Goal: Task Accomplishment & Management: Complete application form

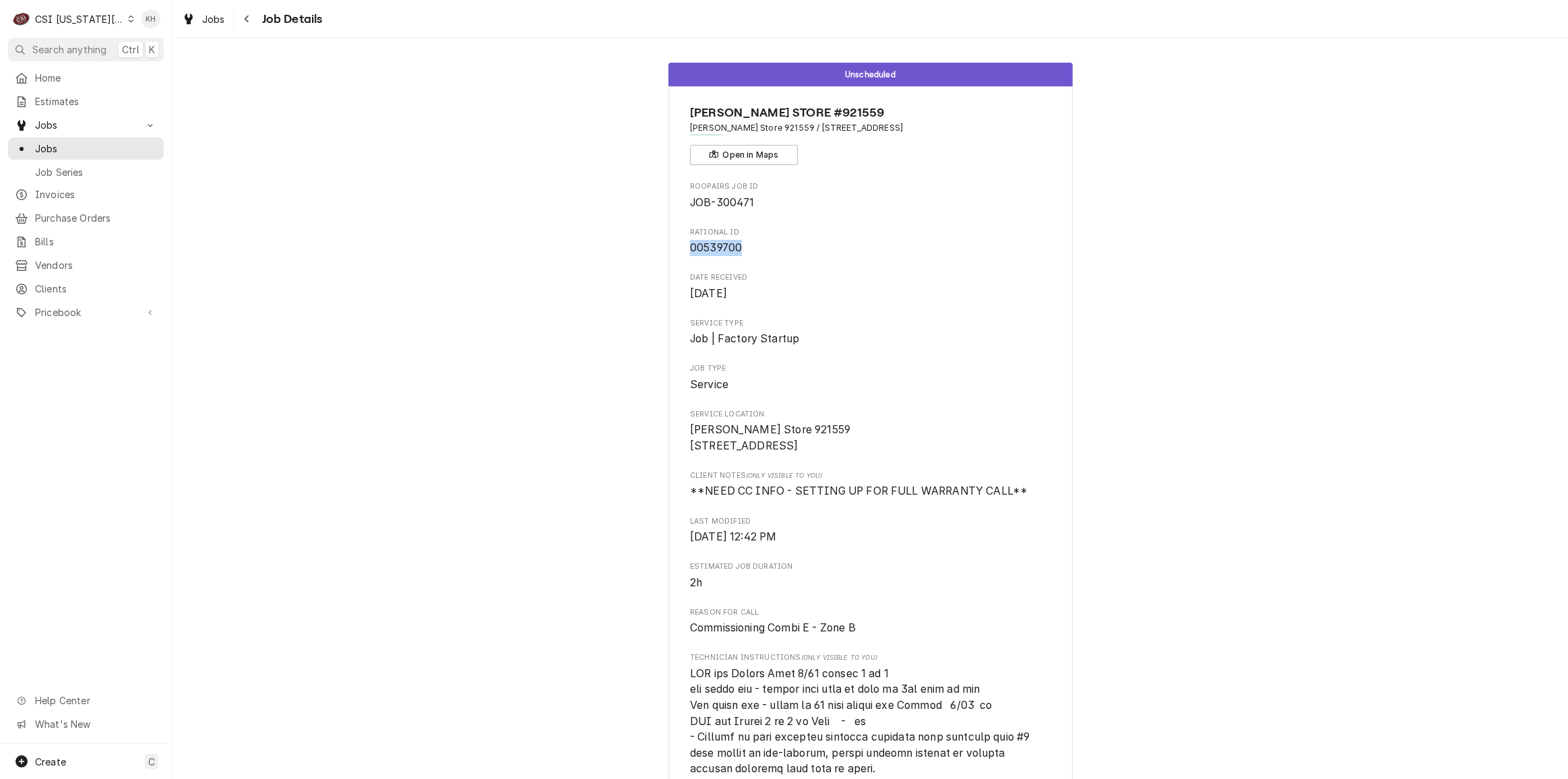
click at [80, 17] on div "CSI Kansas City" at bounding box center [80, 19] width 89 height 14
click at [160, 63] on div "CSI St. [PERSON_NAME]" at bounding box center [231, 74] width 210 height 22
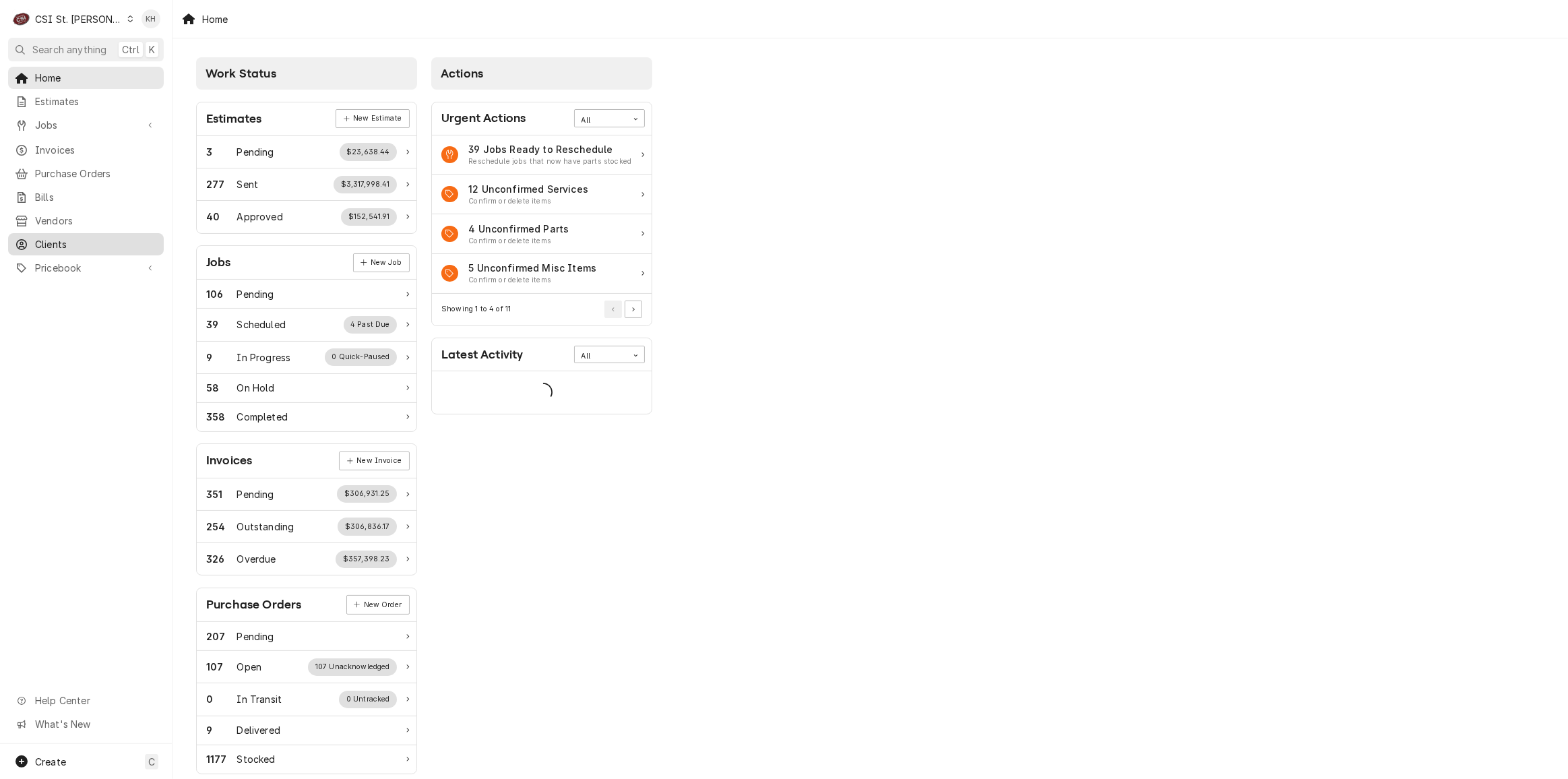
click at [99, 236] on div "Clients" at bounding box center [86, 244] width 151 height 17
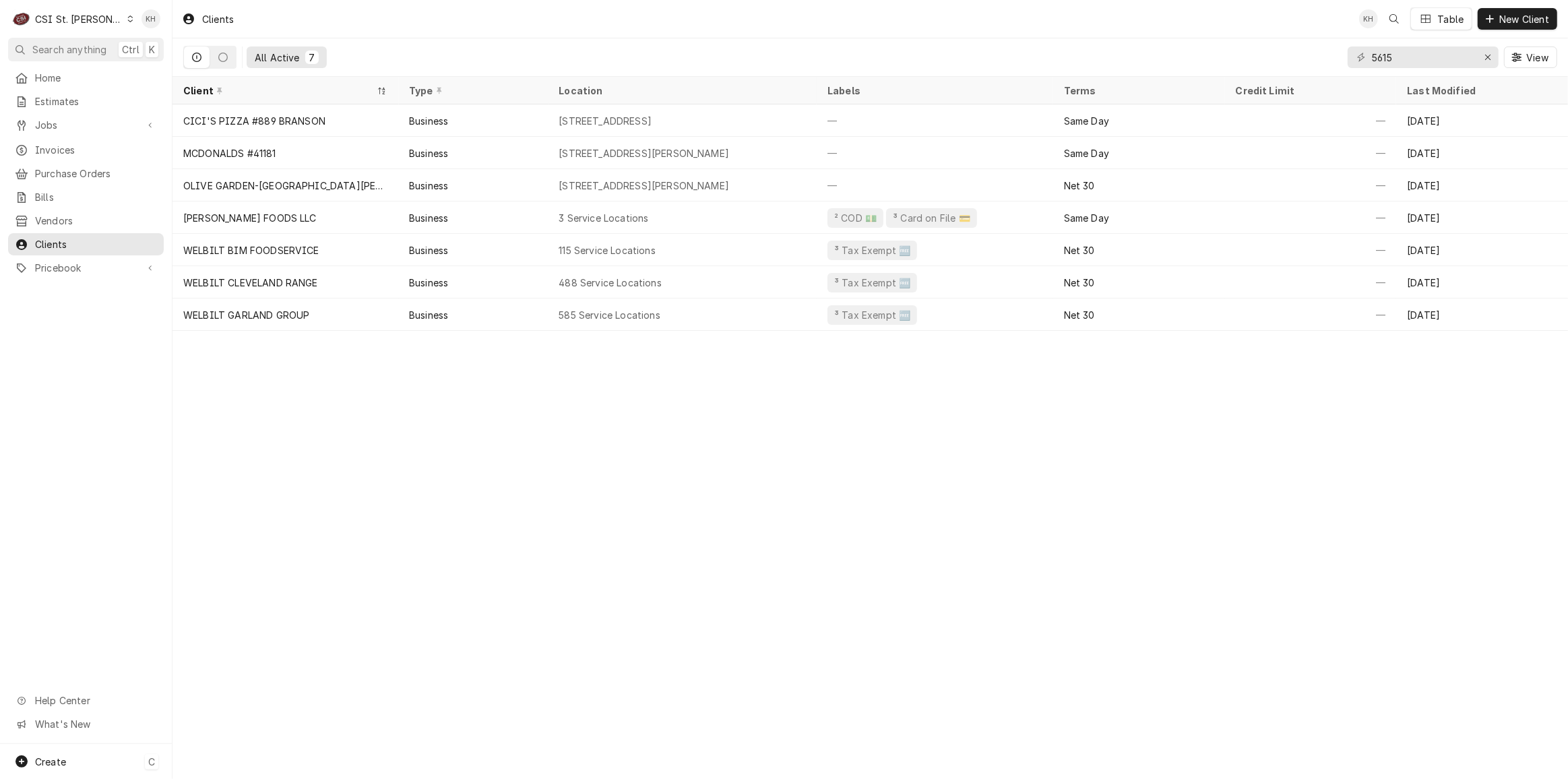
click at [90, 765] on div "Create C" at bounding box center [85, 761] width 172 height 35
click at [216, 644] on div "Job" at bounding box center [253, 644] width 91 height 14
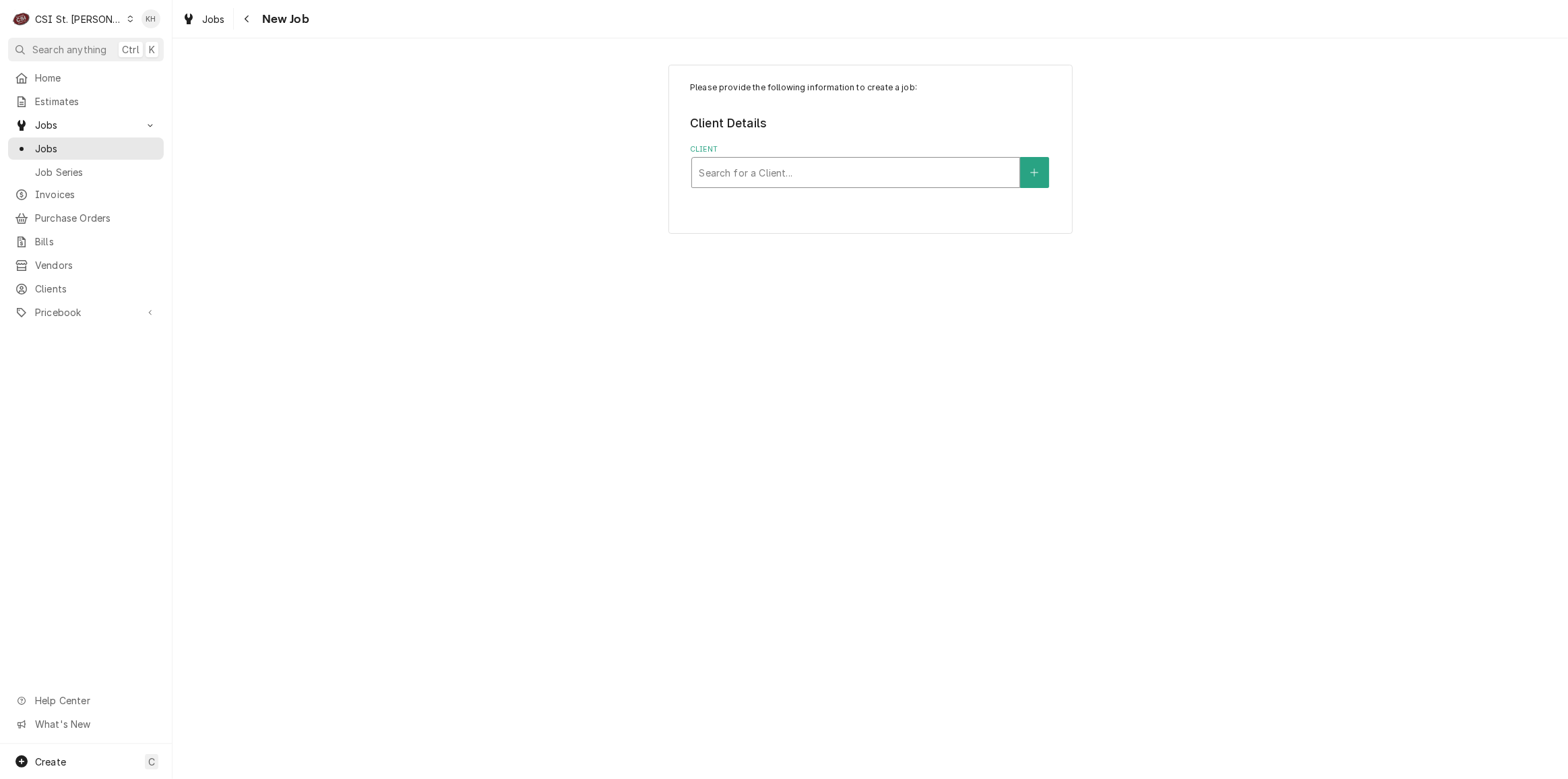
click at [783, 167] on div "Client" at bounding box center [856, 172] width 314 height 24
type input "3100 w white"
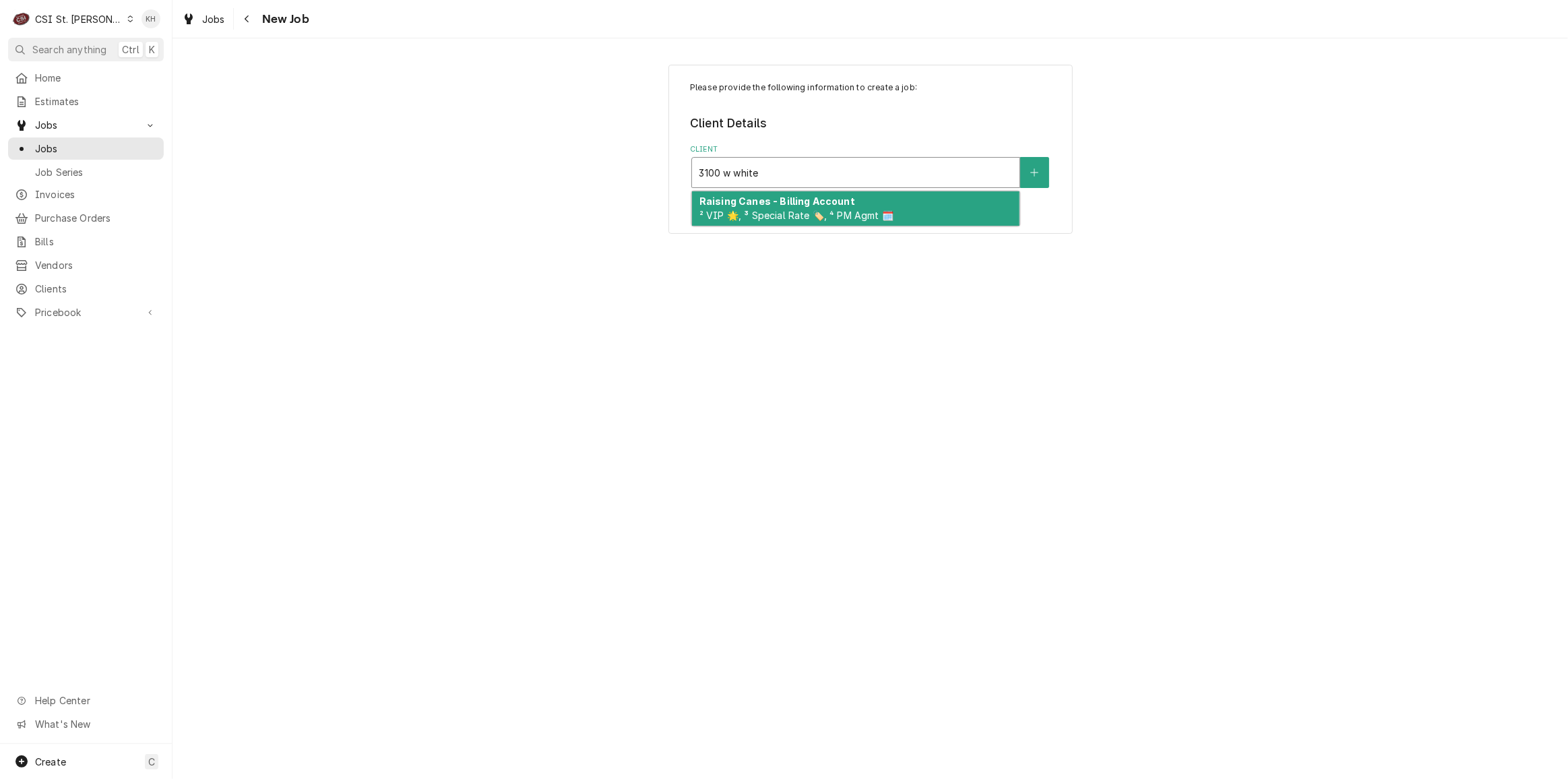
click at [798, 200] on strong "Raising Canes - Billing Account" at bounding box center [777, 201] width 156 height 12
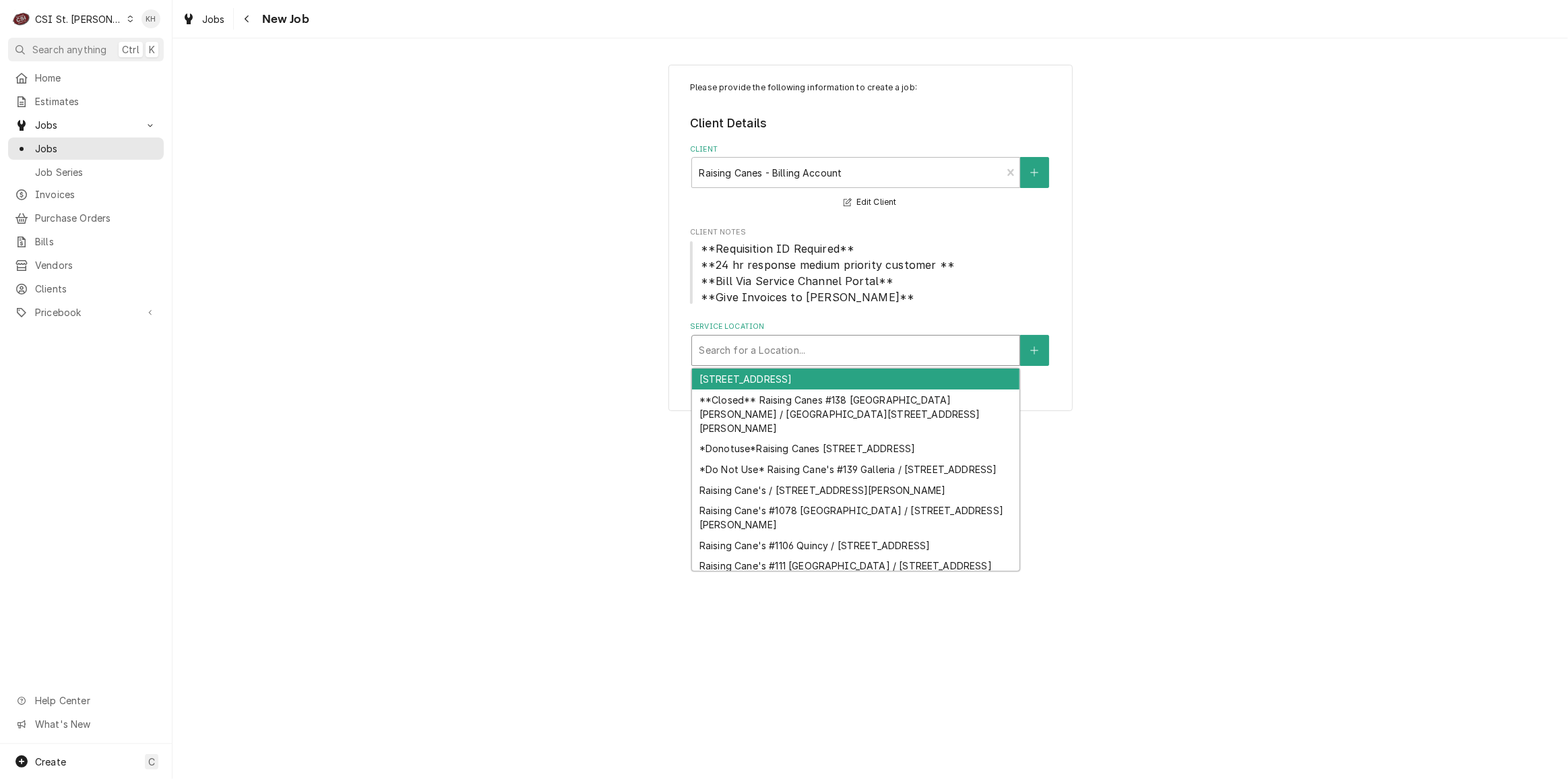
click at [806, 346] on div "Service Location" at bounding box center [856, 350] width 314 height 24
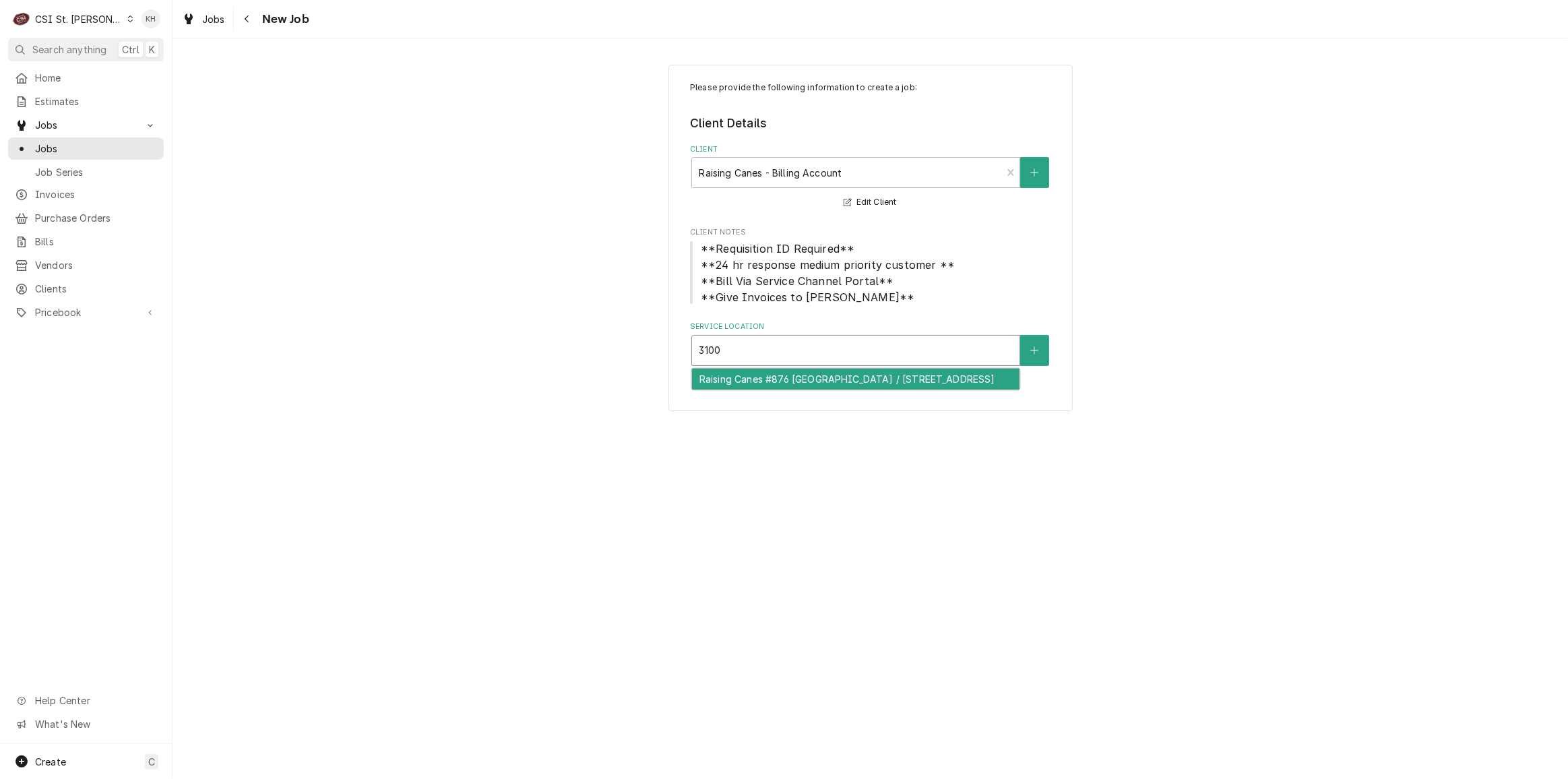
type input "3100"
click at [794, 406] on div "Please provide the following information to create a job: Client Details Client…" at bounding box center [870, 238] width 404 height 347
click at [808, 355] on div "Service Location" at bounding box center [856, 350] width 314 height 24
type input "3100"
click at [806, 376] on div "Raising Canes #876 Springfield / 3100 W White Oaks Dr, Springfield, IL 62704" at bounding box center [856, 379] width 327 height 21
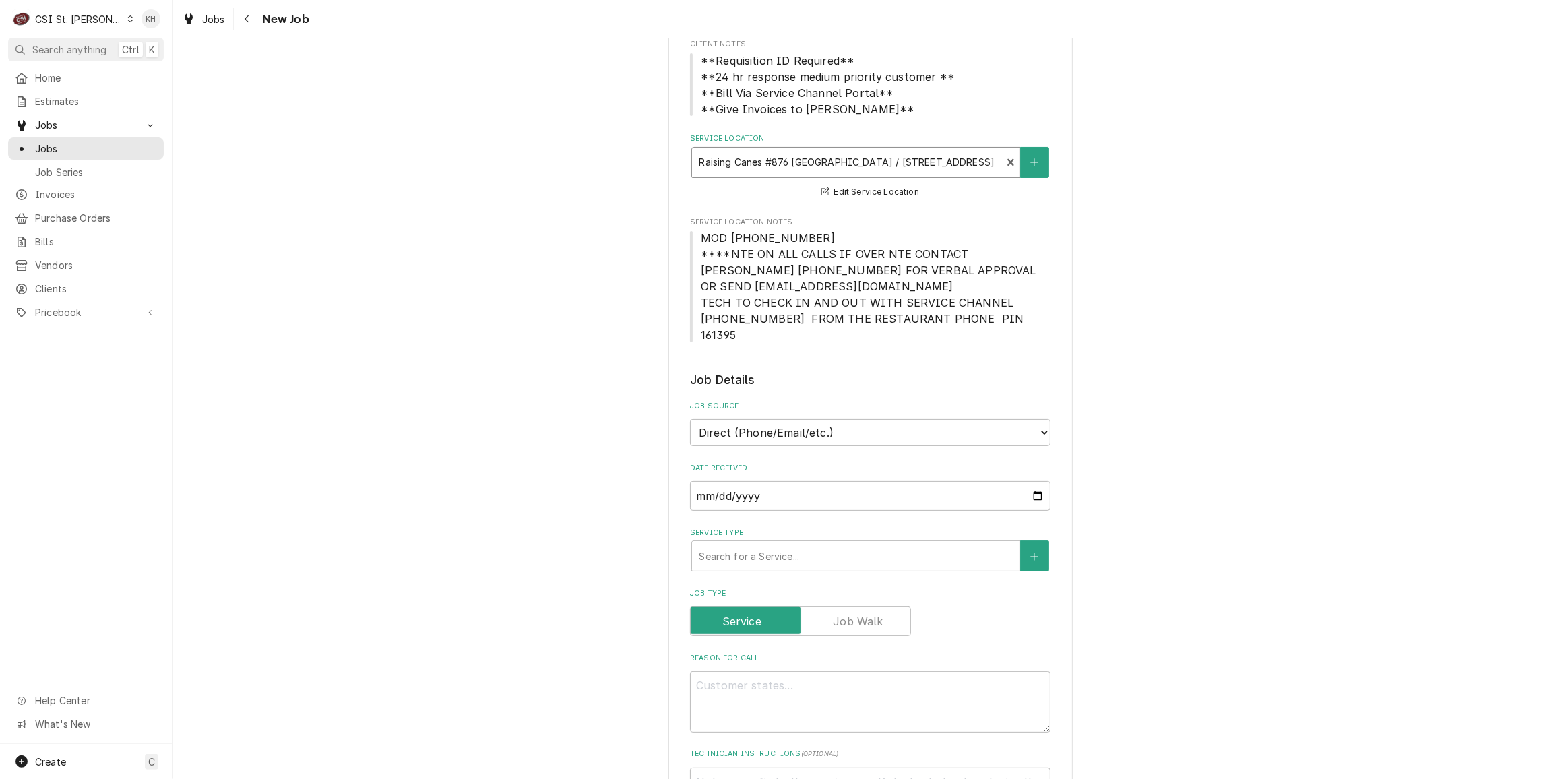
scroll to position [368, 0]
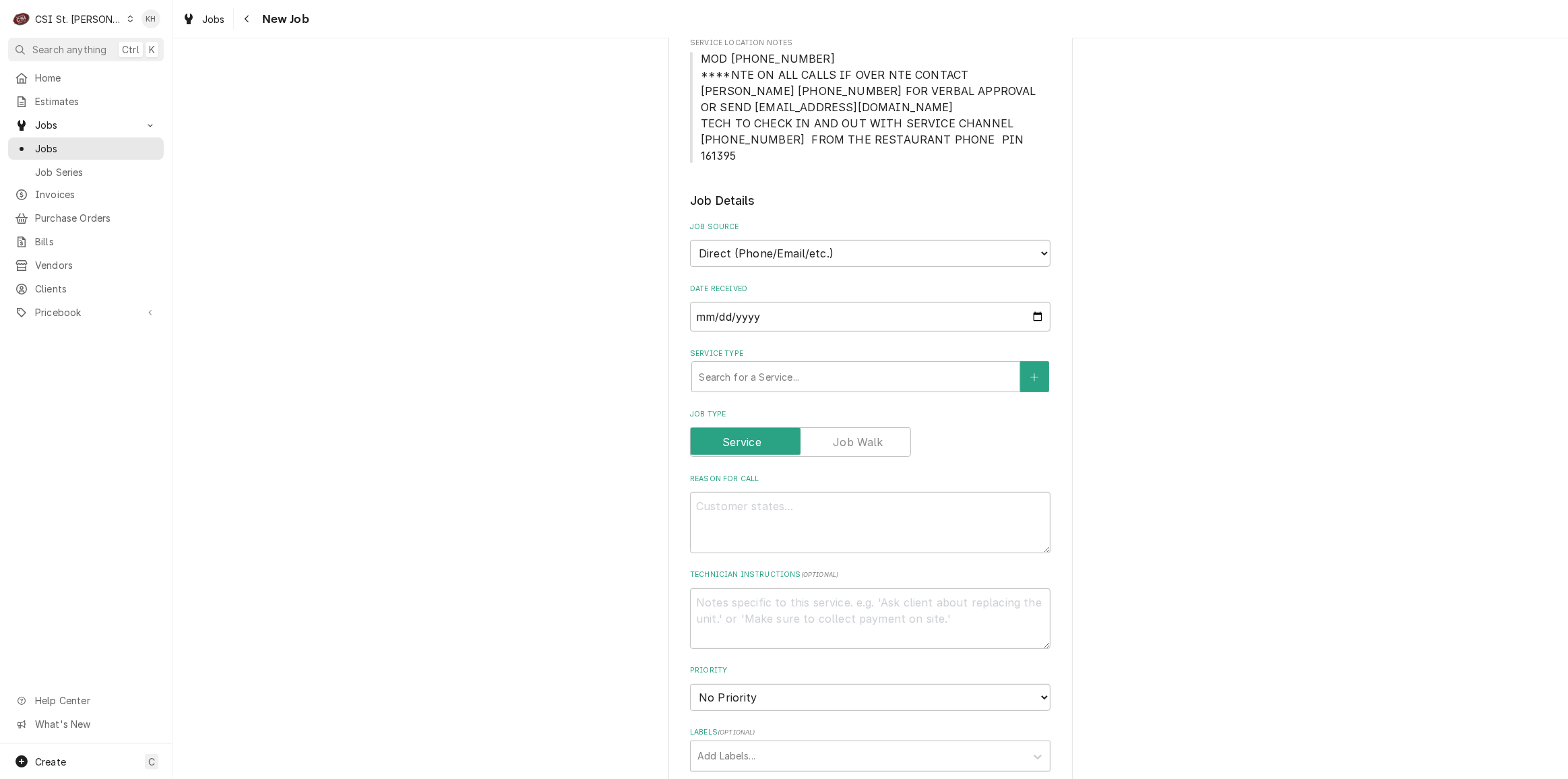
drag, startPoint x: 797, startPoint y: 221, endPoint x: 791, endPoint y: 247, distance: 26.7
click at [797, 224] on div "Job Source Direct (Phone/Email/etc.) Service Channel Corrigo Ecotrak Other" at bounding box center [869, 244] width 360 height 45
click at [791, 246] on select "Direct (Phone/Email/etc.) Service Channel Corrigo Ecotrak Other" at bounding box center [869, 253] width 360 height 27
select select "1"
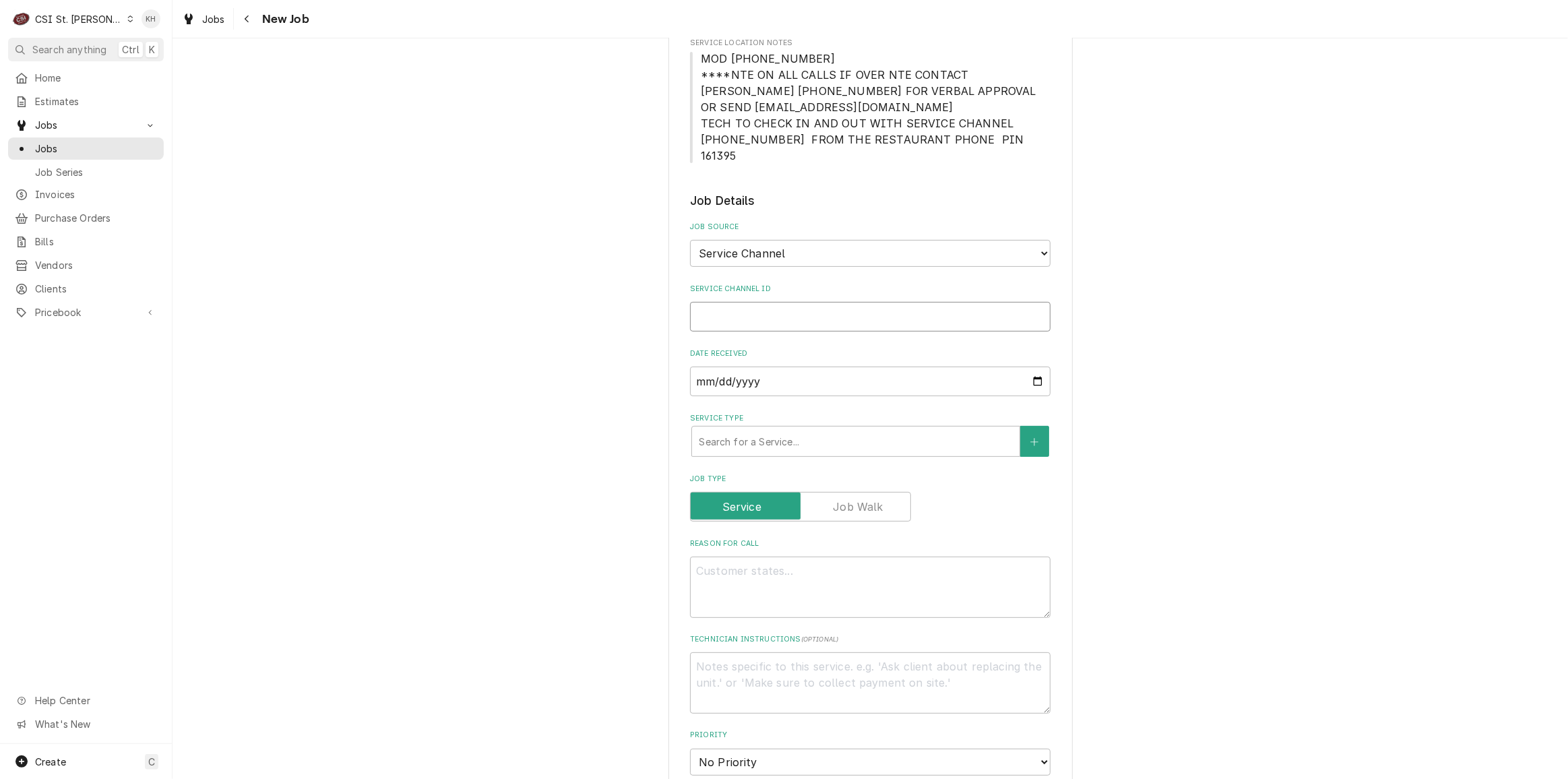
click at [756, 302] on input "Service Channel ID" at bounding box center [869, 316] width 360 height 30
paste input "328234972"
type textarea "x"
type input "328234972"
type textarea "x"
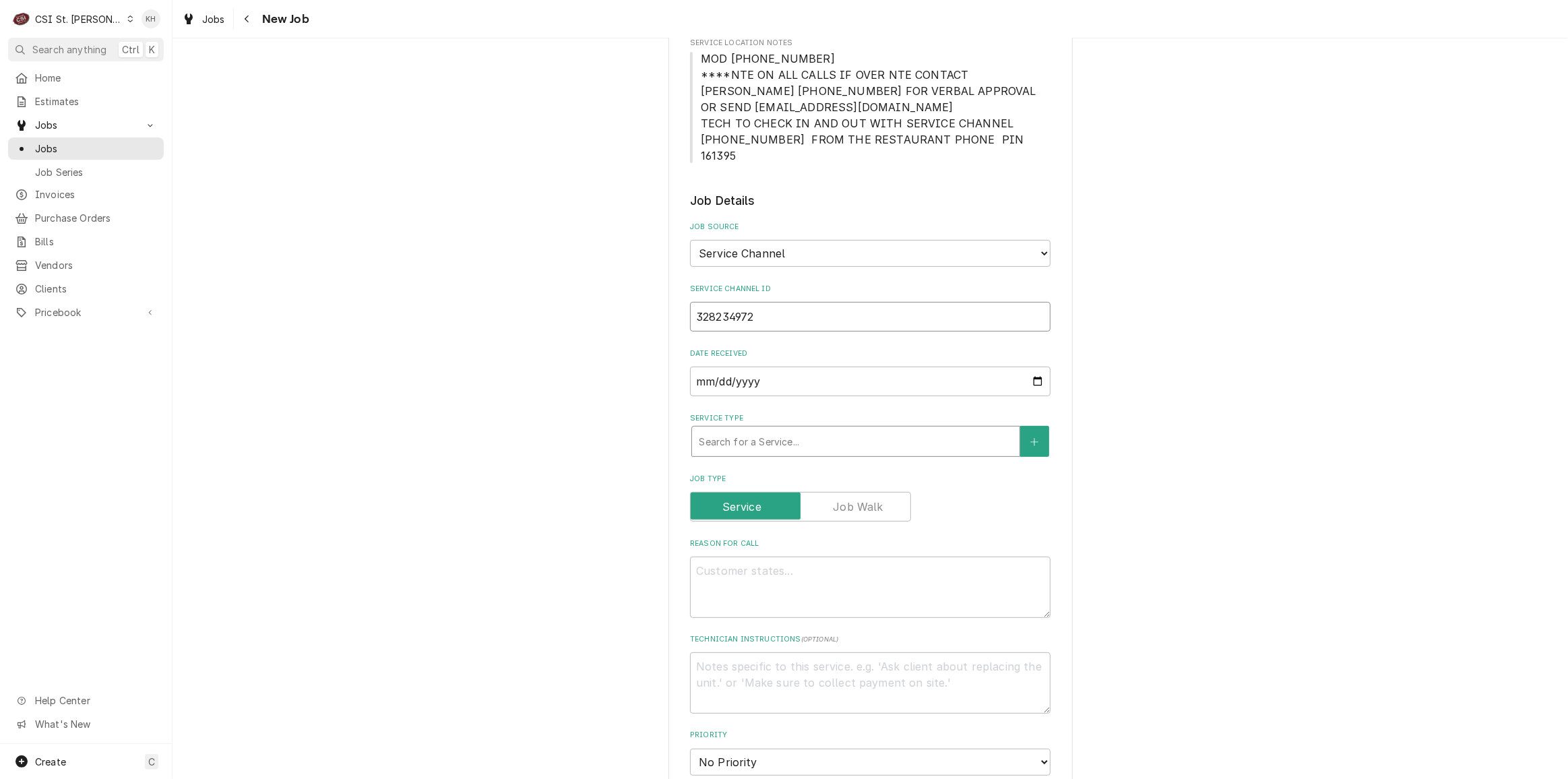
type input "328234972"
click at [761, 429] on div "Service Type" at bounding box center [856, 441] width 314 height 24
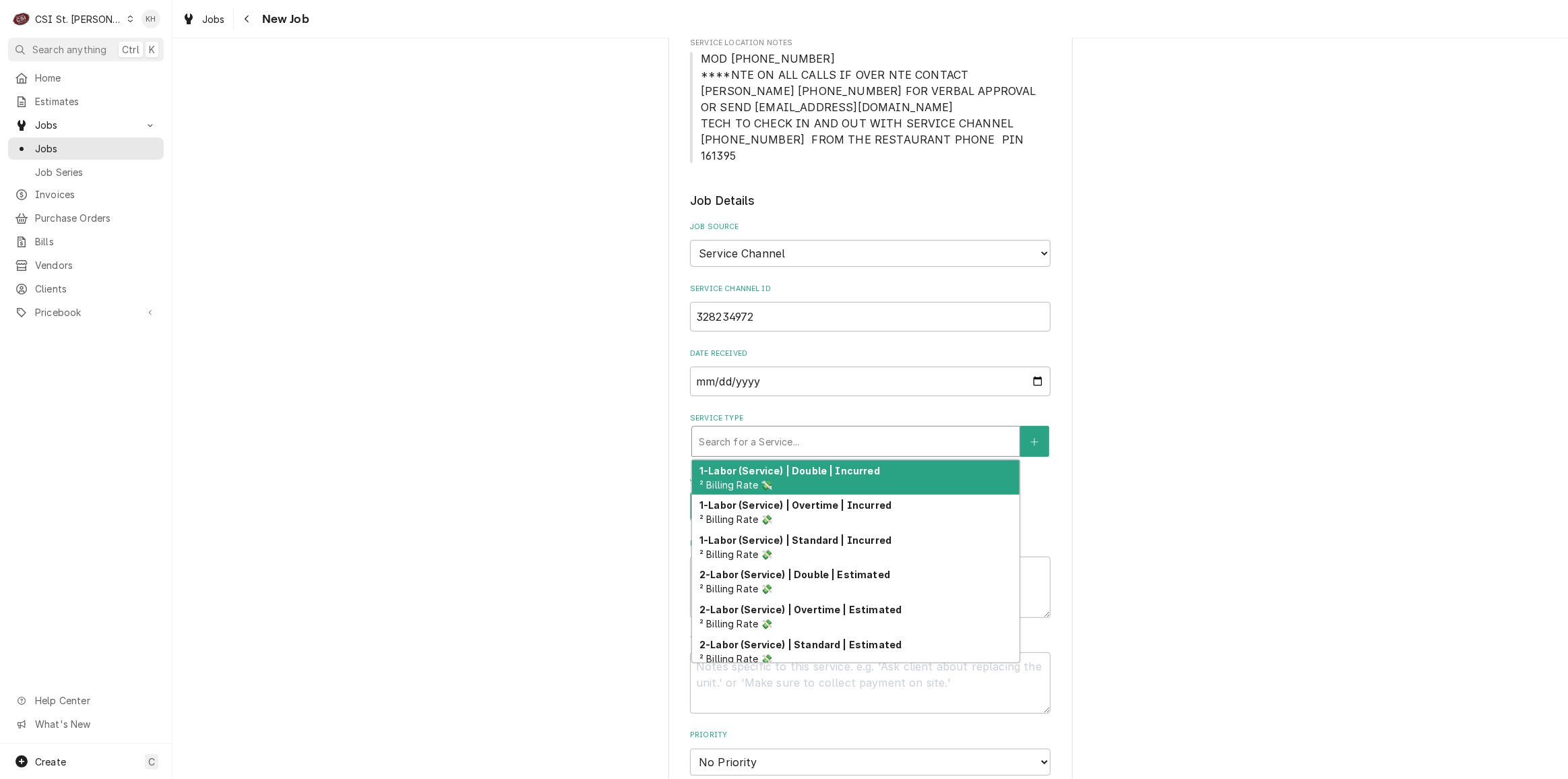
type textarea "x"
type input "s"
type textarea "x"
type input "se"
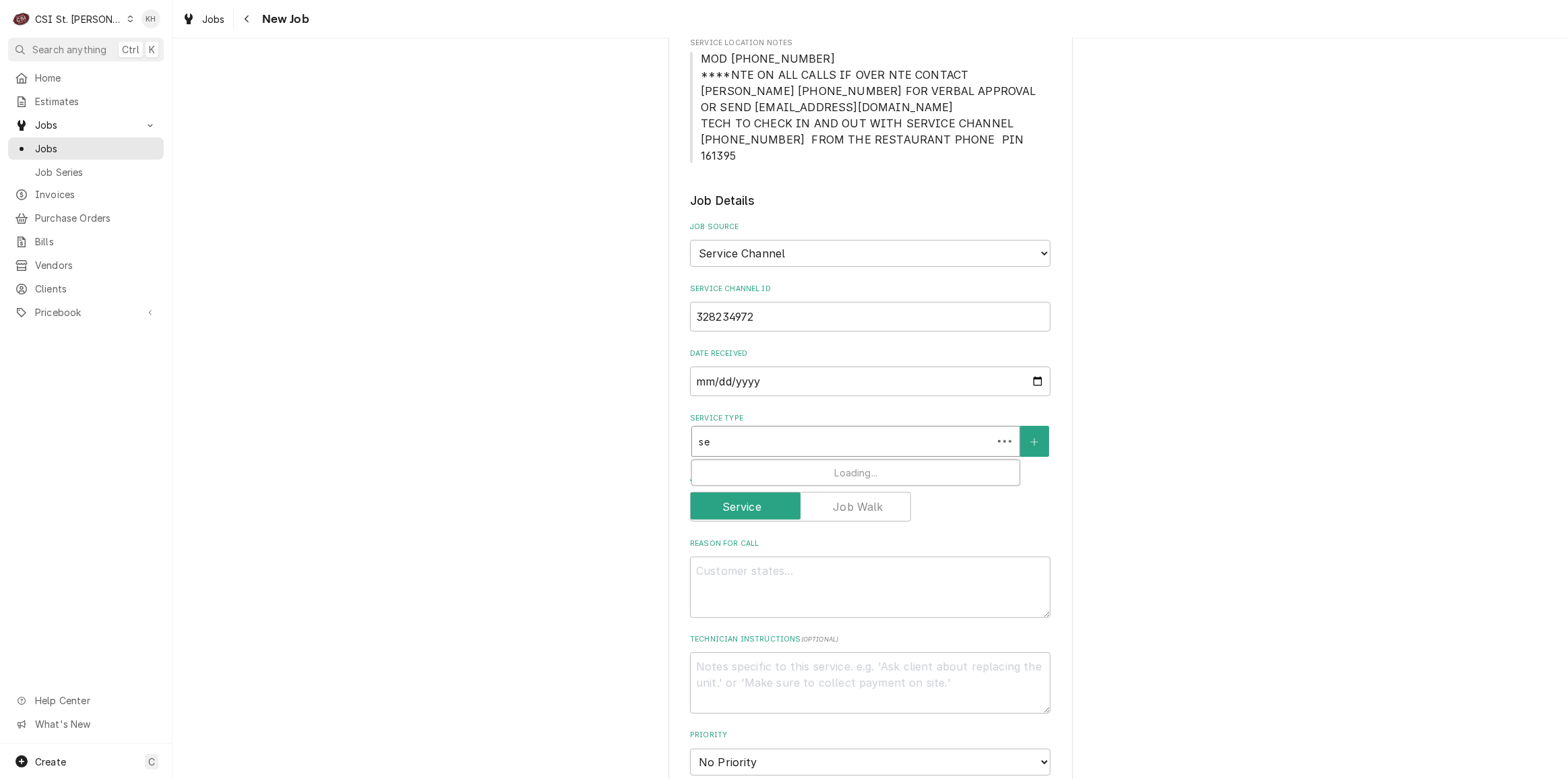
type textarea "x"
type input "ser"
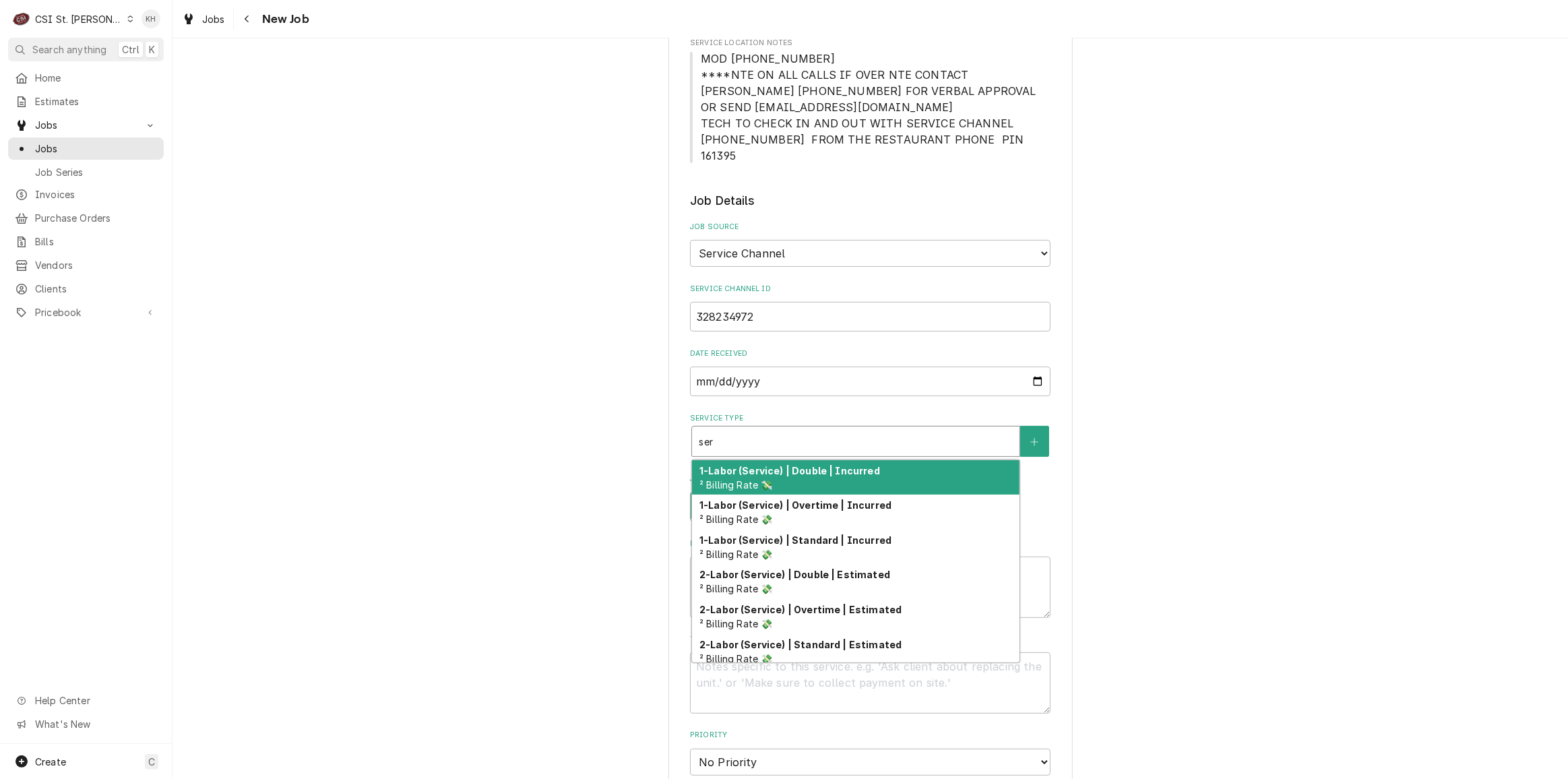
type textarea "x"
type input "se"
type textarea "x"
type input "s"
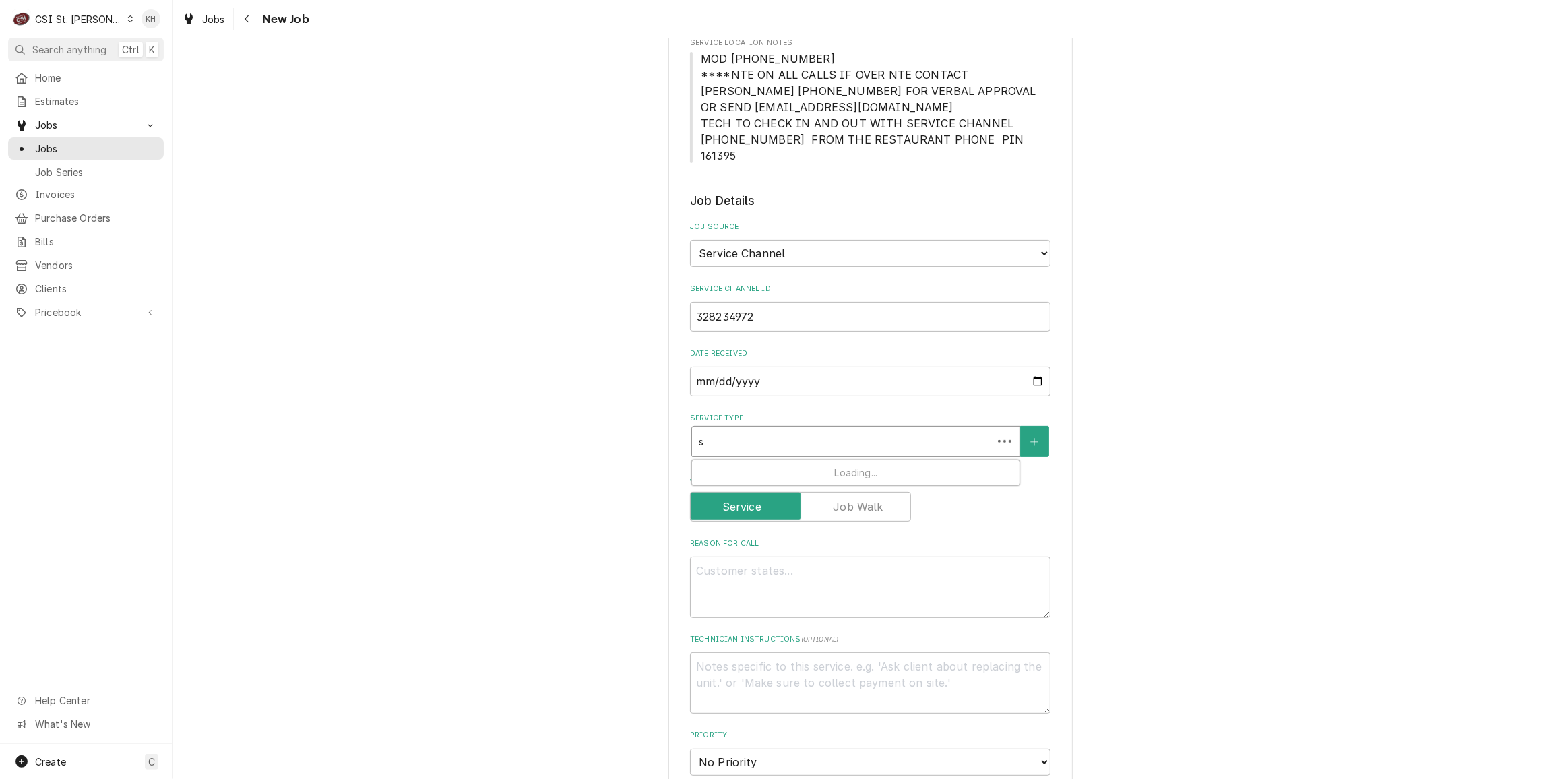
type textarea "x"
type input "i"
type textarea "x"
type input "ins"
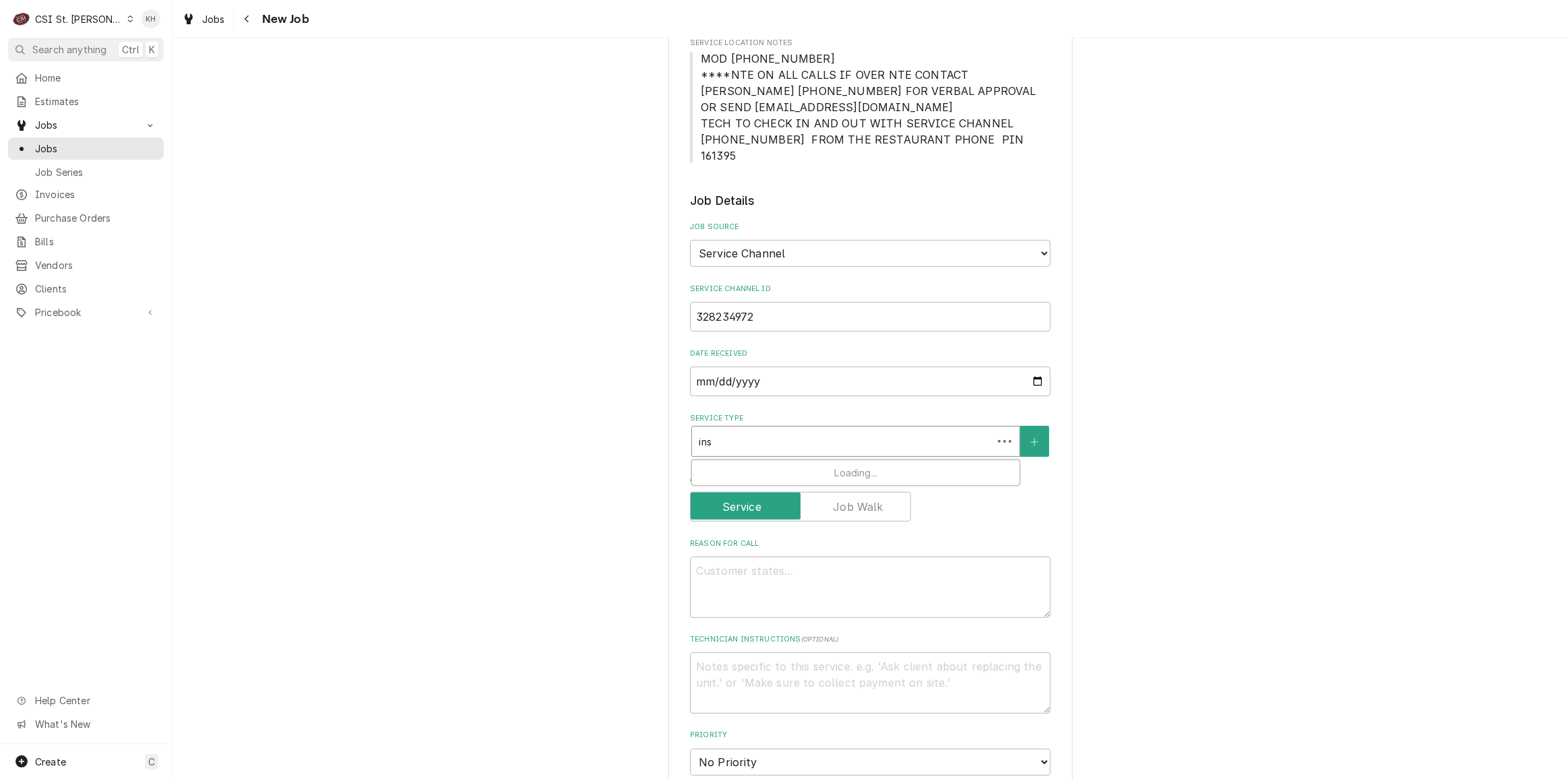
type textarea "x"
type input "insta"
type textarea "x"
type input "instal"
type textarea "x"
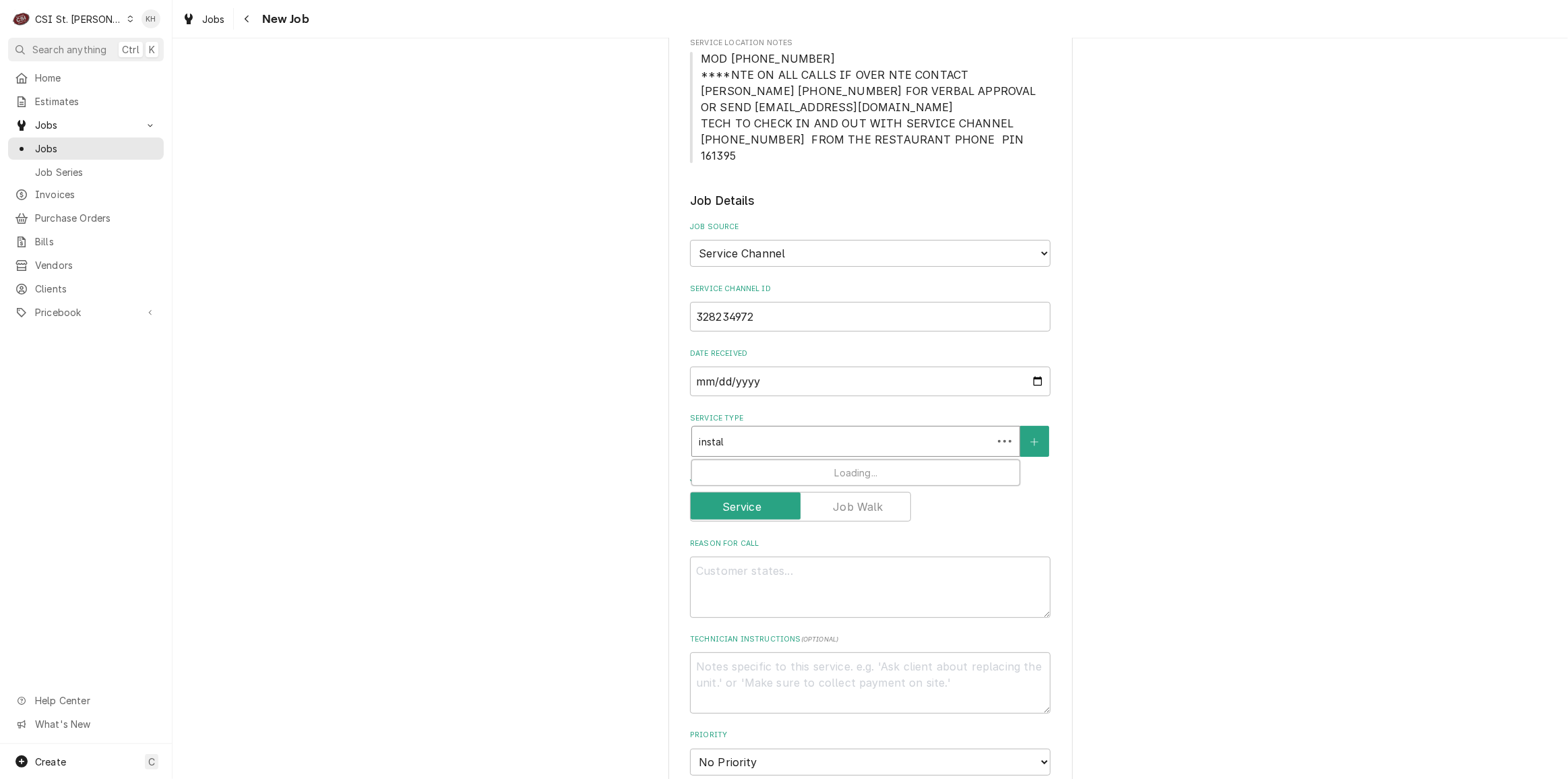
type input "install"
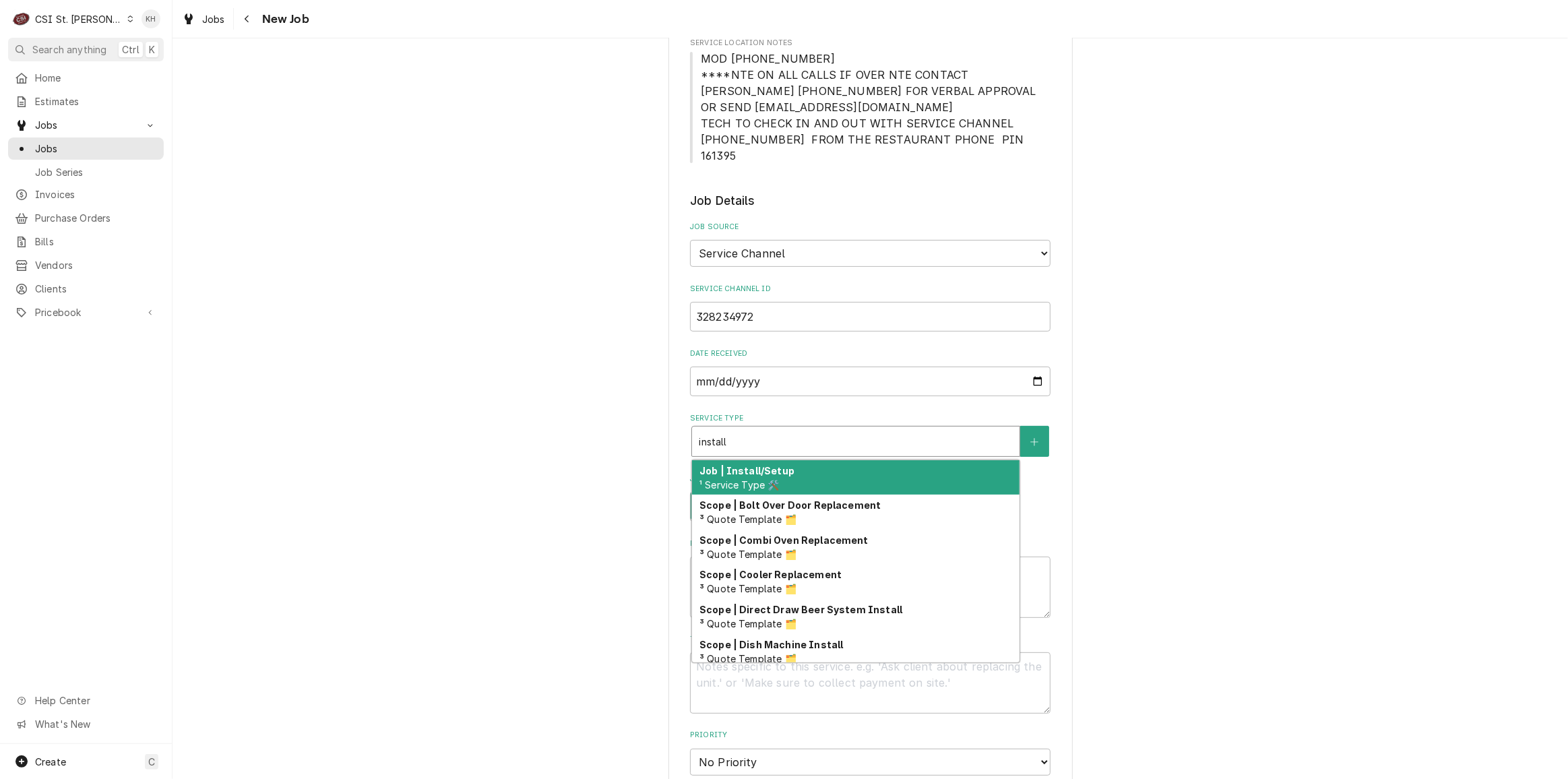
drag, startPoint x: 818, startPoint y: 466, endPoint x: 1016, endPoint y: 437, distance: 200.1
click at [818, 466] on div "Job | Install/Setup ¹ Service Type 🛠️" at bounding box center [856, 478] width 327 height 35
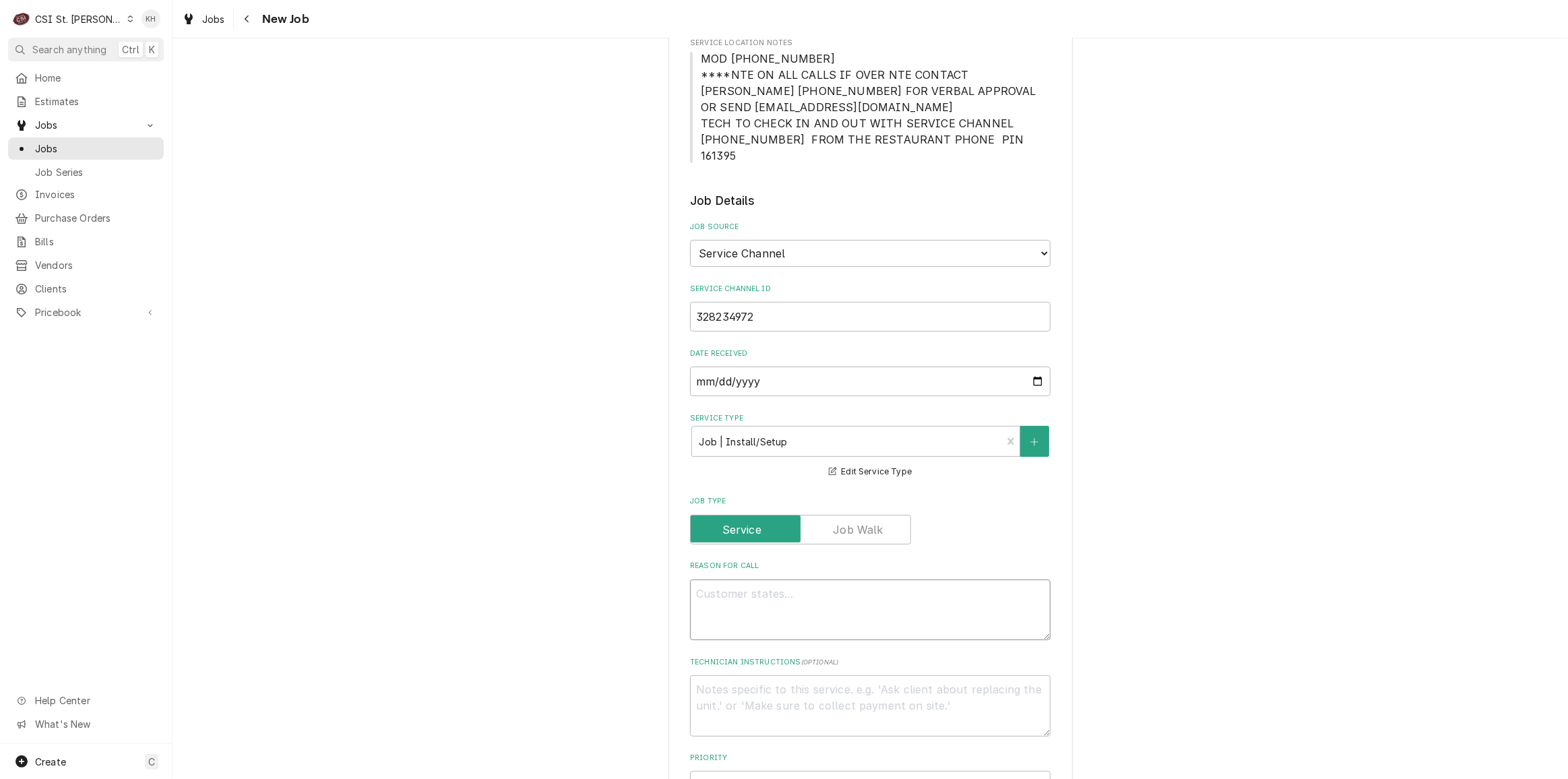
drag, startPoint x: 992, startPoint y: 570, endPoint x: 932, endPoint y: 600, distance: 67.1
click at [975, 580] on textarea "Reason For Call" at bounding box center [869, 609] width 360 height 61
paste textarea "Problem Description "Deliver and install new bird cart.""
type textarea "x"
type textarea "Problem Description "Deliver and install new bird cart.""
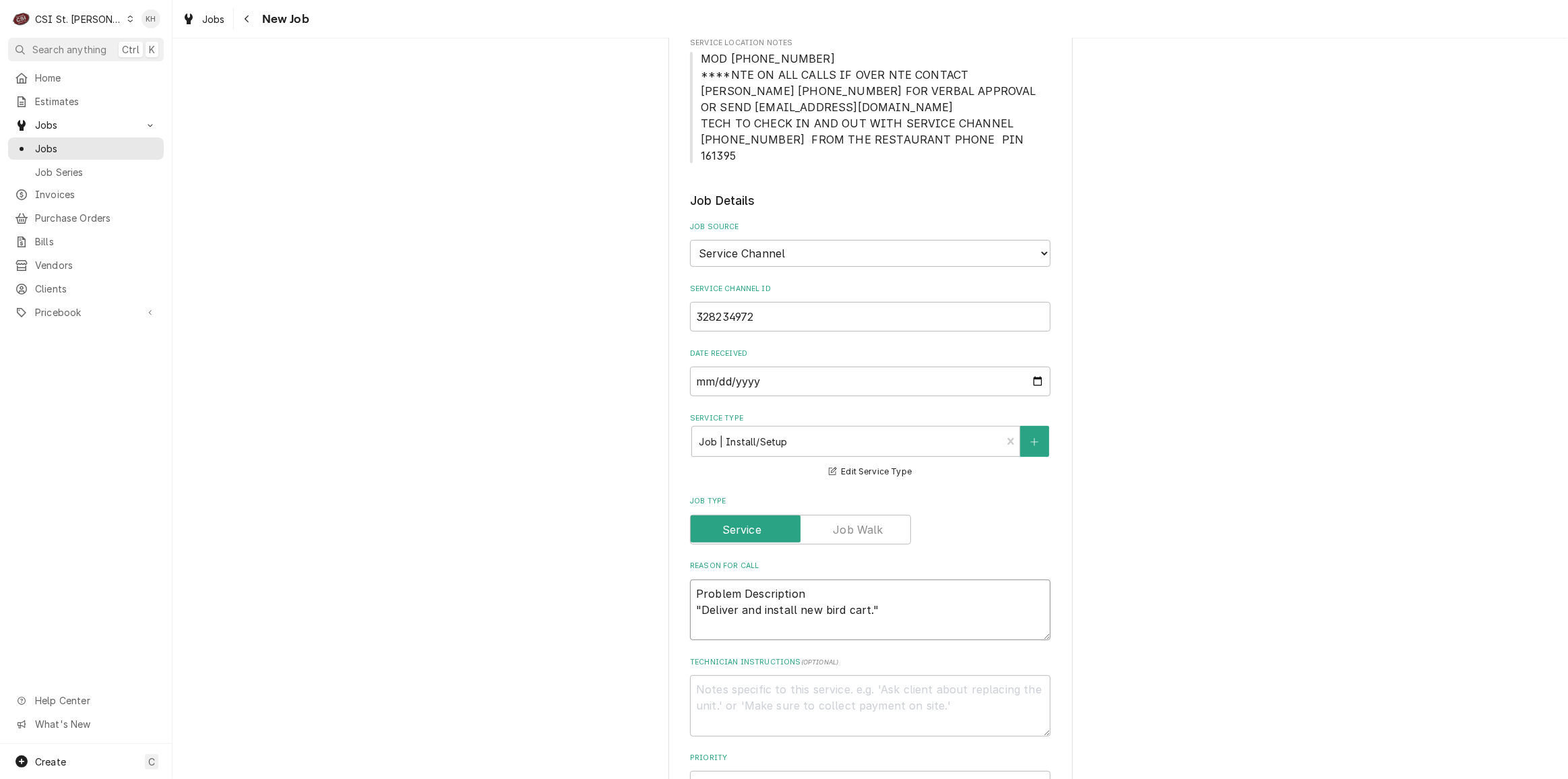
type textarea "x"
type textarea "Problem Description "Deliver and install new bird cart.""
type textarea "x"
type textarea "Problem Description "Deliver and install new bird cart."
type textarea "x"
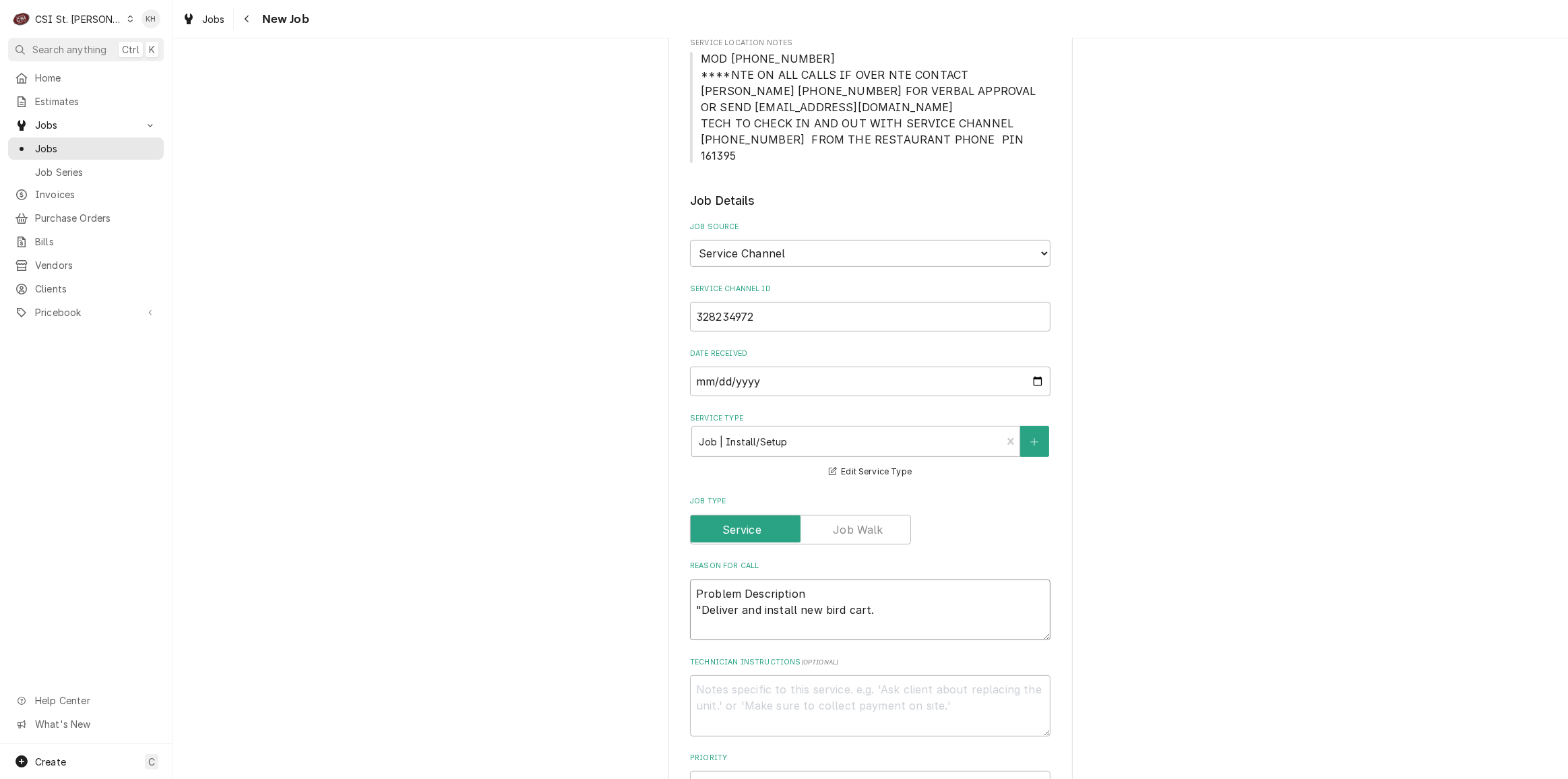
type textarea "Deliver and install new bird cart."
drag, startPoint x: 697, startPoint y: 591, endPoint x: 655, endPoint y: 546, distance: 61.6
type textarea "x"
type textarea "Deliver and install new bird cart."
click at [842, 691] on textarea "Technician Instructions ( optional )" at bounding box center [869, 705] width 360 height 61
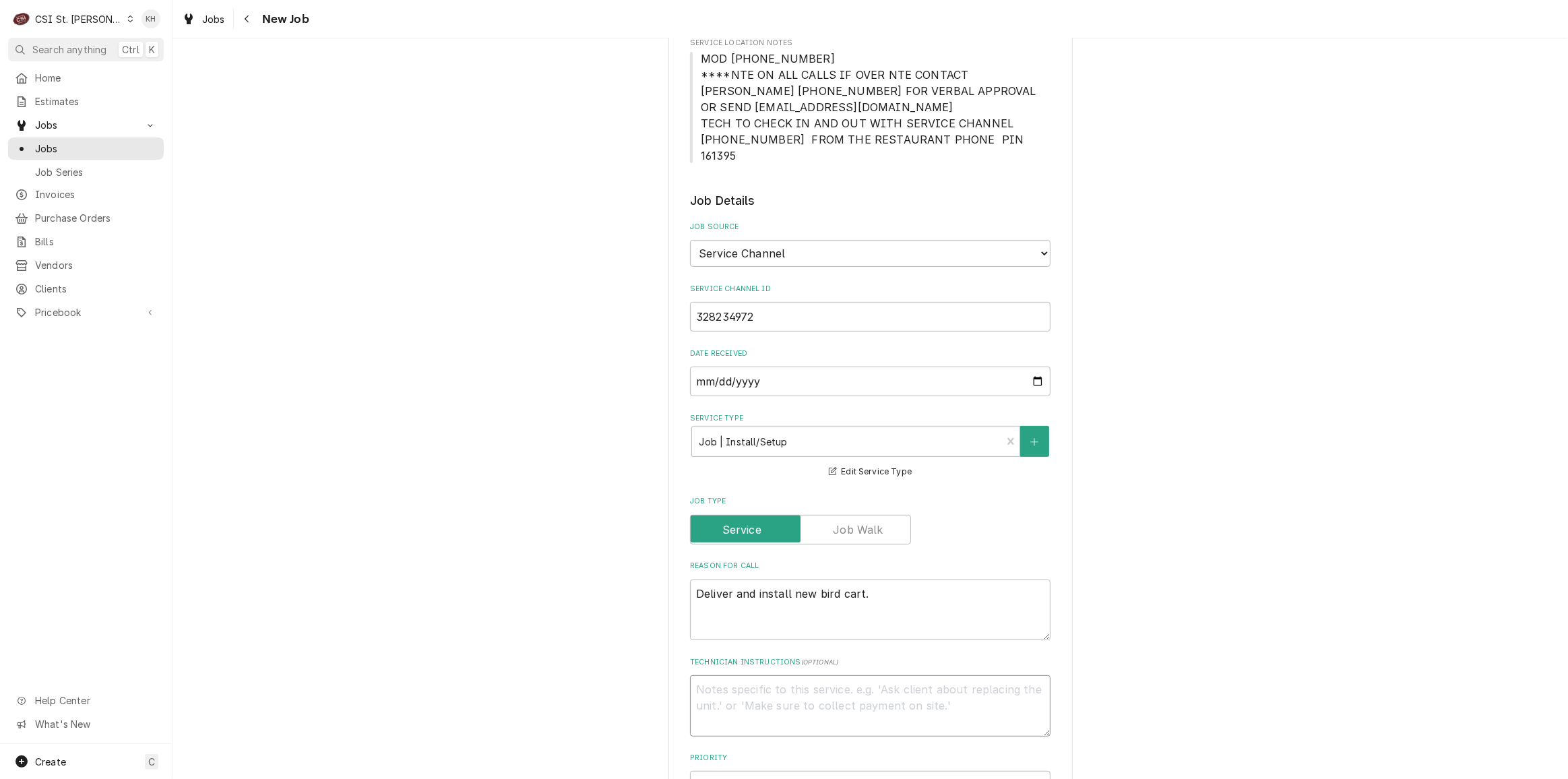
type textarea "x"
type textarea "N"
type textarea "x"
type textarea "NTE"
type textarea "x"
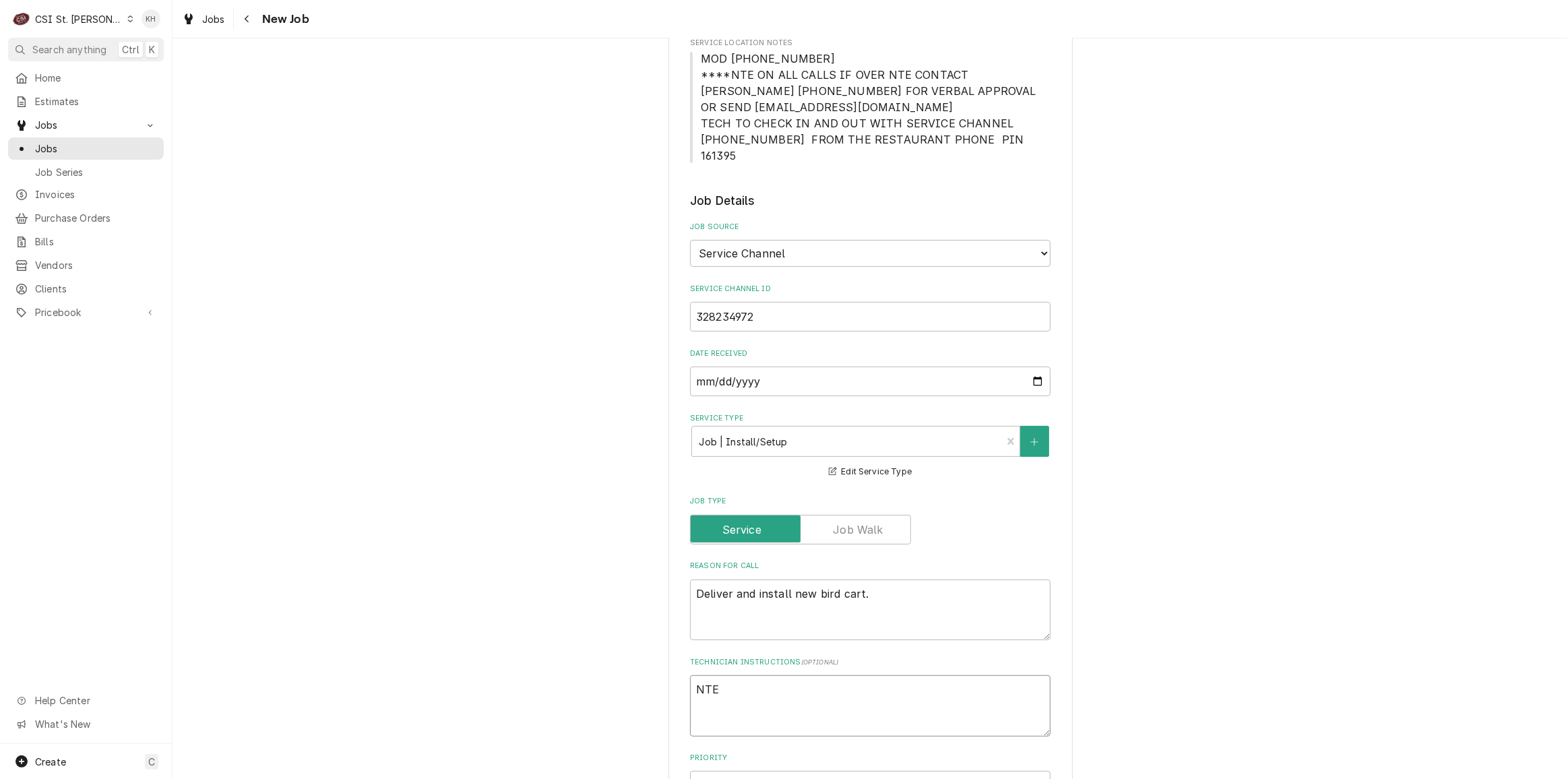
type textarea "NTE"
type textarea "x"
type textarea "NTE $"
type textarea "x"
type textarea "NTE $4"
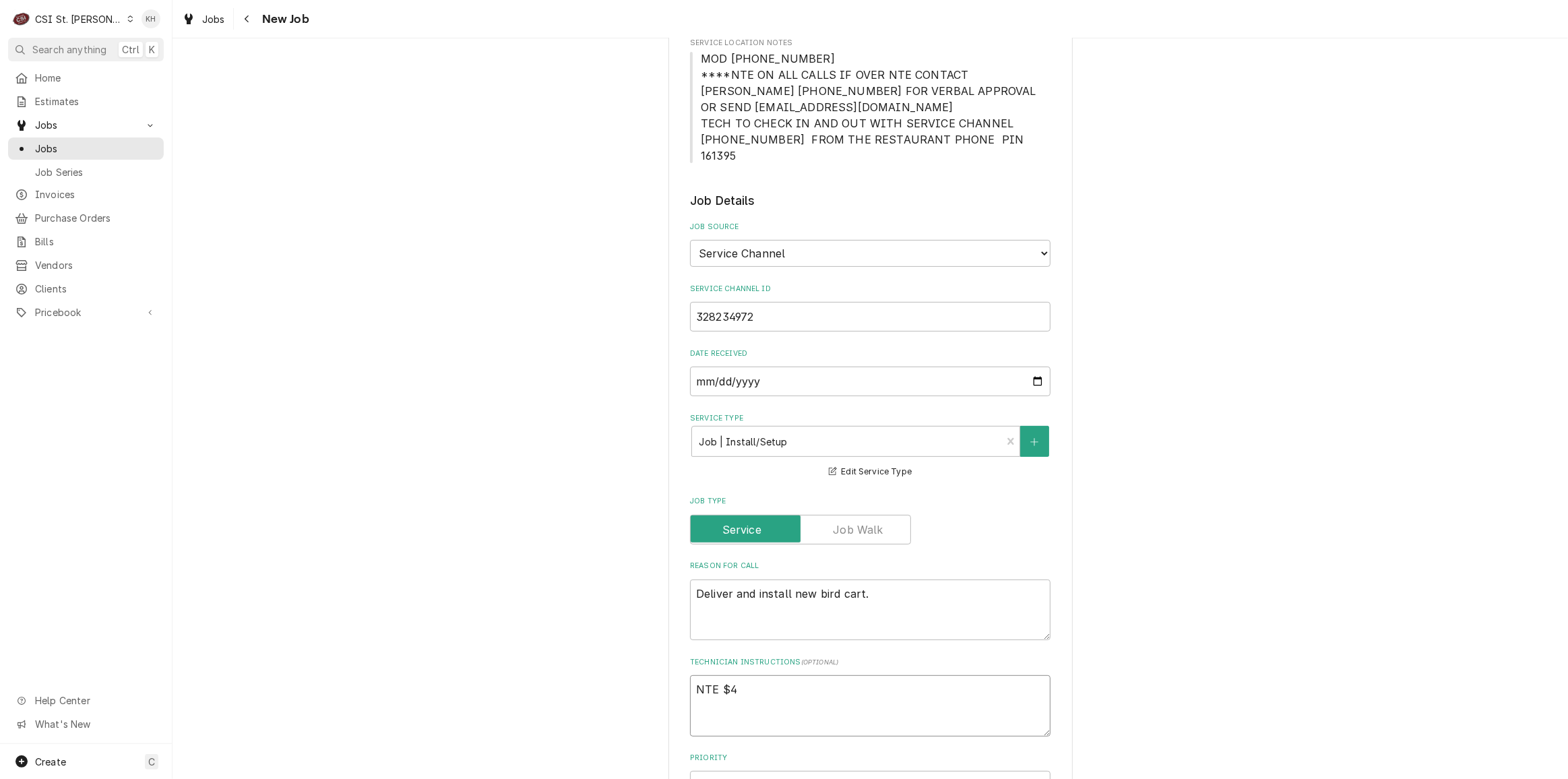
type textarea "x"
type textarea "NTE $40"
type textarea "x"
type textarea "NTE $400"
type textarea "x"
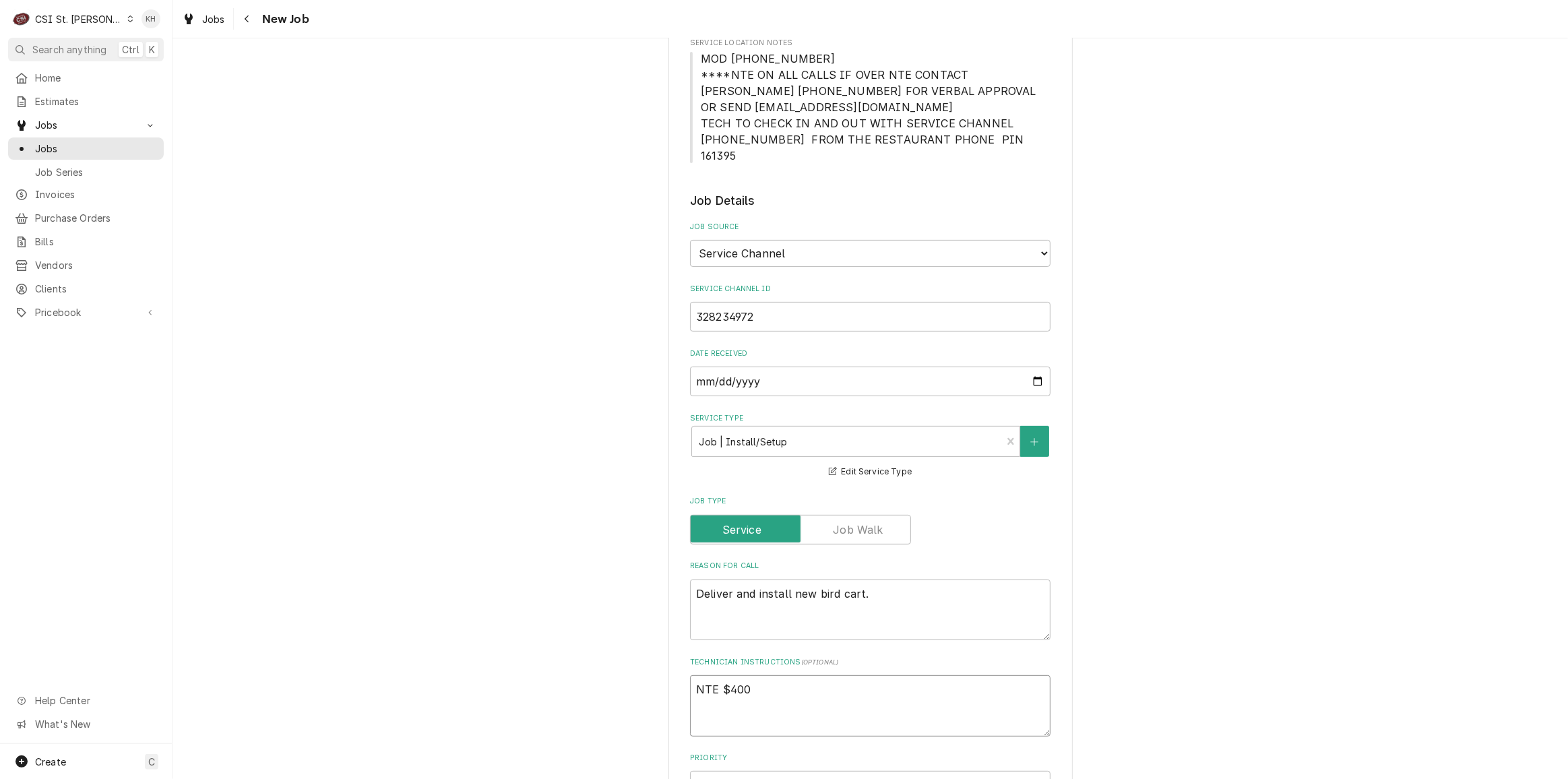
type textarea "NTE $400."
type textarea "x"
type textarea "NTE $400.0"
type textarea "x"
type textarea "NTE $400.00"
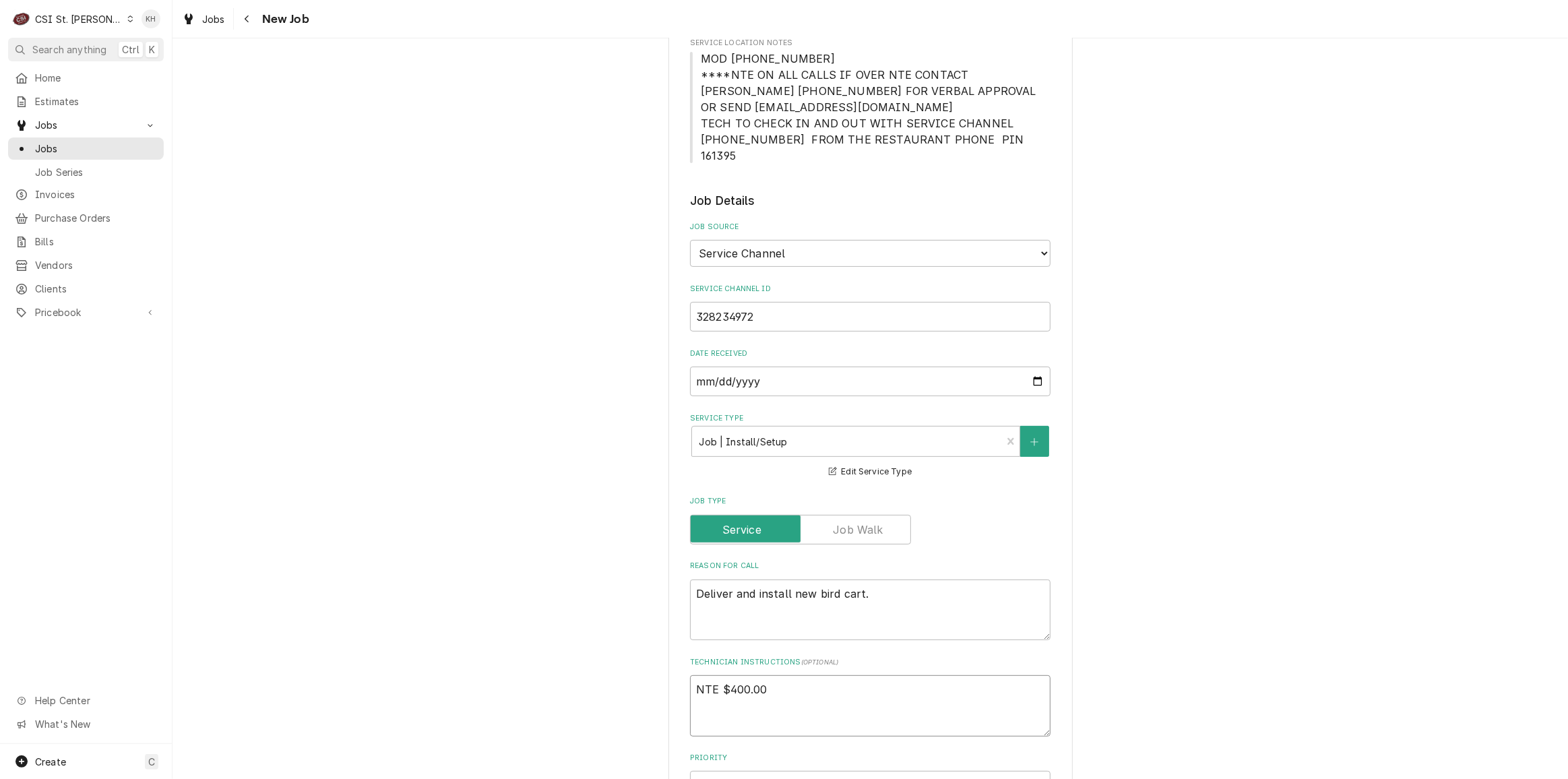
type textarea "x"
type textarea "NTE $400.00"
type textarea "x"
type textarea "NTE $400.00"
type textarea "x"
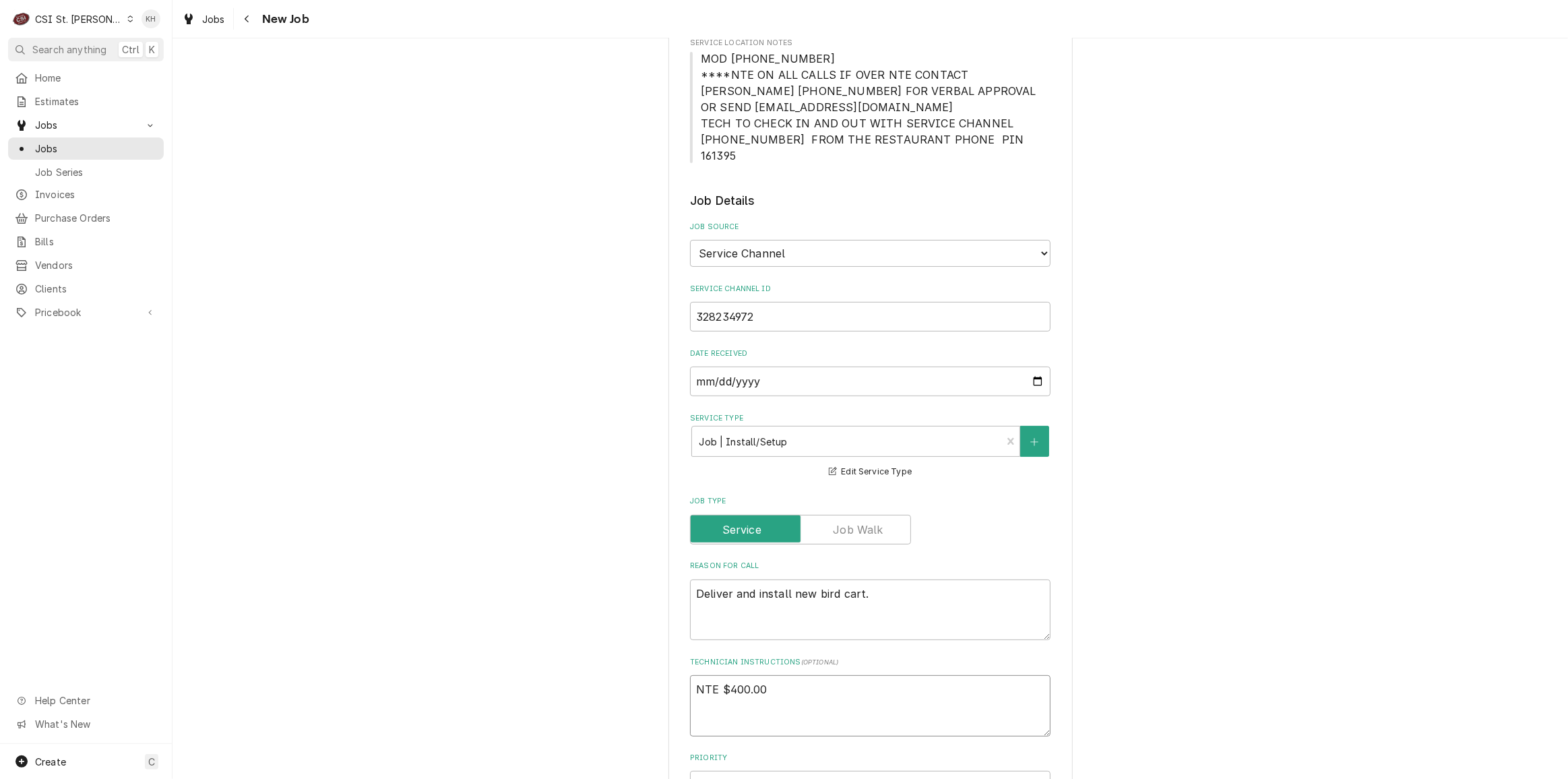
scroll to position [306, 0]
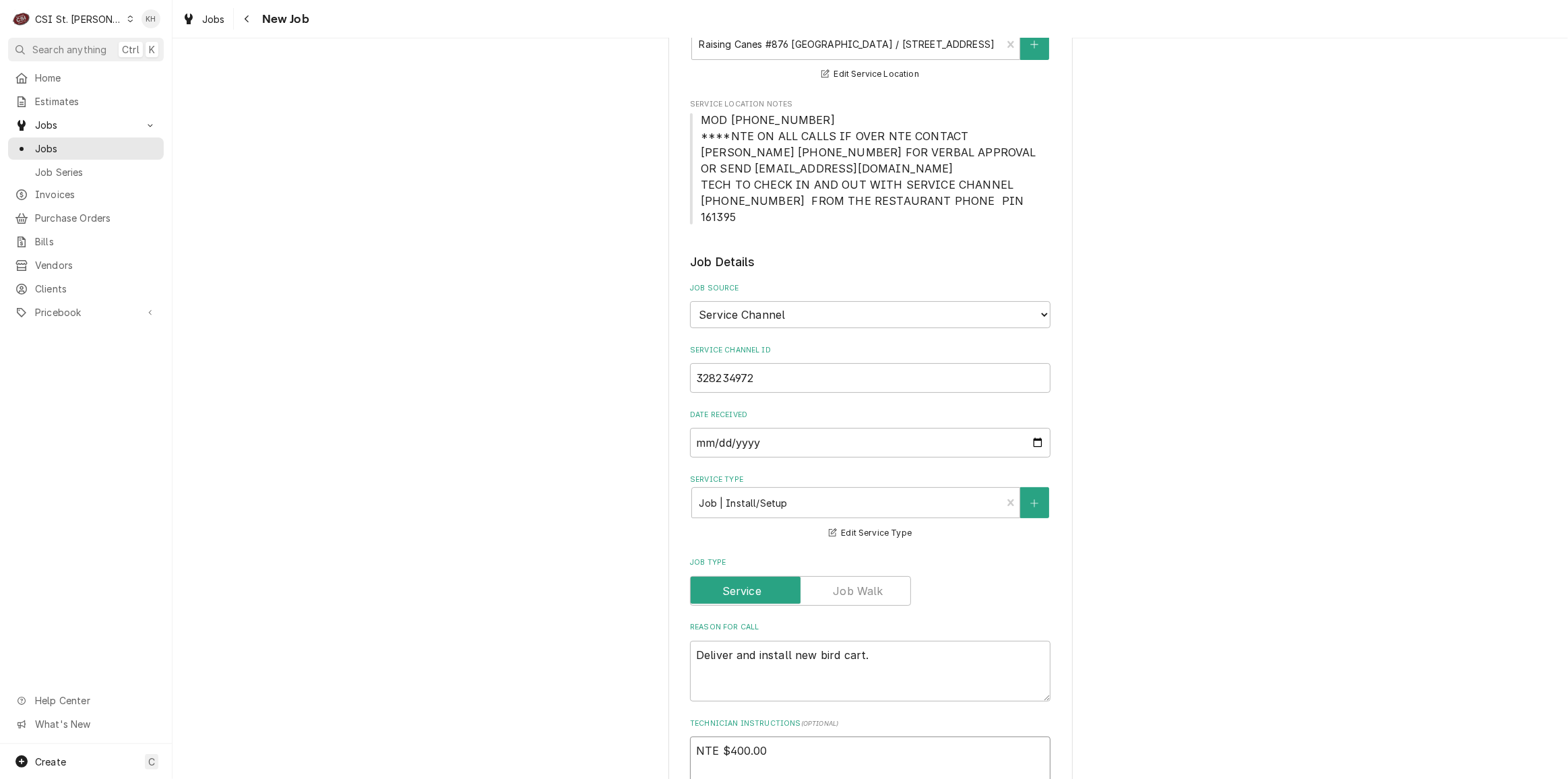
type textarea "NTE $400.00"
drag, startPoint x: 696, startPoint y: 132, endPoint x: 994, endPoint y: 212, distance: 308.6
click at [994, 212] on div "Please provide the following information to create a job: Client Details Client…" at bounding box center [869, 621] width 360 height 1691
copy span "****NTE ON ALL CALLS IF OVER NTE CONTACT JEFF COSTA 636-399-1299 FOR VERBAL APP…"
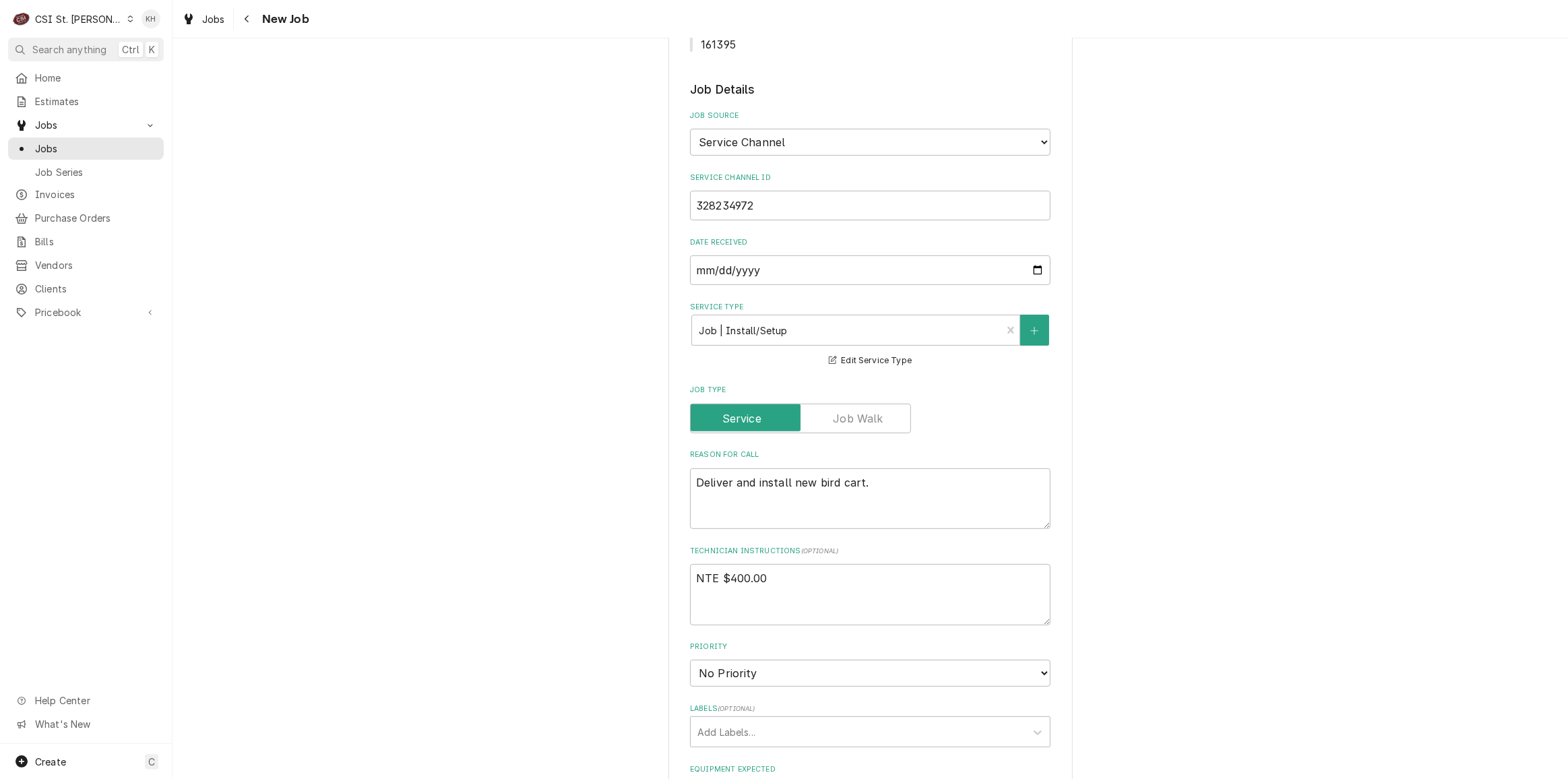
scroll to position [490, 0]
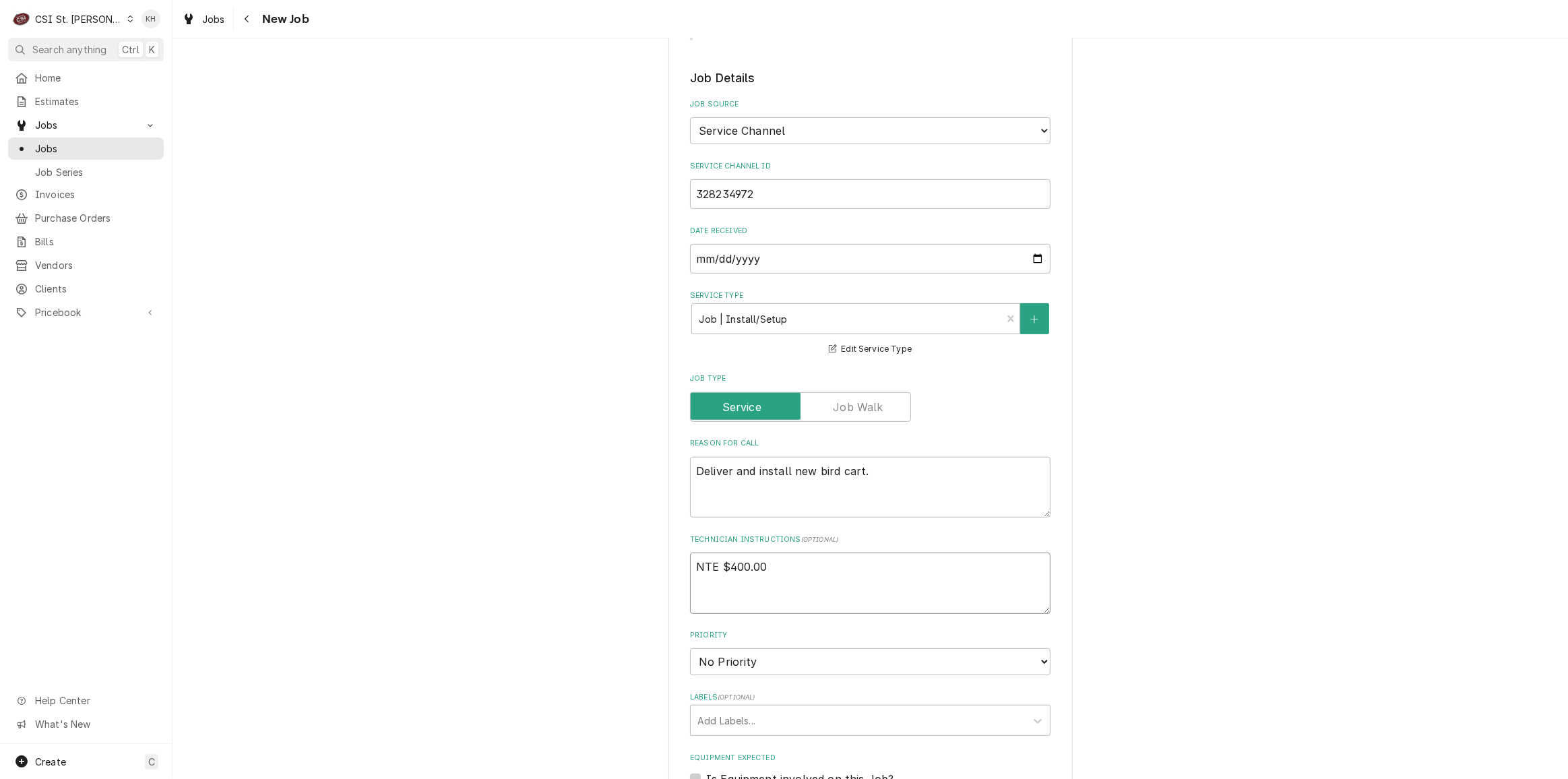
click at [717, 574] on textarea "NTE $400.00" at bounding box center [869, 582] width 360 height 61
paste textarea "****NTE ON ALL CALLS IF OVER NTE CONTACT JEFF COSTA 636-399-1299 FOR VERBAL APP…"
type textarea "x"
type textarea "NTE $400.00 ****NTE ON ALL CALLS IF OVER NTE CONTACT JEFF COSTA 636-399-1299 FO…"
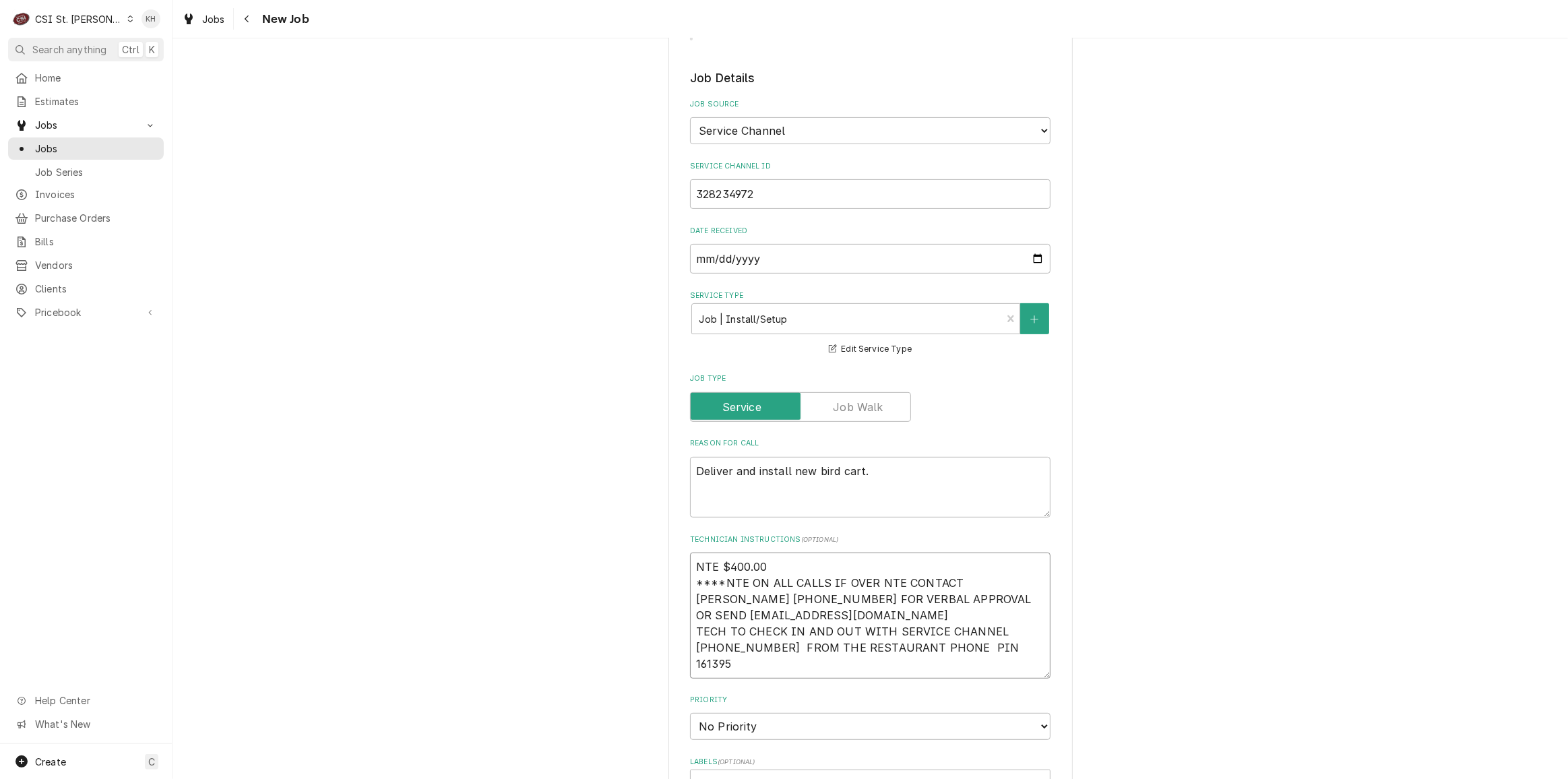
click at [792, 552] on textarea "NTE $400.00 ****NTE ON ALL CALLS IF OVER NTE CONTACT JEFF COSTA 636-399-1299 FO…" at bounding box center [869, 615] width 360 height 126
type textarea "x"
type textarea "NTE $400.00 ****NTE ON ALL CALLS IF OVER NTE CONTACT JEFF COSTA 636-399-1299 FO…"
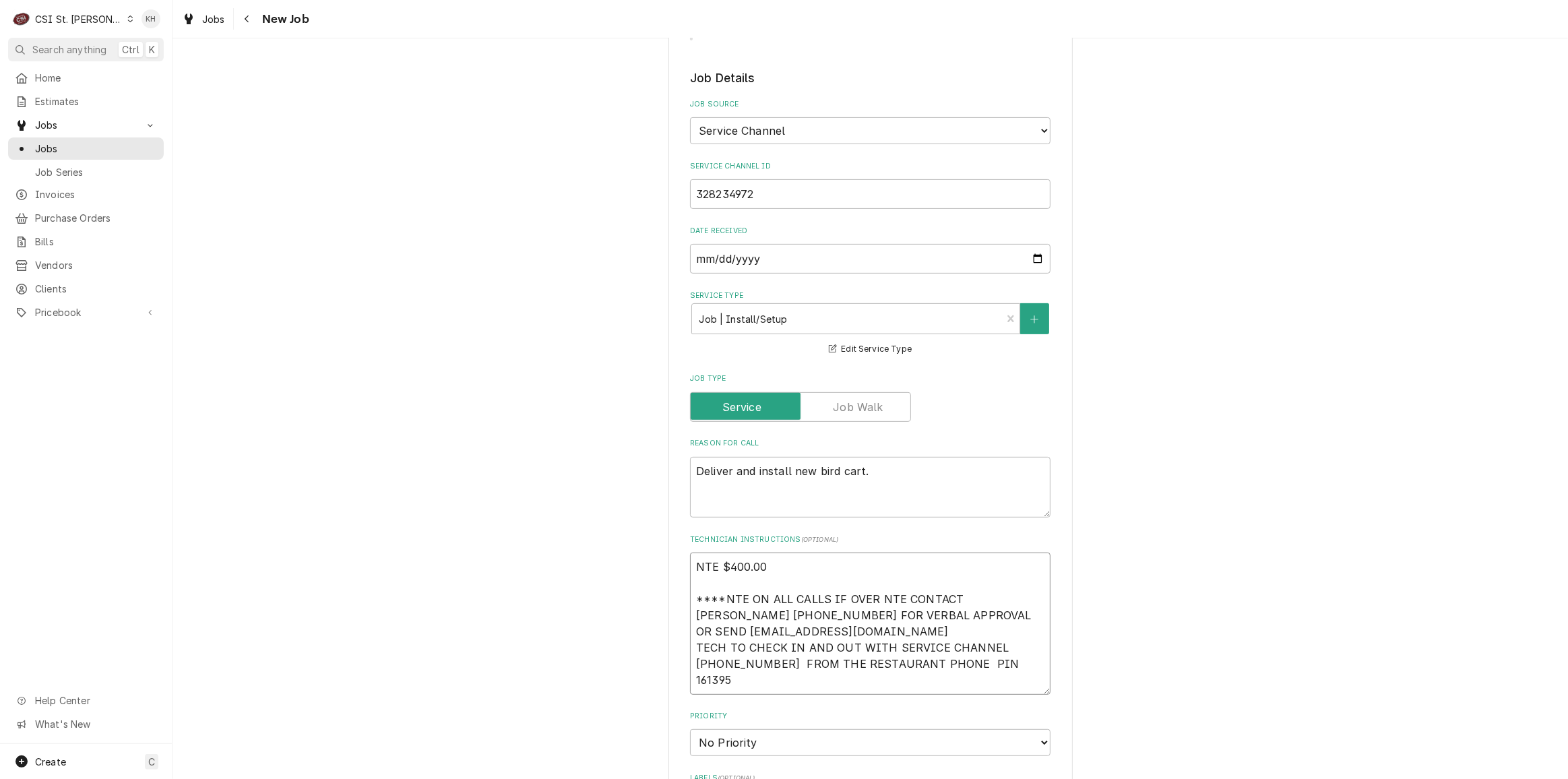
type textarea "x"
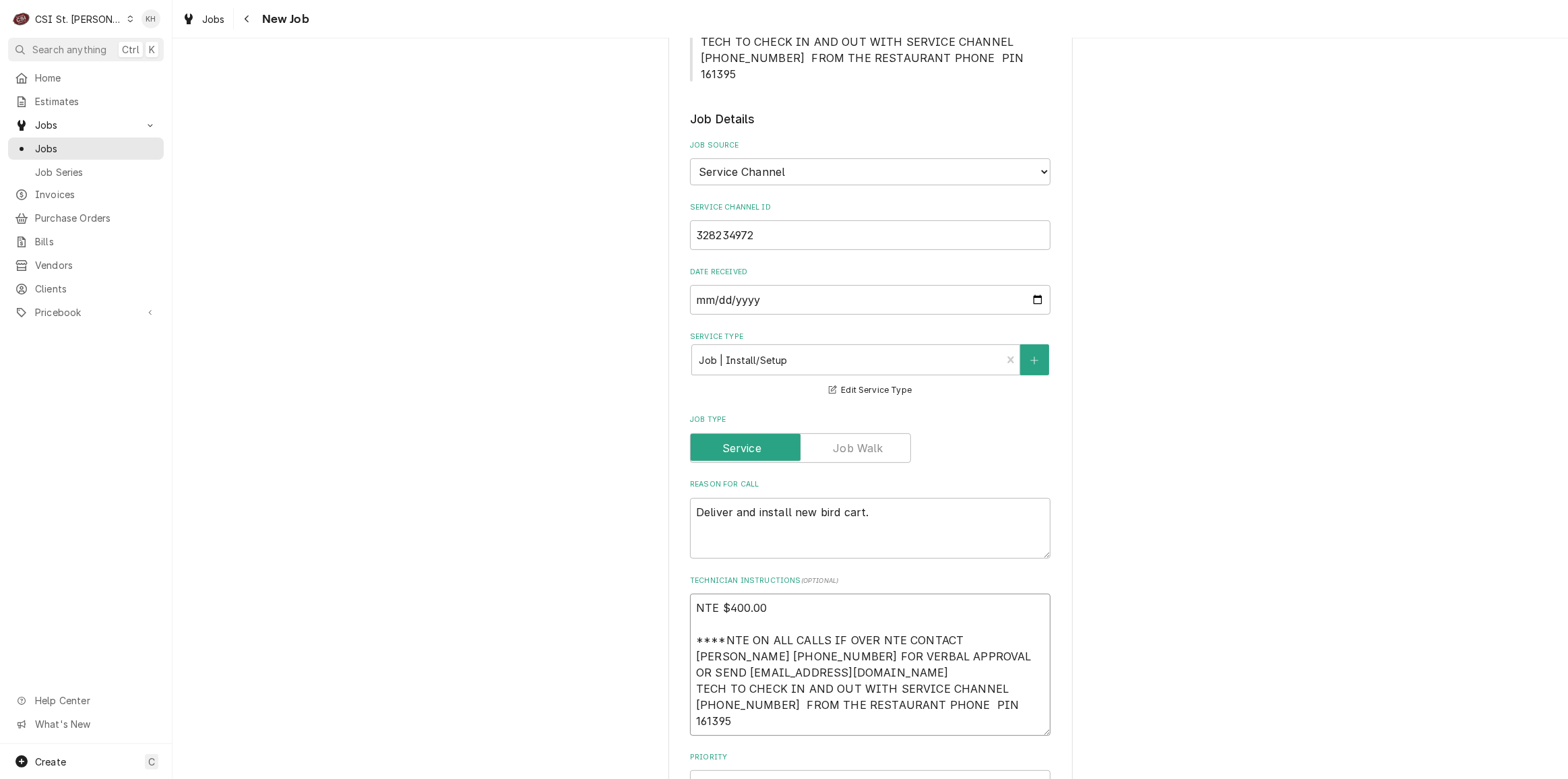
scroll to position [245, 0]
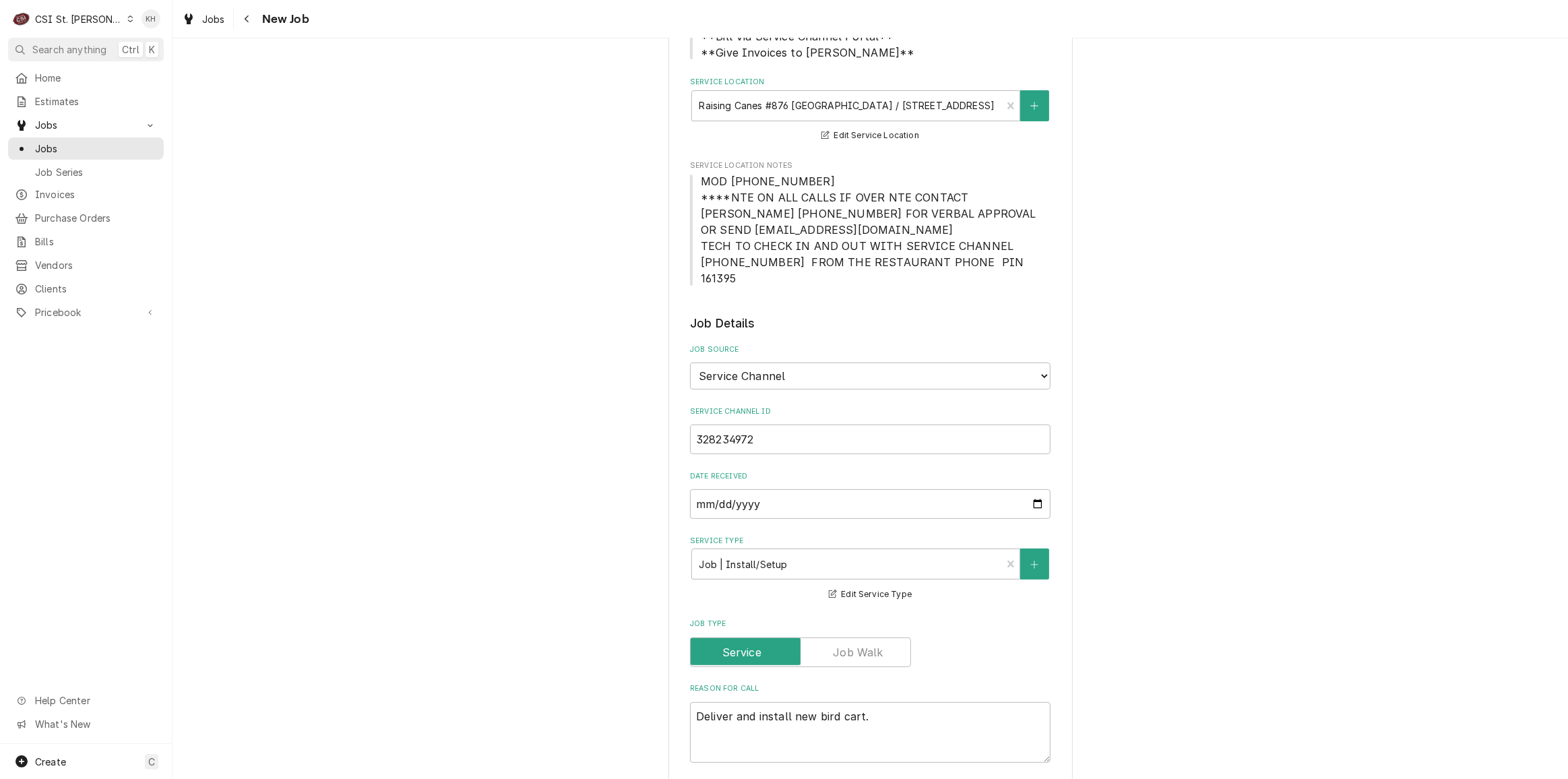
type textarea "NTE $400.00 ****NTE ON ALL CALLS IF OVER NTE CONTACT JEFF COSTA 636-399-1299 FO…"
drag, startPoint x: 808, startPoint y: 183, endPoint x: 671, endPoint y: 175, distance: 137.2
click at [671, 175] on div "Please provide the following information to create a job: Client Details Client…" at bounding box center [870, 767] width 404 height 1894
copy span "MOD (217) 361-0988"
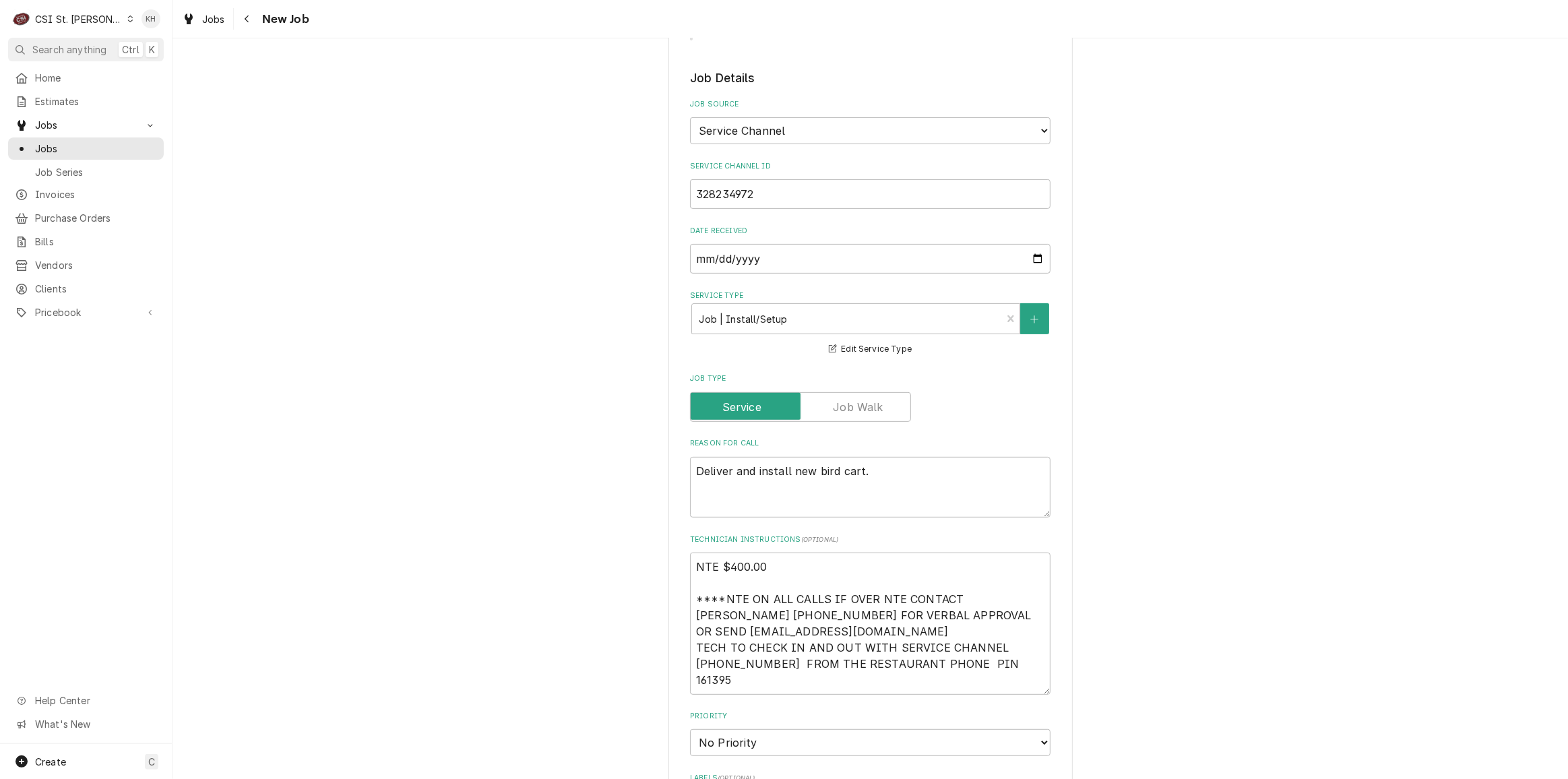
scroll to position [612, 0]
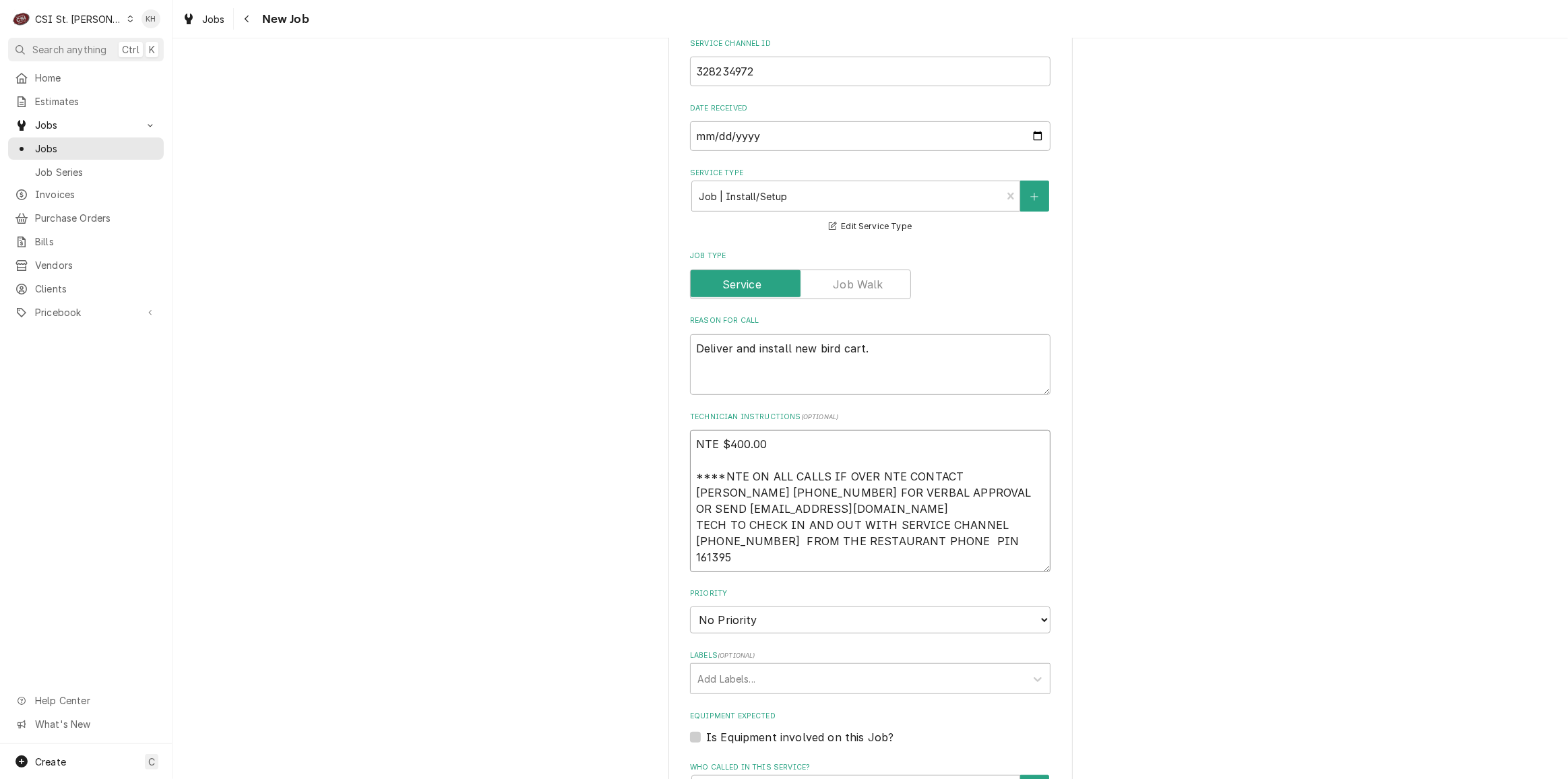
click at [753, 539] on textarea "NTE $400.00 ****NTE ON ALL CALLS IF OVER NTE CONTACT JEFF COSTA 636-399-1299 FO…" at bounding box center [869, 501] width 360 height 142
type textarea "x"
type textarea "NTE $400.00 ****NTE ON ALL CALLS IF OVER NTE CONTACT JEFF COSTA 636-399-1299 FO…"
paste textarea "MOD (217) 361-0988"
type textarea "x"
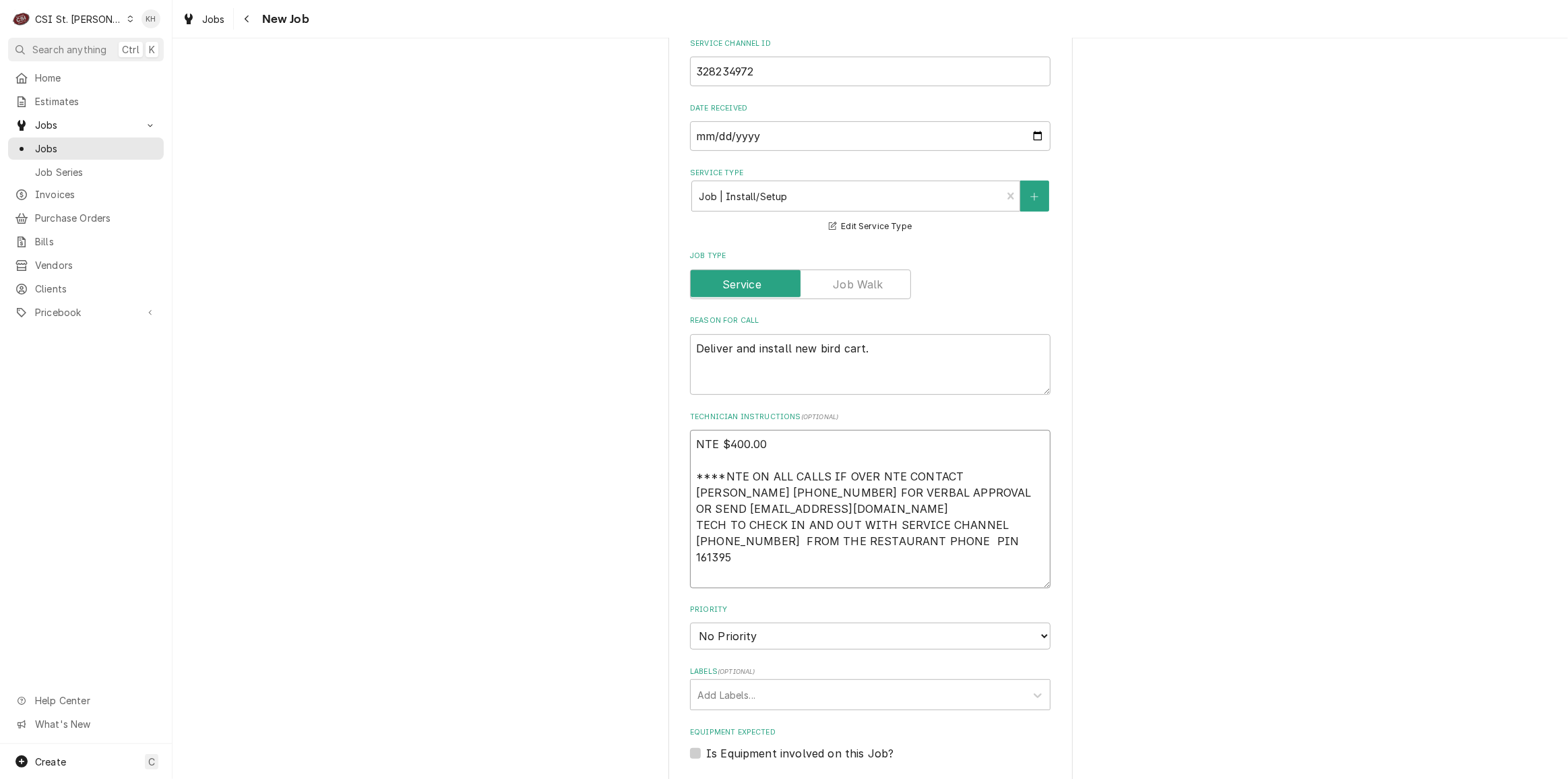
type textarea "NTE $400.00 ****NTE ON ALL CALLS IF OVER NTE CONTACT JEFF COSTA 636-399-1299 FO…"
type textarea "x"
type textarea "NTE $400.00 ****NTE ON ALL CALLS IF OVER NTE CONTACT JEFF COSTA 636-399-1299 FO…"
click at [764, 629] on select "No Priority Urgent High Medium Low" at bounding box center [869, 636] width 360 height 27
select select "4"
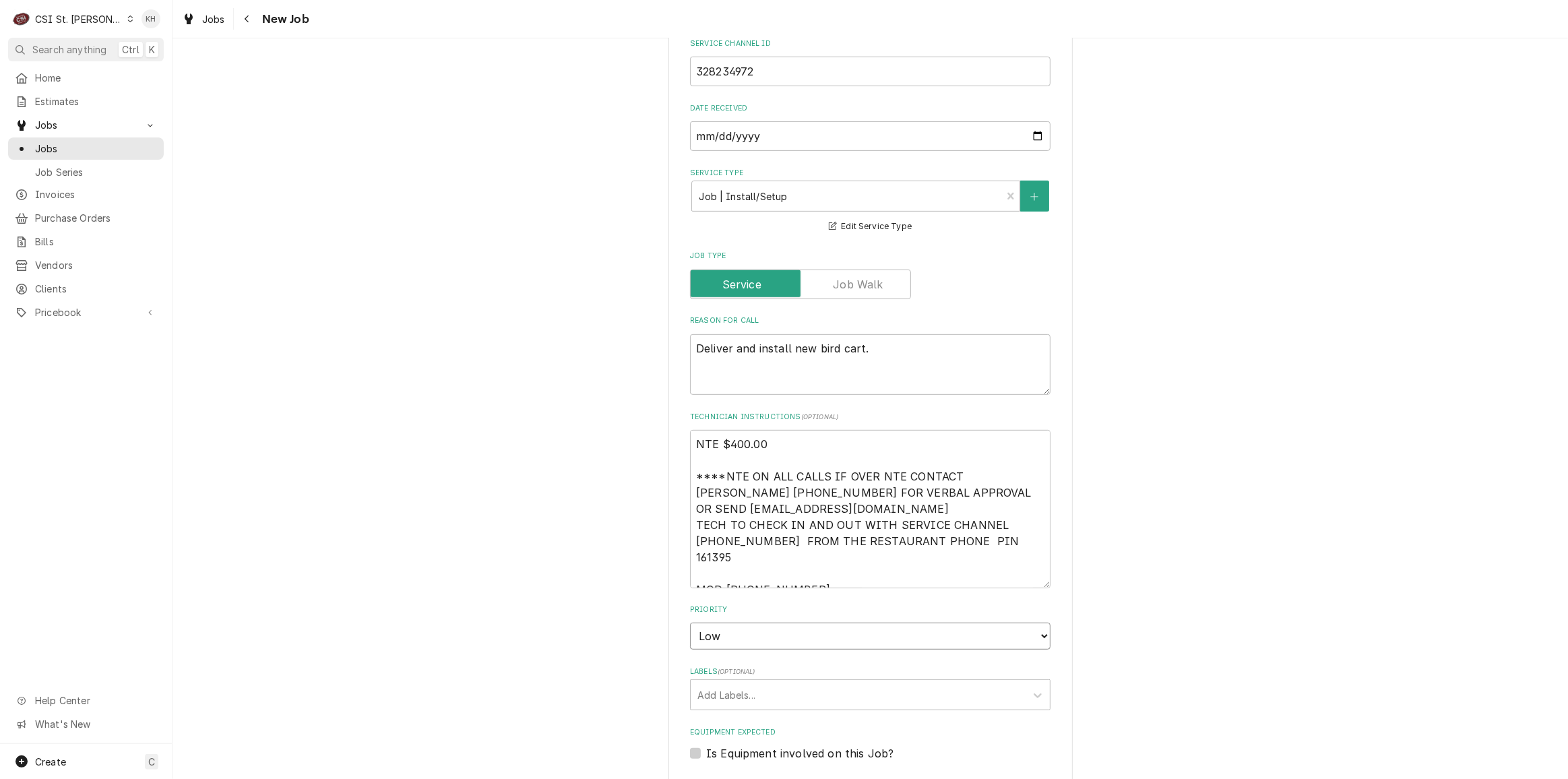
click at [690, 623] on select "No Priority Urgent High Medium Low" at bounding box center [869, 636] width 360 height 27
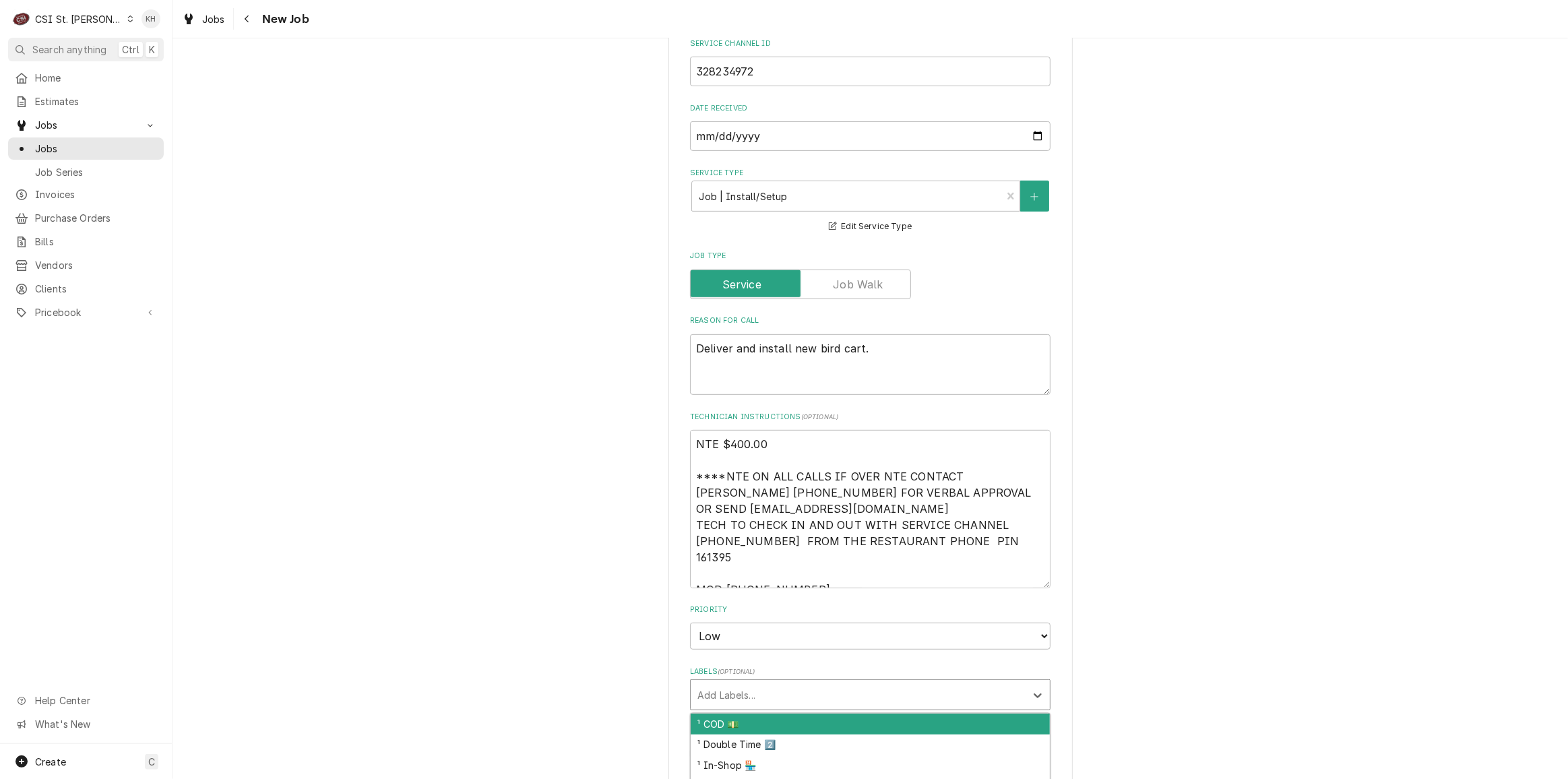
click at [741, 689] on div "Add Labels..." at bounding box center [858, 694] width 335 height 30
type textarea "x"
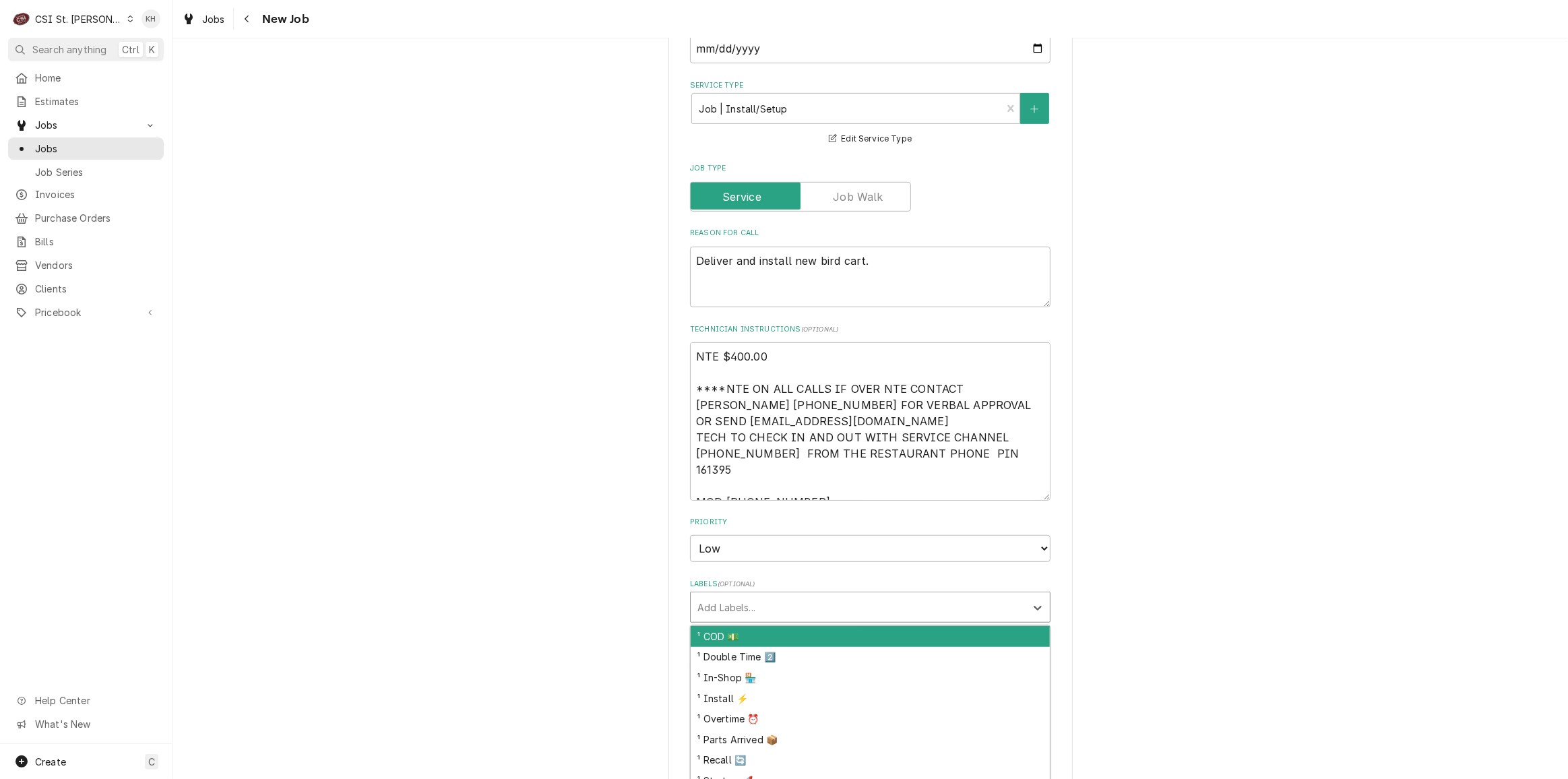
scroll to position [734, 0]
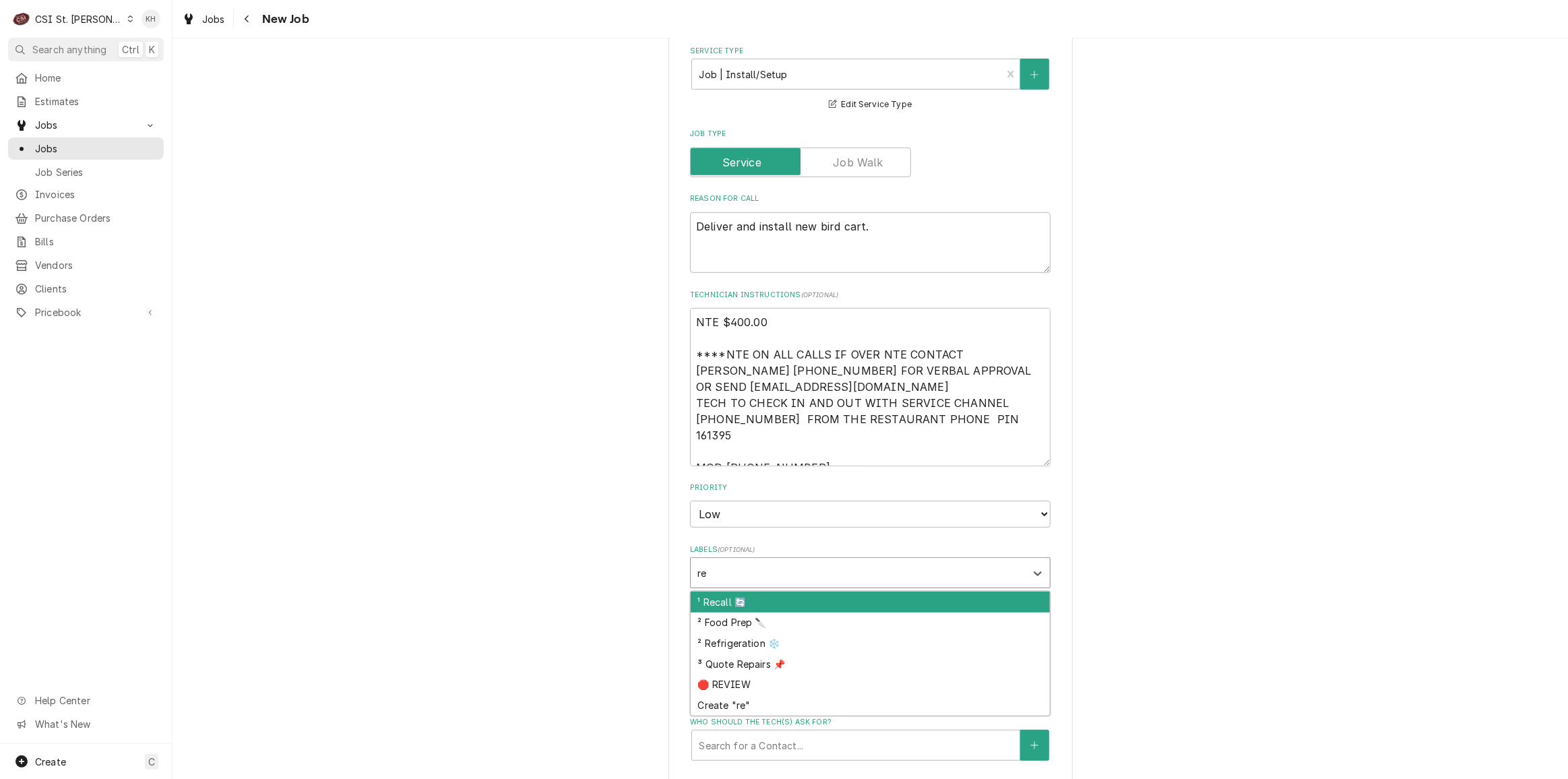
type input "ref"
type textarea "x"
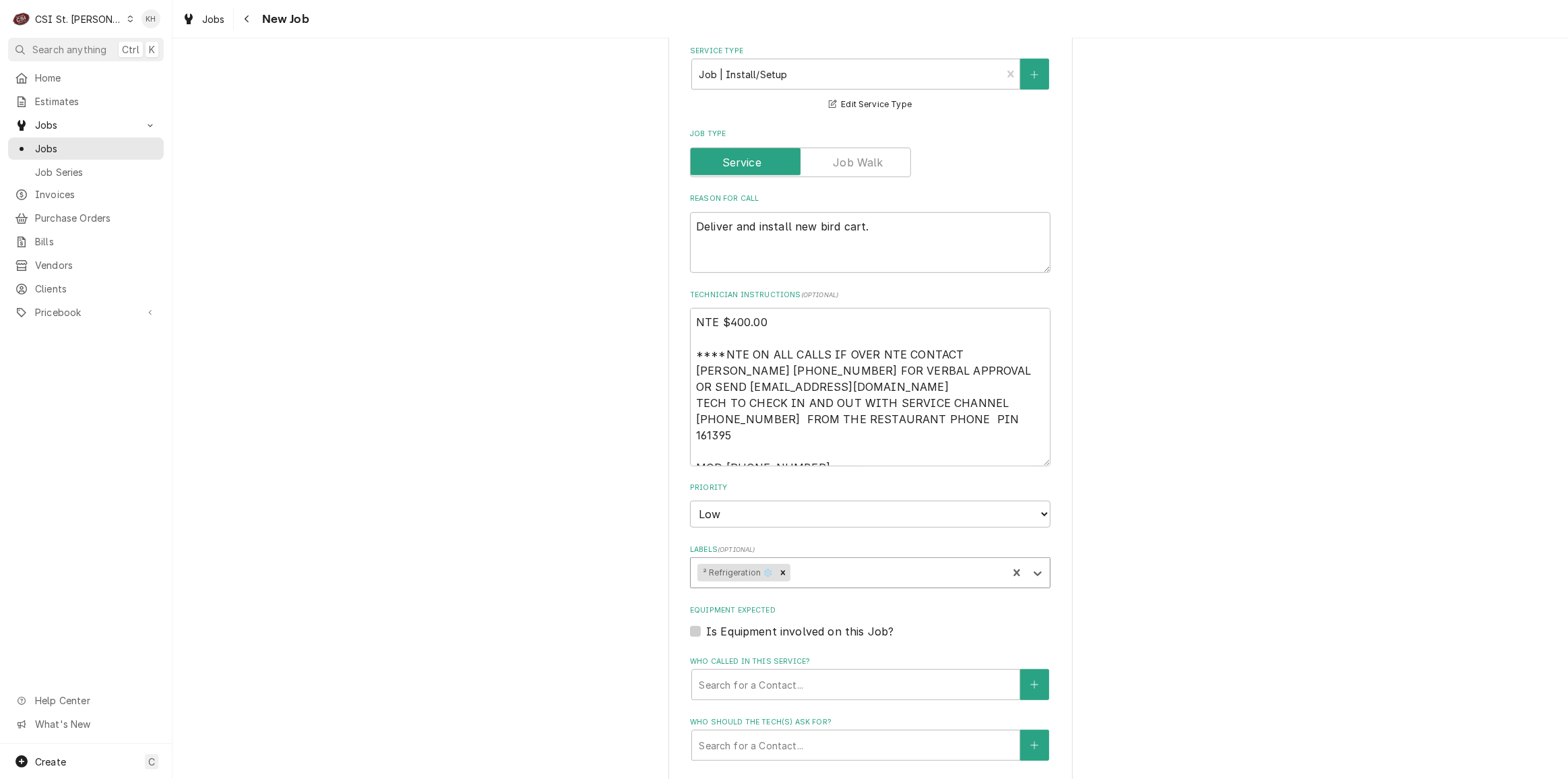
type textarea "x"
type input "instal"
type textarea "x"
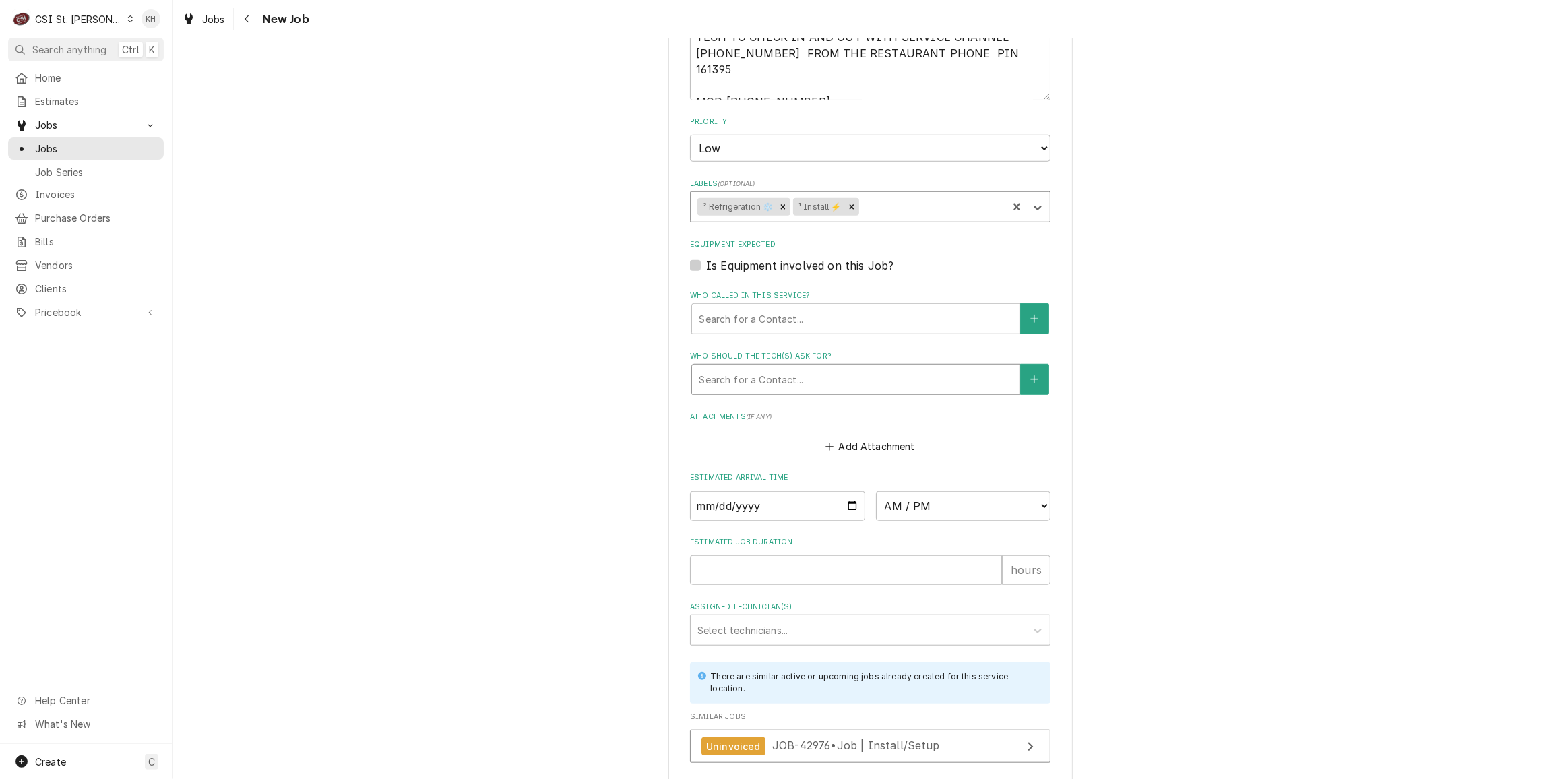
scroll to position [1102, 0]
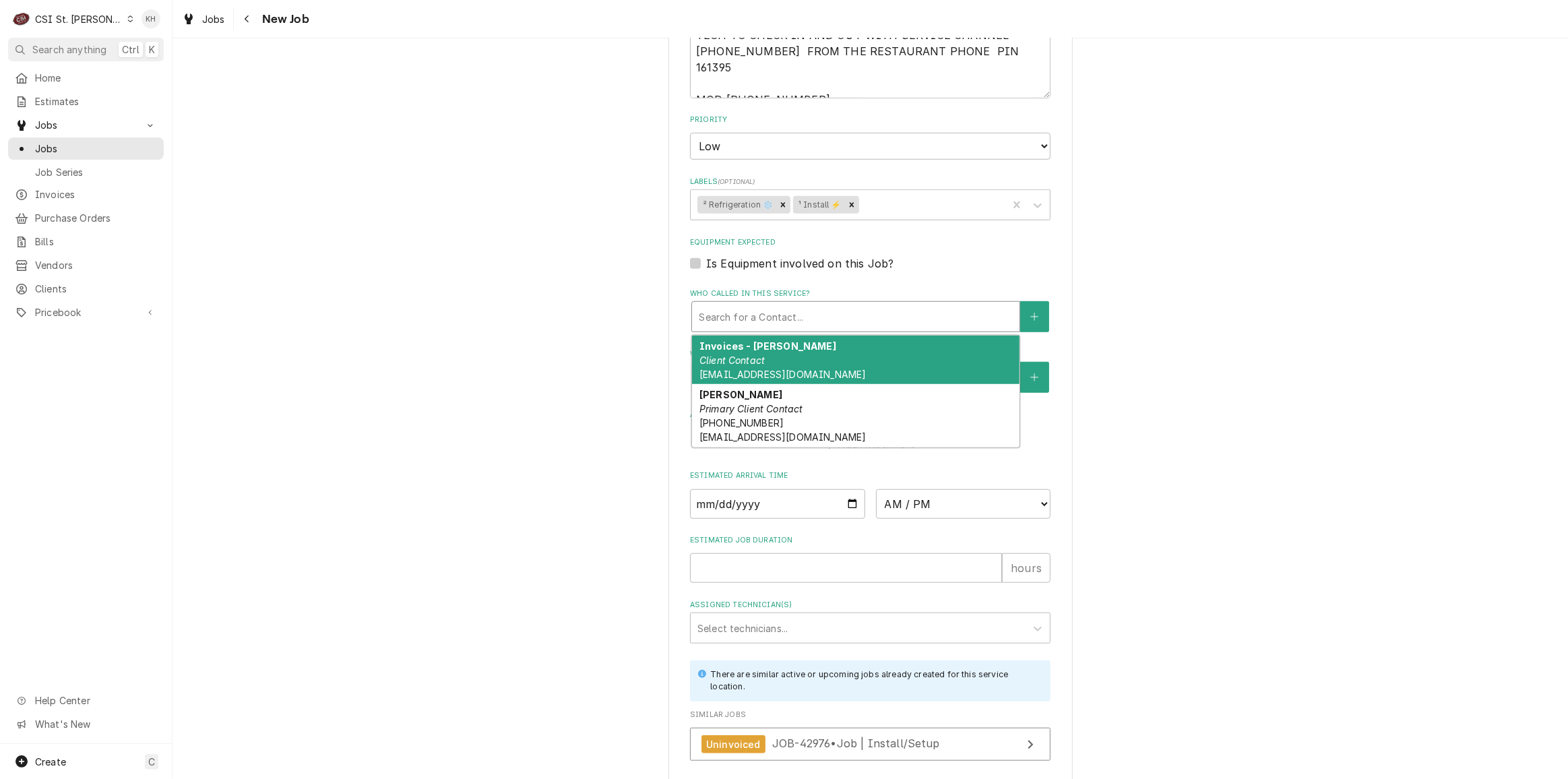
click at [758, 305] on div "Who called in this service?" at bounding box center [856, 316] width 314 height 24
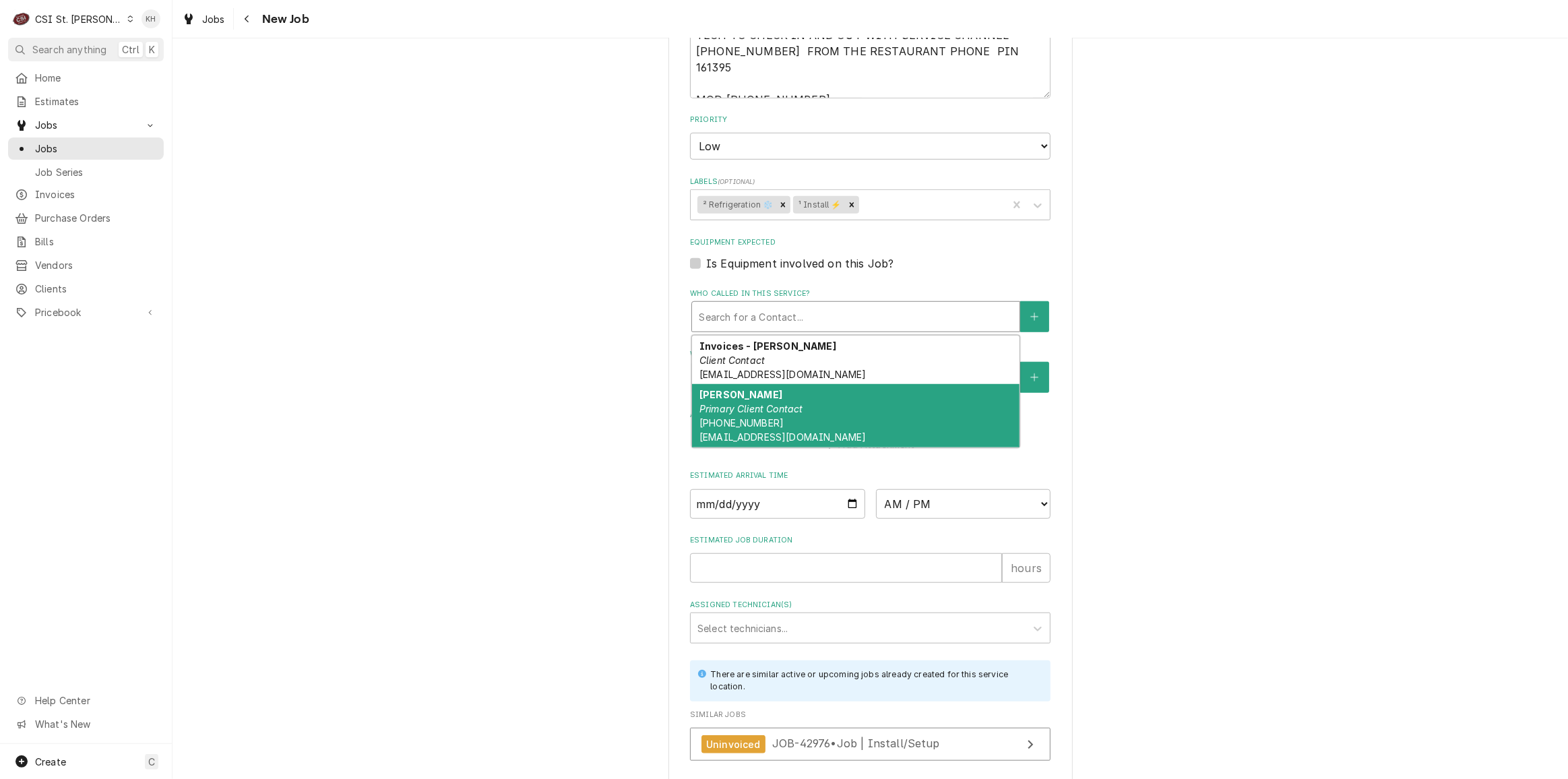
click at [739, 389] on strong "Jeff Costa" at bounding box center [740, 395] width 83 height 12
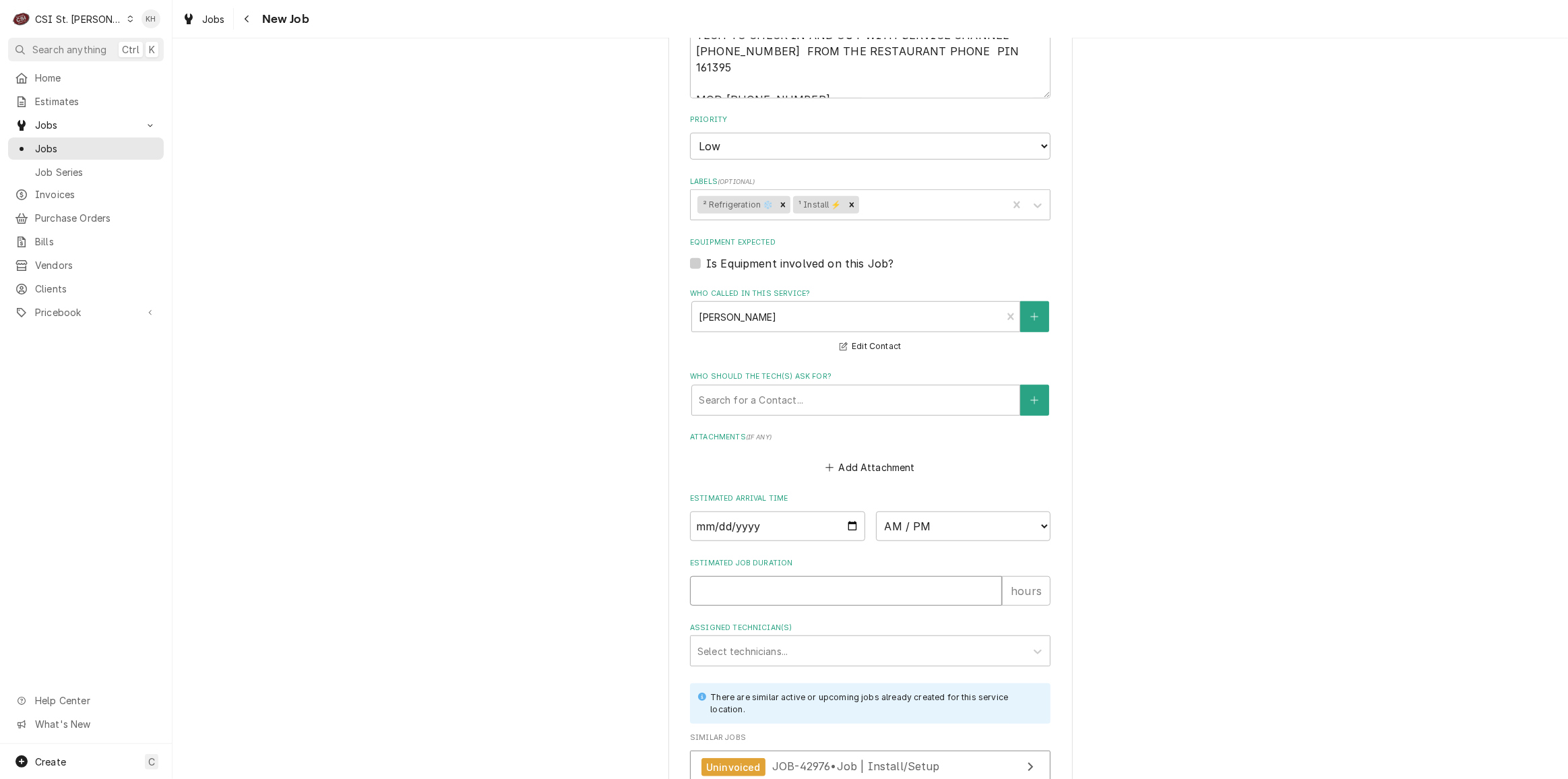
click at [723, 576] on input "Estimated Job Duration" at bounding box center [845, 590] width 312 height 30
type textarea "x"
type input "2"
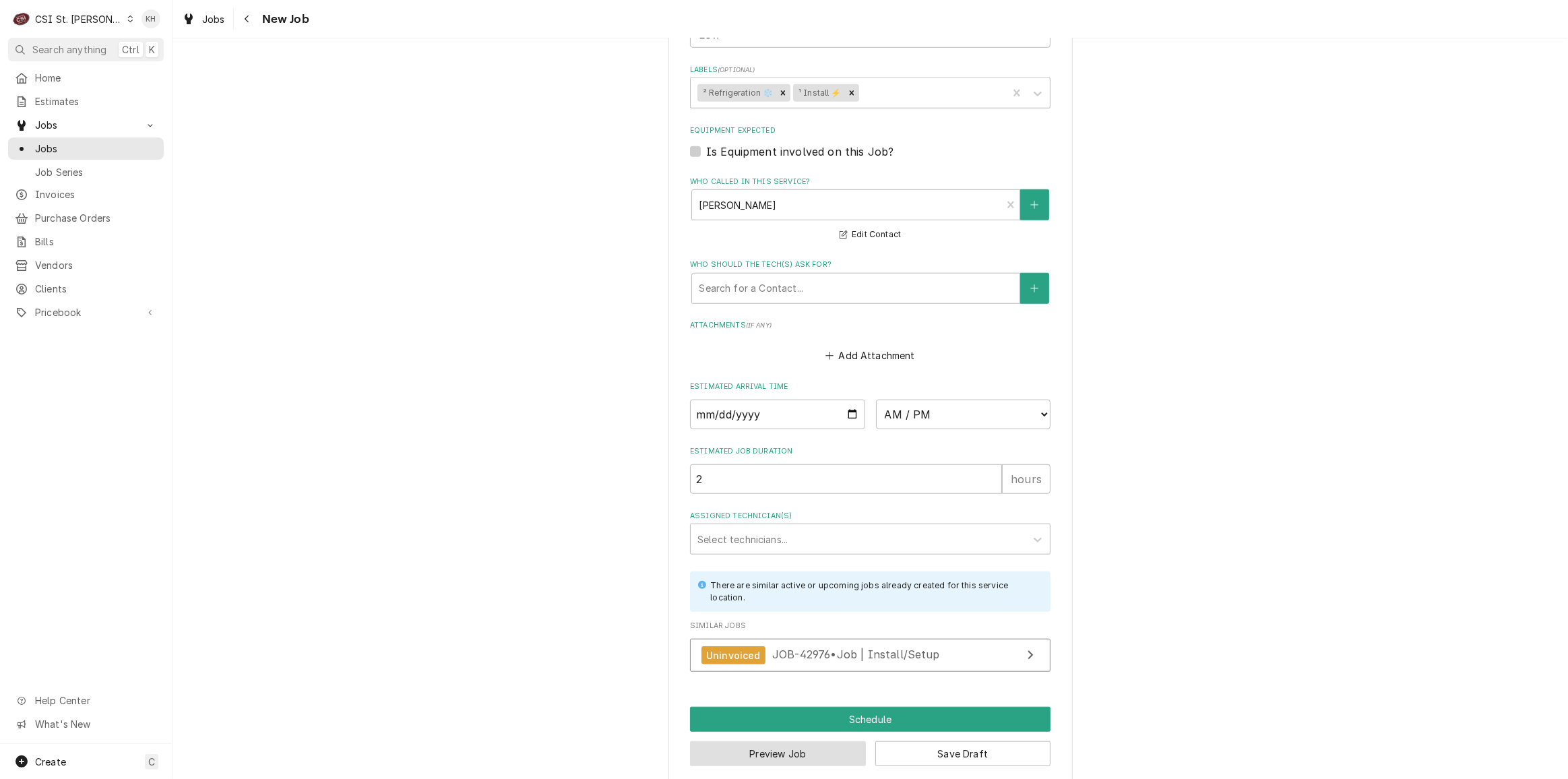
click at [743, 742] on button "Preview Job" at bounding box center [777, 753] width 176 height 25
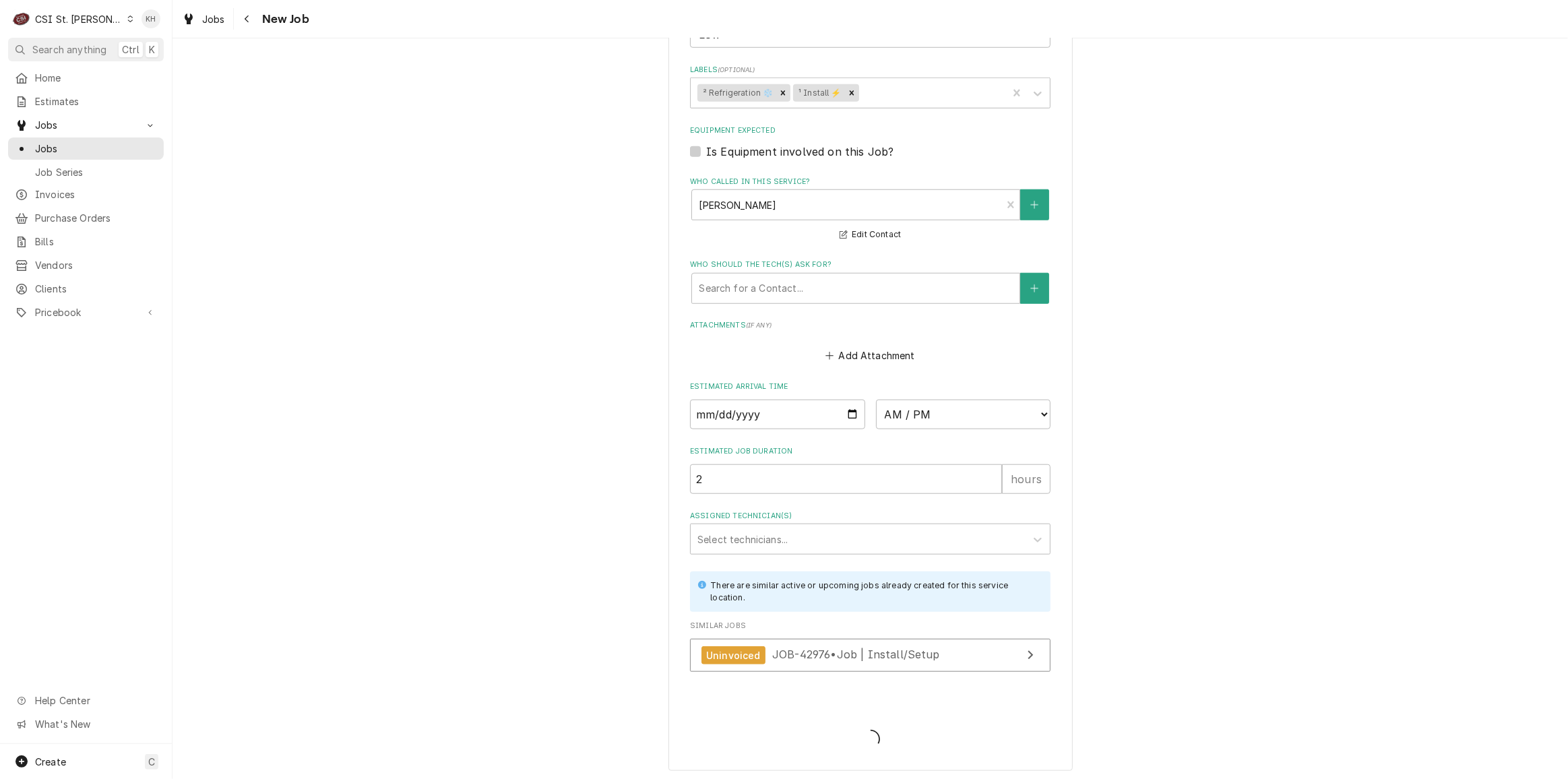
scroll to position [1201, 0]
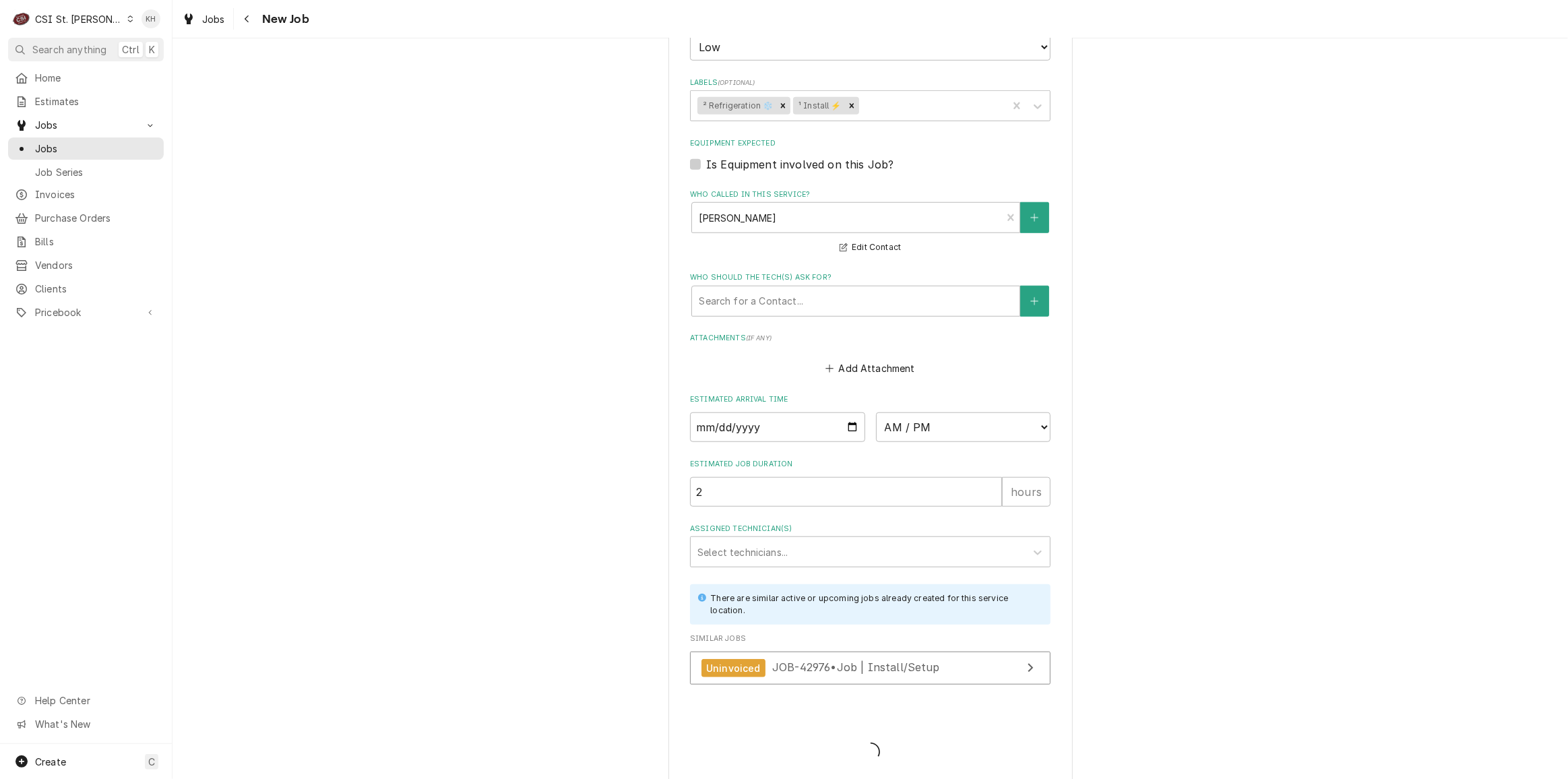
type textarea "x"
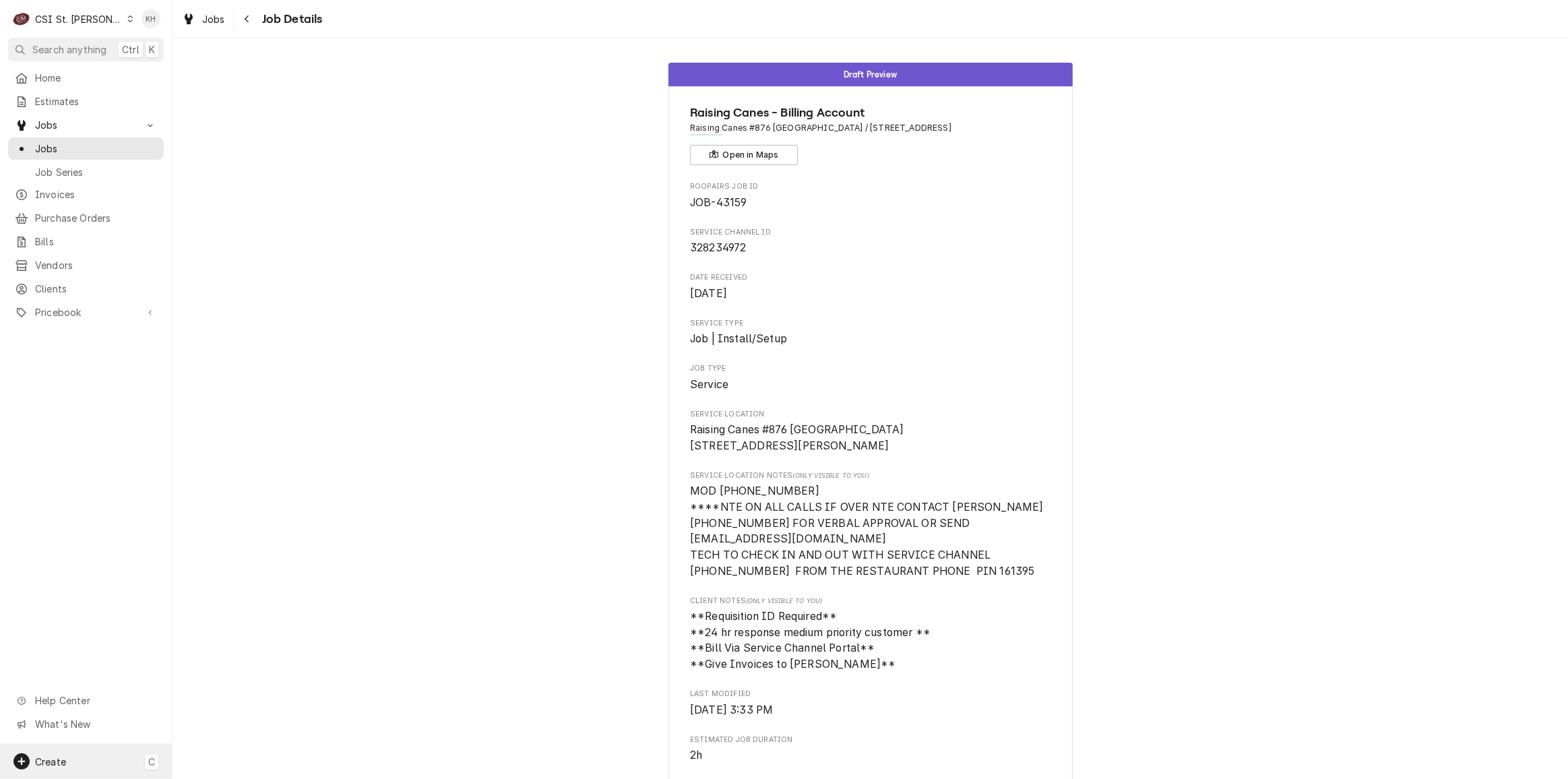
click at [78, 755] on div "Create C" at bounding box center [85, 761] width 172 height 35
click at [209, 645] on div "Job" at bounding box center [253, 644] width 91 height 14
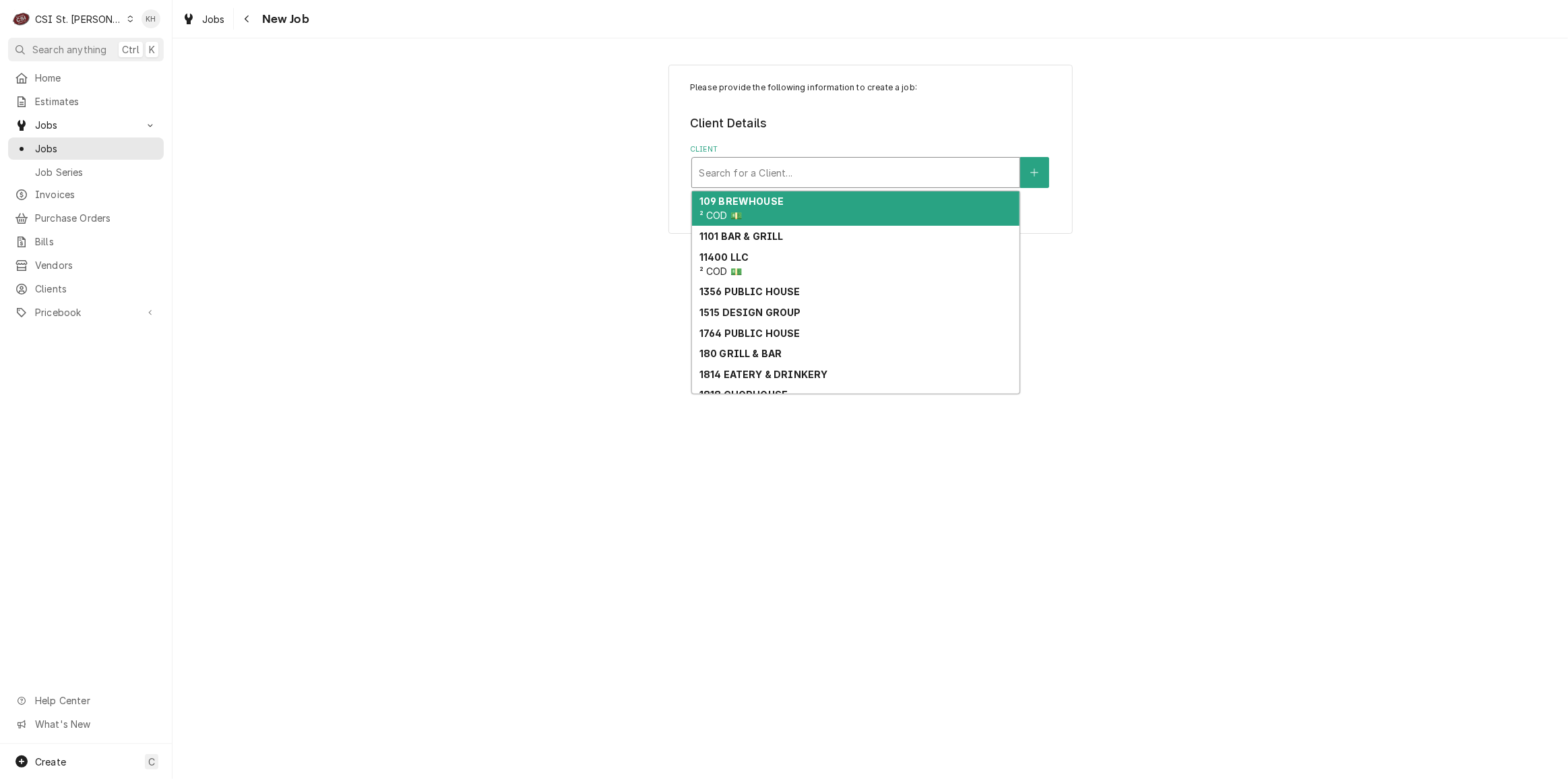
click at [737, 173] on div "Client" at bounding box center [856, 172] width 314 height 24
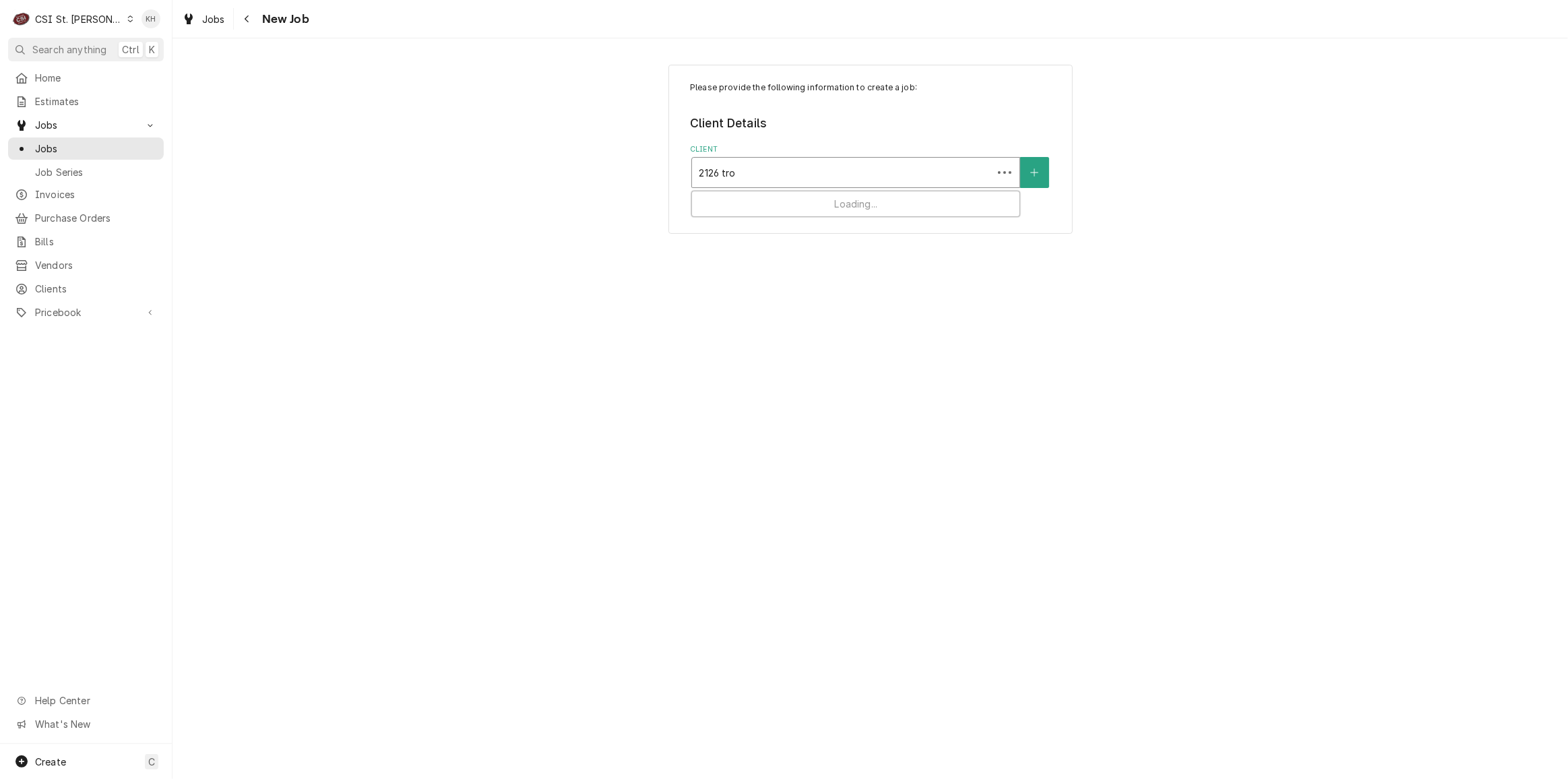
type input "2126 [PERSON_NAME]"
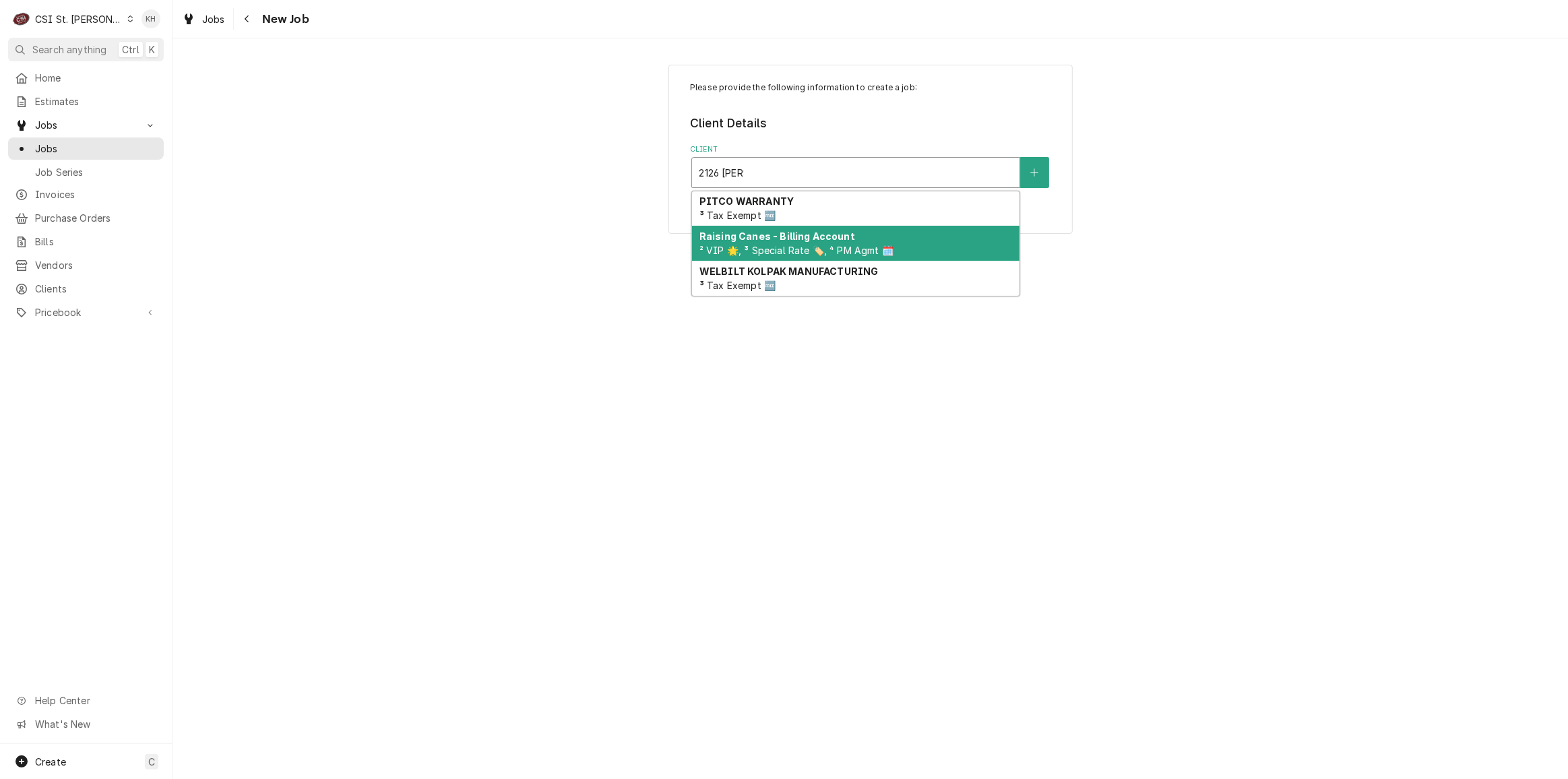
click at [784, 242] on div "Raising Canes - Billing Account ² VIP 🌟, ³ Special Rate 🏷️, ⁴ PM Agmt 🗓️" at bounding box center [856, 243] width 327 height 35
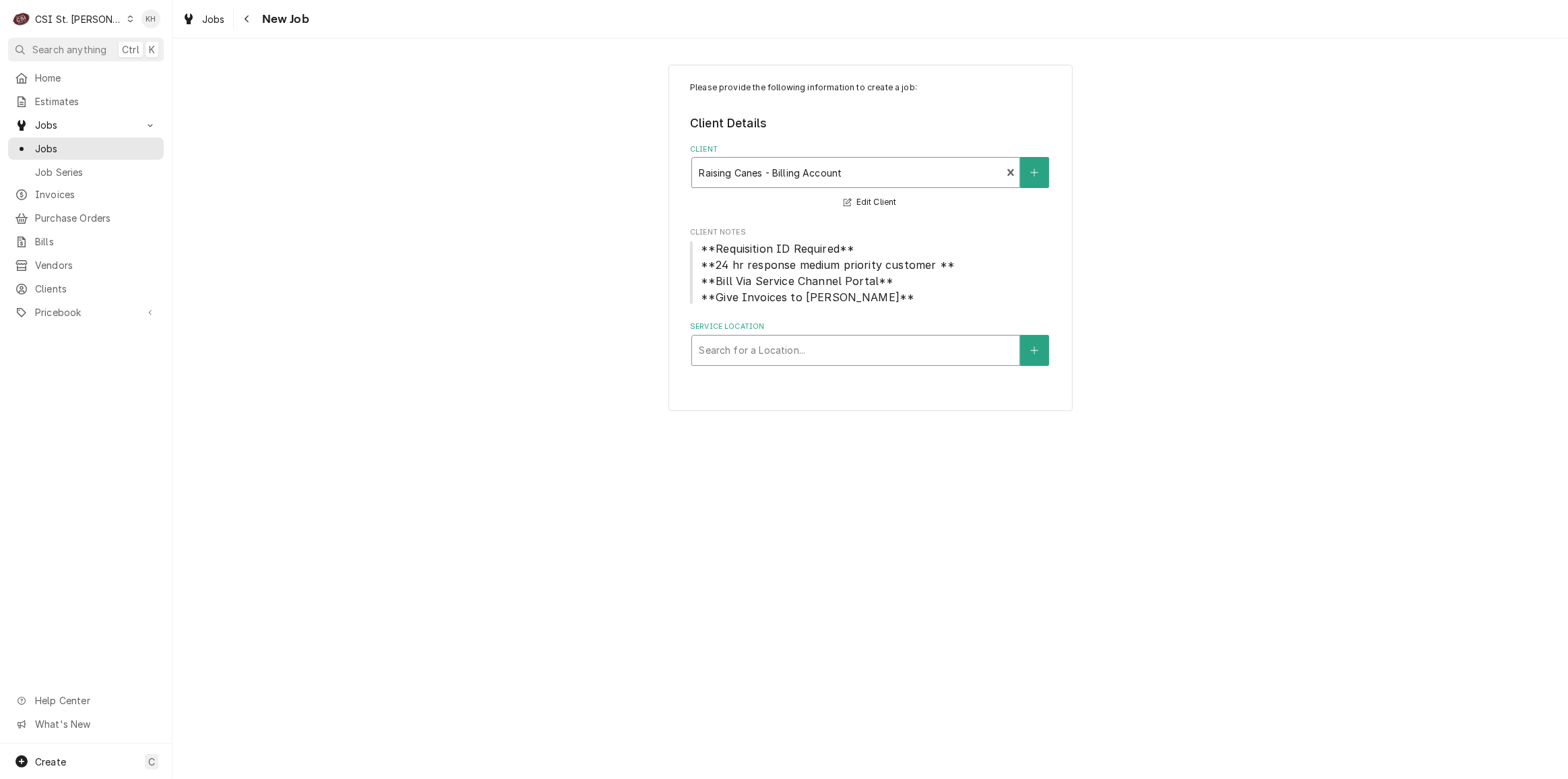
click at [764, 360] on div "Service Location" at bounding box center [856, 350] width 314 height 24
type input "2126"
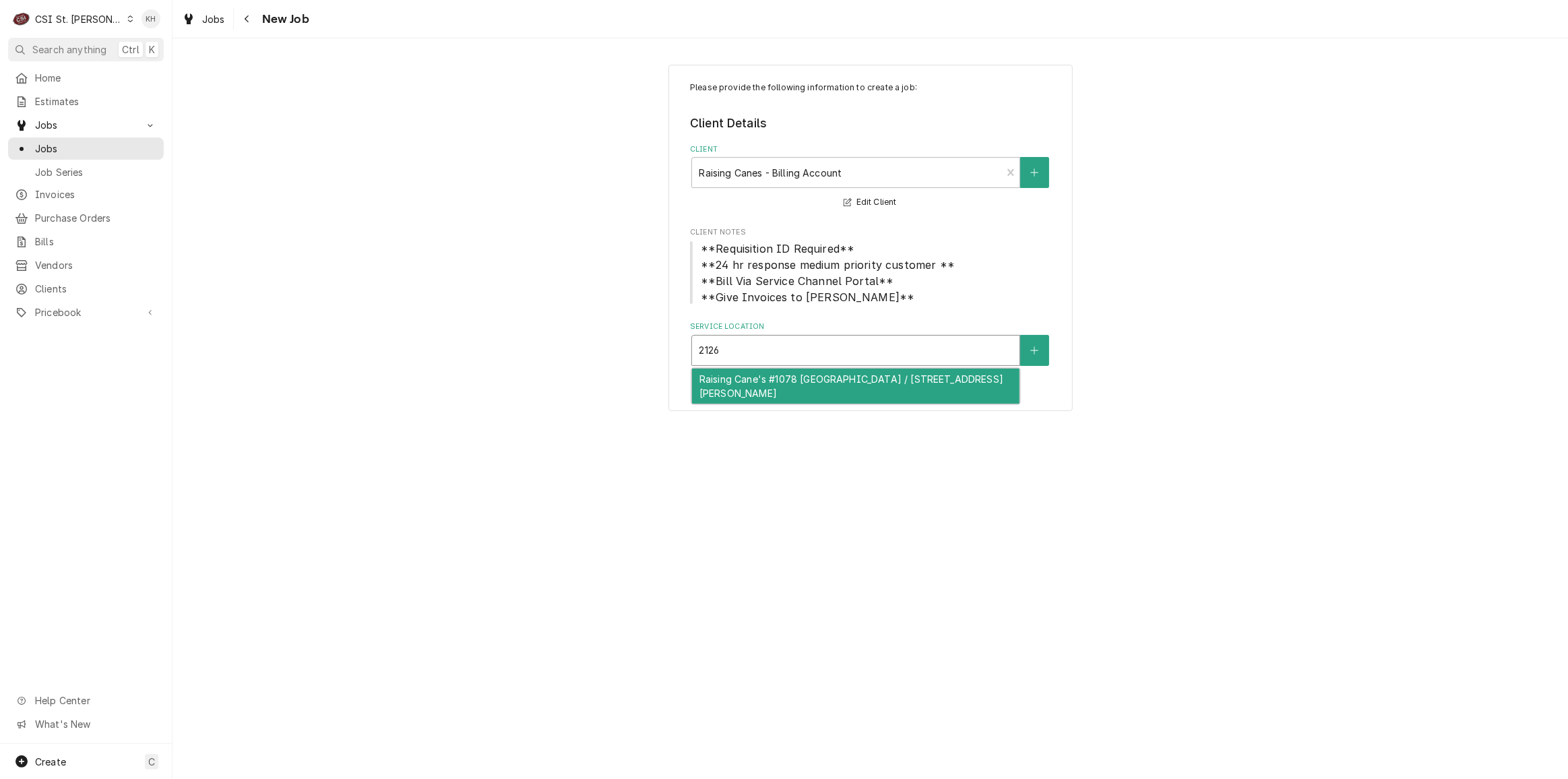
drag, startPoint x: 777, startPoint y: 376, endPoint x: 772, endPoint y: 402, distance: 26.5
click at [776, 377] on div "Raising Cane's #1078 [GEOGRAPHIC_DATA] / [STREET_ADDRESS][PERSON_NAME]" at bounding box center [856, 386] width 327 height 35
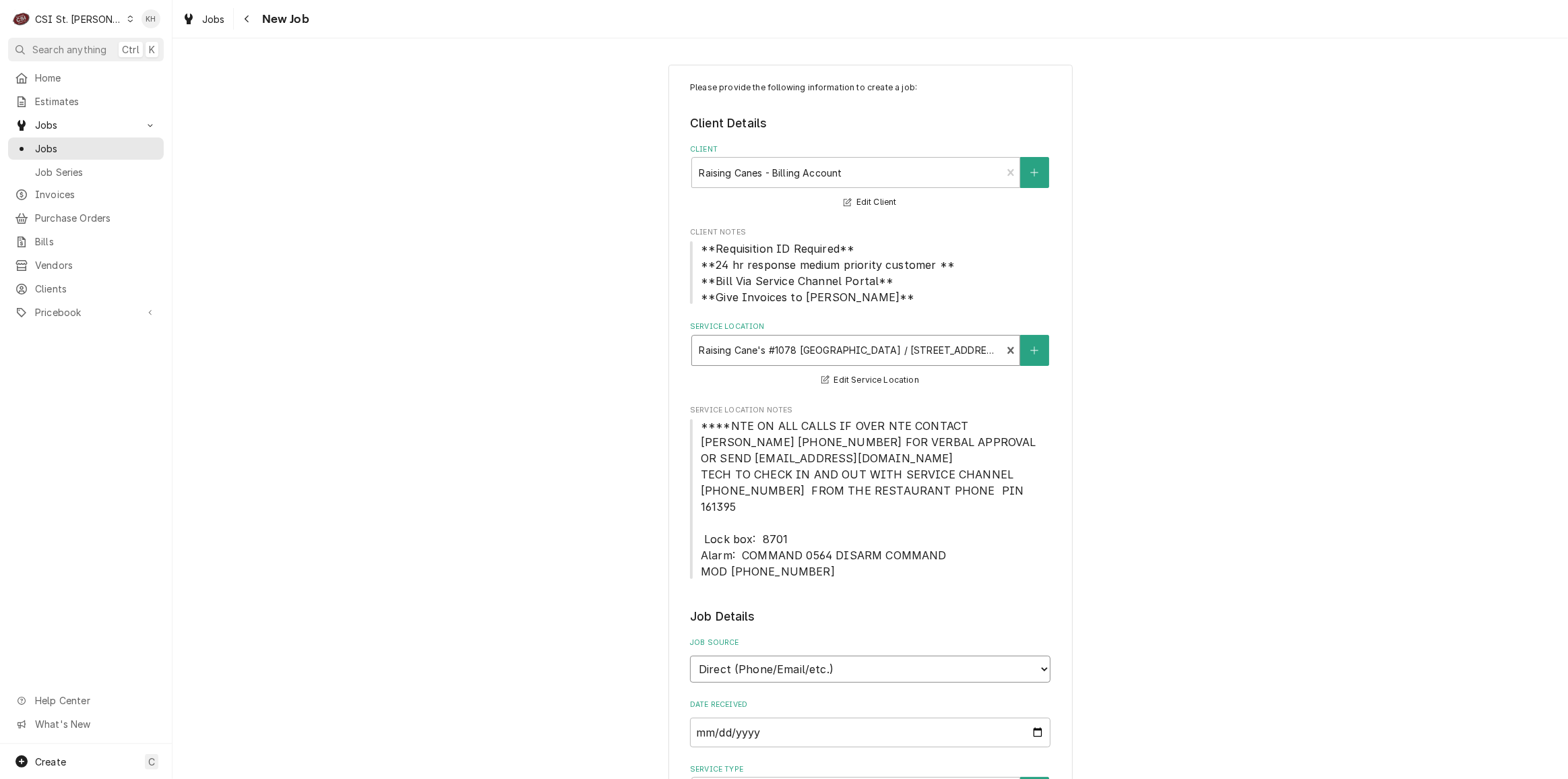
click at [834, 656] on select "Direct (Phone/Email/etc.) Service Channel Corrigo Ecotrak Other" at bounding box center [869, 669] width 360 height 27
select select "1"
click at [817, 700] on div "Service Channel ID" at bounding box center [869, 723] width 360 height 48
click at [814, 718] on input "Service Channel ID" at bounding box center [869, 732] width 360 height 30
paste input "328235298"
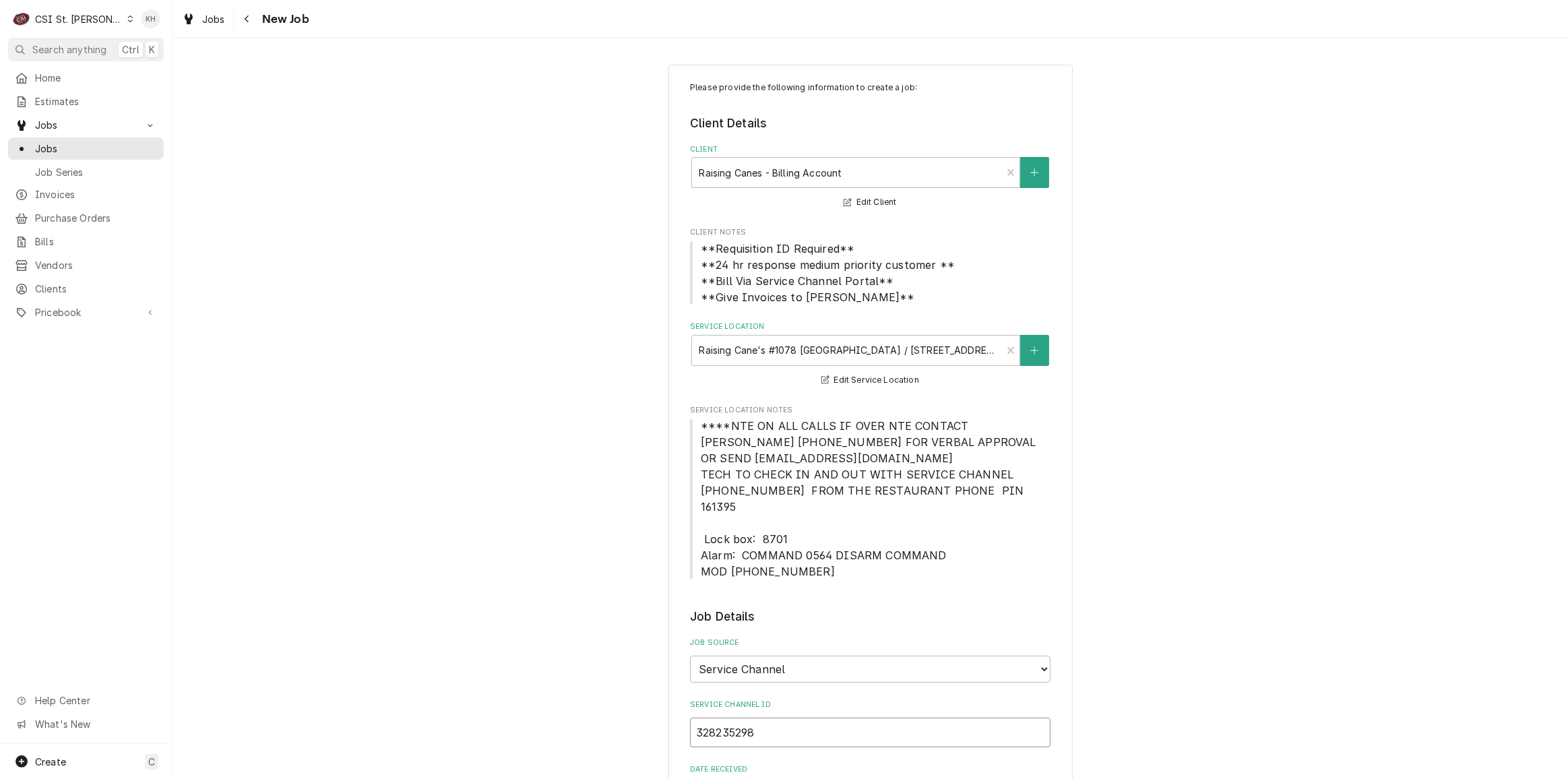
type textarea "x"
type input "328235298"
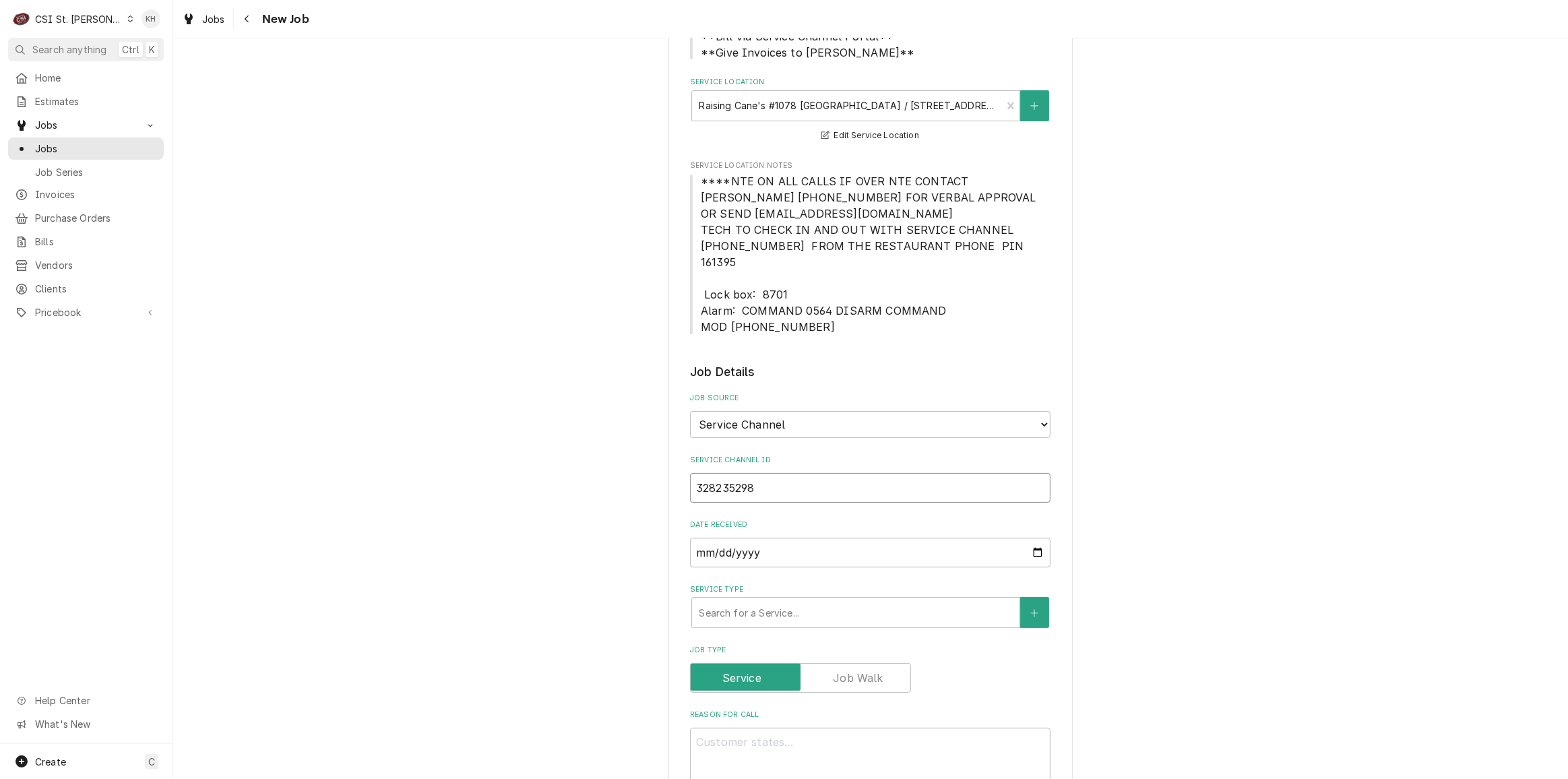
type textarea "x"
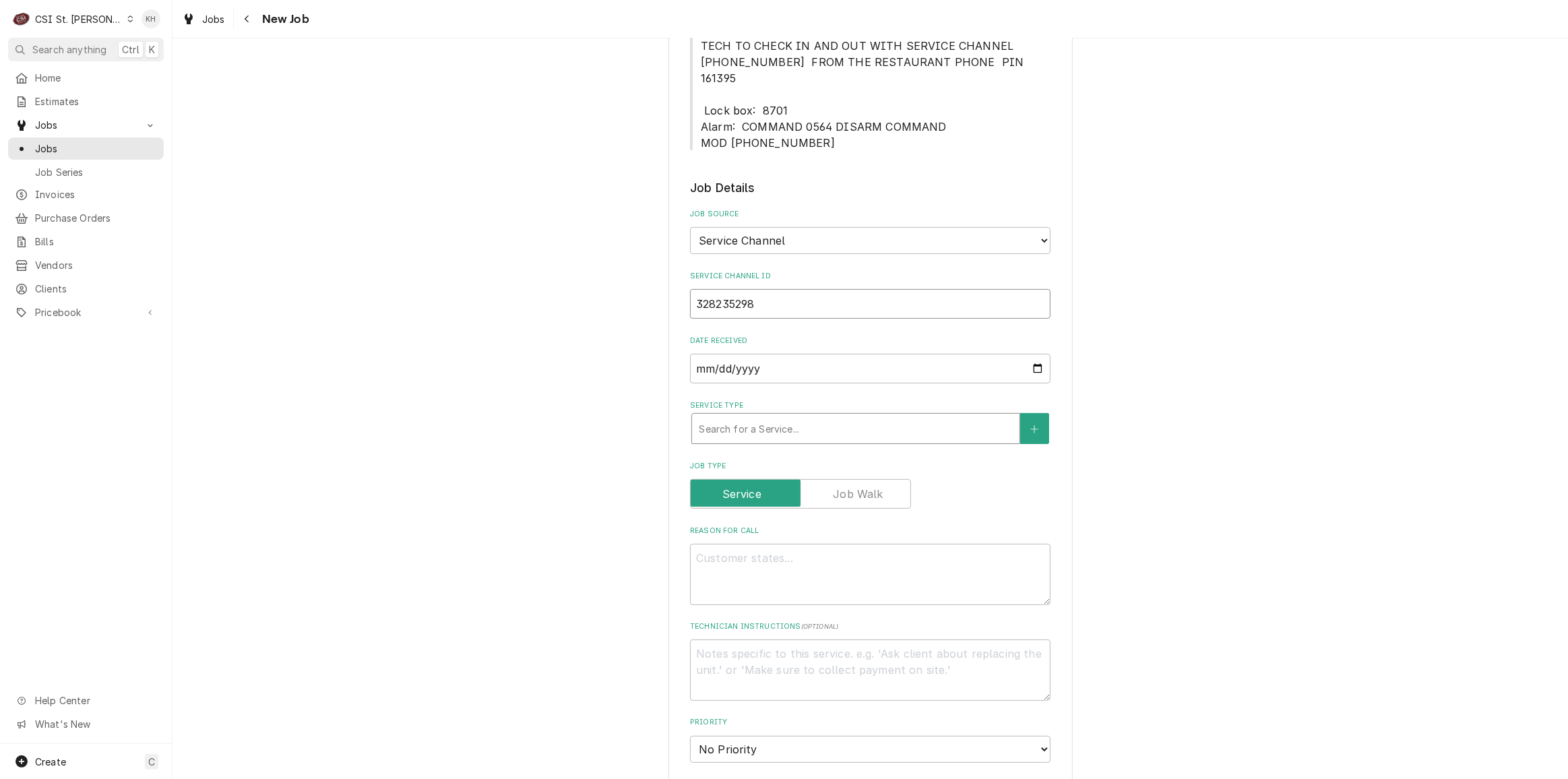
type input "328235298"
click at [769, 417] on div "Service Type" at bounding box center [856, 428] width 314 height 24
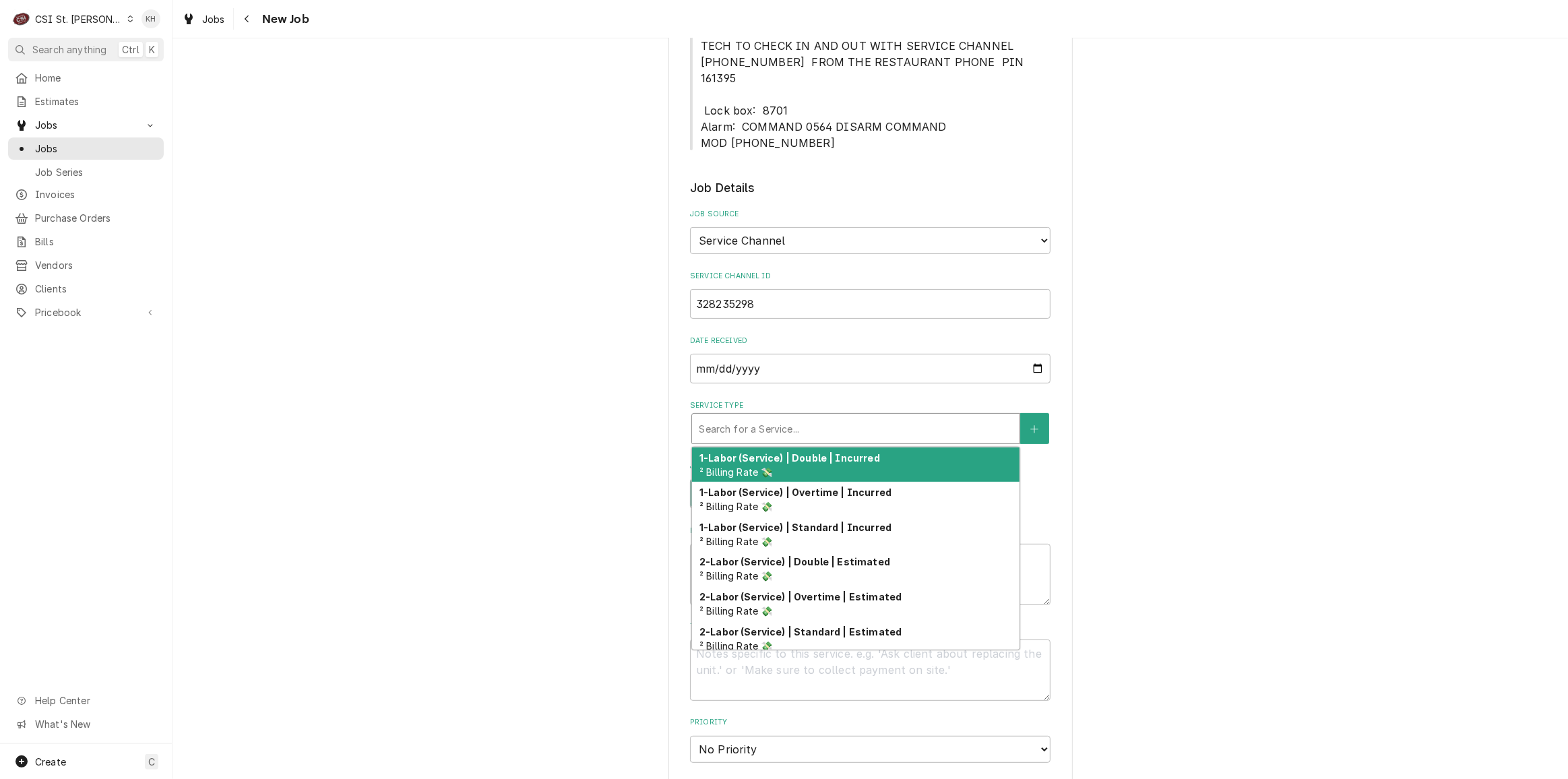
type textarea "x"
type input "s"
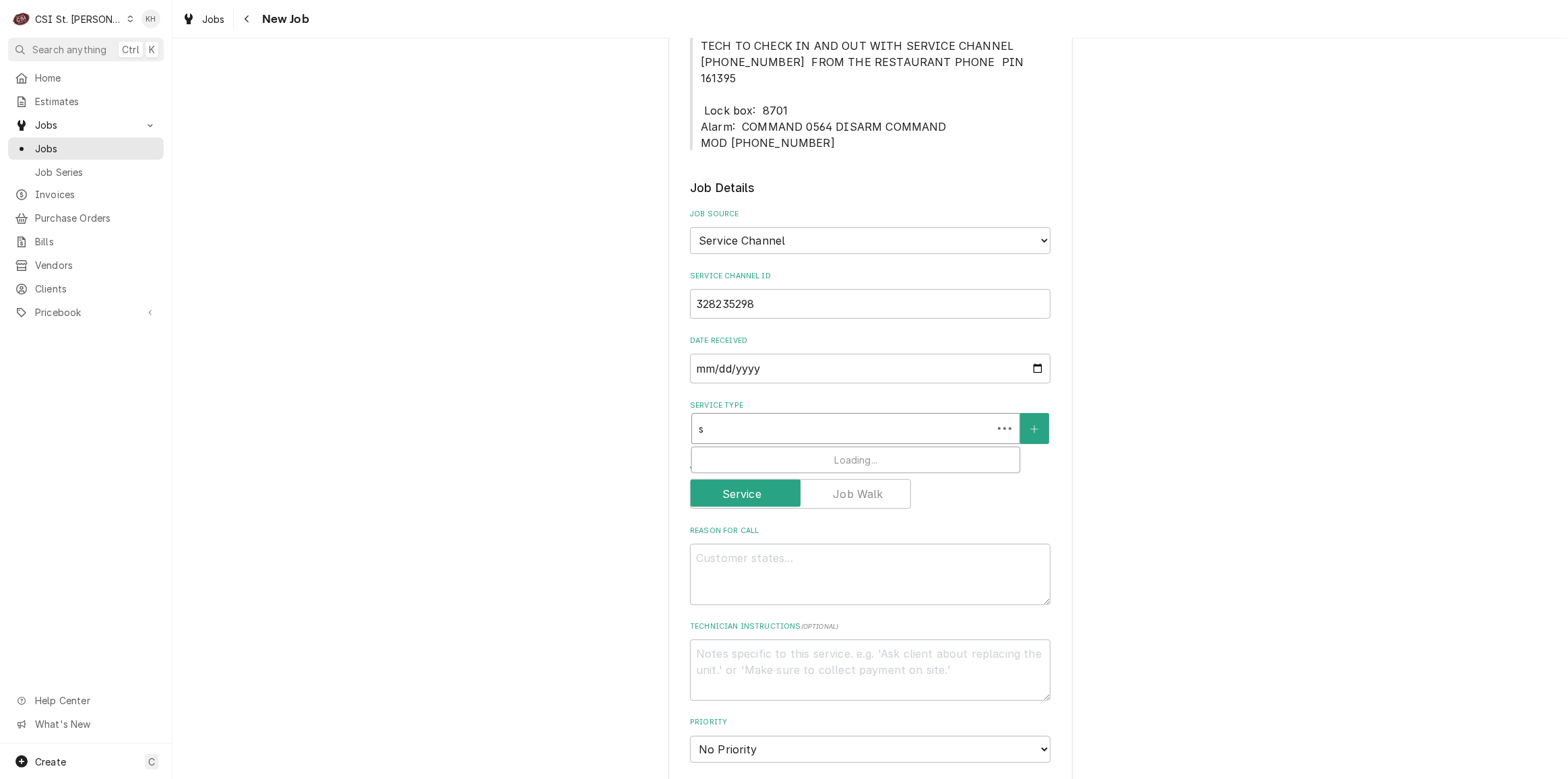
type textarea "x"
type input "se"
type textarea "x"
type input "ser"
type textarea "x"
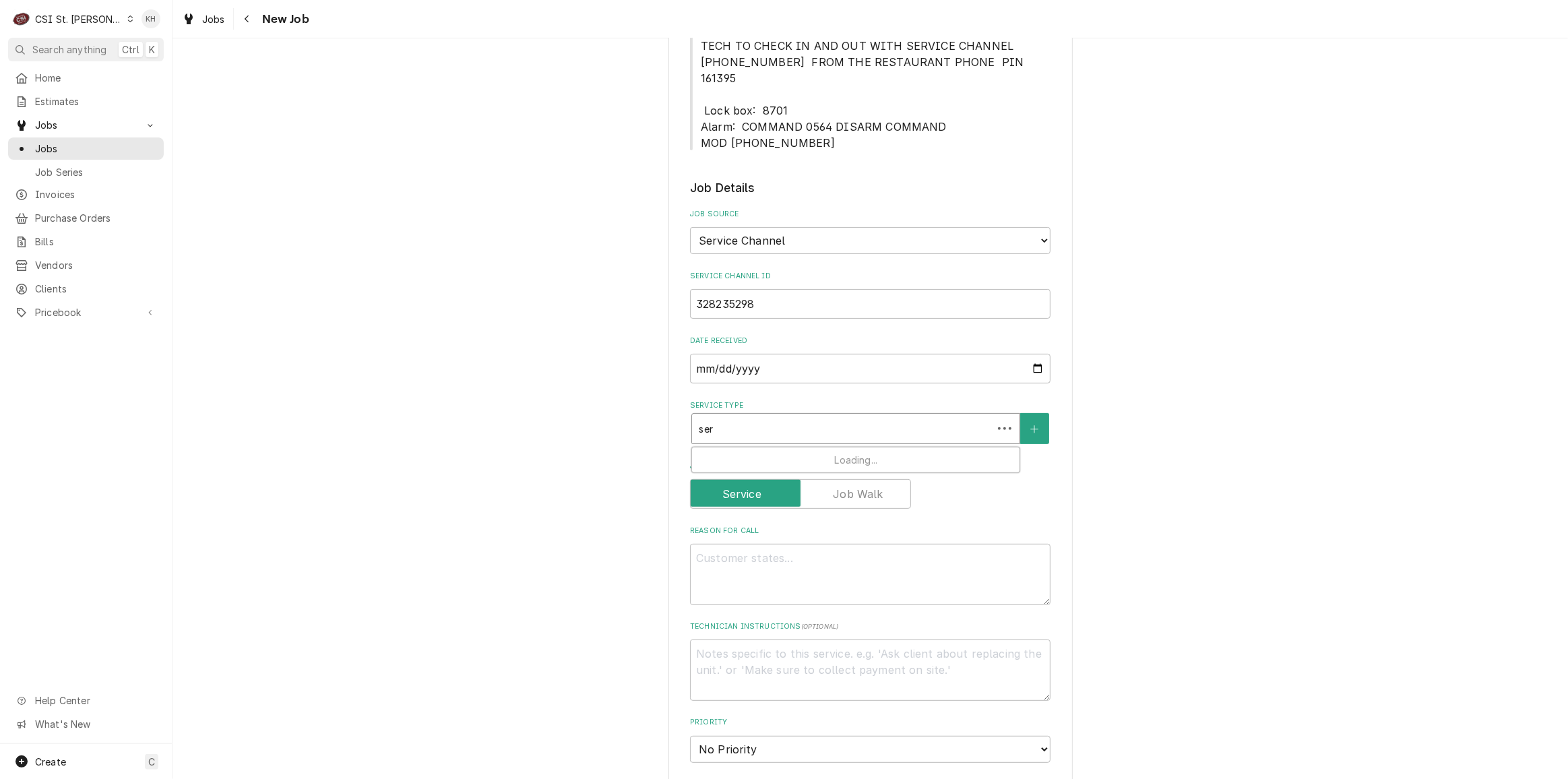
type input "serv"
type textarea "x"
type input "servi"
type textarea "x"
type input "servic"
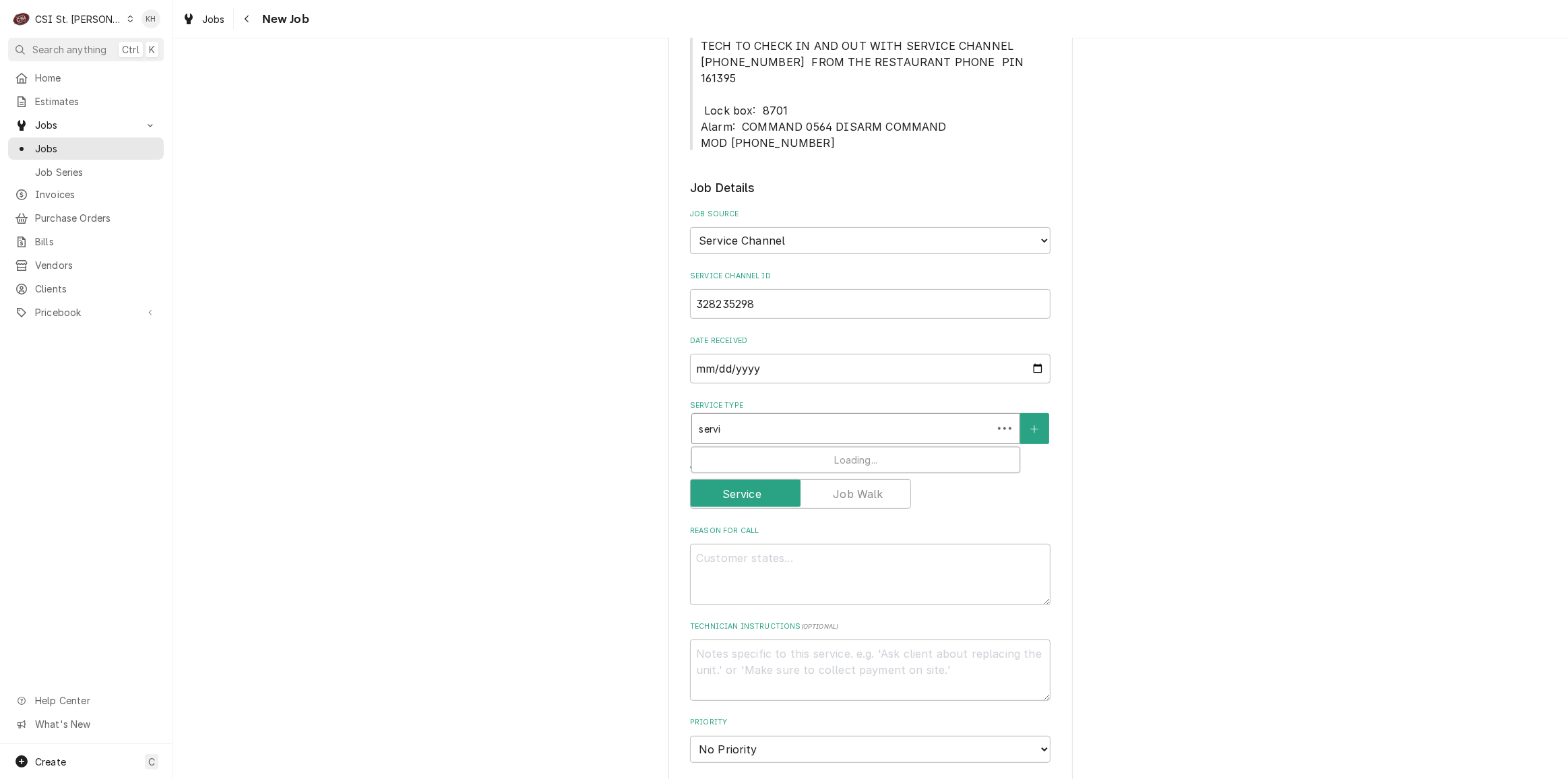
type textarea "x"
type input "service"
type textarea "x"
type input "service"
type textarea "x"
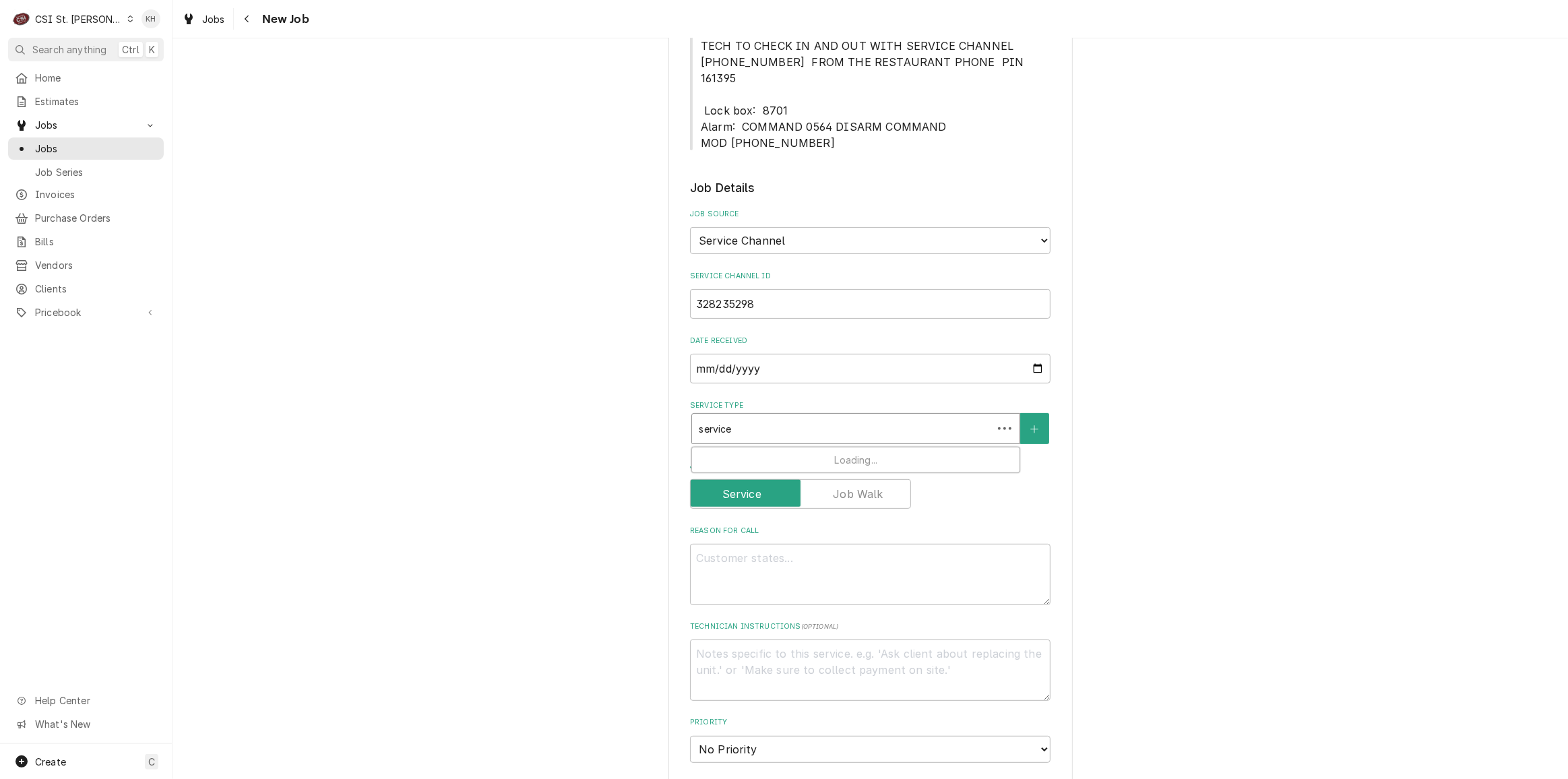
type input "service c"
type textarea "x"
type input "service ca"
type textarea "x"
type input "service cal"
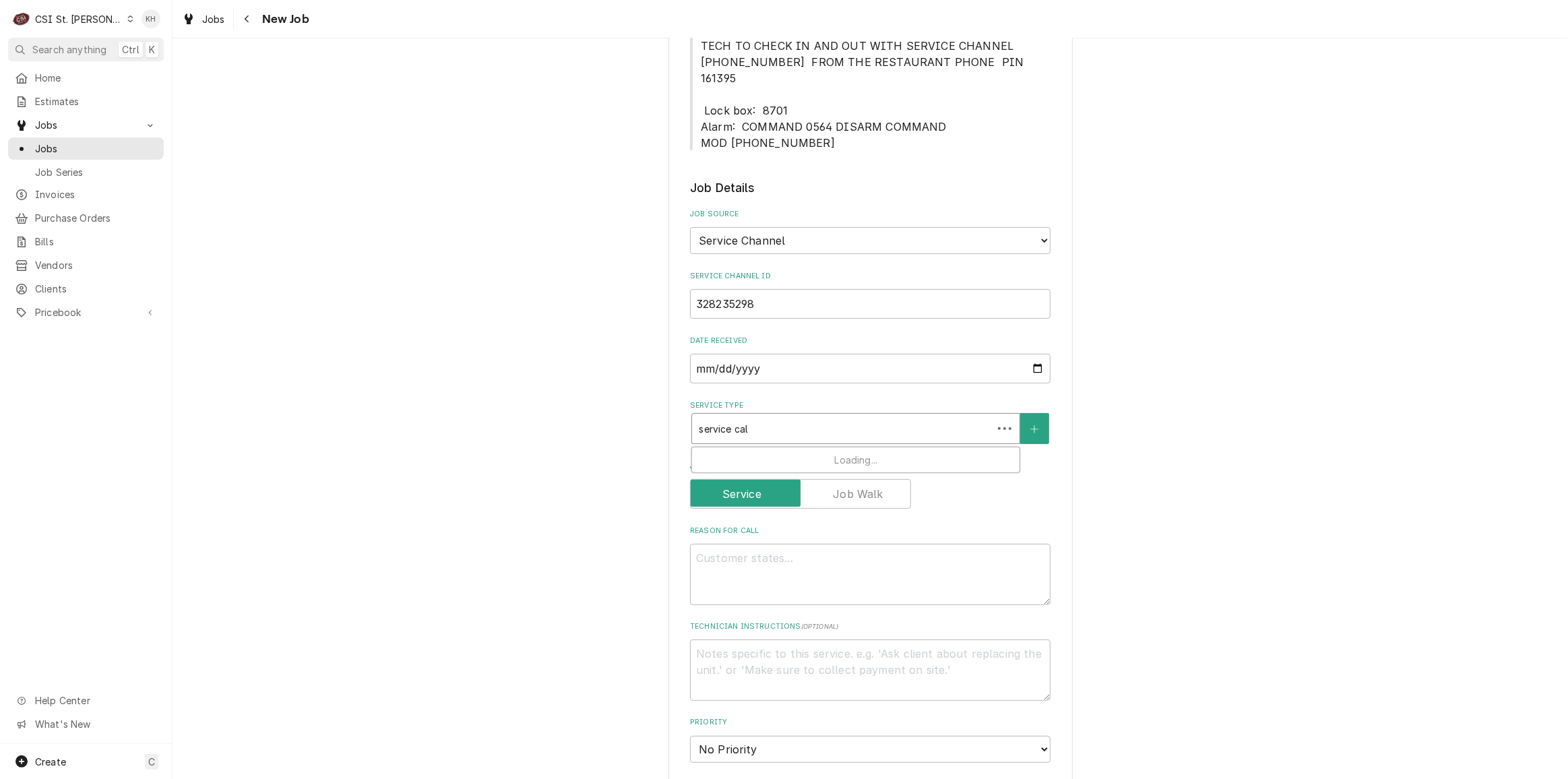
type textarea "x"
type input "service call"
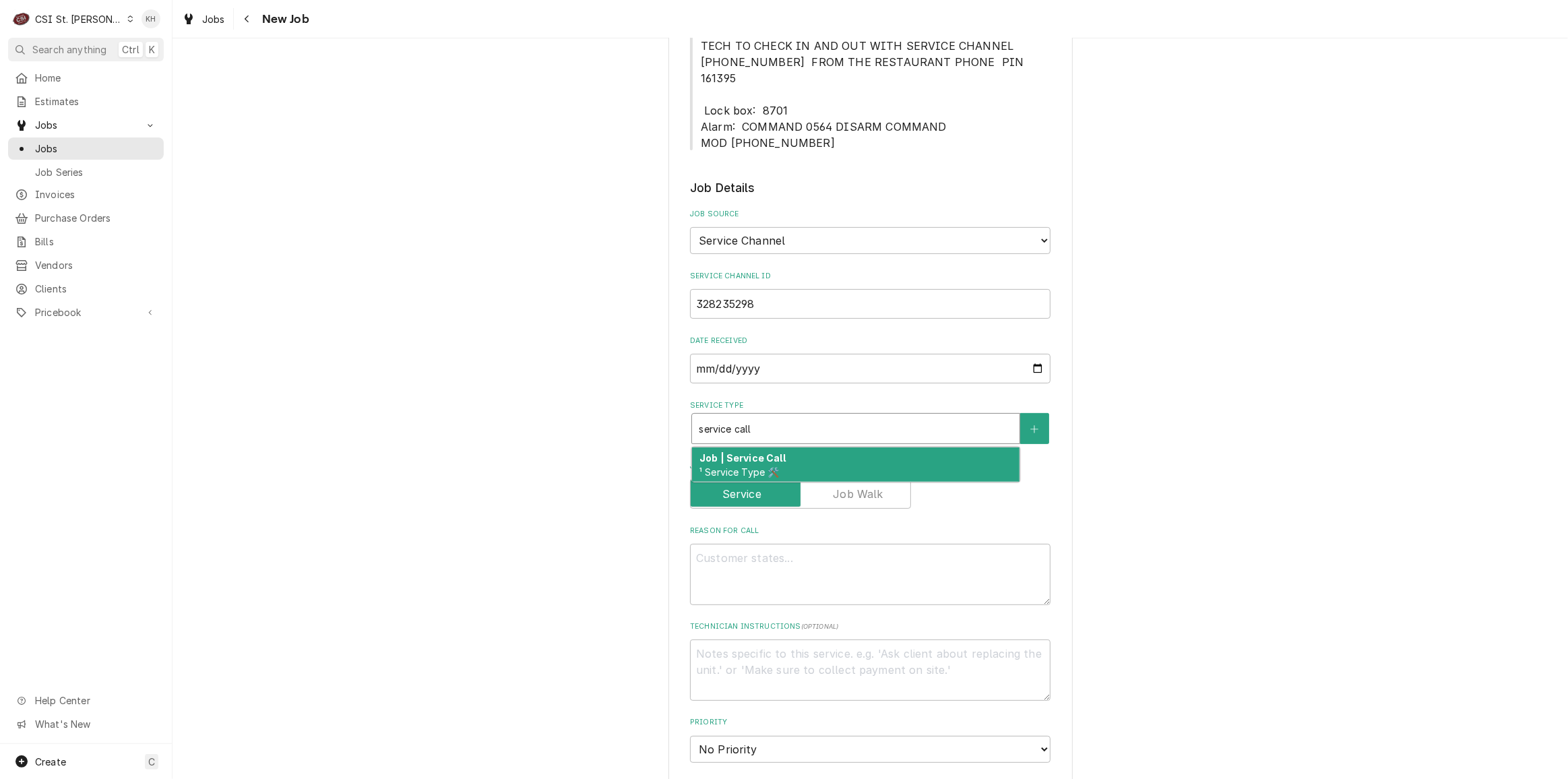
click at [797, 447] on div "Job | Service Call ¹ Service Type 🛠️" at bounding box center [856, 465] width 327 height 35
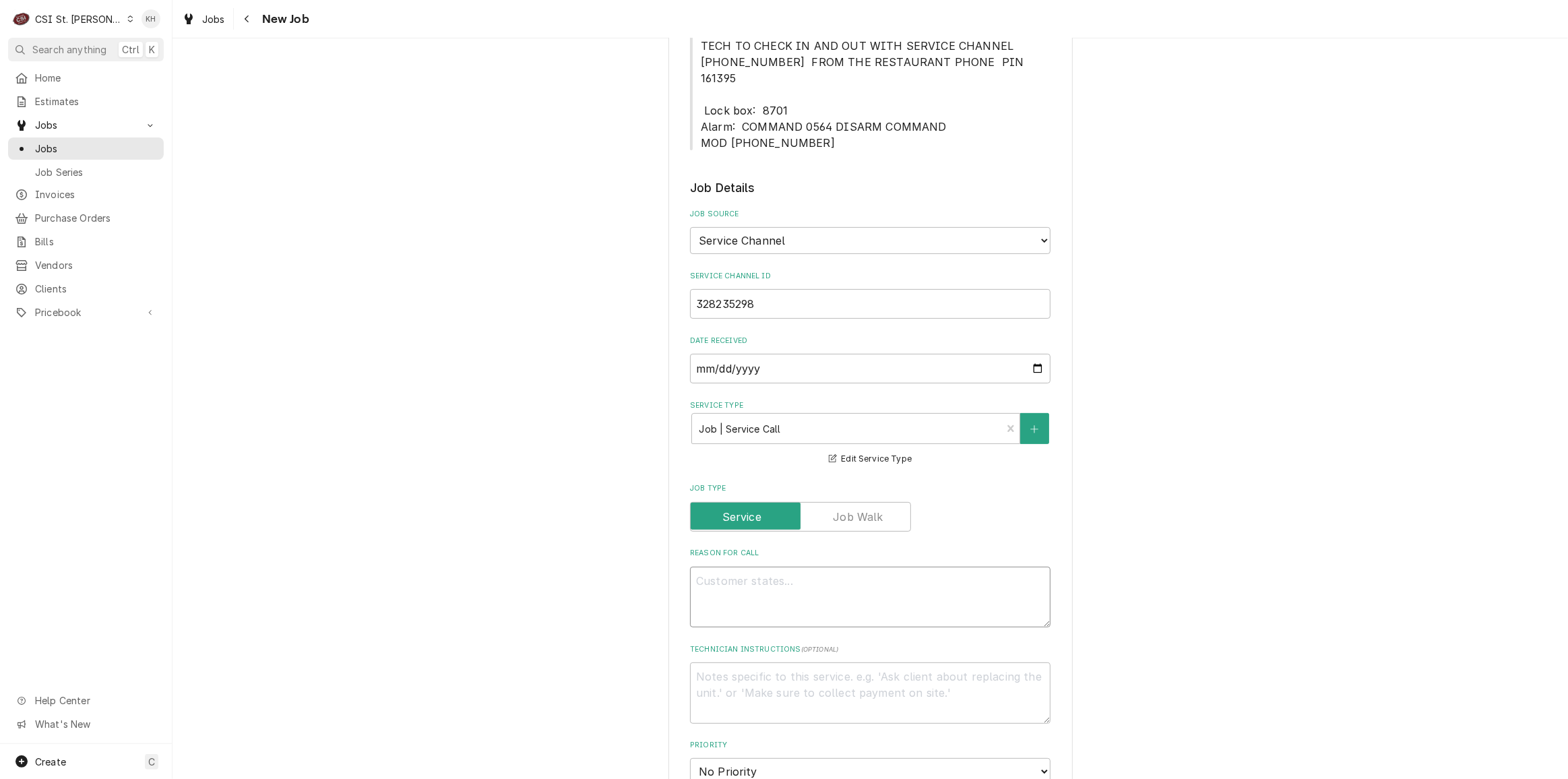
click at [755, 570] on textarea "Reason For Call" at bounding box center [869, 596] width 360 height 61
paste textarea "Description Pick up and deliver replaced bird cart from Canes 0876. Take curren…"
type textarea "x"
type textarea "Description Pick up and deliver replaced bird cart from Canes 0876. Take curren…"
drag, startPoint x: 756, startPoint y: 560, endPoint x: 618, endPoint y: 562, distance: 138.0
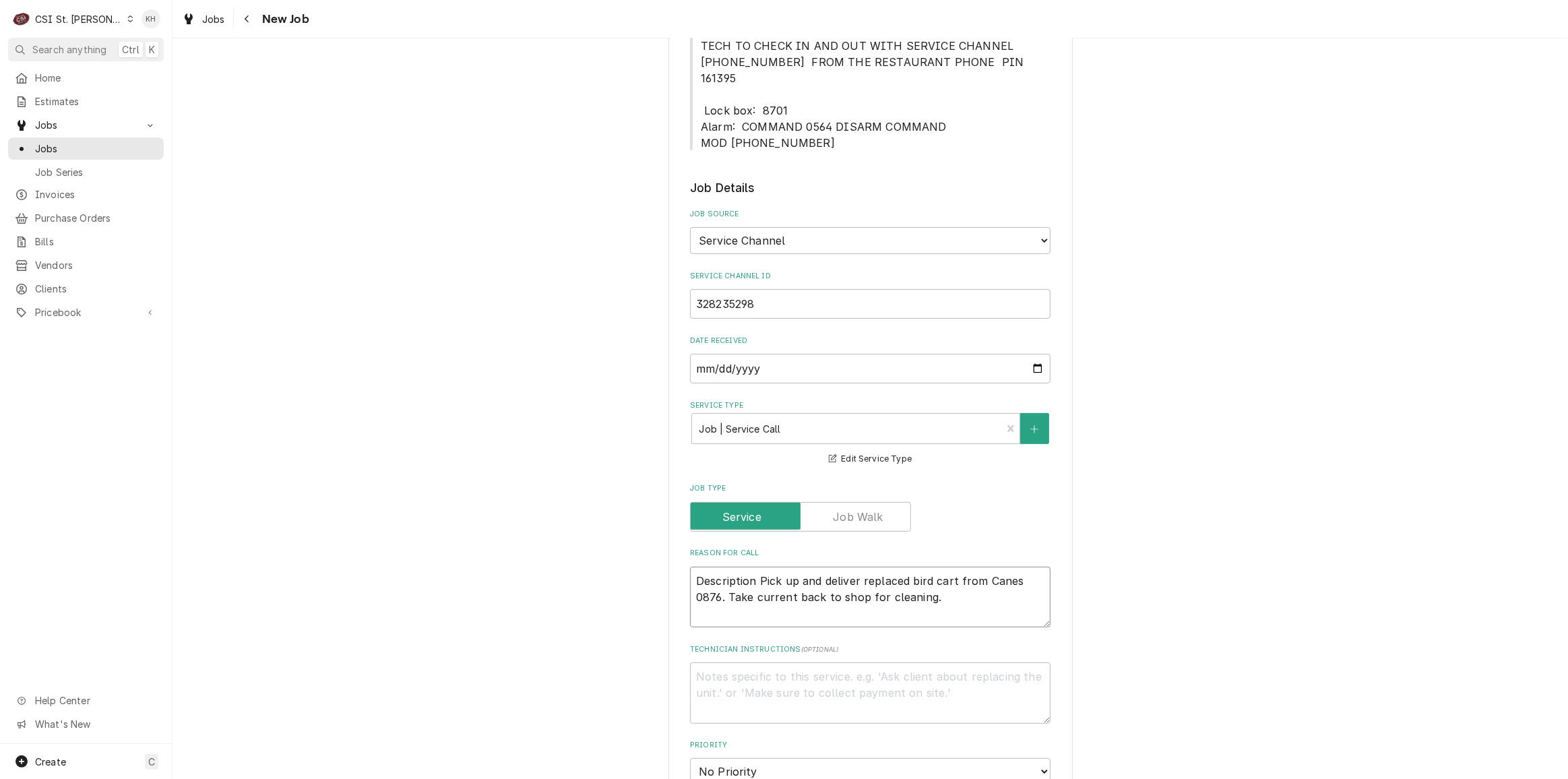
click at [618, 562] on div "Please provide the following information to create a job: Client Details Client…" at bounding box center [870, 626] width 1396 height 2004
type textarea "x"
type textarea "Pick up and deliver replaced bird cart from Canes 0876. Take current back to sh…"
drag, startPoint x: 927, startPoint y: 580, endPoint x: 929, endPoint y: 571, distance: 9.2
click at [929, 574] on textarea "Pick up and deliver replaced bird cart from Canes 0876. Take current back to sh…" at bounding box center [869, 596] width 360 height 61
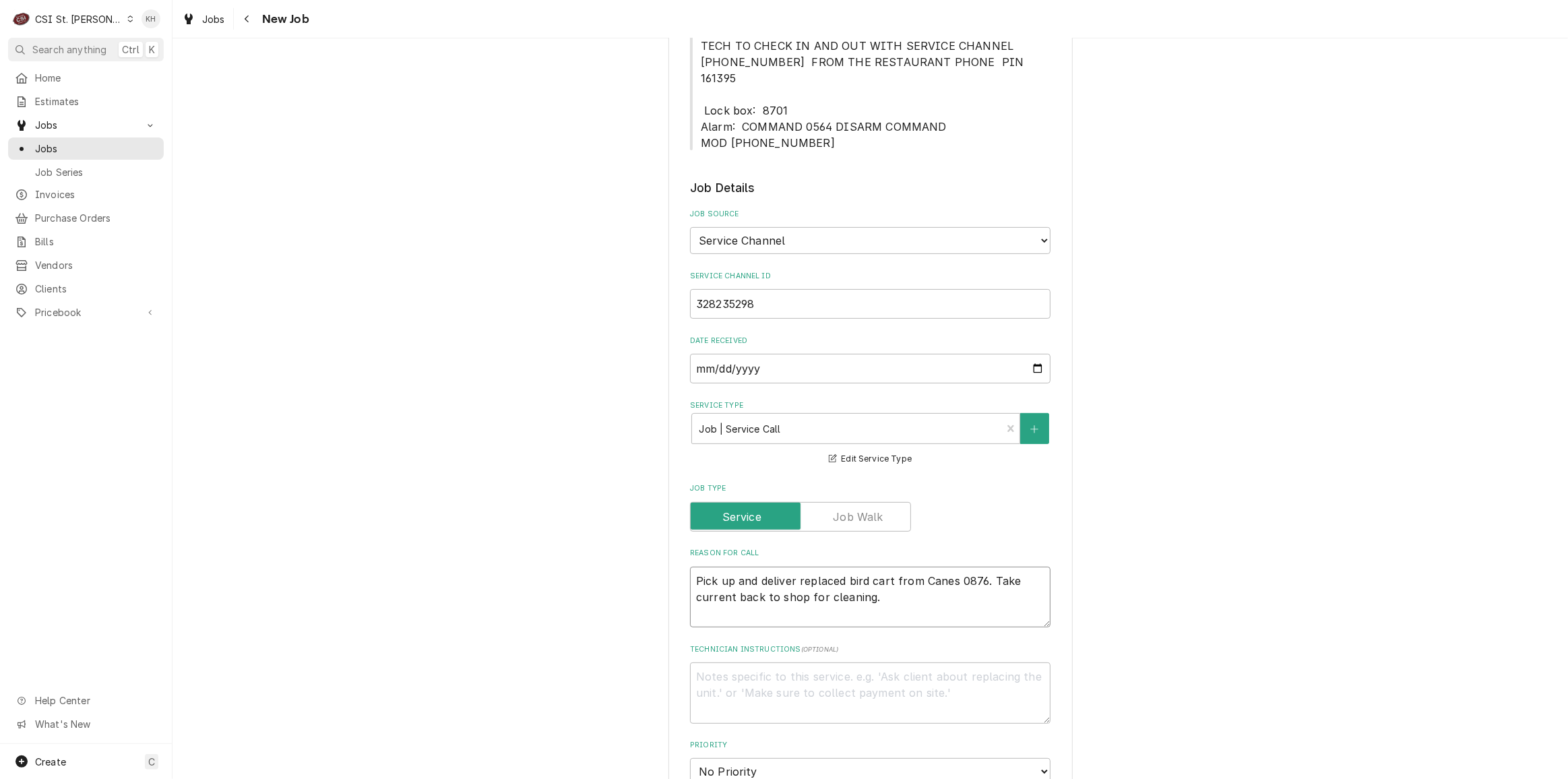
type textarea "x"
type textarea "Pick up and deliver replaced bird cart from Canes 0876. Take current back to sh…"
type textarea "x"
type textarea "Pick up and deliver replaced bird cart from Canes 0876. Take current back to sh…"
type textarea "x"
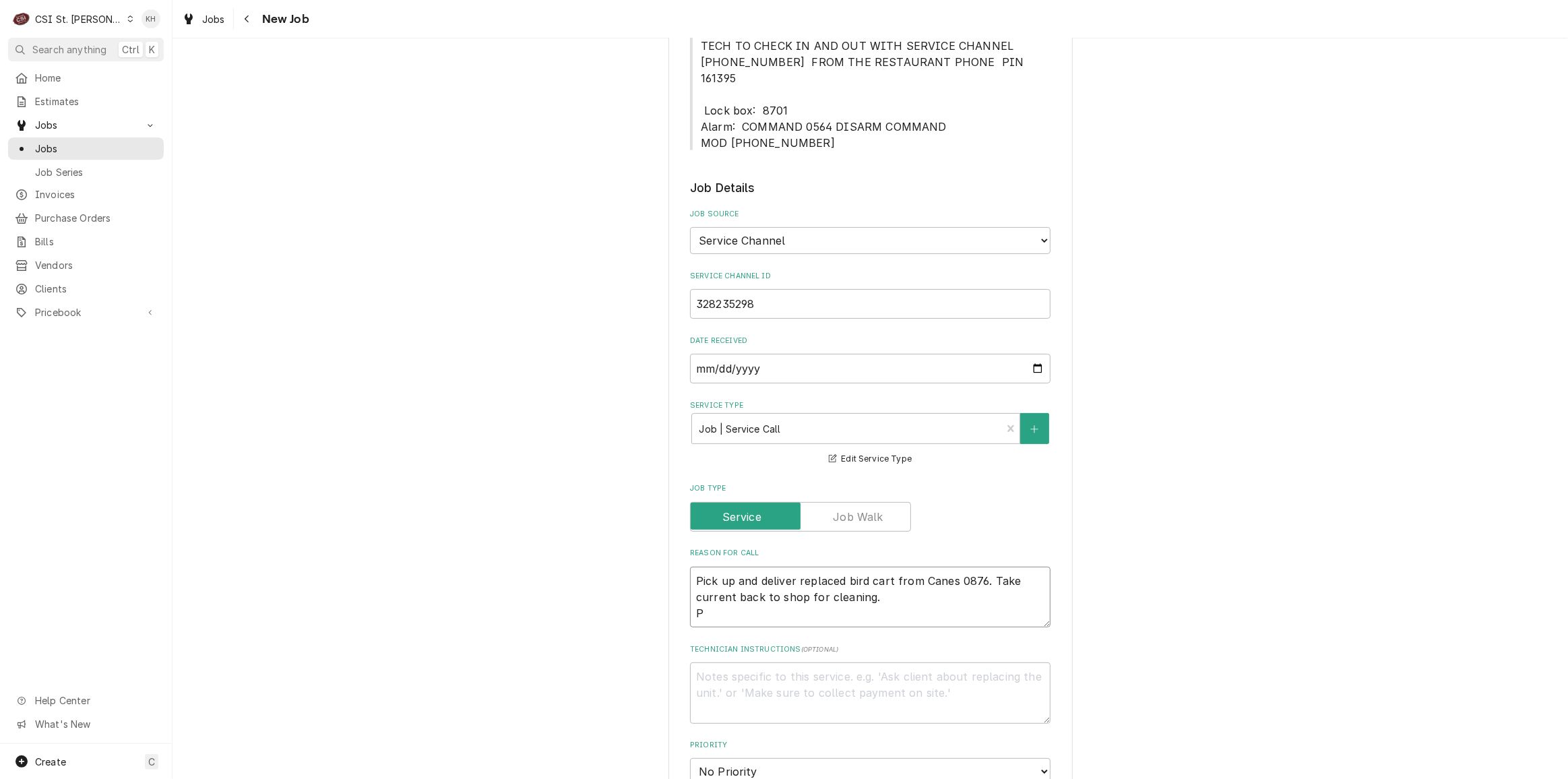
type textarea "Pick up and deliver replaced bird cart from Canes 0876. Take current back to sh…"
type textarea "x"
type textarea "Pick up and deliver replaced bird cart from Canes 0876. Take current back to sh…"
type textarea "x"
type textarea "Pick up and deliver replaced bird cart from Canes 0876. Take current back to sh…"
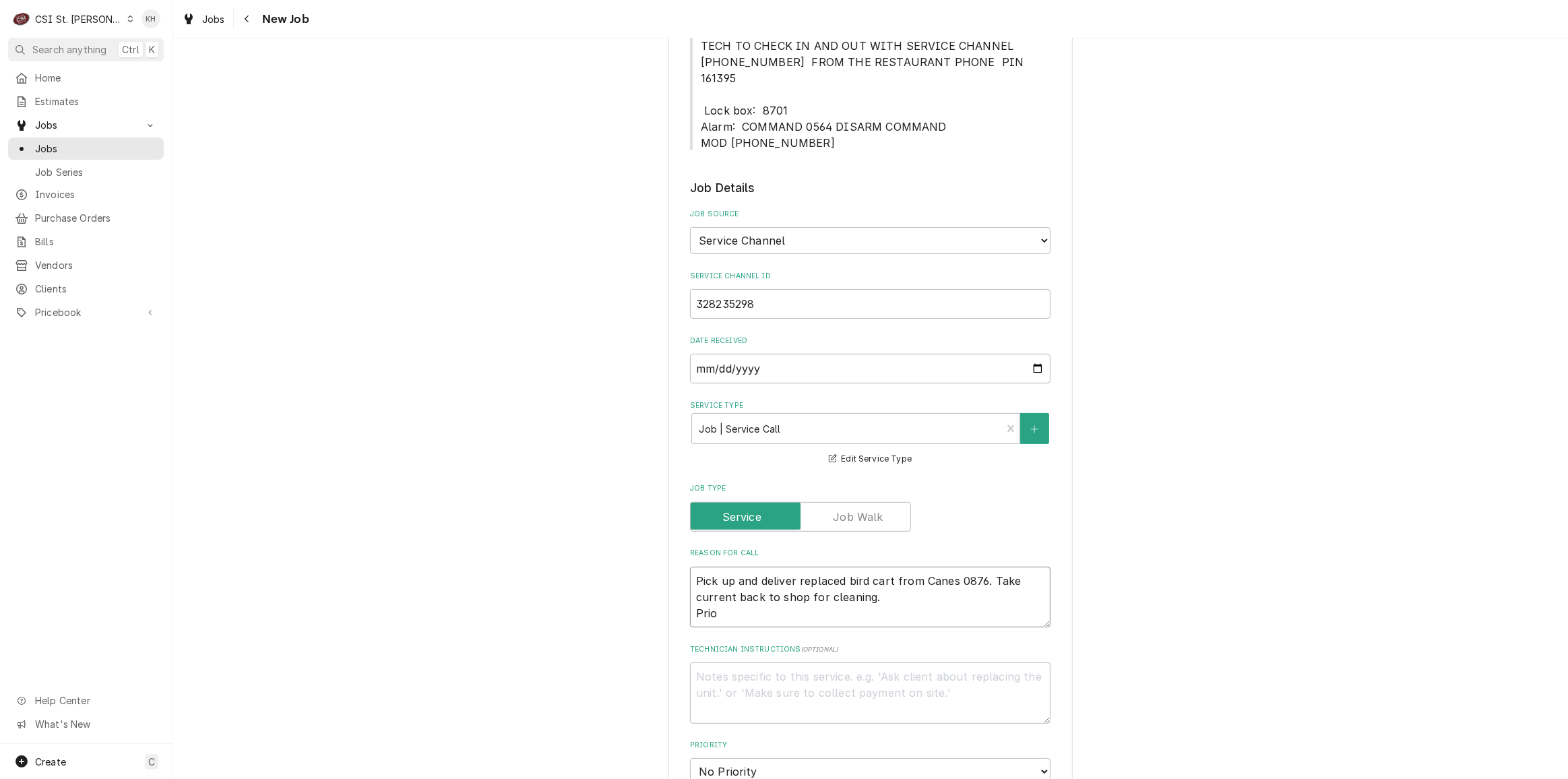
type textarea "x"
type textarea "Pick up and deliver replaced bird cart from Canes 0876. Take current back to sh…"
type textarea "x"
type textarea "Pick up and deliver replaced bird cart from Canes 0876. Take current back to sh…"
type textarea "x"
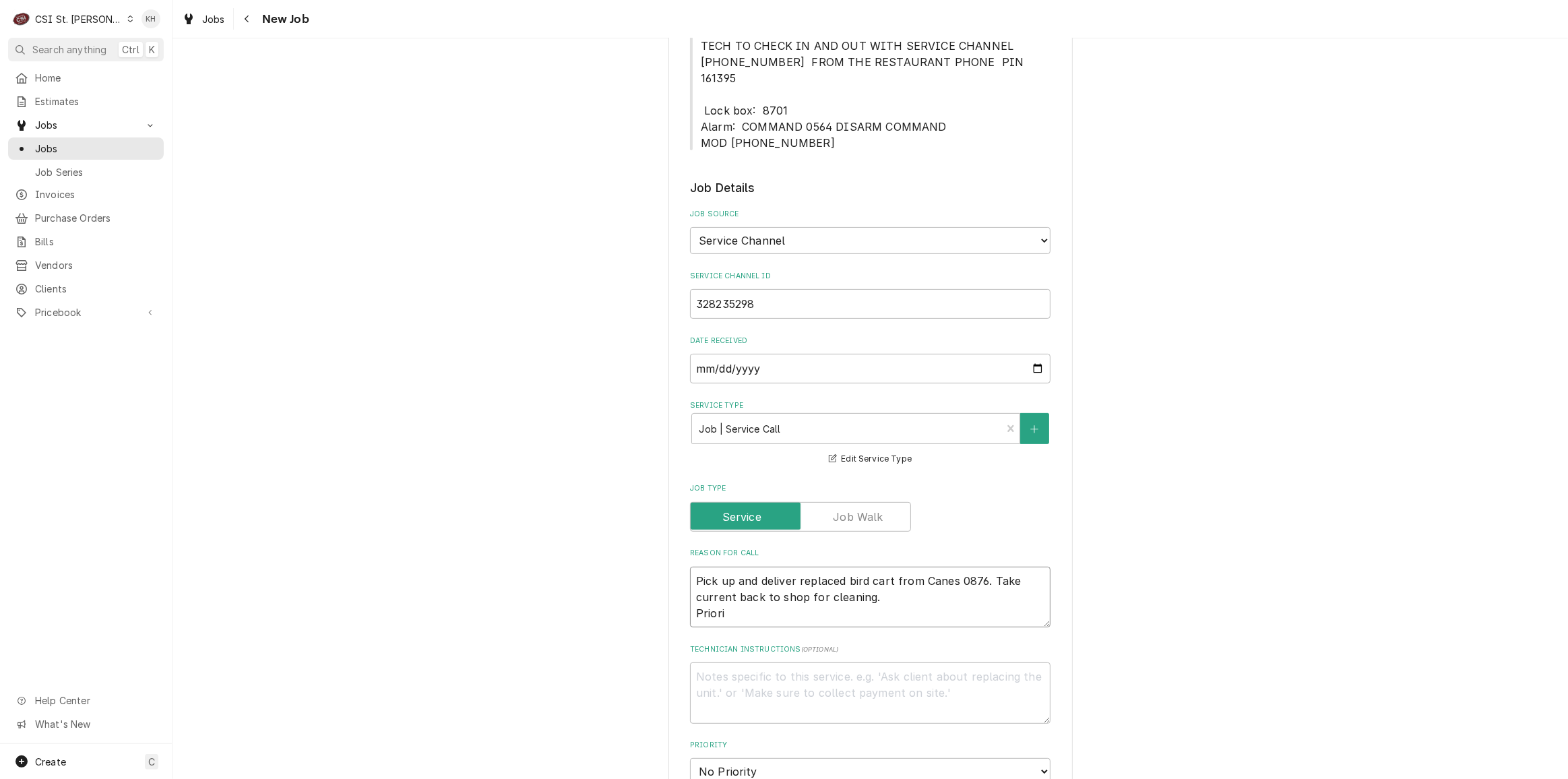
type textarea "Pick up and deliver replaced bird cart from Canes 0876. Take current back to sh…"
type textarea "x"
type textarea "Pick up and deliver replaced bird cart from Canes 0876. Take current back to sh…"
type textarea "x"
type textarea "Pick up and deliver replaced bird cart from Canes 0876. Take current back to sh…"
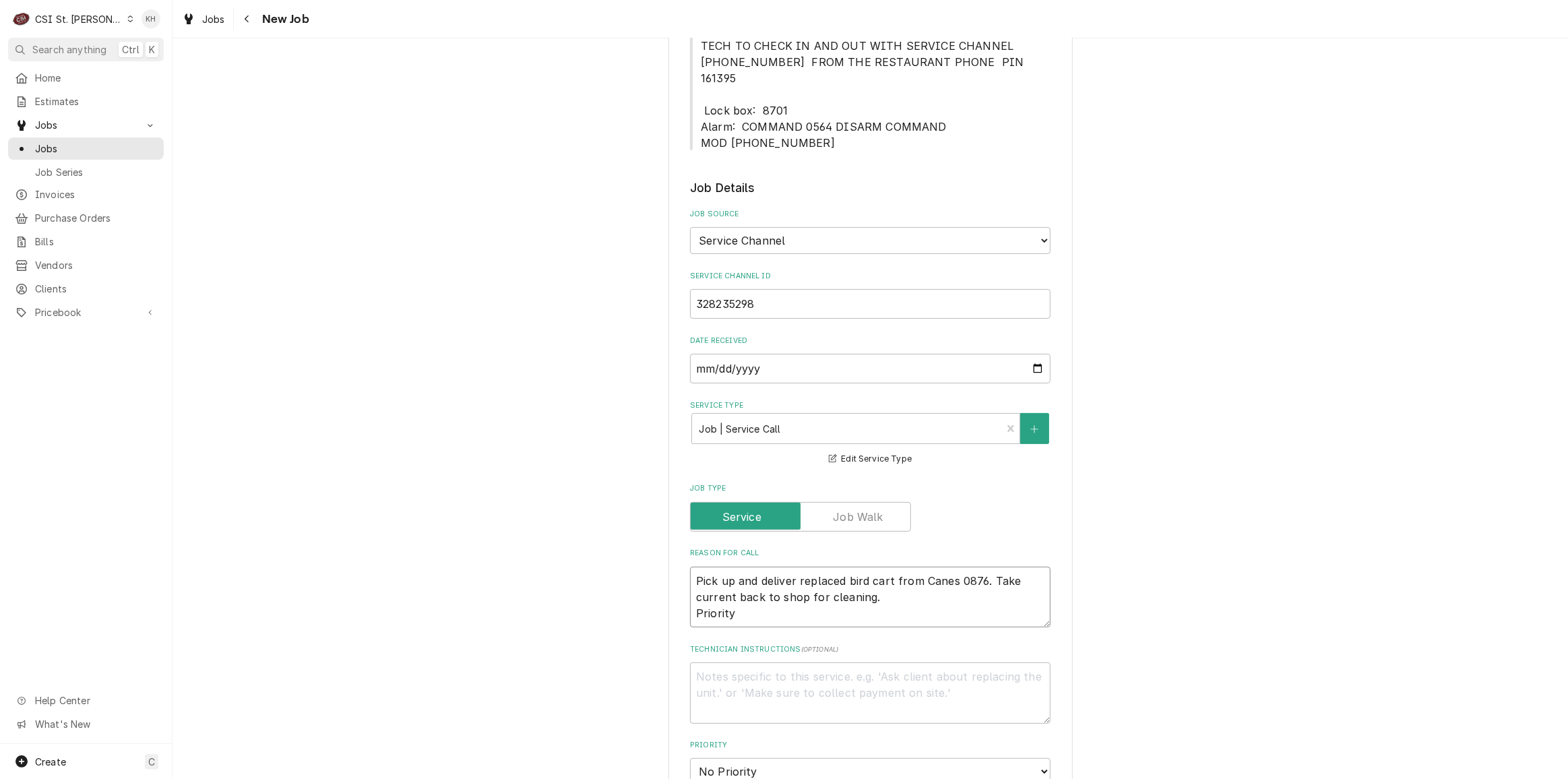
type textarea "x"
type textarea "Pick up and deliver replaced bird cart from Canes 0876. Take current back to sh…"
click at [764, 599] on textarea "Pick up and deliver replaced bird cart from Canes 0876. Take current back to sh…" at bounding box center [869, 596] width 360 height 61
paste textarea "Non-Emergency - 7 Days Priority"
type textarea "x"
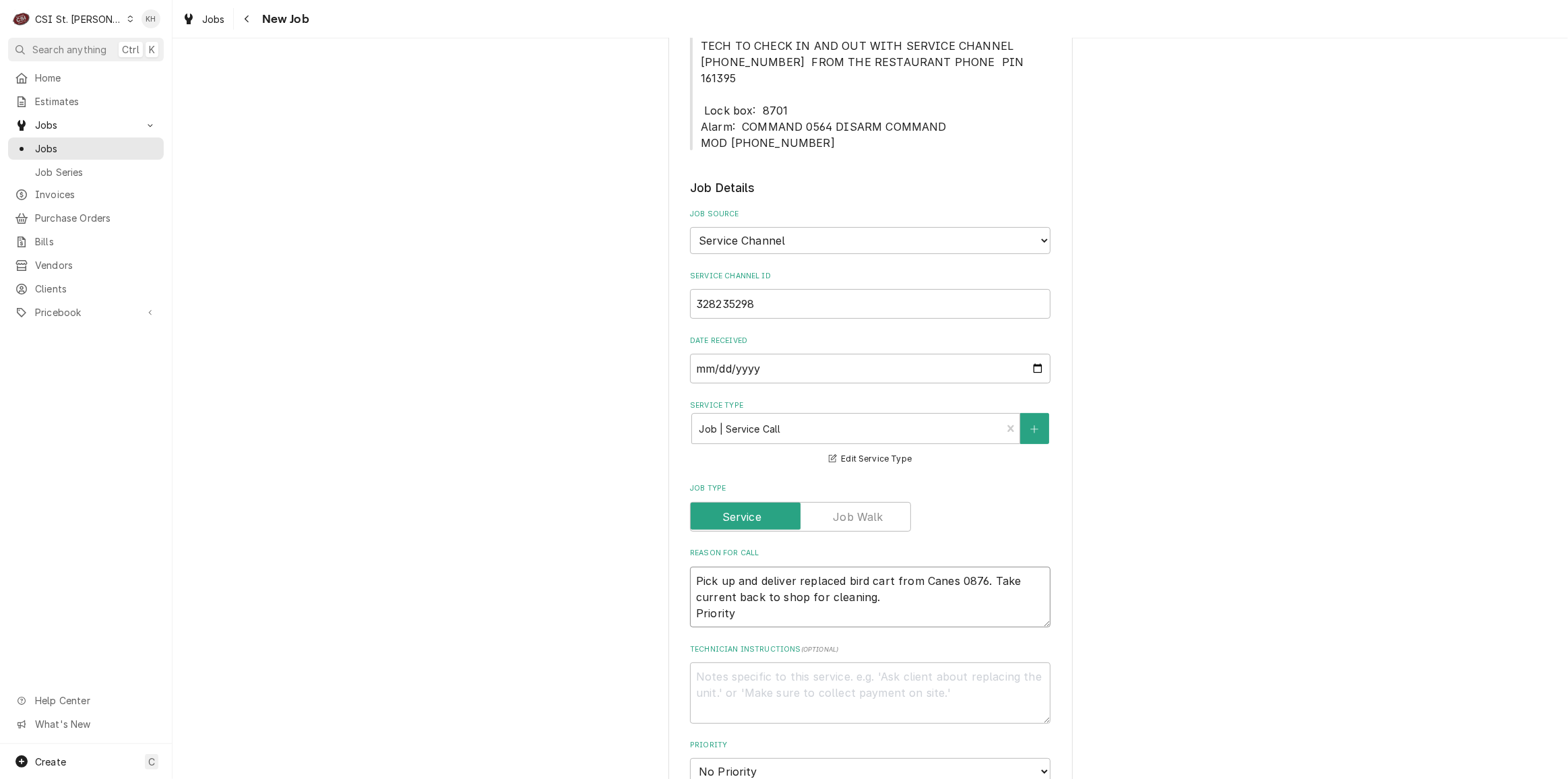
type textarea "Pick up and deliver replaced bird cart from Canes 0876. Take current back to sh…"
drag, startPoint x: 774, startPoint y: 620, endPoint x: 658, endPoint y: 628, distance: 116.3
type textarea "x"
type textarea "Pick up and deliver replaced bird cart from Canes 0876. Take current back to sh…"
type textarea "x"
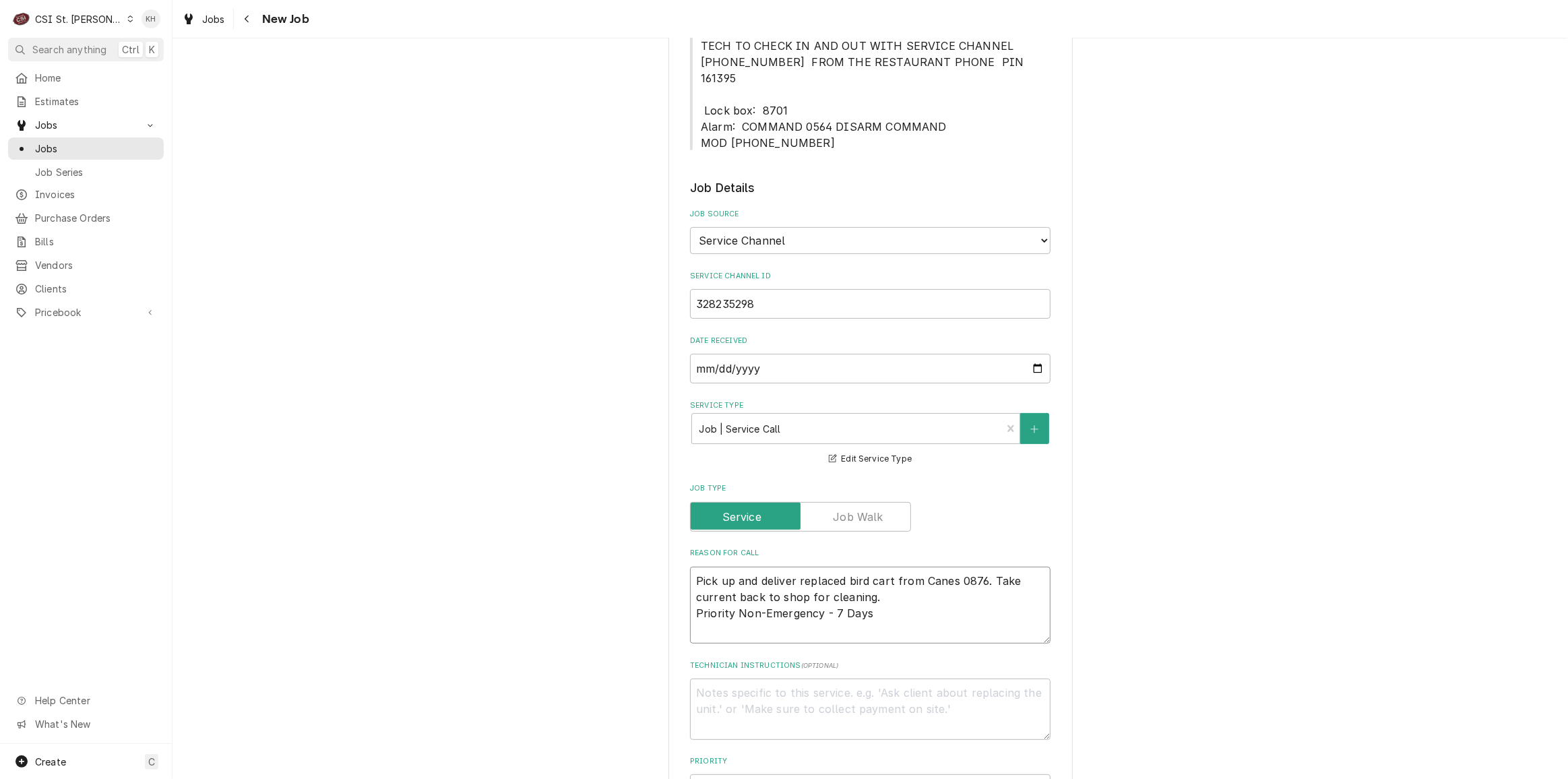
type textarea "Pick up and deliver replaced bird cart from Canes 0876. Take current back to sh…"
type textarea "x"
type textarea "Pick up and deliver replaced bird cart from Canes 0876. Take current back to sh…"
click at [877, 677] on textarea "Technician Instructions ( optional )" at bounding box center [869, 692] width 360 height 61
type textarea "x"
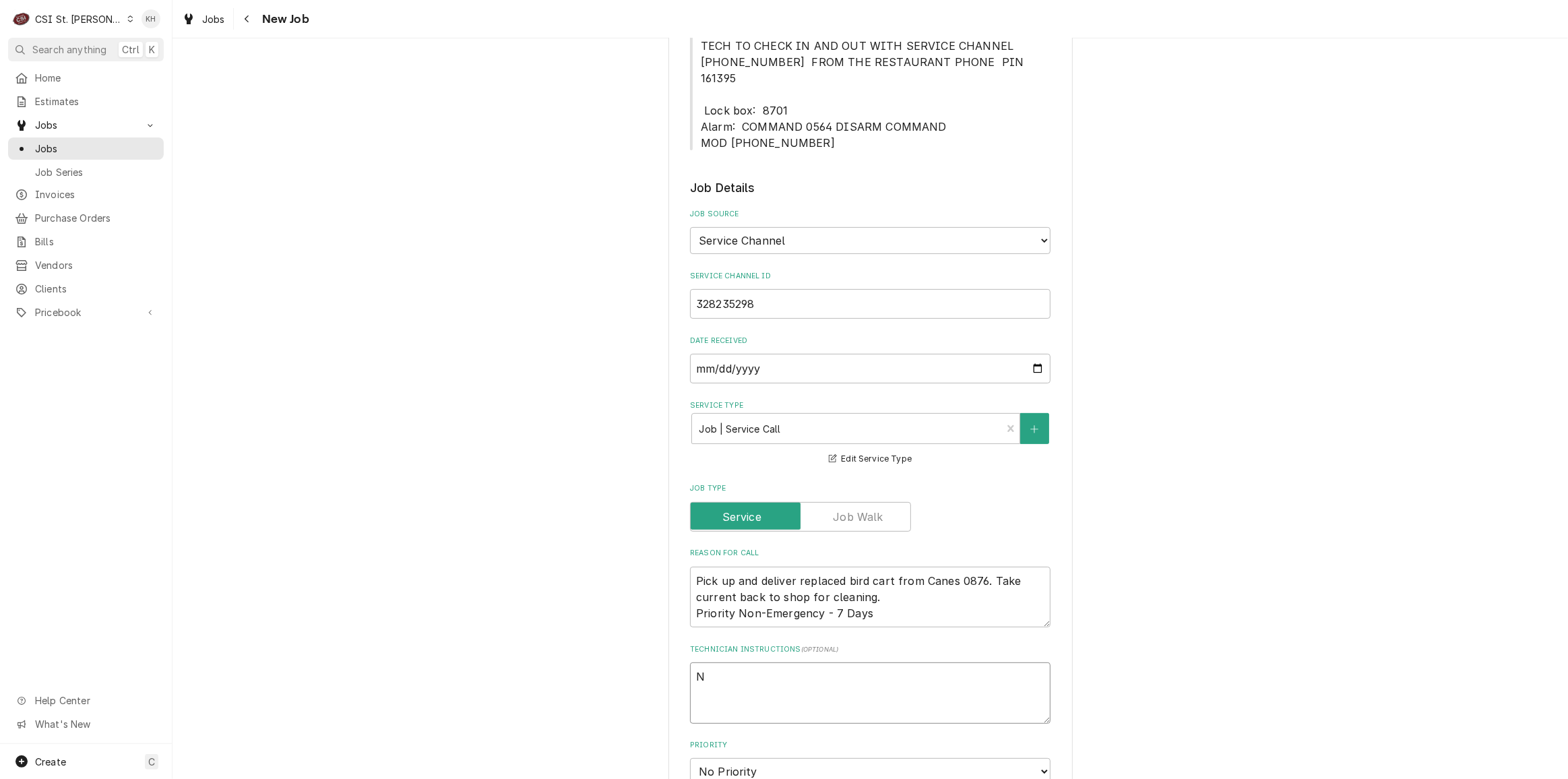
type textarea "NT"
type textarea "x"
type textarea "NTE"
type textarea "x"
type textarea "NTE"
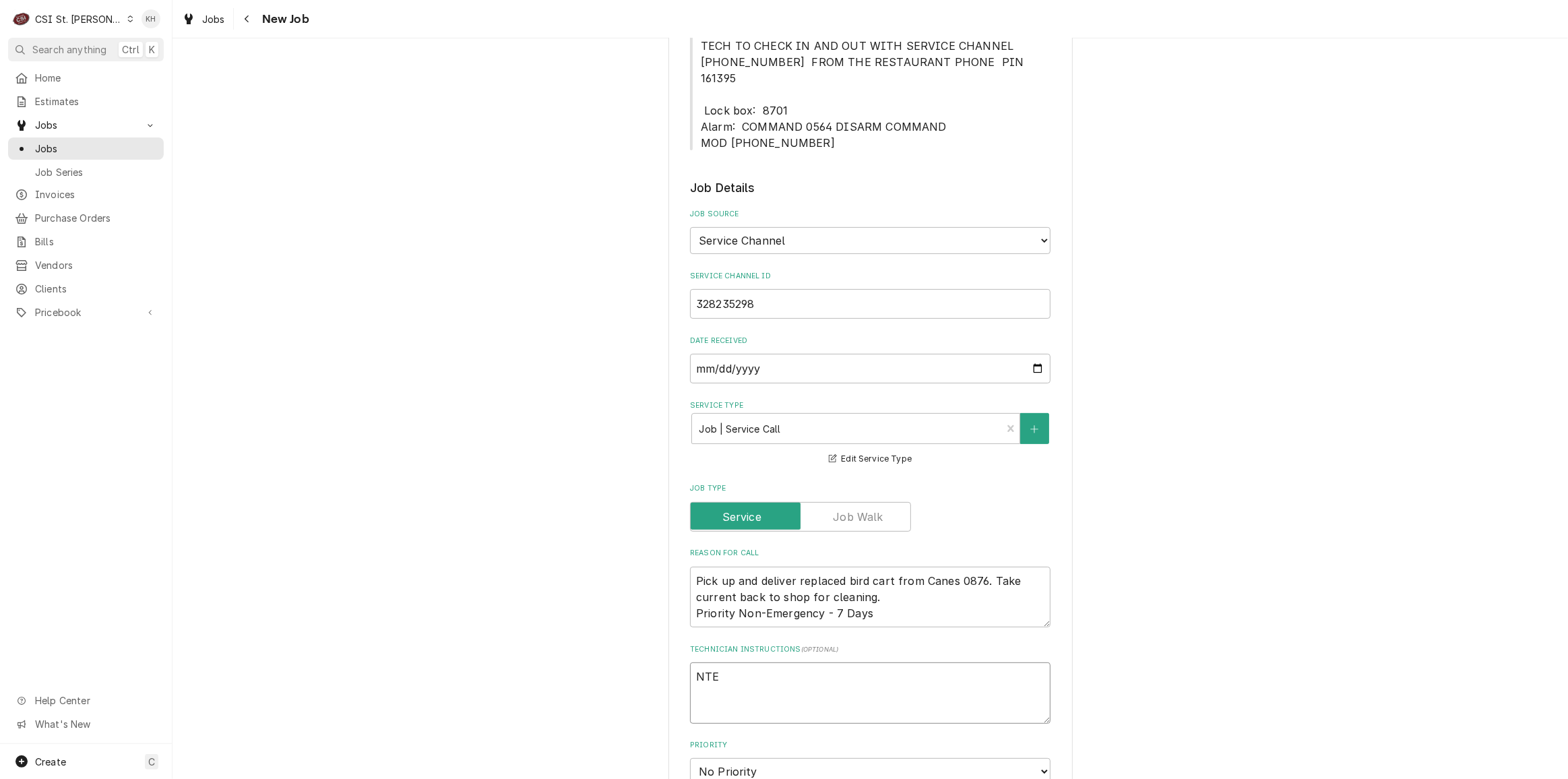
type textarea "x"
type textarea "NTE $"
type textarea "x"
type textarea "NTE $4"
type textarea "x"
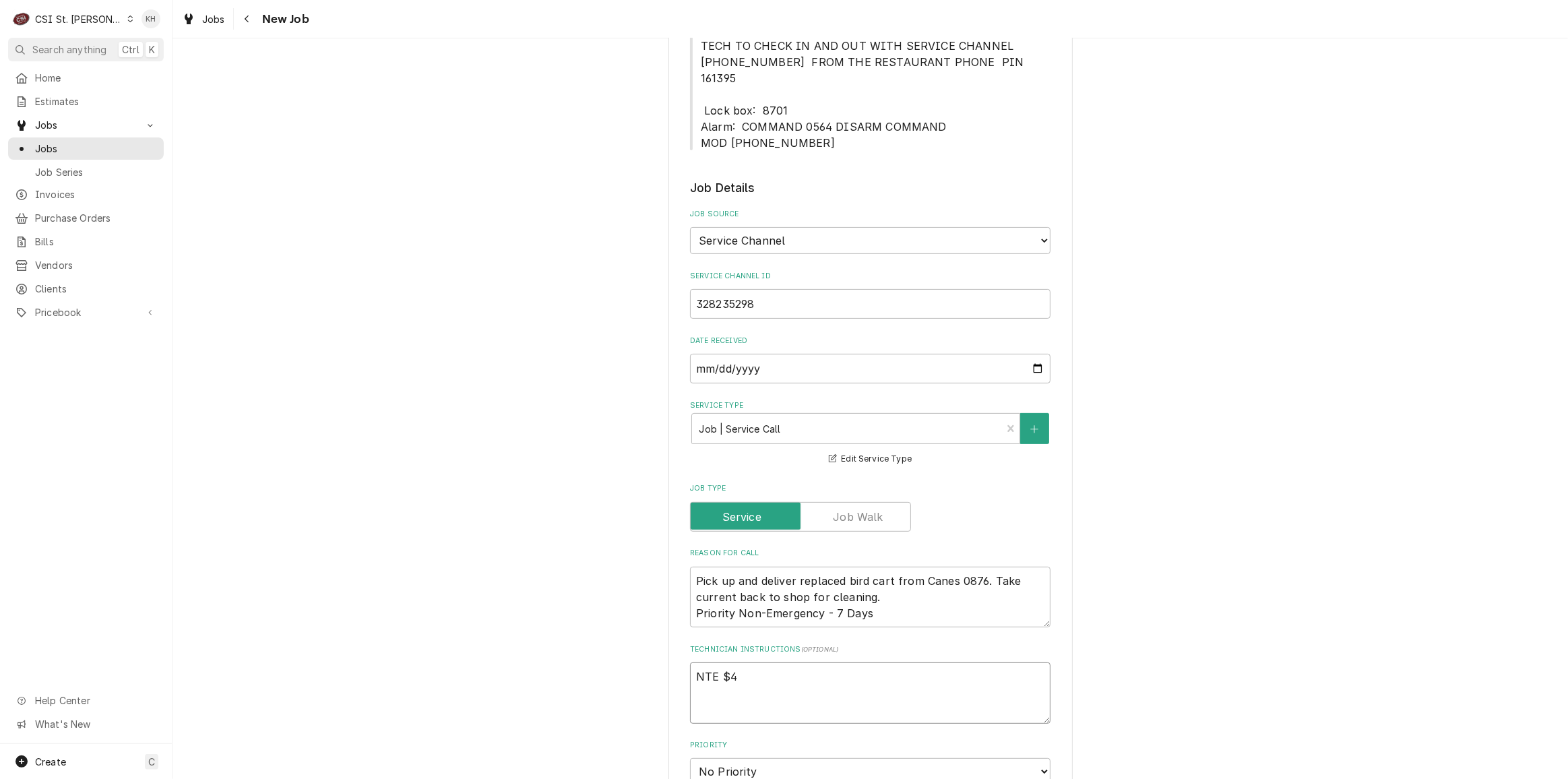
type textarea "NTE $40"
type textarea "x"
type textarea "NTE $400"
type textarea "x"
type textarea "NTE $400."
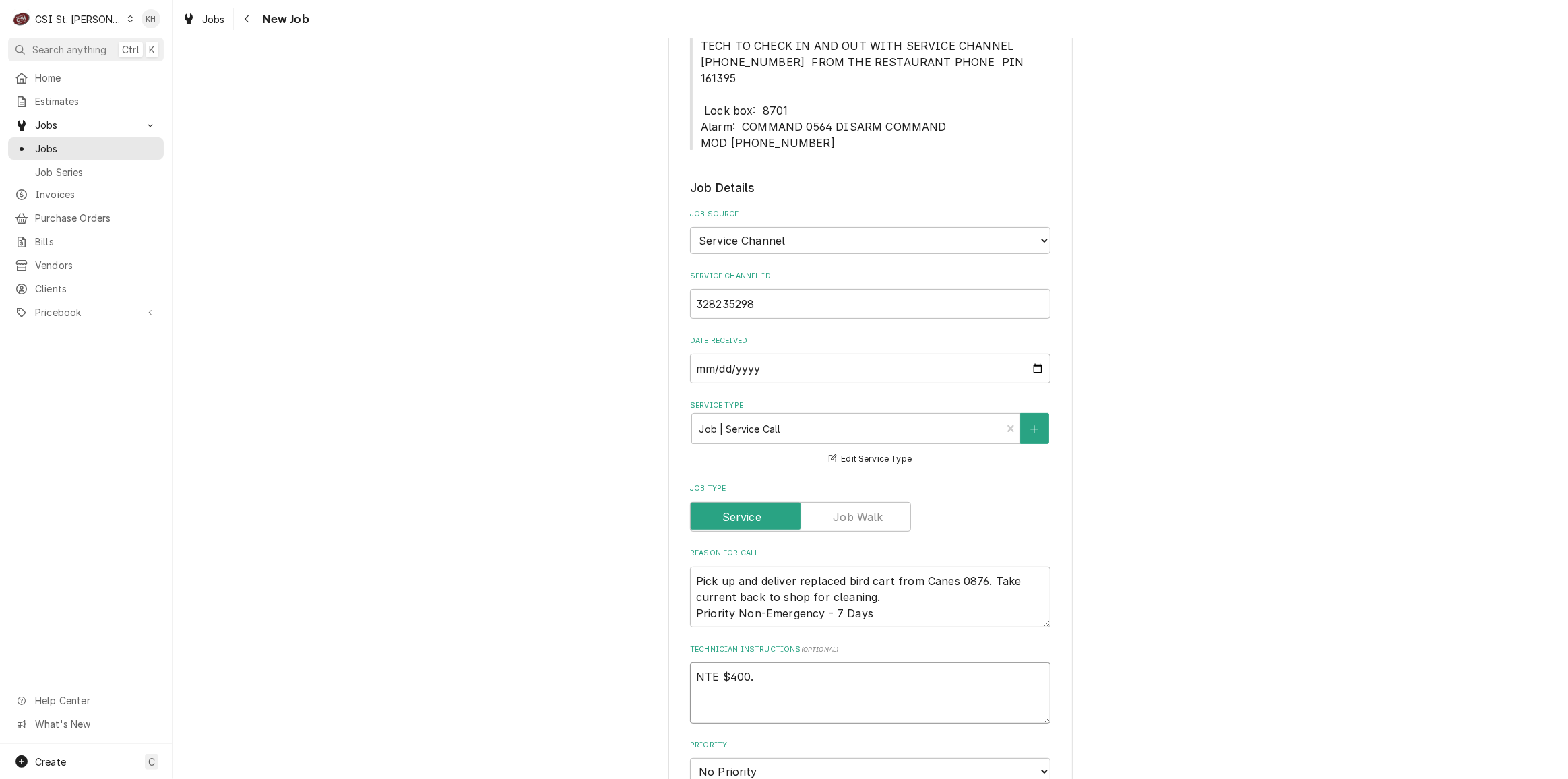
type textarea "x"
type textarea "NTE $400.0"
type textarea "x"
type textarea "NTE $400.00"
type textarea "x"
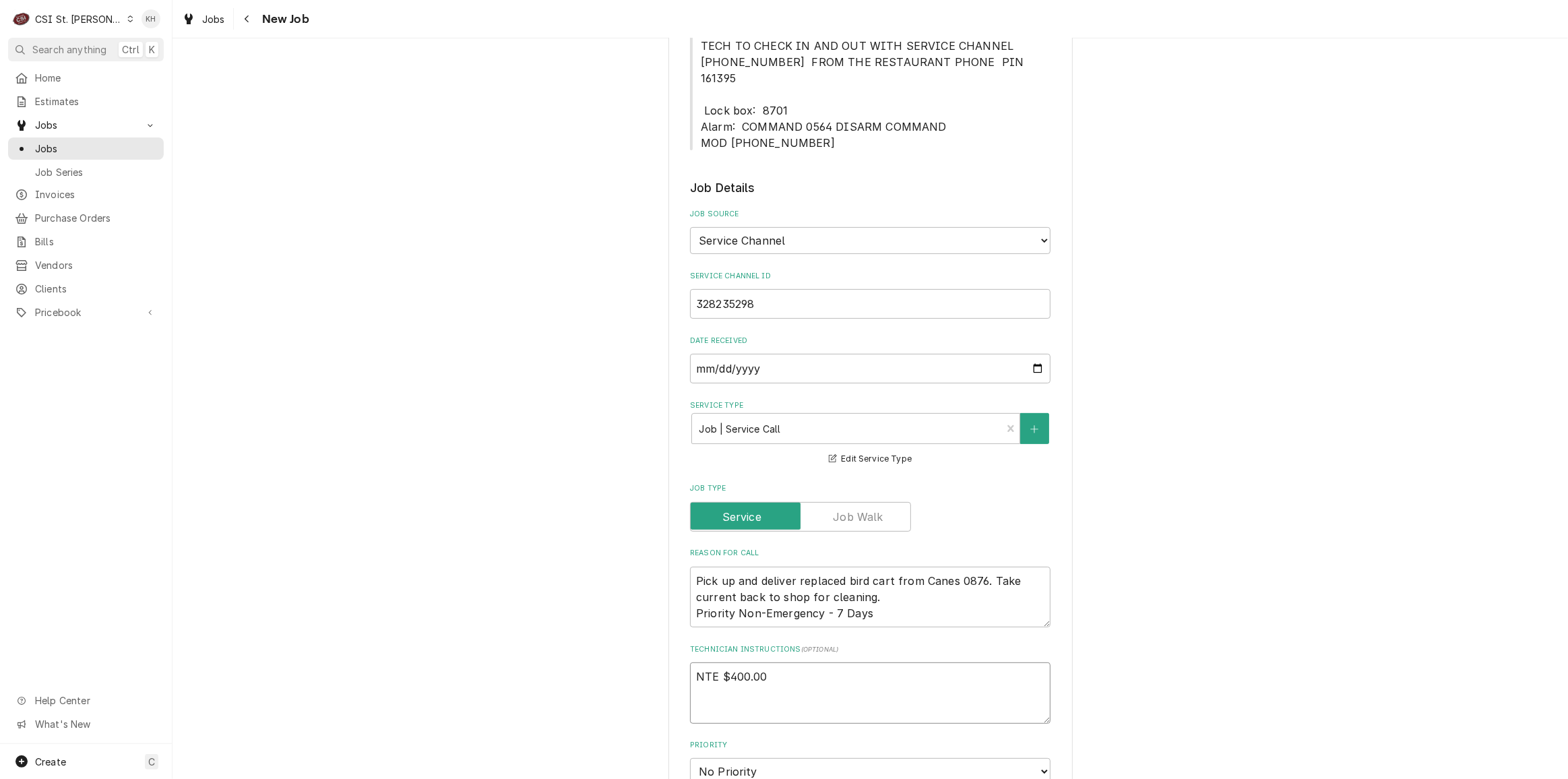
type textarea "NTE $400.00"
type textarea "x"
type textarea "NTE $400.00"
type textarea "x"
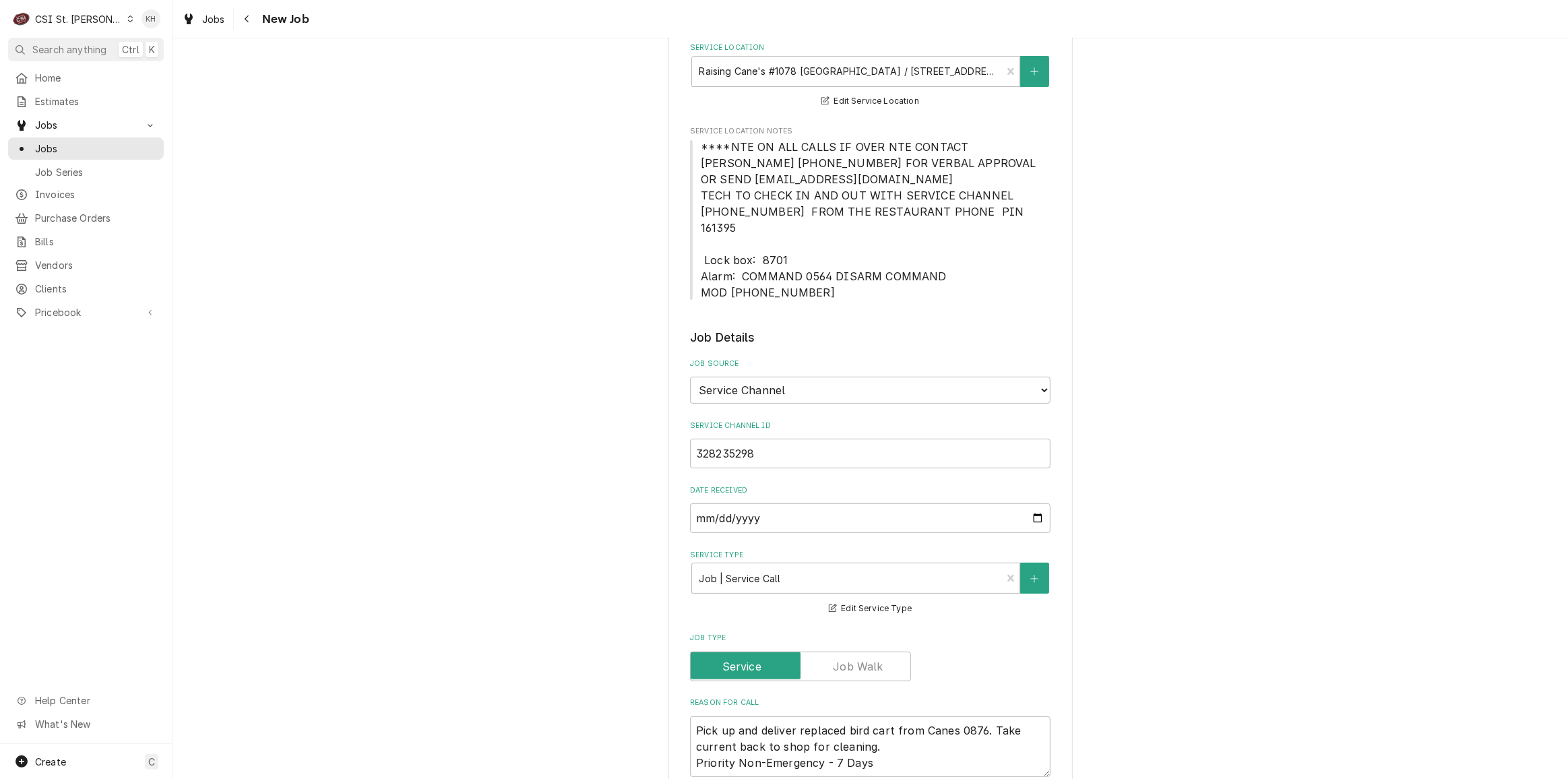
scroll to position [122, 0]
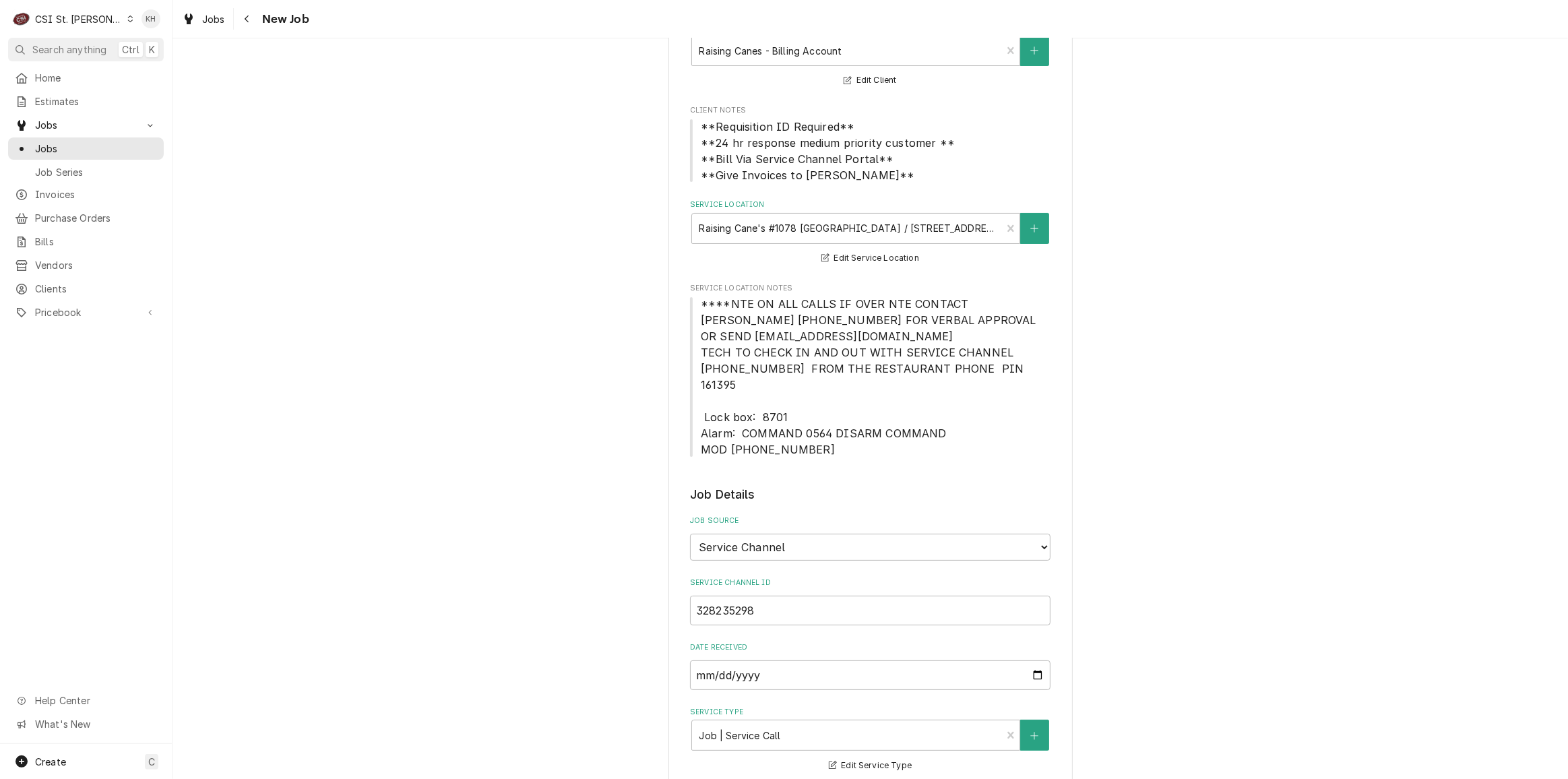
type textarea "NTE $400.00"
drag, startPoint x: 689, startPoint y: 304, endPoint x: 803, endPoint y: 438, distance: 175.9
click at [803, 438] on span "****NTE ON ALL CALLS IF OVER NTE CONTACT JEFF COSTA 636-399-1299 FOR VERBAL APP…" at bounding box center [869, 376] width 360 height 162
copy span "****NTE ON ALL CALLS IF OVER NTE CONTACT JEFF COSTA 636-399-1299 FOR VERBAL APP…"
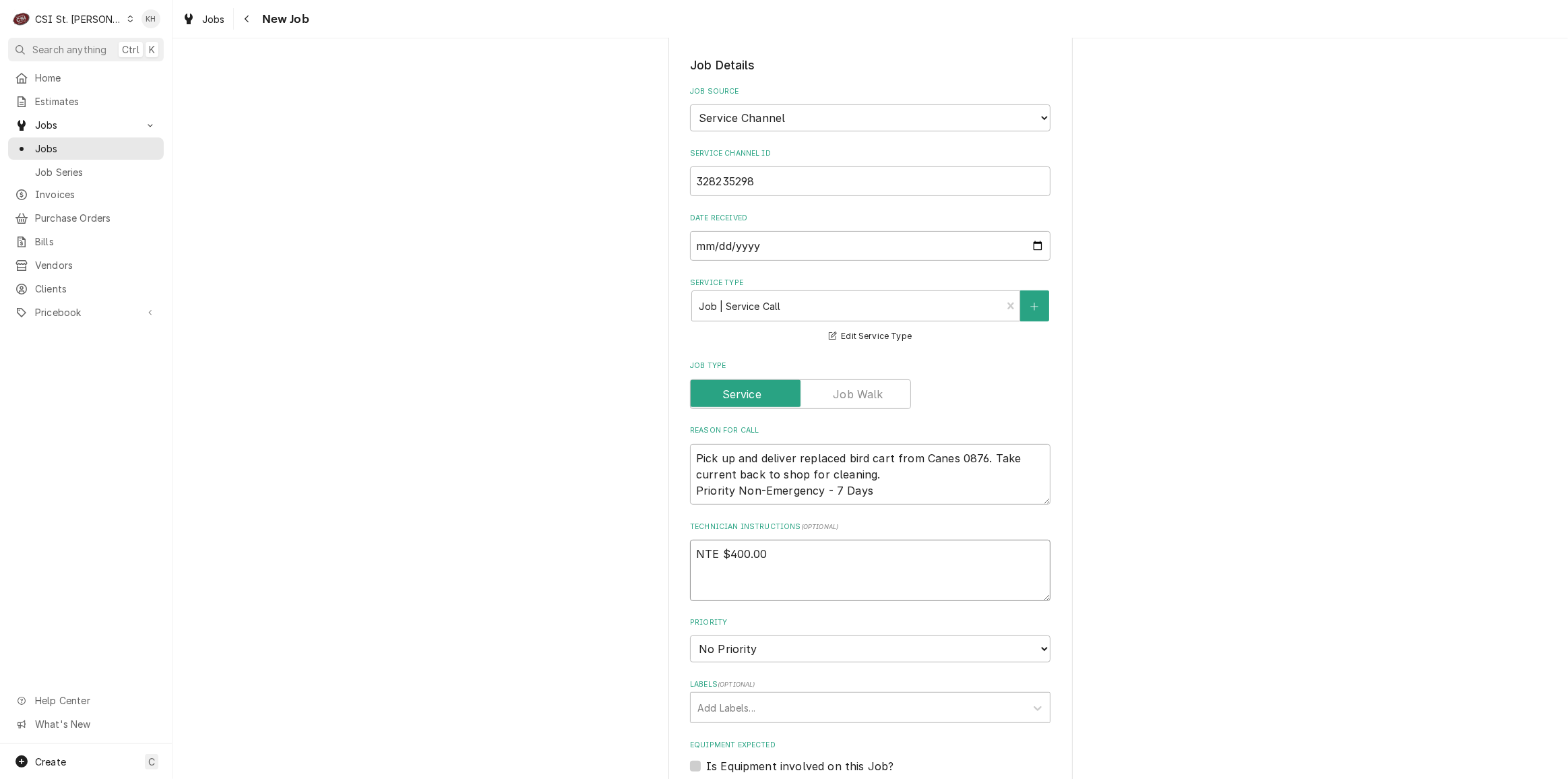
click at [772, 567] on textarea "NTE $400.00" at bounding box center [869, 570] width 360 height 61
paste textarea "****NTE ON ALL CALLS IF OVER NTE CONTACT JEFF COSTA 636-399-1299 FOR VERBAL APP…"
type textarea "x"
type textarea "NTE $400.00 ****NTE ON ALL CALLS IF OVER NTE CONTACT JEFF COSTA 636-399-1299 FO…"
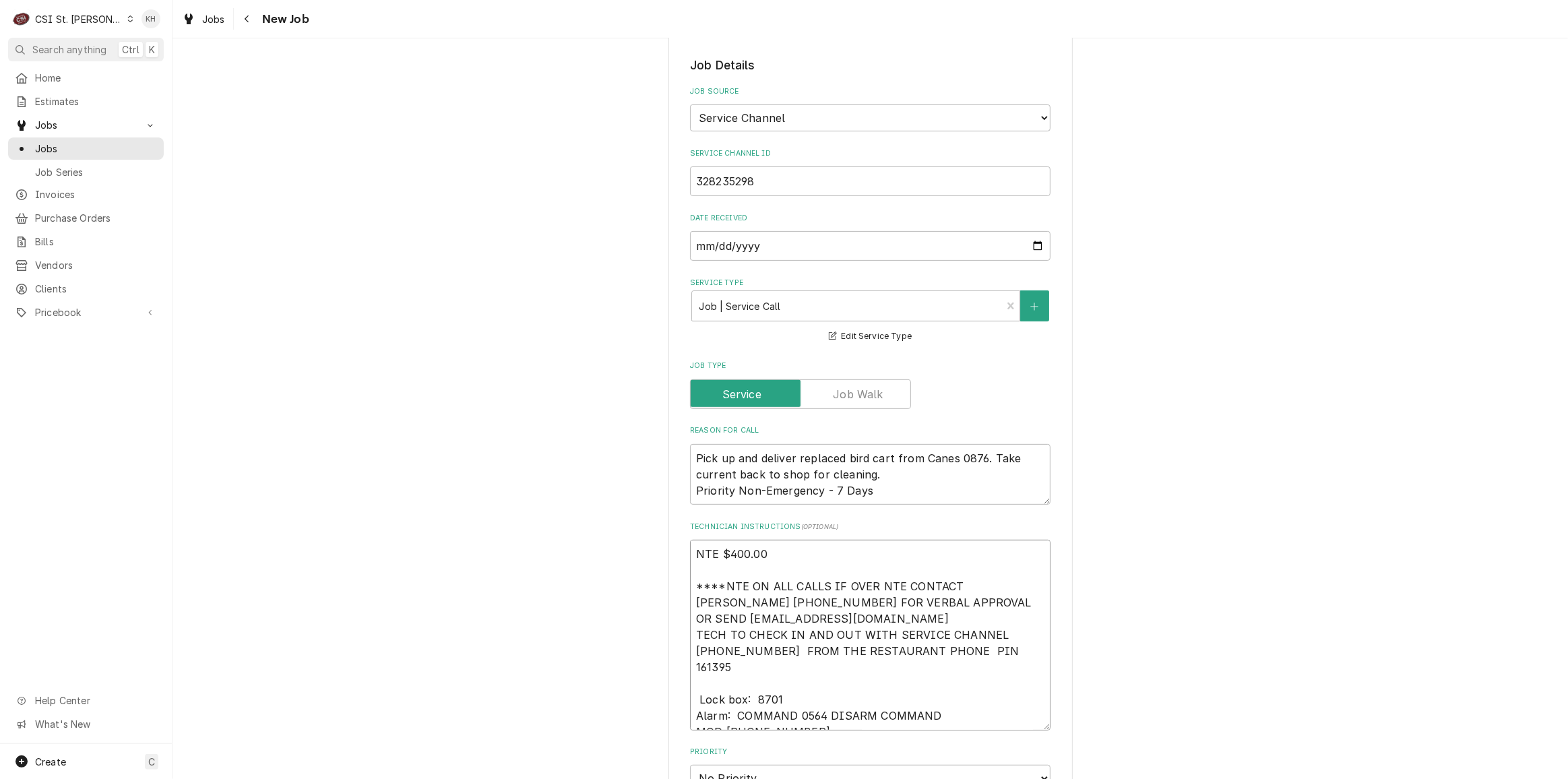
type textarea "x"
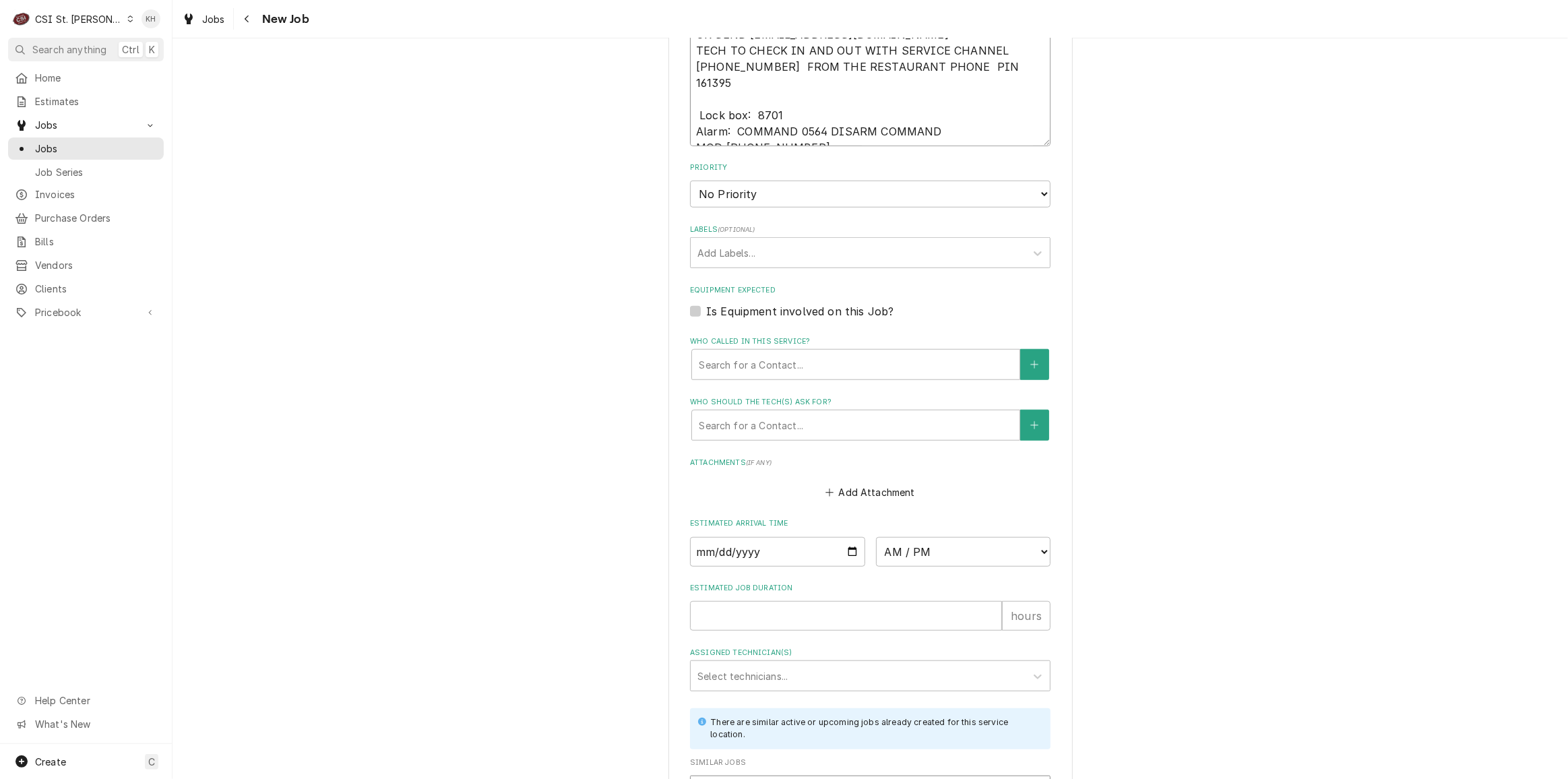
scroll to position [1163, 0]
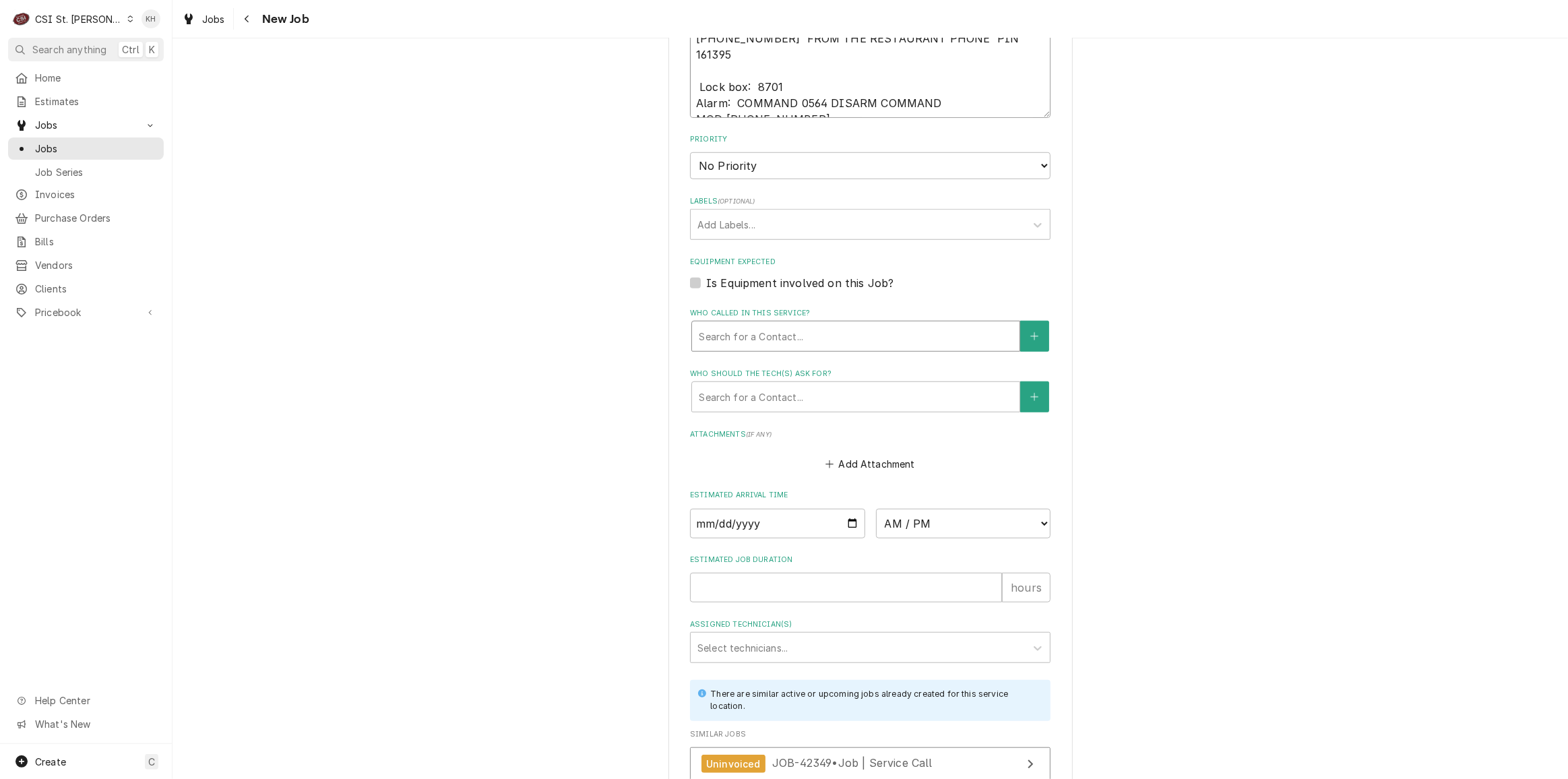
type textarea "NTE $400.00 ****NTE ON ALL CALLS IF OVER NTE CONTACT JEFF COSTA 636-399-1299 FO…"
click at [765, 324] on div "Who called in this service?" at bounding box center [856, 336] width 314 height 24
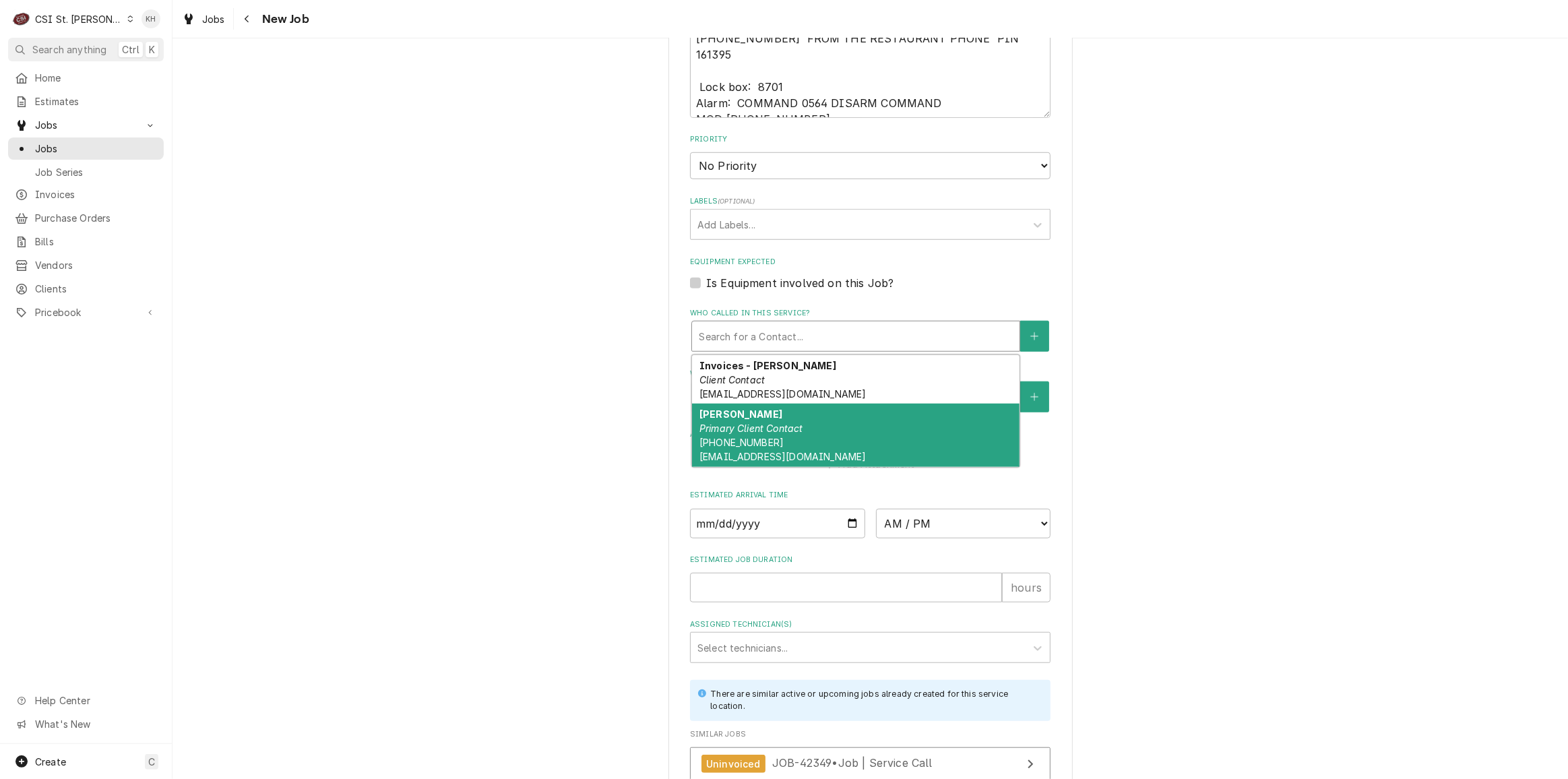
click at [765, 425] on div "Jeff Costa Primary Client Contact (636) 399-1299 jcosta@raisingcanes.com" at bounding box center [856, 435] width 327 height 64
type textarea "x"
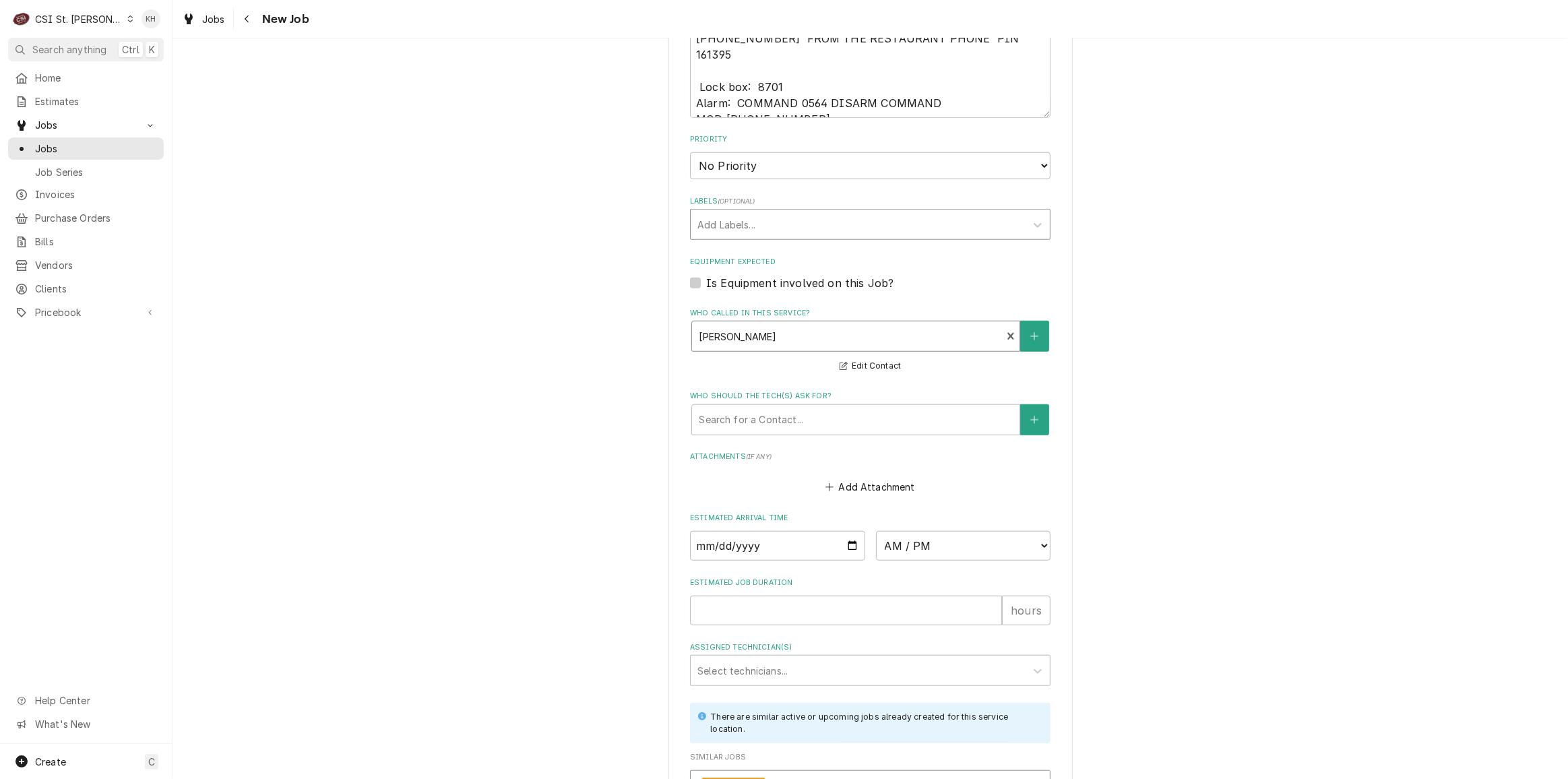
click at [764, 215] on div "Labels" at bounding box center [858, 224] width 321 height 24
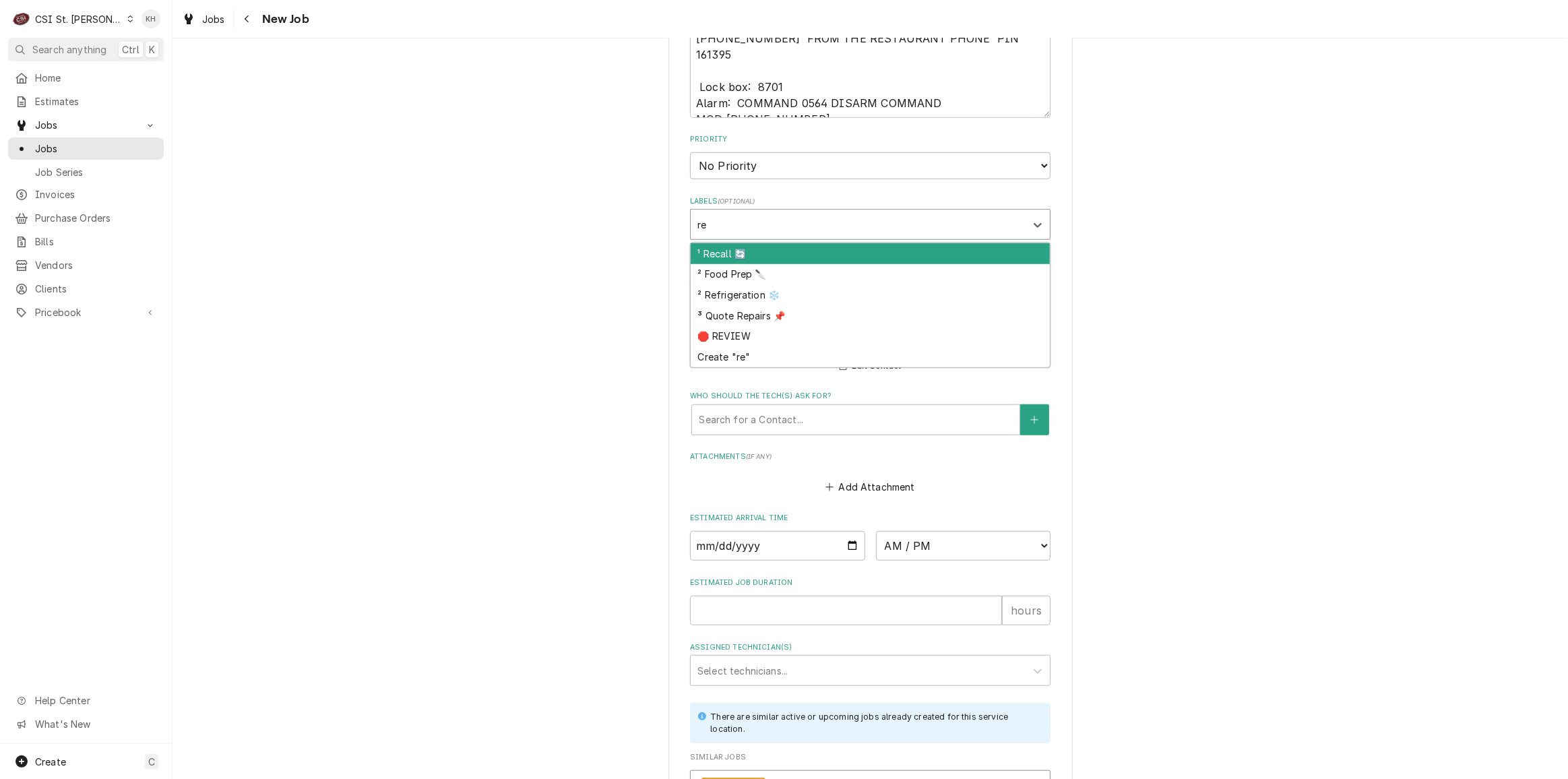
type input "ref"
type textarea "x"
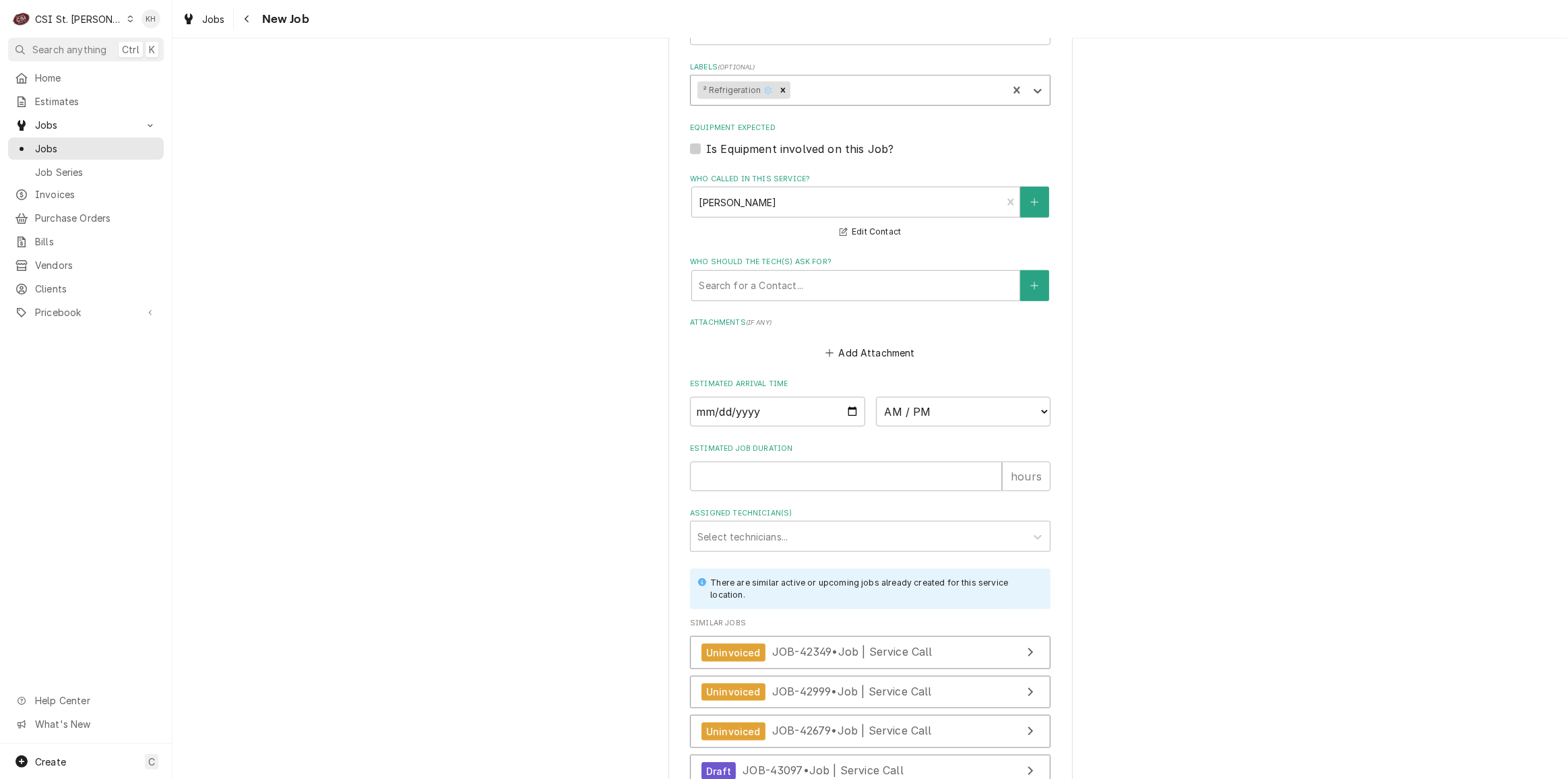
scroll to position [1414, 0]
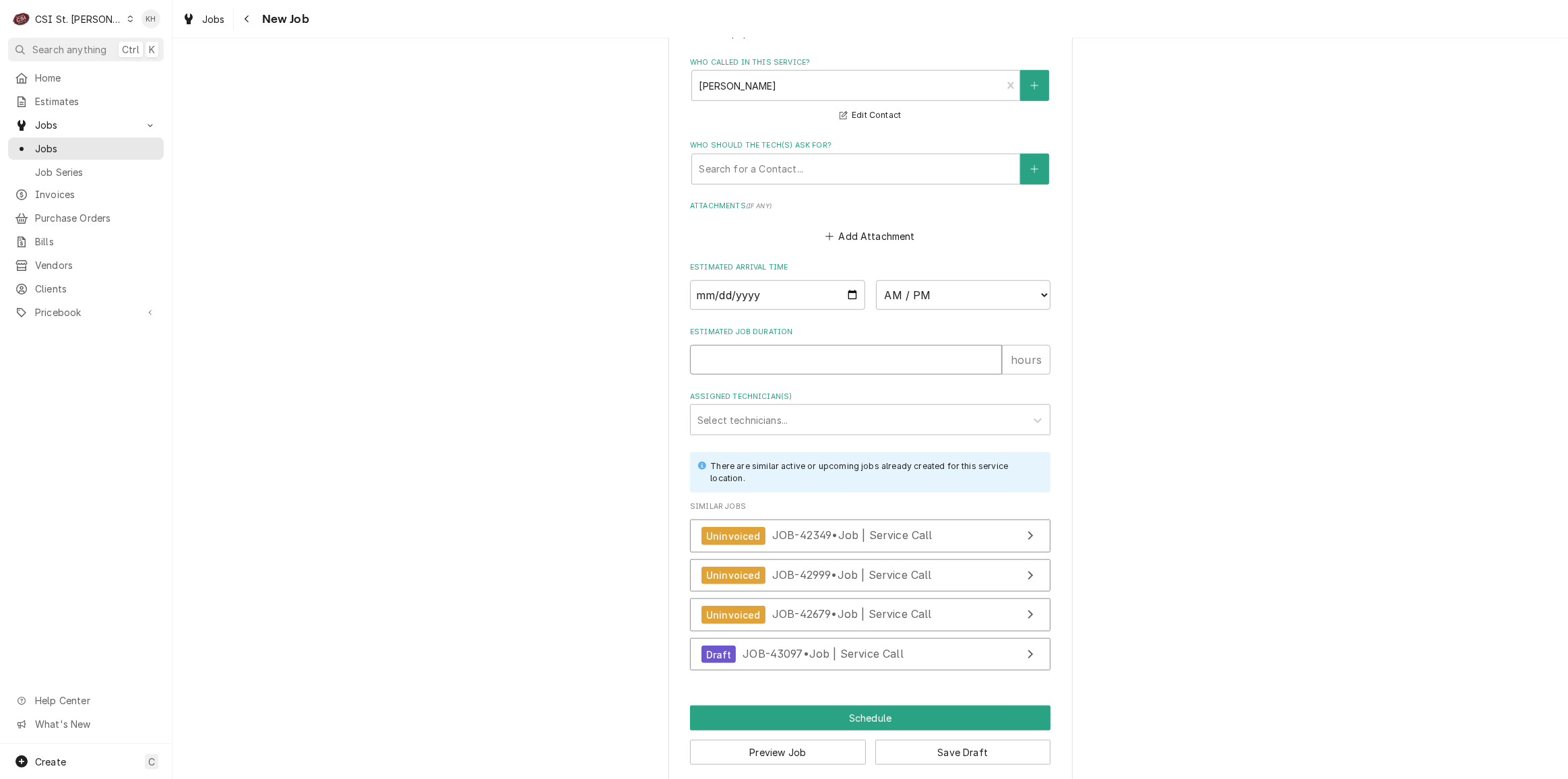
click at [776, 355] on input "Estimated Job Duration" at bounding box center [845, 360] width 312 height 30
type textarea "x"
type input "2"
type textarea "x"
type input "2"
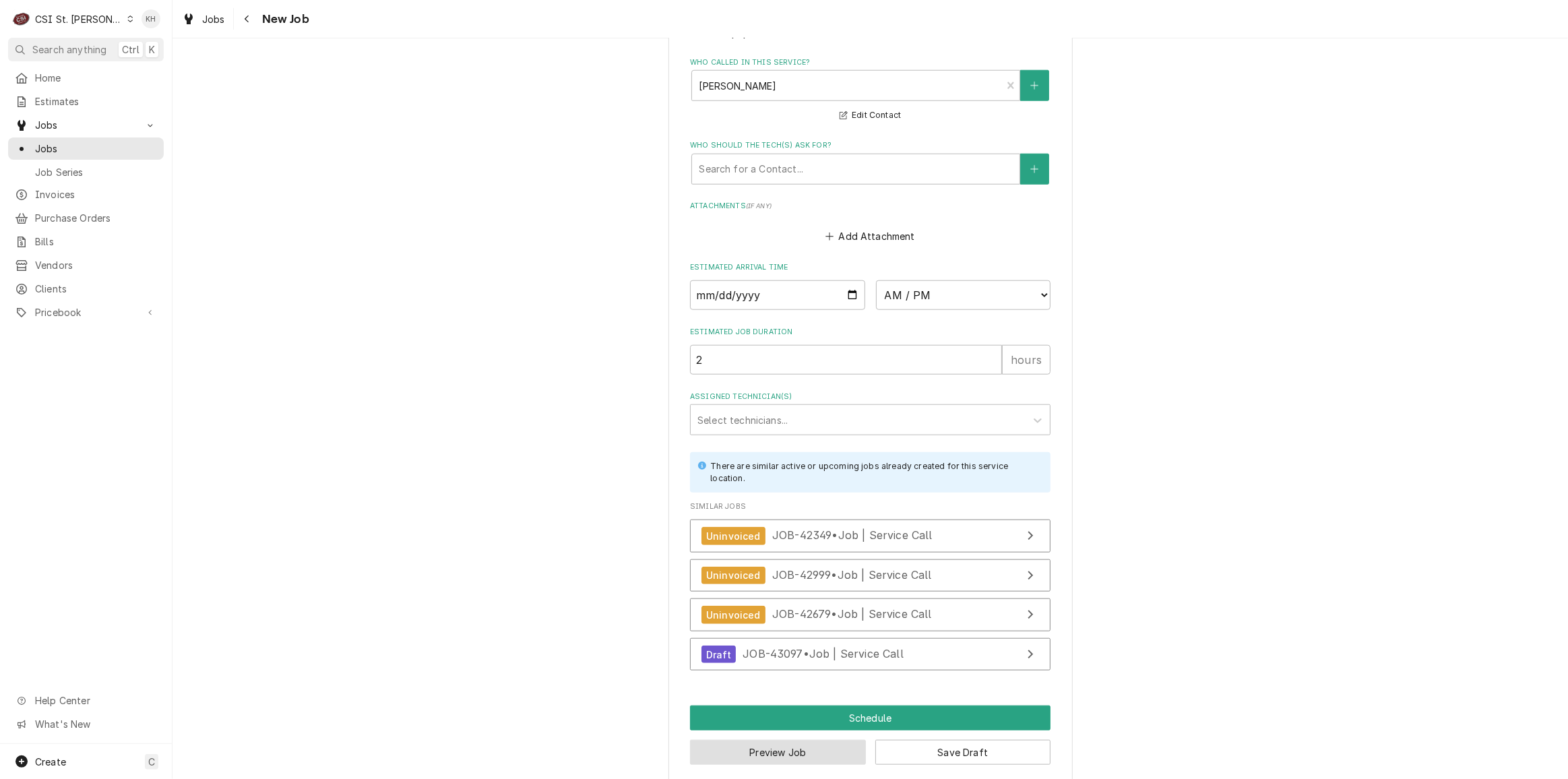
click at [771, 740] on button "Preview Job" at bounding box center [777, 752] width 176 height 25
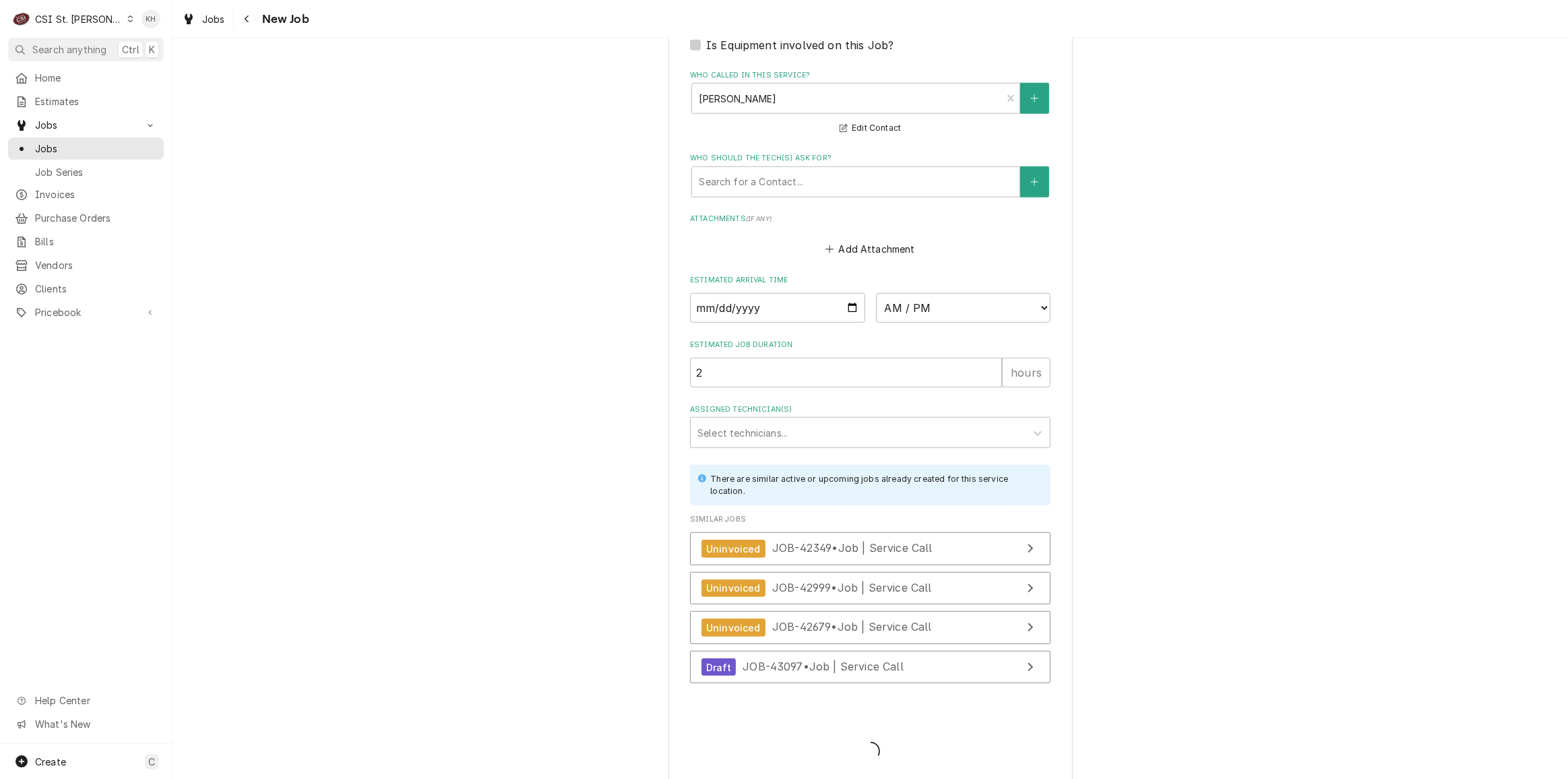
type textarea "x"
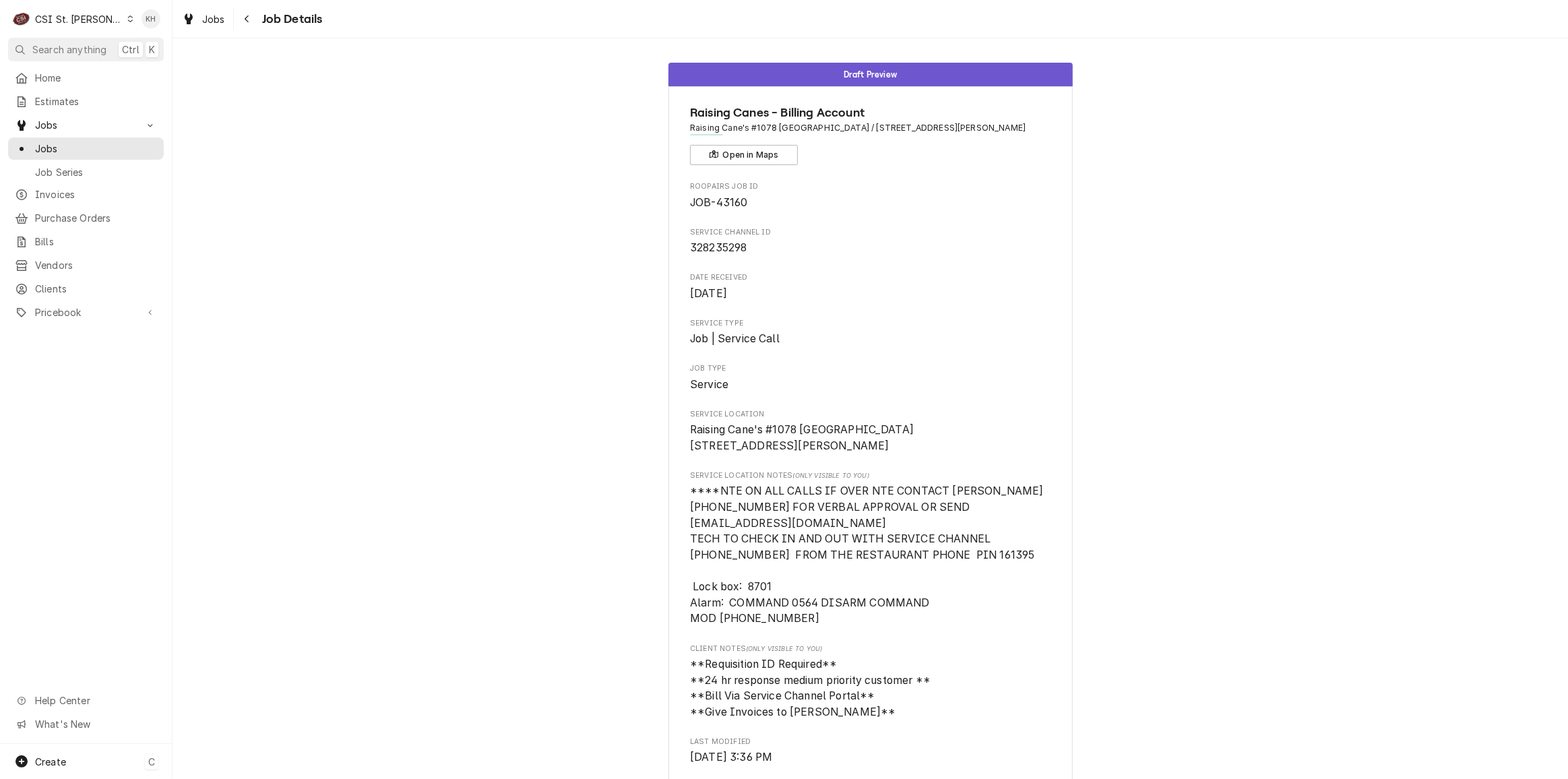
click at [93, 762] on div "Create C" at bounding box center [85, 761] width 172 height 35
click at [227, 645] on div "Job" at bounding box center [253, 644] width 91 height 14
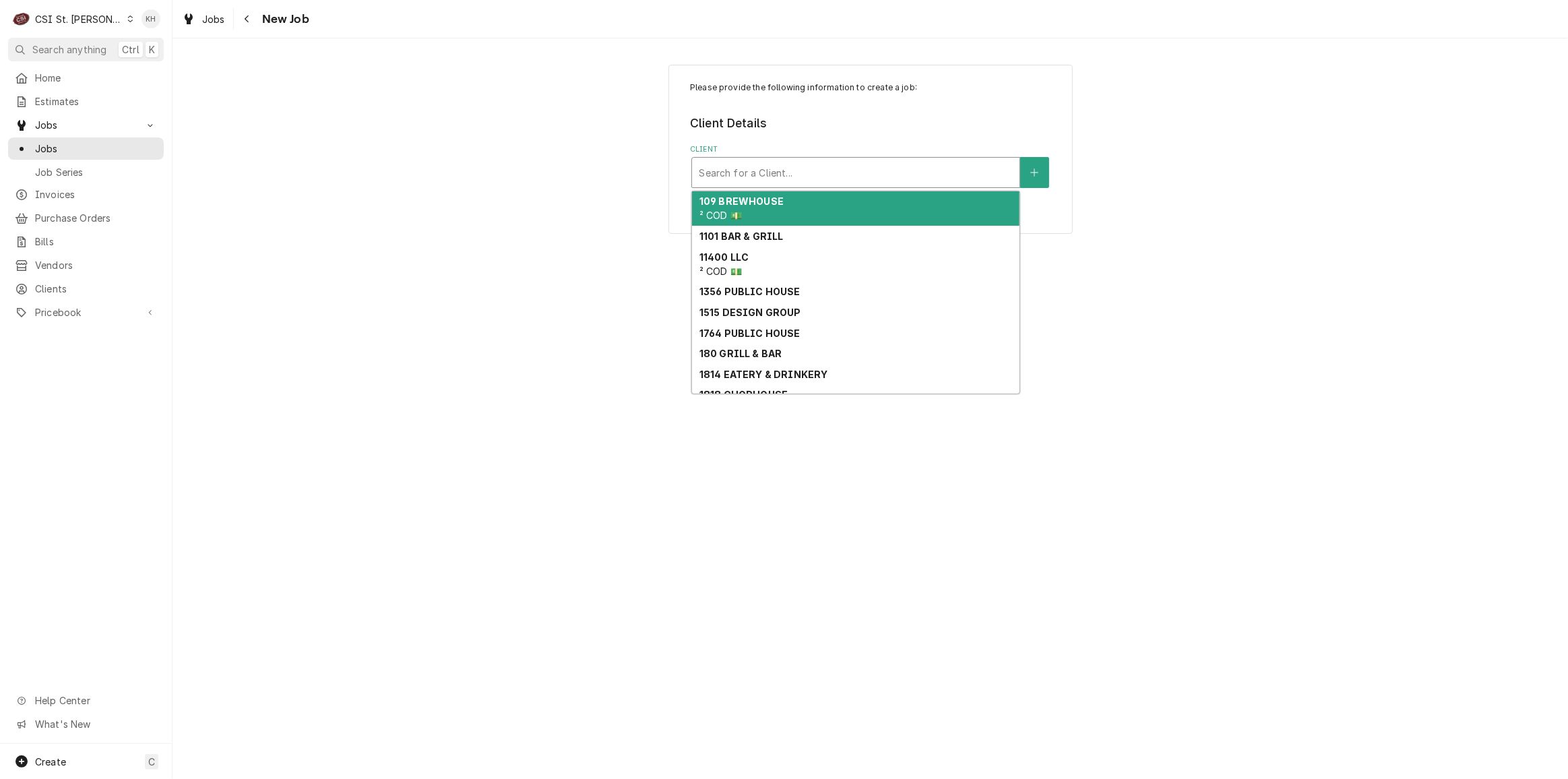
click at [938, 175] on div "Client" at bounding box center [856, 172] width 314 height 24
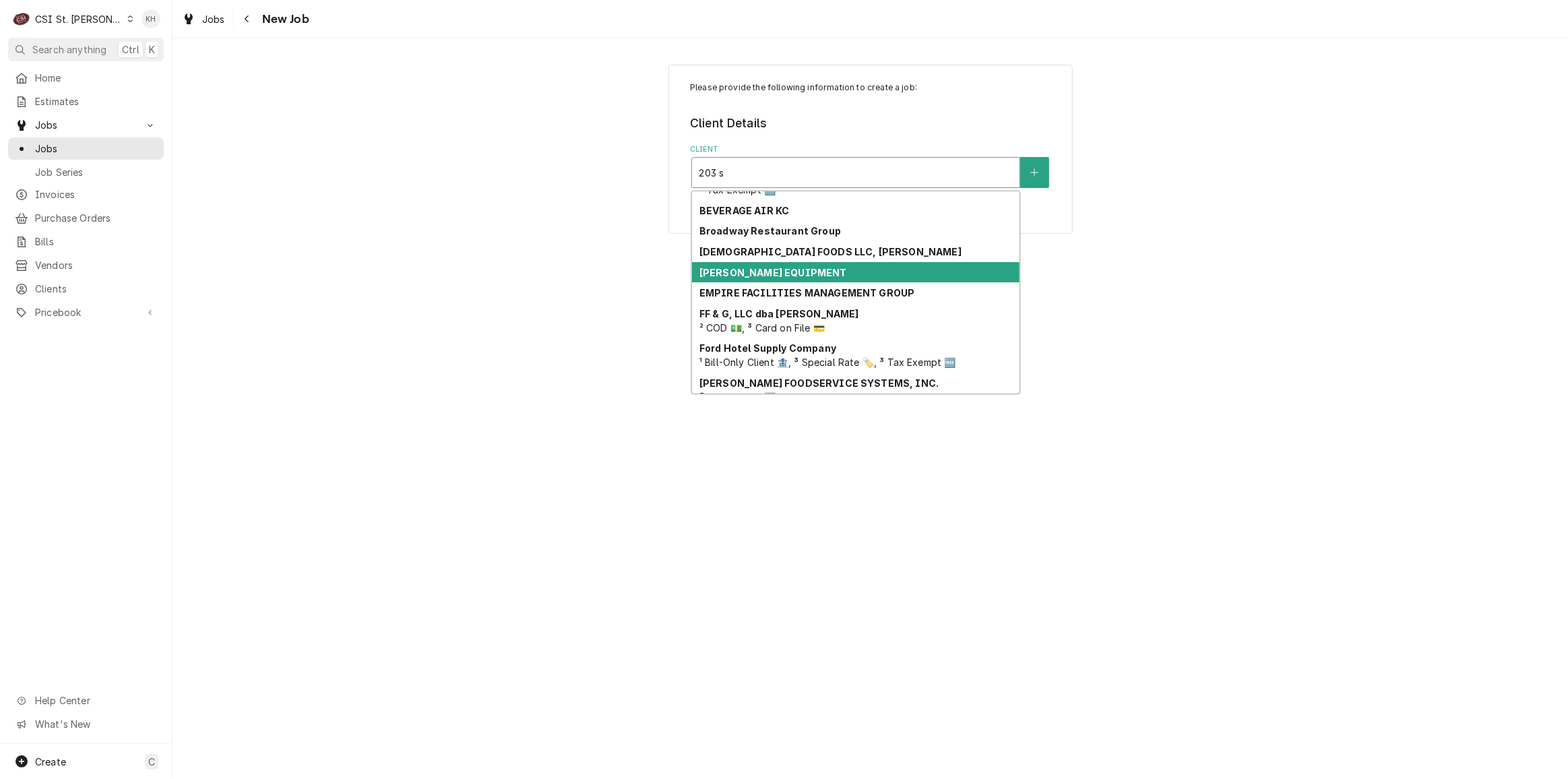
scroll to position [74, 0]
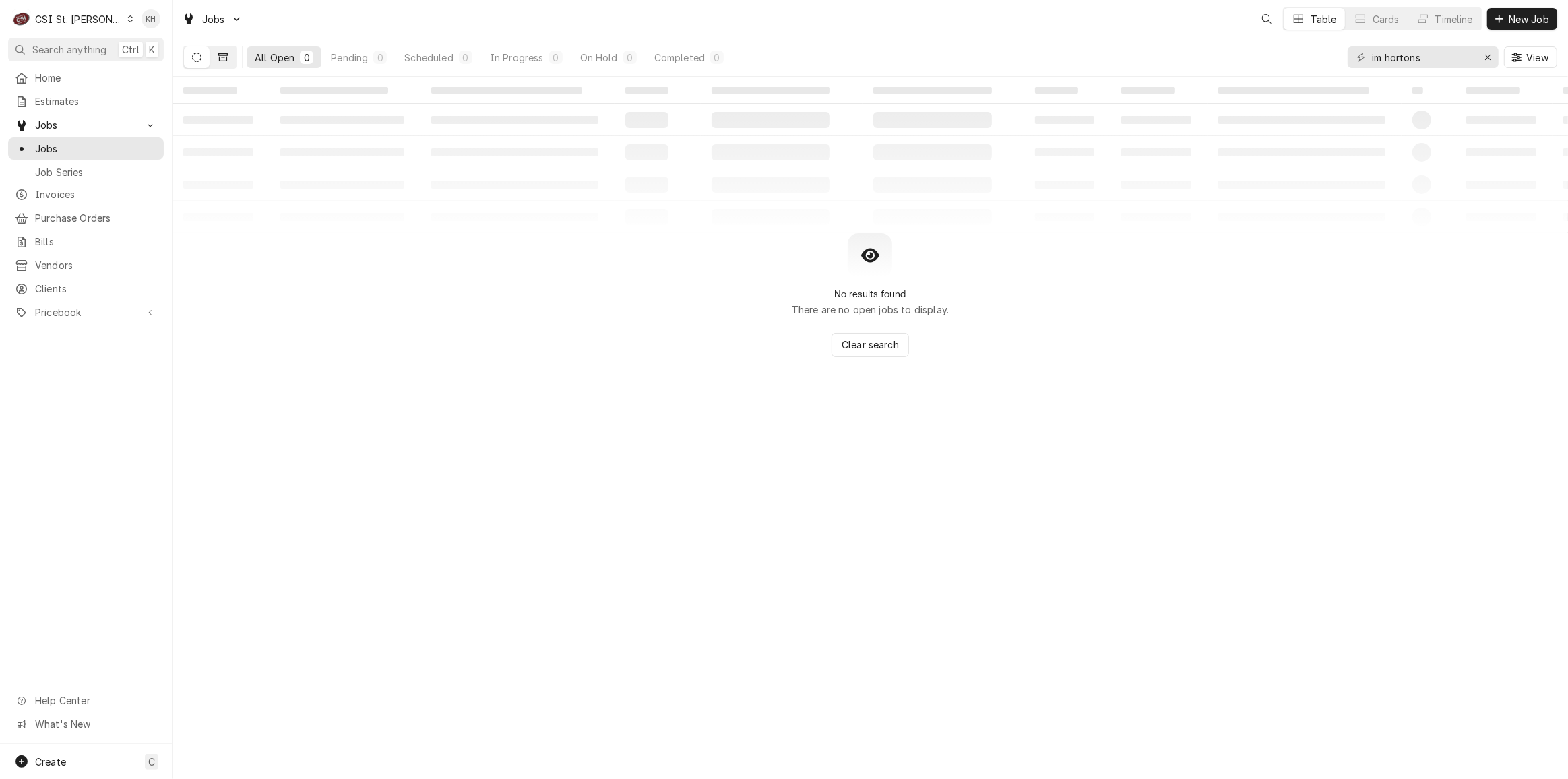
click at [224, 61] on icon "Dynamic Content Wrapper" at bounding box center [223, 57] width 9 height 8
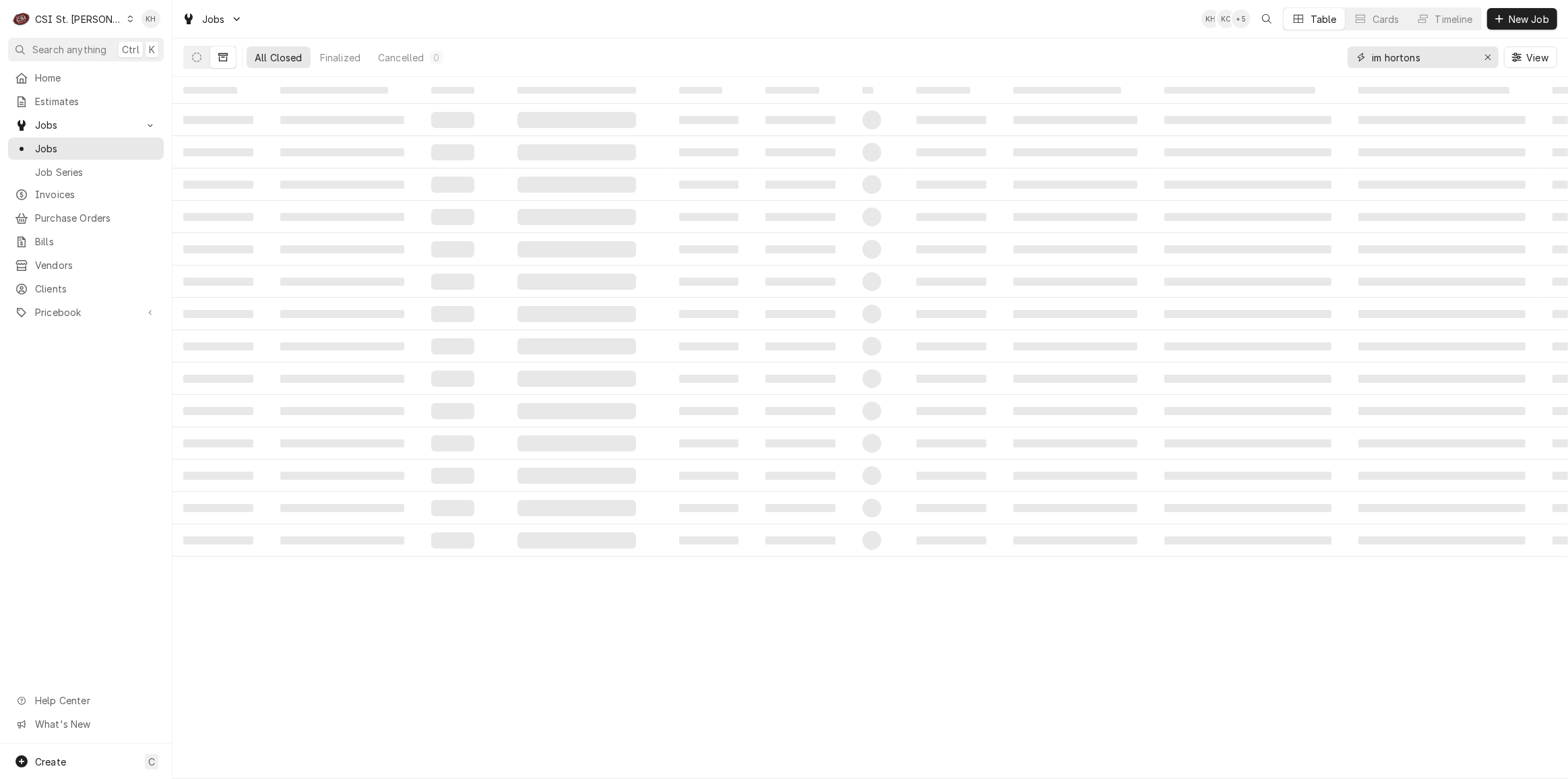
drag, startPoint x: 1453, startPoint y: 56, endPoint x: 1176, endPoint y: 49, distance: 277.1
click at [1176, 49] on div "All Closed Finalized Cancelled 0 im hortons View" at bounding box center [870, 58] width 1374 height 38
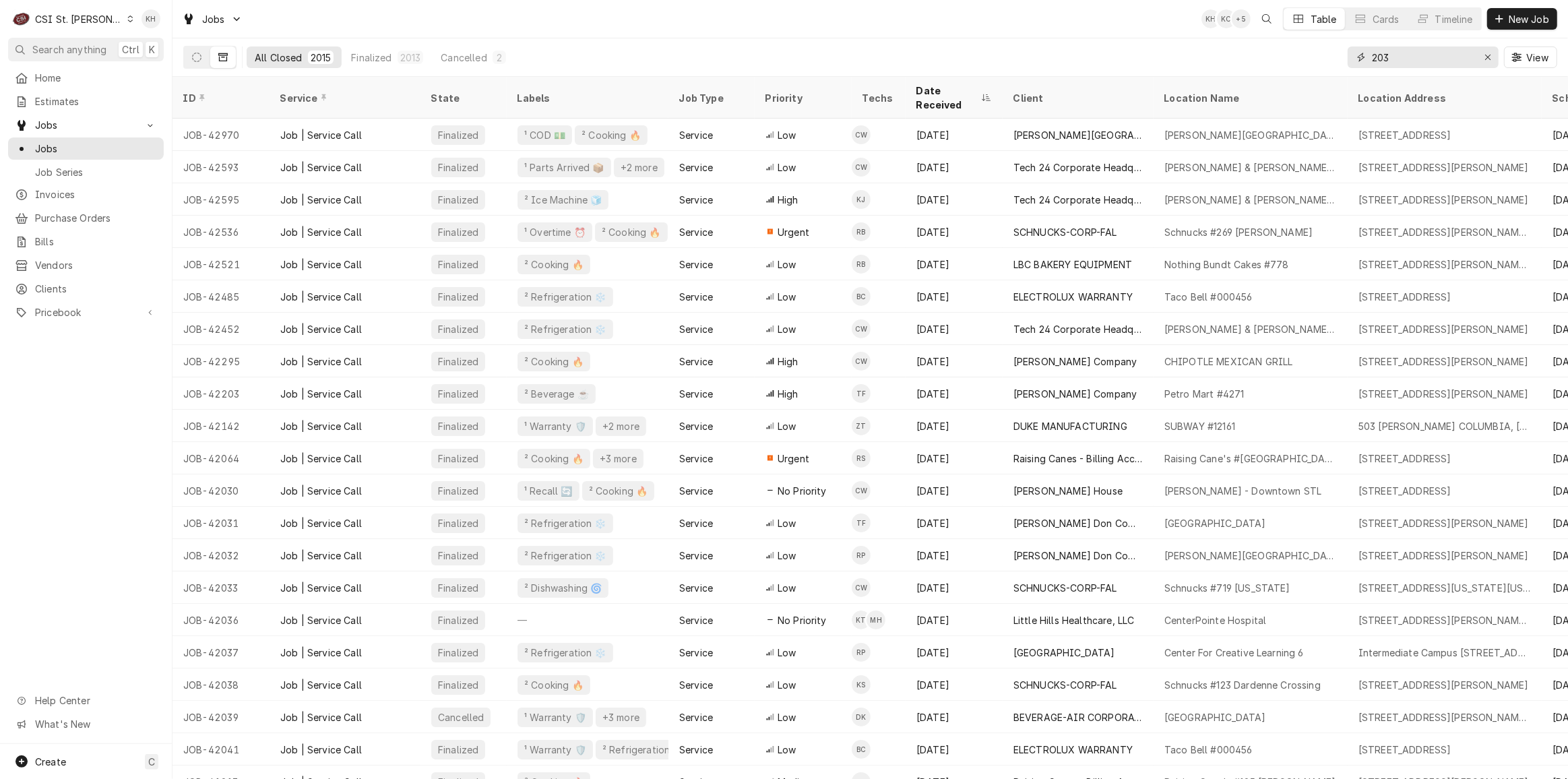
type input "203"
click at [86, 16] on div "CSI St. [PERSON_NAME]" at bounding box center [79, 19] width 88 height 14
click at [129, 28] on div "CSI Kansas City" at bounding box center [206, 26] width 178 height 14
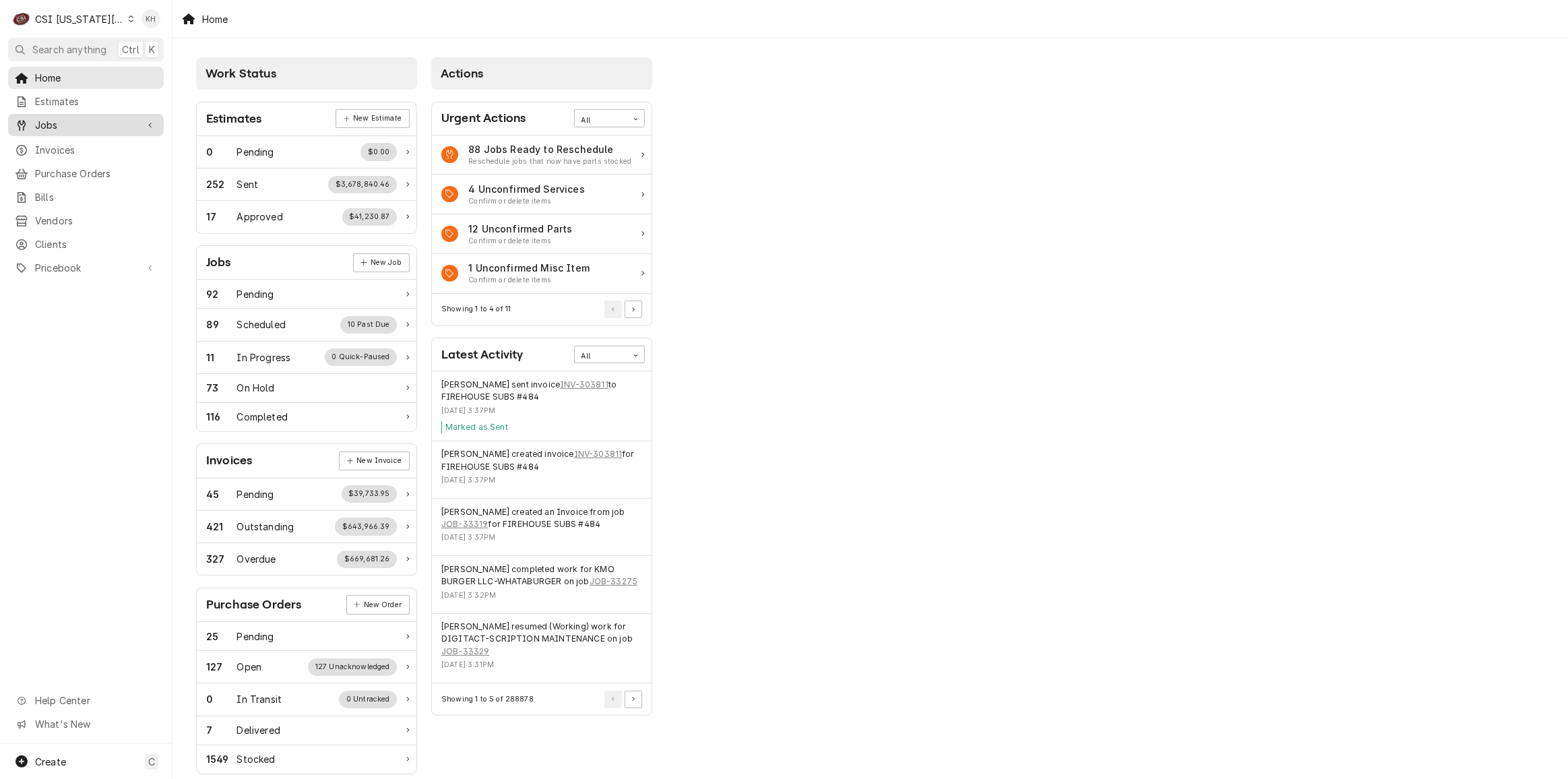
click at [90, 131] on link "Jobs" at bounding box center [85, 125] width 156 height 22
click at [85, 142] on span "Jobs" at bounding box center [96, 148] width 122 height 14
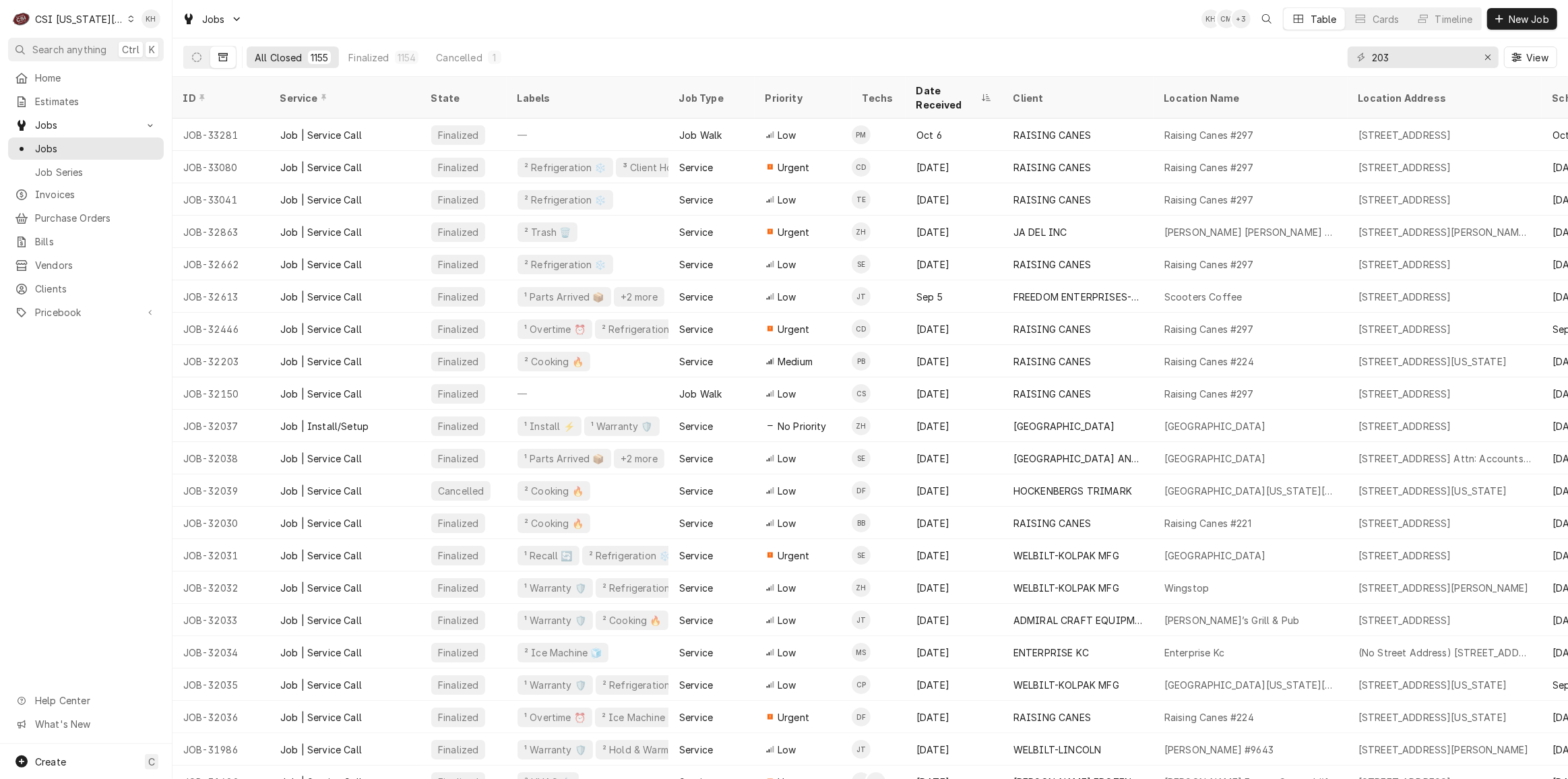
click at [94, 20] on div "CSI [US_STATE][GEOGRAPHIC_DATA]" at bounding box center [80, 19] width 89 height 14
click at [157, 66] on div "CSI St. [PERSON_NAME]" at bounding box center [231, 73] width 197 height 14
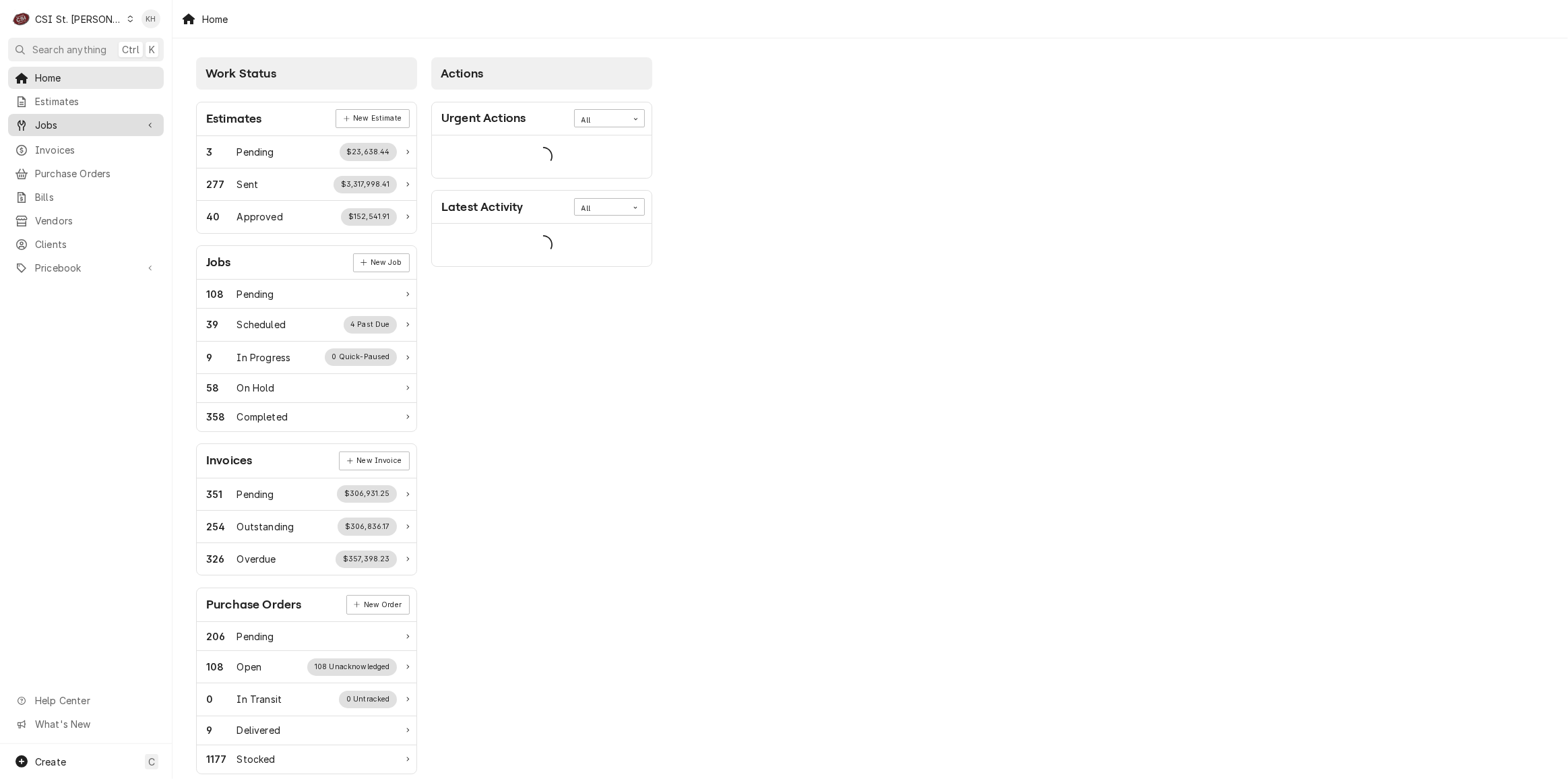
click at [85, 129] on link "Jobs" at bounding box center [85, 125] width 156 height 22
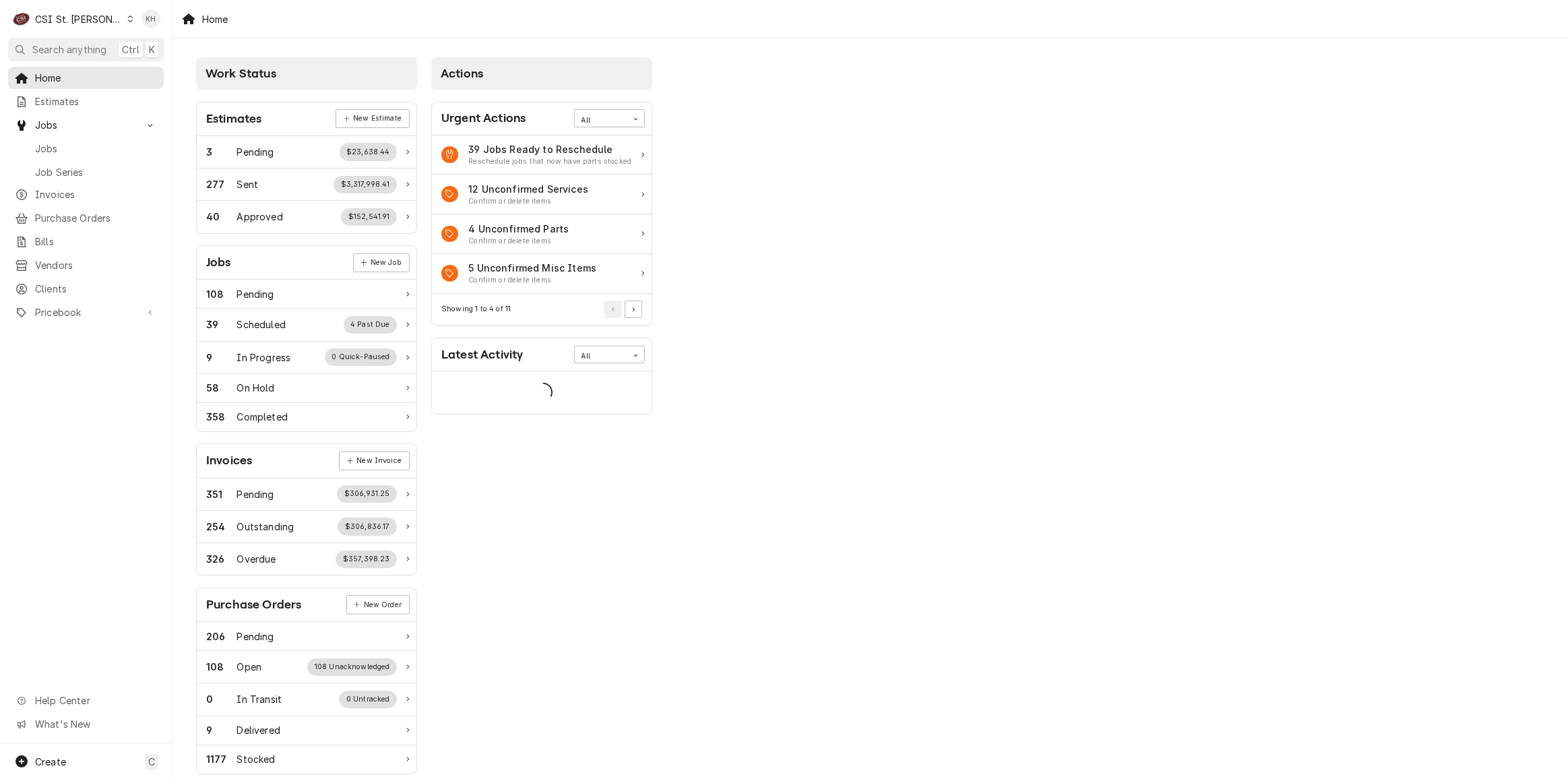
click at [82, 145] on span "Jobs" at bounding box center [96, 148] width 122 height 14
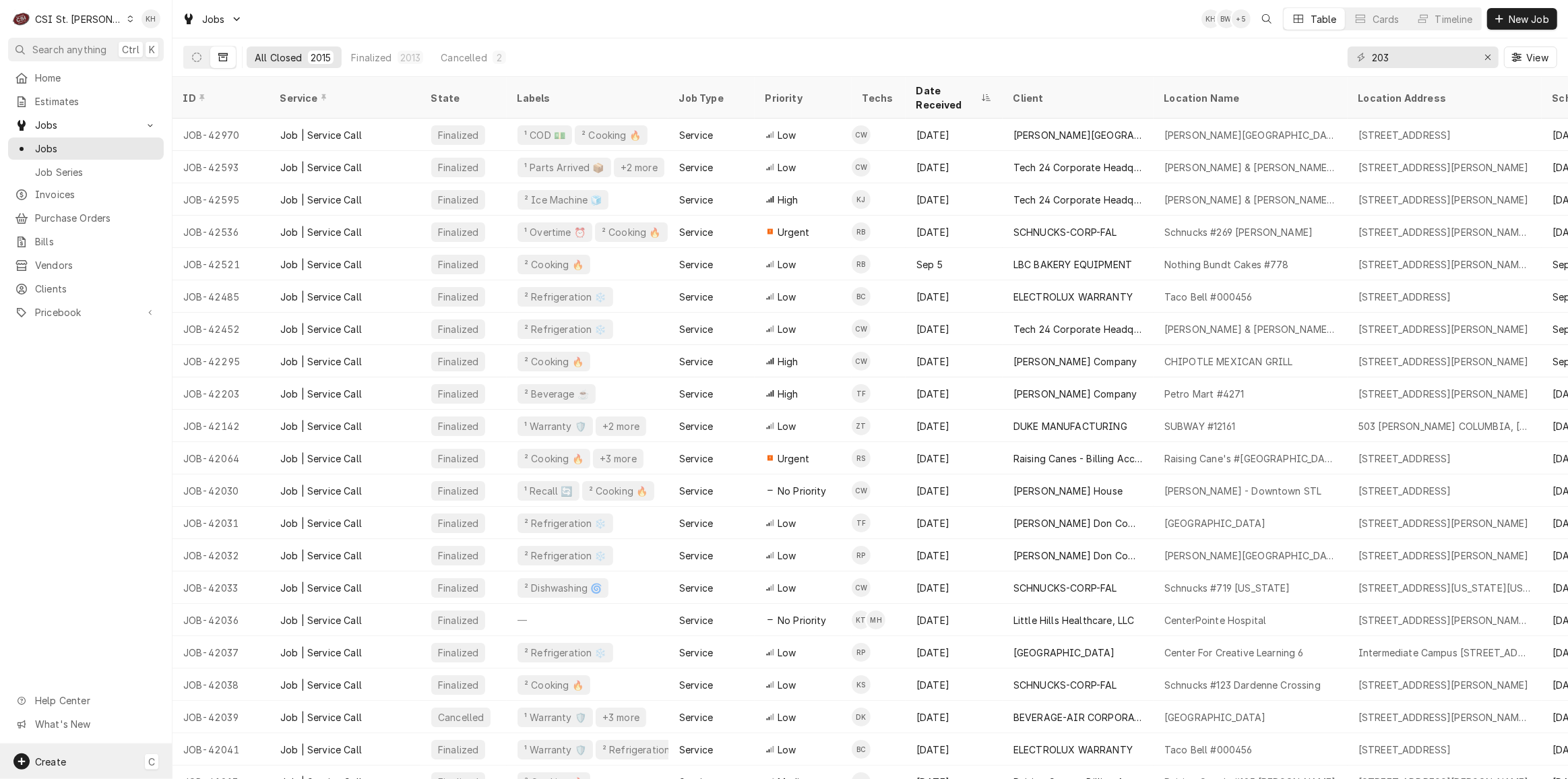
click at [50, 748] on div "Create C" at bounding box center [85, 761] width 172 height 35
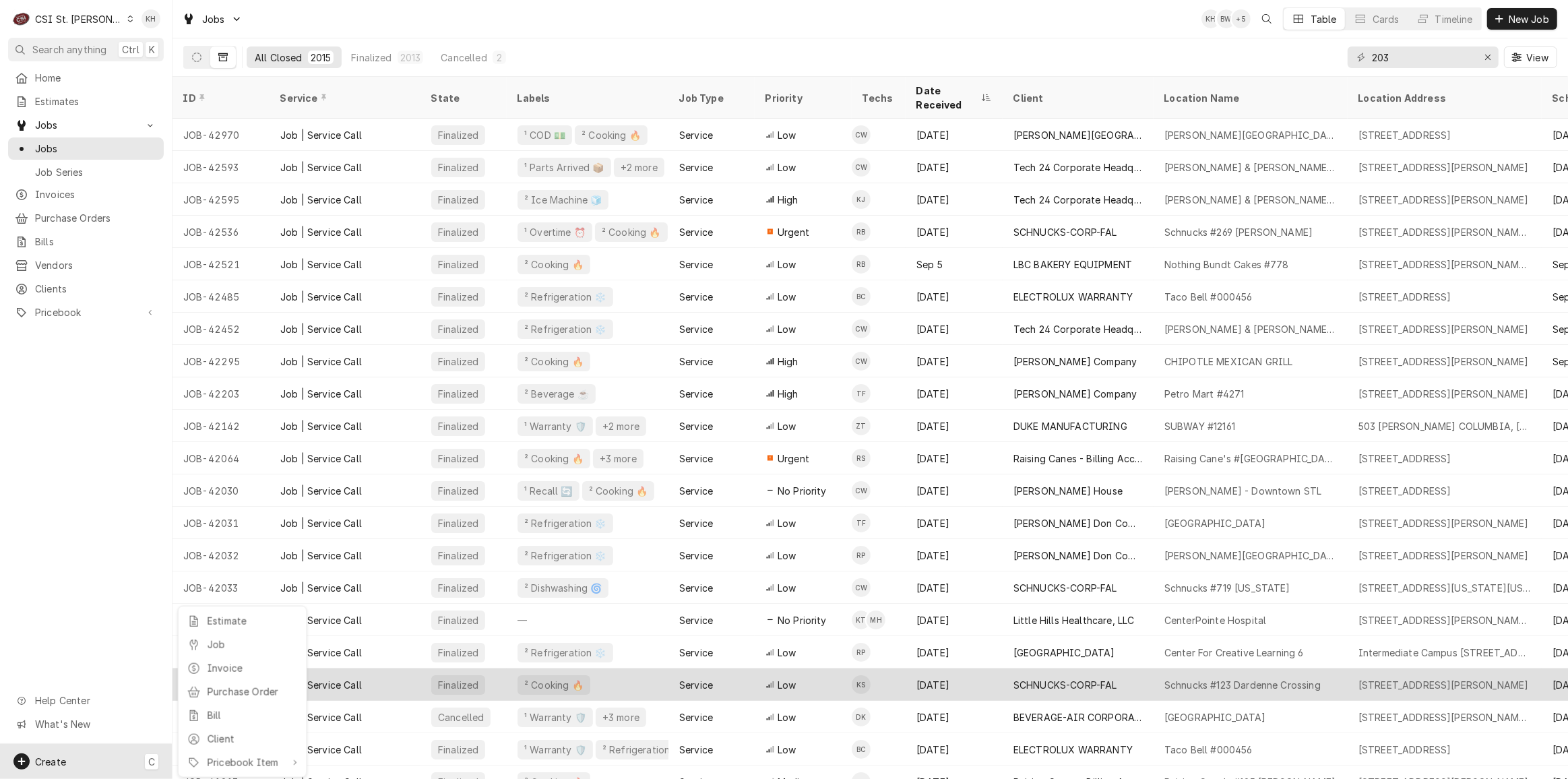
click at [212, 653] on link "Job" at bounding box center [243, 645] width 121 height 22
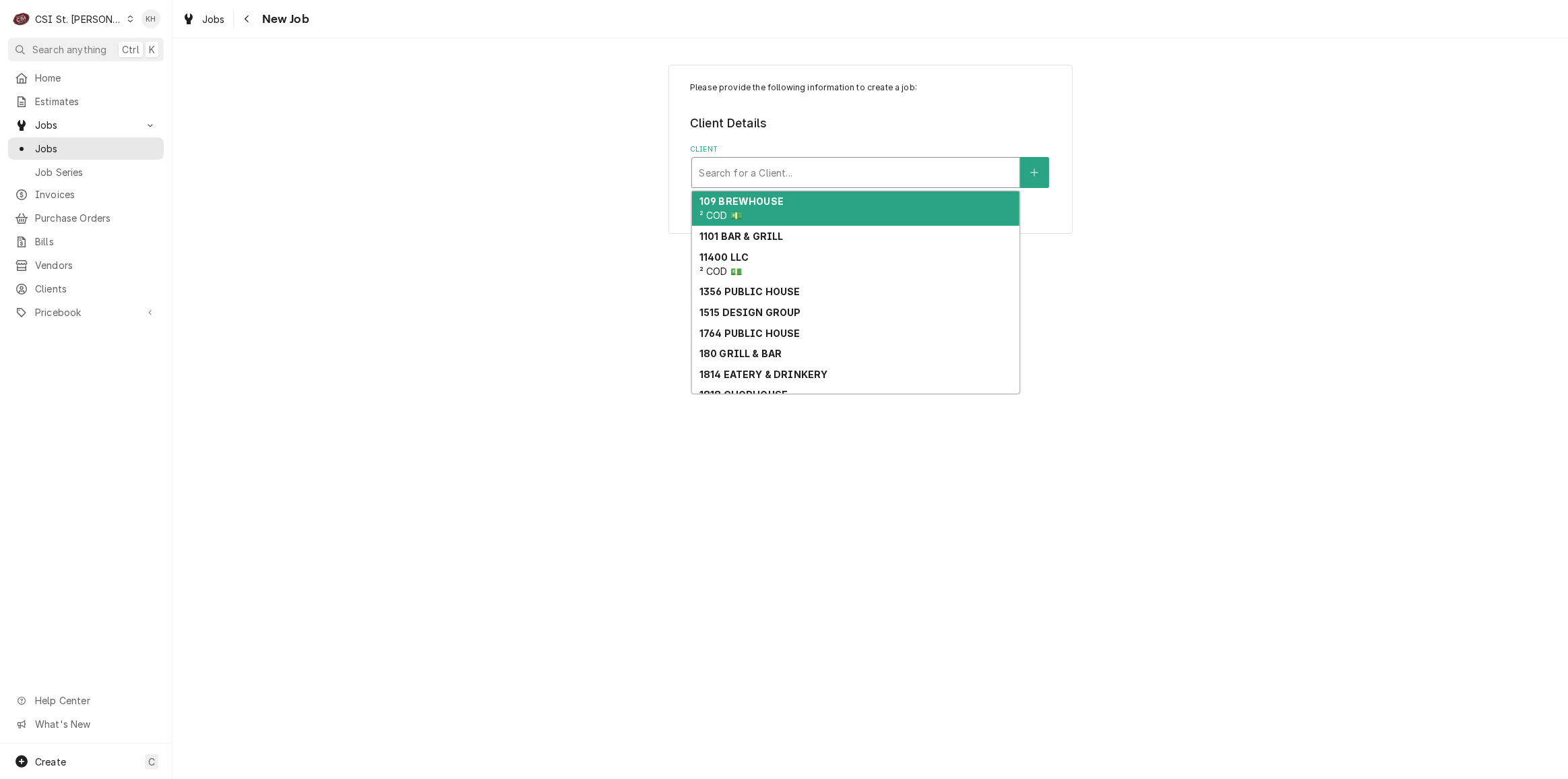
click at [780, 176] on div "Client" at bounding box center [856, 172] width 314 height 24
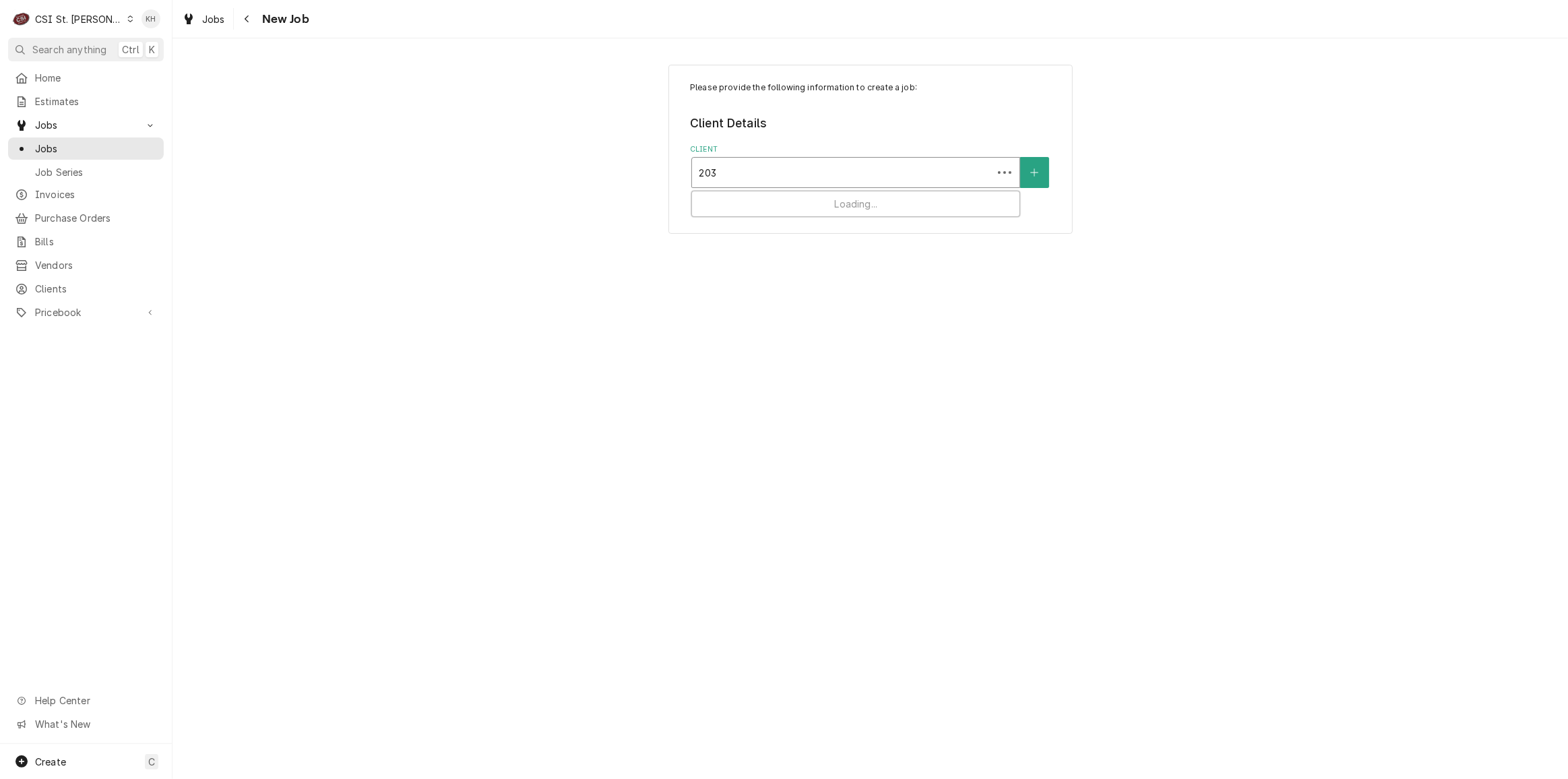
type input "203 s"
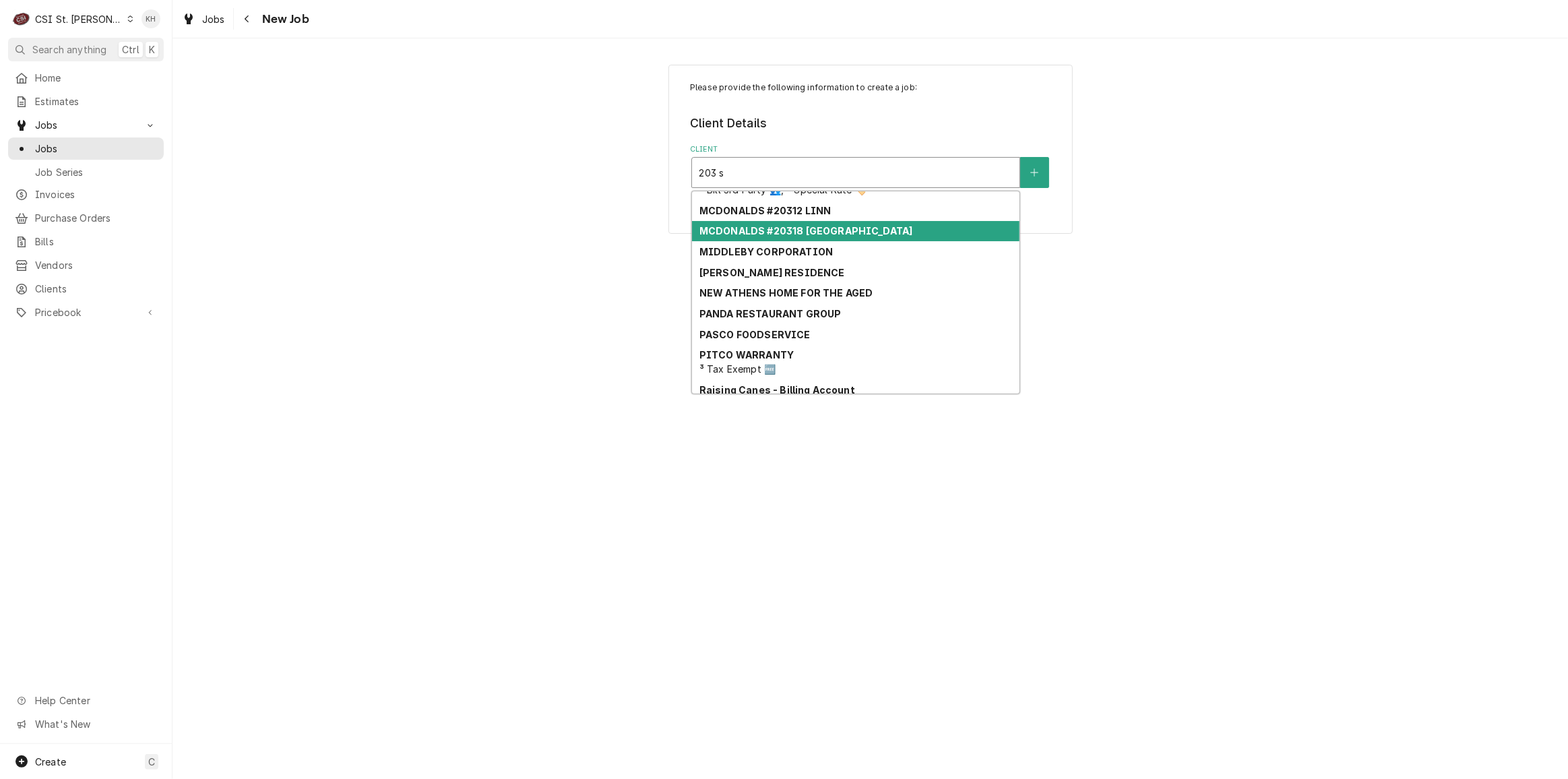
scroll to position [479, 0]
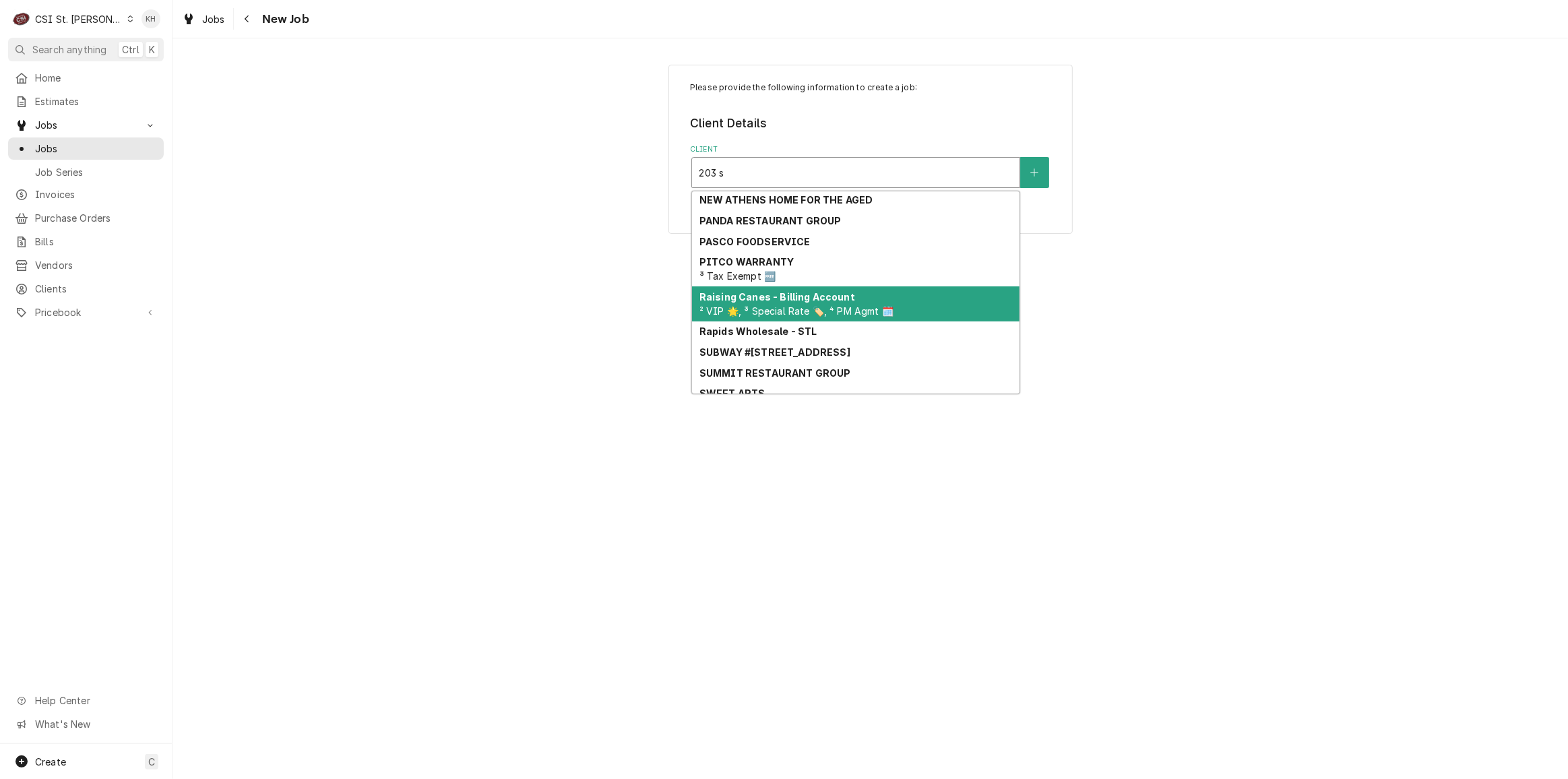
click at [832, 313] on span "² VIP 🌟, ³ Special Rate 🏷️, ⁴ PM Agmt 🗓️" at bounding box center [796, 311] width 194 height 12
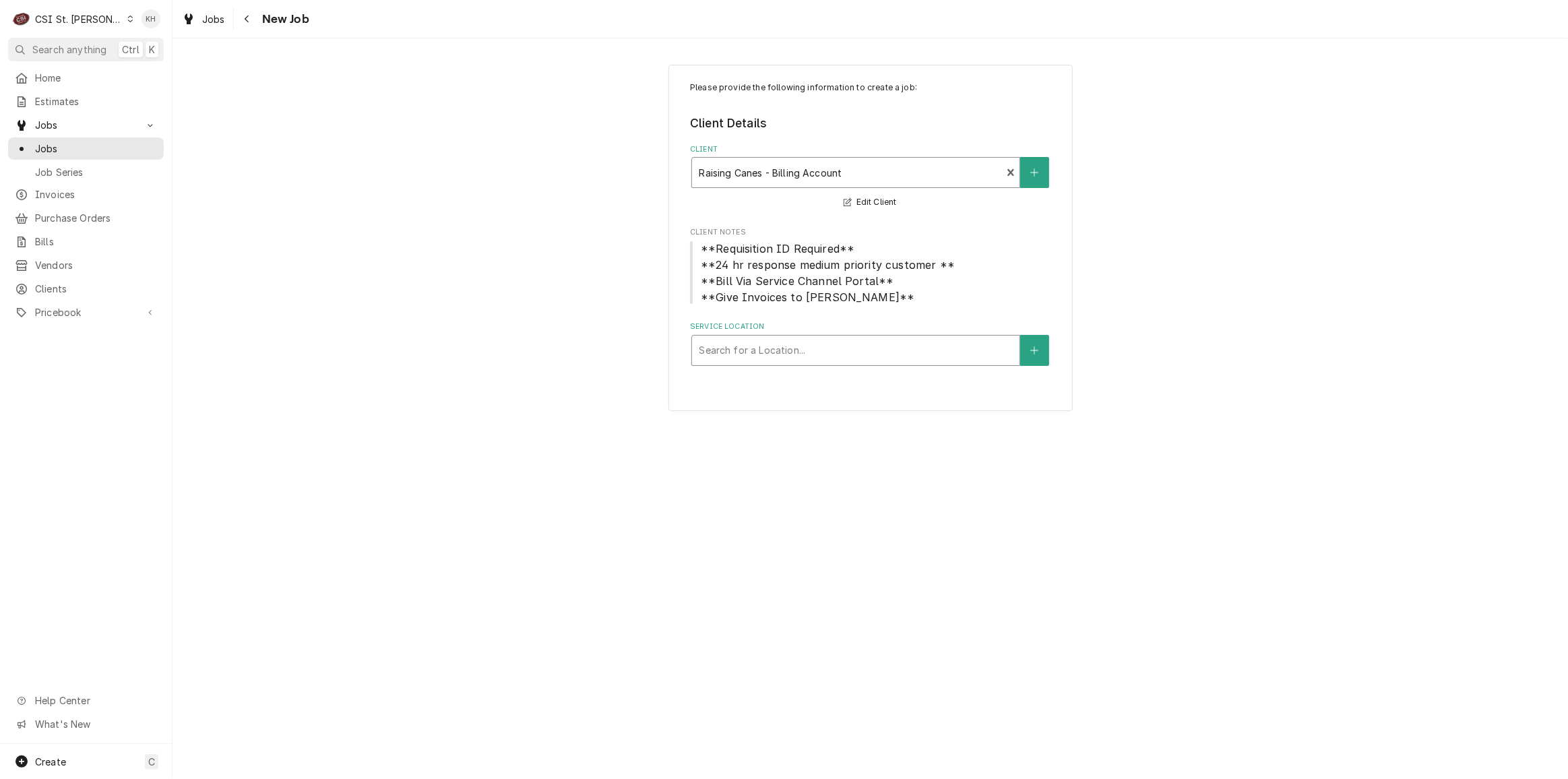
click at [818, 360] on div "Service Location" at bounding box center [856, 350] width 314 height 24
type input "203"
click at [829, 379] on div "Raising Cane's #501 Columbia / 203 S Providence Rd, Columbia, MO 65203" at bounding box center [856, 379] width 327 height 21
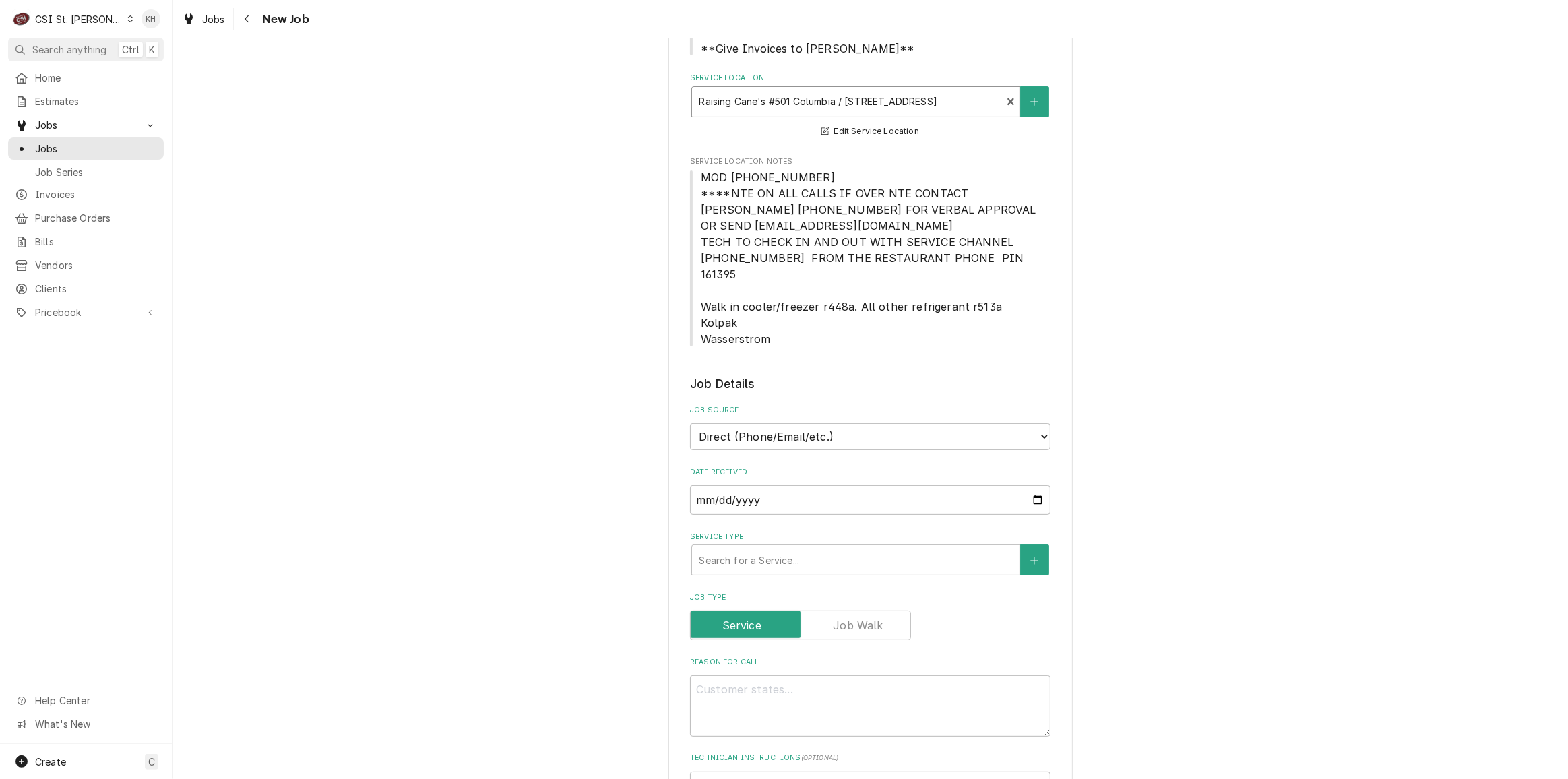
scroll to position [306, 0]
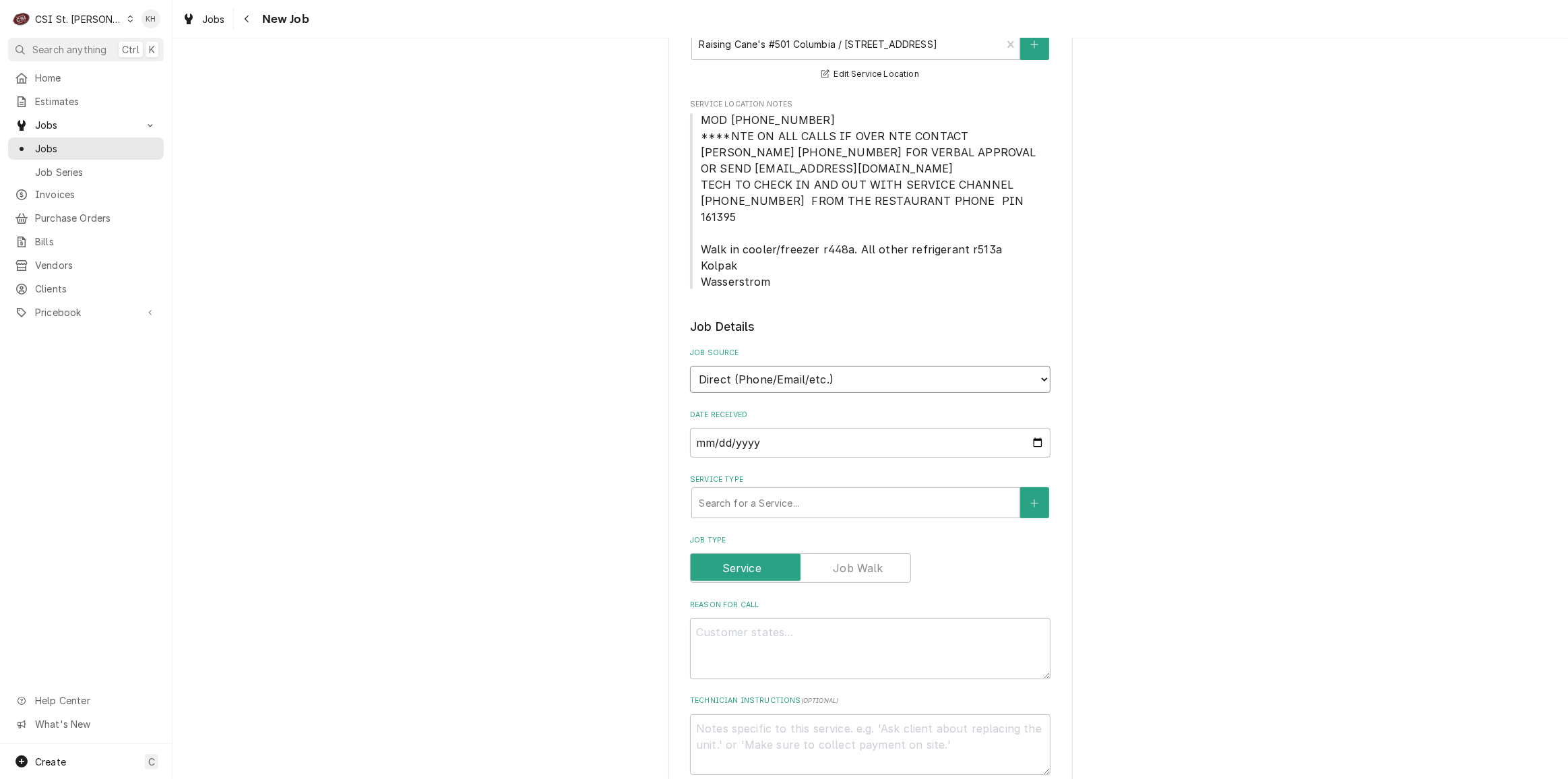
click at [821, 370] on select "Direct (Phone/Email/etc.) Service Channel Corrigo Ecotrak Other" at bounding box center [869, 379] width 360 height 27
select select "1"
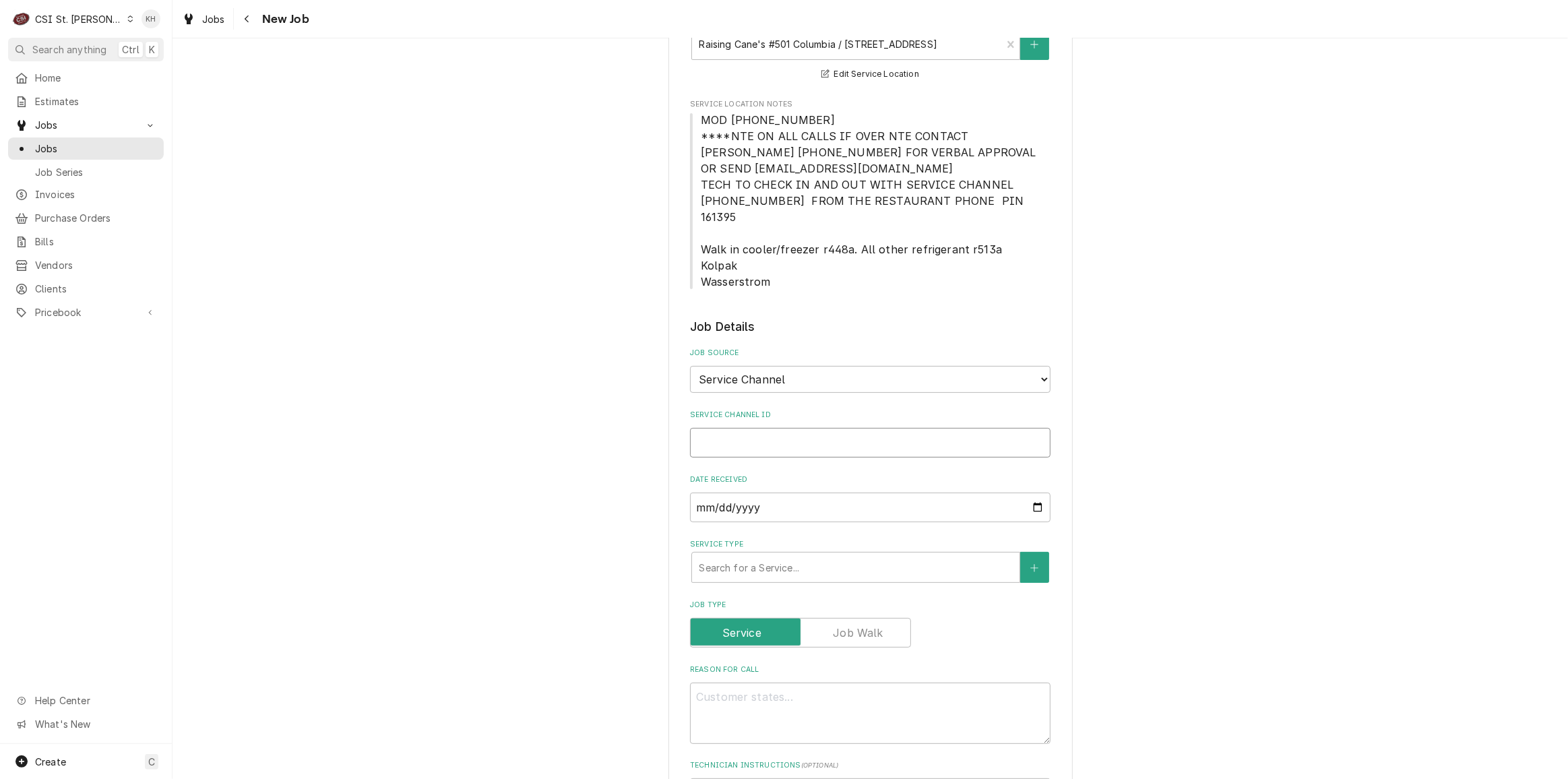
click at [810, 428] on input "Service Channel ID" at bounding box center [869, 442] width 360 height 30
paste input "328162459"
type textarea "x"
type input "328162459"
type textarea "x"
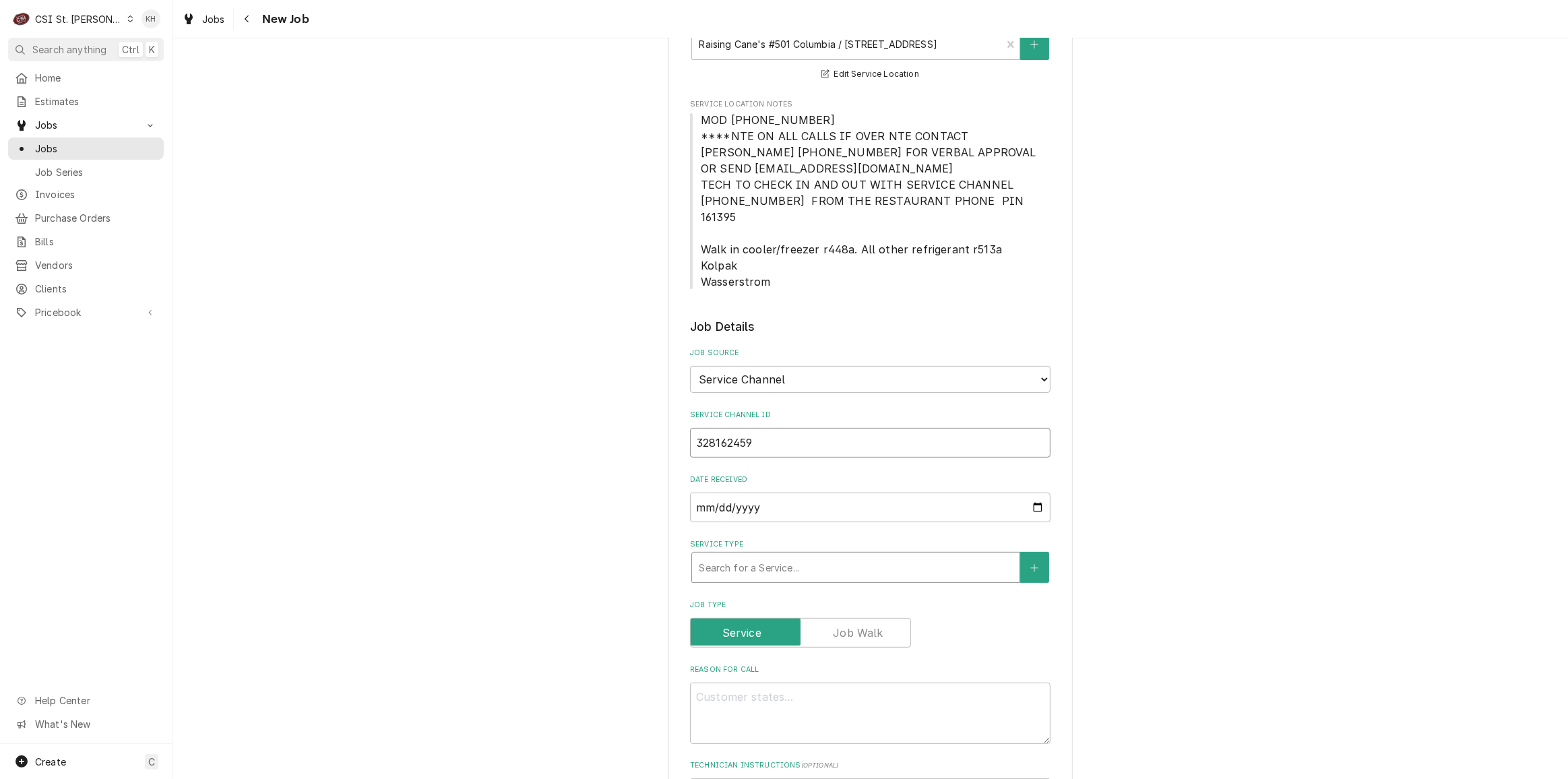
type input "328162459"
click at [814, 555] on div "Service Type" at bounding box center [856, 567] width 314 height 24
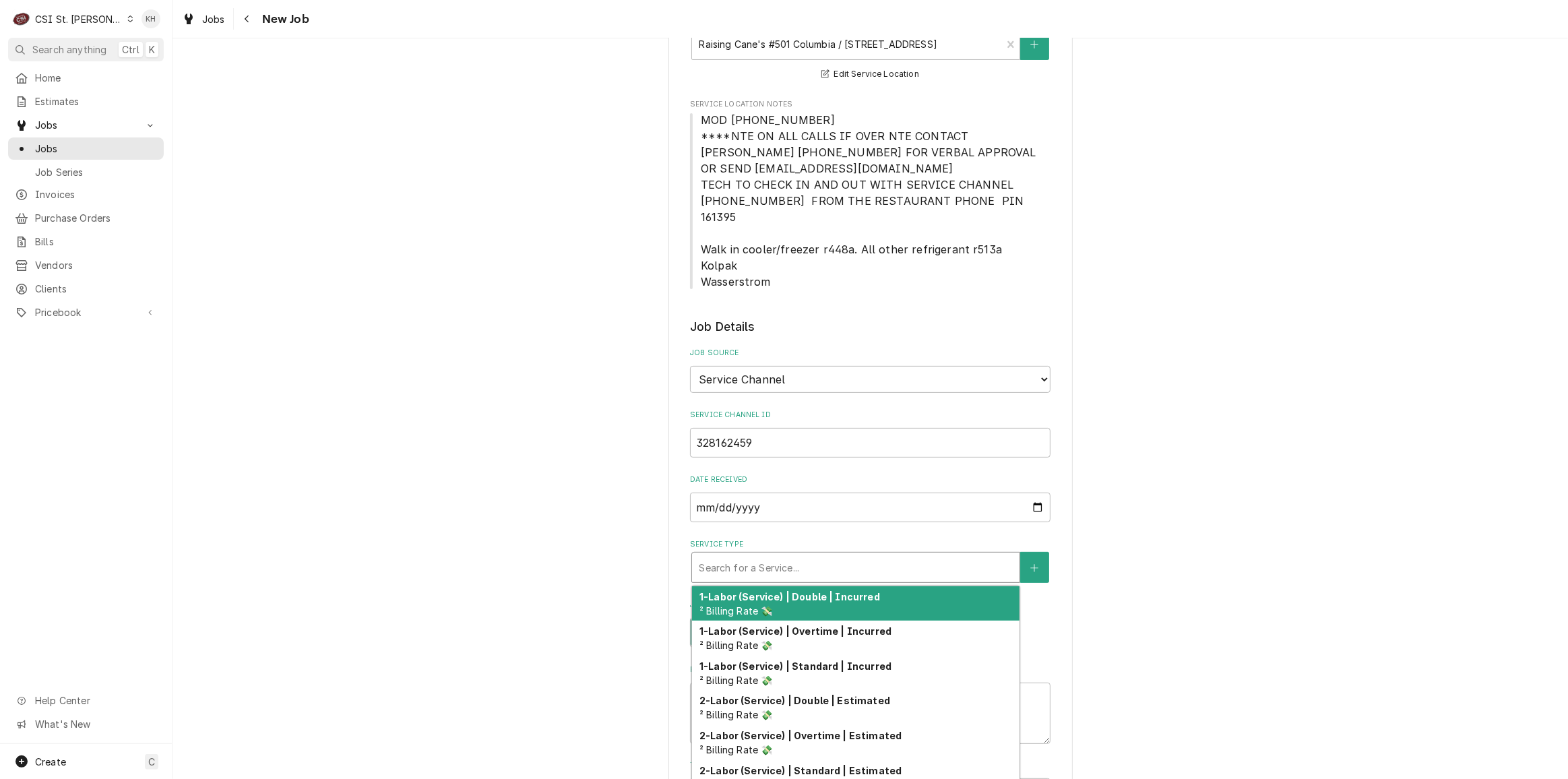
type textarea "x"
type input "s"
type textarea "x"
type input "se"
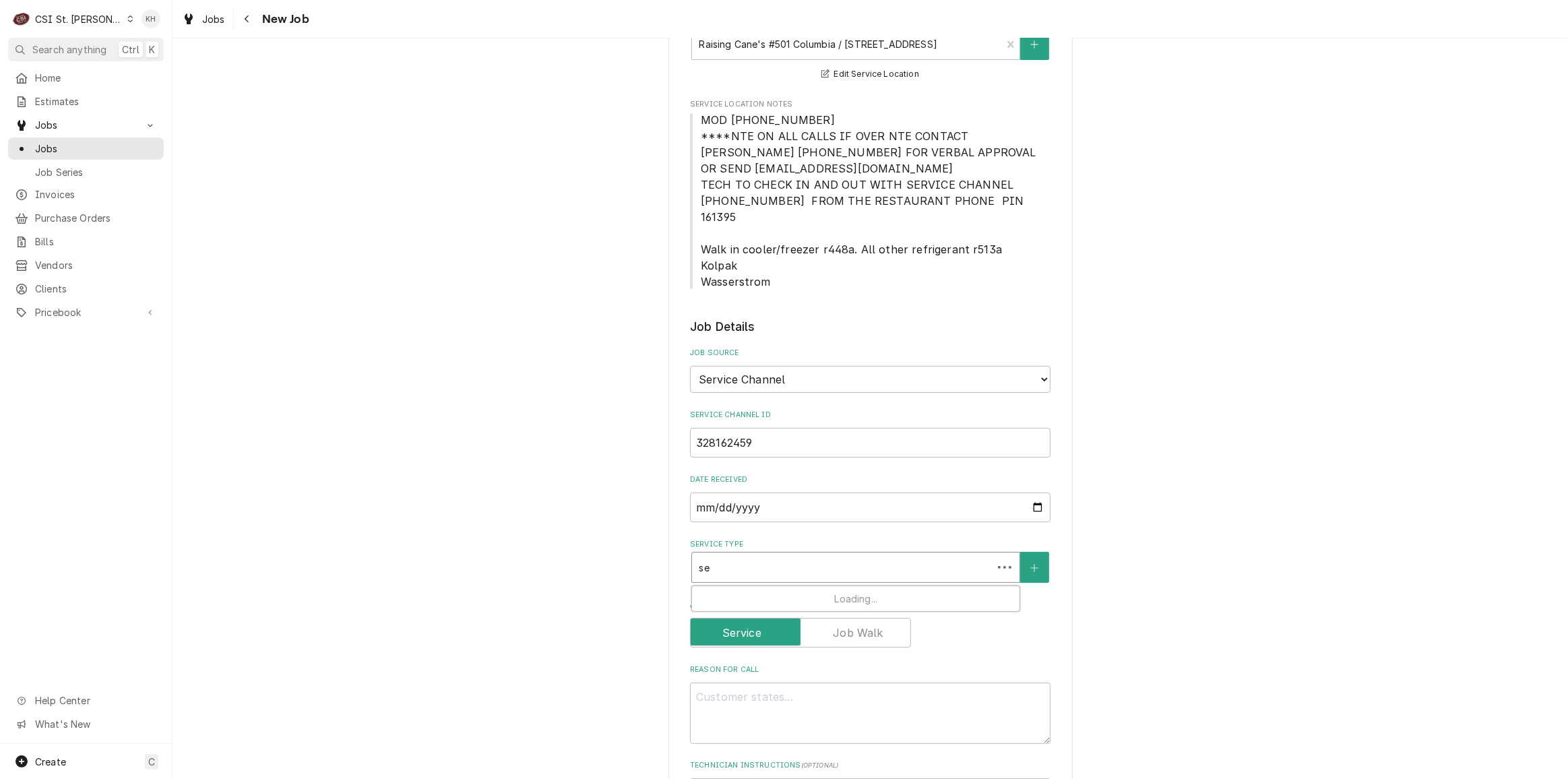
type textarea "x"
type input "ser"
type textarea "x"
type input "serv"
type textarea "x"
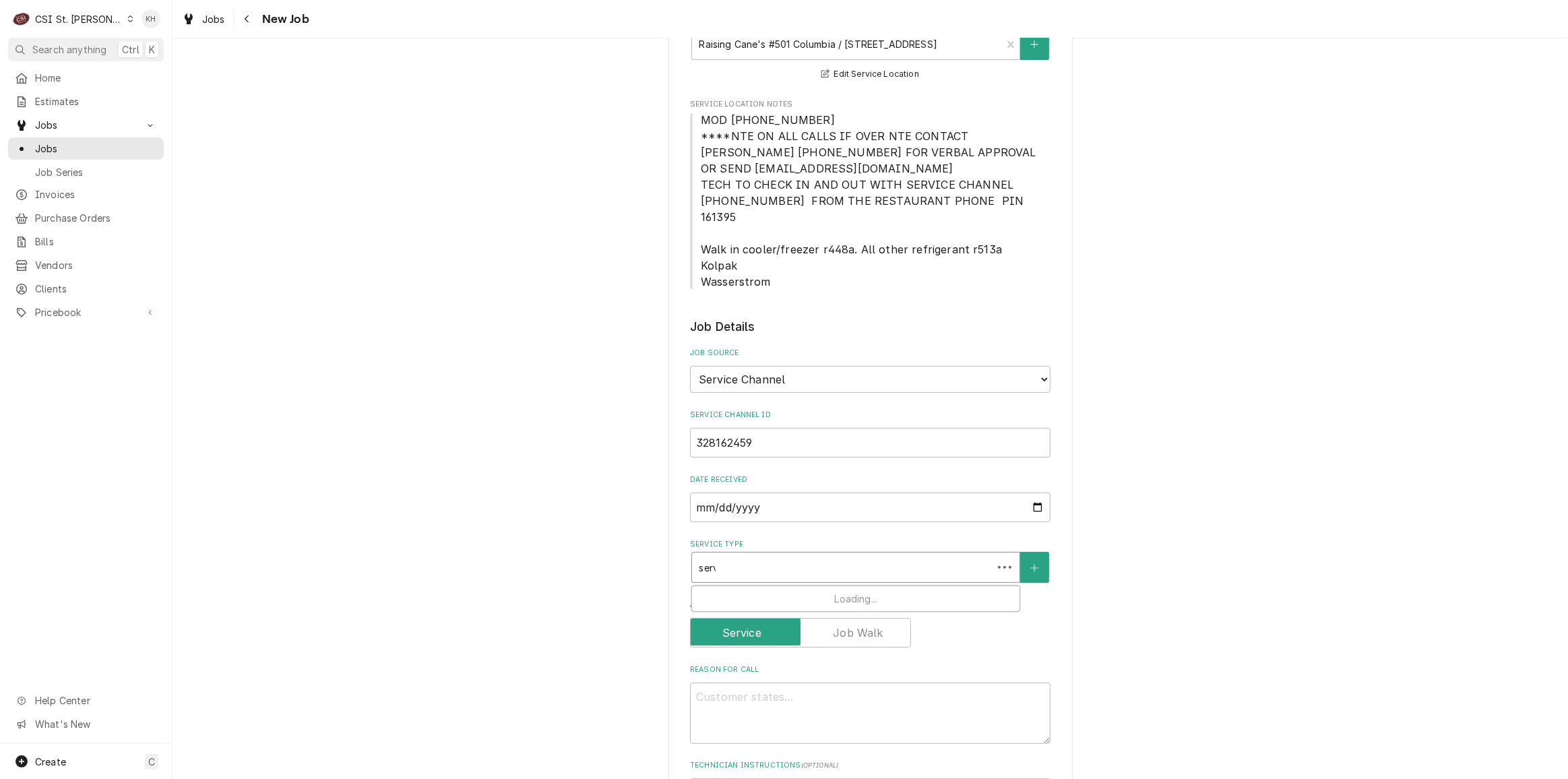
type input "servi"
type textarea "x"
type input "servic"
type textarea "x"
type input "service"
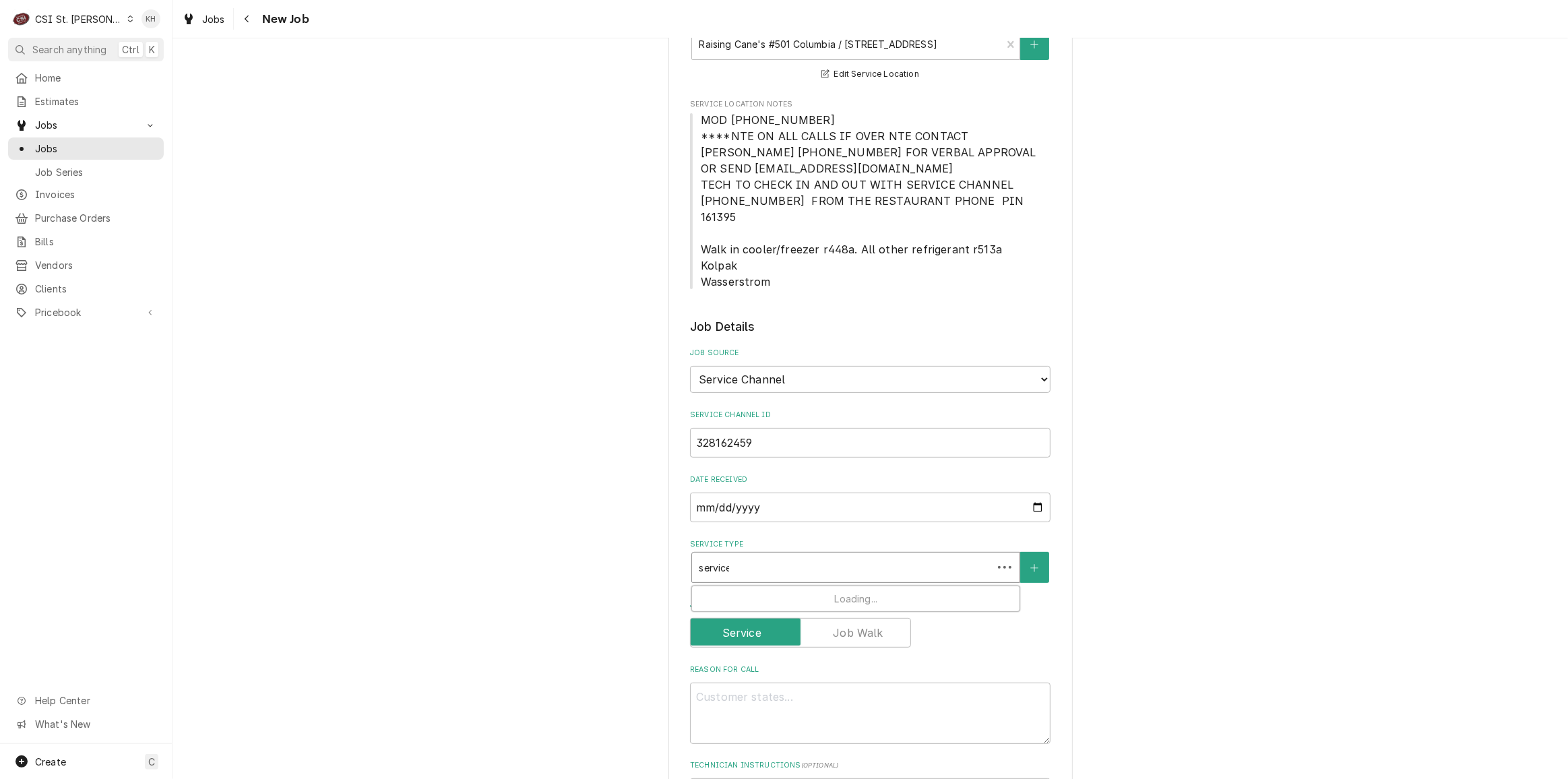
type textarea "x"
type input "service ca"
type textarea "x"
type input "service cal"
type textarea "x"
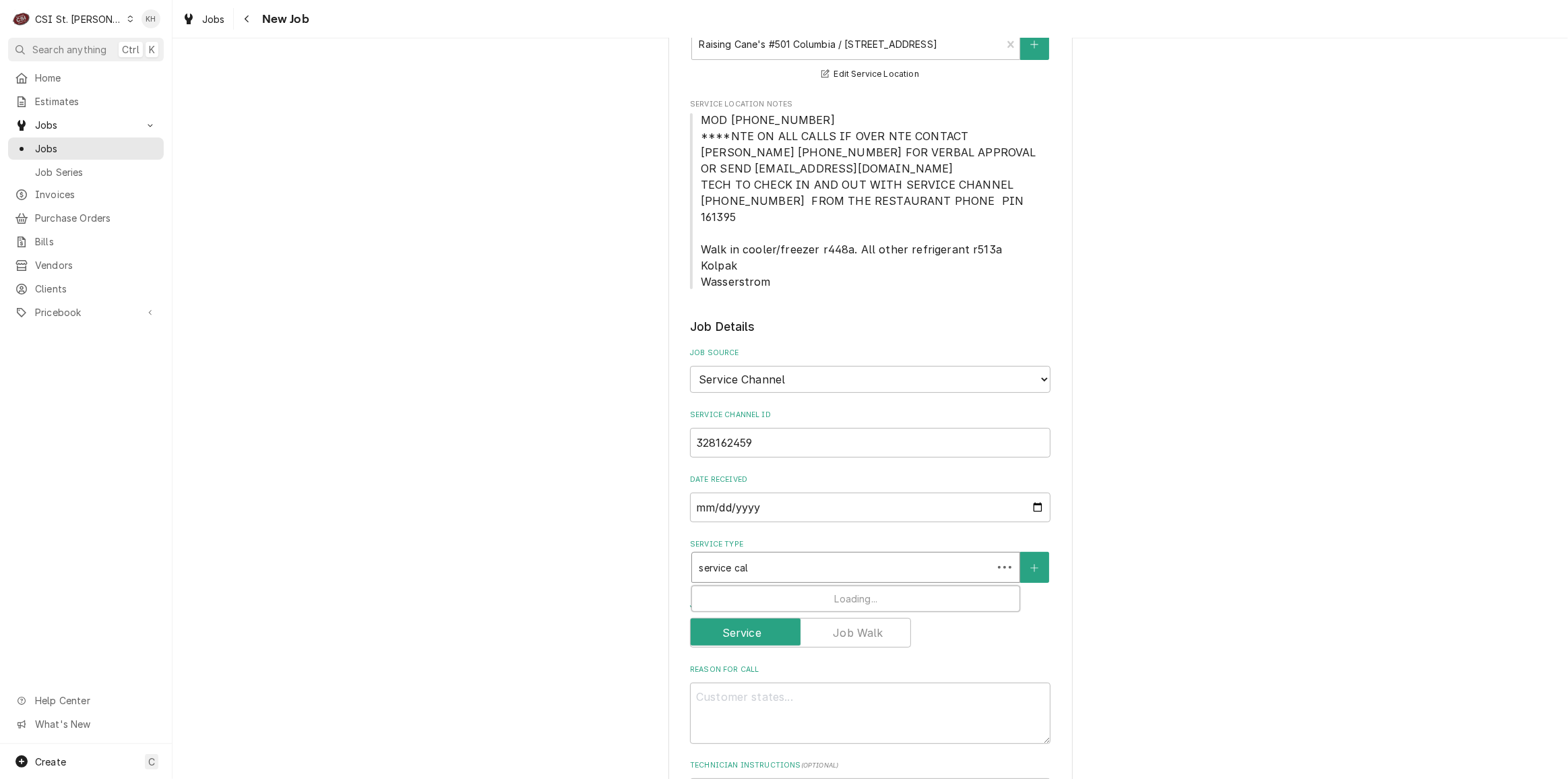
type input "service call"
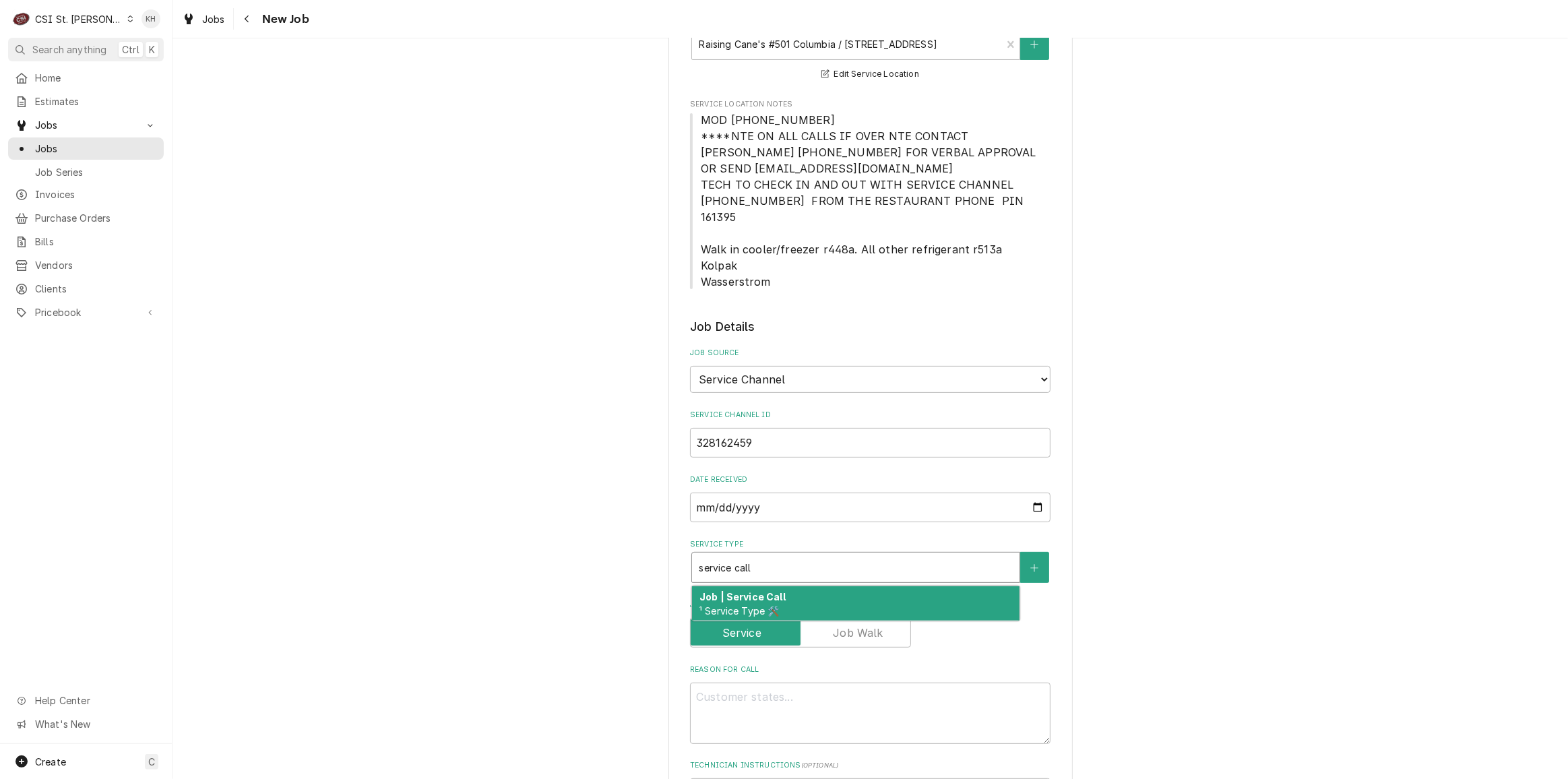
click at [815, 586] on div "Job | Service Call ¹ Service Type 🛠️" at bounding box center [856, 604] width 327 height 35
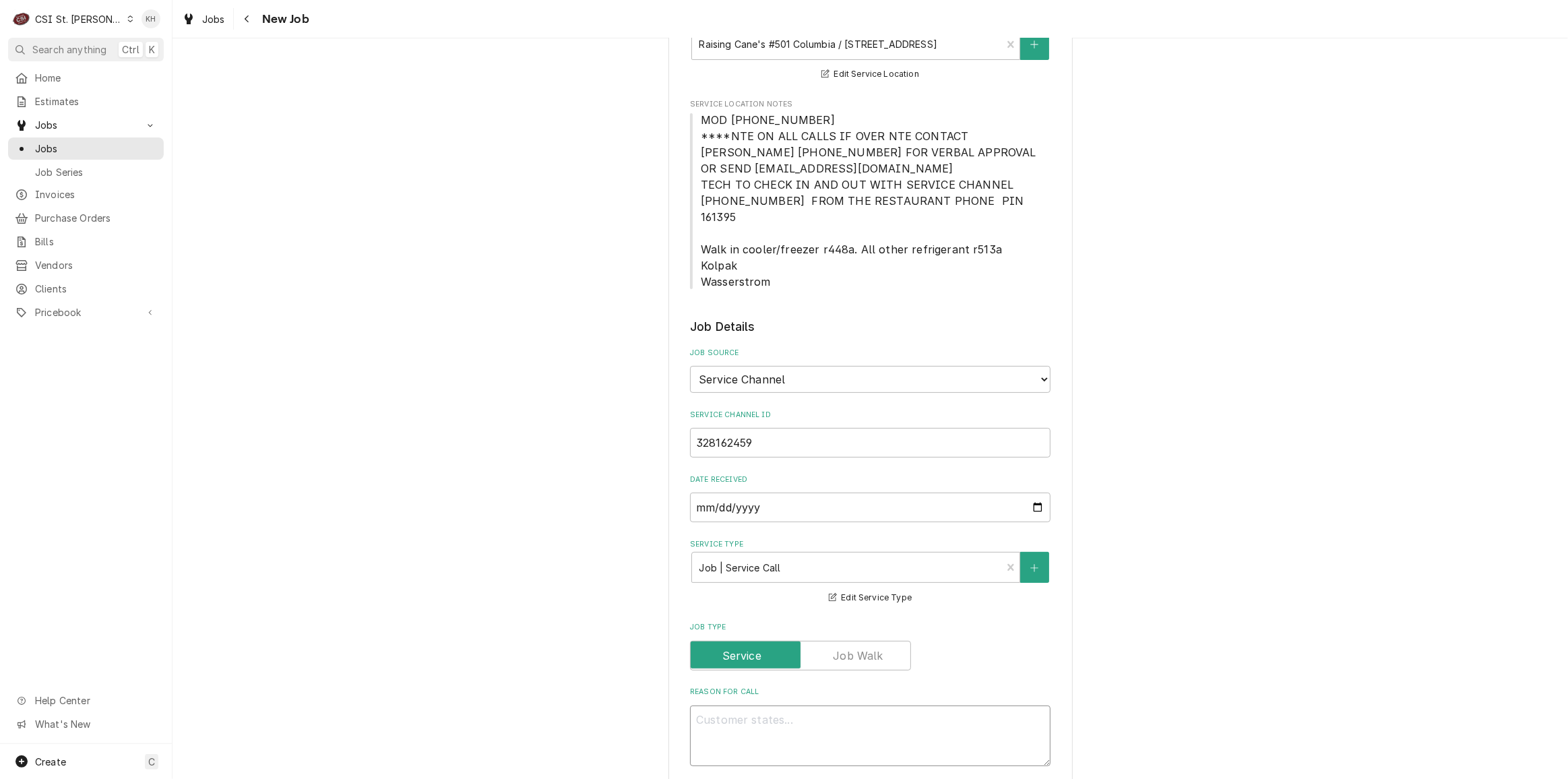
click at [780, 705] on textarea "Reason For Call" at bounding box center [869, 735] width 360 height 61
paste textarea "Description DRIVE THRU / Beverage Equipment / Tea Brewer "Equip:" DRIVE THRU "T…"
type textarea "x"
type textarea "Description DRIVE THRU / Beverage Equipment / Tea Brewer "Equip:" DRIVE THRU "T…"
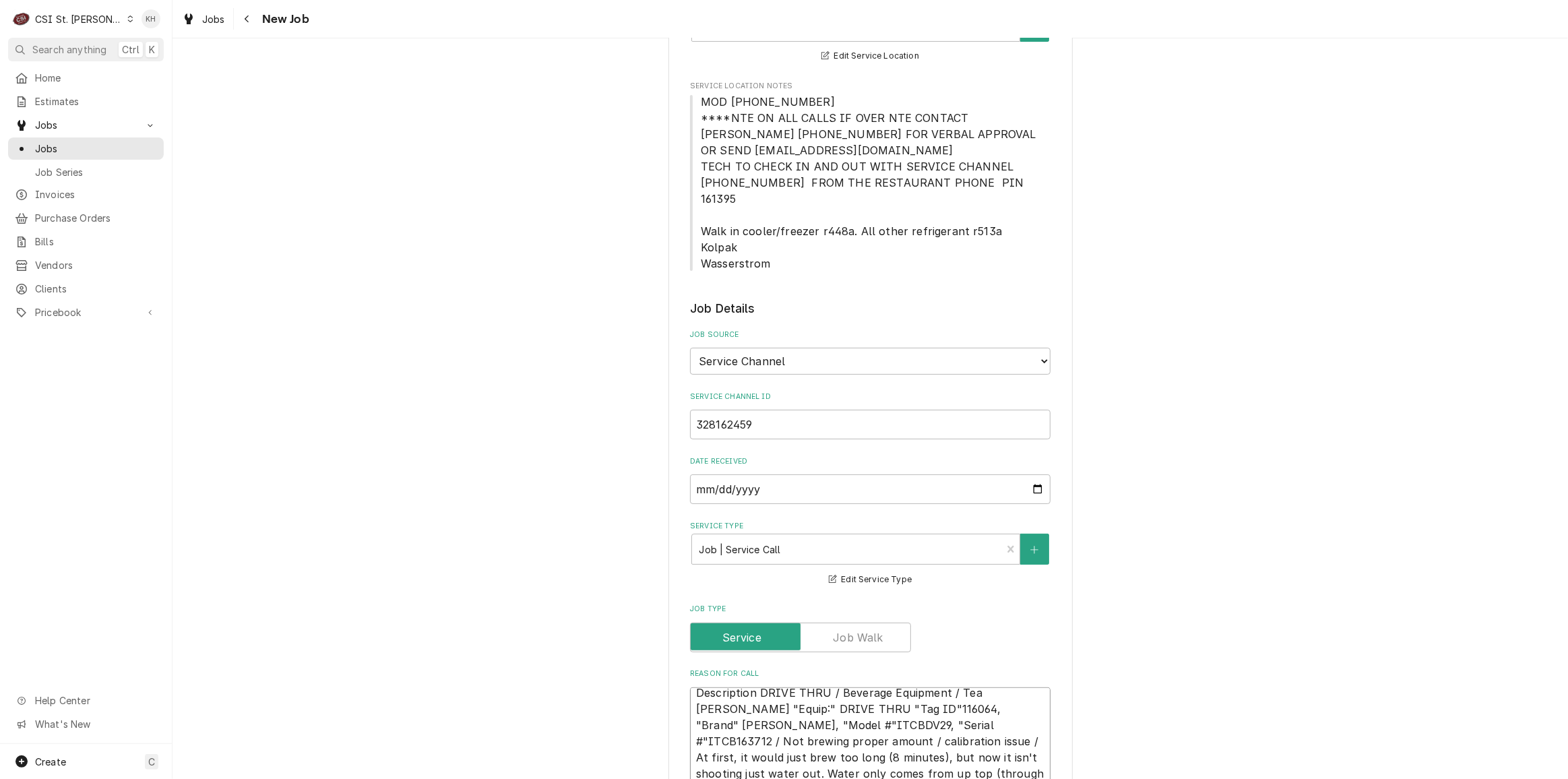
scroll to position [0, 0]
drag, startPoint x: 755, startPoint y: 677, endPoint x: 599, endPoint y: 669, distance: 156.2
click at [599, 669] on div "Please provide the following information to create a job: Client Details Client…" at bounding box center [870, 641] width 1396 height 1826
type textarea "x"
type textarea "DRIVE THRU / Beverage Equipment / Tea Brewer "Equip:" DRIVE THRU "Tag ID"116064…"
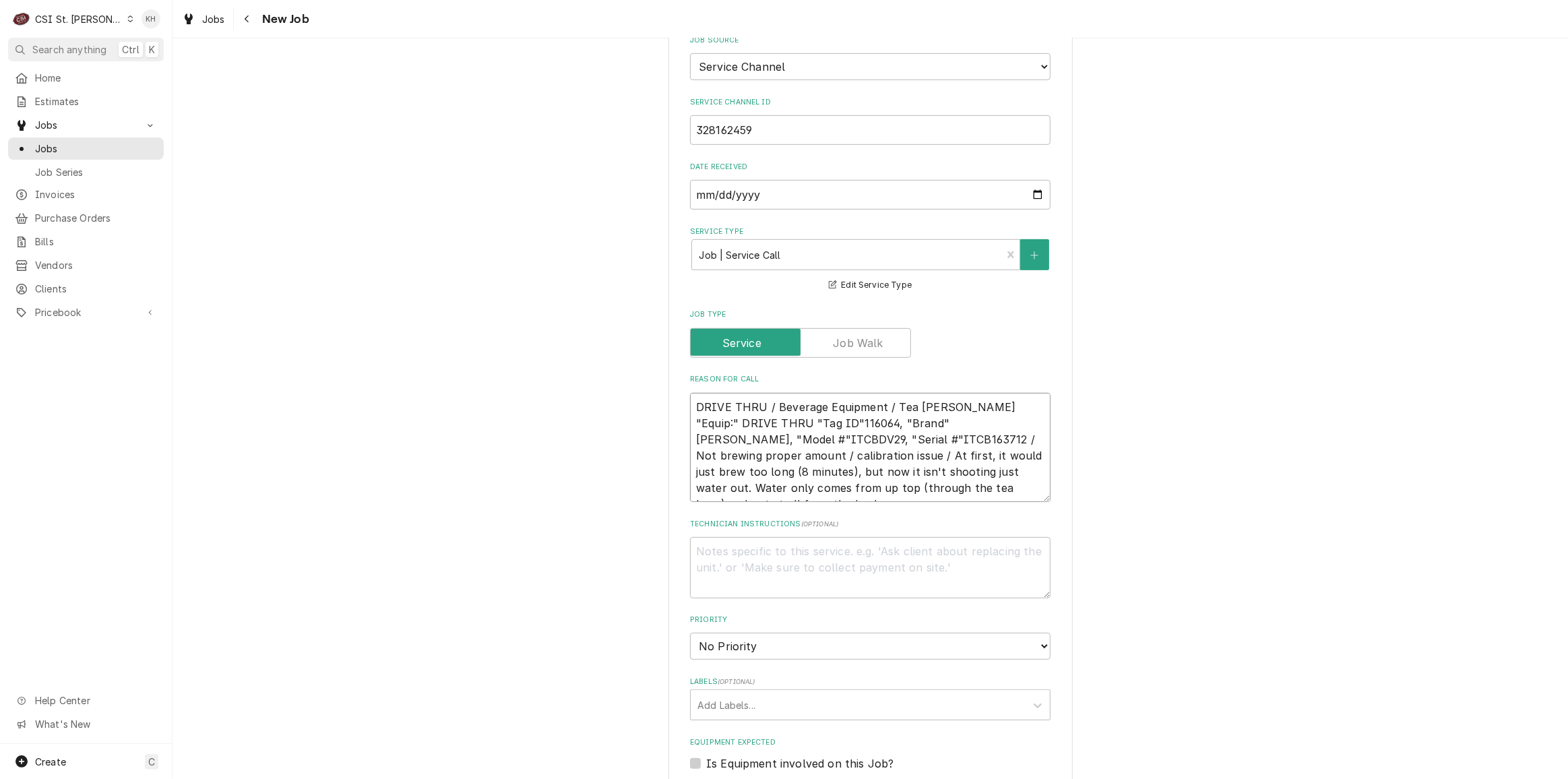
scroll to position [631, 0]
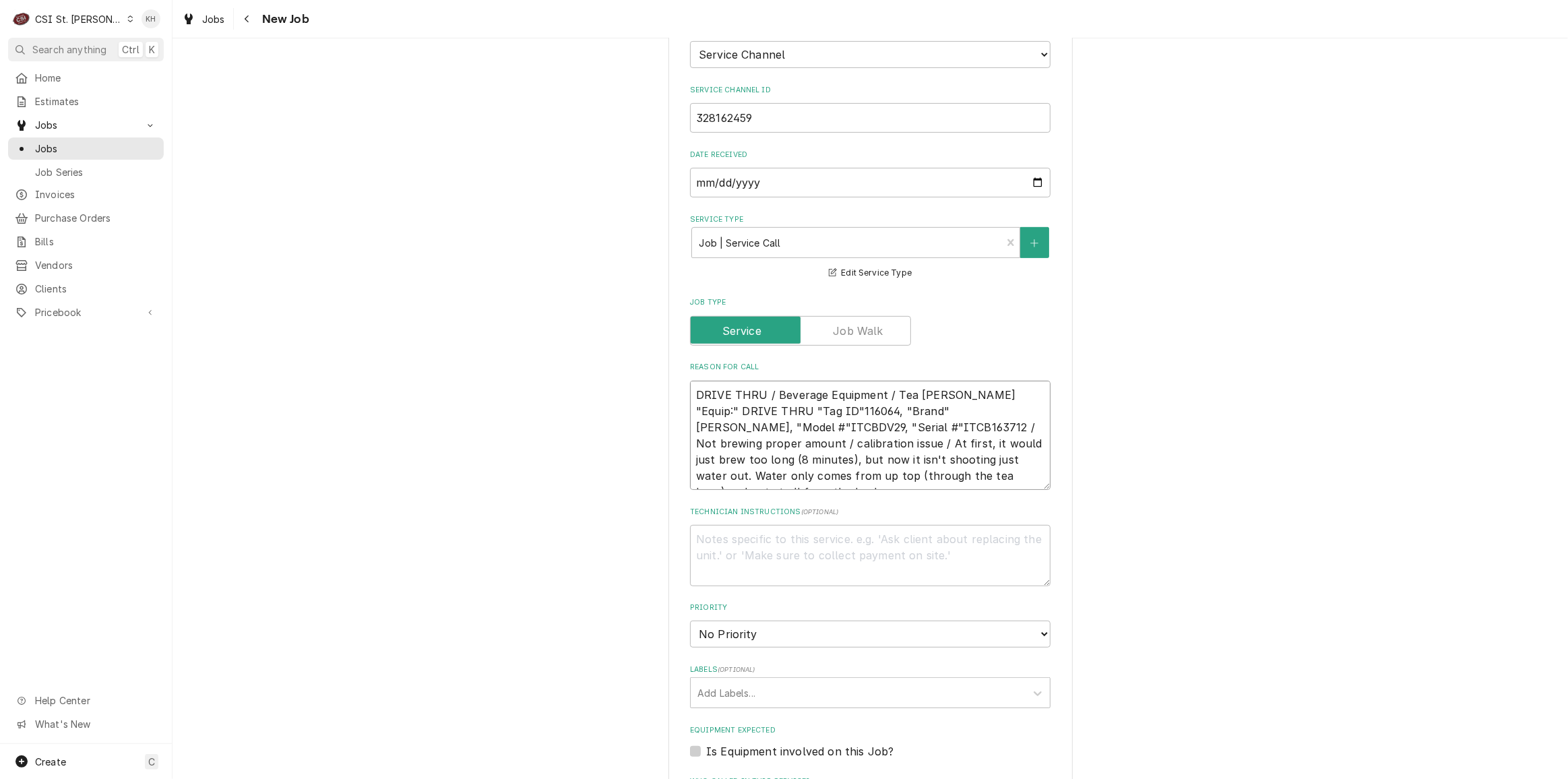
click at [943, 469] on textarea "DRIVE THRU / Beverage Equipment / Tea Brewer "Equip:" DRIVE THRU "Tag ID"116064…" at bounding box center [869, 435] width 360 height 109
type textarea "x"
type textarea "DRIVE THRU / Beverage Equipment / Tea Brewer "Equip:" DRIVE THRU "Tag ID"116064…"
type textarea "x"
type textarea "DRIVE THRU / Beverage Equipment / Tea Brewer "Equip:" DRIVE THRU "Tag ID"116064…"
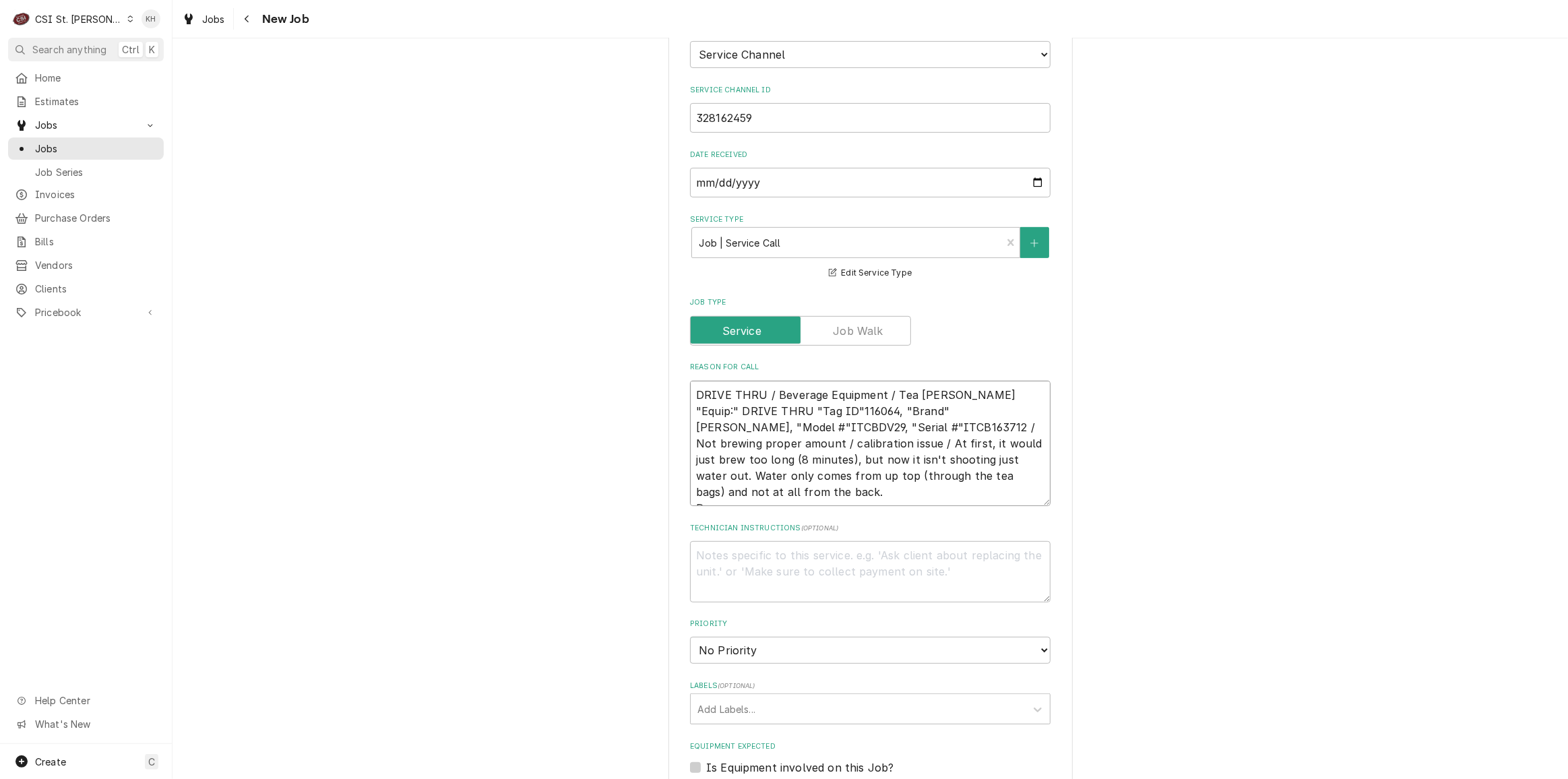
type textarea "x"
type textarea "DRIVE THRU / Beverage Equipment / Tea Brewer "Equip:" DRIVE THRU "Tag ID"116064…"
type textarea "x"
type textarea "DRIVE THRU / Beverage Equipment / Tea Brewer "Equip:" DRIVE THRU "Tag ID"116064…"
type textarea "x"
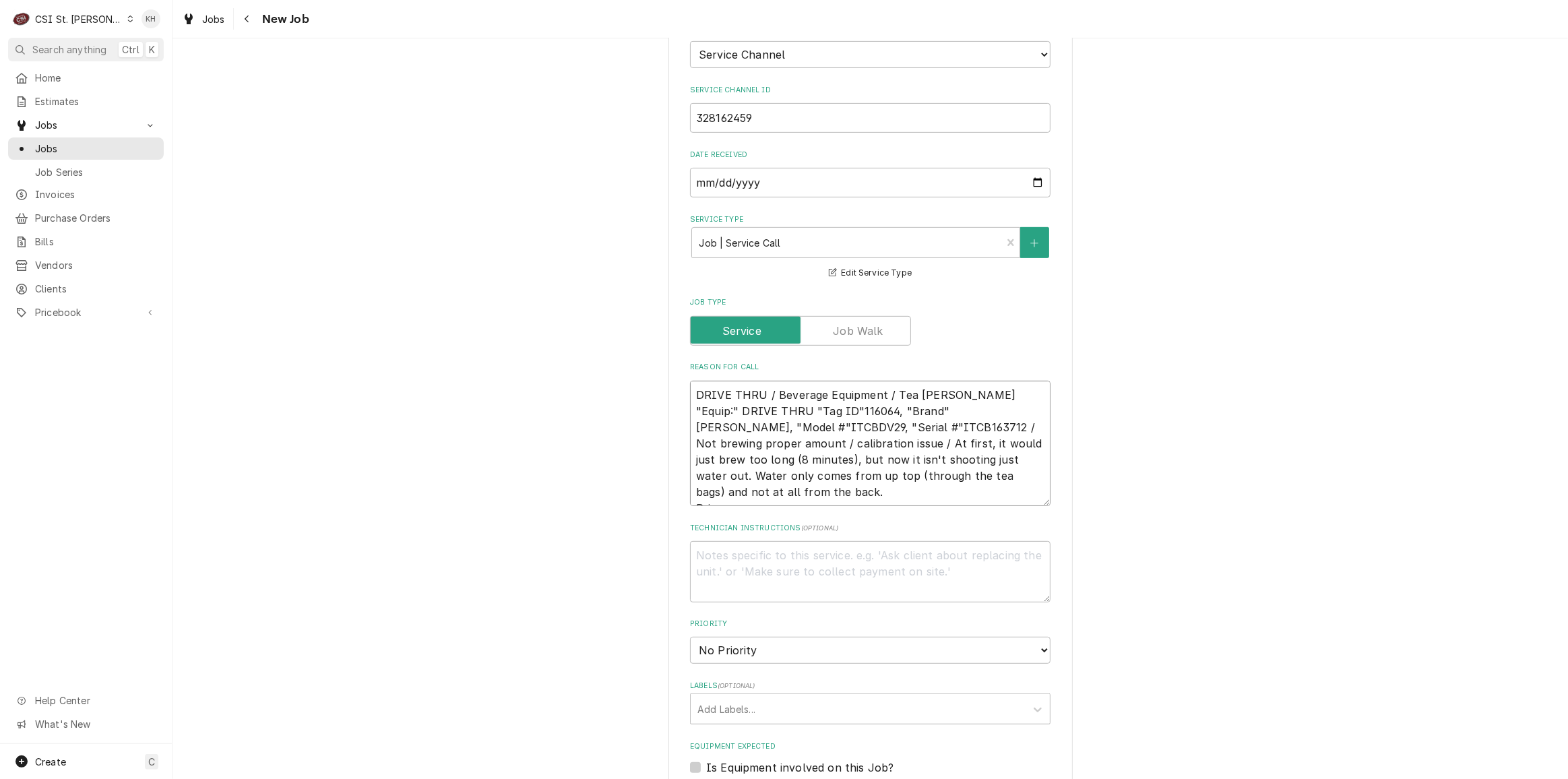
type textarea "DRIVE THRU / Beverage Equipment / Tea Brewer "Equip:" DRIVE THRU "Tag ID"116064…"
type textarea "x"
type textarea "DRIVE THRU / Beverage Equipment / Tea Brewer "Equip:" DRIVE THRU "Tag ID"116064…"
type textarea "x"
type textarea "DRIVE THRU / Beverage Equipment / Tea Brewer "Equip:" DRIVE THRU "Tag ID"116064…"
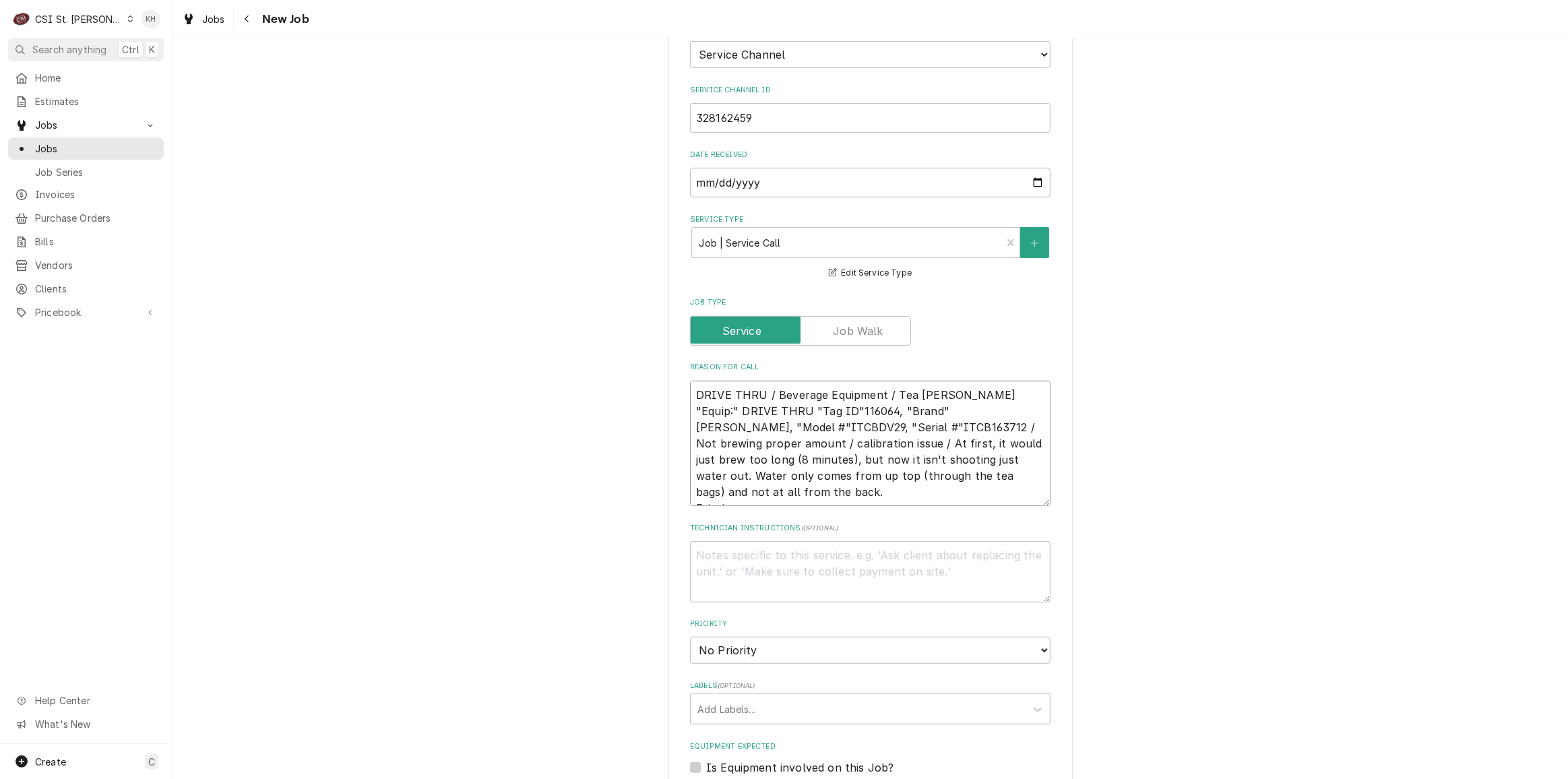
type textarea "x"
type textarea "DRIVE THRU / Beverage Equipment / Tea Brewer "Equip:" DRIVE THRU "Tag ID"116064…"
type textarea "x"
type textarea "DRIVE THRU / Beverage Equipment / Tea Brewer "Equip:" DRIVE THRU "Tag ID"116064…"
type textarea "x"
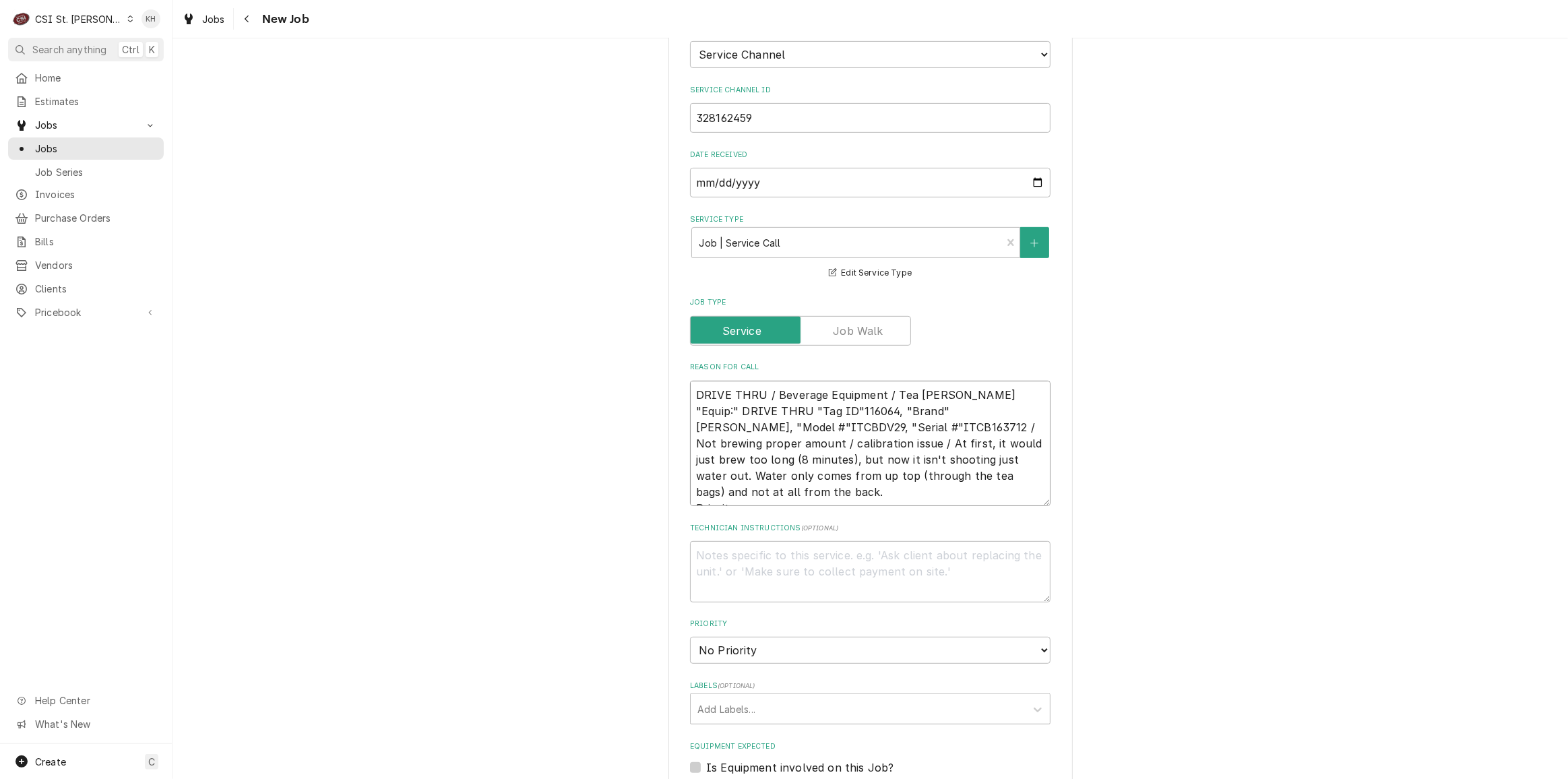
type textarea "DRIVE THRU / Beverage Equipment / Tea Brewer "Equip:" DRIVE THRU "Tag ID"116064…"
type textarea "x"
type textarea "DRIVE THRU / Beverage Equipment / Tea Brewer "Equip:" DRIVE THRU "Tag ID"116064…"
click at [787, 475] on textarea "DRIVE THRU / Beverage Equipment / Tea Brewer "Equip:" DRIVE THRU "Tag ID"116064…" at bounding box center [869, 444] width 360 height 126
paste textarea "Urgent - 24 Hours Priority"
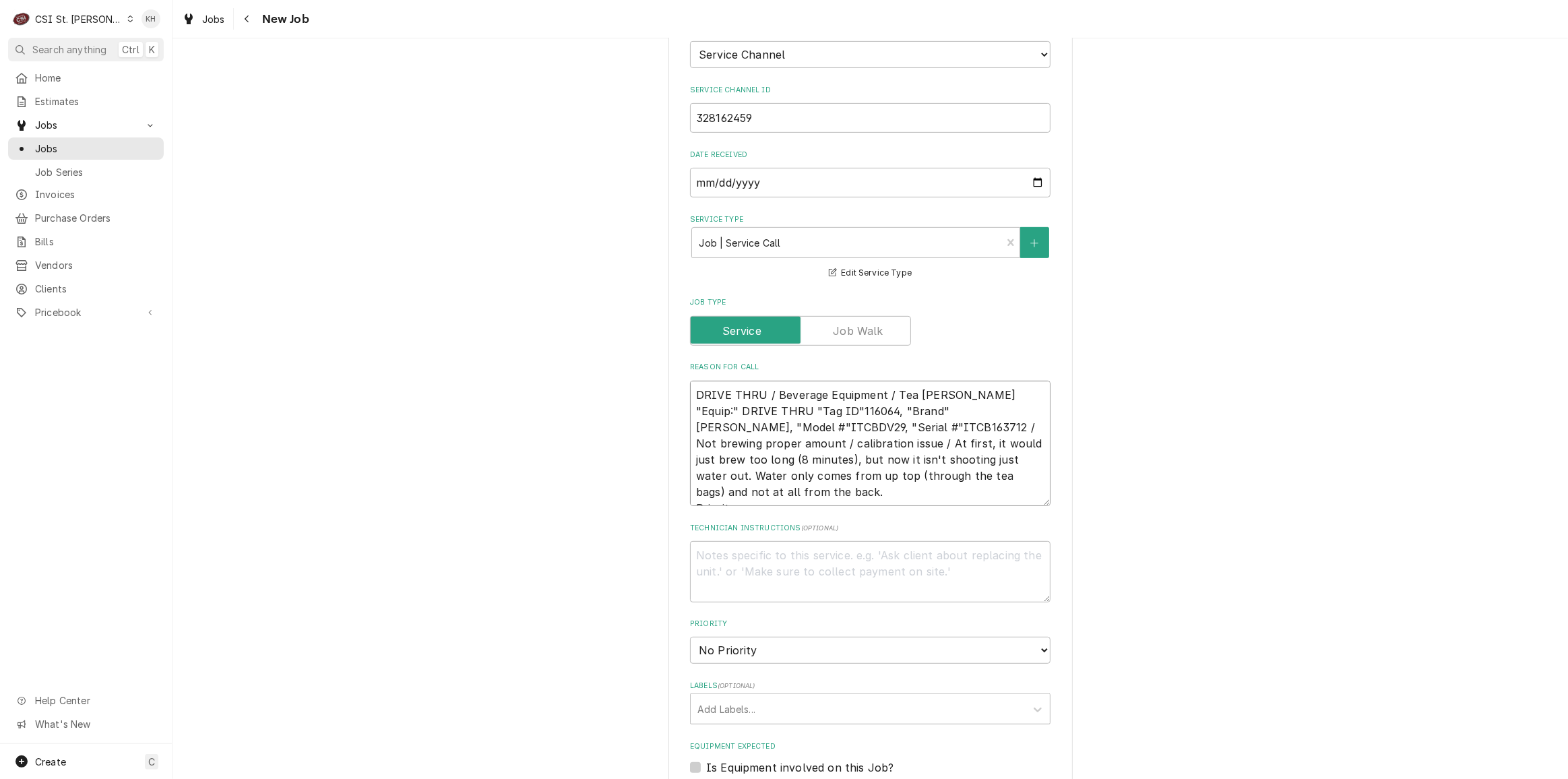
type textarea "x"
type textarea "DRIVE THRU / Beverage Equipment / Tea Brewer "Equip:" DRIVE THRU "Tag ID"116064…"
click at [719, 491] on textarea "DRIVE THRU / Beverage Equipment / Tea Brewer "Equip:" DRIVE THRU "Tag ID"116064…" at bounding box center [869, 452] width 360 height 142
type textarea "x"
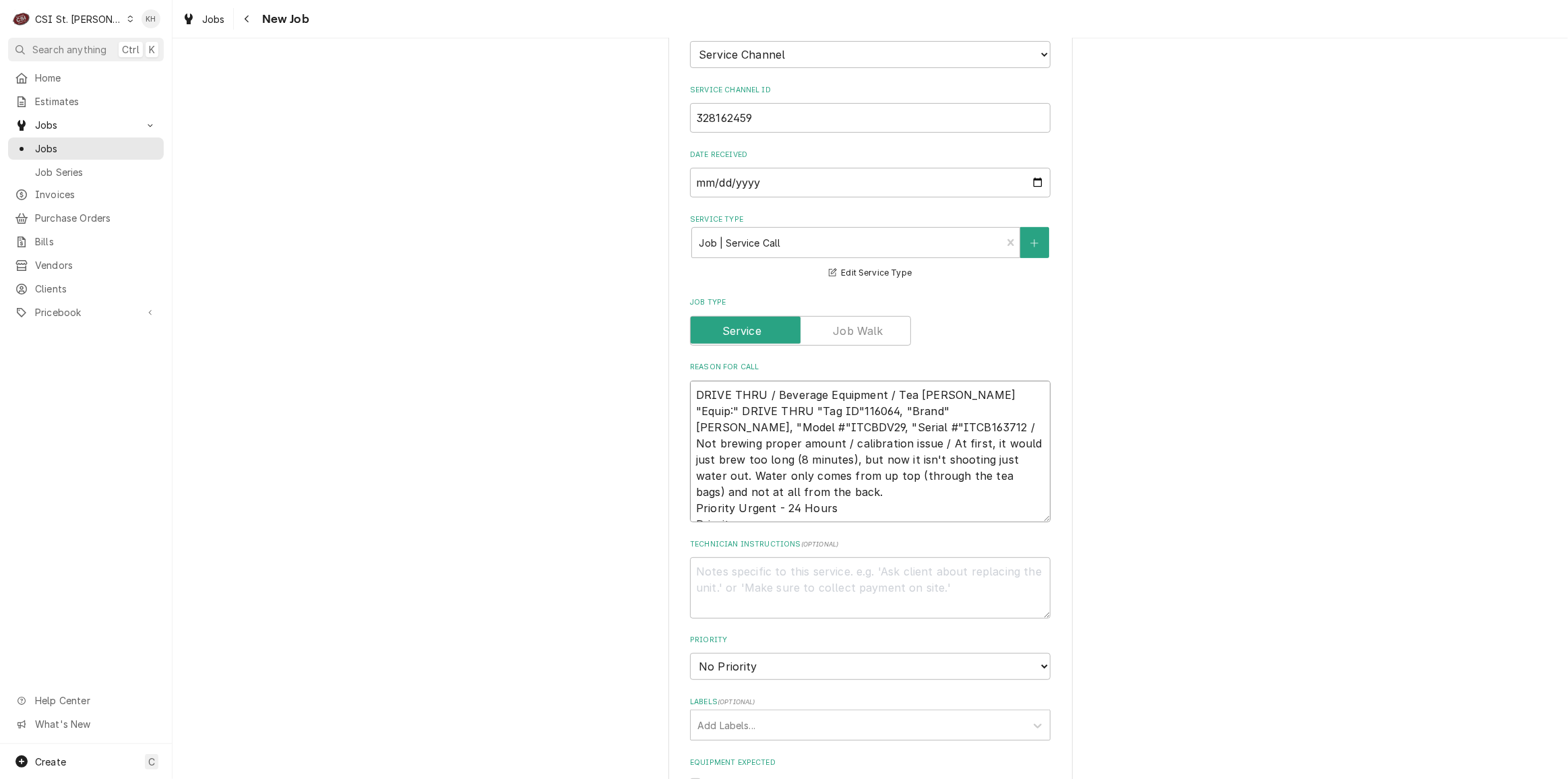
type textarea "DRIVE THRU / Beverage Equipment / Tea Brewer "Equip:" DRIVE THRU "Tag ID"116064…"
type textarea "x"
type textarea "DRIVE THRU / Beverage Equipment / Tea Brewer "Equip:" DRIVE THRU "Tag ID"116064…"
type textarea "x"
type textarea "DRIVE THRU / Beverage Equipment / Tea Brewer "Equip:" DRIVE THRU "Tag ID"116064…"
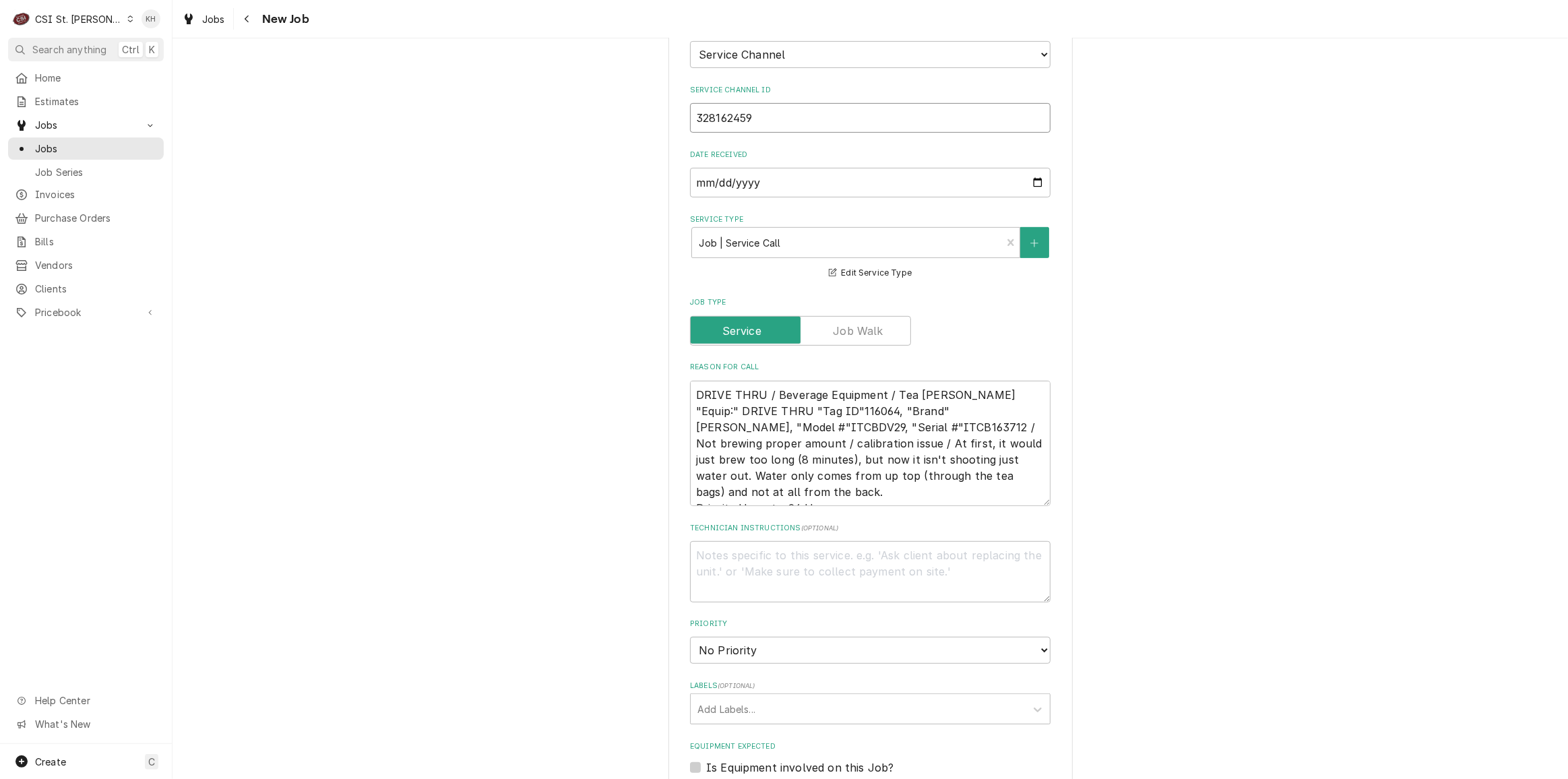
drag, startPoint x: 763, startPoint y: 105, endPoint x: 613, endPoint y: 113, distance: 150.2
click at [613, 112] on div "Please provide the following information to create a job: Client Details Client…" at bounding box center [870, 343] width 1396 height 1842
click at [817, 548] on textarea "Technician Instructions ( optional )" at bounding box center [869, 571] width 360 height 61
type textarea "x"
type textarea "N"
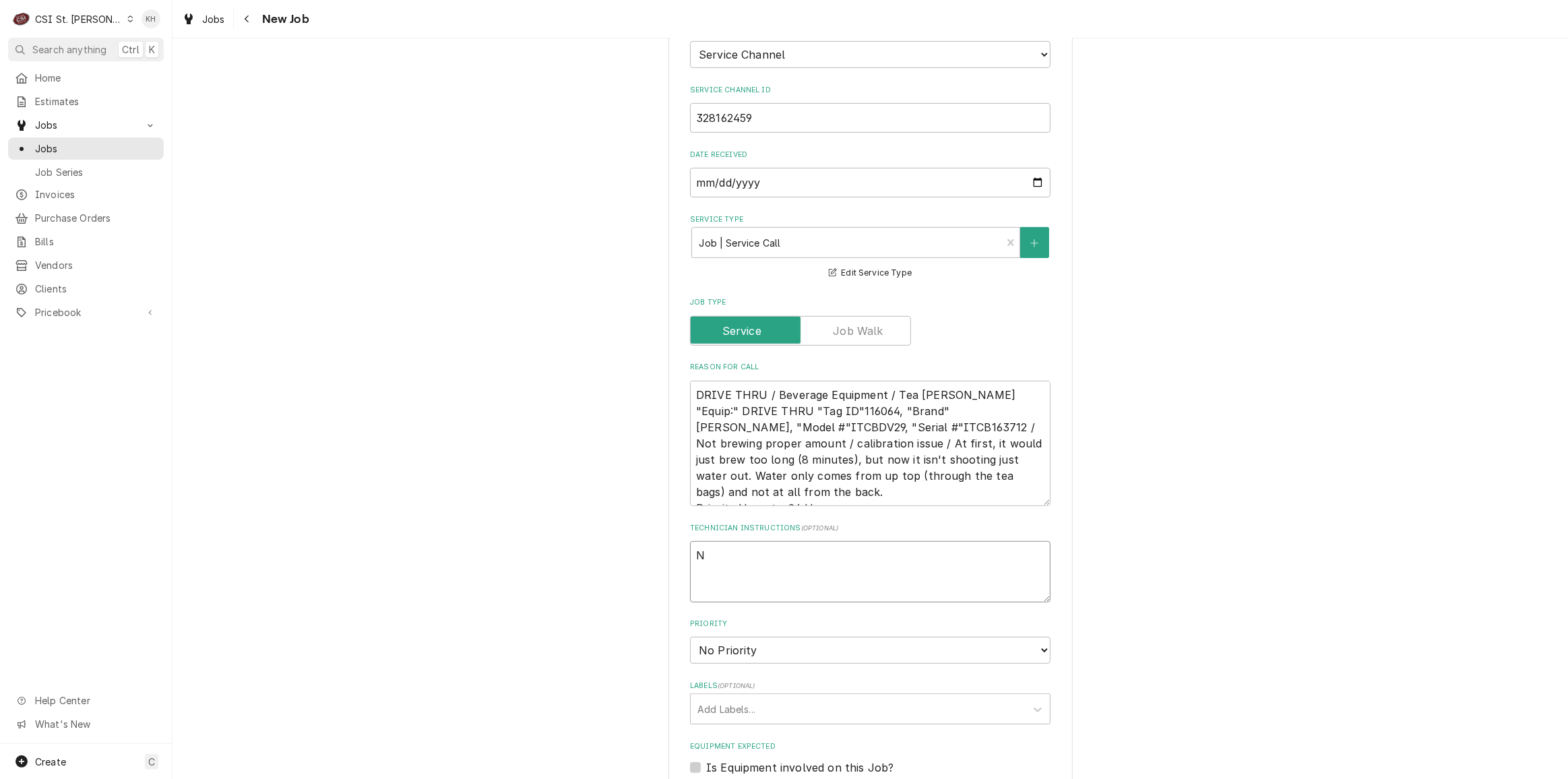
type textarea "x"
type textarea "NT"
type textarea "x"
type textarea "NTE"
type textarea "x"
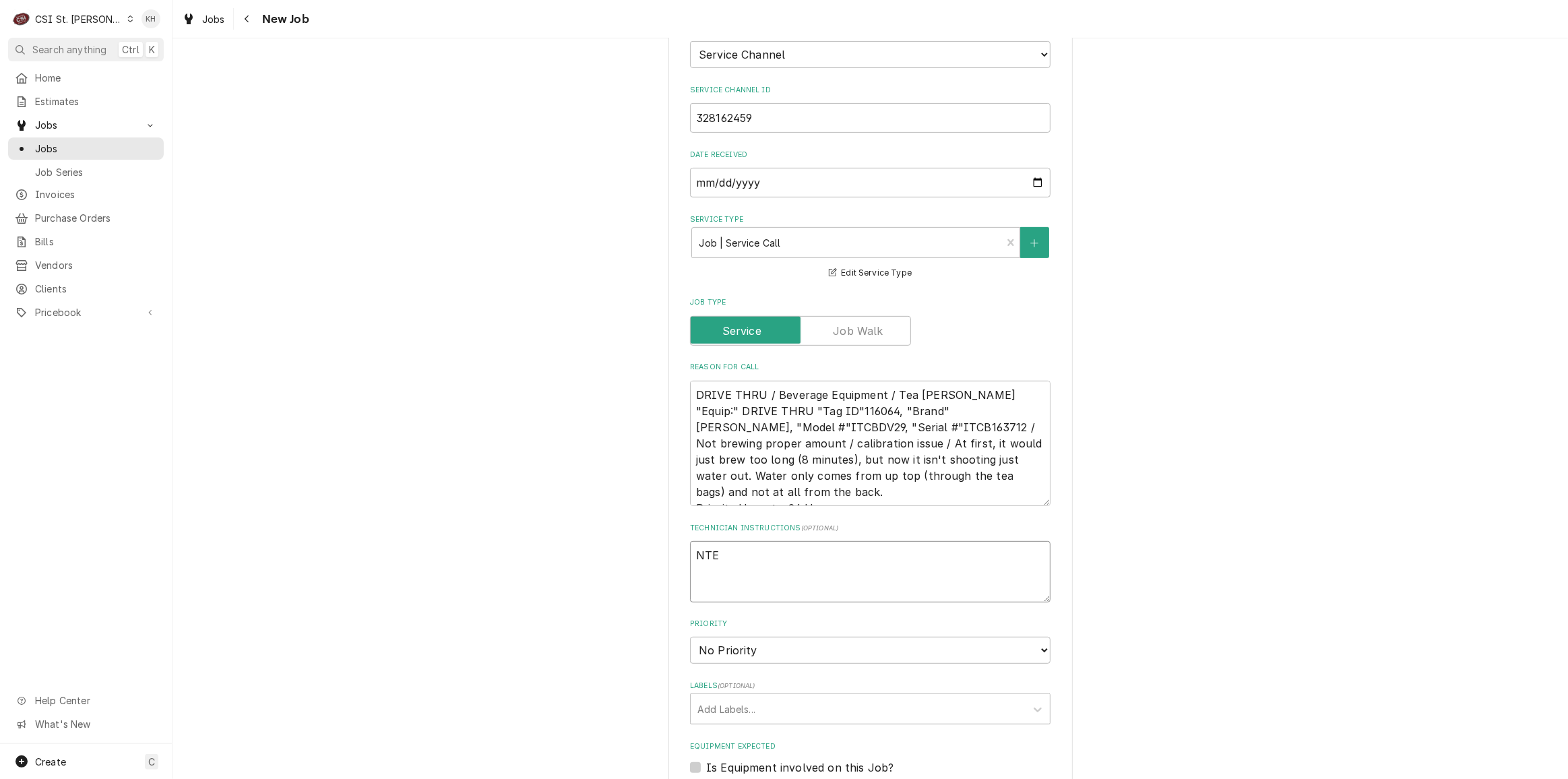
type textarea "NTE"
type textarea "x"
type textarea "NTE $"
type textarea "x"
type textarea "NTE $5"
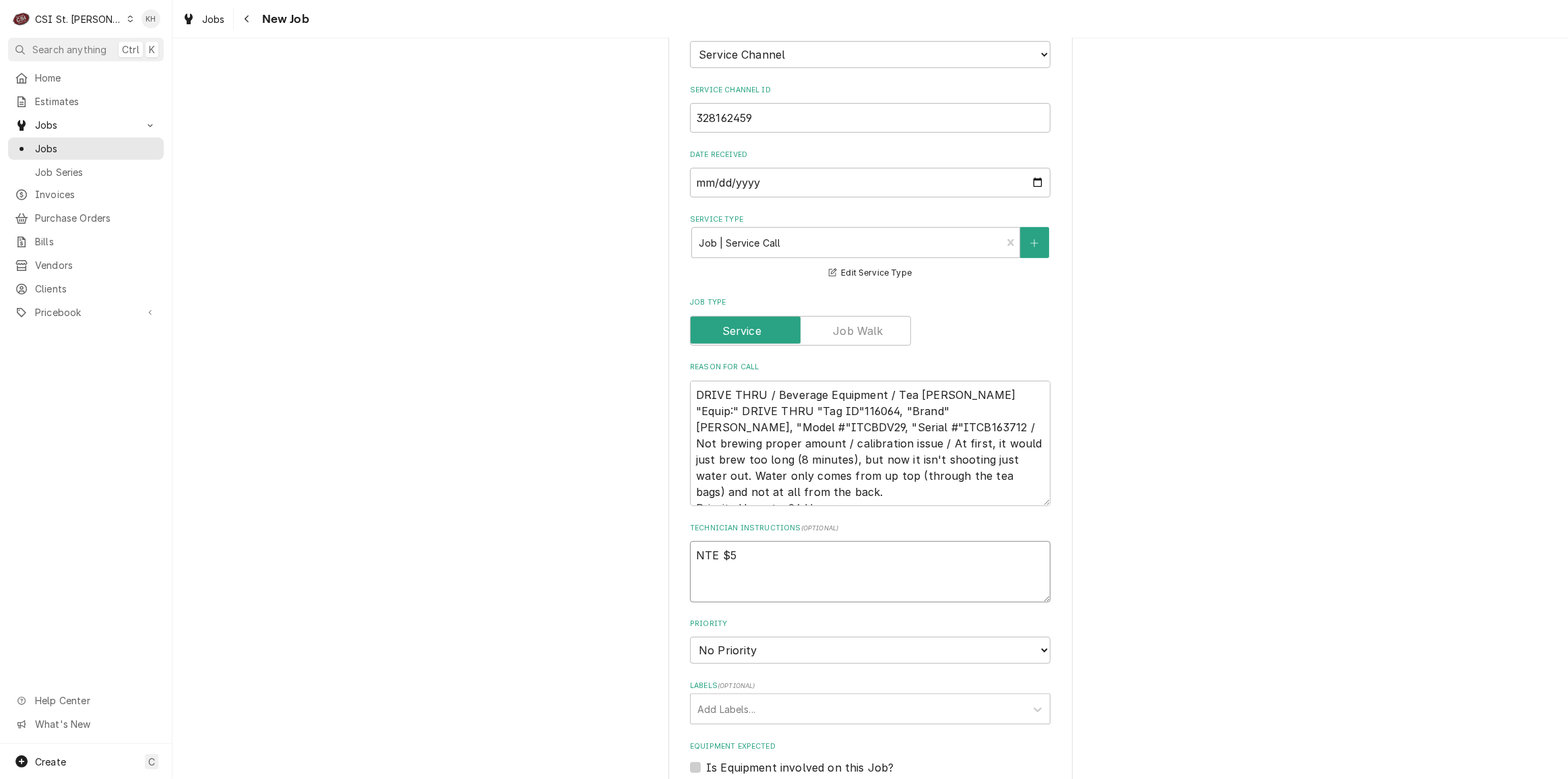
type textarea "x"
type textarea "NTE $50"
type textarea "x"
type textarea "NTE $500"
type textarea "x"
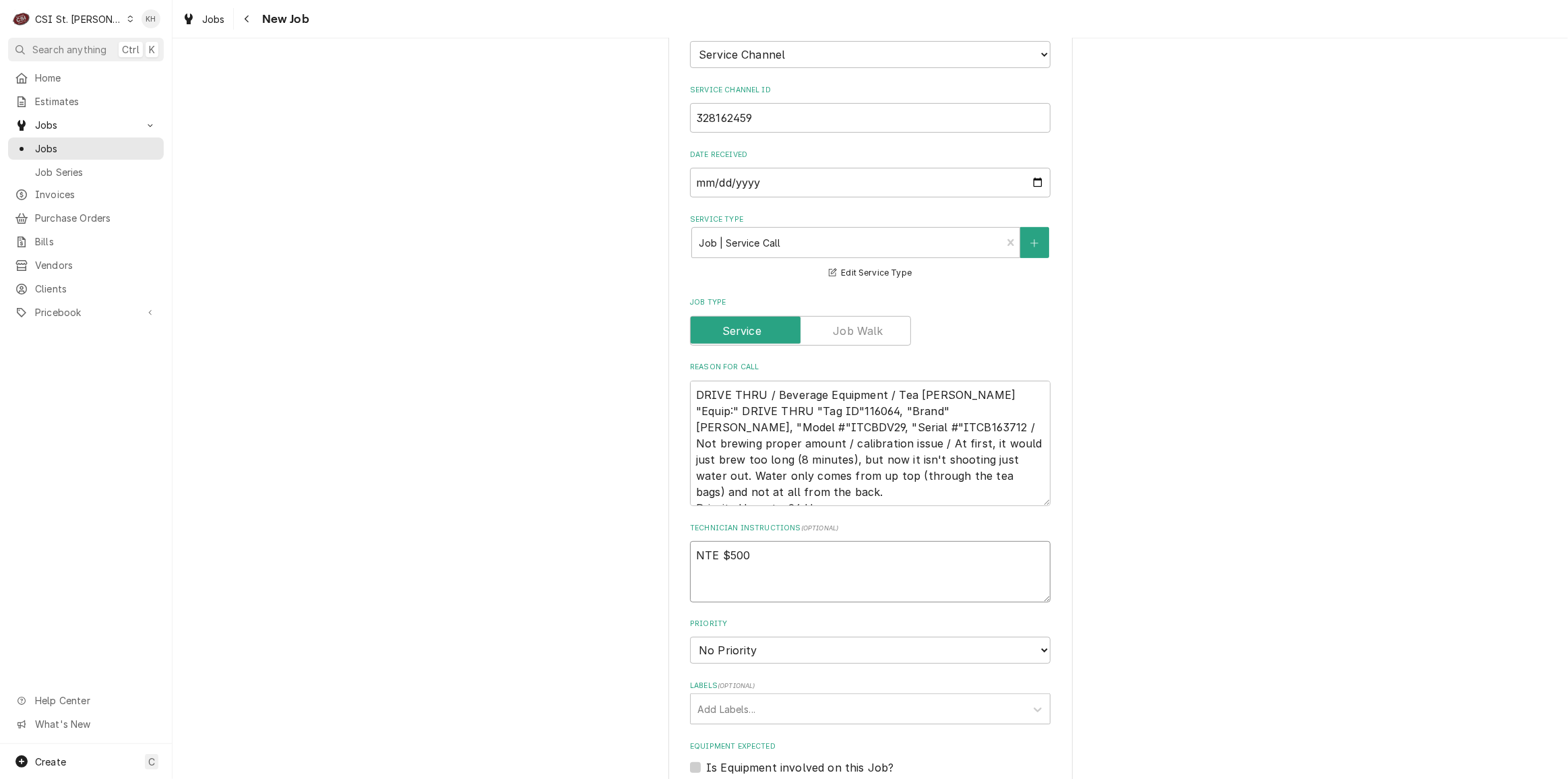
type textarea "NTE $500."
type textarea "x"
type textarea "NTE $500.0"
type textarea "x"
type textarea "NTE $500.00"
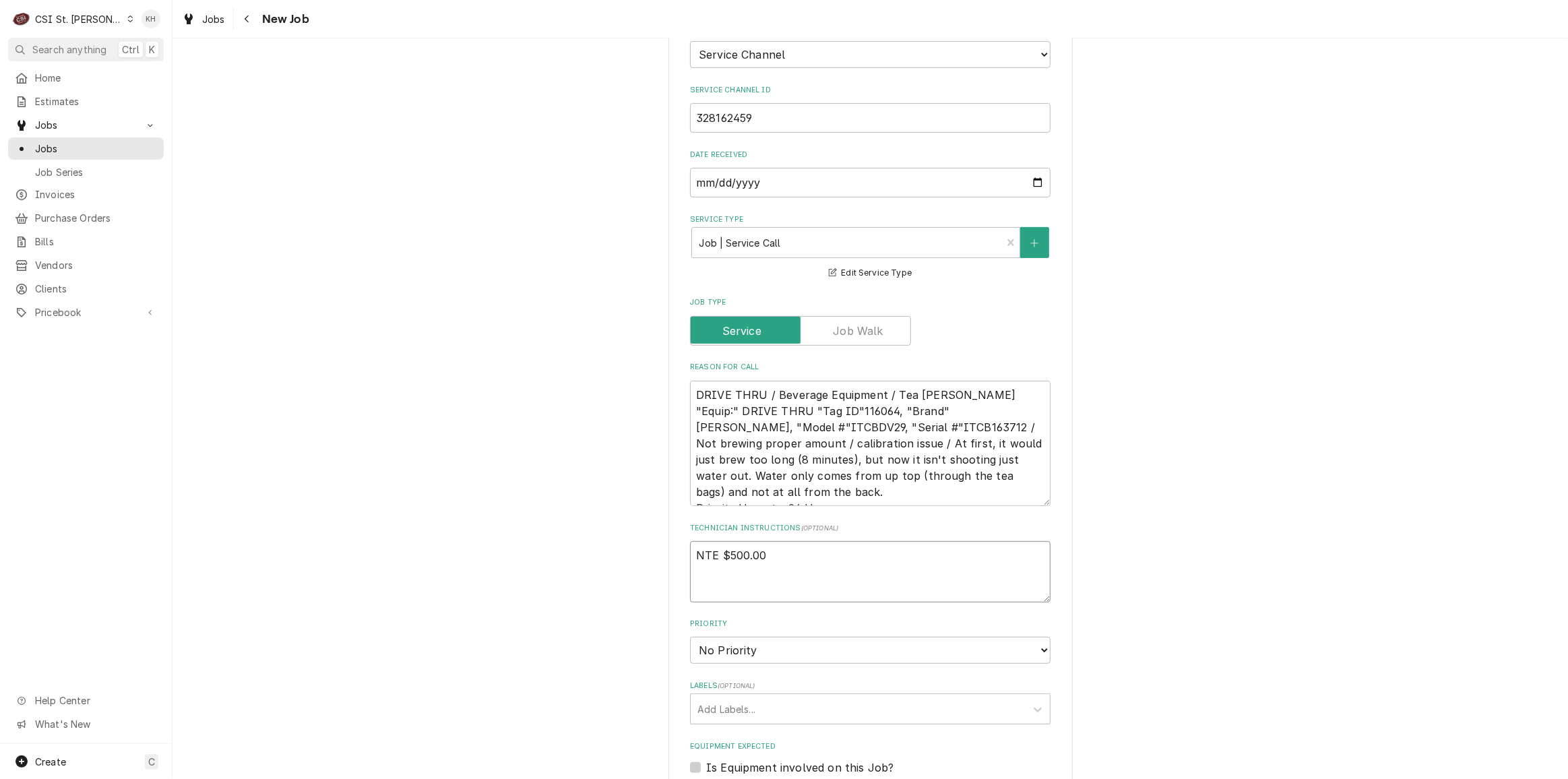
type textarea "x"
type textarea "NTE $500.00"
type textarea "x"
type textarea "NTE $500.00"
type textarea "x"
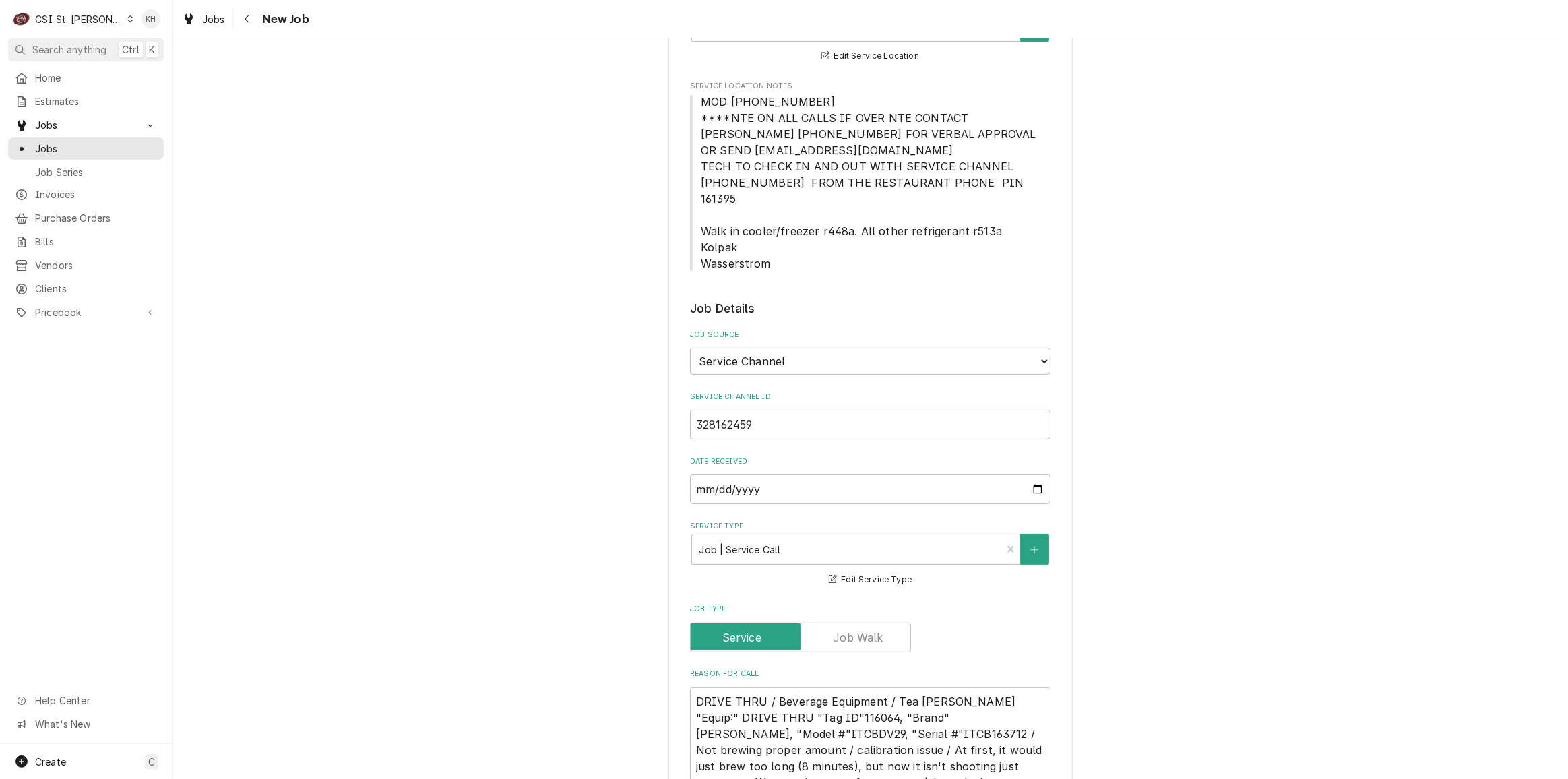
scroll to position [202, 0]
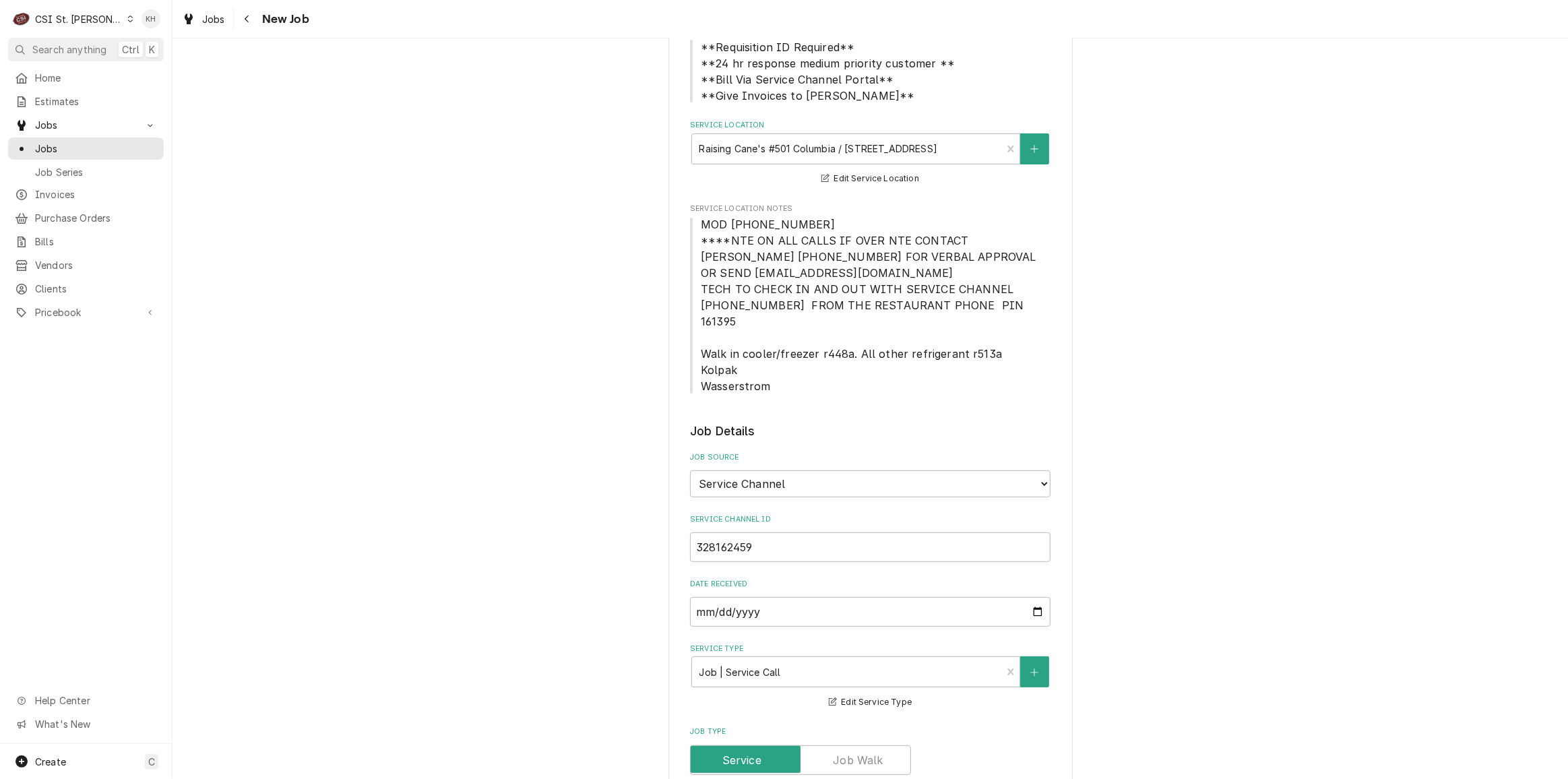
type textarea "NTE $500.00"
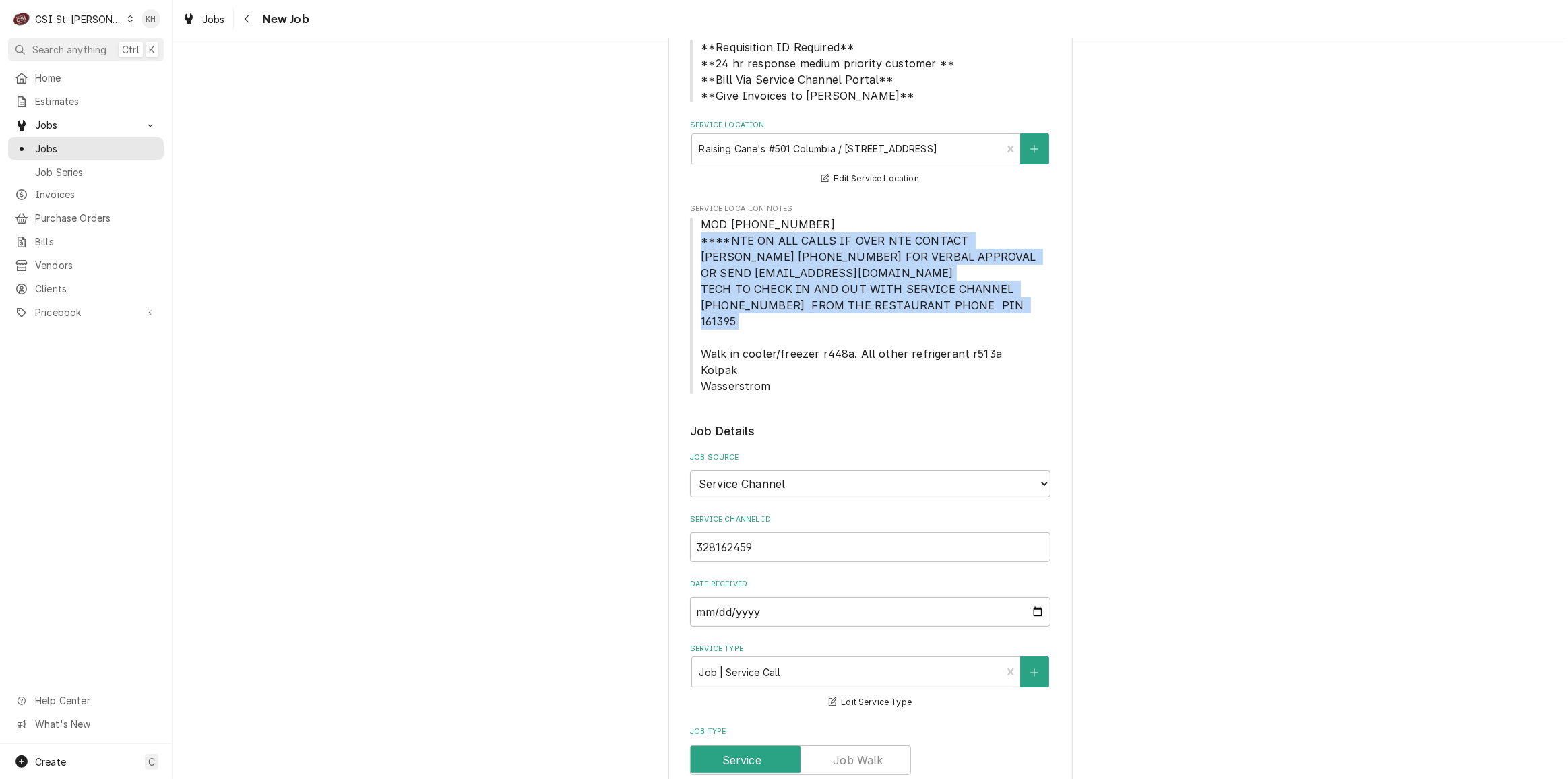
drag, startPoint x: 694, startPoint y: 239, endPoint x: 993, endPoint y: 309, distance: 307.1
click at [993, 309] on span "MOD (573) 530-9100 ****NTE ON ALL CALLS IF OVER NTE CONTACT JEFF COSTA 636-399-…" at bounding box center [869, 305] width 360 height 178
copy span "****NTE ON ALL CALLS IF OVER NTE CONTACT JEFF COSTA 636-399-1299 FOR VERBAL APP…"
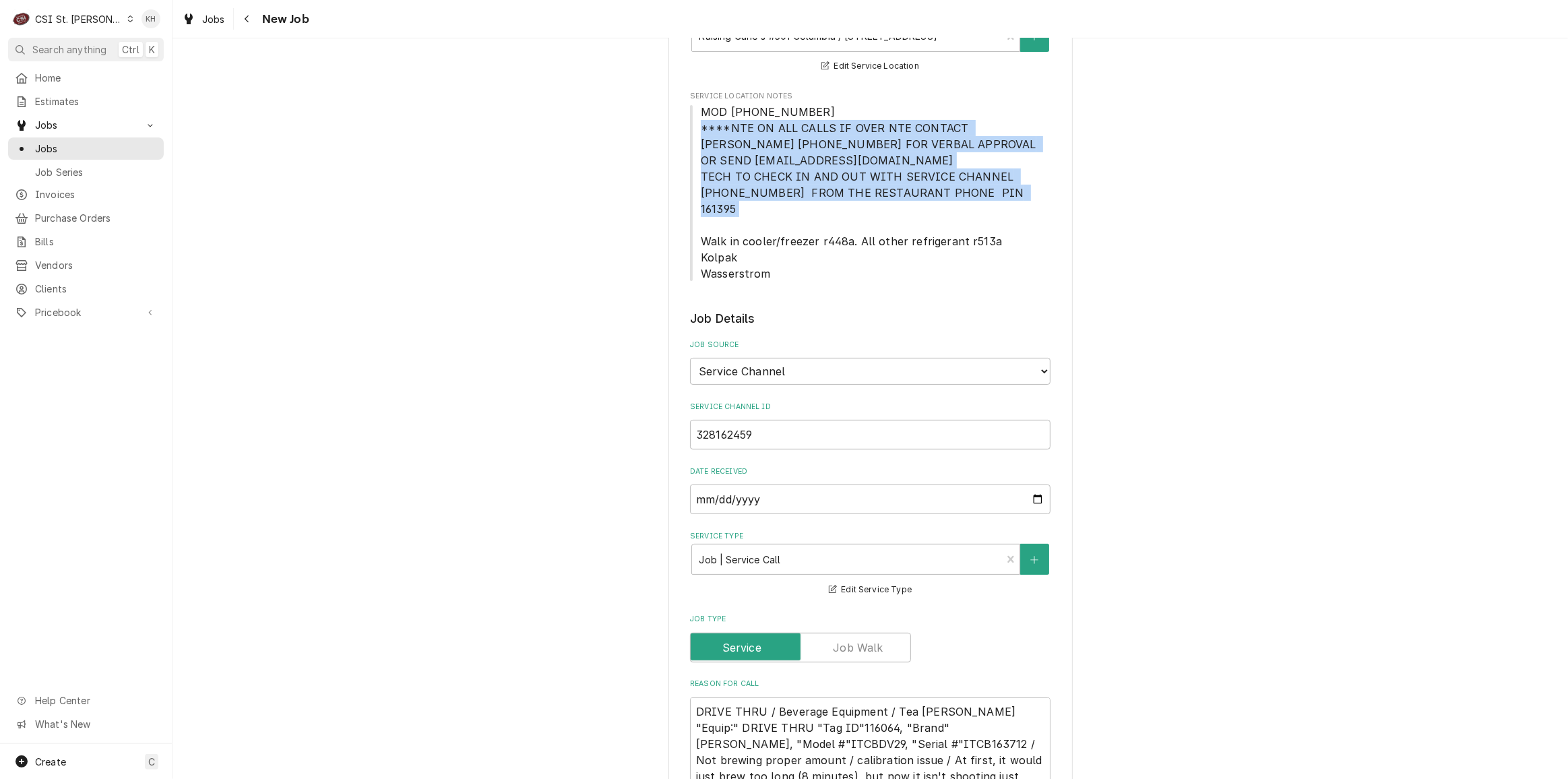
scroll to position [569, 0]
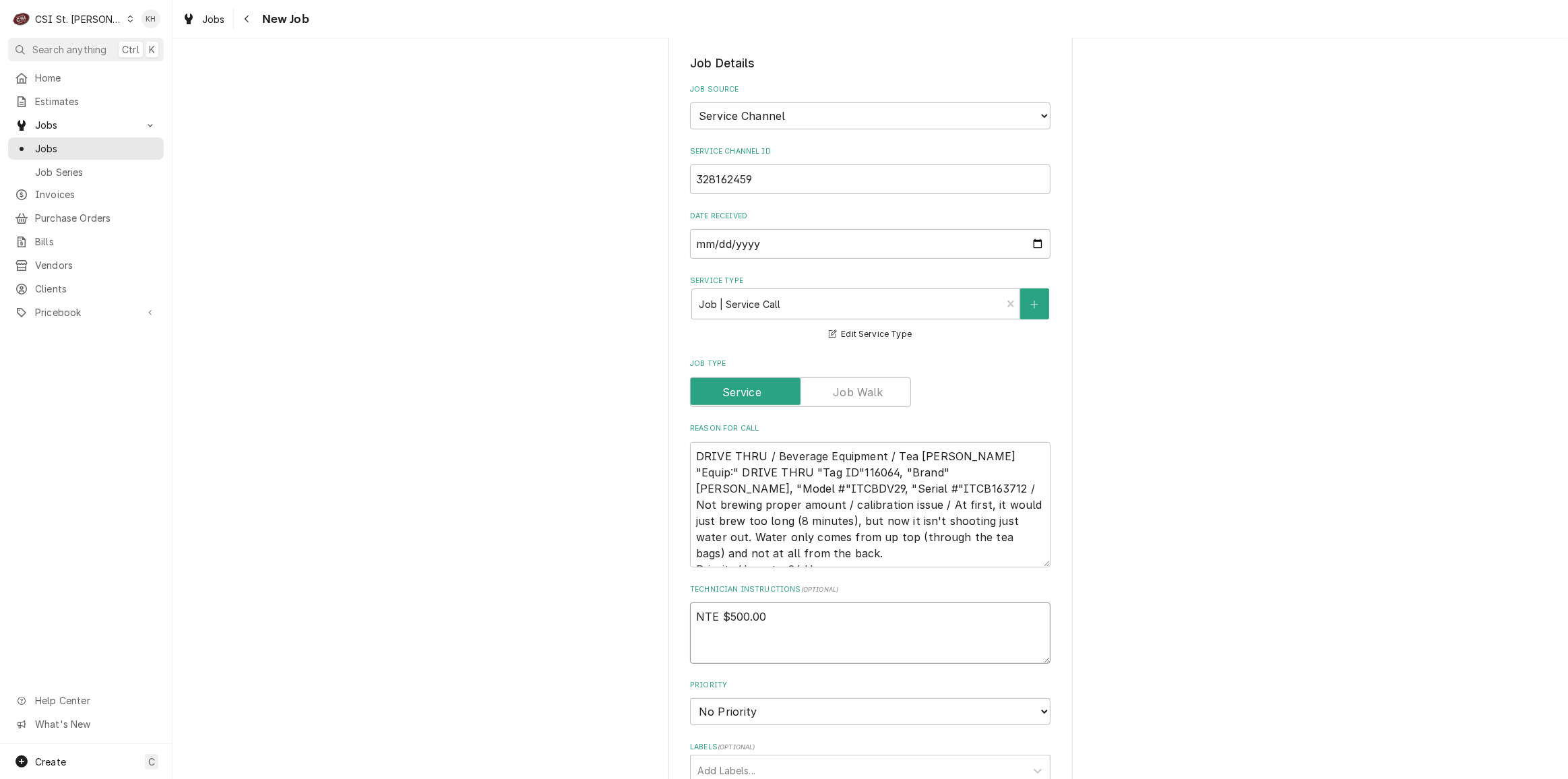
click at [751, 639] on textarea "NTE $500.00" at bounding box center [869, 632] width 360 height 61
paste textarea "****NTE ON ALL CALLS IF OVER NTE CONTACT JEFF COSTA 636-399-1299 FOR VERBAL APP…"
type textarea "x"
type textarea "NTE $500.00 ****NTE ON ALL CALLS IF OVER NTE CONTACT JEFF COSTA 636-399-1299 FO…"
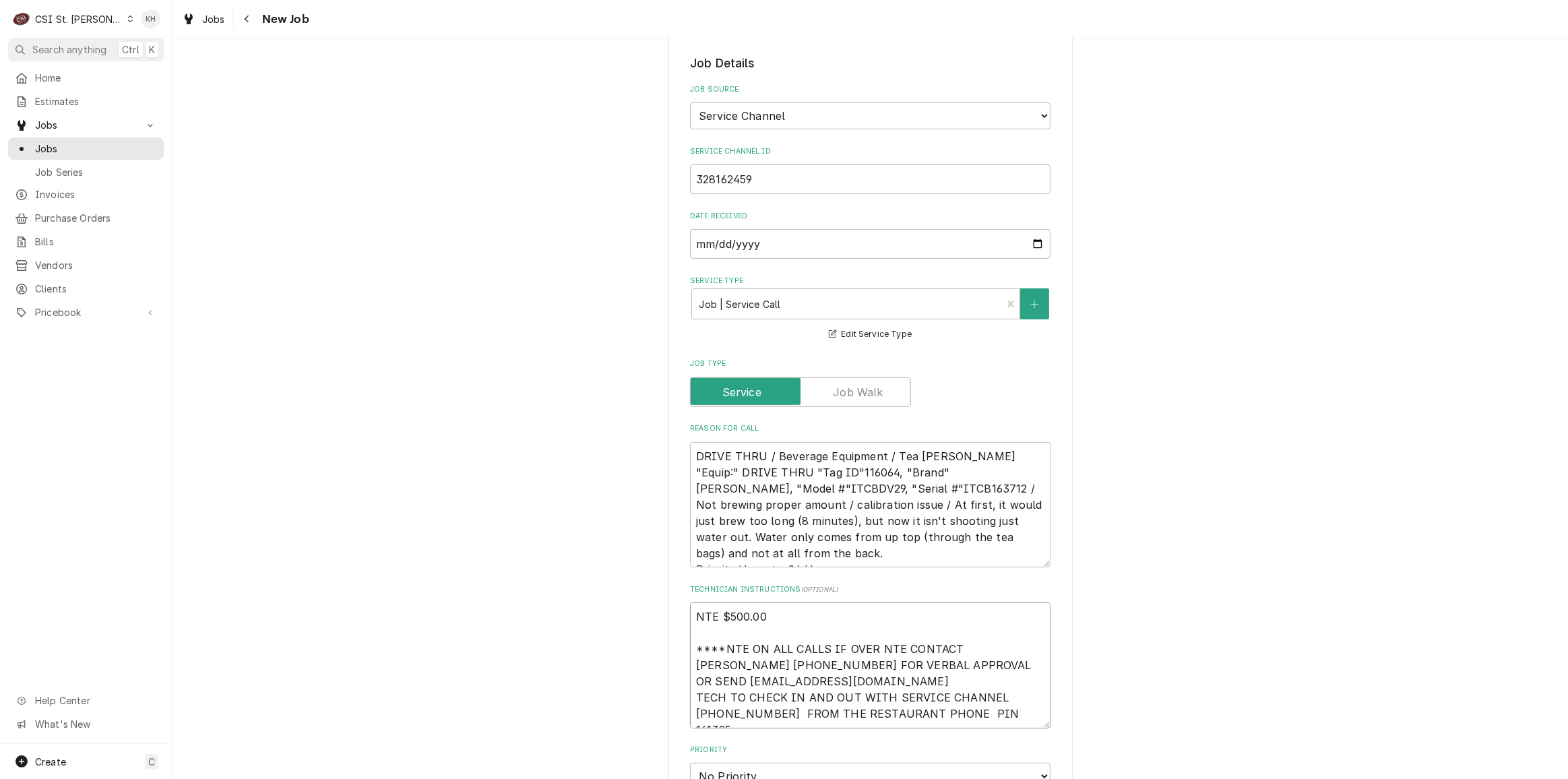
type textarea "x"
type textarea "NTE $500.00 ****NTE ON ALL CALLS IF OVER NTE CONTACT JEFF COSTA 636-399-1299 FO…"
type textarea "x"
type textarea "NTE $500.00 ****NTE ON ALL CALLS IF OVER NTE CONTACT JEFF COSTA 636-399-1299 FO…"
type textarea "x"
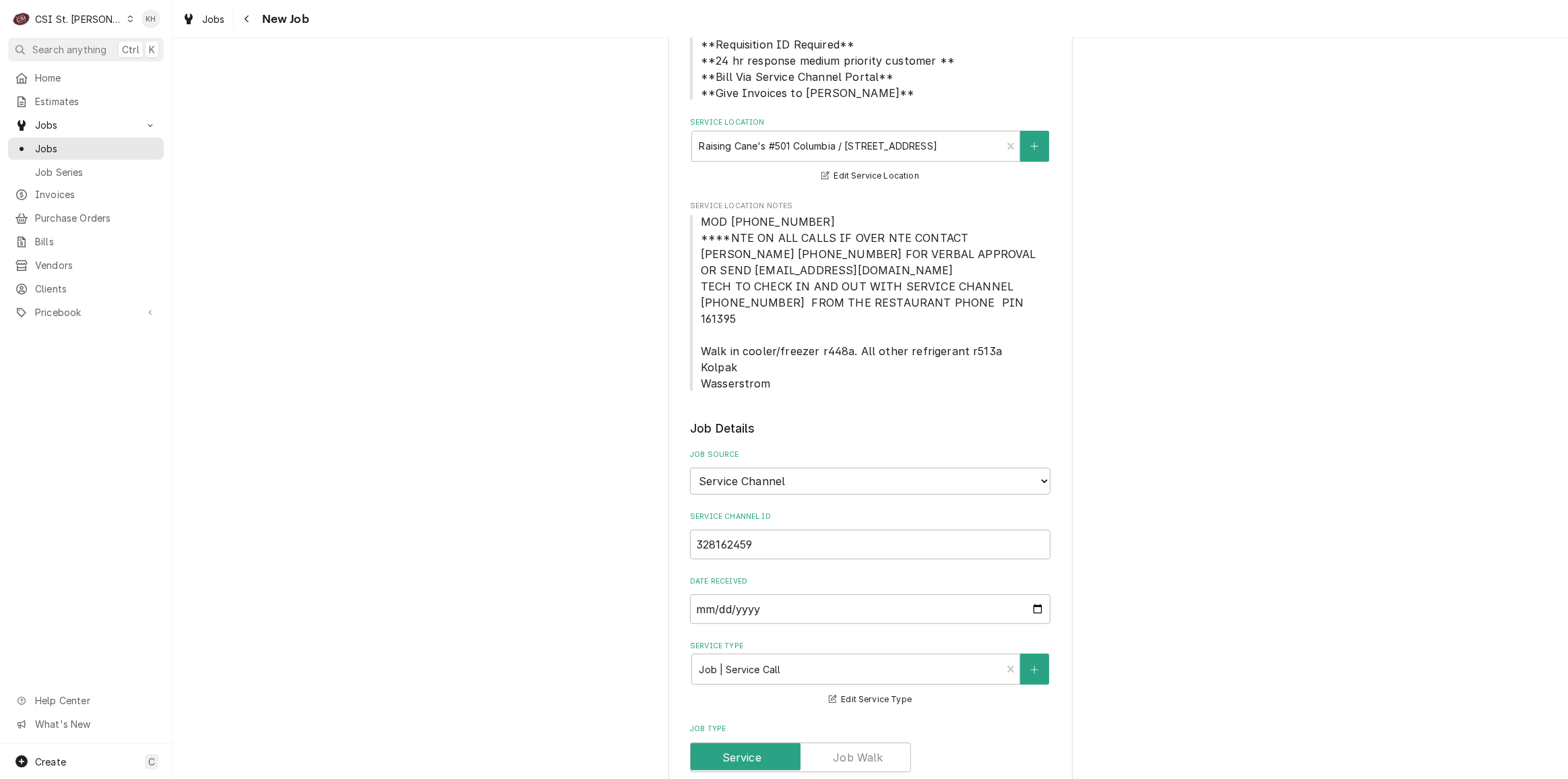
scroll to position [202, 0]
type textarea "NTE $500.00 ****NTE ON ALL CALLS IF OVER NTE CONTACT JEFF COSTA 636-399-1299 FO…"
drag, startPoint x: 811, startPoint y: 220, endPoint x: 693, endPoint y: 229, distance: 118.3
click at [693, 229] on span "MOD (573) 530-9100 ****NTE ON ALL CALLS IF OVER NTE CONTACT JEFF COSTA 636-399-…" at bounding box center [869, 305] width 360 height 178
copy span "MOD (573) 530-9100"
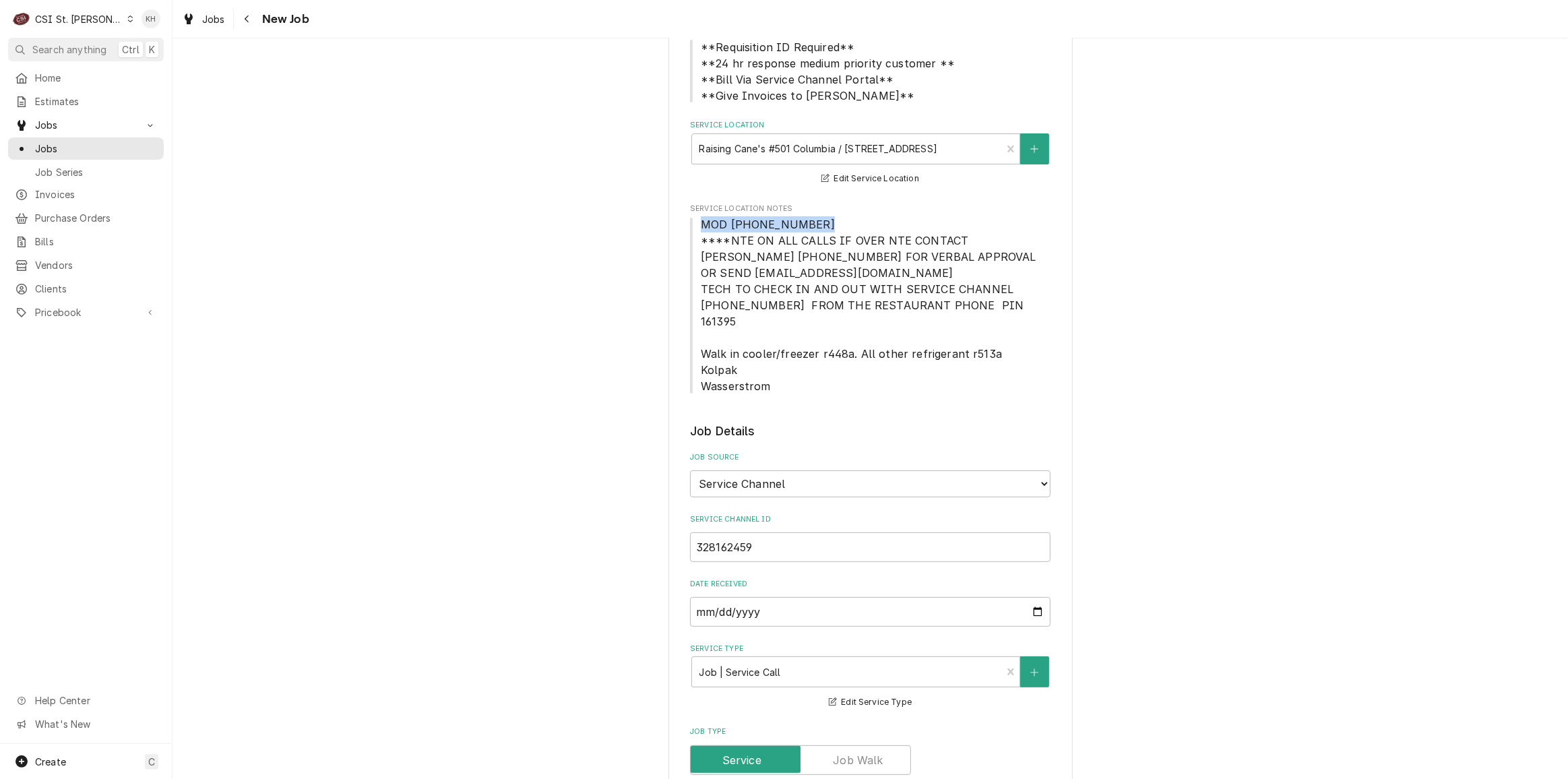
scroll to position [631, 0]
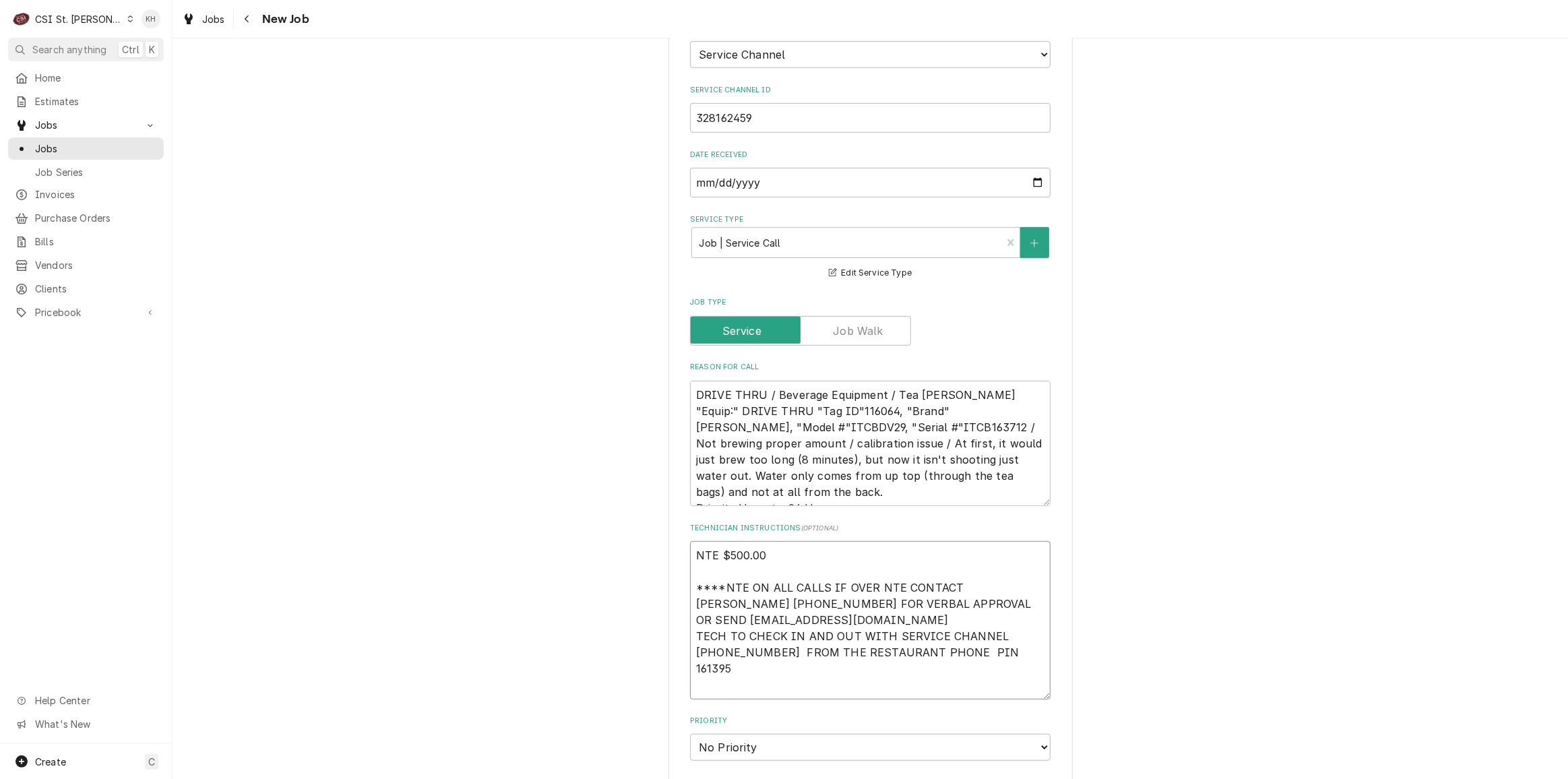
click at [747, 676] on textarea "NTE $500.00 ****NTE ON ALL CALLS IF OVER NTE CONTACT JEFF COSTA 636-399-1299 FO…" at bounding box center [869, 620] width 360 height 158
paste textarea "MOD (573) 530-9100"
type textarea "x"
type textarea "NTE $500.00 ****NTE ON ALL CALLS IF OVER NTE CONTACT JEFF COSTA 636-399-1299 FO…"
type textarea "x"
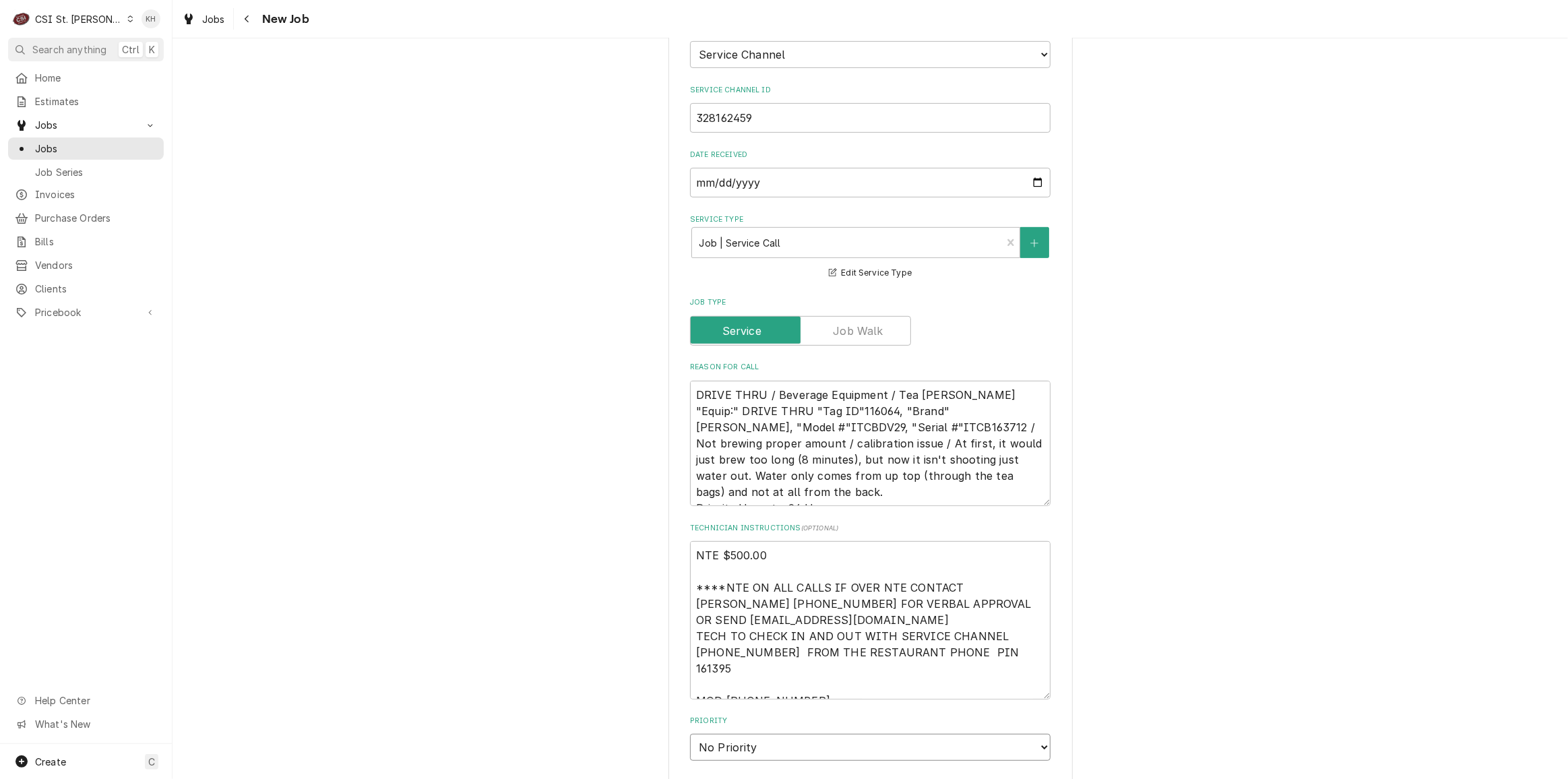
click at [738, 734] on select "No Priority Urgent High Medium Low" at bounding box center [869, 747] width 360 height 27
select select "3"
click at [690, 734] on select "No Priority Urgent High Medium Low" at bounding box center [869, 747] width 360 height 27
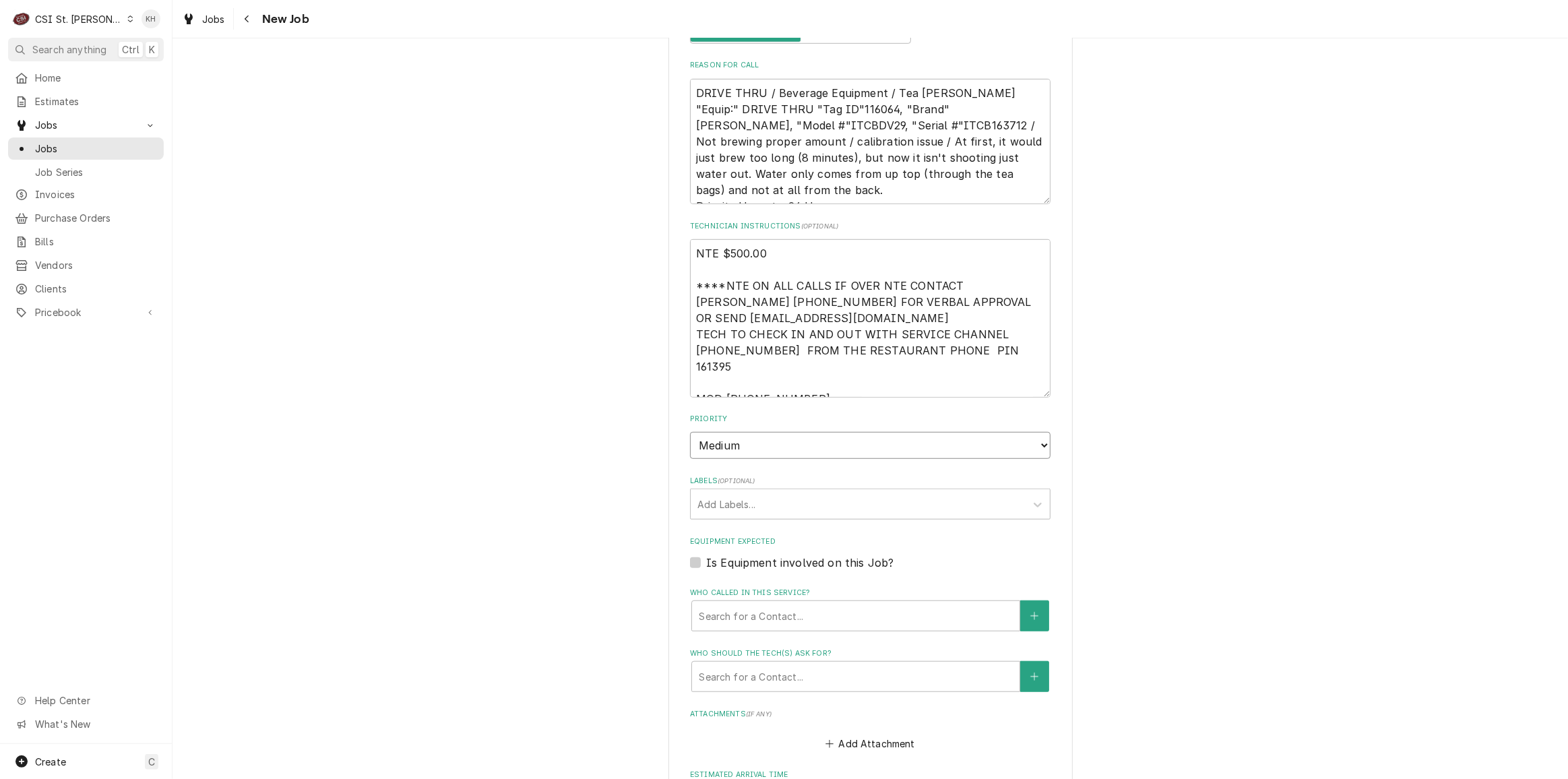
type textarea "x"
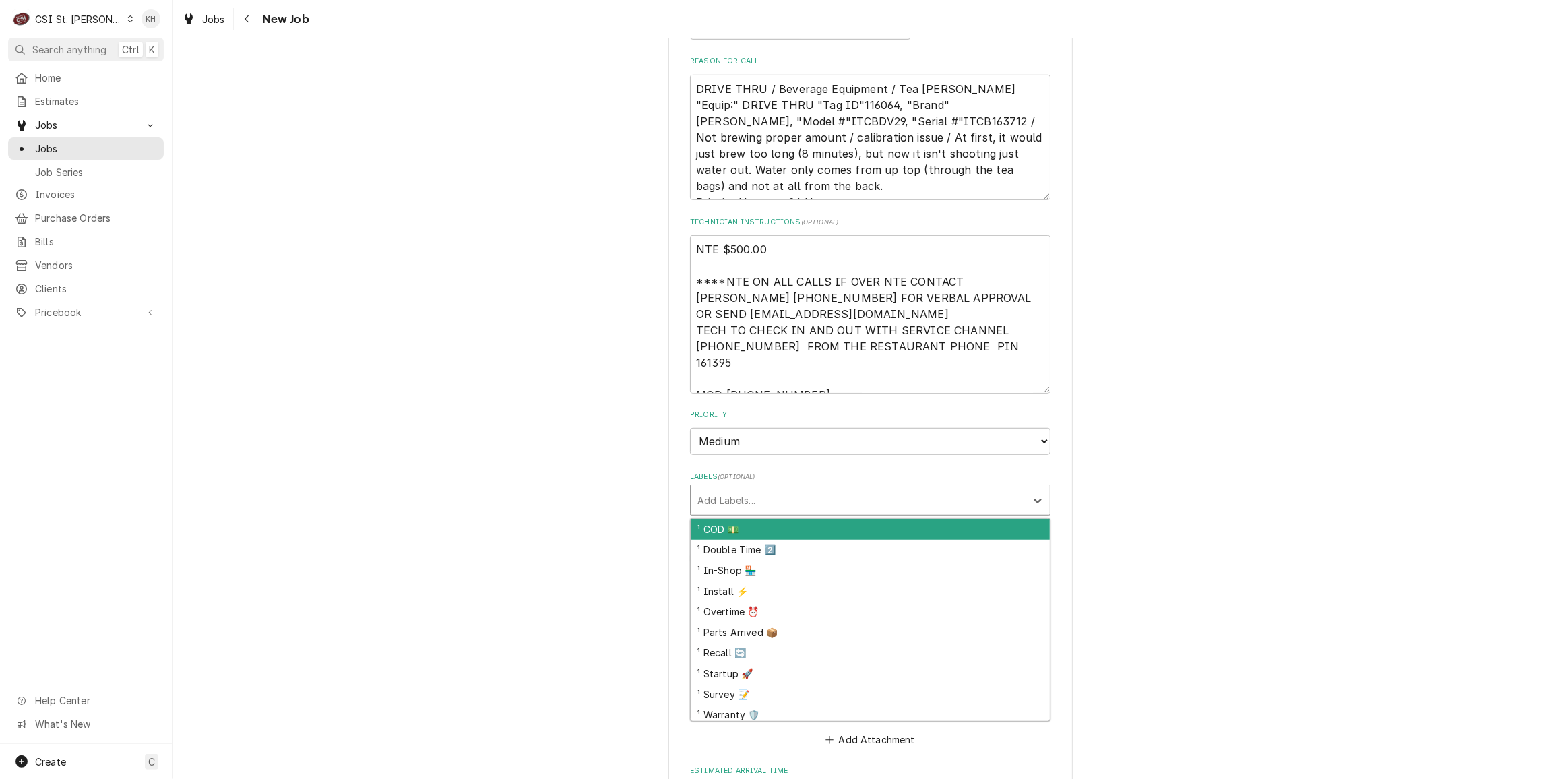
click at [747, 488] on div "Labels" at bounding box center [858, 500] width 321 height 24
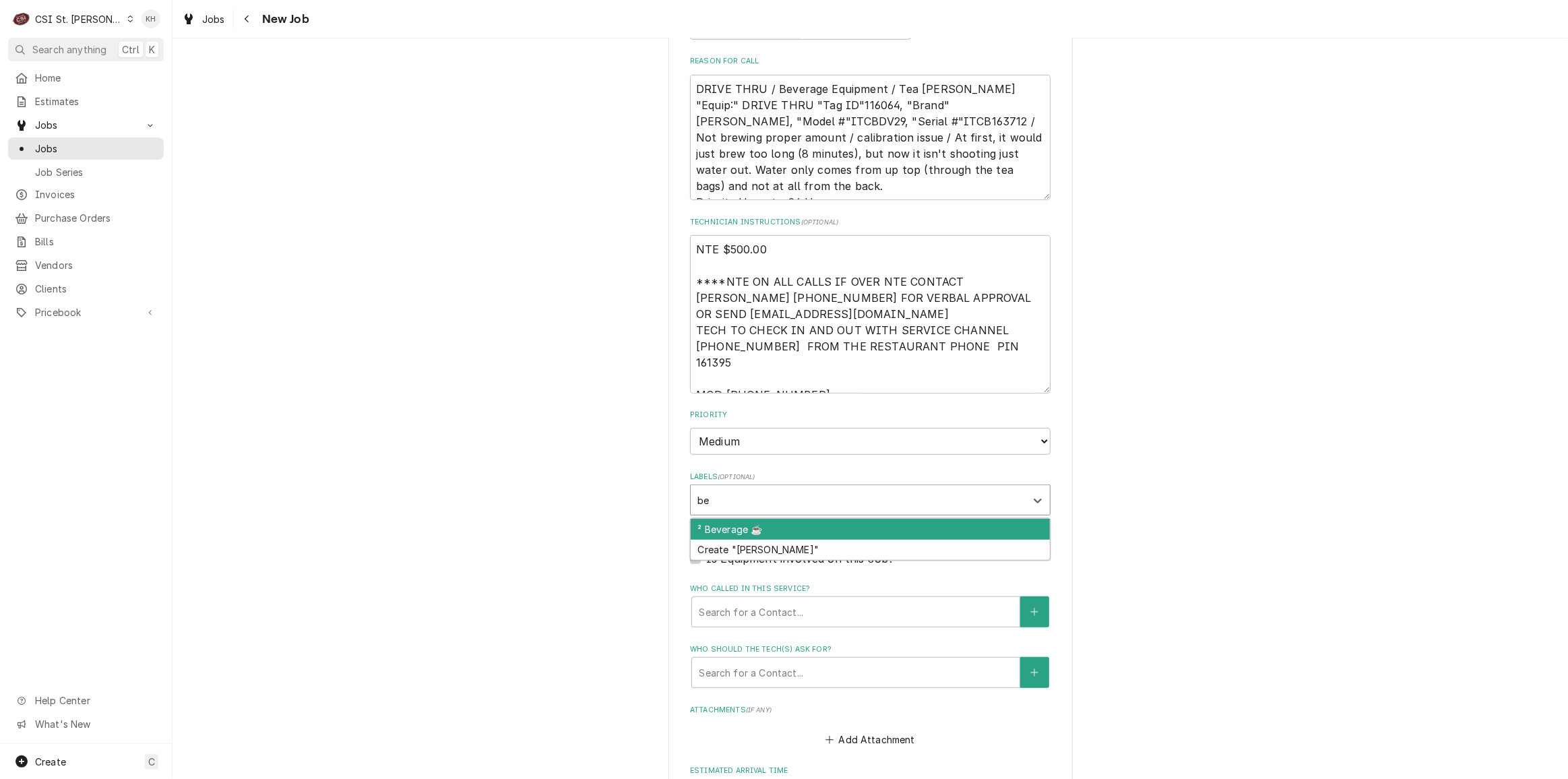
type input "bev"
type textarea "x"
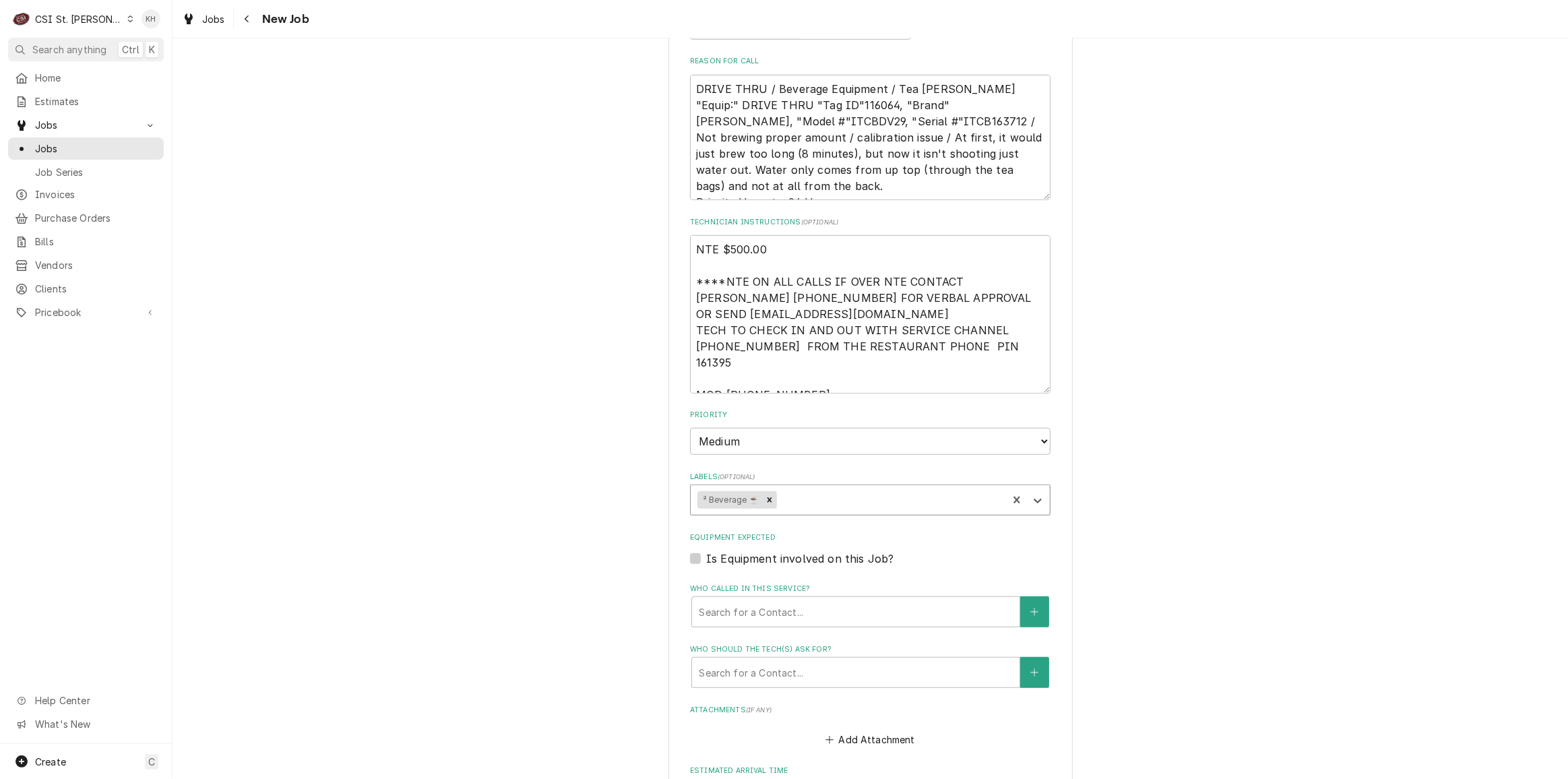
type textarea "x"
click at [706, 550] on label "Is Equipment involved on this Job?" at bounding box center [799, 558] width 187 height 16
click at [706, 550] on input "Equipment Expected" at bounding box center [886, 565] width 360 height 30
checkbox input "true"
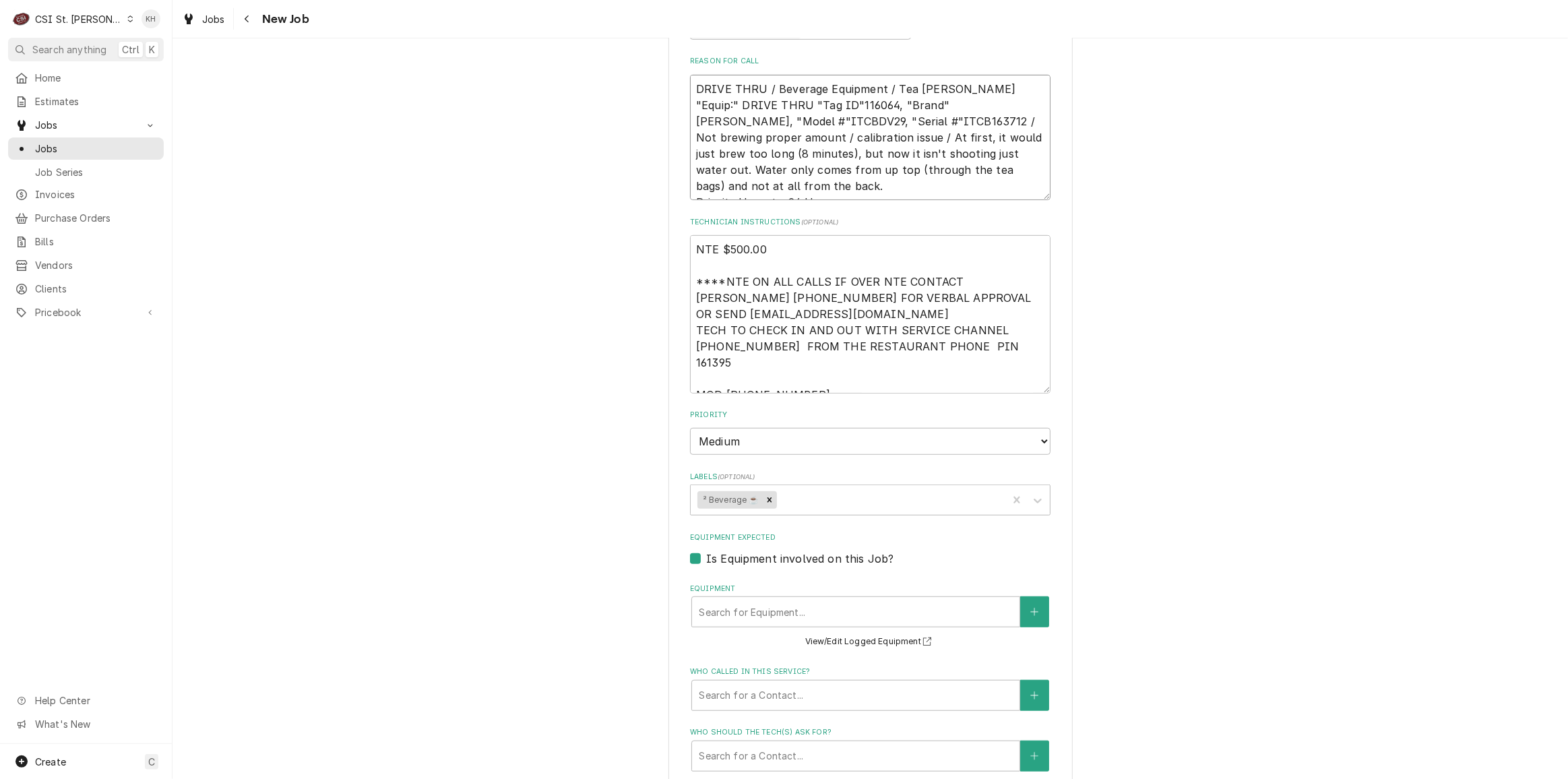
click at [736, 105] on textarea "DRIVE THRU / Beverage Equipment / Tea Brewer "Equip:" DRIVE THRU "Tag ID"116064…" at bounding box center [869, 137] width 360 height 126
click at [824, 600] on div "Equipment" at bounding box center [856, 612] width 314 height 24
paste input "ITCB163712"
type textarea "x"
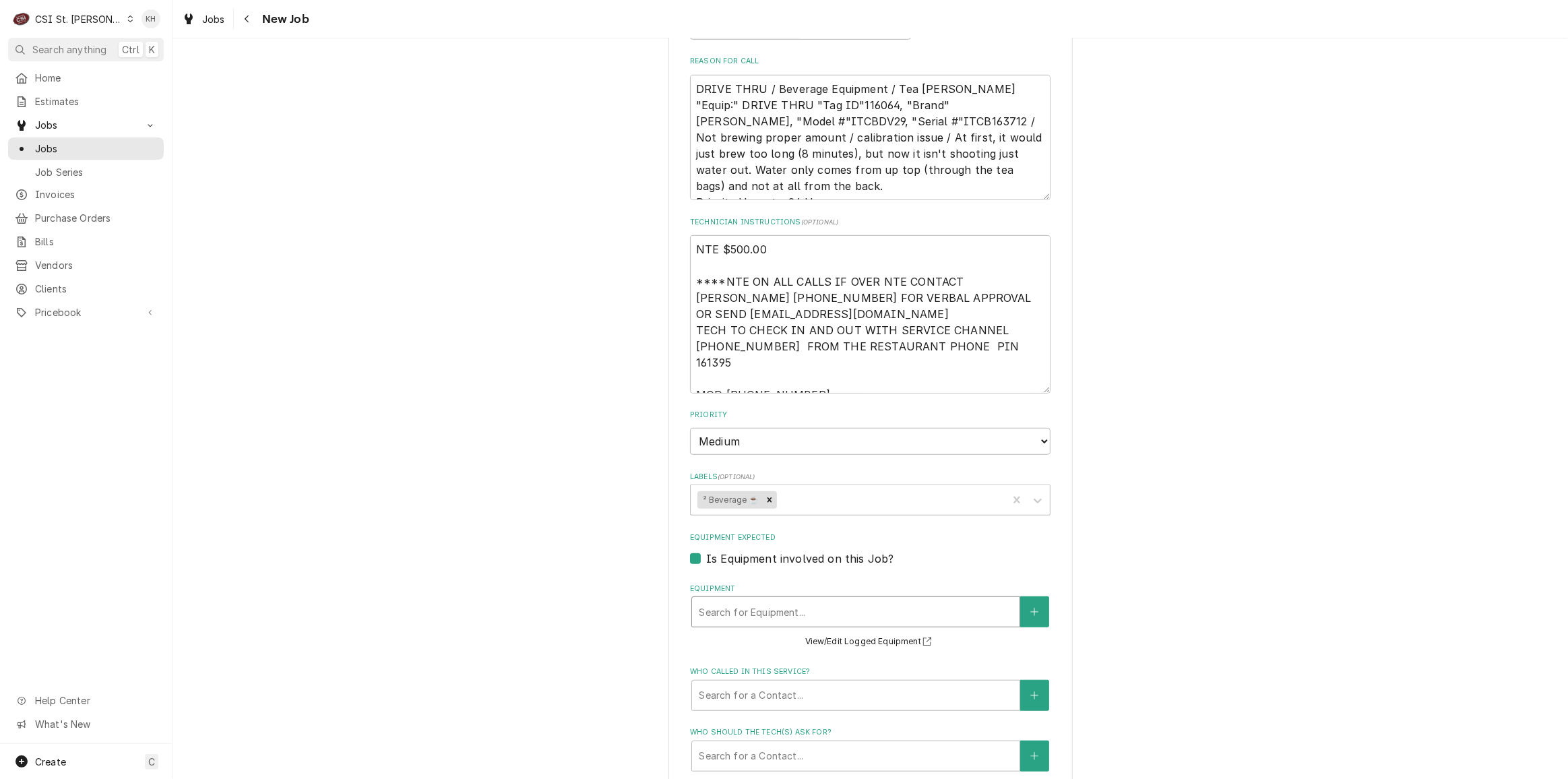
type input "ITCB163712"
type textarea "x"
type input "ITCB163712"
drag, startPoint x: 802, startPoint y: 592, endPoint x: 623, endPoint y: 587, distance: 179.1
click at [623, 587] on div "Please provide the following information to create a job: Client Details Client…" at bounding box center [870, 127] width 1396 height 2023
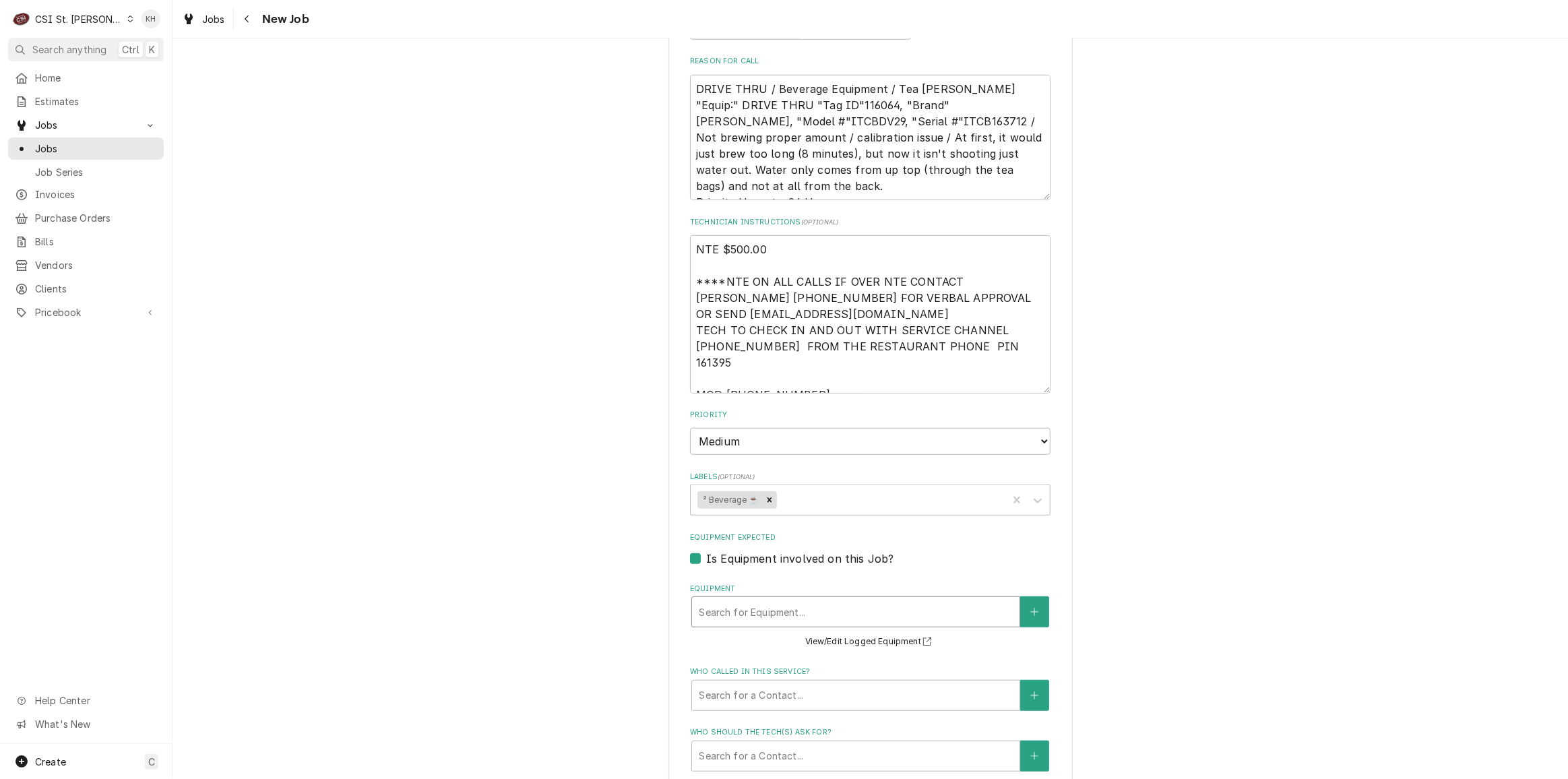
click at [731, 600] on div "Equipment" at bounding box center [856, 612] width 314 height 24
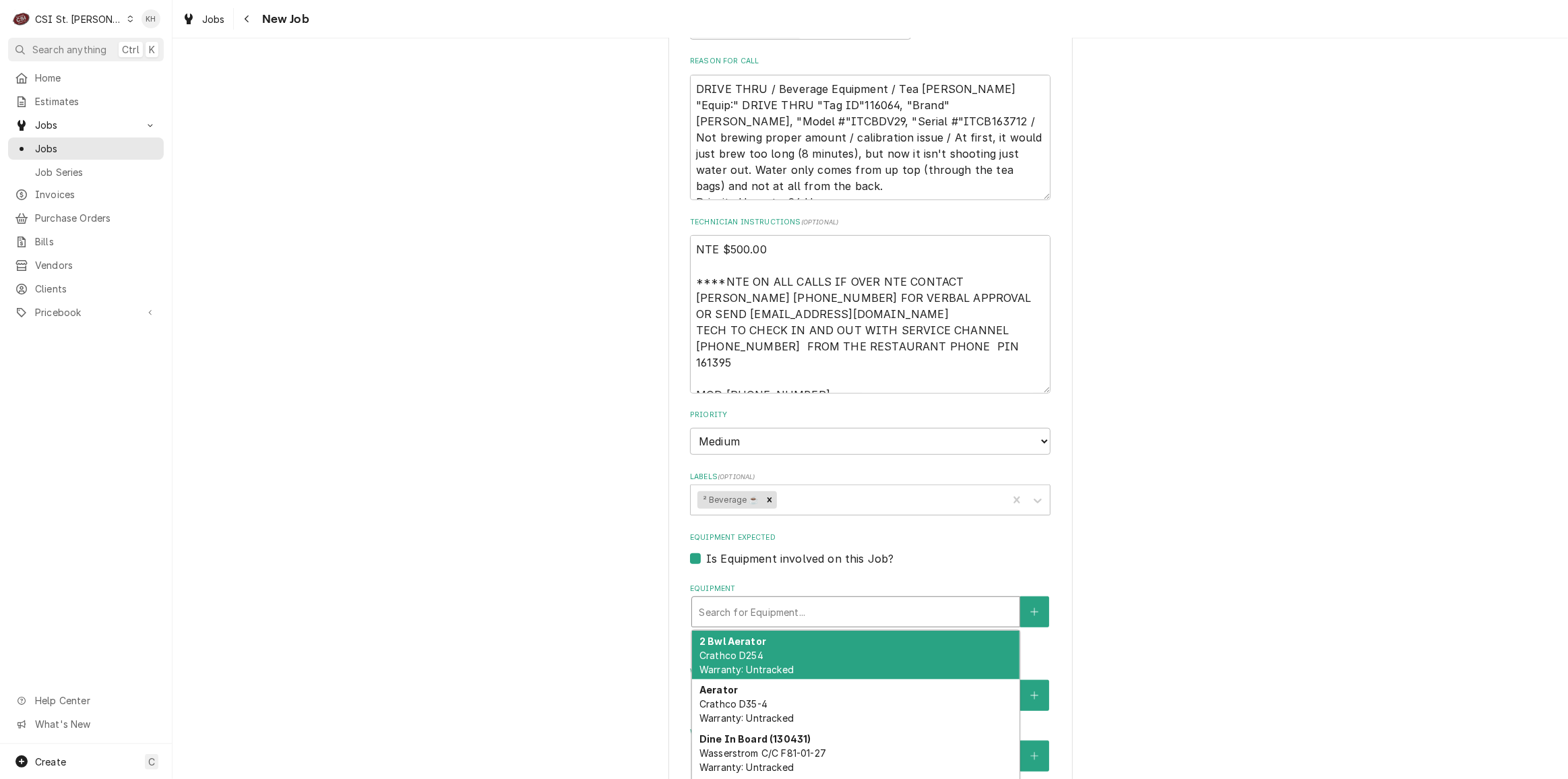
type textarea "x"
type input "b"
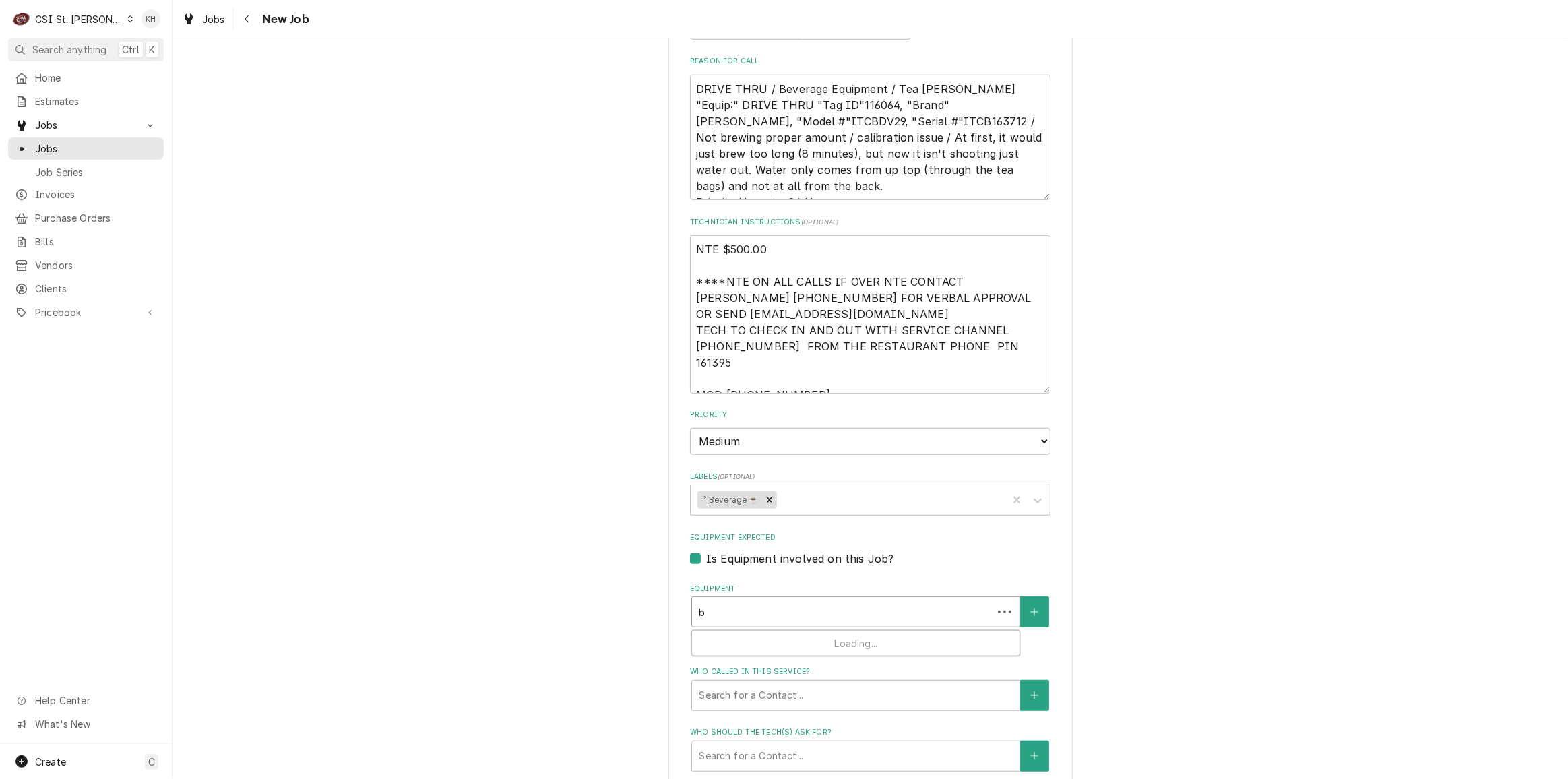
type textarea "x"
type input "bu"
type textarea "x"
type input "bun"
type textarea "x"
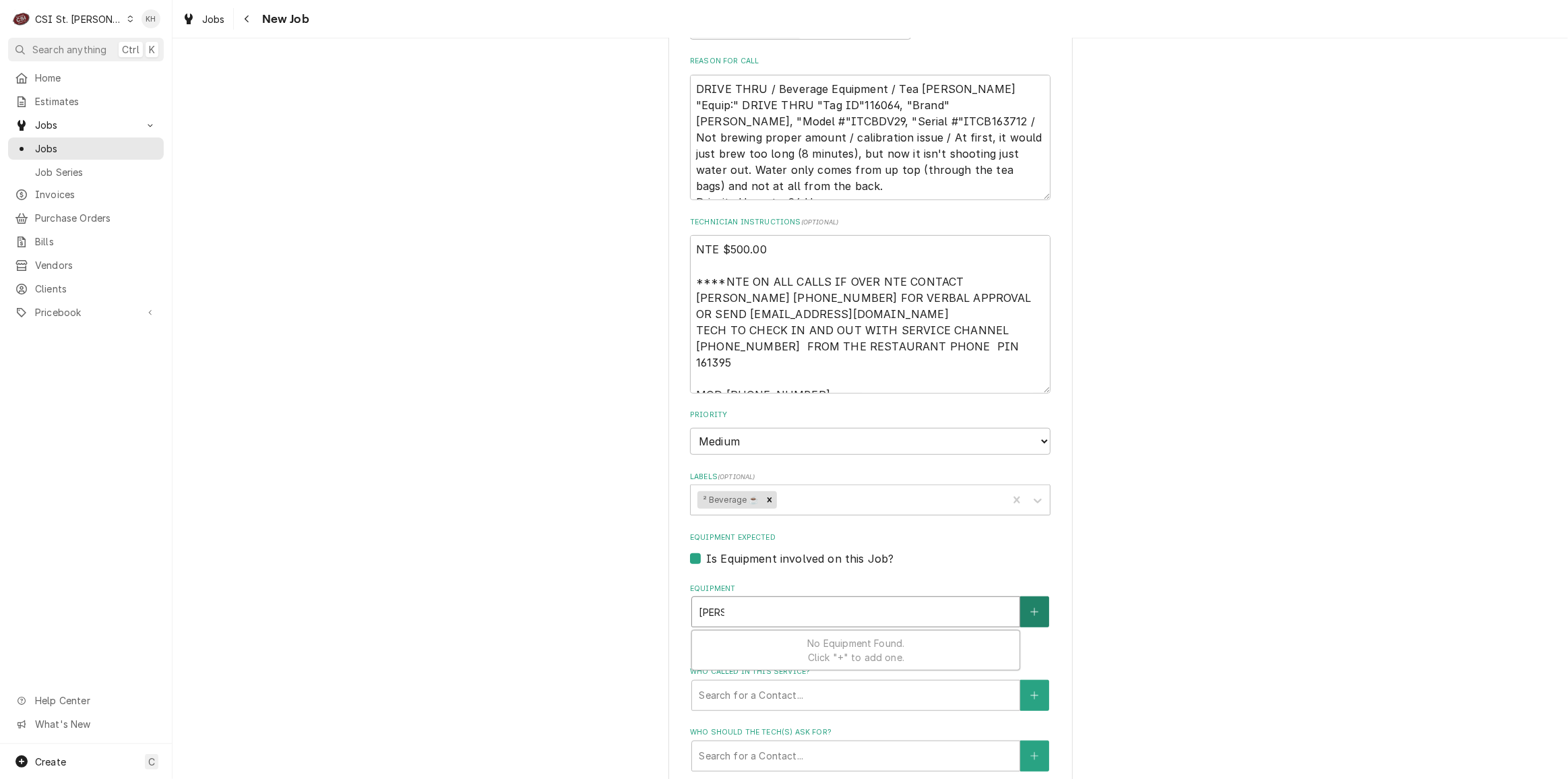
type input "bunn"
click at [1024, 597] on button "Equipment" at bounding box center [1034, 612] width 28 height 31
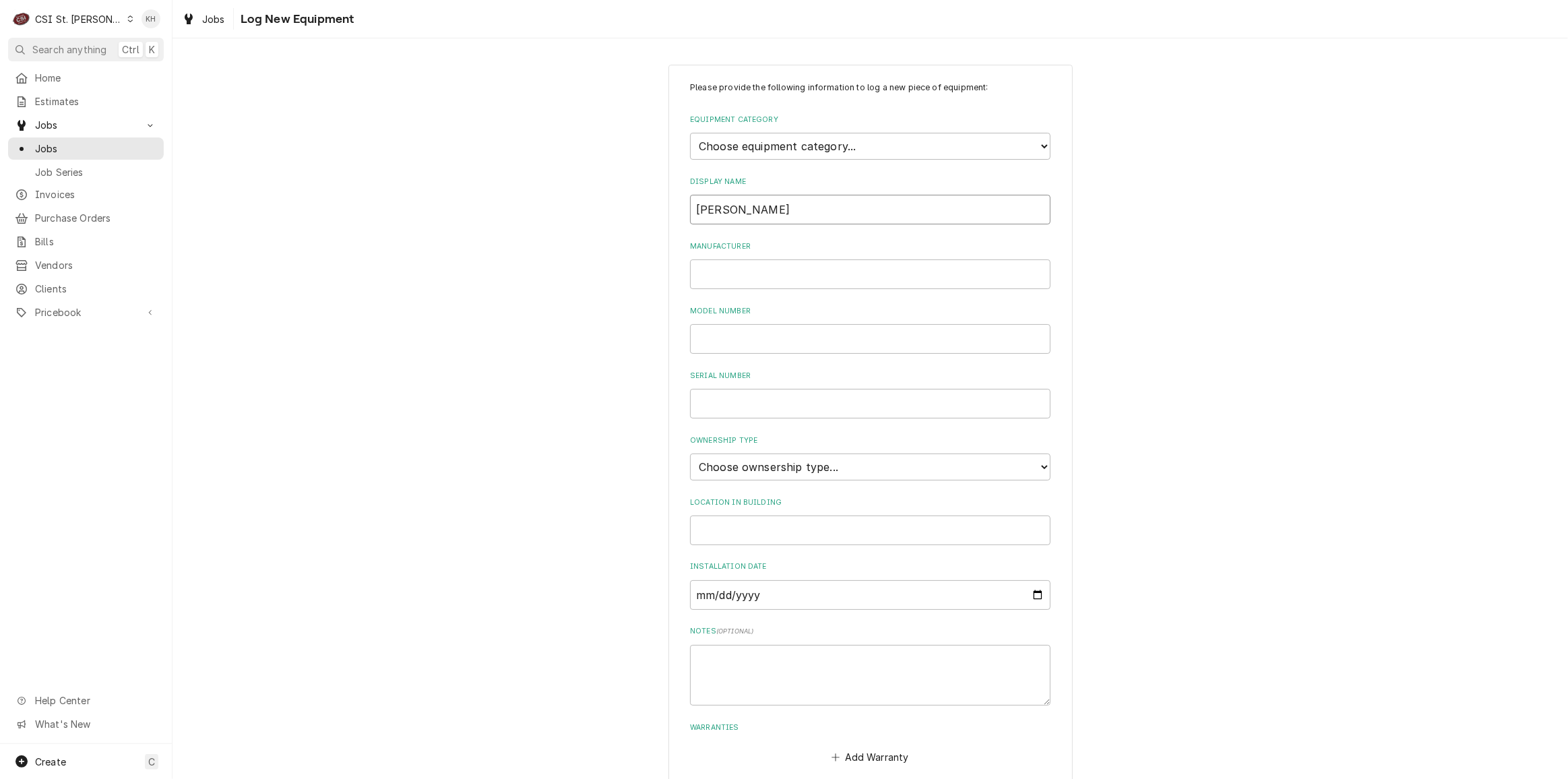
drag, startPoint x: 739, startPoint y: 210, endPoint x: 551, endPoint y: 223, distance: 188.4
click at [551, 223] on div "Please provide the following information to log a new piece of equipment: Equip…" at bounding box center [870, 451] width 1396 height 797
type input "T"
type input "Tea Brewer"
click at [804, 272] on input "Manufacturer" at bounding box center [869, 274] width 360 height 30
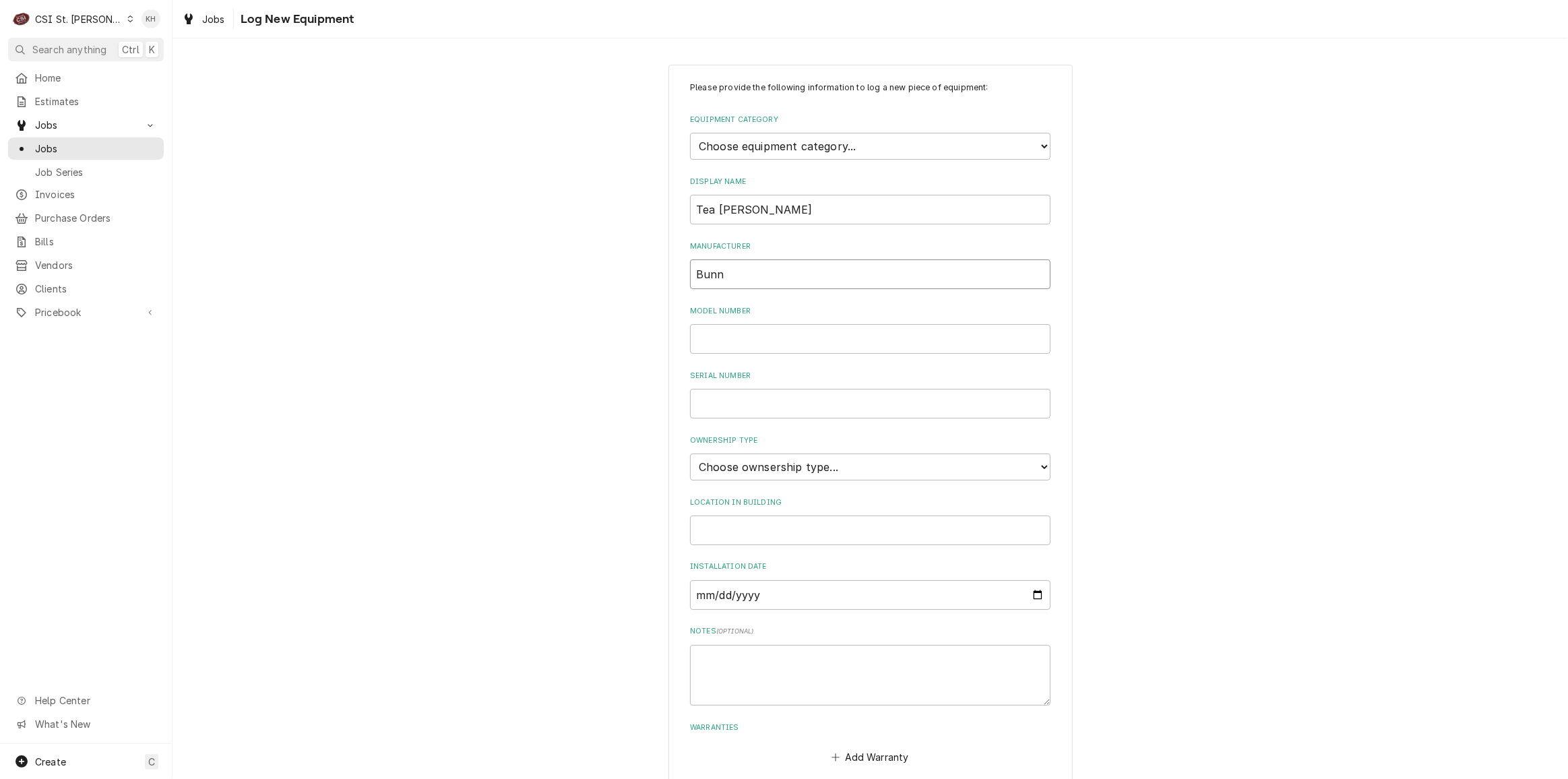
type input "Bunn"
click at [834, 142] on select "Choose equipment category... Cooking Equipment Fryers Ice Machines Ovens and Ra…" at bounding box center [869, 146] width 360 height 27
select select "9"
click at [690, 133] on select "Choose equipment category... Cooking Equipment Fryers Ice Machines Ovens and Ra…" at bounding box center [869, 146] width 360 height 27
click at [767, 406] on input "Model Number" at bounding box center [869, 400] width 360 height 30
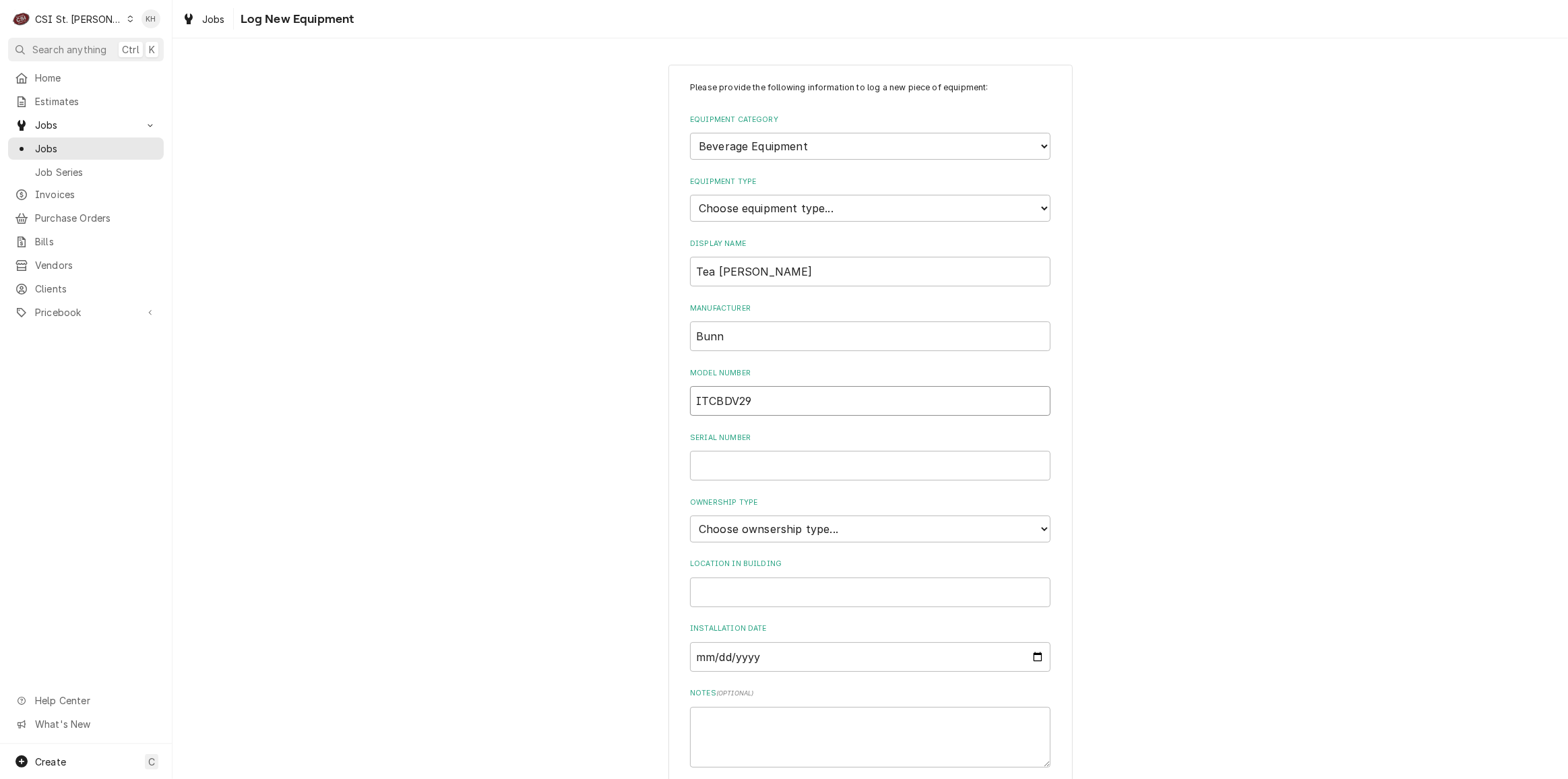
type input "ITCBDV29"
type input "T"
type input "ITCB163712"
click at [767, 515] on select "Choose ownsership type... Unknown Owned Leased Rented" at bounding box center [869, 528] width 360 height 27
select select "1"
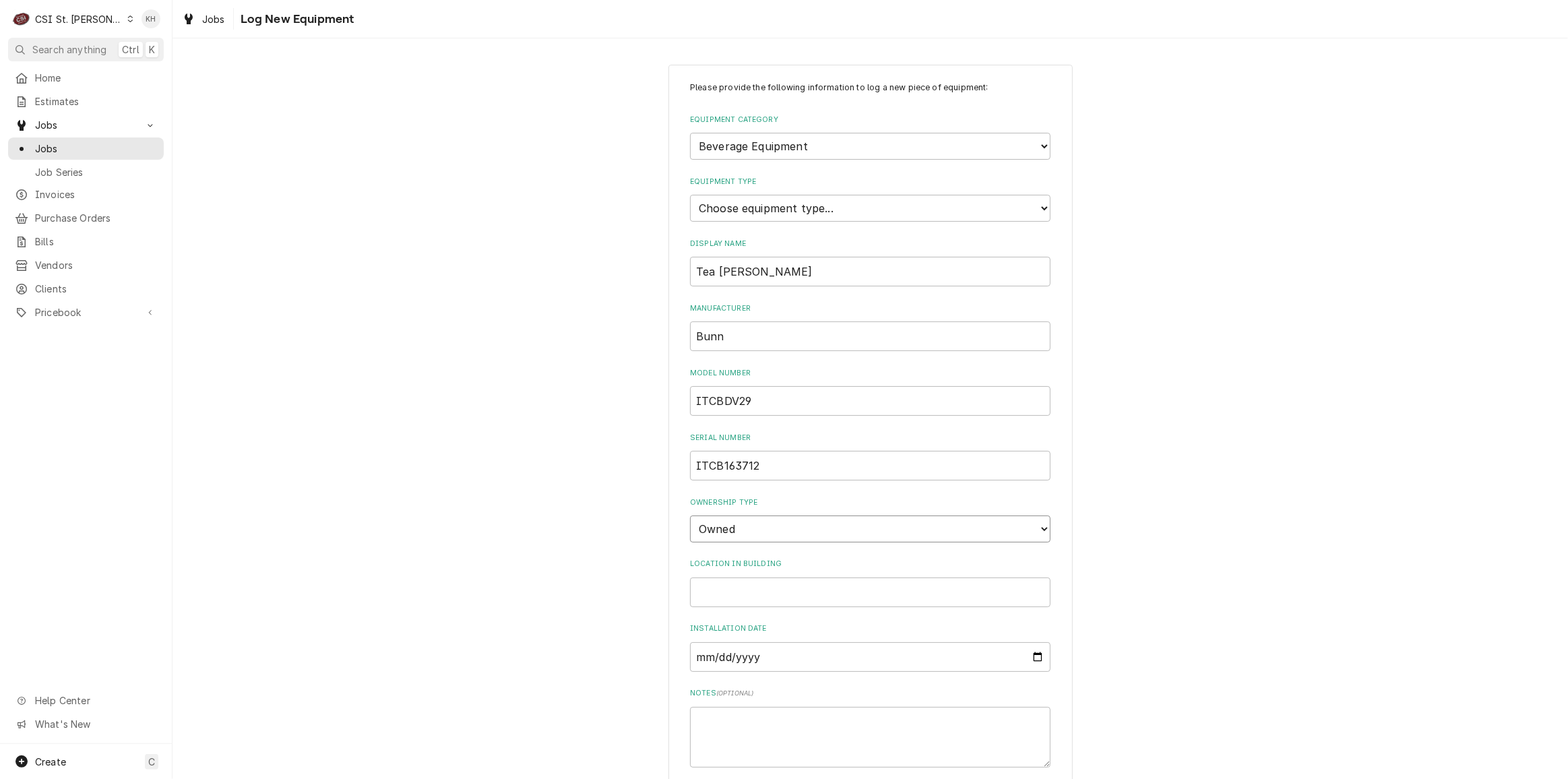
click at [690, 515] on select "Choose ownsership type... Unknown Owned Leased Rented" at bounding box center [869, 528] width 360 height 27
click at [516, 545] on div "Please provide the following information to log a new piece of equipment: Equip…" at bounding box center [870, 482] width 1396 height 859
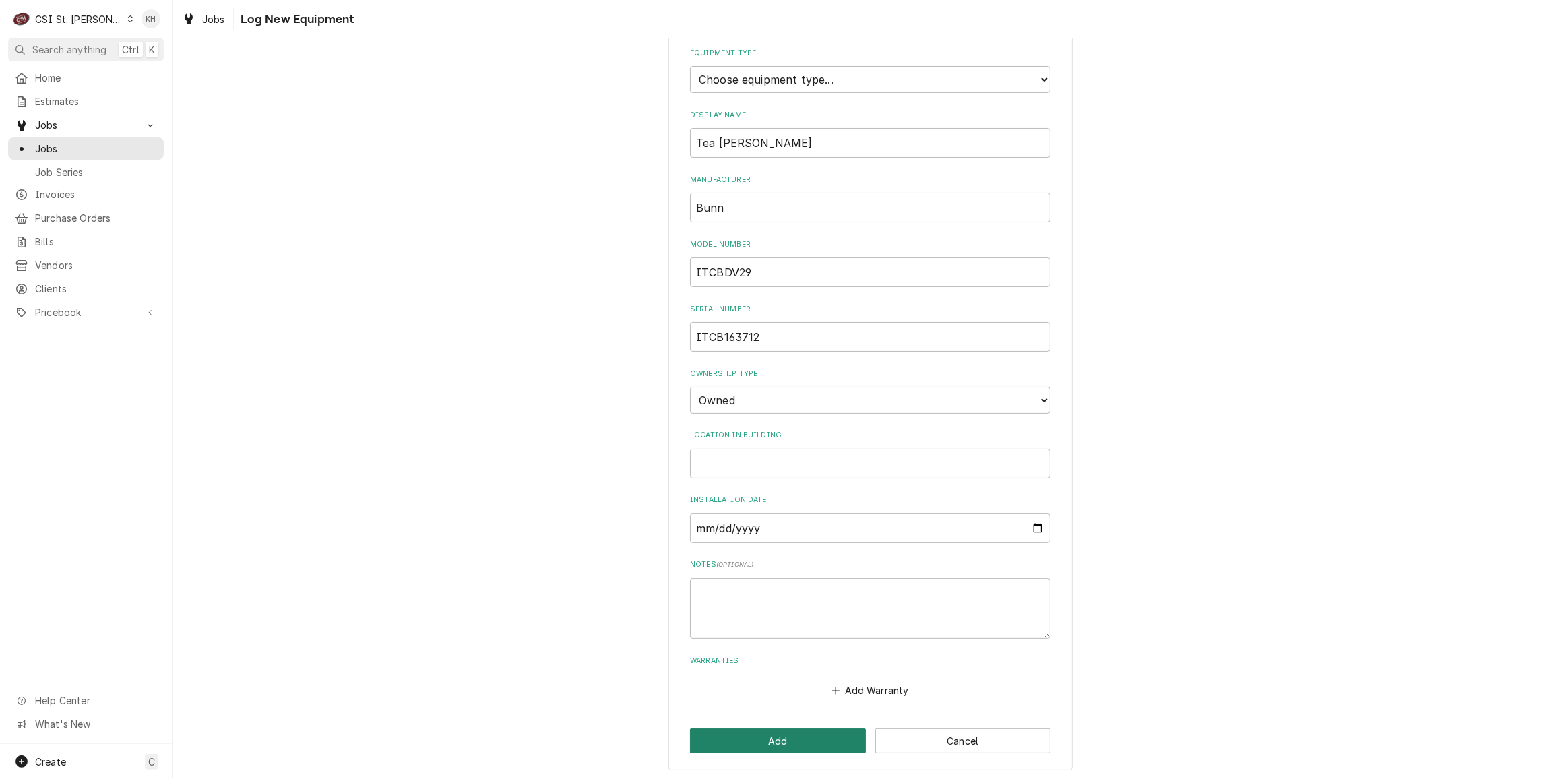
click at [718, 742] on button "Add" at bounding box center [777, 741] width 176 height 25
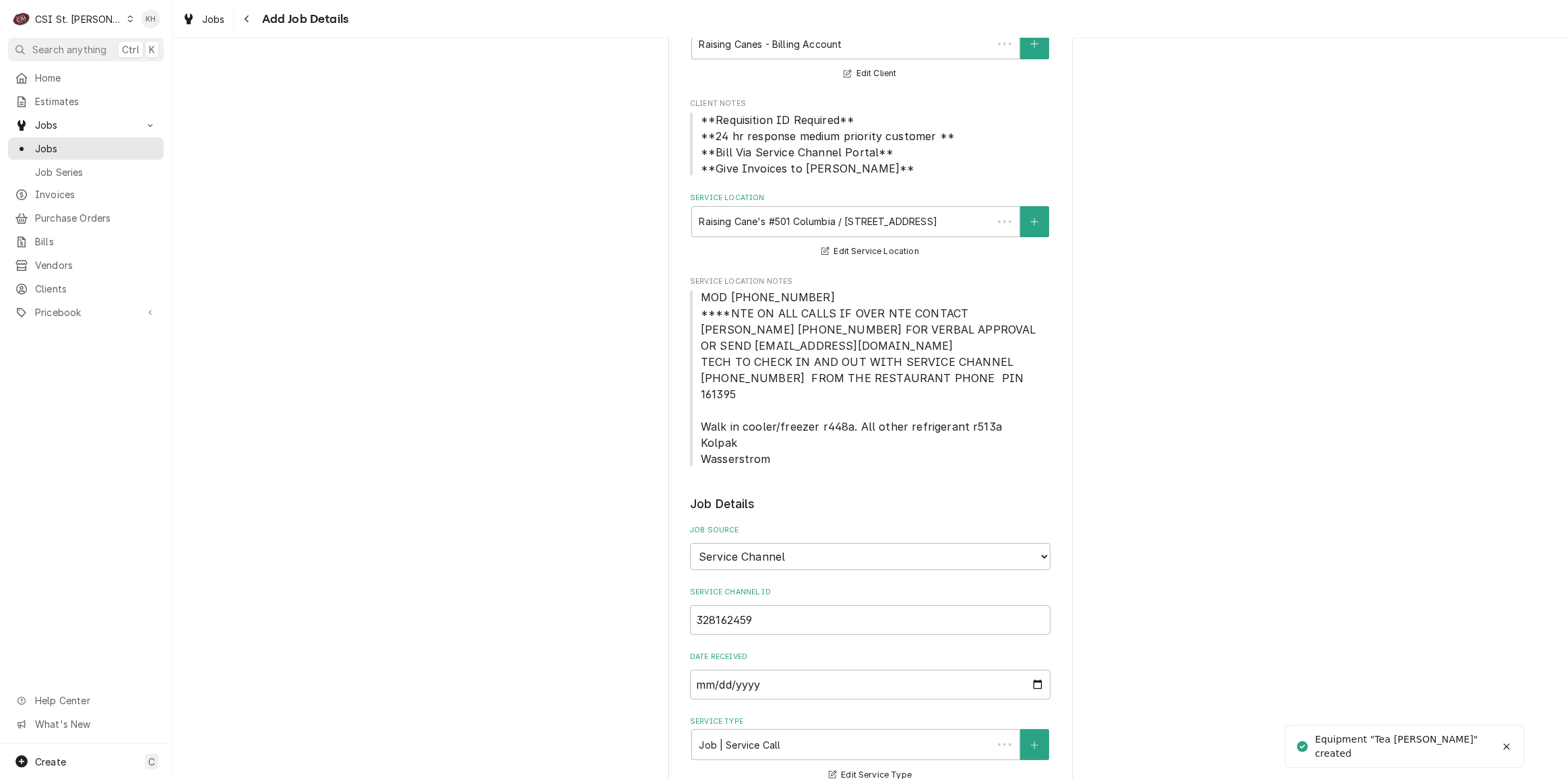
scroll to position [937, 0]
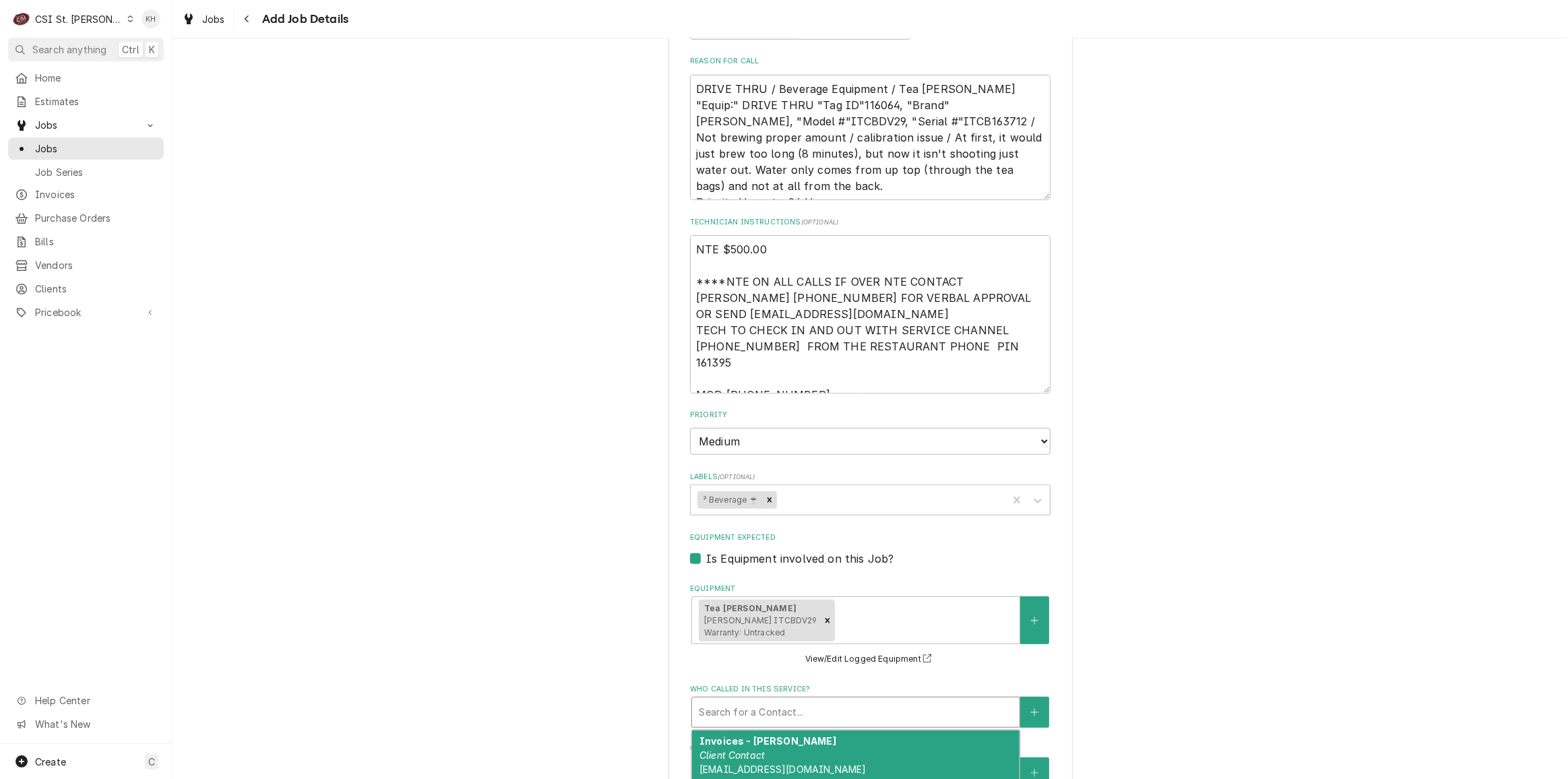
click at [831, 707] on div "Who called in this service?" at bounding box center [856, 712] width 314 height 24
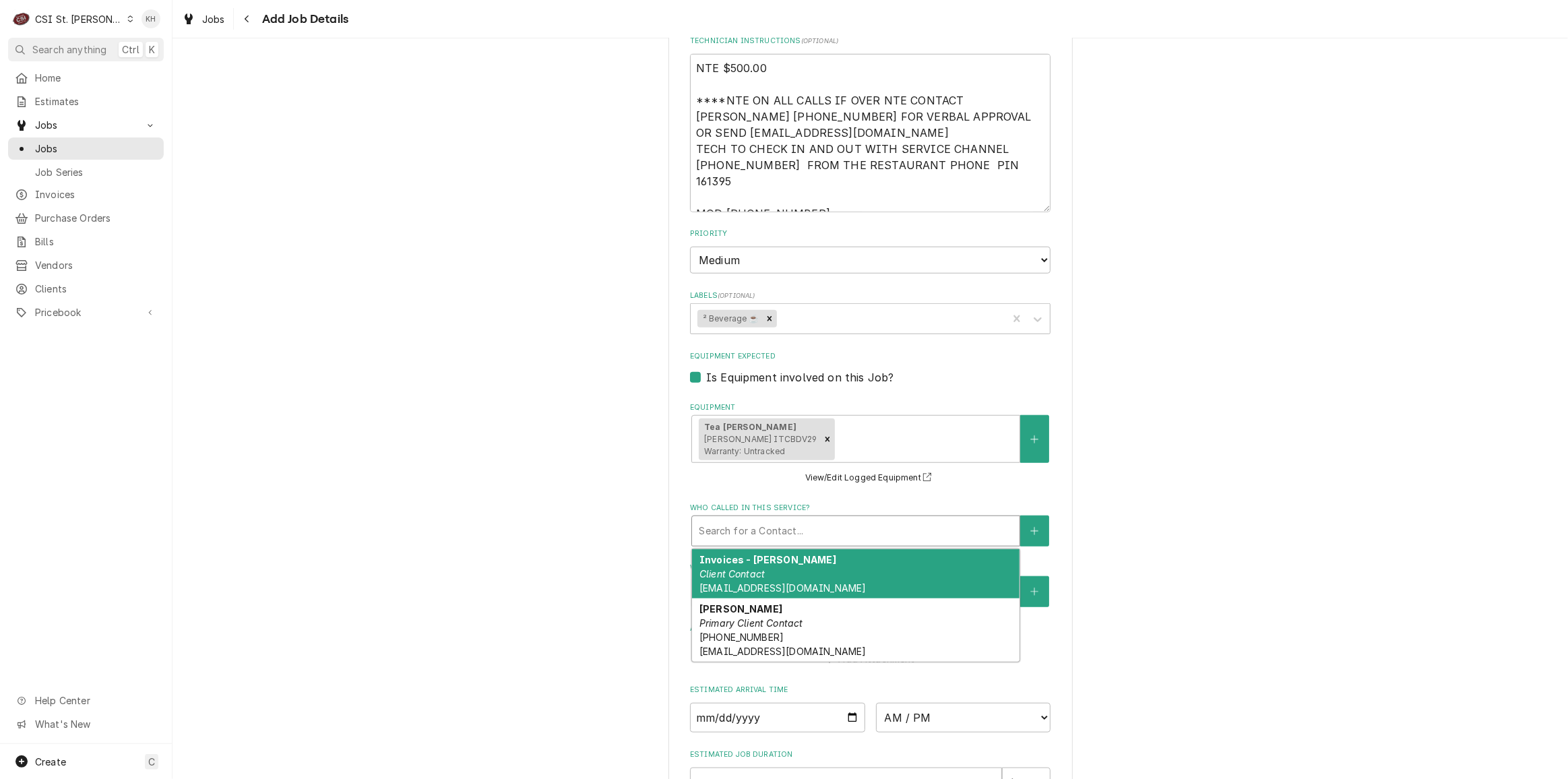
scroll to position [1182, 0]
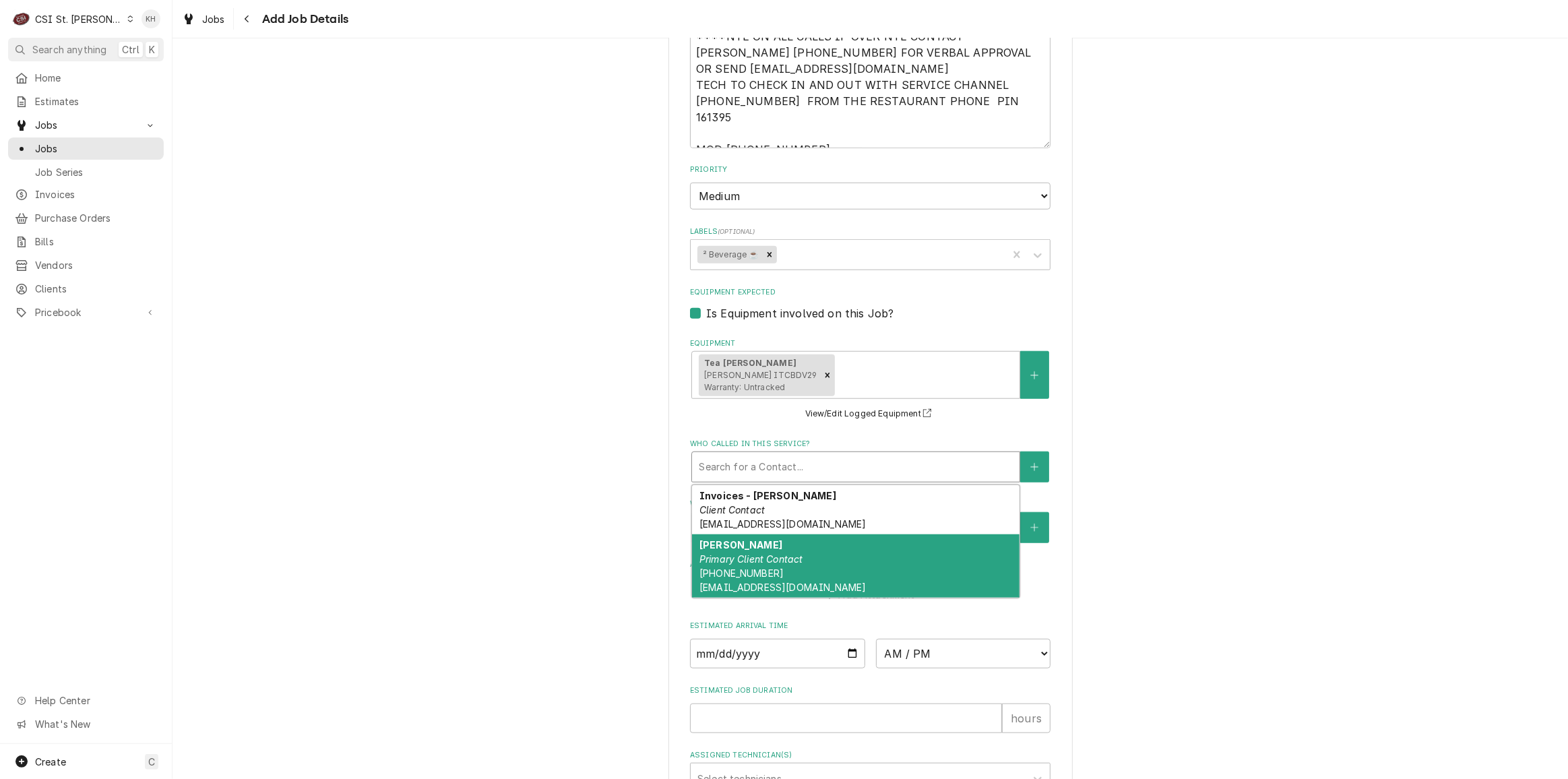
click at [937, 548] on div "Jeff Costa Primary Client Contact (636) 399-1299 jcosta@raisingcanes.com" at bounding box center [856, 566] width 327 height 64
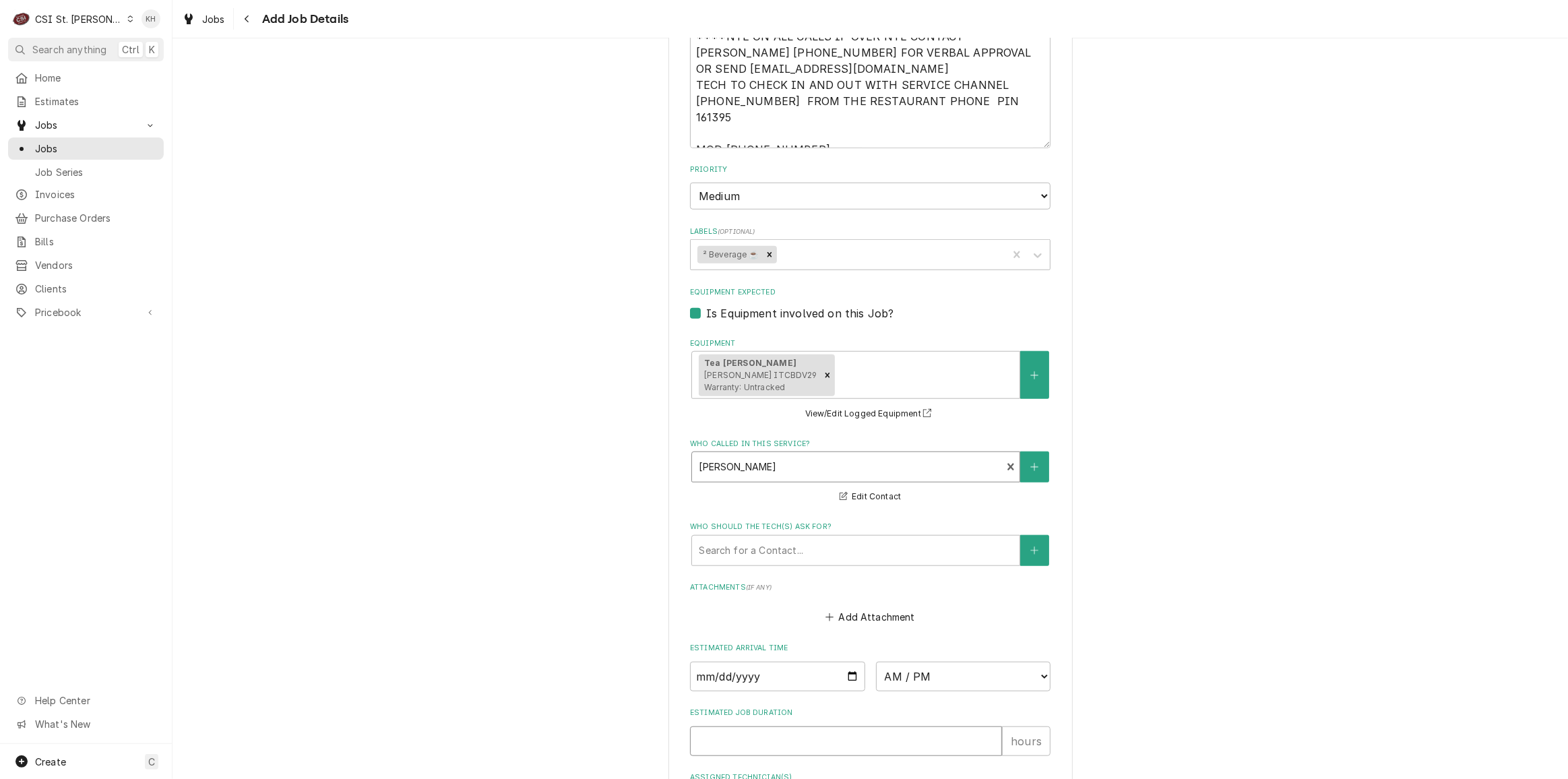
click at [840, 726] on input "Estimated Job Duration" at bounding box center [845, 741] width 312 height 30
type textarea "x"
type input "2"
type textarea "x"
type input "2"
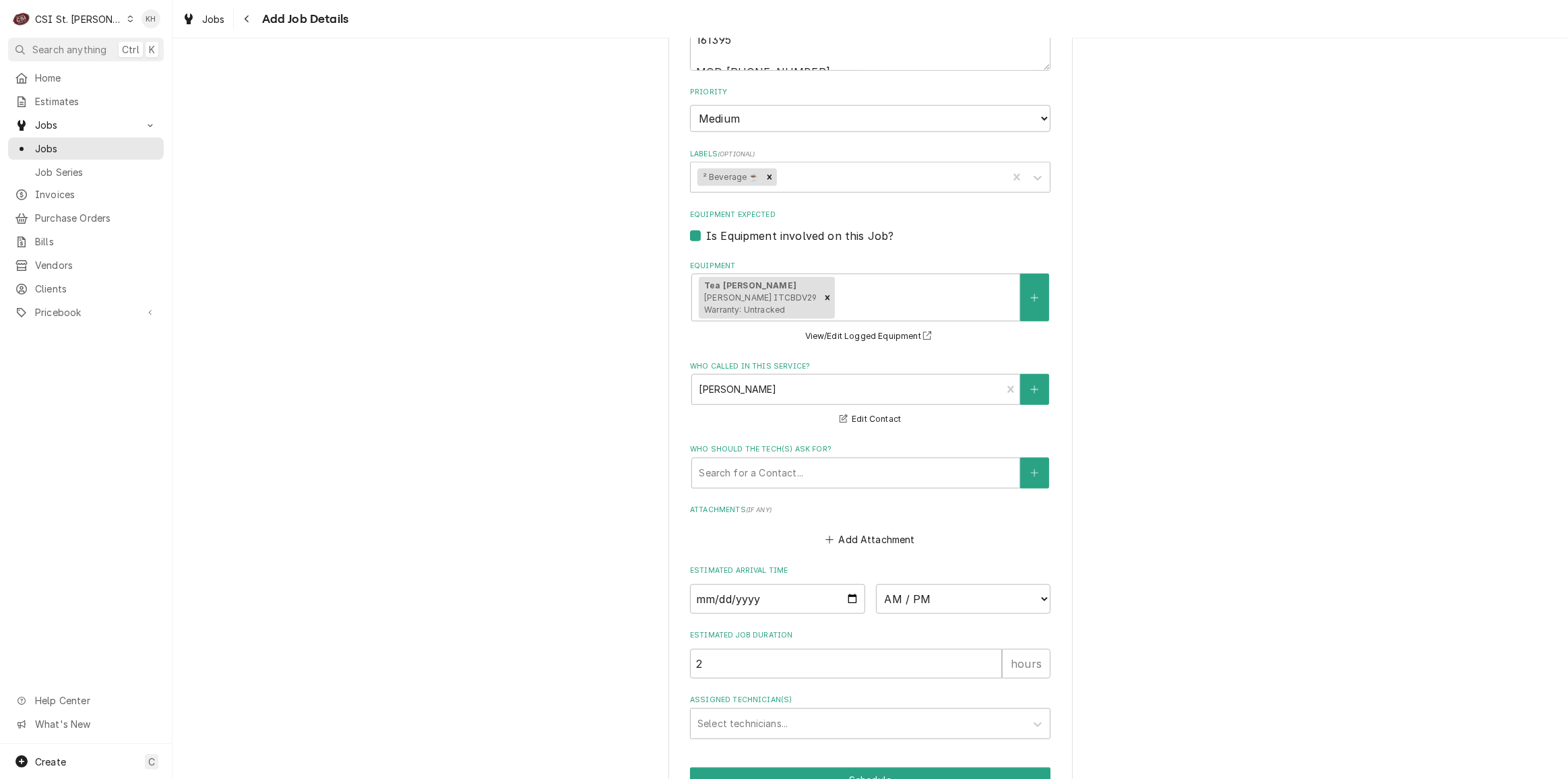
scroll to position [1320, 0]
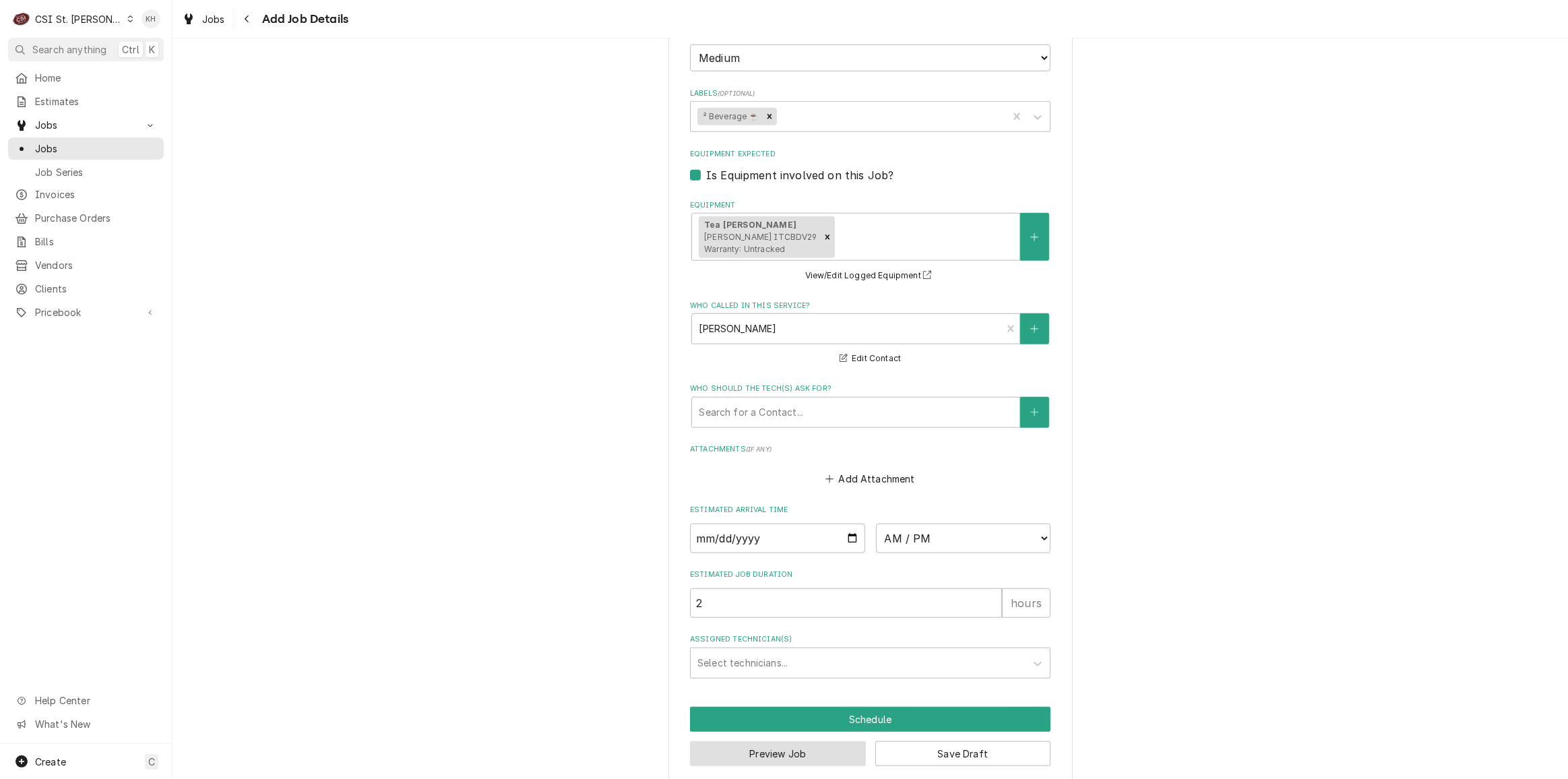
click at [850, 741] on button "Preview Job" at bounding box center [777, 753] width 176 height 25
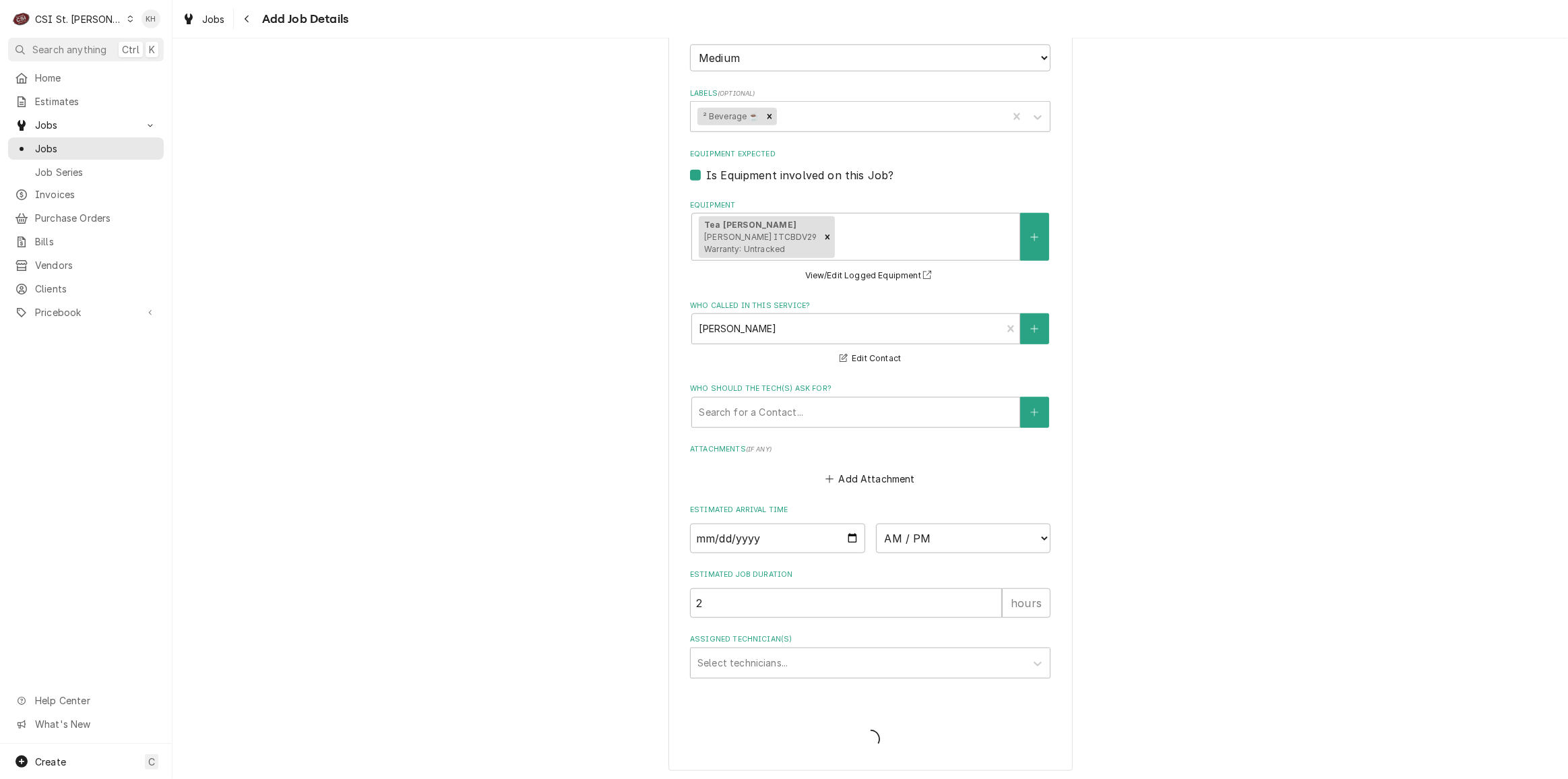
scroll to position [1307, 0]
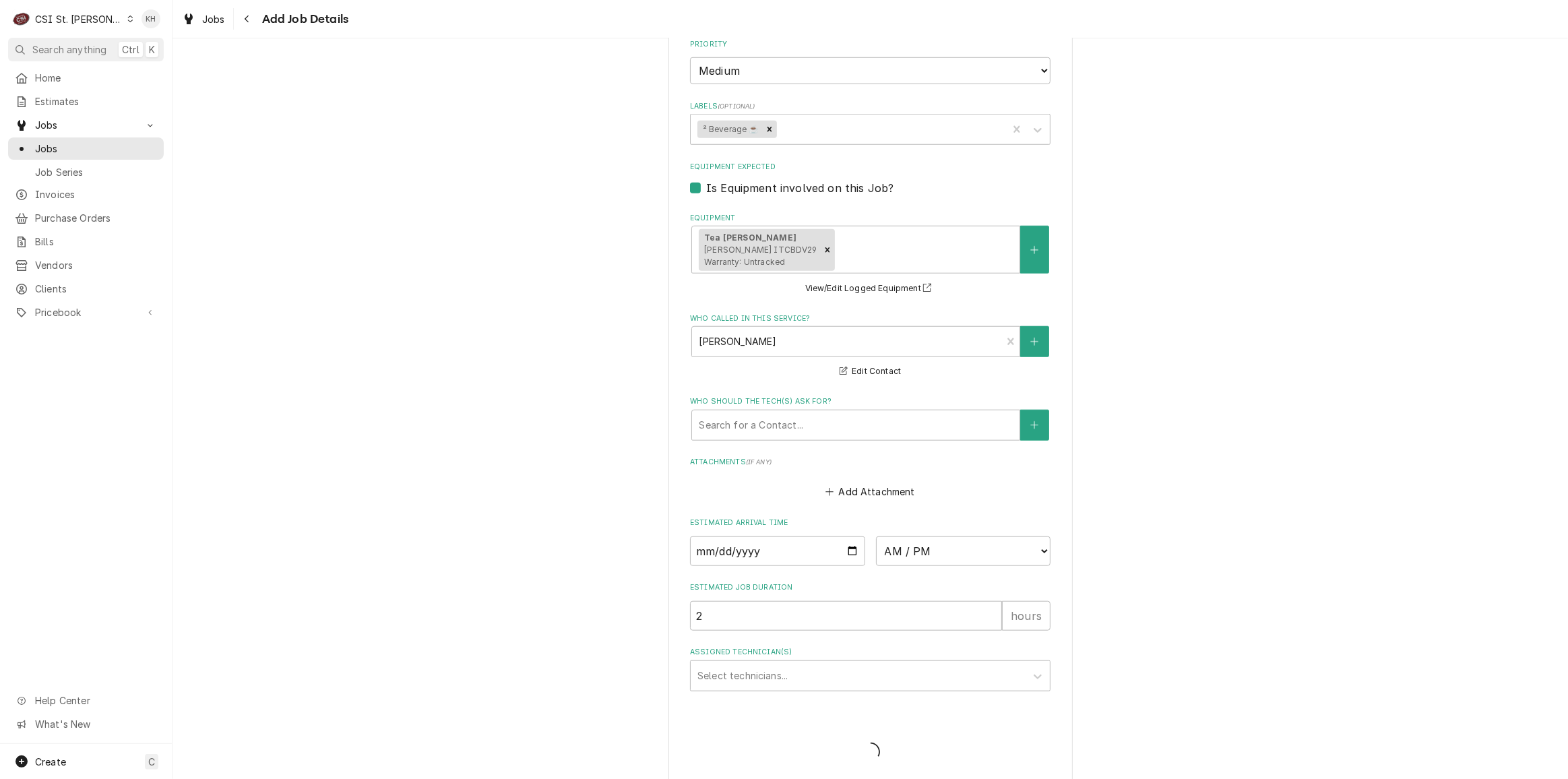
type textarea "x"
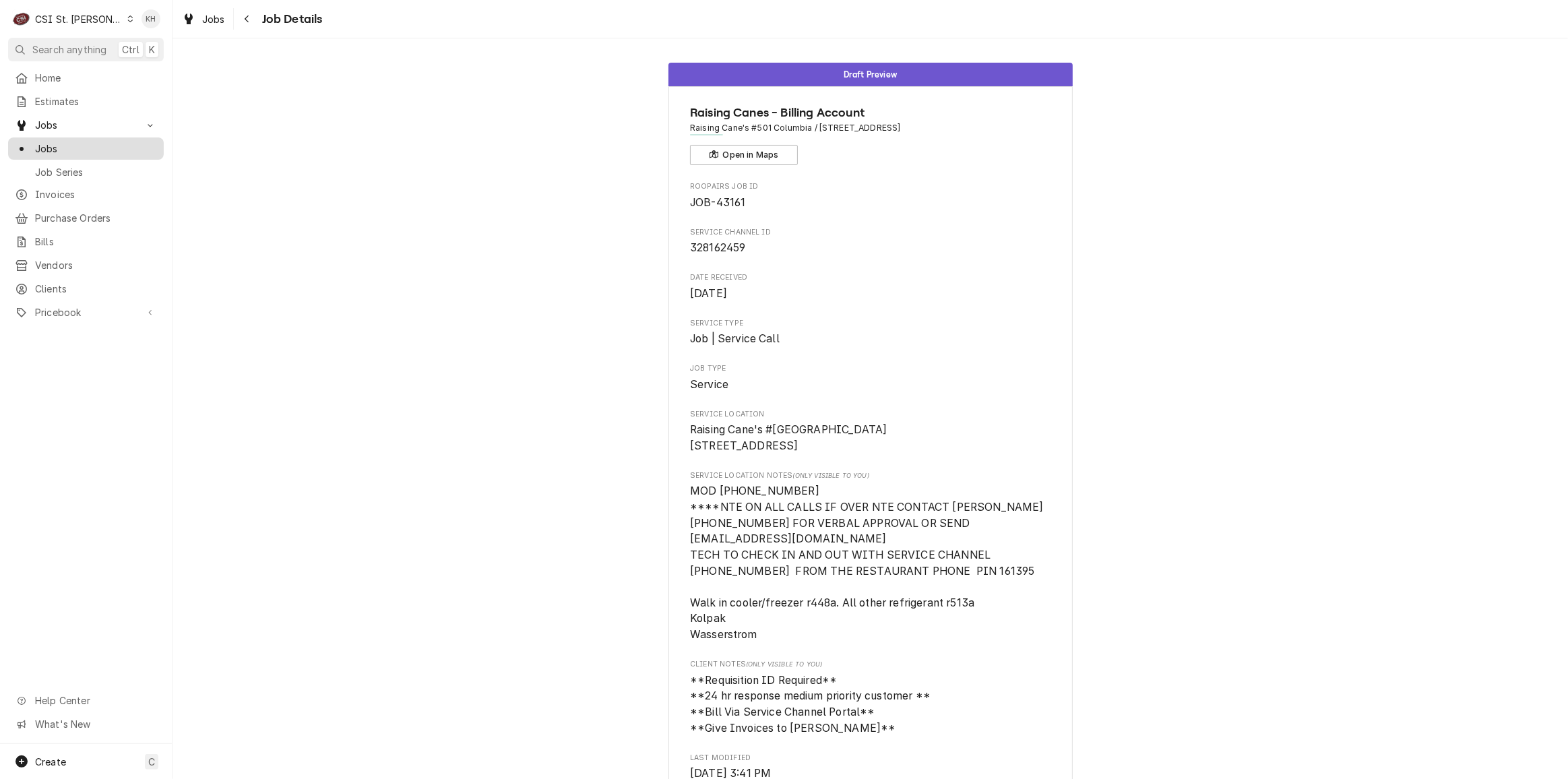
click at [99, 142] on span "Jobs" at bounding box center [96, 148] width 122 height 14
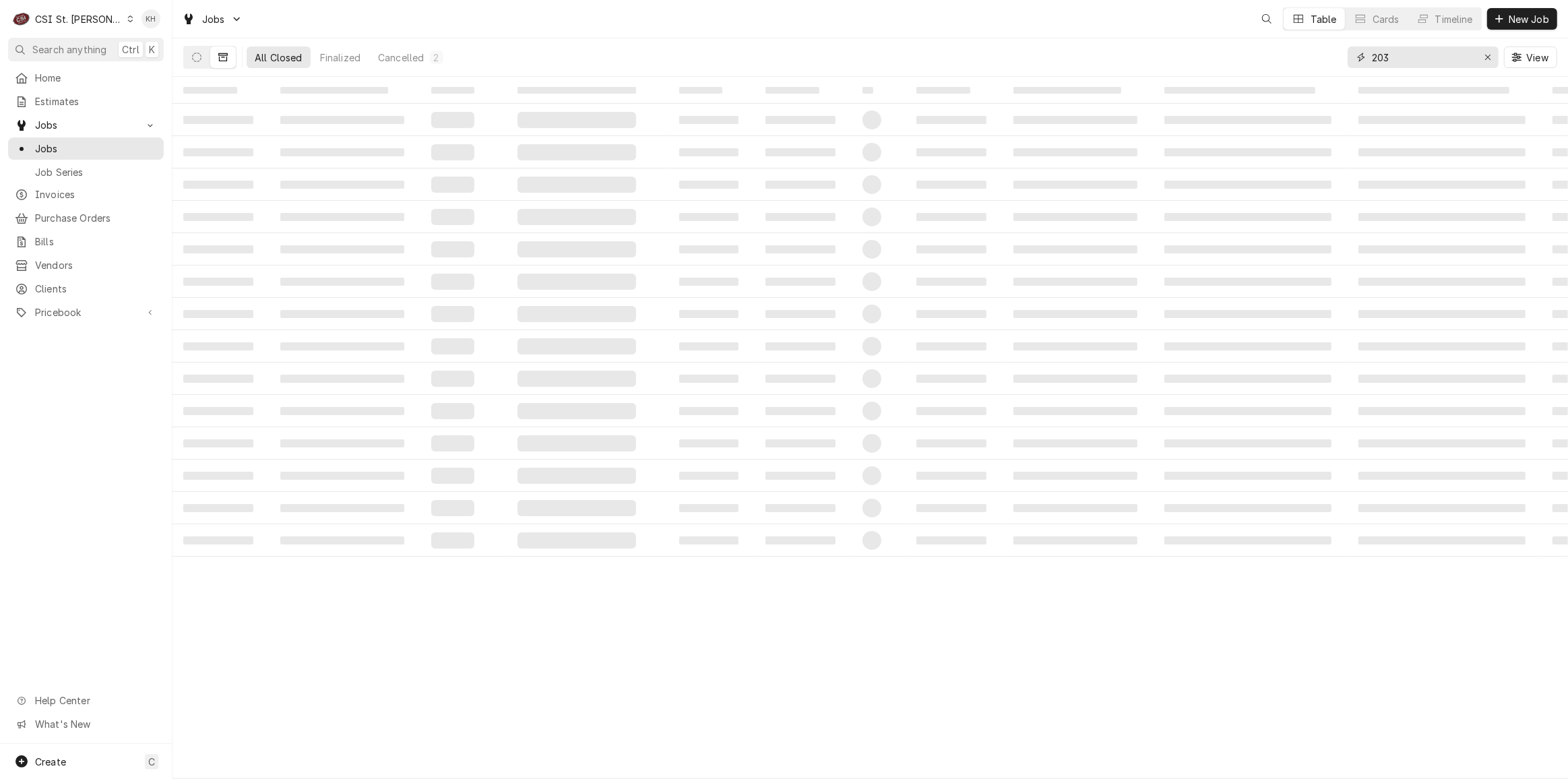
drag, startPoint x: 1434, startPoint y: 61, endPoint x: 1202, endPoint y: 69, distance: 232.1
click at [1202, 69] on div "All Closed Finalized Cancelled 2 203 View" at bounding box center [870, 58] width 1374 height 38
paste input "325970527"
type input "325970527"
click at [201, 57] on icon "Dynamic Content Wrapper" at bounding box center [197, 57] width 9 height 10
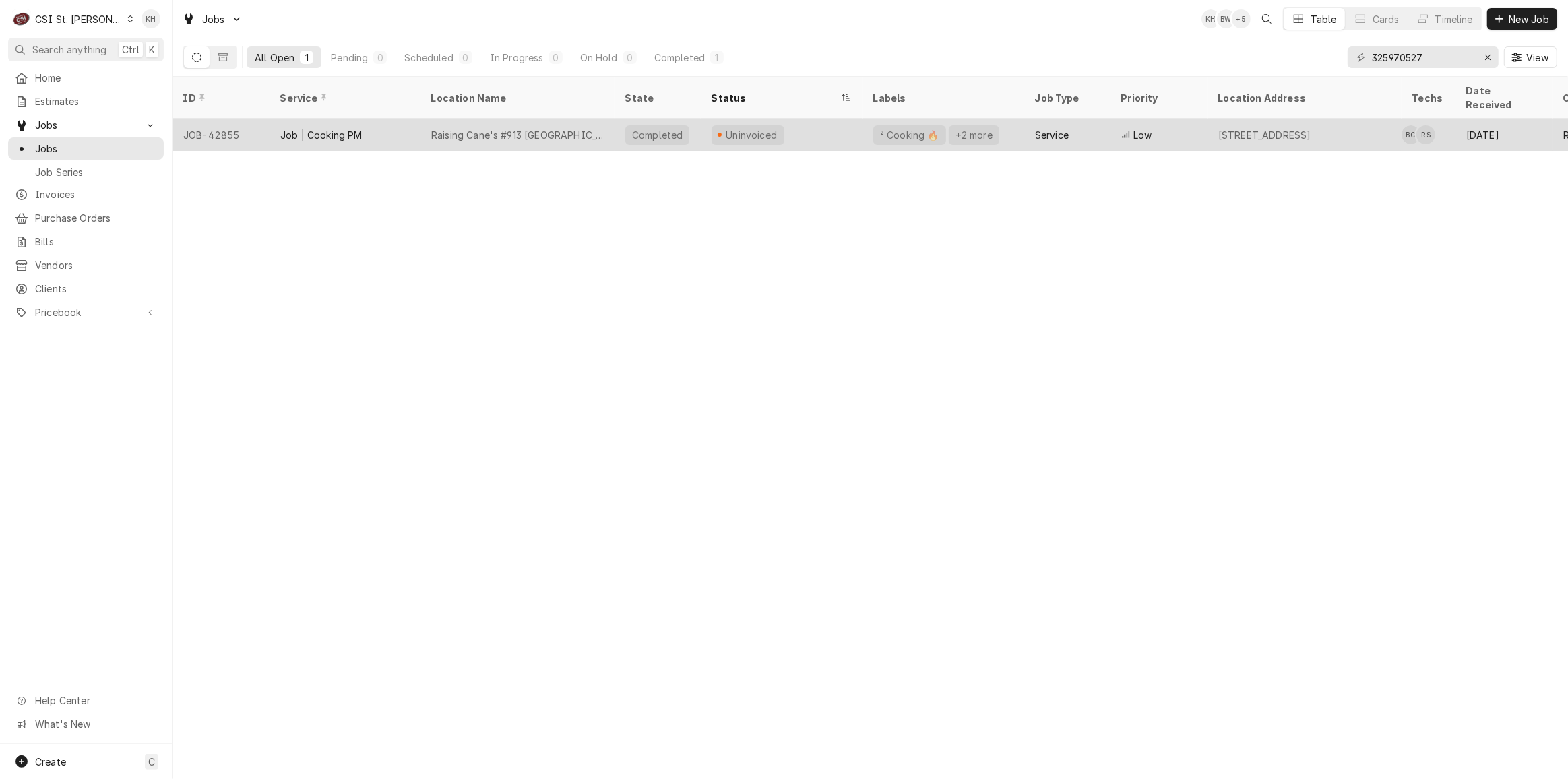
click at [589, 118] on div "Raising Cane's #913 Wentzville" at bounding box center [517, 134] width 194 height 32
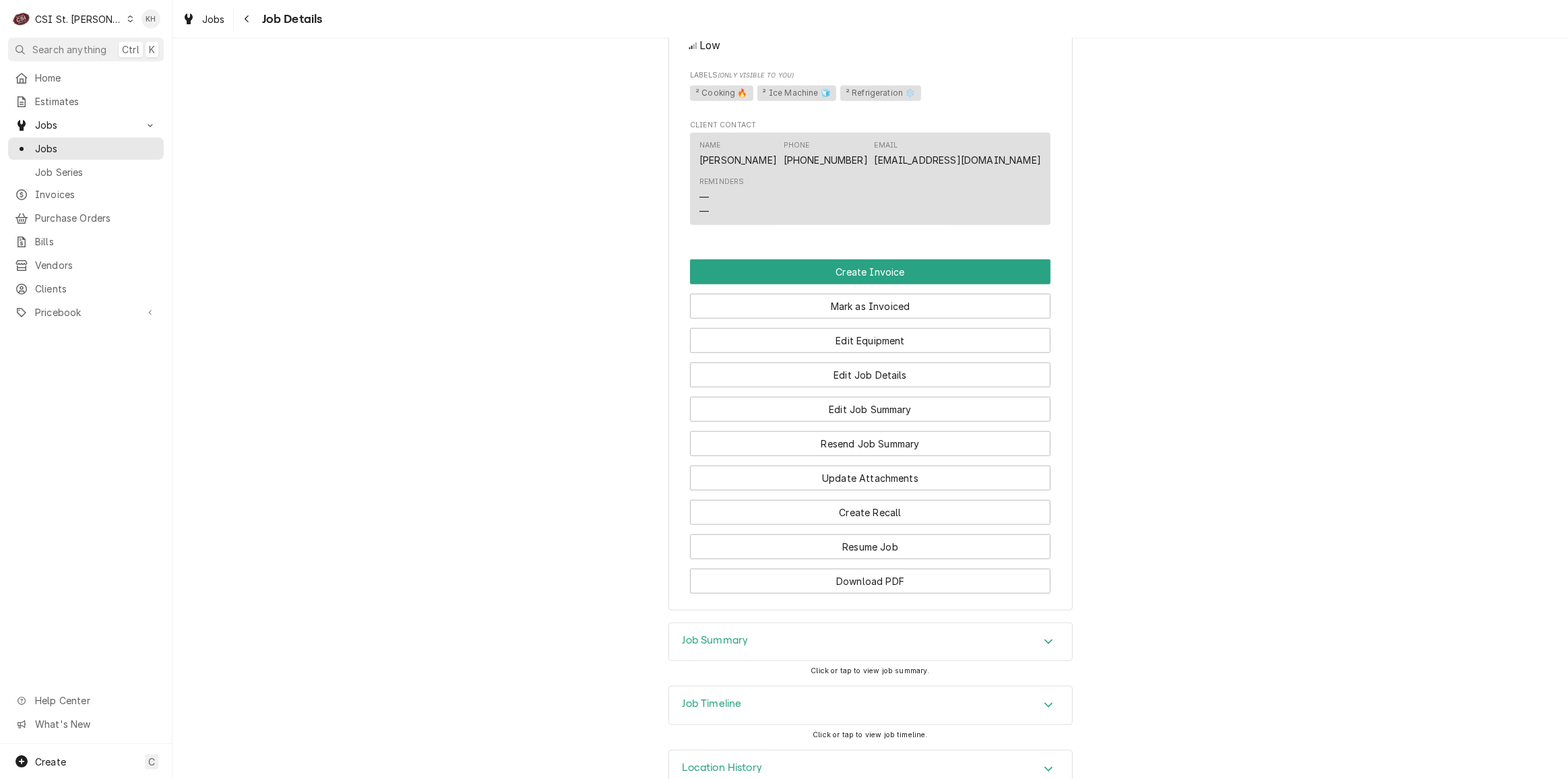
scroll to position [1587, 0]
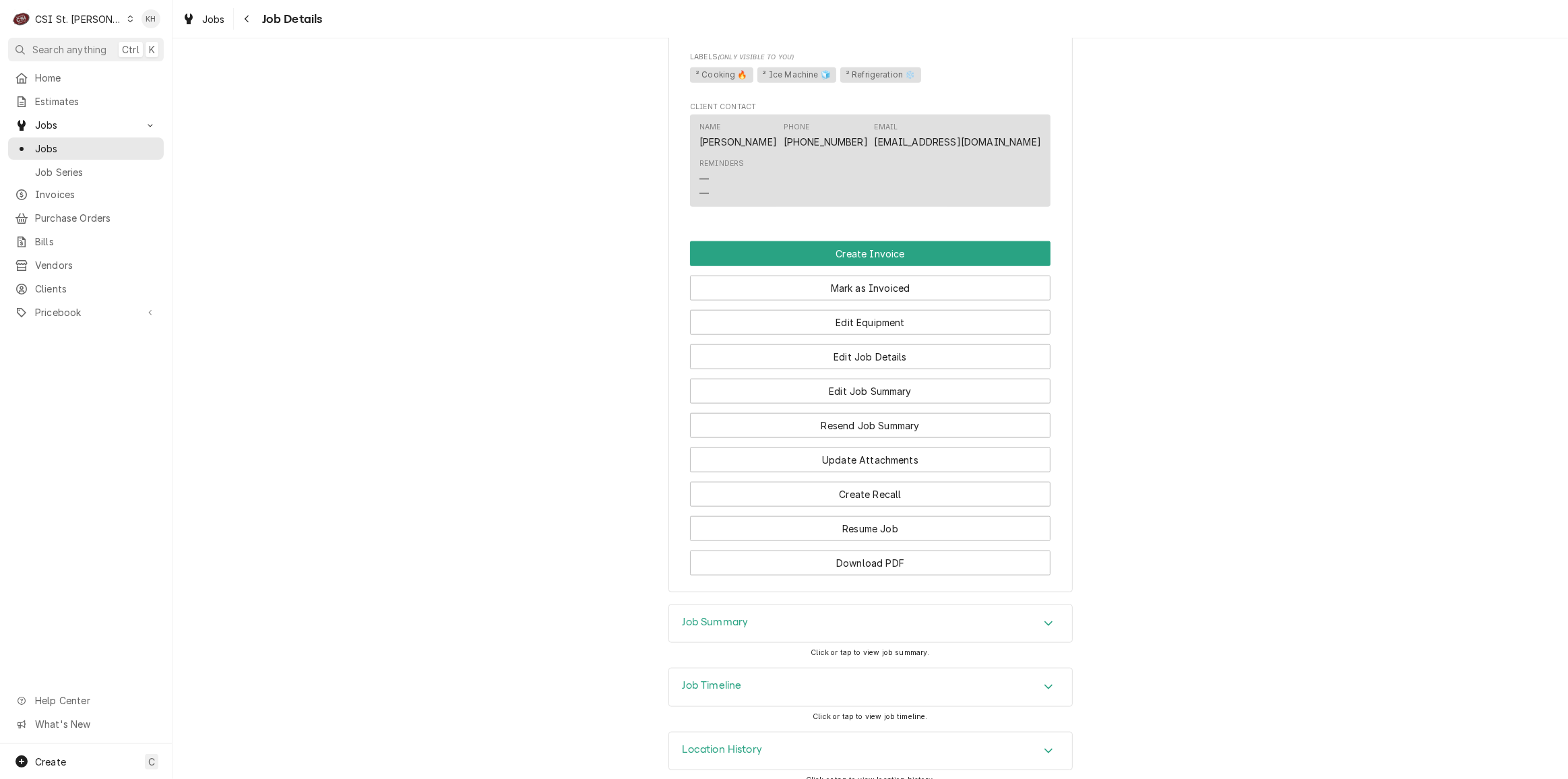
click at [742, 679] on div "Job Timeline" at bounding box center [870, 688] width 403 height 38
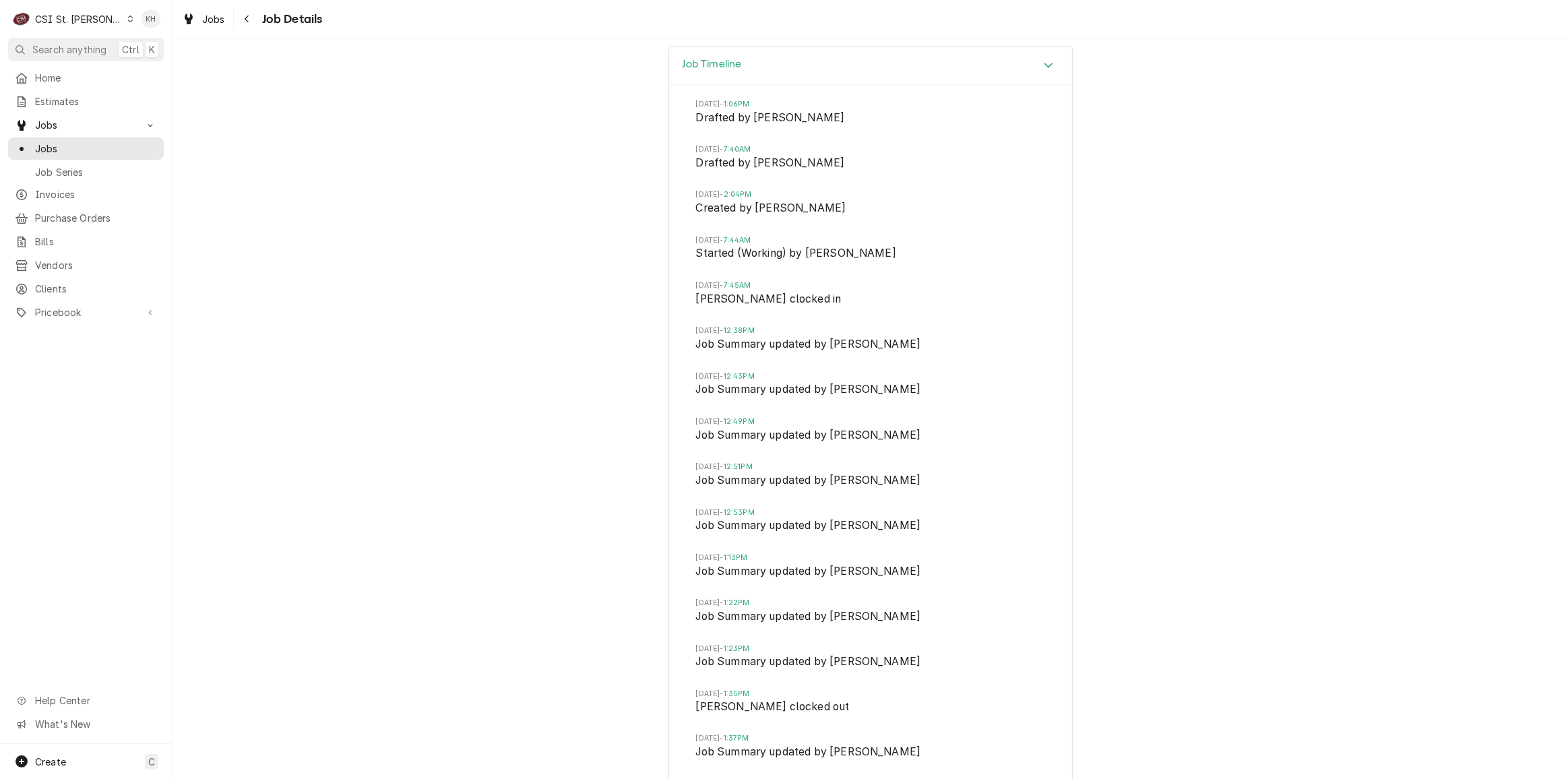
scroll to position [2041, 0]
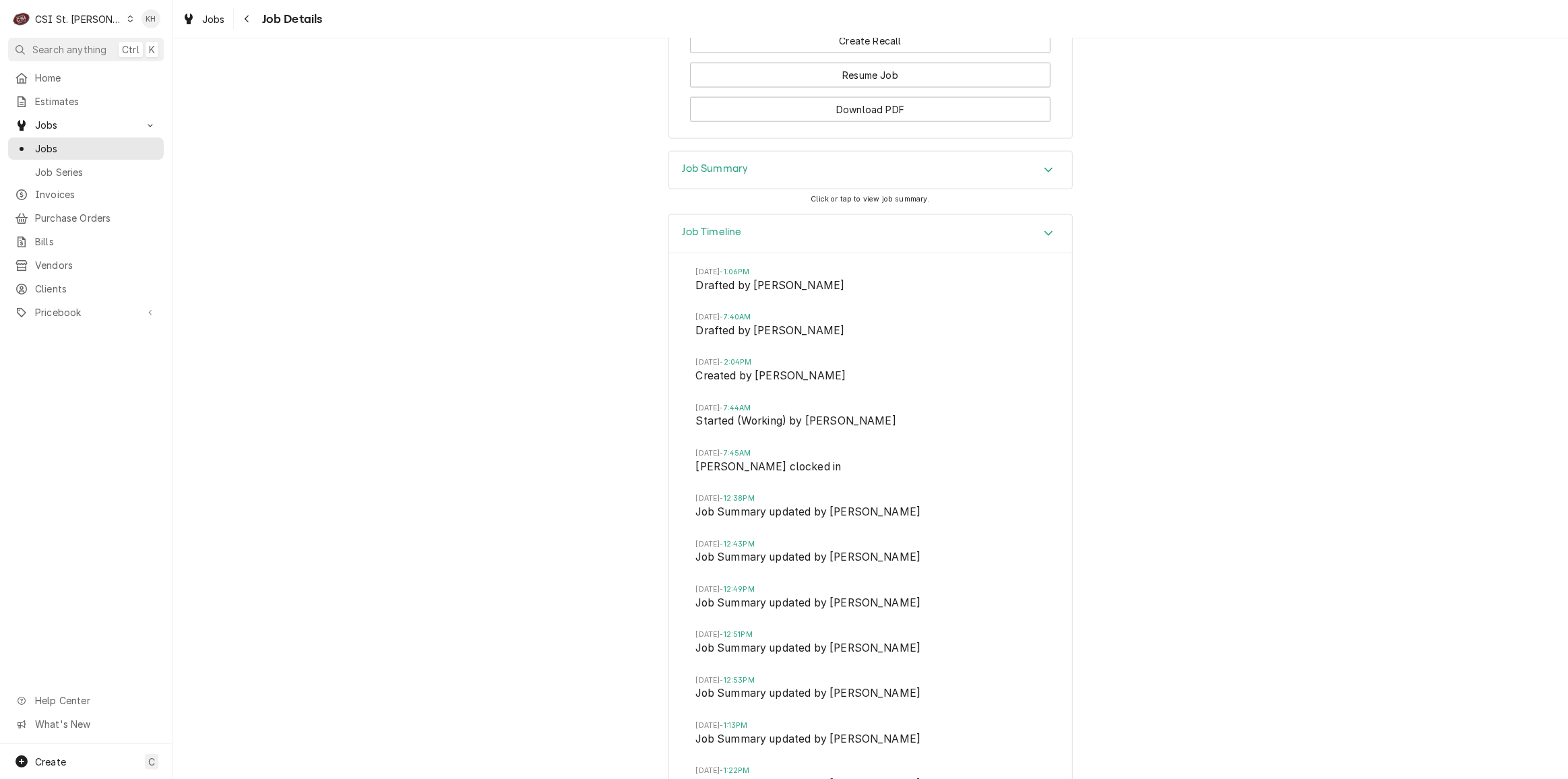
click at [751, 160] on div "Job Summary" at bounding box center [870, 170] width 403 height 38
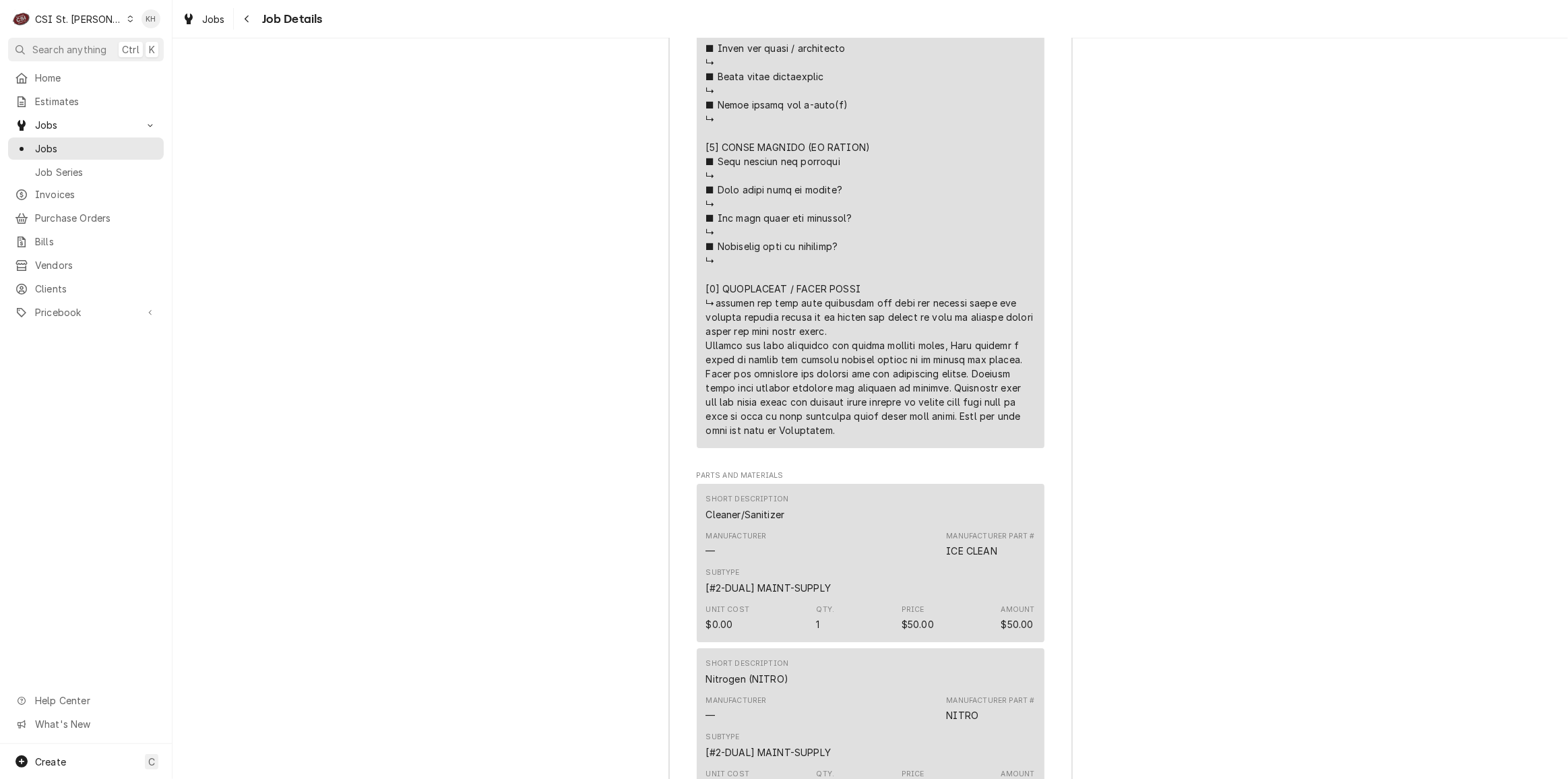
scroll to position [4797, 0]
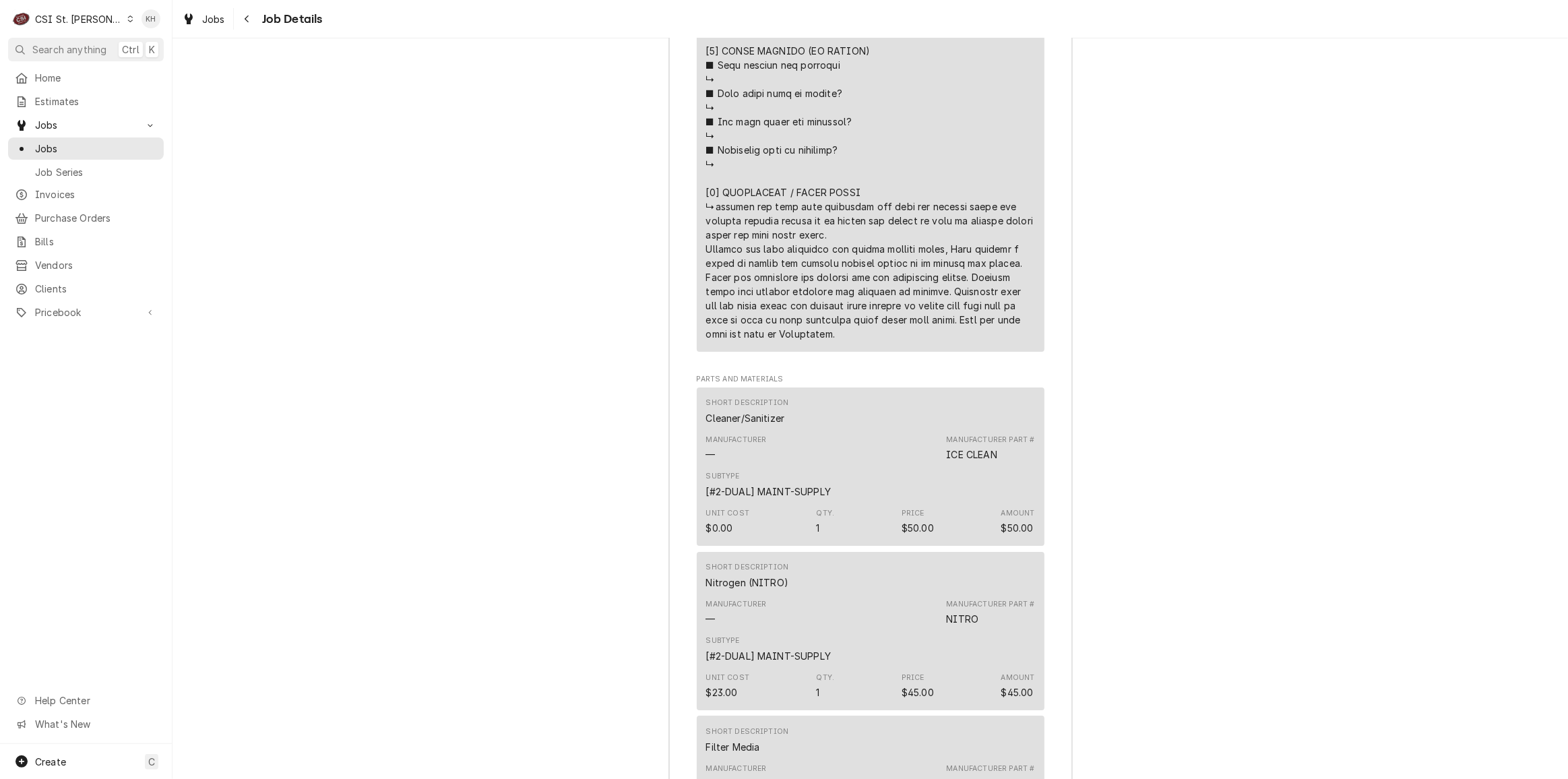
click at [61, 19] on div "CSI St. [PERSON_NAME]" at bounding box center [79, 19] width 88 height 14
click at [172, 28] on div "CSI [US_STATE][GEOGRAPHIC_DATA]" at bounding box center [206, 26] width 178 height 14
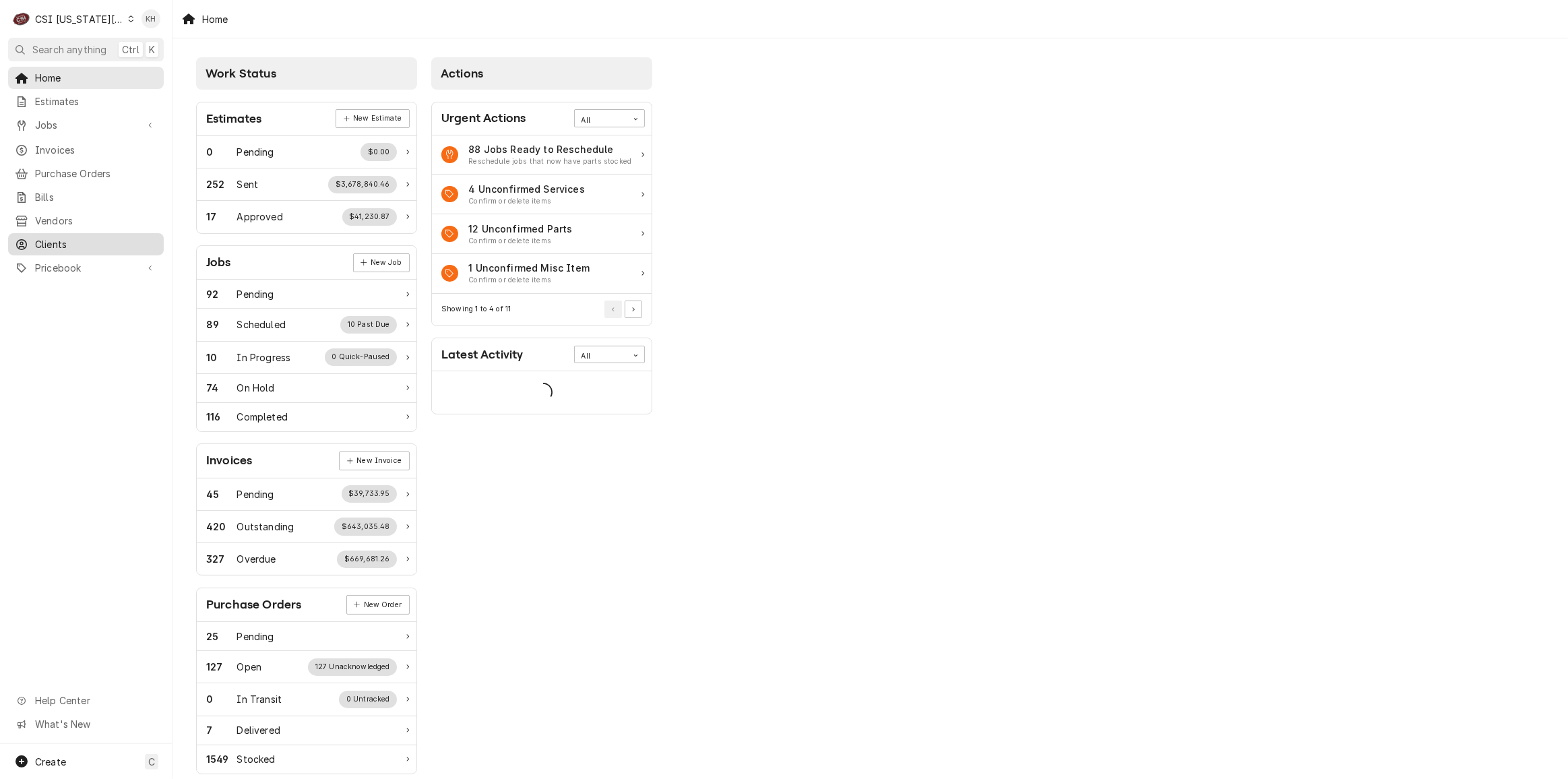
click at [69, 240] on span "Clients" at bounding box center [96, 244] width 122 height 14
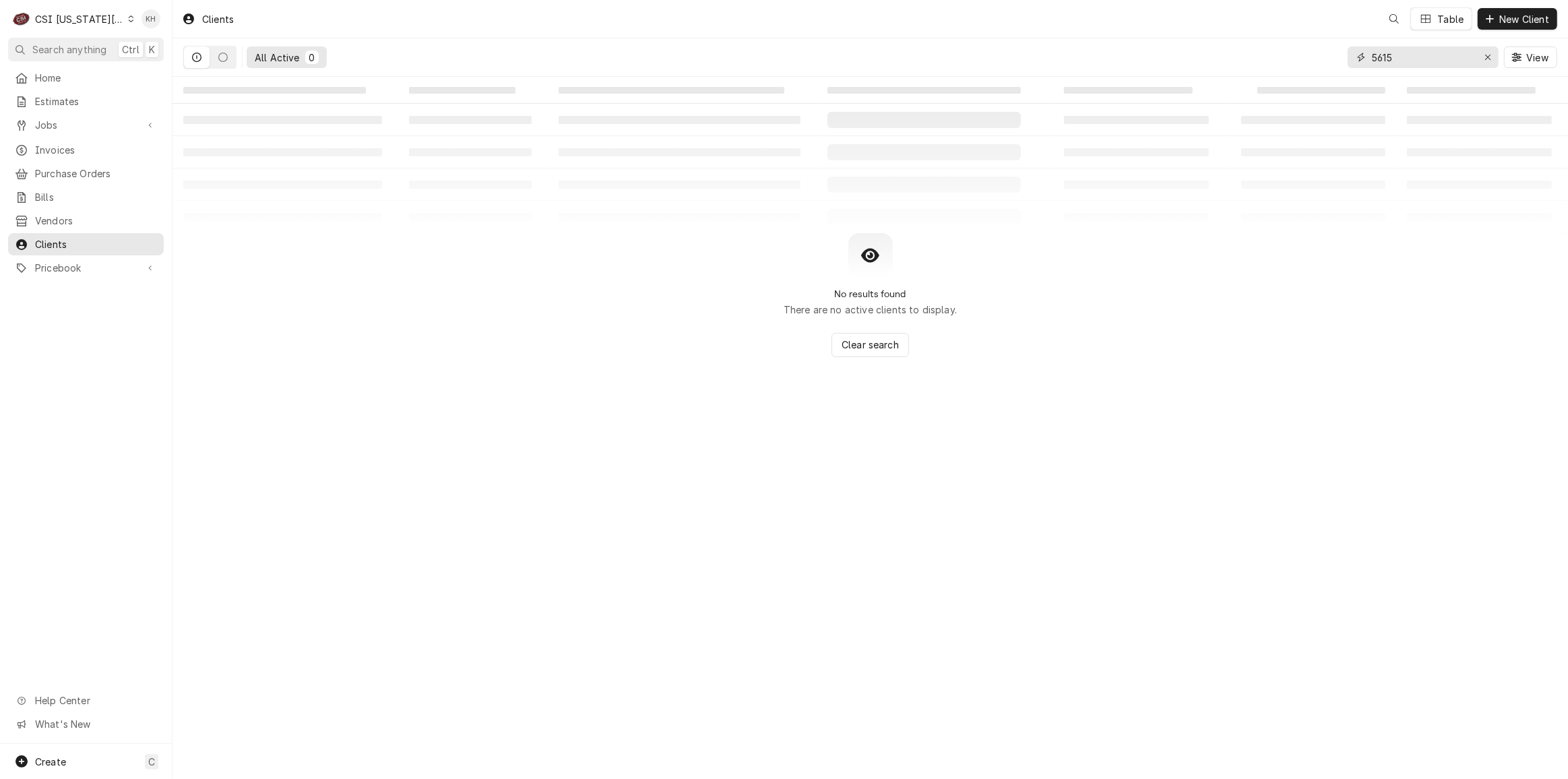
drag, startPoint x: 1432, startPoint y: 61, endPoint x: 1249, endPoint y: 82, distance: 184.2
click at [1249, 82] on div "Clients Table New Client All Active 0 5615 View ‌ ‌ ‌ ‌ ‌ ‌ ‌ ‌ ‌ ‌ ‌ ‌ ‌ ‌ ‌ ‌…" at bounding box center [870, 390] width 1396 height 779
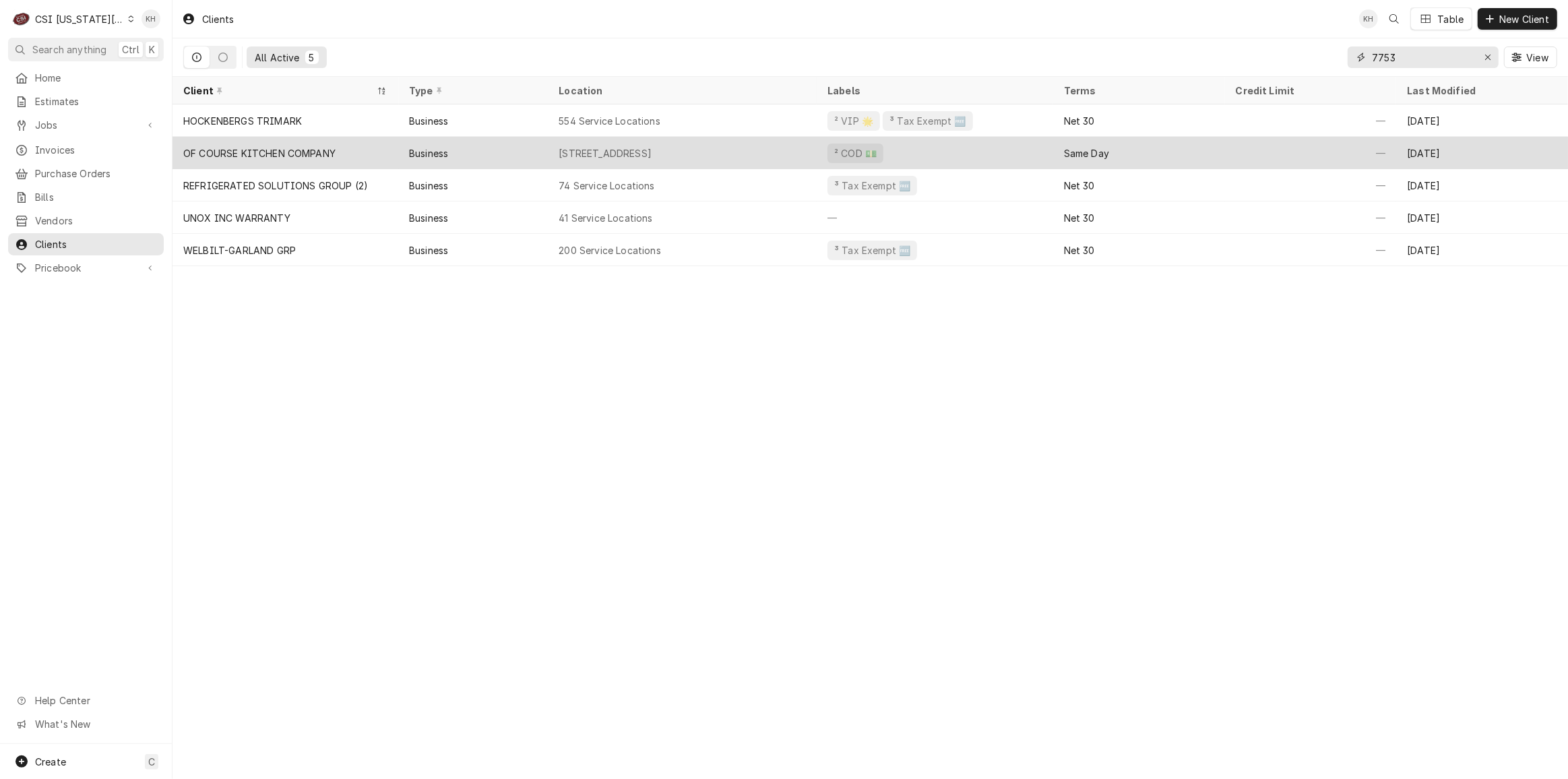
type input "7753"
click at [755, 142] on div "[STREET_ADDRESS]" at bounding box center [682, 153] width 269 height 32
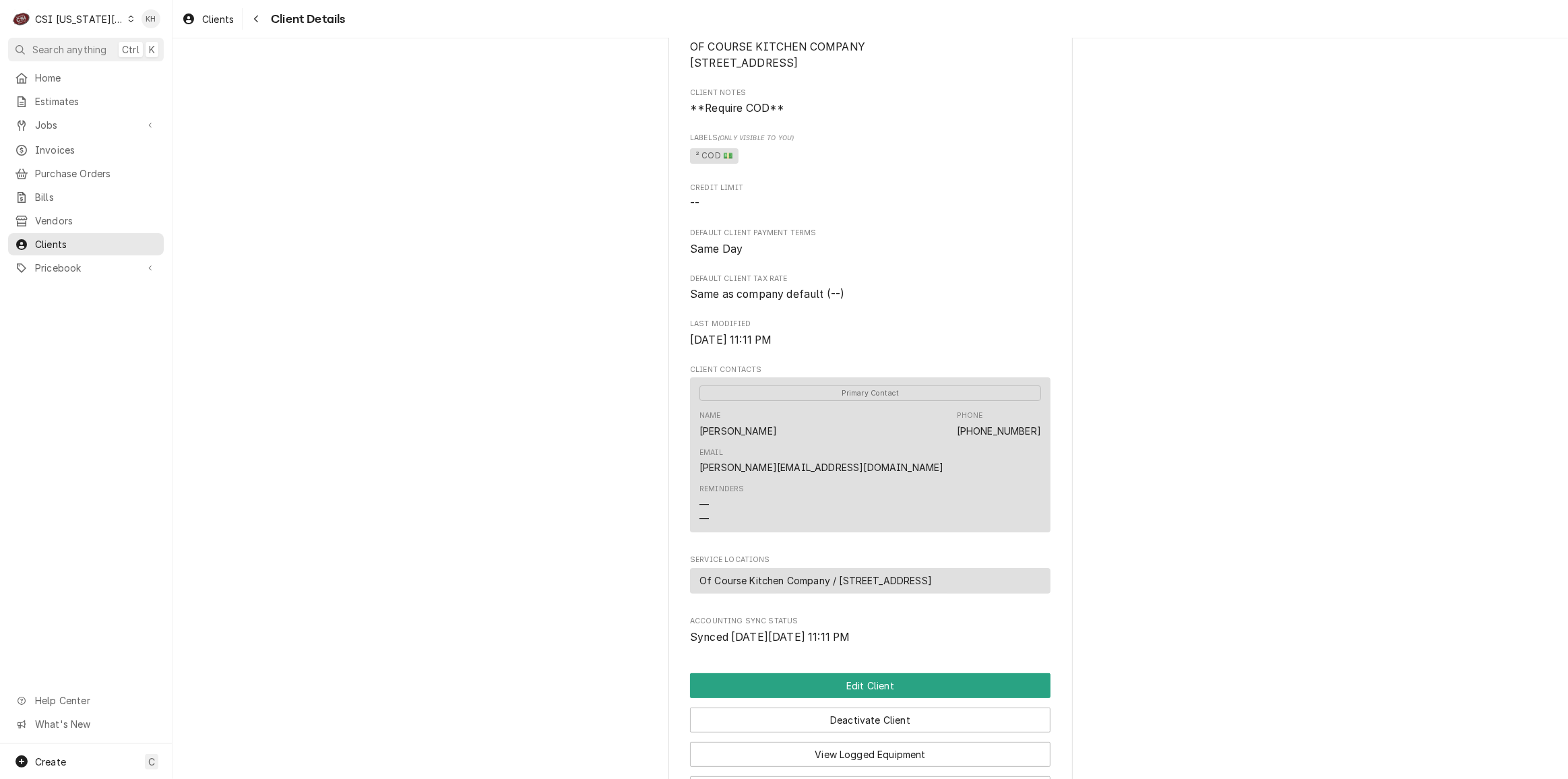
scroll to position [319, 0]
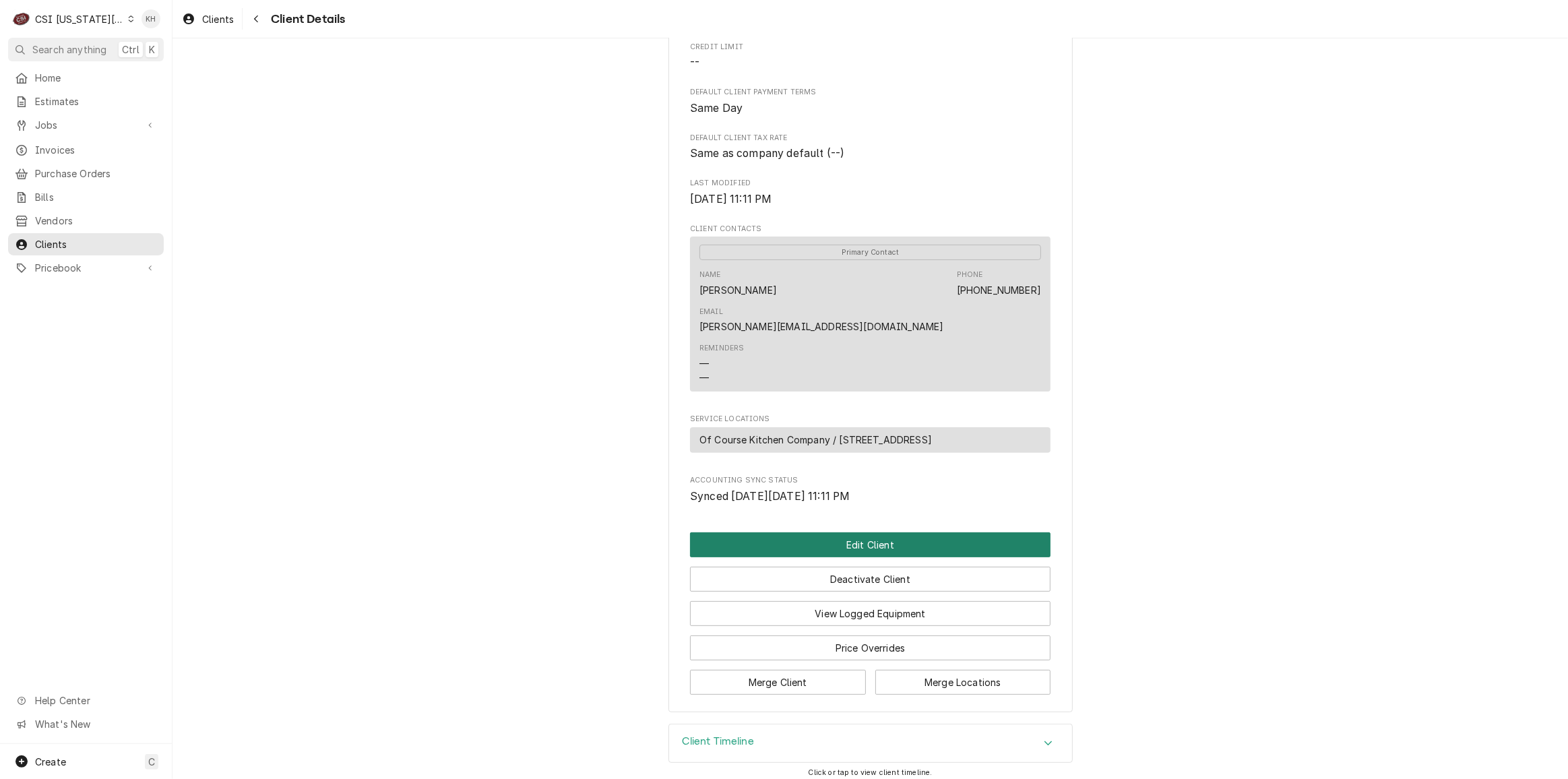
click at [853, 545] on button "Edit Client" at bounding box center [869, 544] width 360 height 25
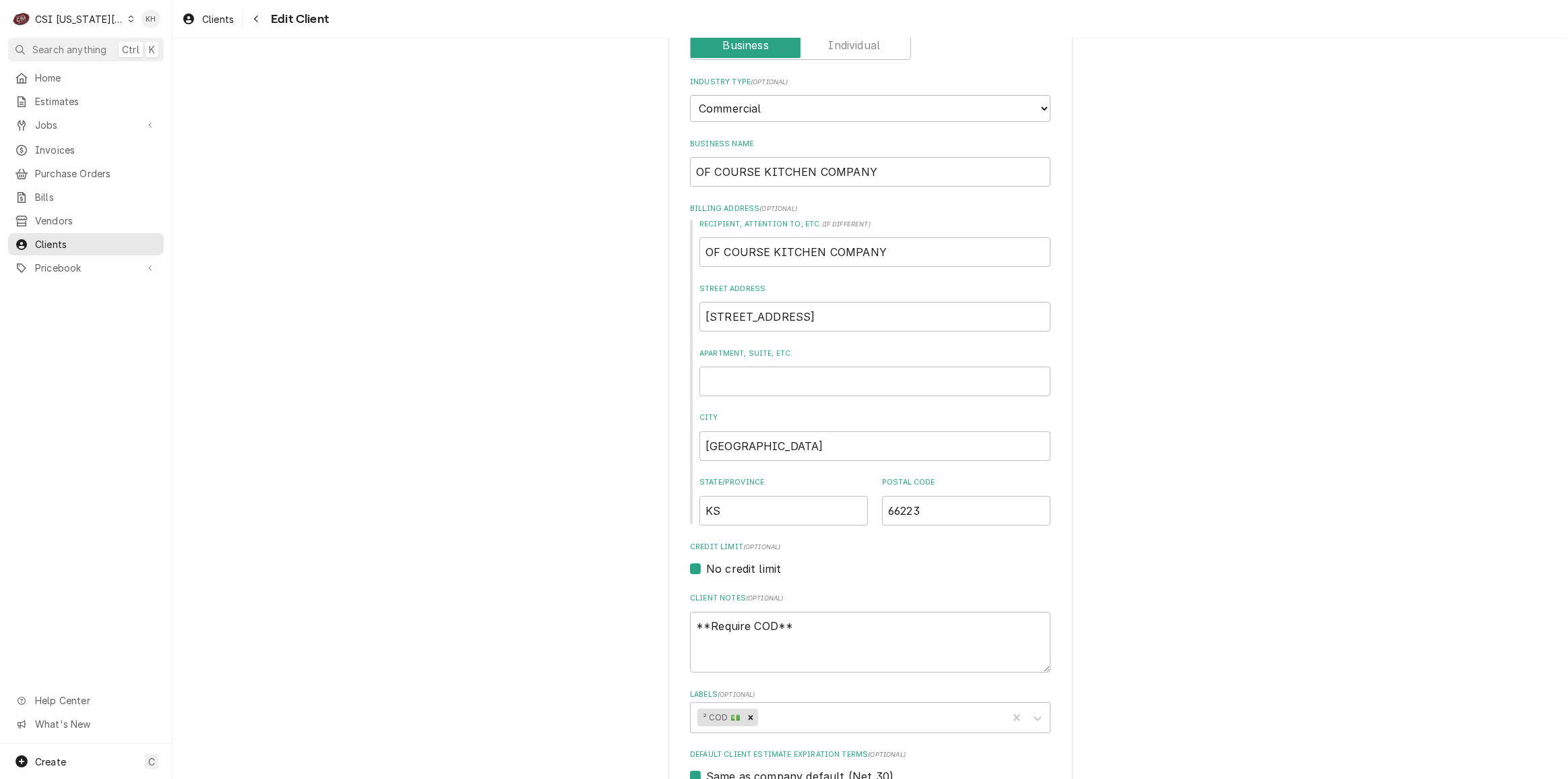
scroll to position [245, 0]
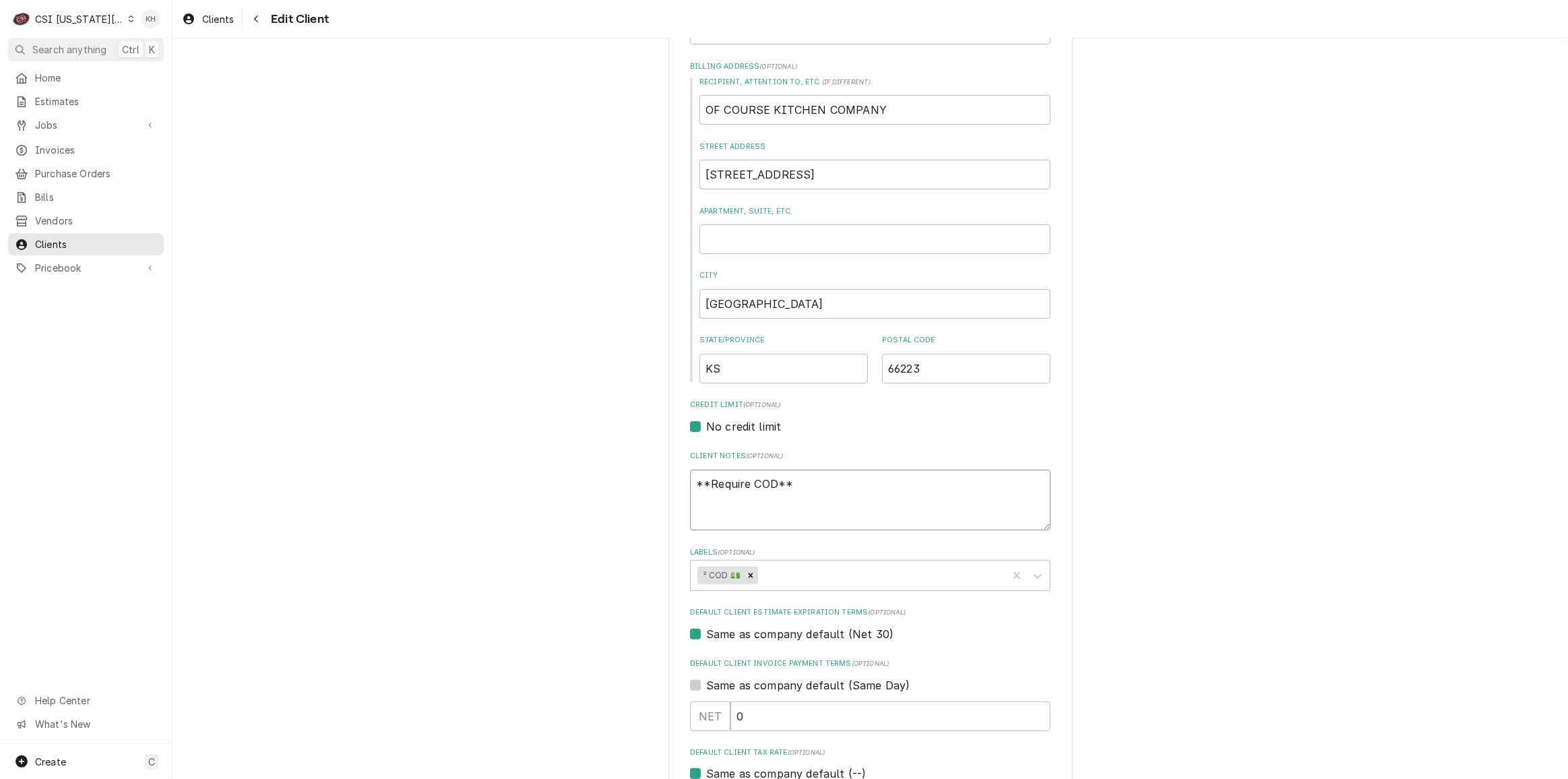
click at [799, 487] on textarea "**Require COD**" at bounding box center [869, 500] width 360 height 61
type textarea "x"
type textarea "**Require COD**"
paste textarea "[CREDIT_CARD_NUMBER]"
type textarea "x"
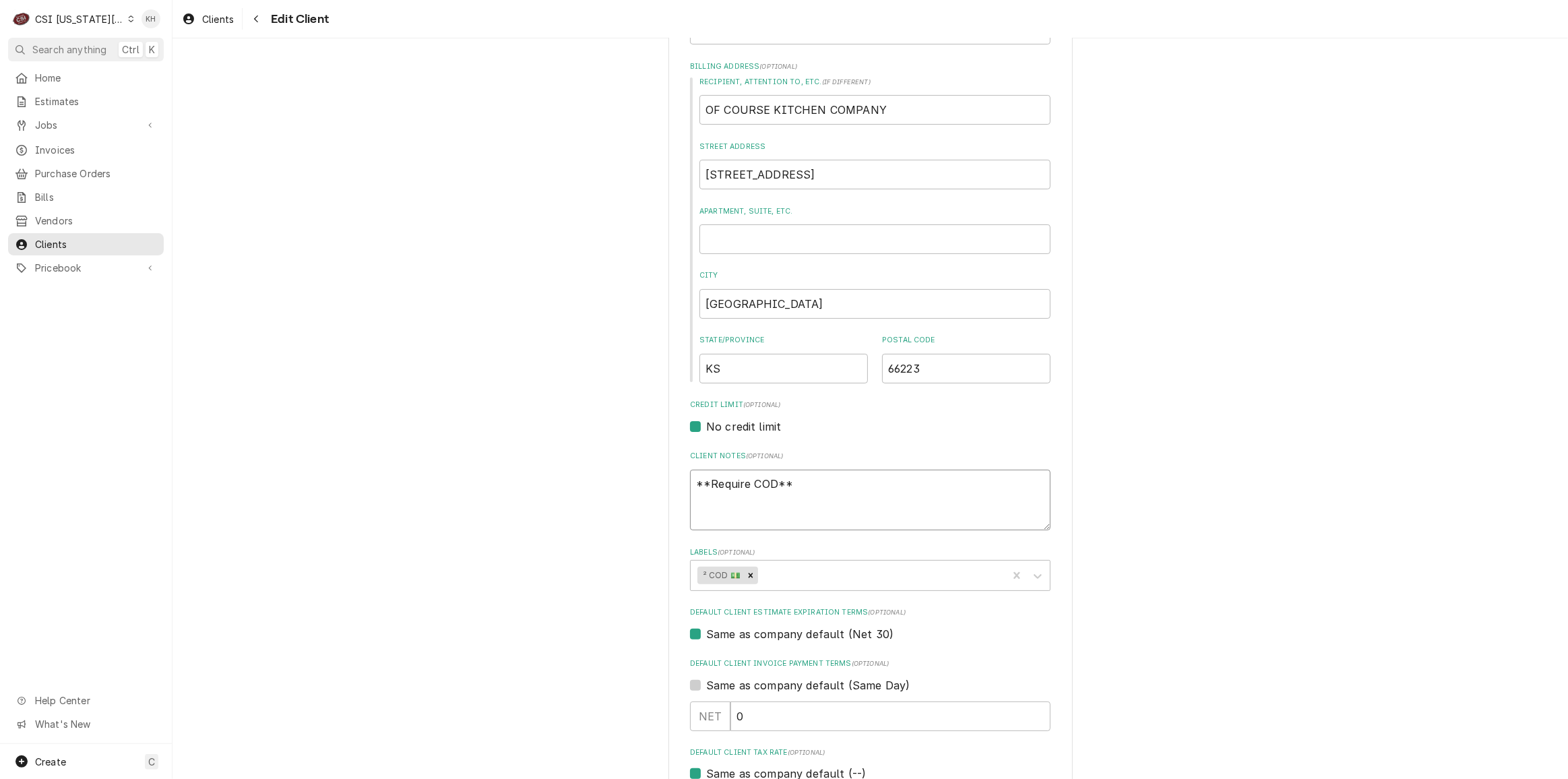
type textarea "**Require COD** [CREDIT_CARD_NUMBER]"
type textarea "x"
type textarea "**Require COD** [CREDIT_CARD_NUMBER]"
type textarea "x"
type textarea "**Require COD** [CREDIT_CARD_NUMBER] E"
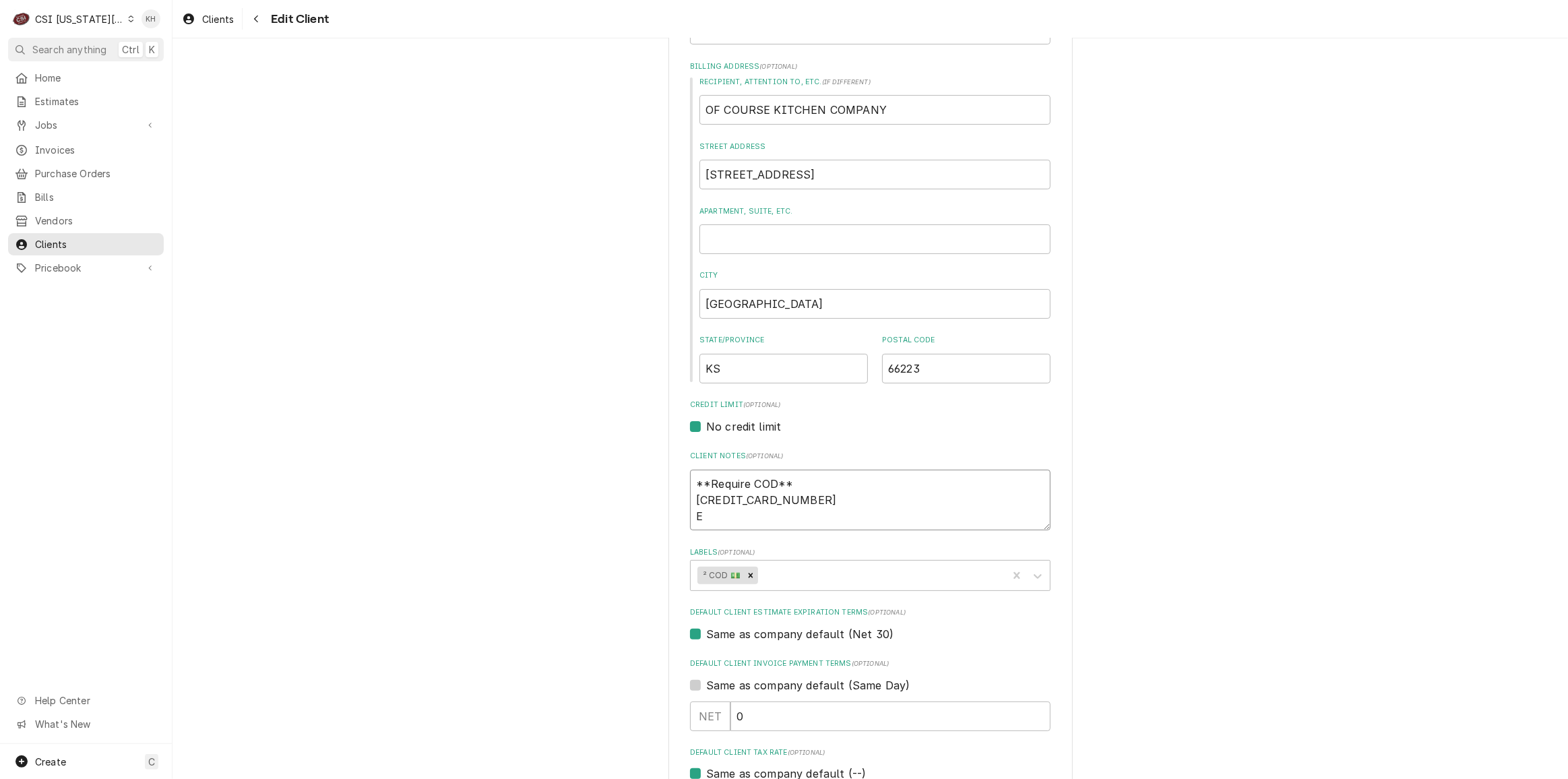
type textarea "x"
type textarea "**Require COD** [CREDIT_CARD_NUMBER] Ex"
type textarea "x"
type textarea "**Require COD** 379839696091002 Exp"
type textarea "x"
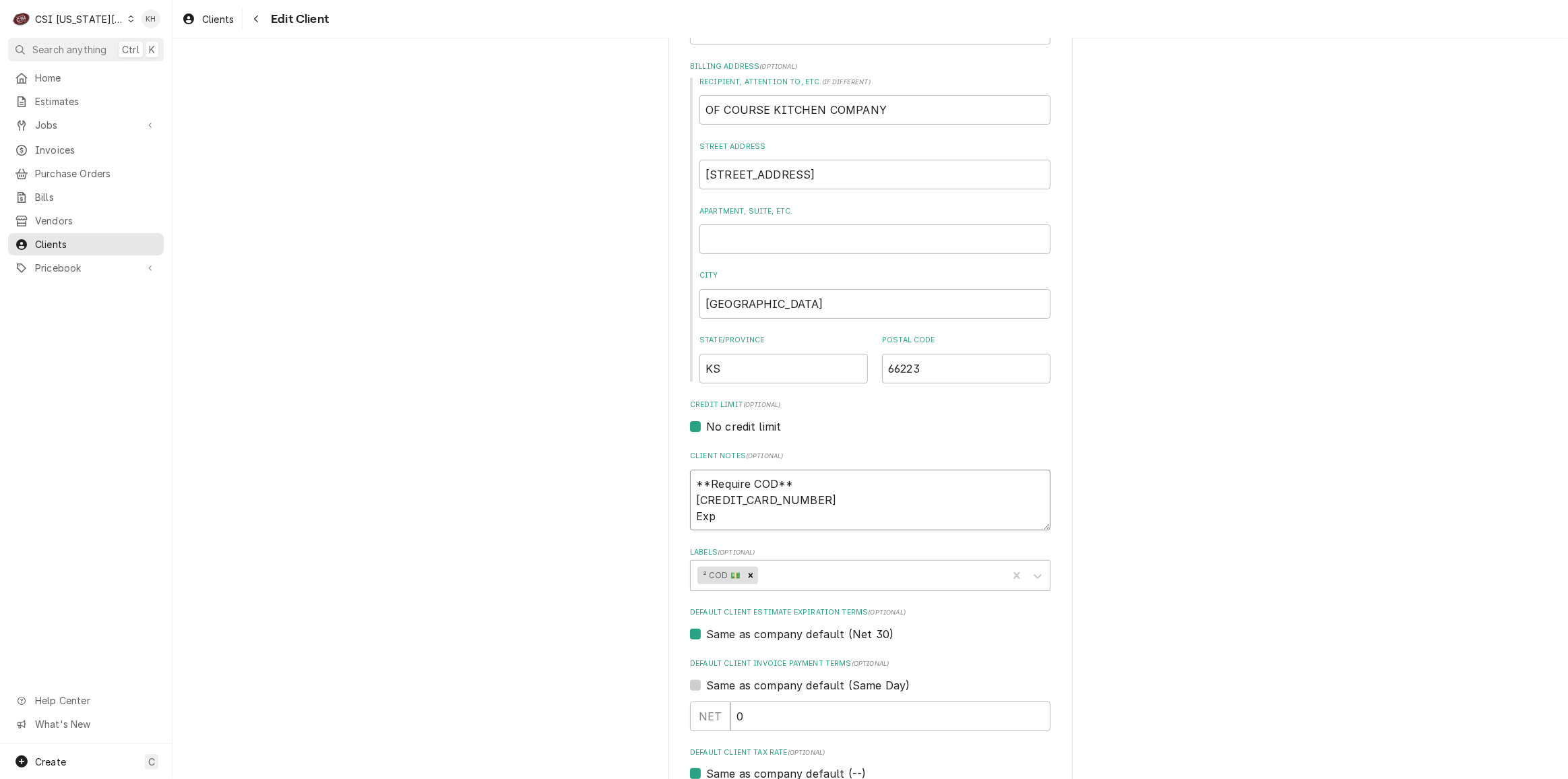
type textarea "**Require COD** 379839696091002 Exp"
click at [758, 513] on textarea "**Require COD** 379839696091002 Exp" at bounding box center [869, 500] width 360 height 61
paste textarea "5-28"
type textarea "x"
type textarea "**Require COD** 379839696091002 Exp 5-28"
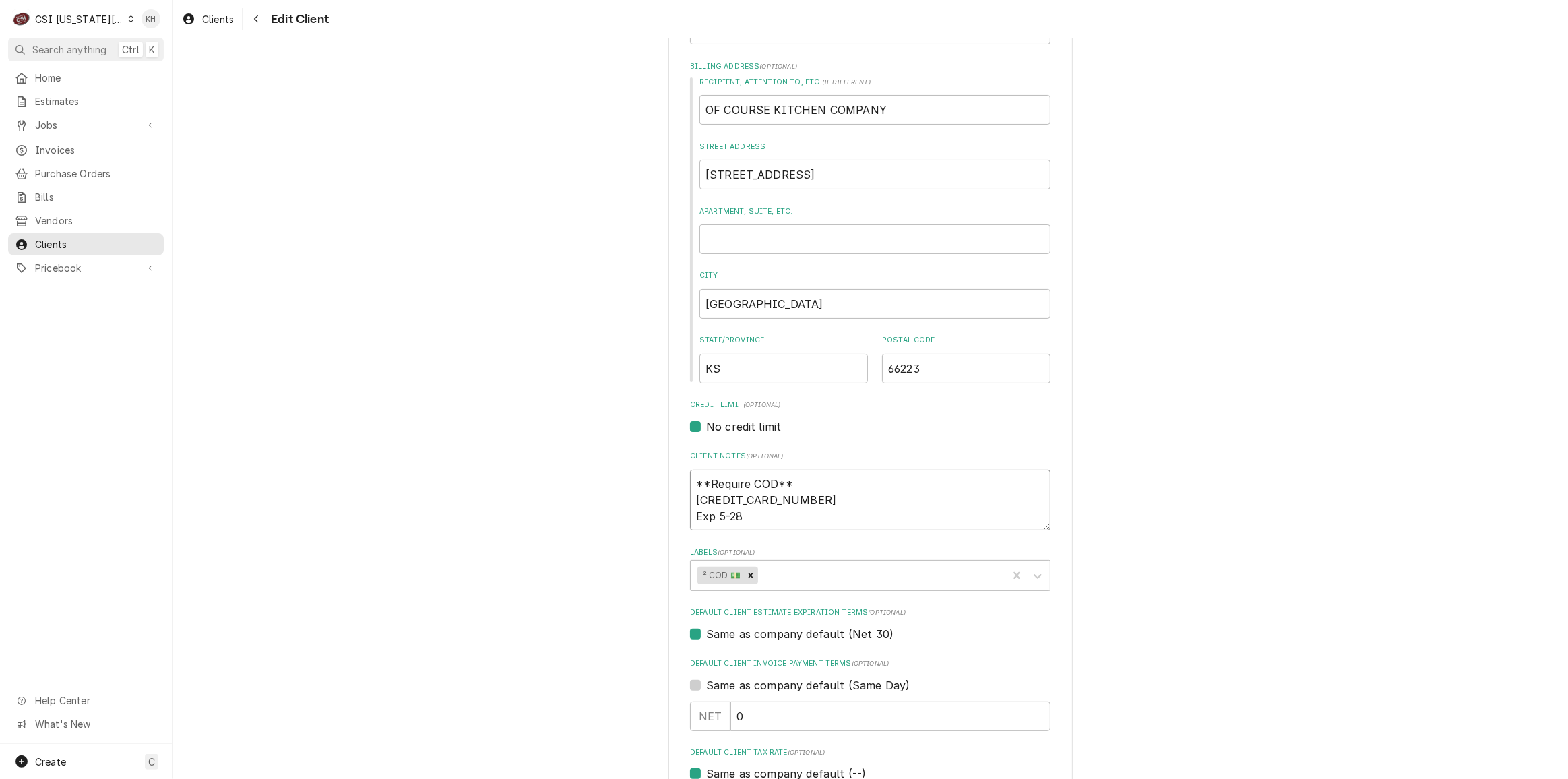
type textarea "x"
type textarea "**Require COD** 379839696091002 Exp 5-28"
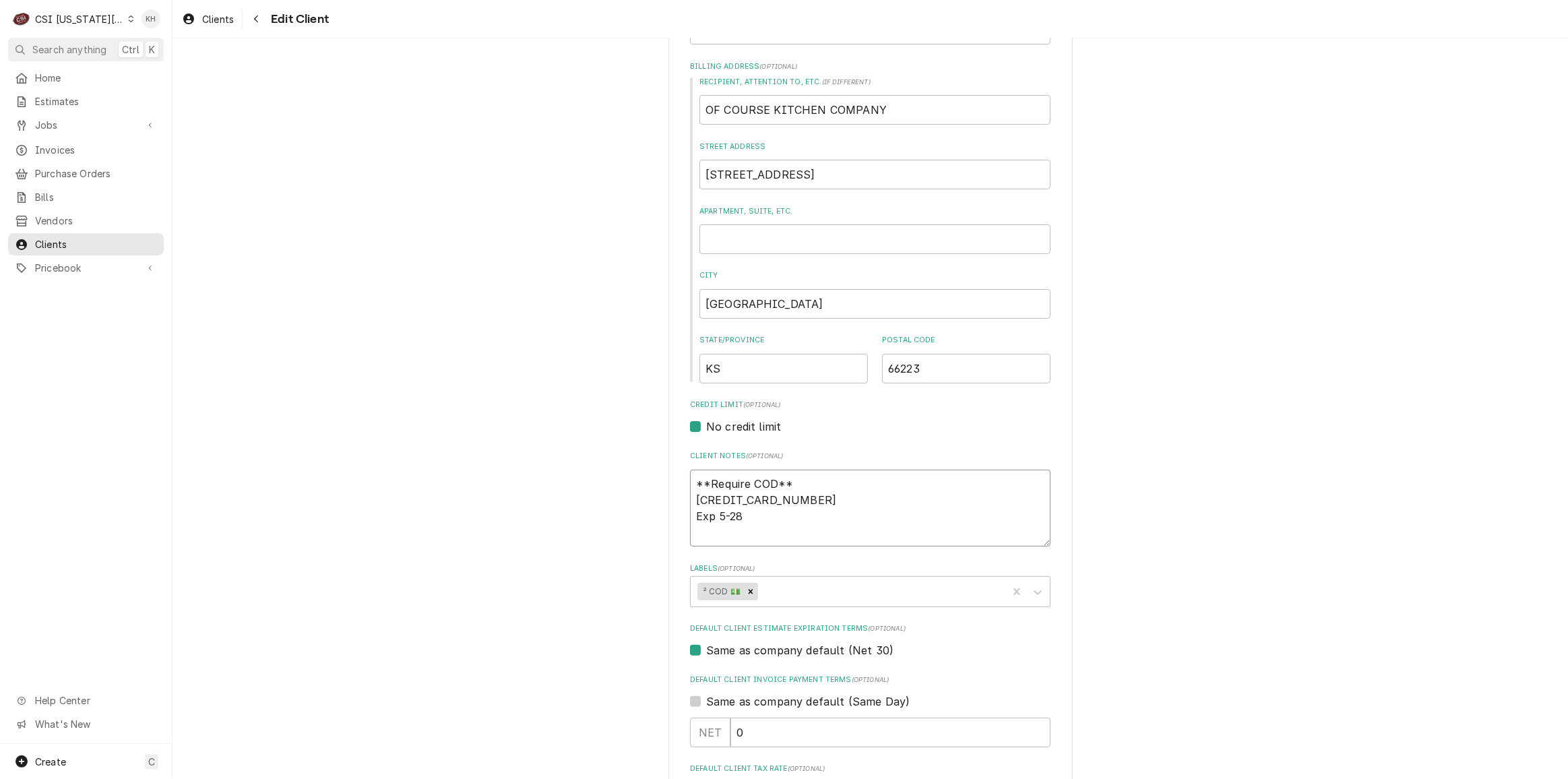
type textarea "x"
type textarea "**Require COD** 379839696091002 Exp 5-28 C"
type textarea "x"
type textarea "**Require COD** 379839696091002 Exp 5-28 CC"
type textarea "x"
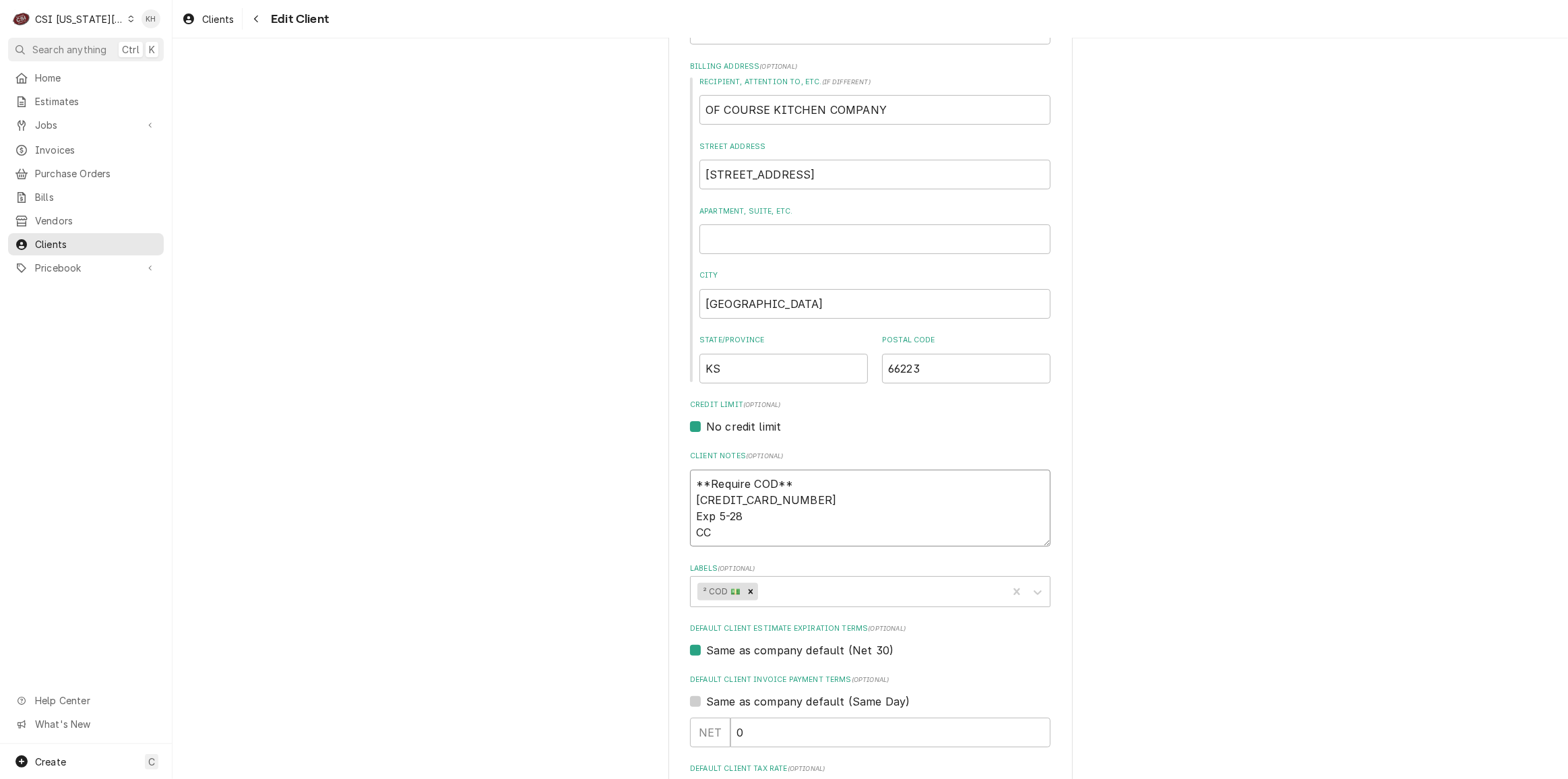
type textarea "**Require COD** 379839696091002 Exp 5-28 CCS"
type textarea "x"
type textarea "**Require COD** 379839696091002 Exp 5-28 CC"
type textarea "x"
type textarea "**Require COD** 379839696091002 Exp 5-28 CCV"
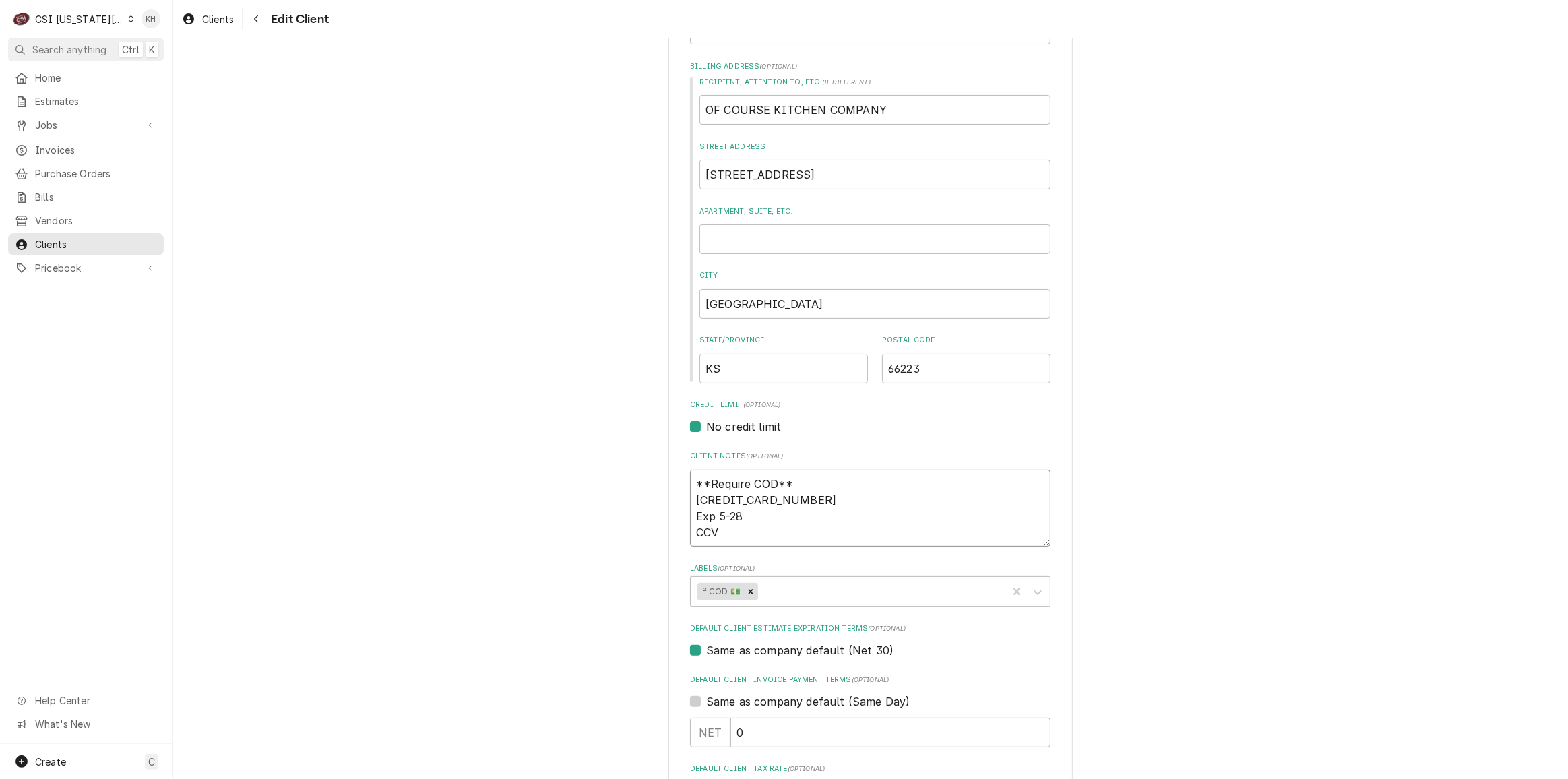
type textarea "x"
type textarea "**Require COD** 379839696091002 Exp 5-28 CCV"
drag, startPoint x: 739, startPoint y: 527, endPoint x: 717, endPoint y: 525, distance: 22.1
click at [734, 520] on textarea "**Require COD** 379839696091002 Exp 5-28 CCV" at bounding box center [869, 508] width 360 height 77
paste textarea "6011"
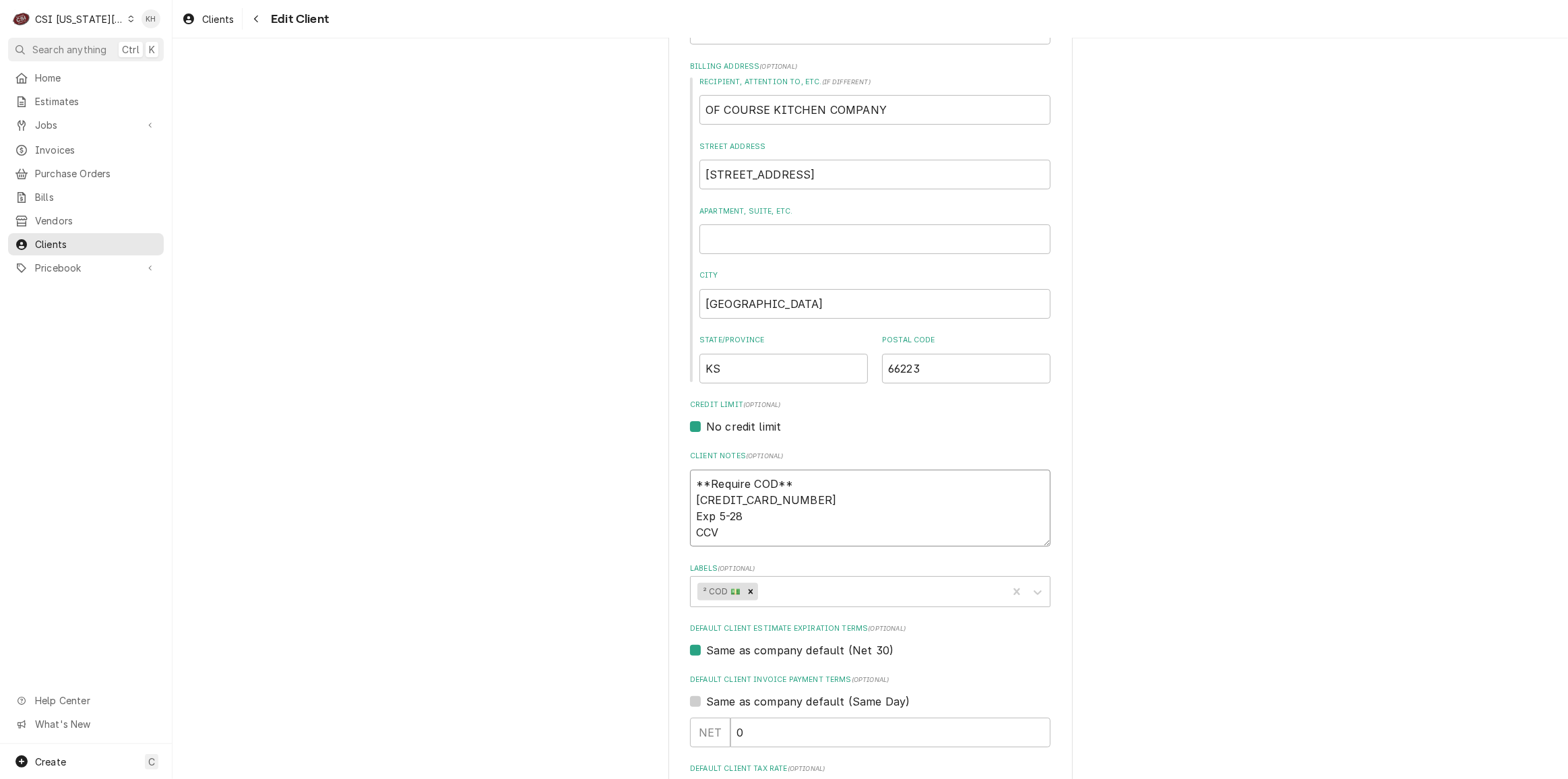
type textarea "x"
type textarea "**Require COD** 379839696091002 Exp 5-286011"
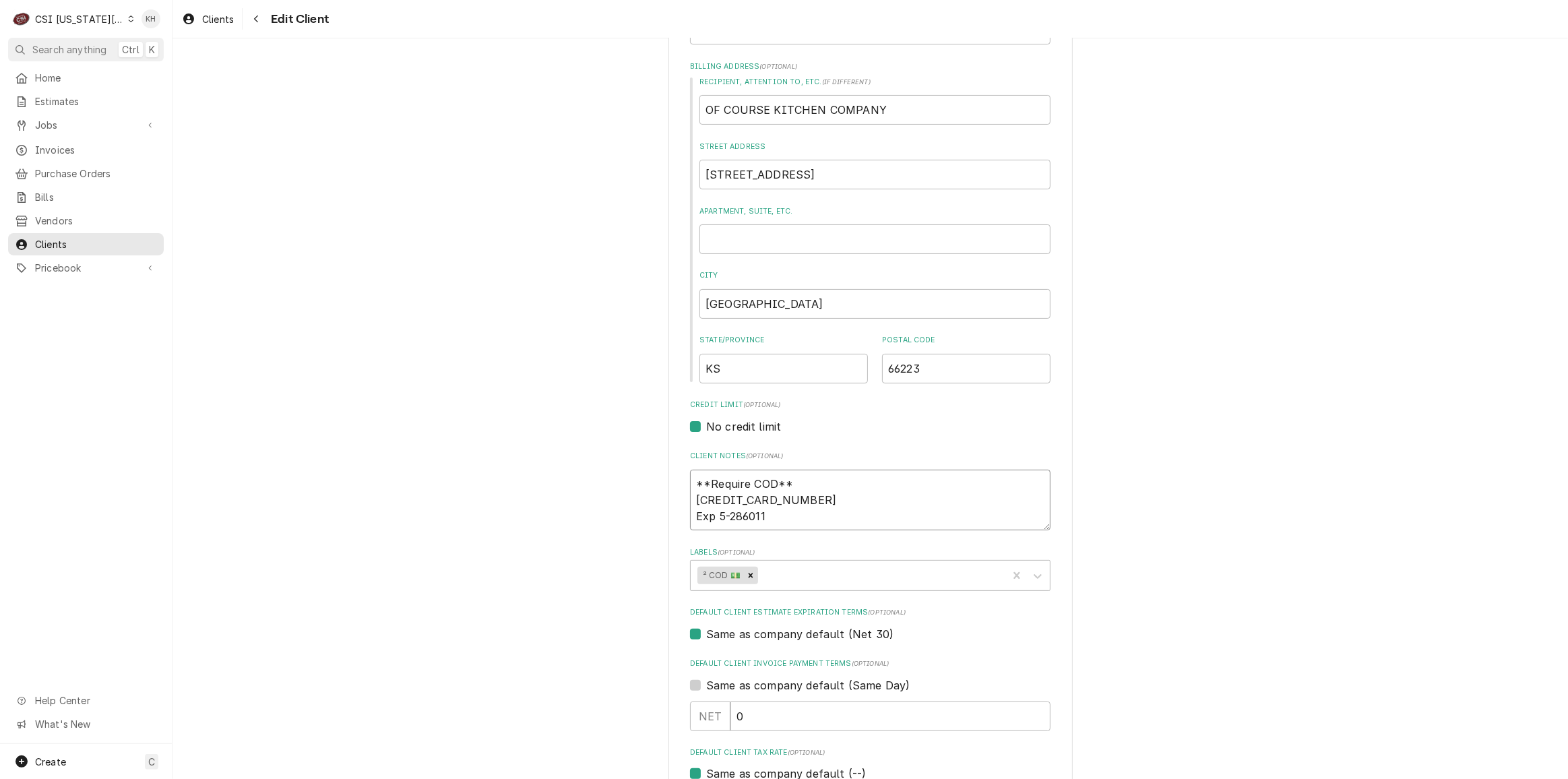
click at [739, 514] on textarea "**Require COD** 379839696091002 Exp 5-286011" at bounding box center [869, 500] width 360 height 61
type textarea "x"
type textarea "**Require COD** 379839696091002 Exp 5-28 6011"
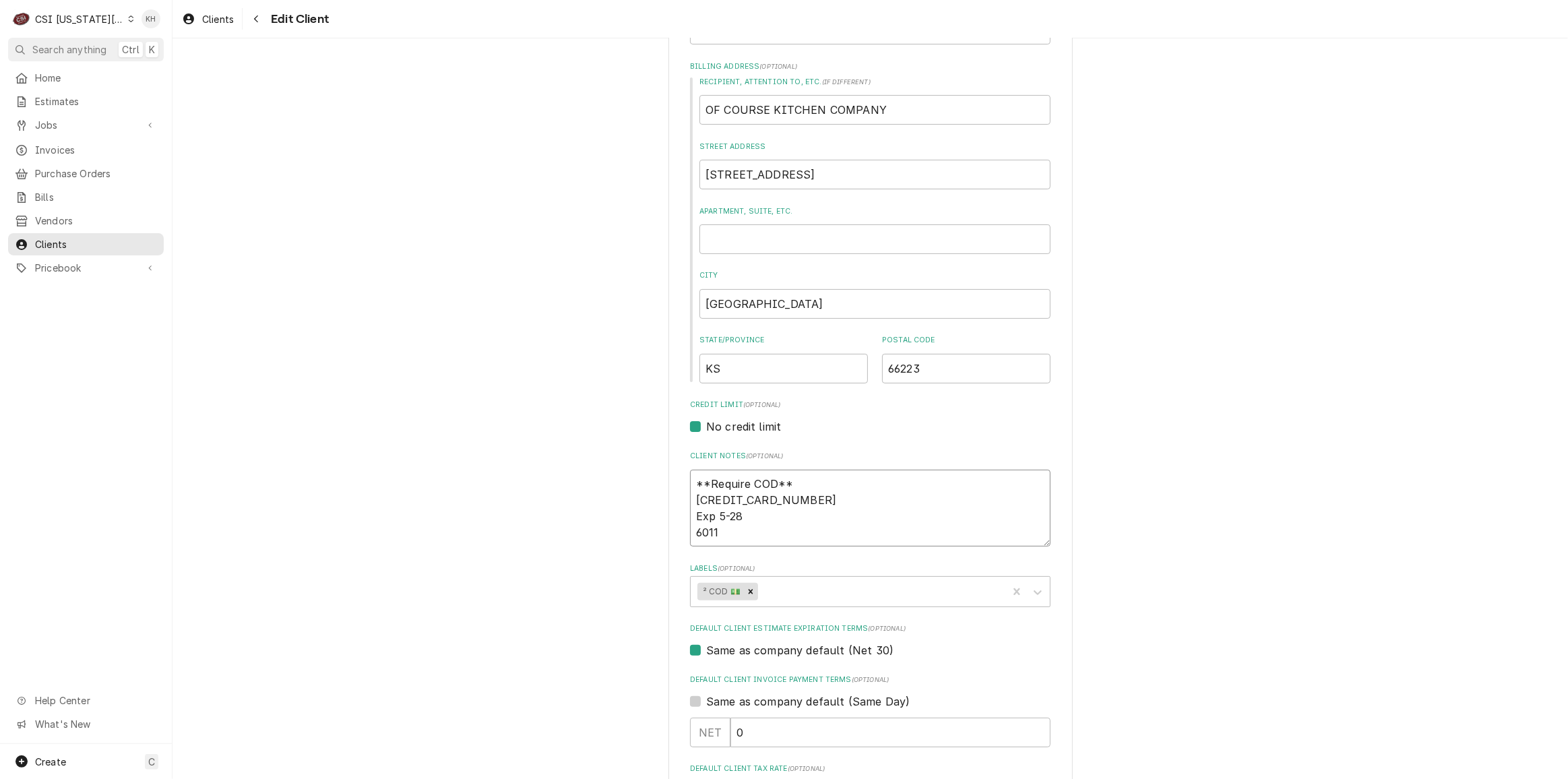
type textarea "x"
type textarea "**Require COD** 379839696091002 Exp 5-28 C6011"
type textarea "x"
type textarea "**Require COD** 379839696091002 Exp 5-28 CC6011"
type textarea "x"
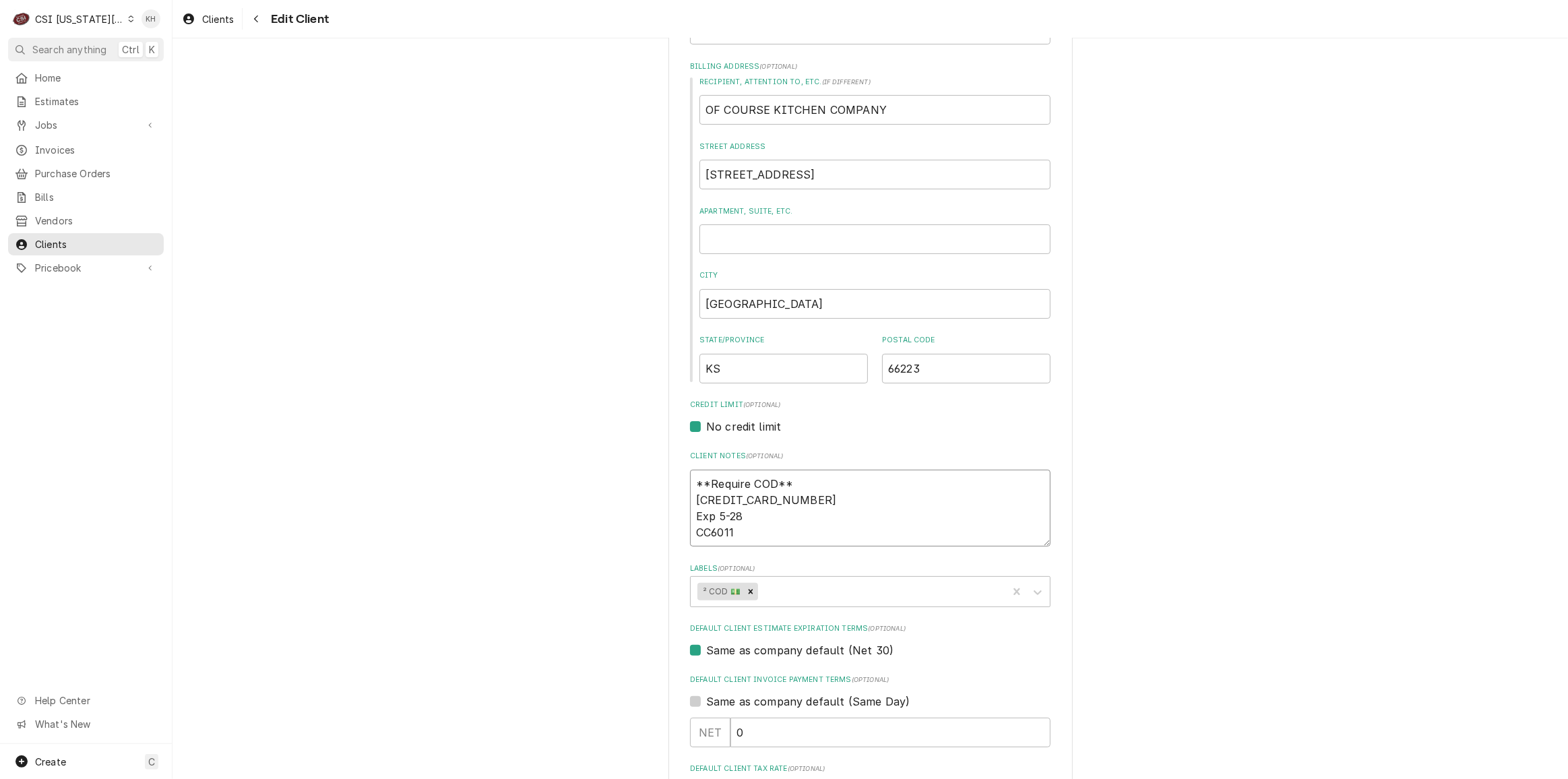
type textarea "**Require COD** 379839696091002 Exp 5-28 CCV6011"
type textarea "x"
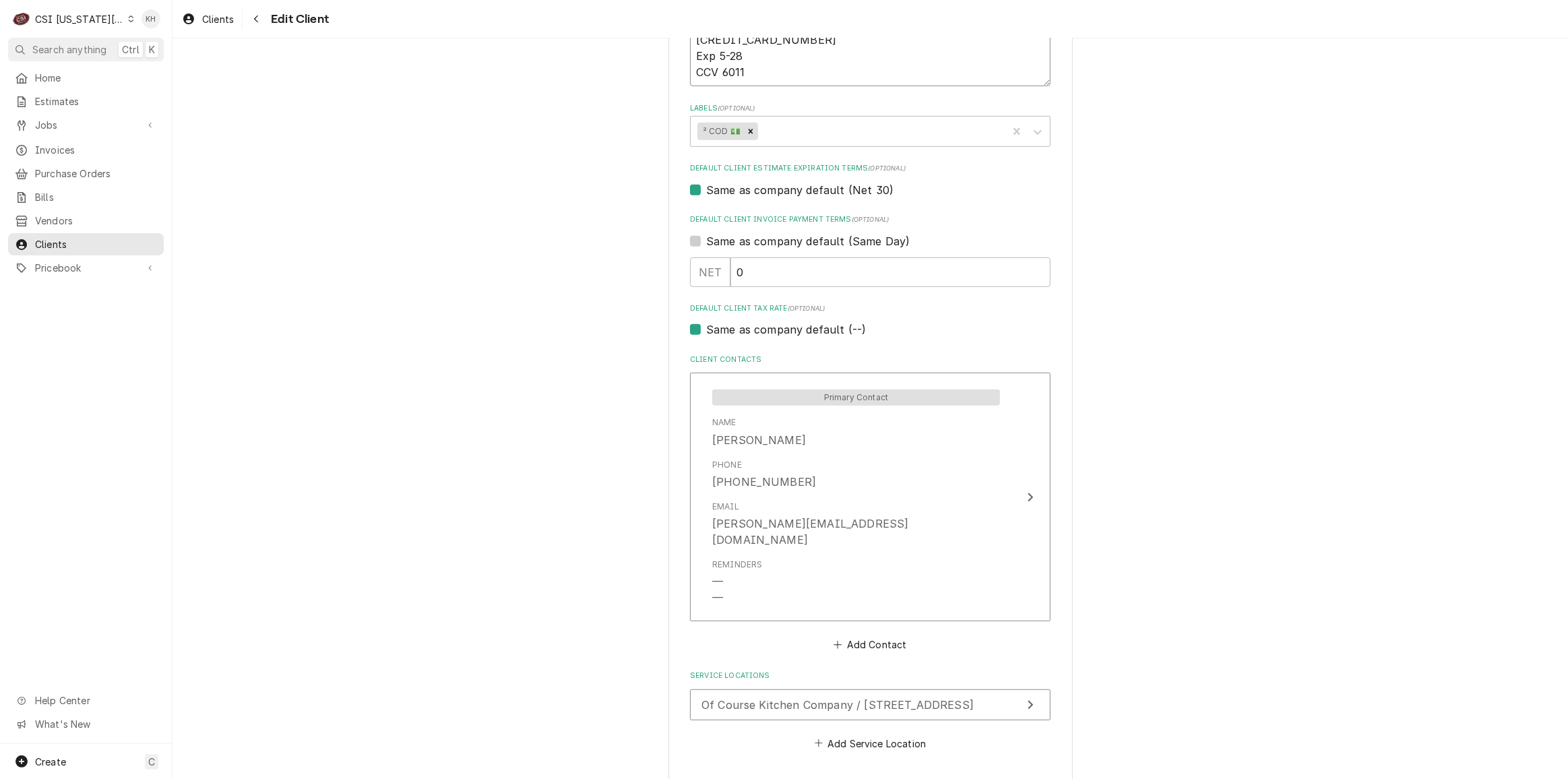
scroll to position [744, 0]
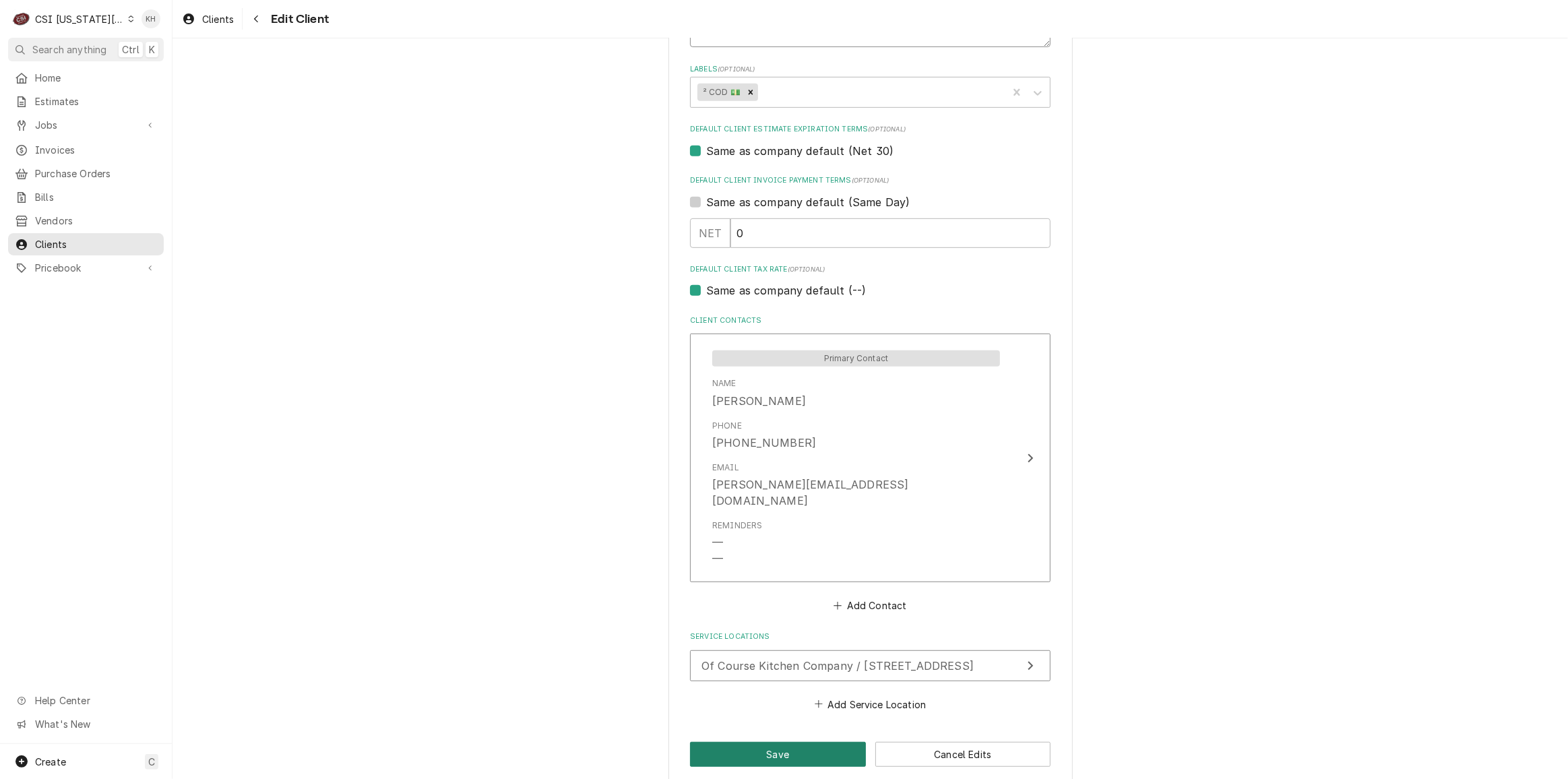
type textarea "**Require COD** [CREDIT_CARD_NUMBER] Exp 5-28 CCV 6011"
click at [747, 743] on button "Save" at bounding box center [777, 754] width 176 height 25
type textarea "x"
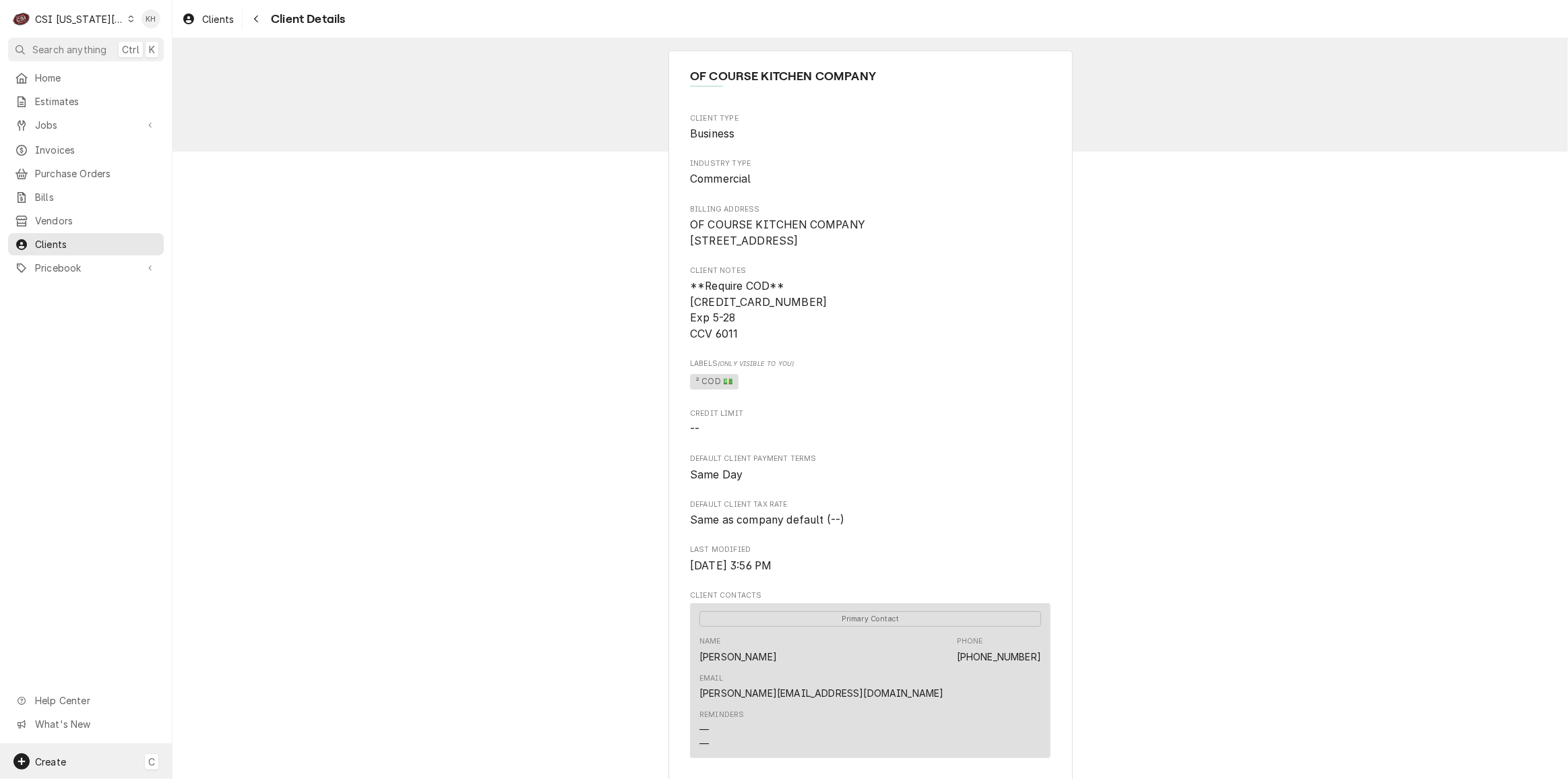
click at [105, 757] on div "Create C" at bounding box center [85, 761] width 172 height 35
click at [227, 641] on div "Job" at bounding box center [253, 644] width 91 height 14
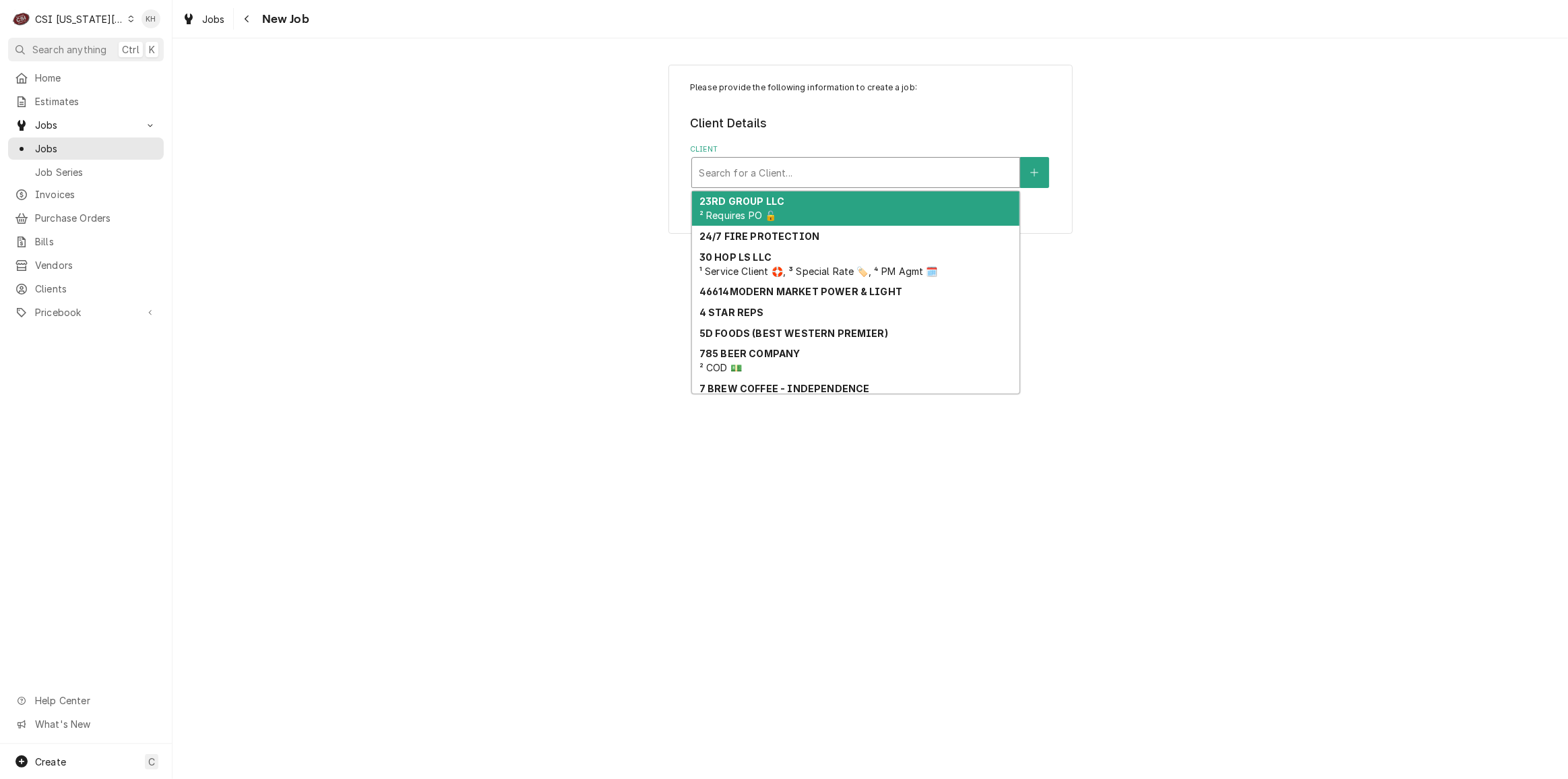
click at [861, 170] on div "Client" at bounding box center [856, 172] width 314 height 24
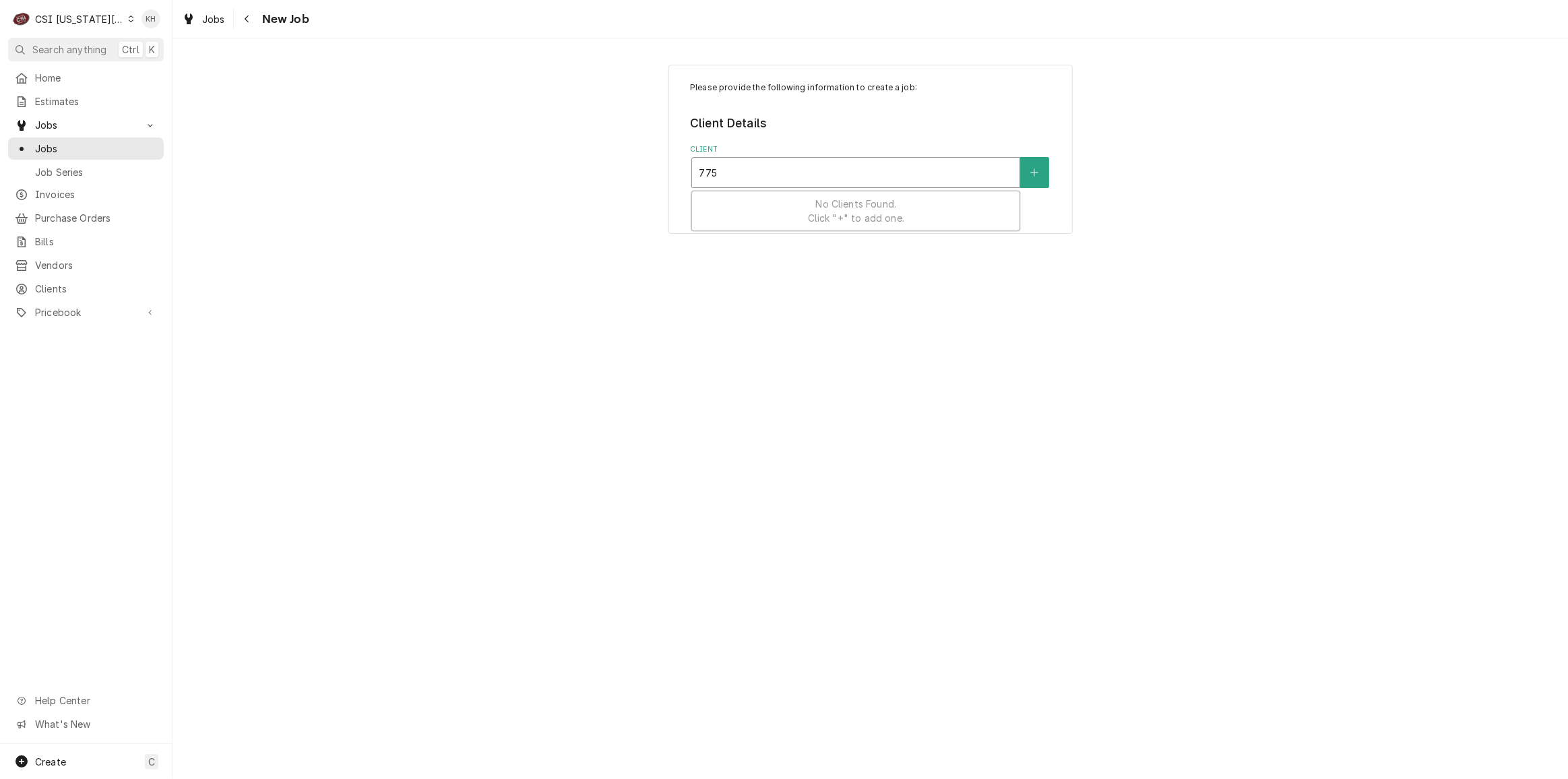
type input "7753"
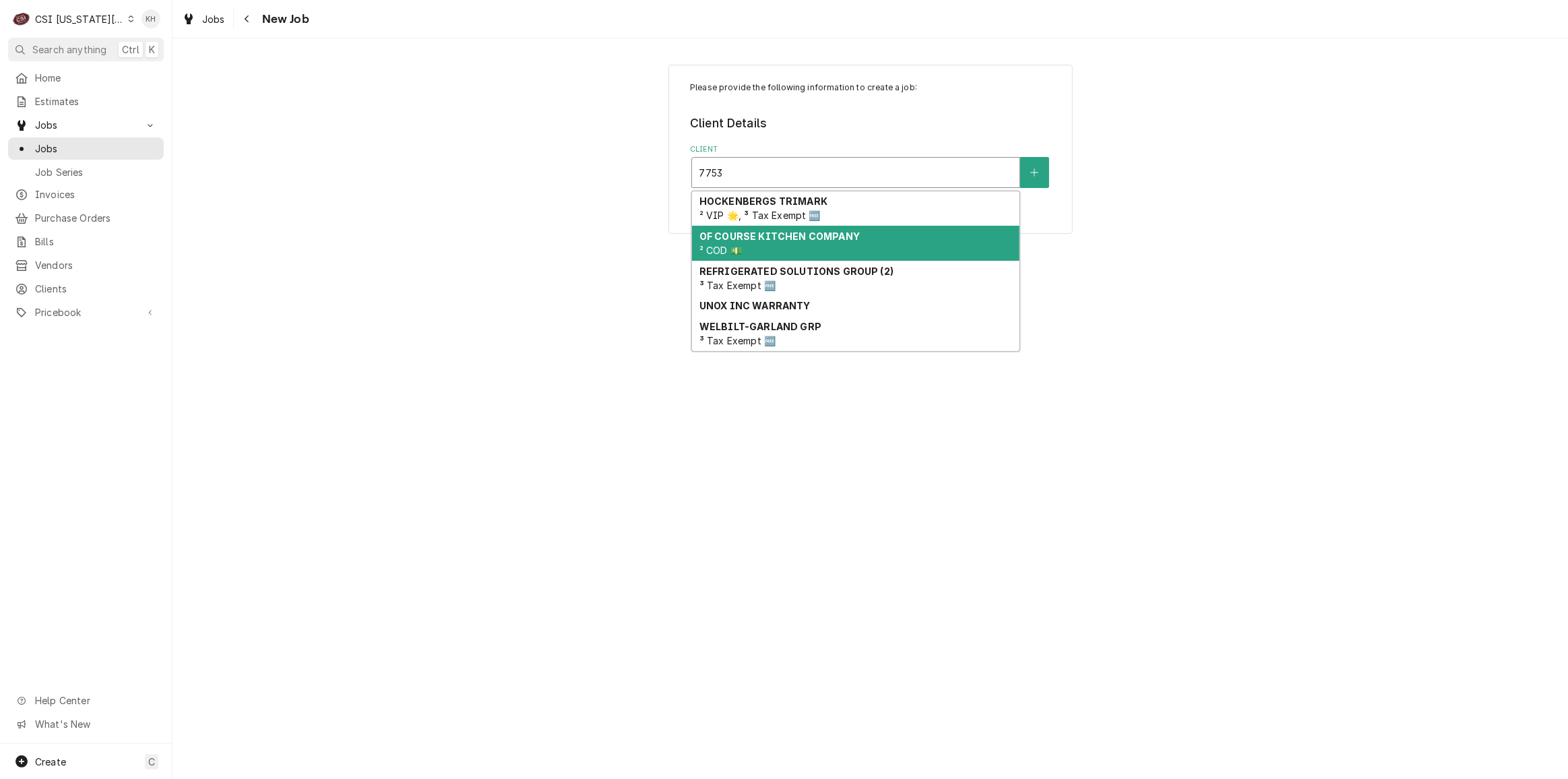
click at [837, 251] on div "OF COURSE KITCHEN COMPANY ² COD 💵" at bounding box center [856, 243] width 327 height 35
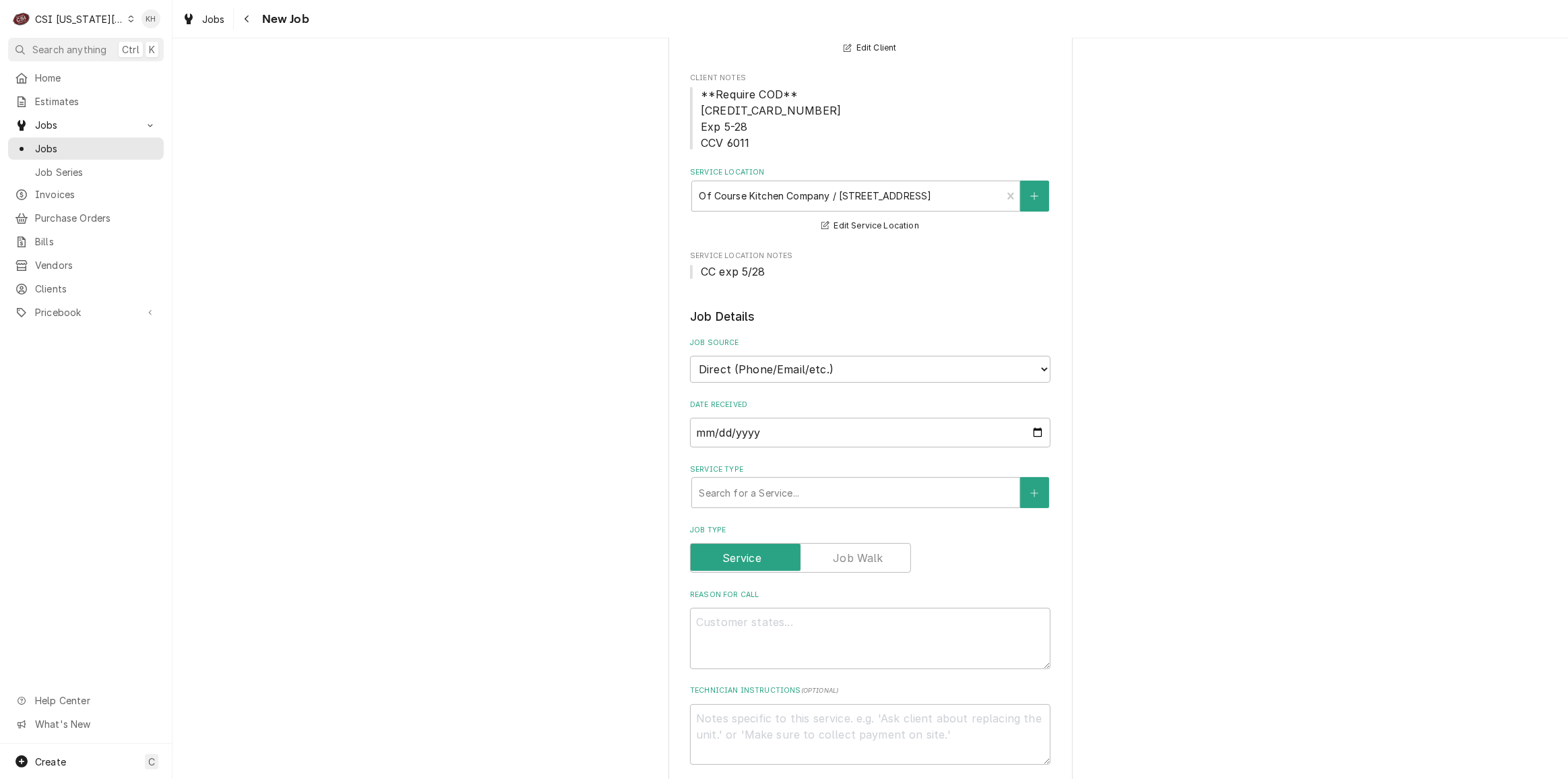
scroll to position [183, 0]
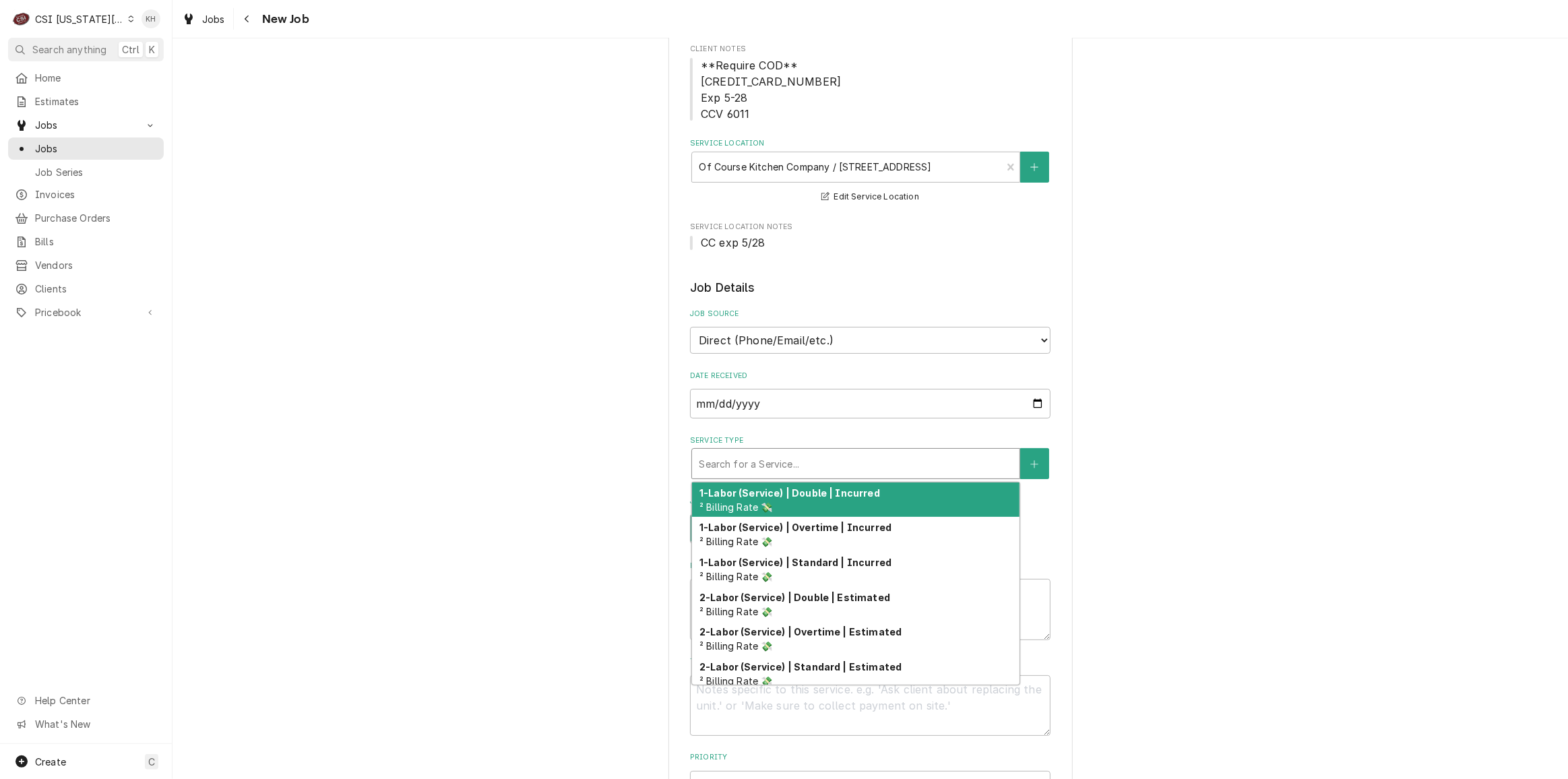
click at [907, 463] on div "Service Type" at bounding box center [856, 463] width 314 height 24
type textarea "x"
type input "s"
type textarea "x"
type input "se"
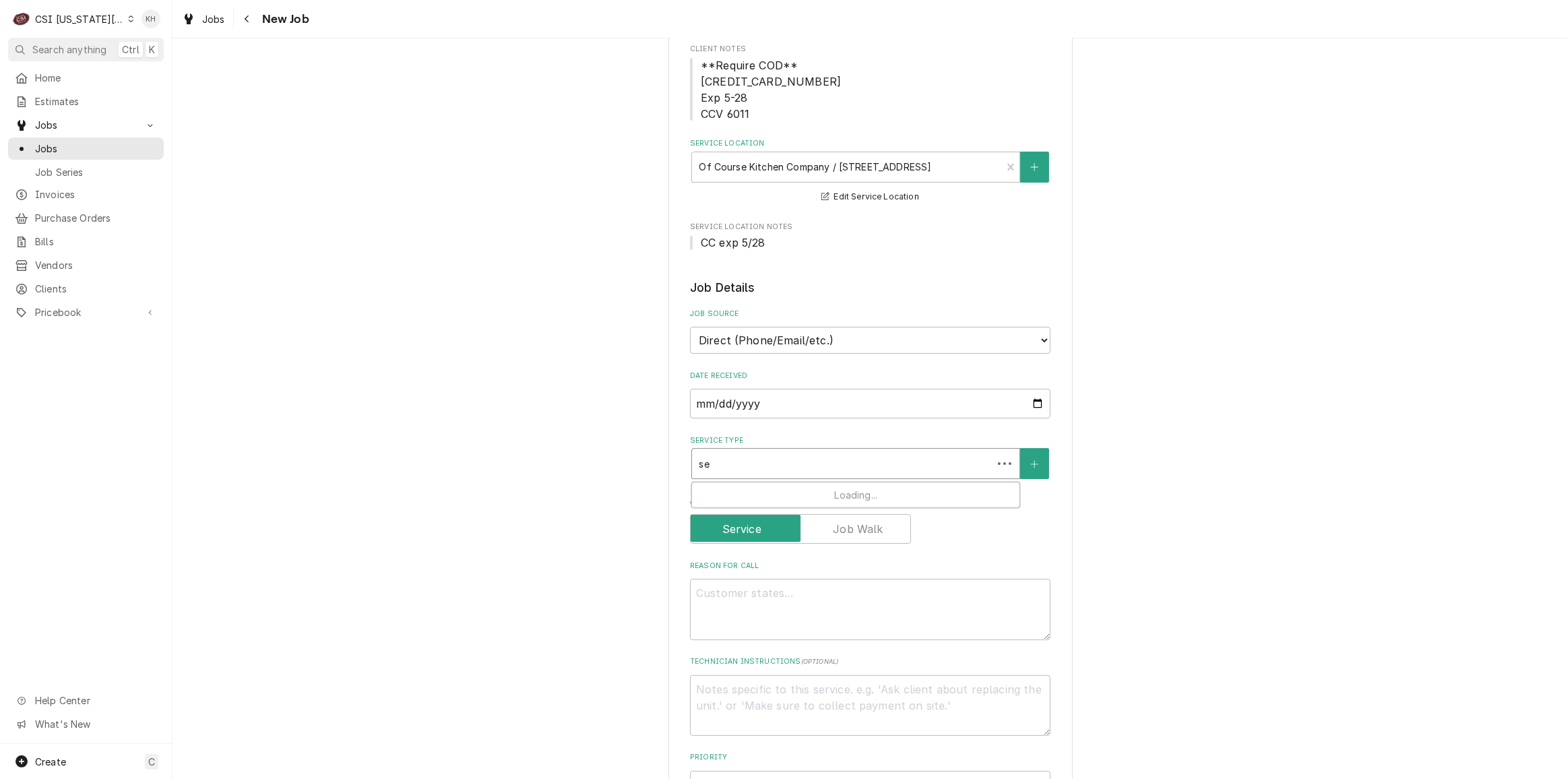
type textarea "x"
type input "ser"
type textarea "x"
type input "serv"
type textarea "x"
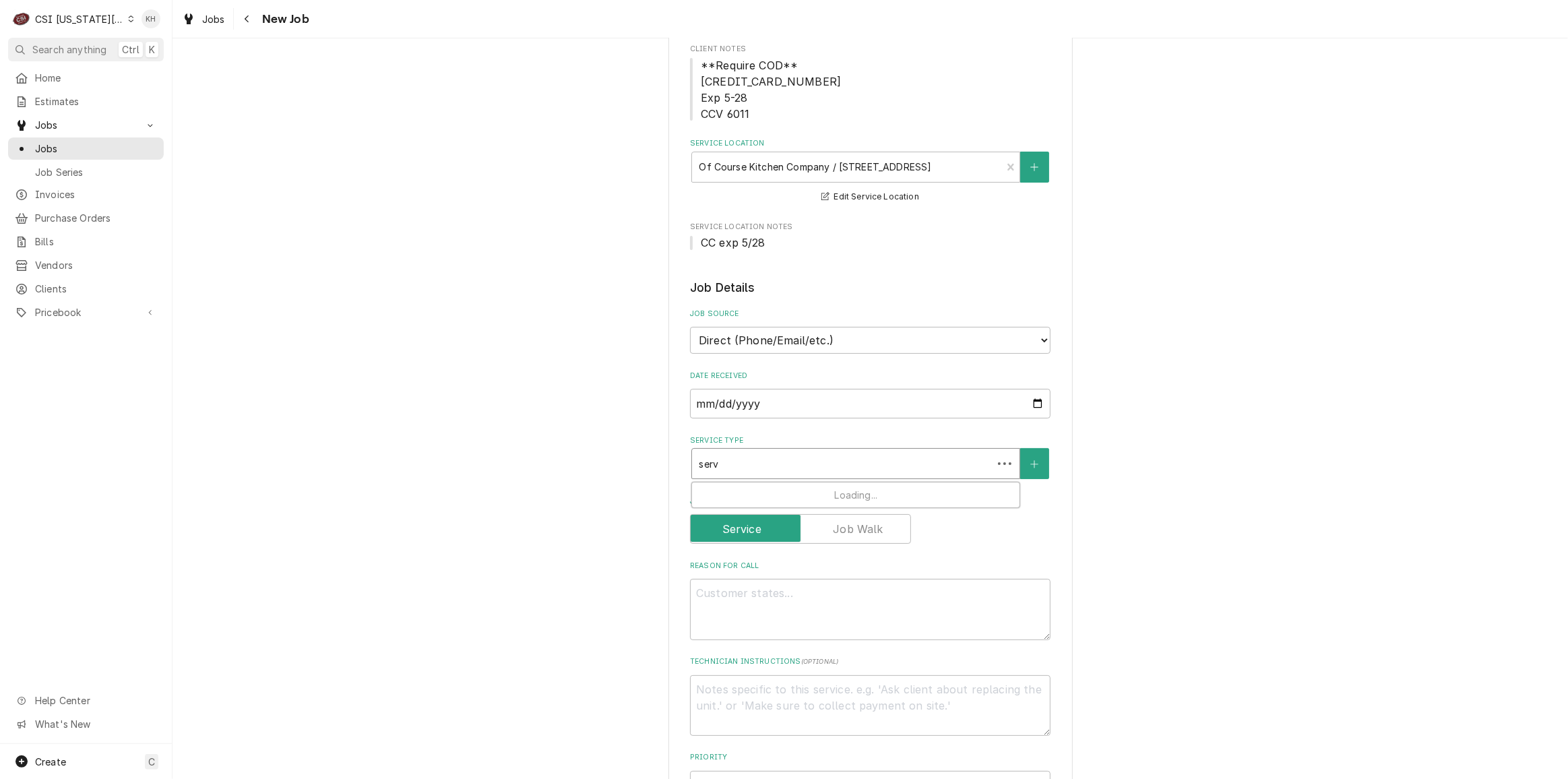
type input "servc"
type textarea "x"
type input "serv"
type textarea "x"
type input "servi"
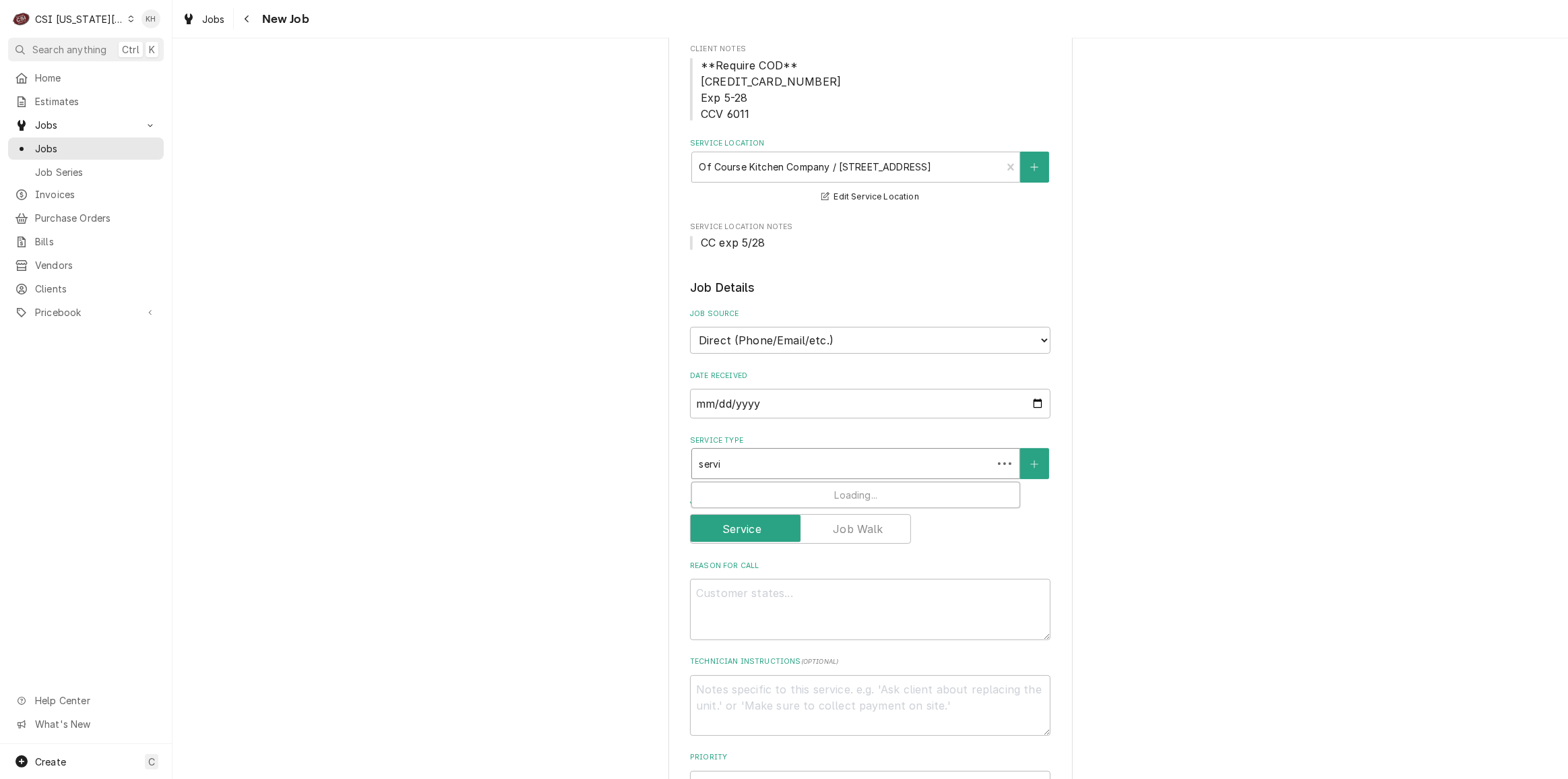
type textarea "x"
type input "servic"
type textarea "x"
type input "service"
type textarea "x"
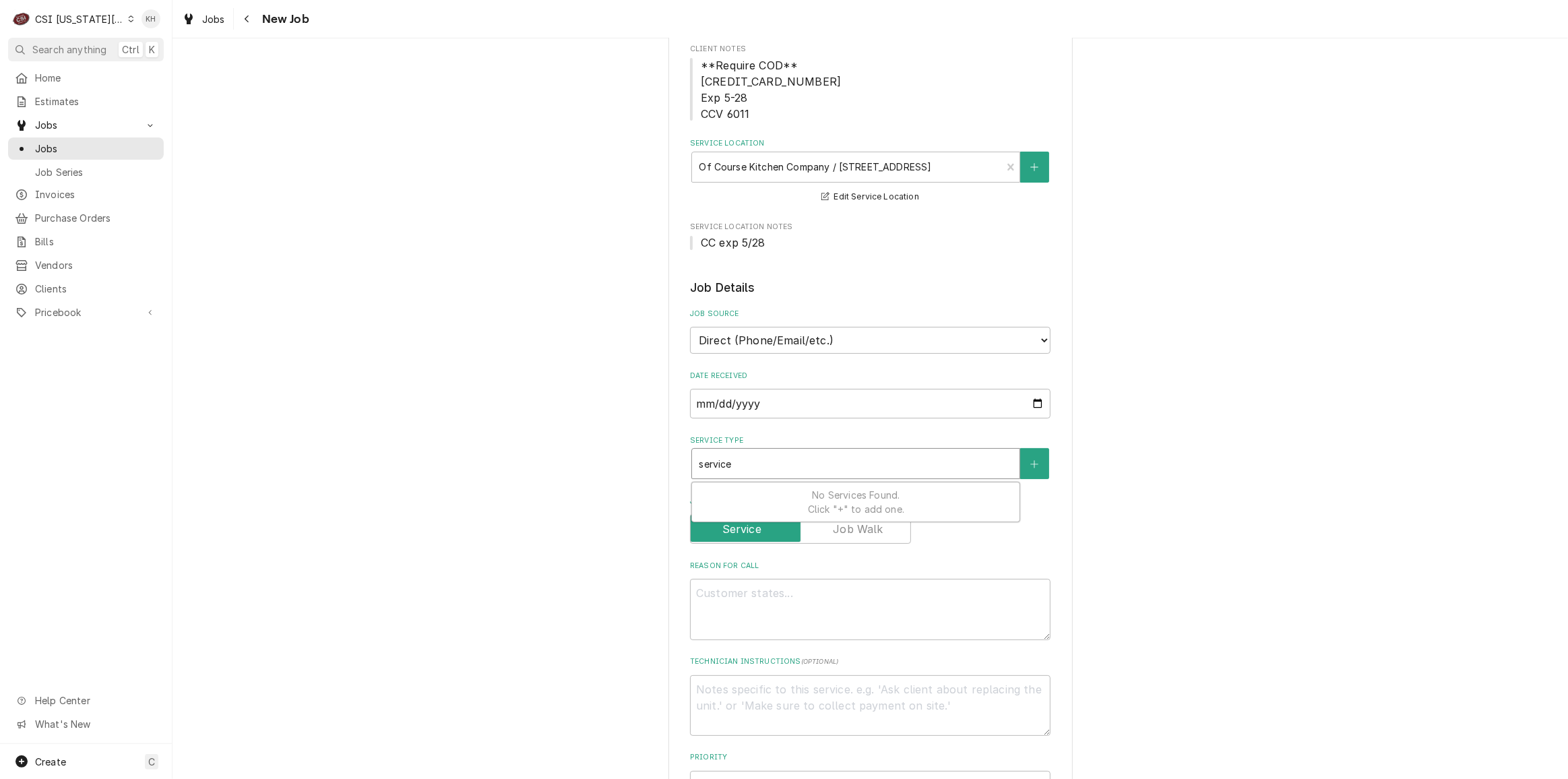
type input "service"
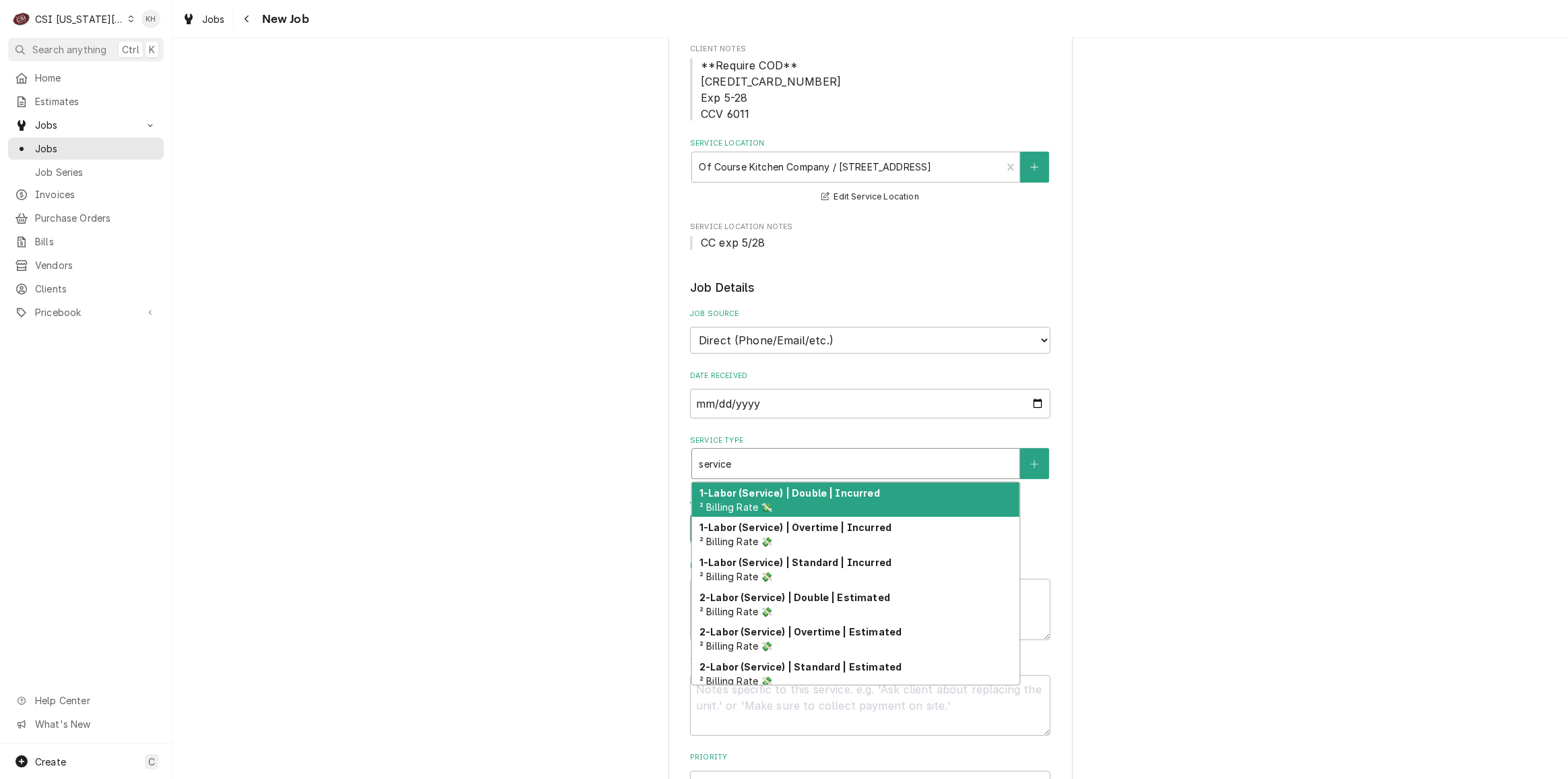
type textarea "x"
type input "service c"
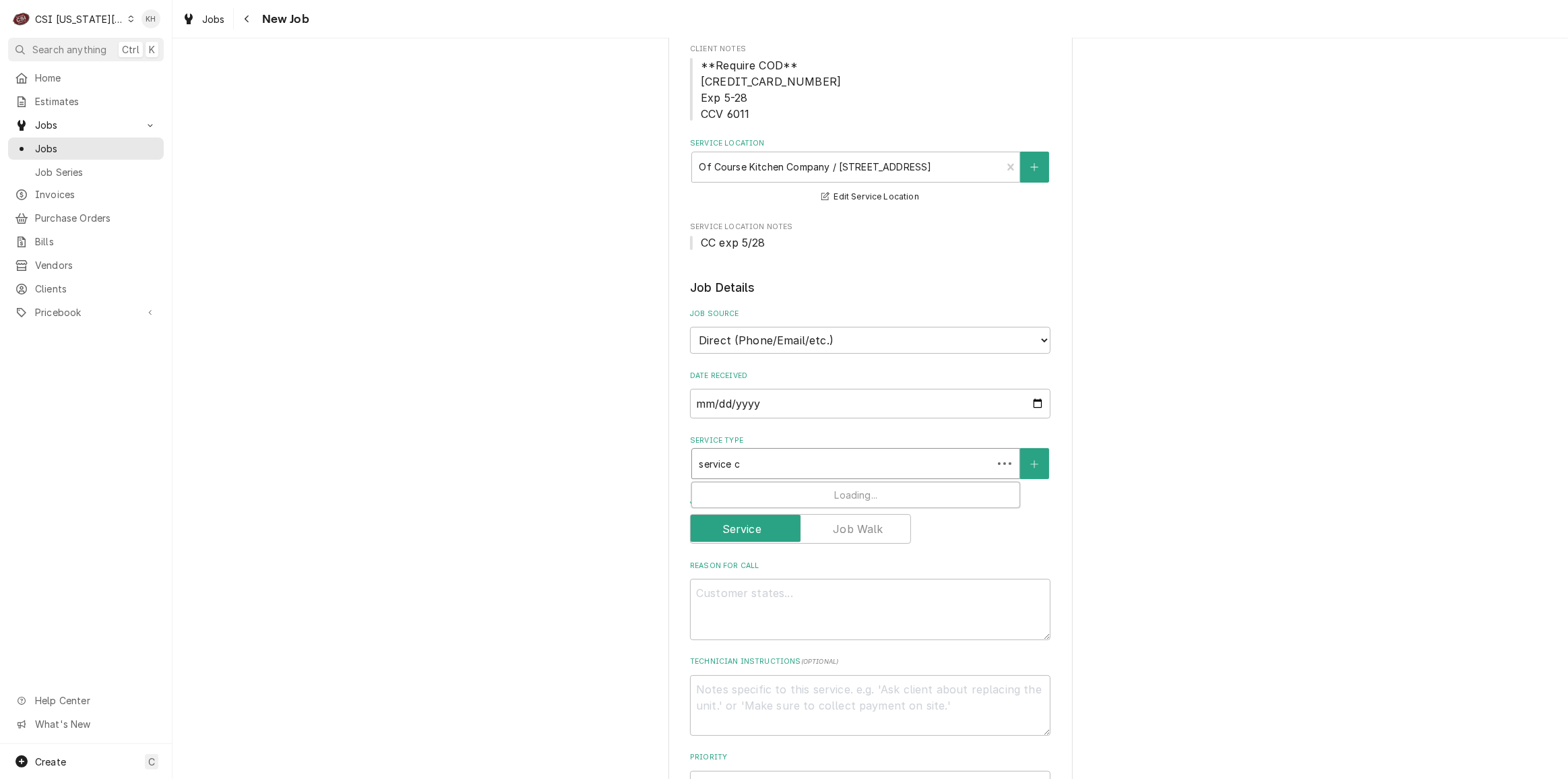
type textarea "x"
type input "service cal"
type textarea "x"
type input "service call"
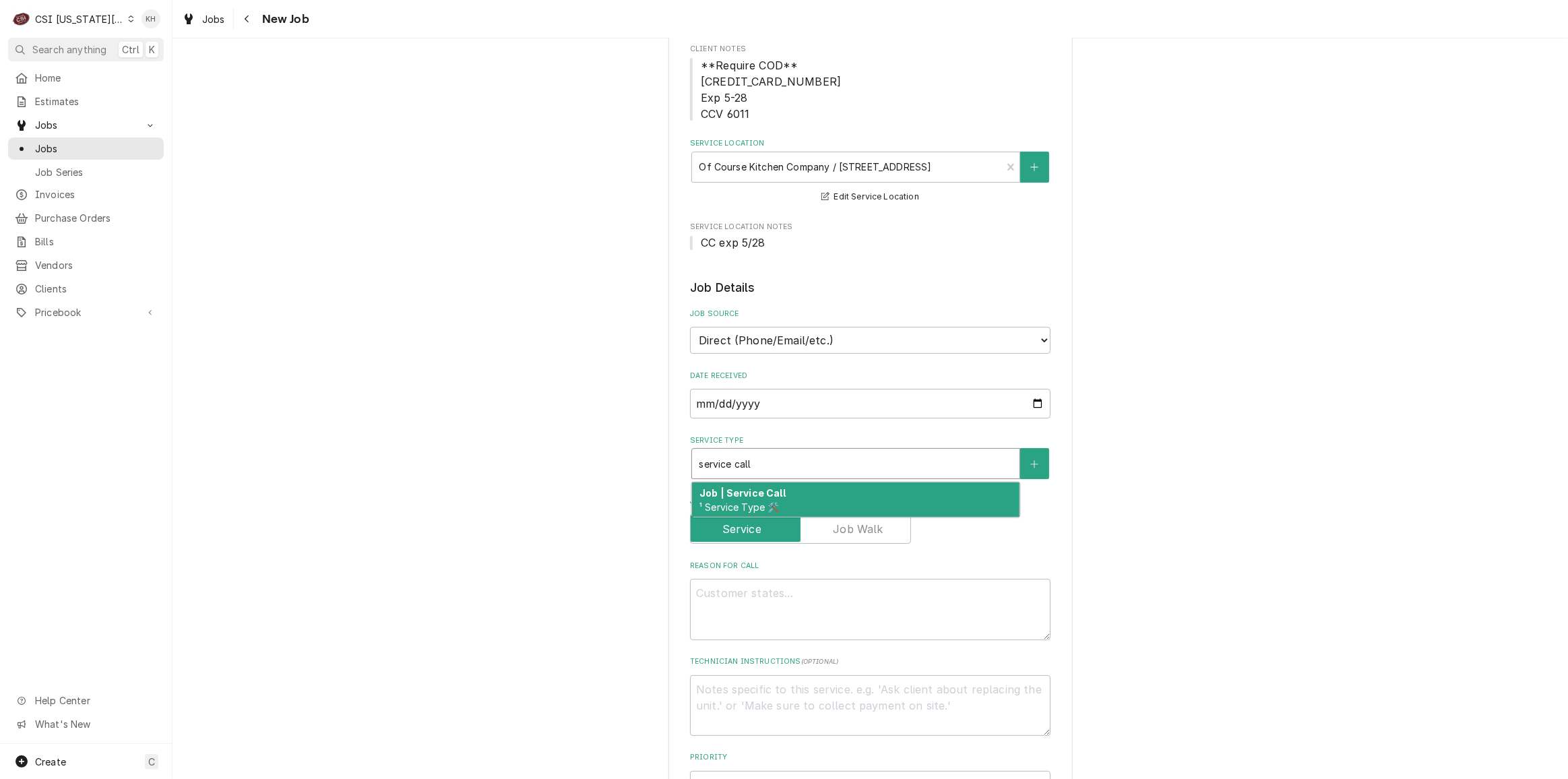
drag, startPoint x: 817, startPoint y: 497, endPoint x: 801, endPoint y: 507, distance: 18.9
click at [817, 497] on div "Job | Service Call ¹ Service Type 🛠️" at bounding box center [856, 500] width 327 height 35
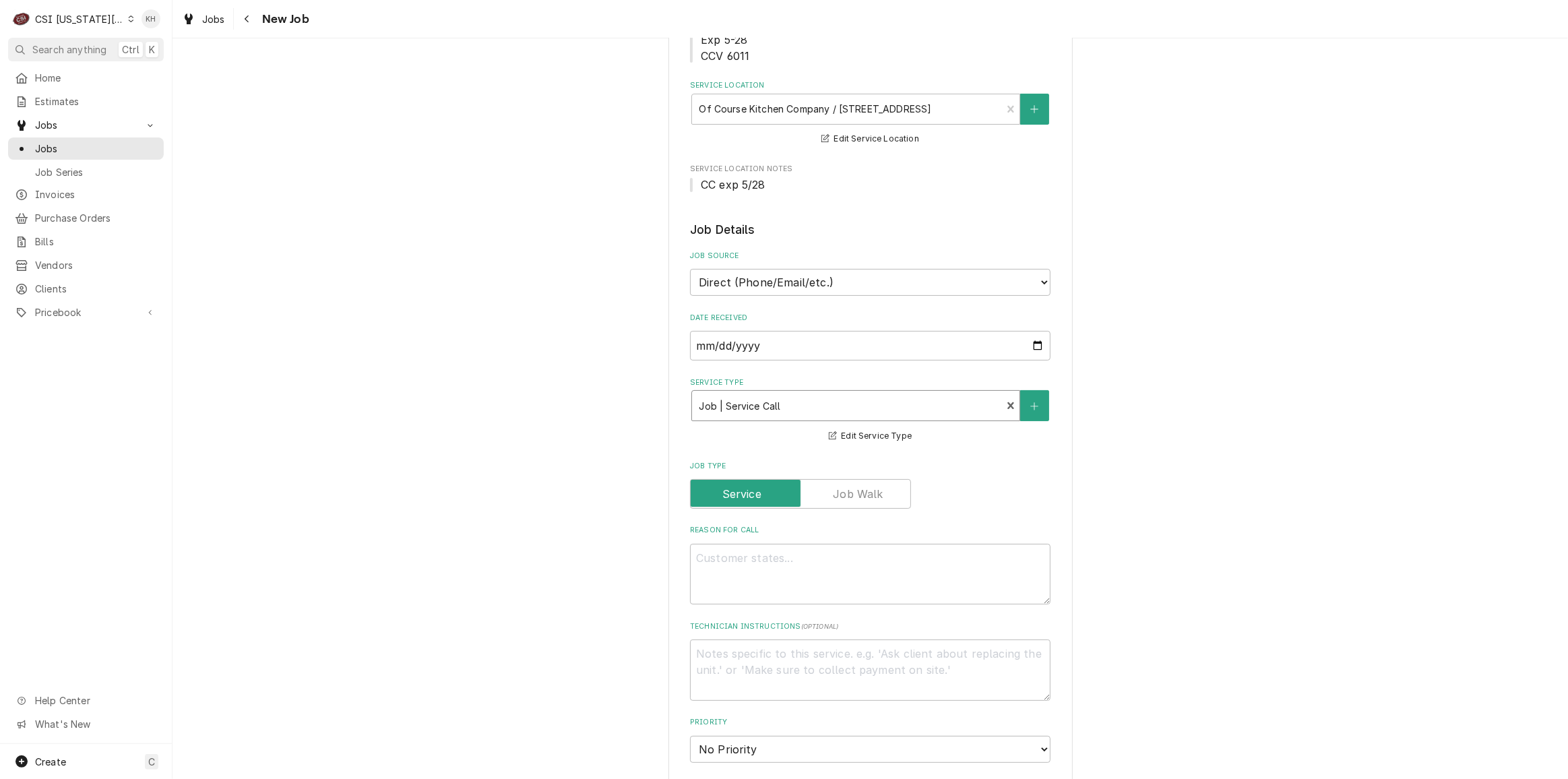
scroll to position [368, 0]
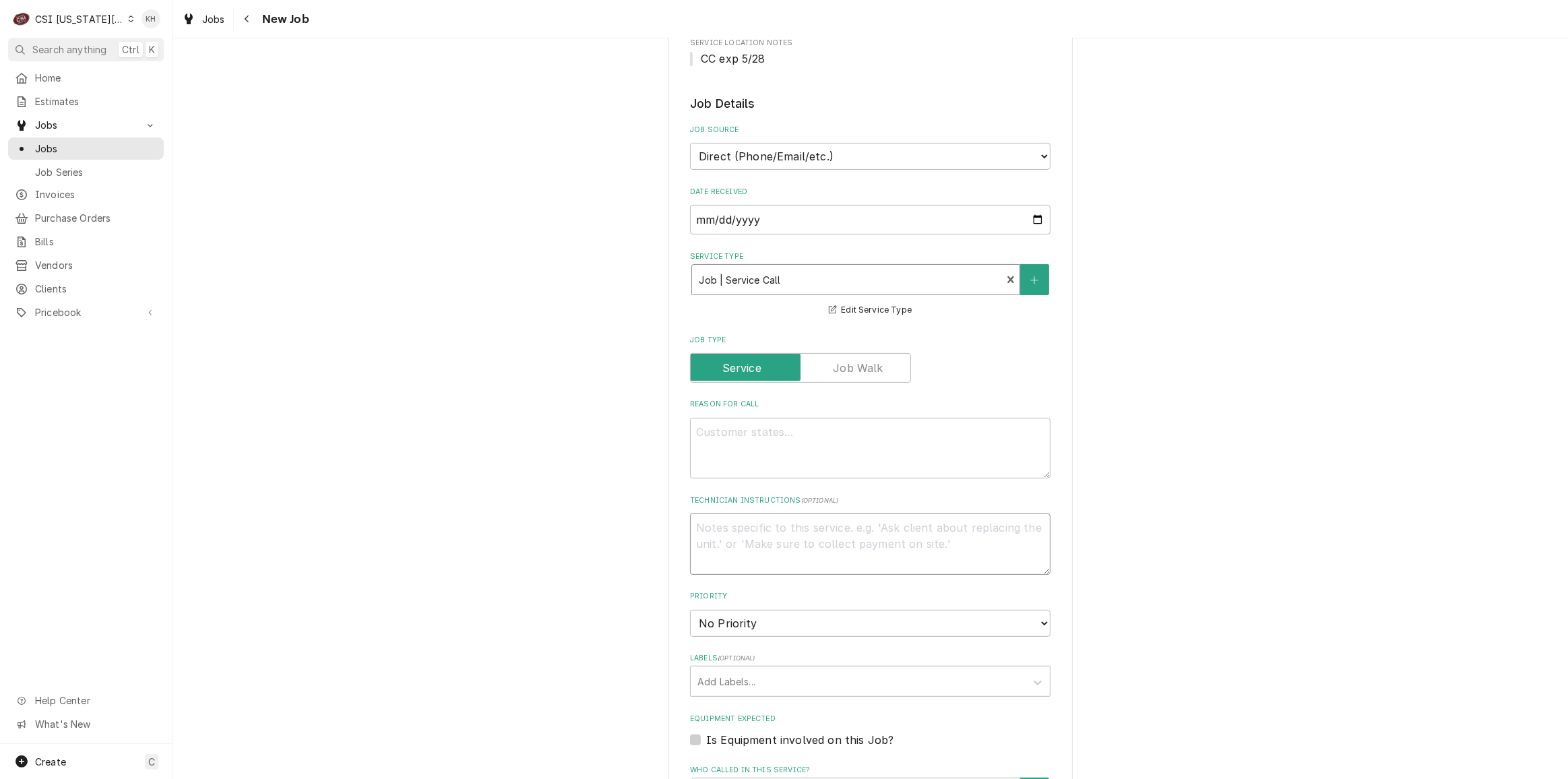
click at [770, 546] on textarea "Technician Instructions ( optional )" at bounding box center [869, 544] width 360 height 61
type textarea "x"
type textarea "S"
type textarea "x"
type textarea "Se"
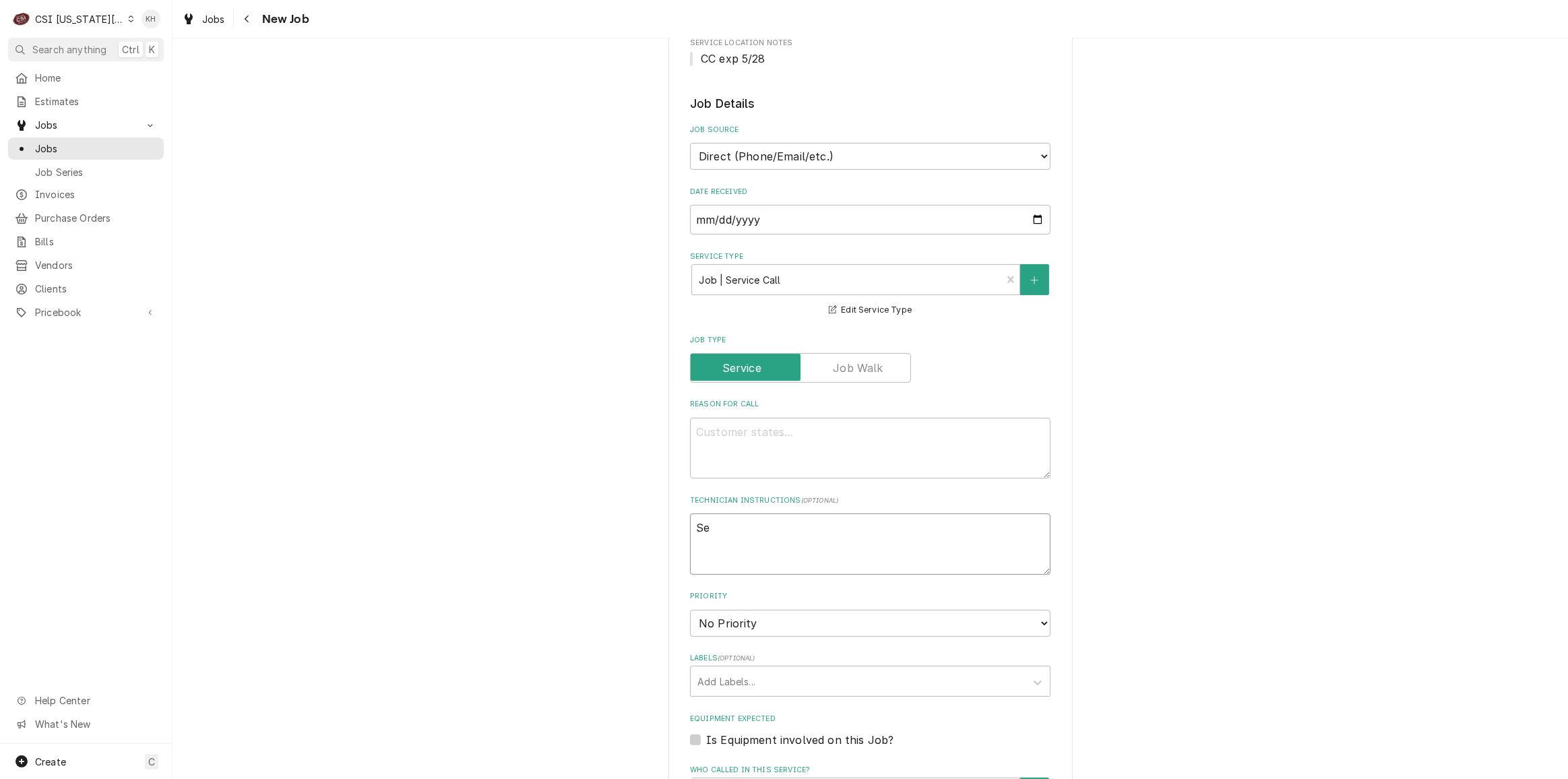
type textarea "x"
type textarea "Ser"
type textarea "x"
type textarea "Serv"
type textarea "x"
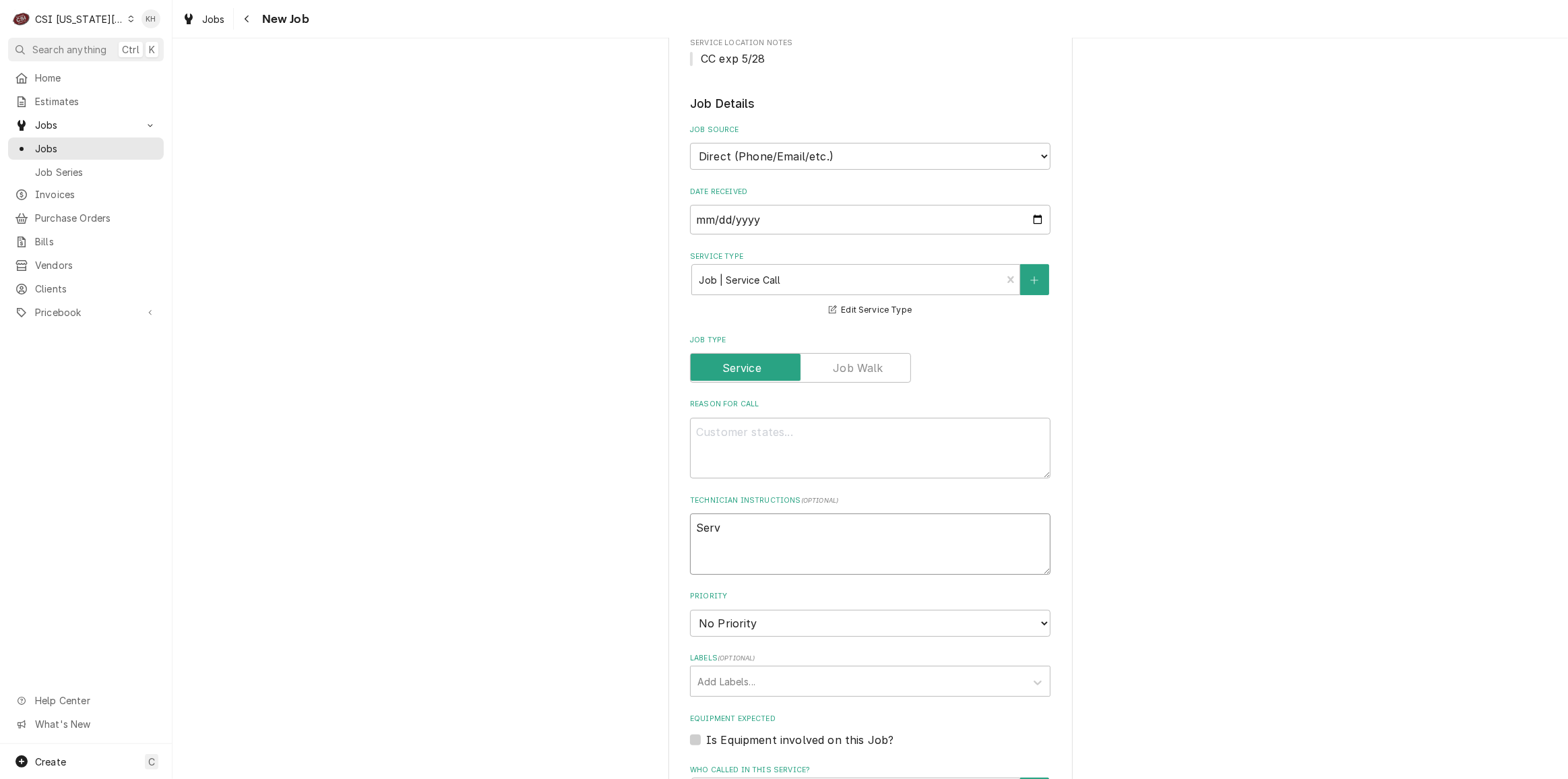
type textarea "Servi"
type textarea "x"
type textarea "Servic"
type textarea "x"
type textarea "Service"
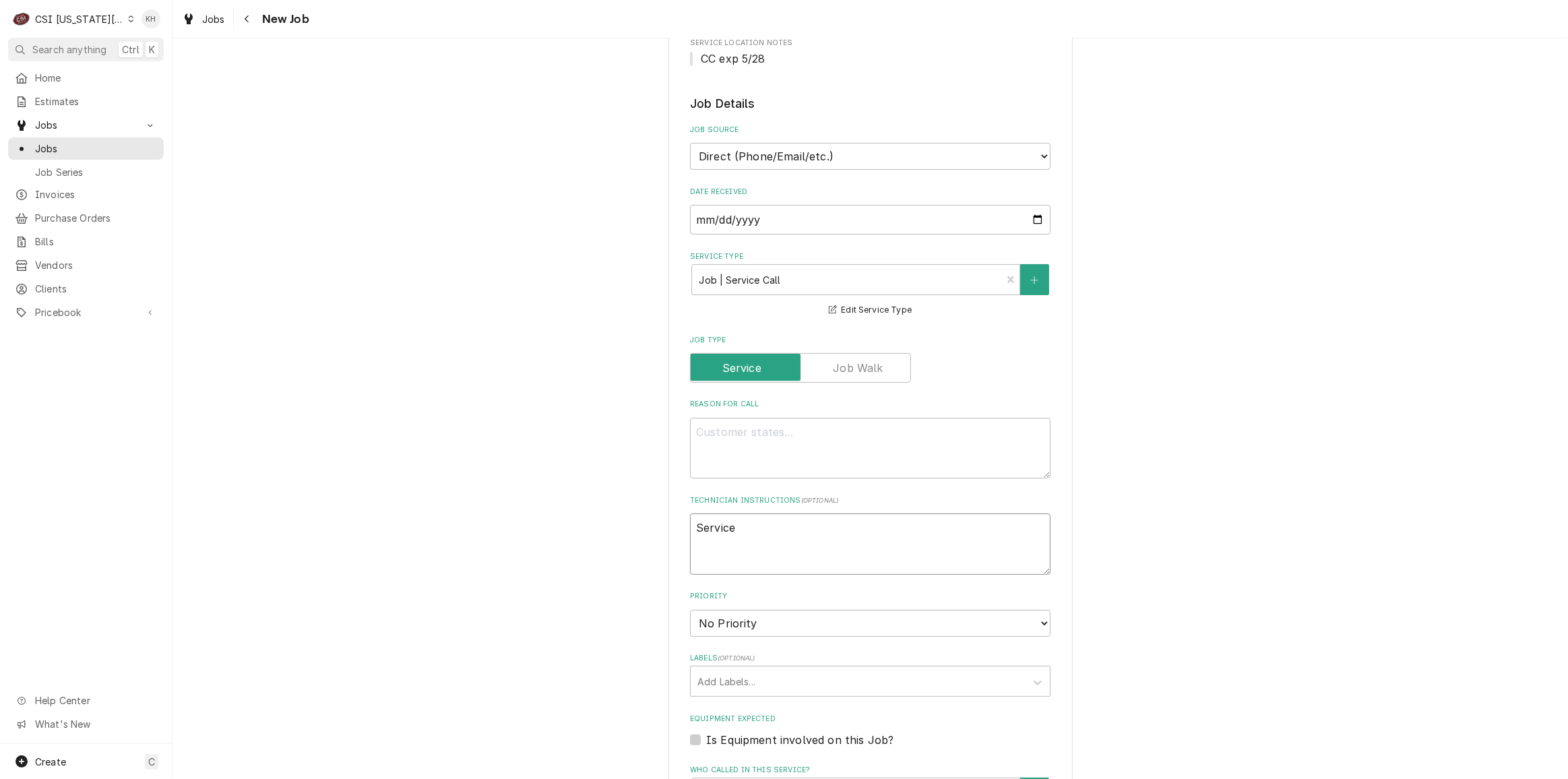
type textarea "x"
type textarea "Service"
type textarea "x"
type textarea "Service H"
type textarea "x"
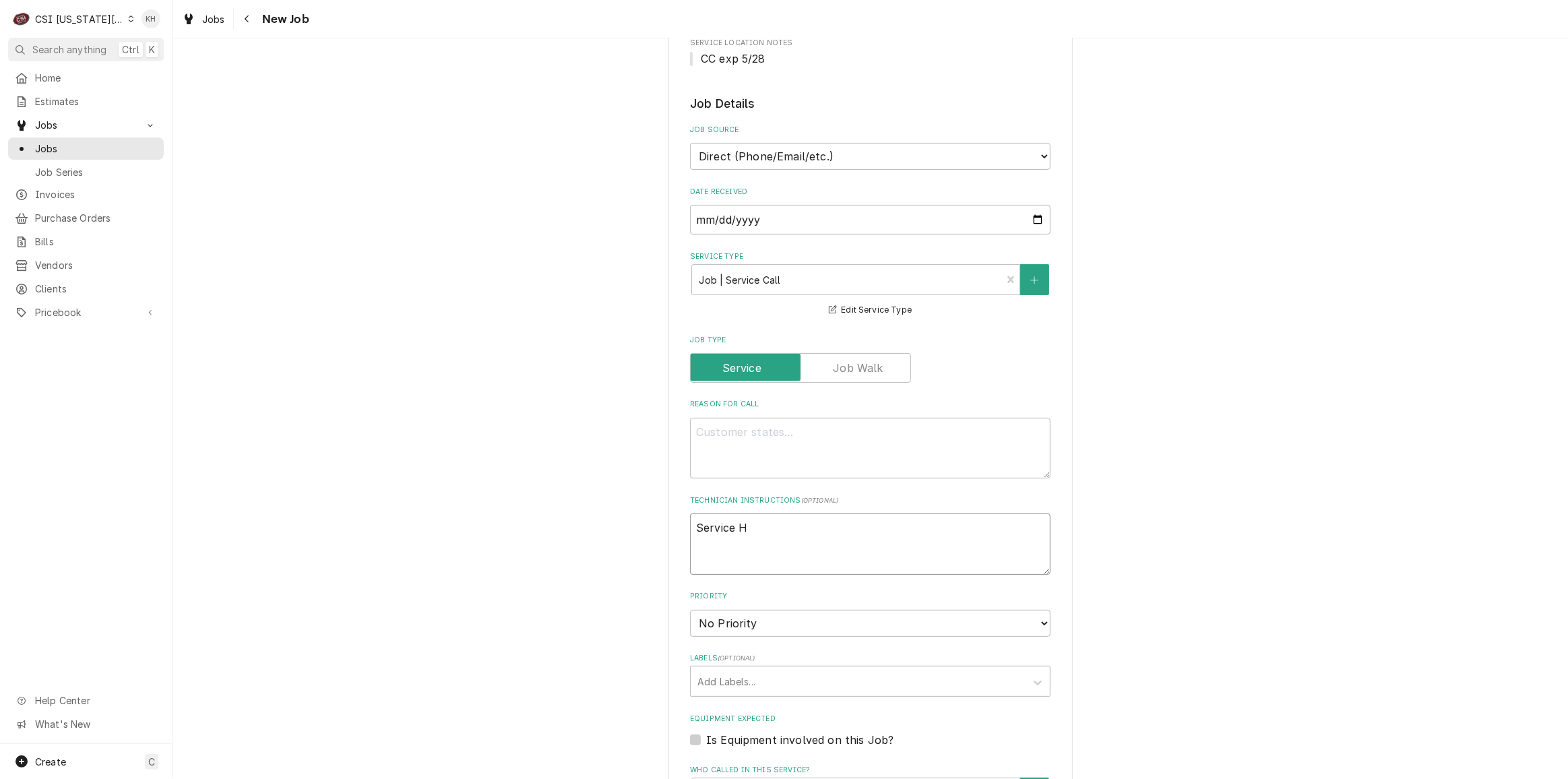
type textarea "Service Ho"
type textarea "x"
type textarea "Service Hou"
type textarea "x"
type textarea "Service Hour"
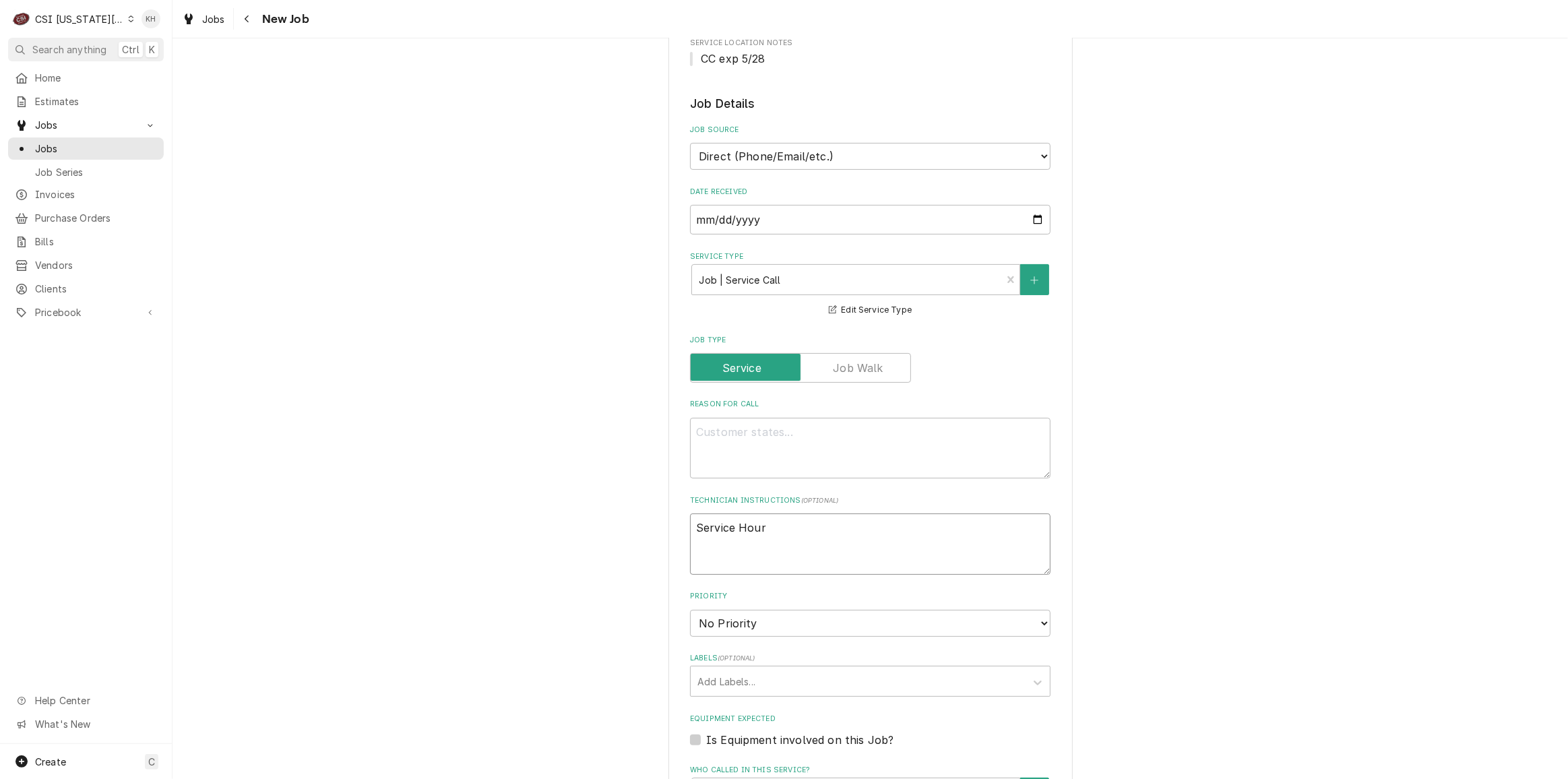
type textarea "x"
type textarea "Service Hours"
type textarea "x"
type textarea "Service Hours:"
type textarea "x"
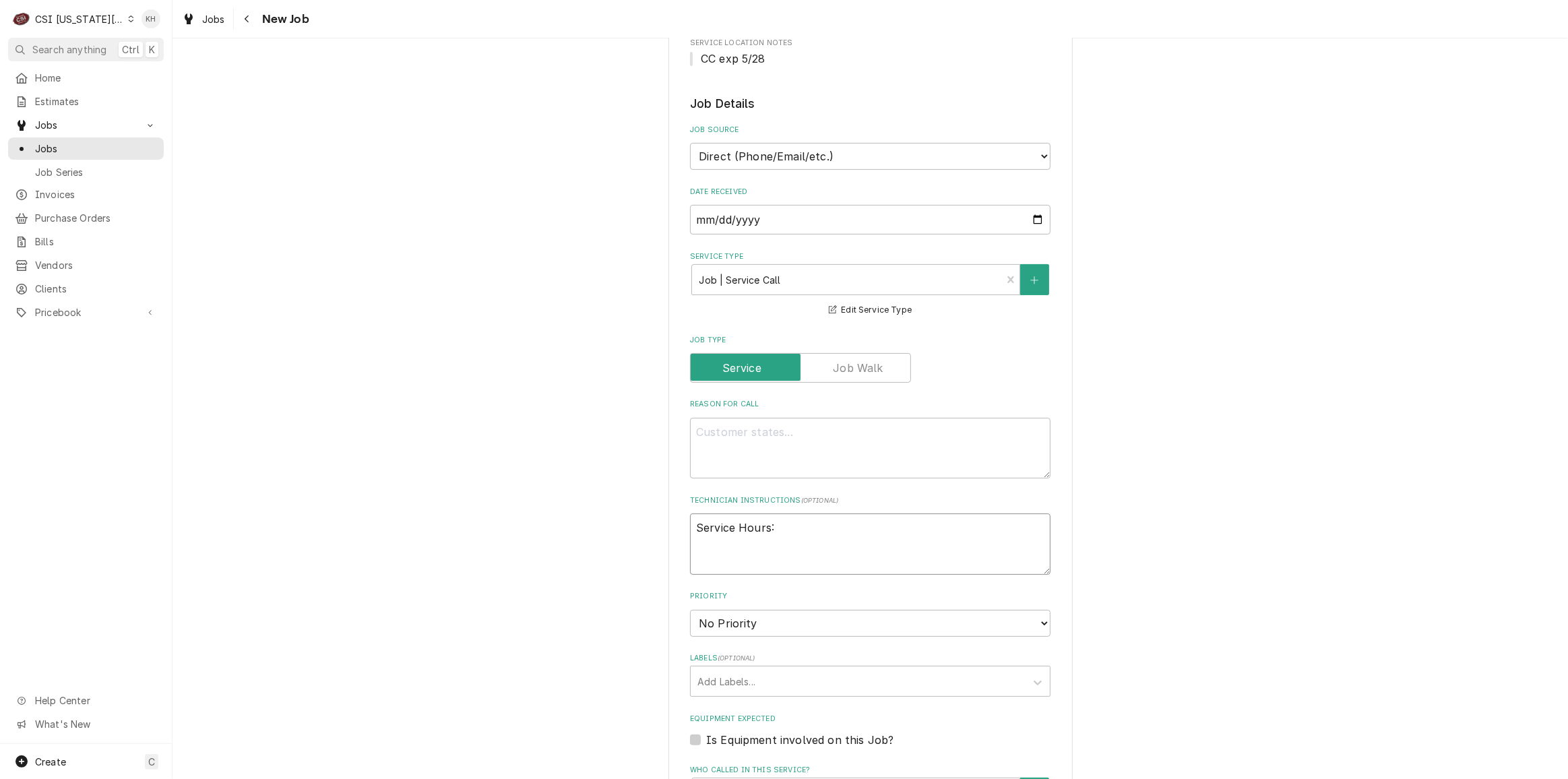
type textarea "Service Hours:"
type textarea "x"
type textarea "Service Hours:"
type textarea "x"
type textarea "Service Hours:"
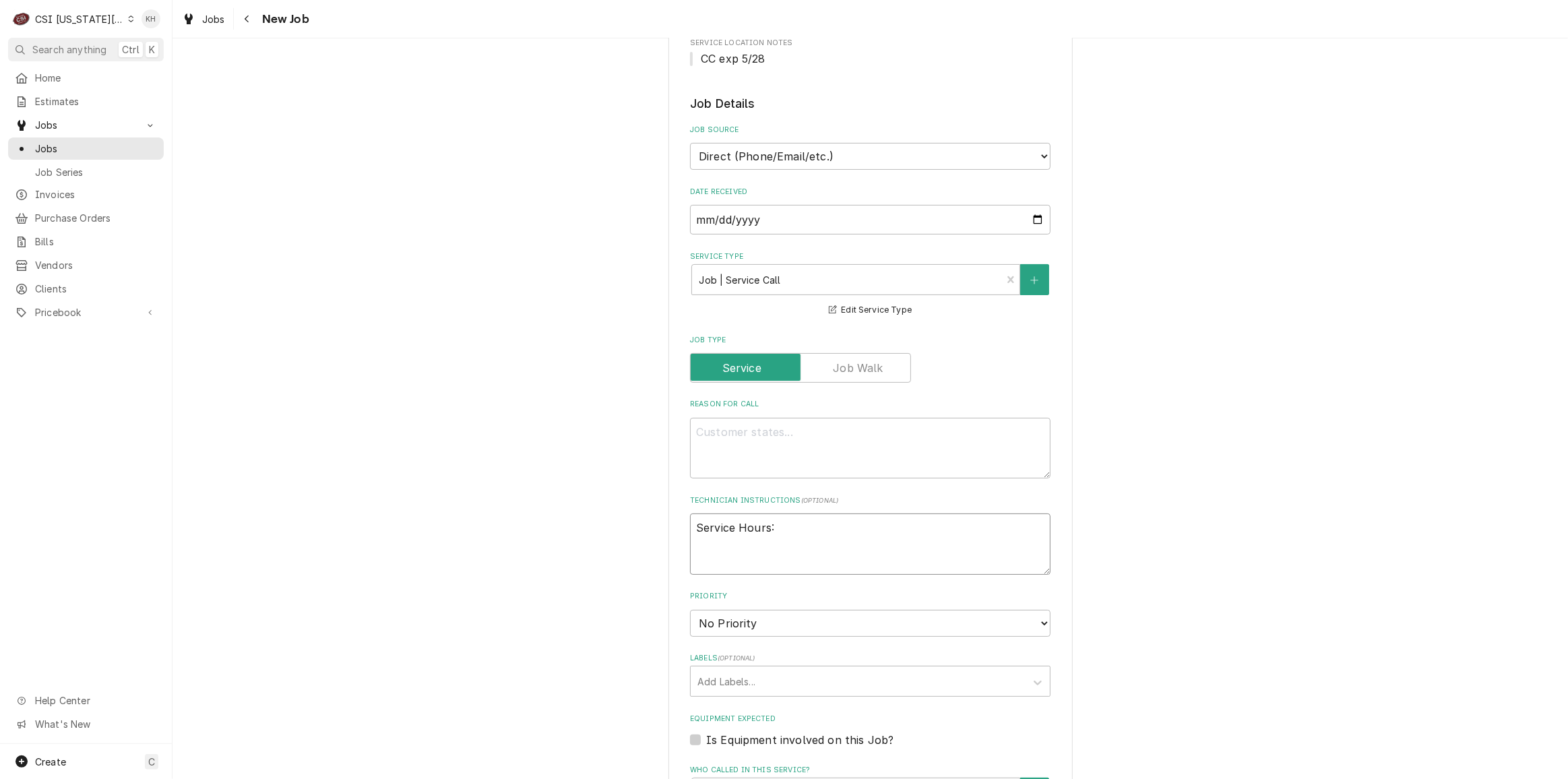
type textarea "x"
type textarea "Service Hours: S"
type textarea "x"
type textarea "Service Hours: Sw"
type textarea "x"
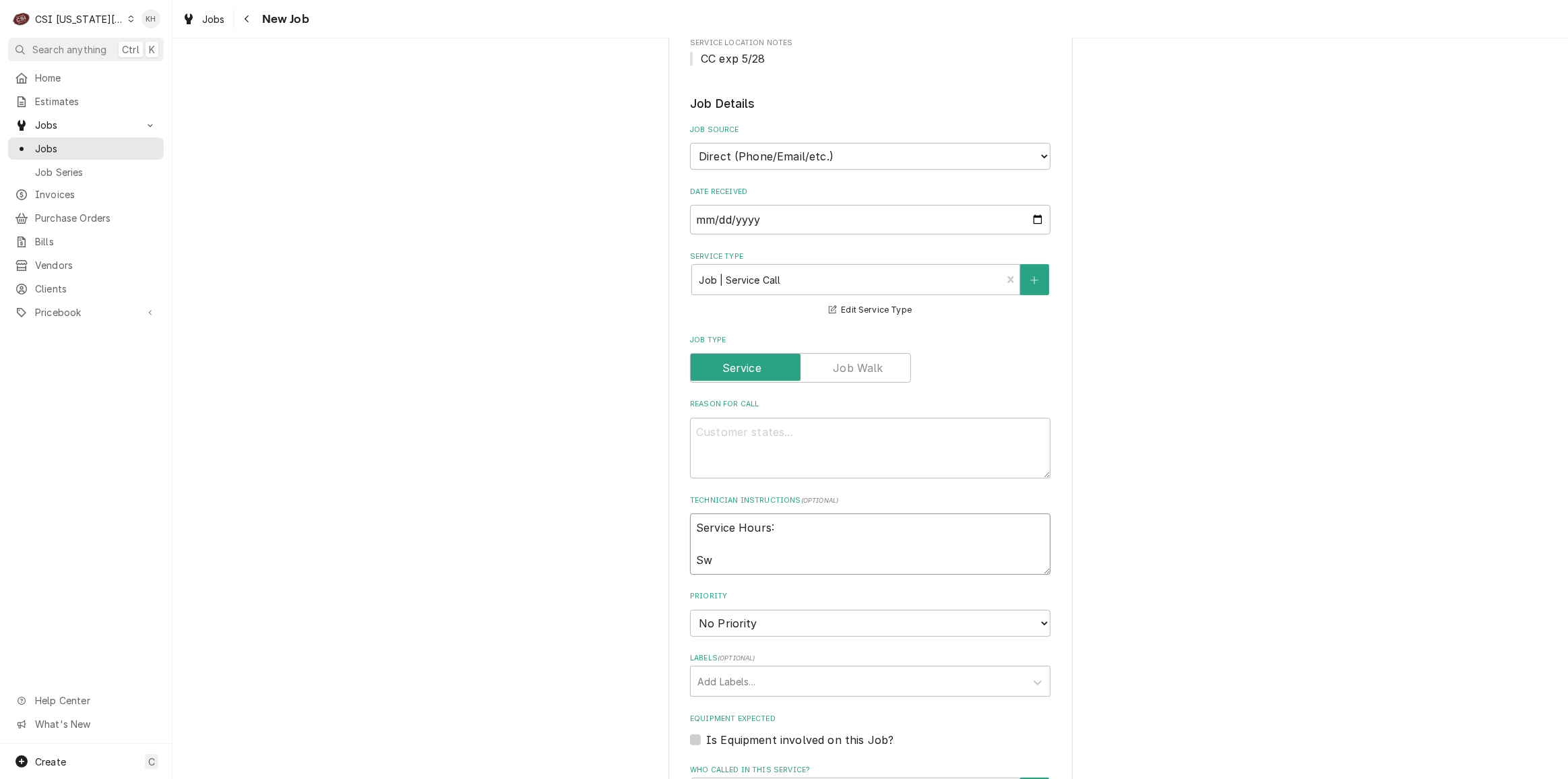
type textarea "Service Hours: Swe"
type textarea "x"
type textarea "Service Hours: Swet"
type textarea "x"
type textarea "Service Hours: Sweth"
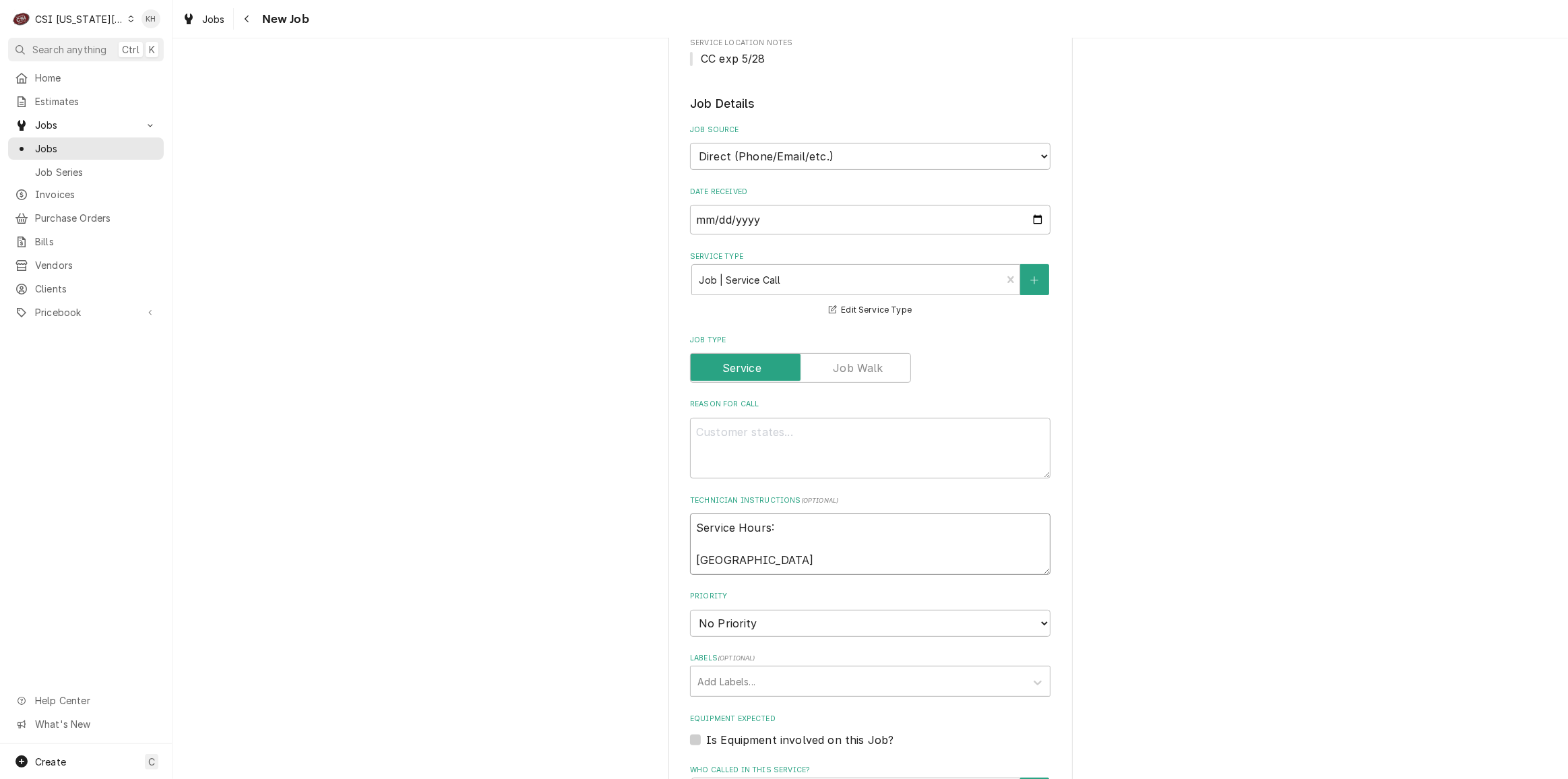
type textarea "x"
type textarea "Service Hours: Swetha"
type textarea "x"
type textarea "Service Hours: Swetha"
type textarea "x"
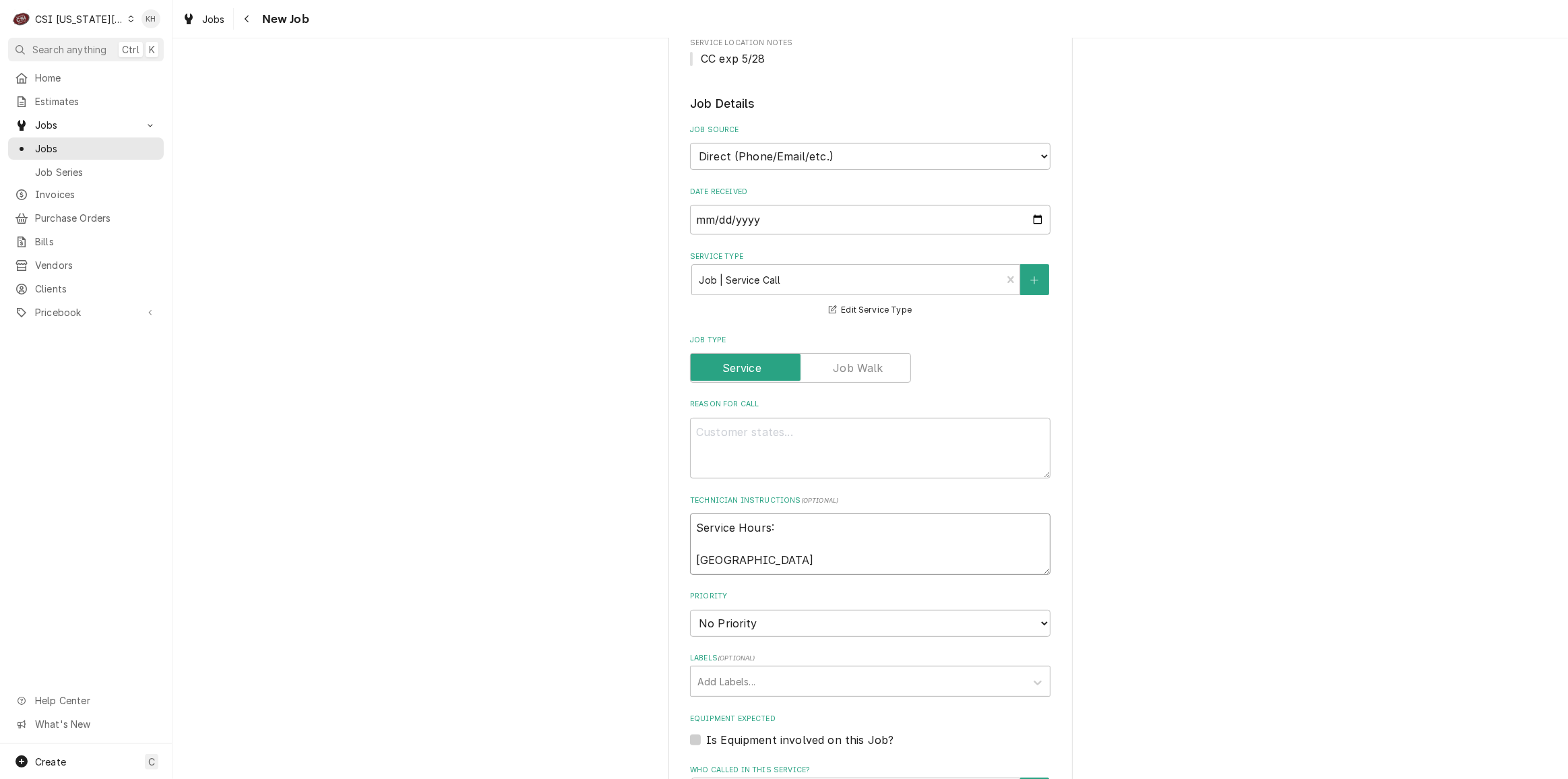
type textarea "Service Hours: Swetha 9"
type textarea "x"
type textarea "Service Hours: Swetha 91"
type textarea "x"
type textarea "Service Hours: Swetha 913"
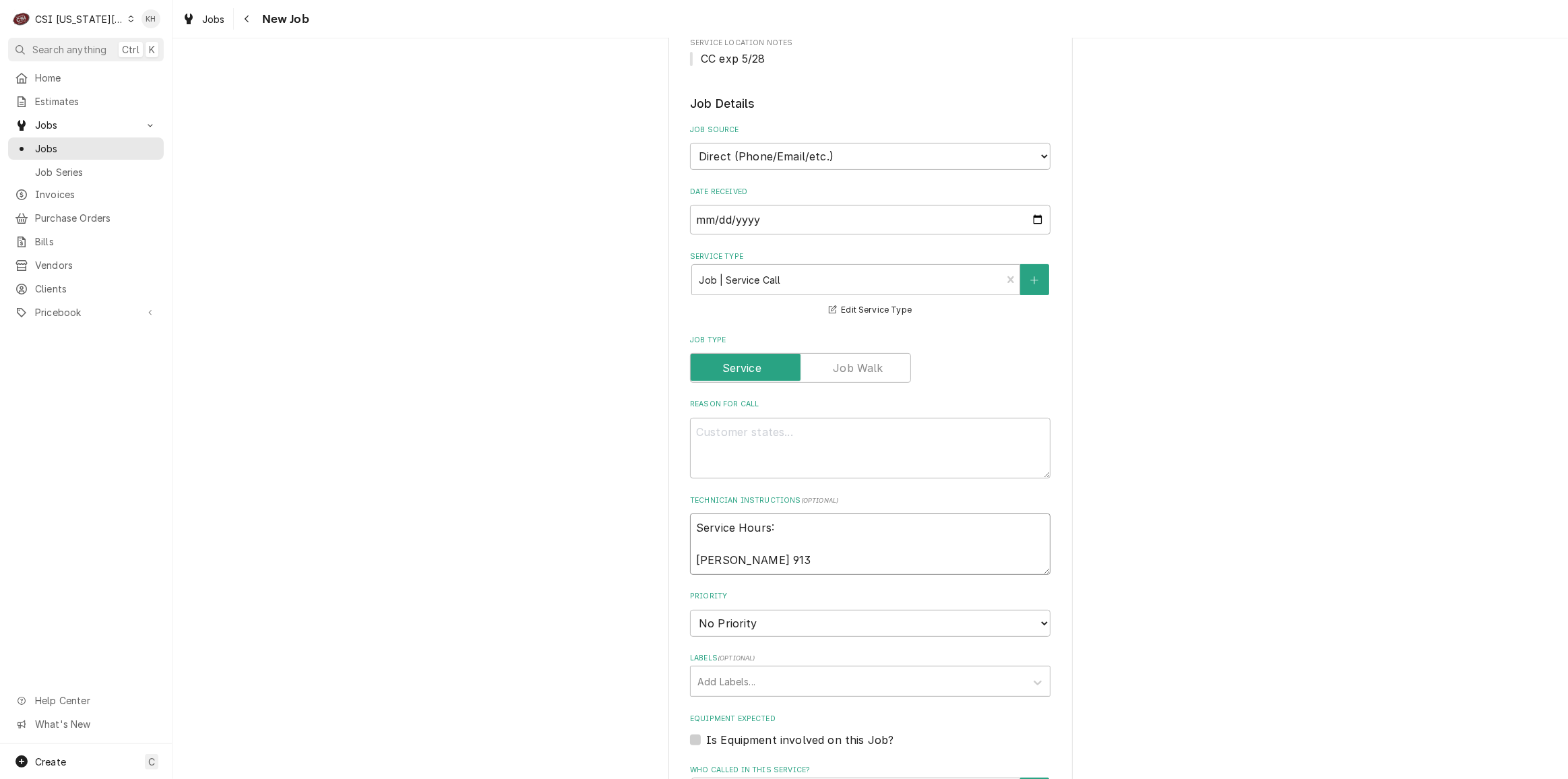
type textarea "x"
type textarea "Service Hours: Swetha 913-"
type textarea "x"
type textarea "Service Hours: Swetha 913-9"
type textarea "x"
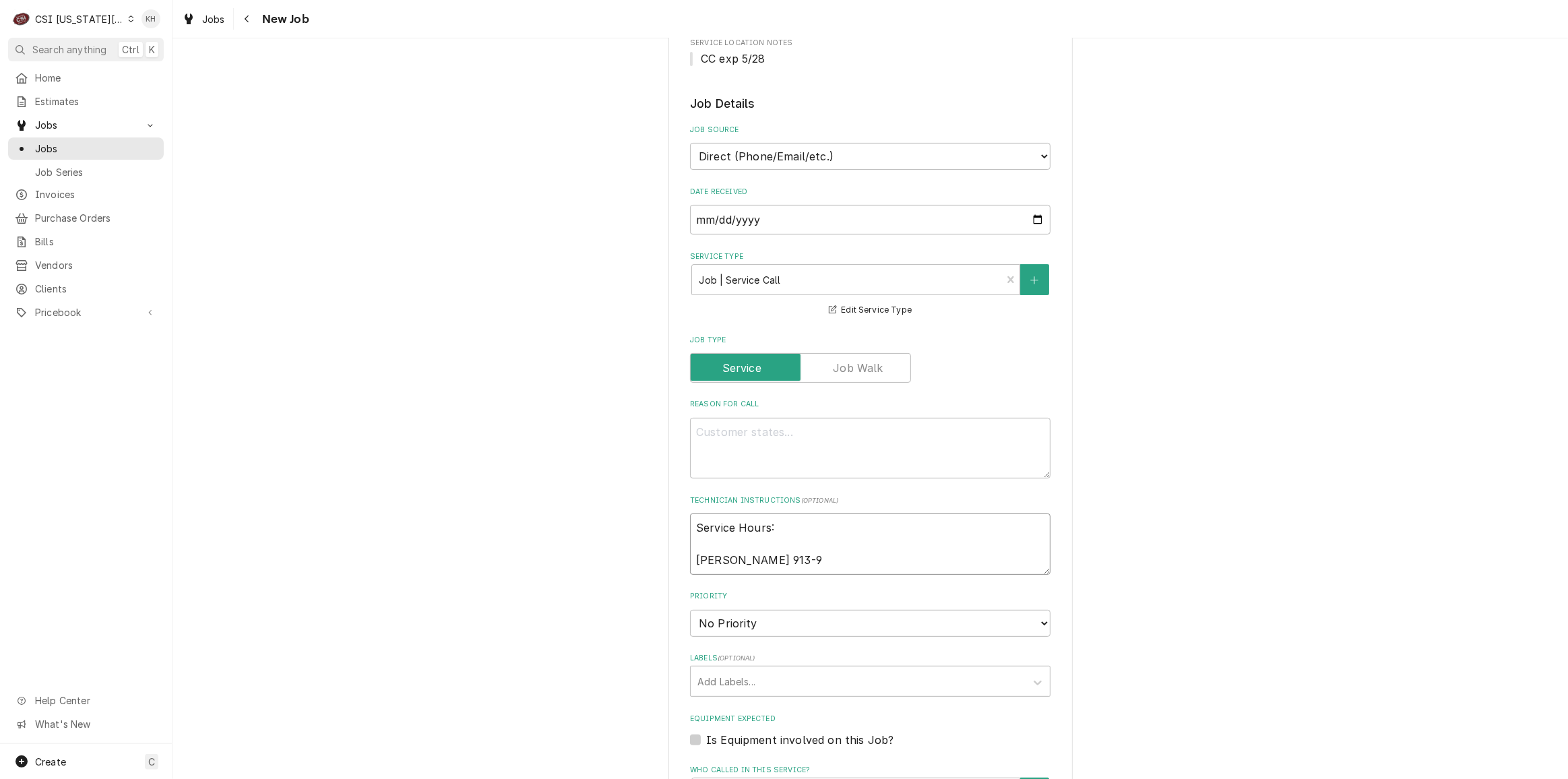
type textarea "Service Hours: Swetha 913-95"
type textarea "x"
type textarea "Service Hours: Swetha 913-956"
type textarea "x"
type textarea "Service Hours: Swetha 913-956-"
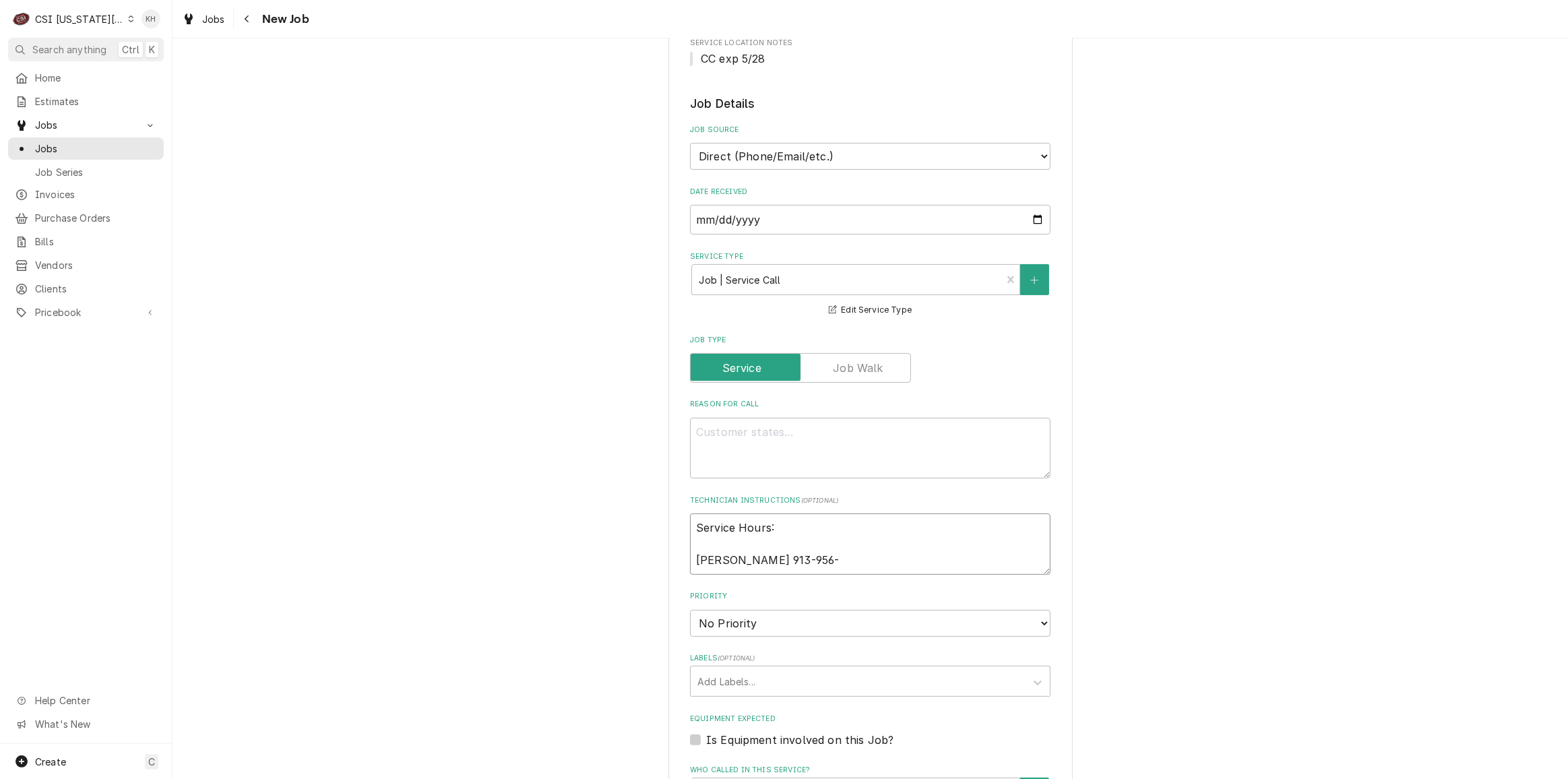
type textarea "x"
type textarea "Service Hours: Swetha 913-956-9"
type textarea "x"
type textarea "Service Hours: Swetha 913-956-93"
type textarea "x"
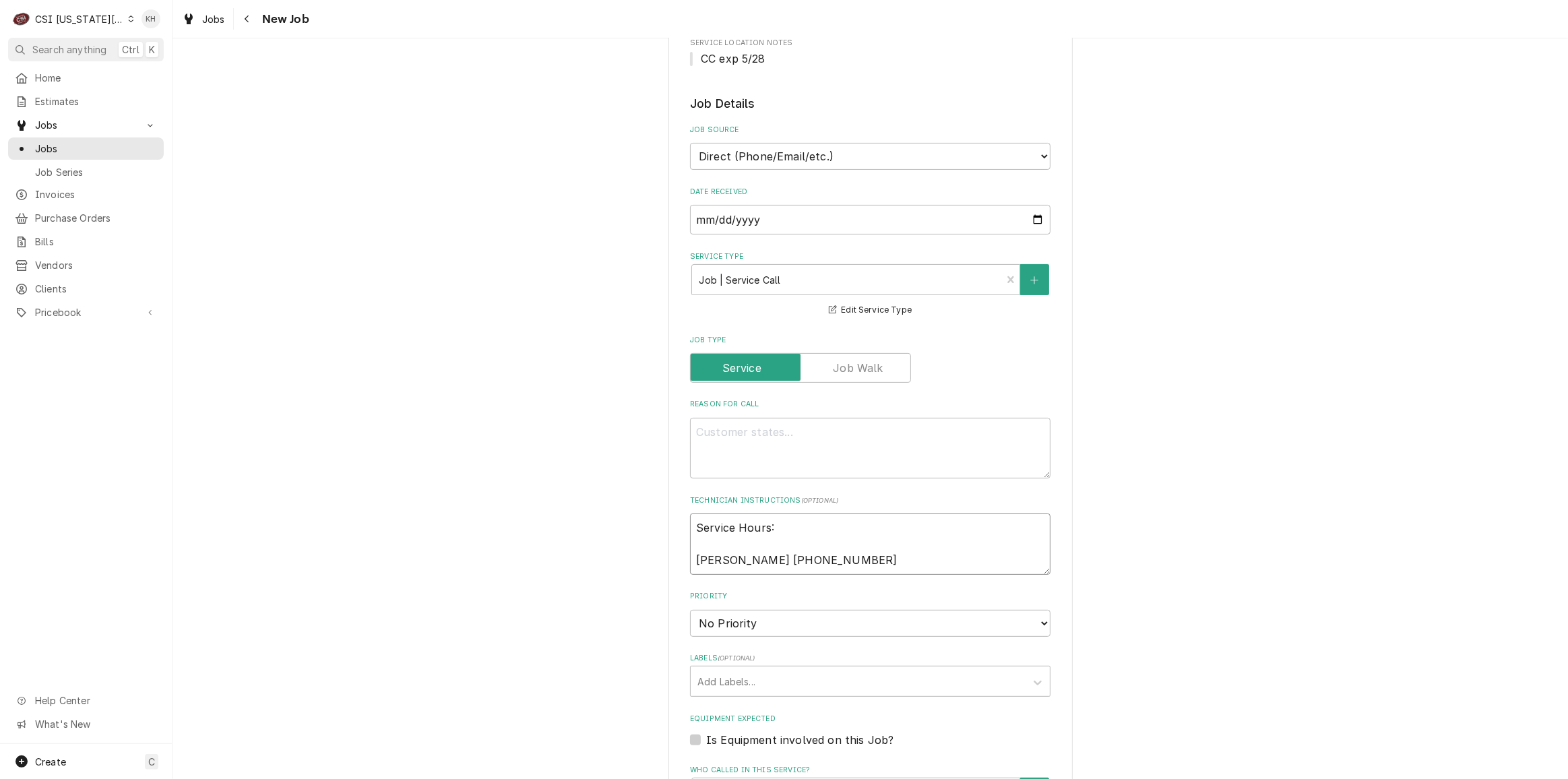
type textarea "Service Hours: Swetha 913-956-933"
type textarea "x"
type textarea "Service Hours: Swetha 913-956-9336"
type textarea "x"
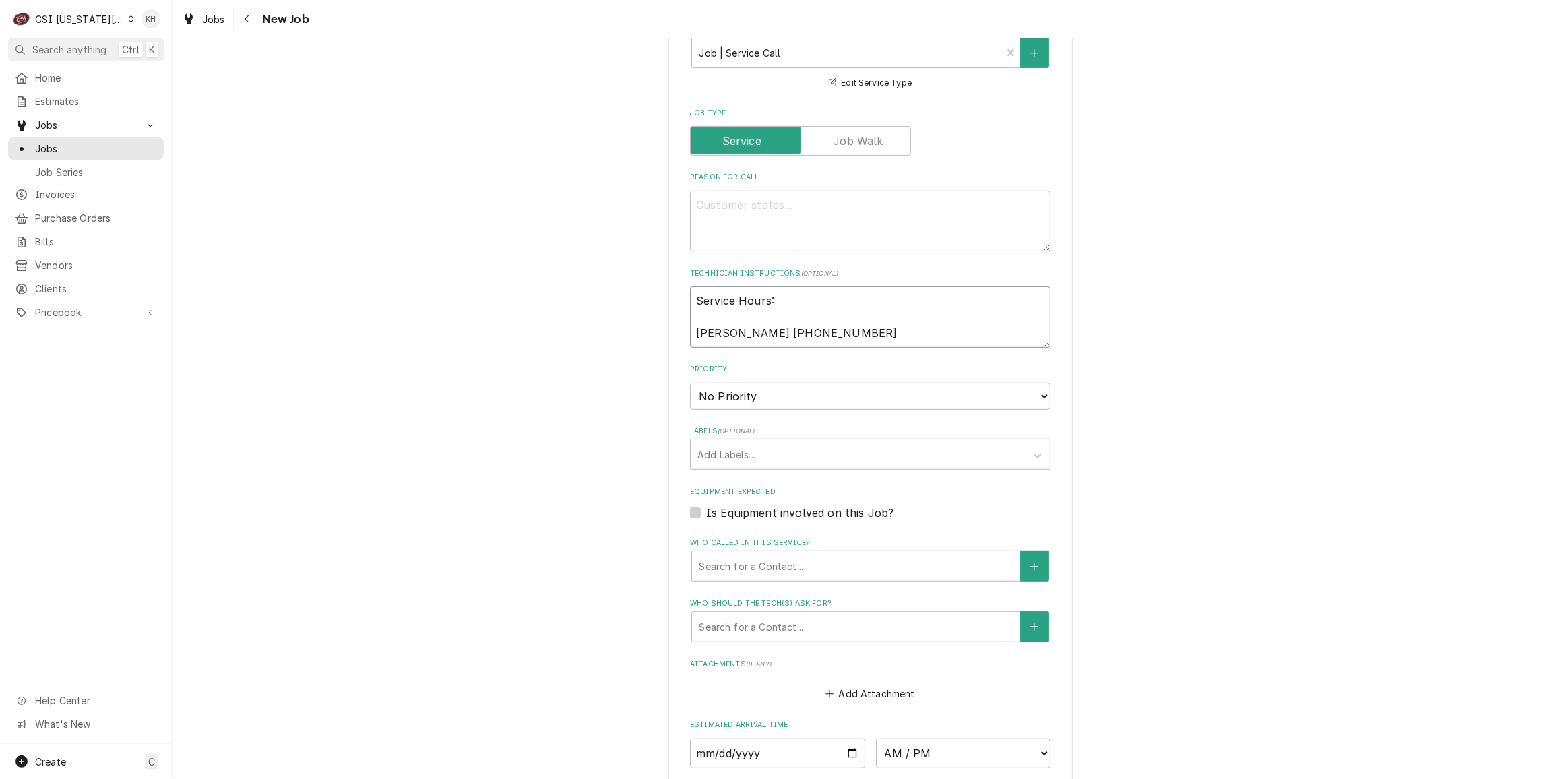
scroll to position [612, 0]
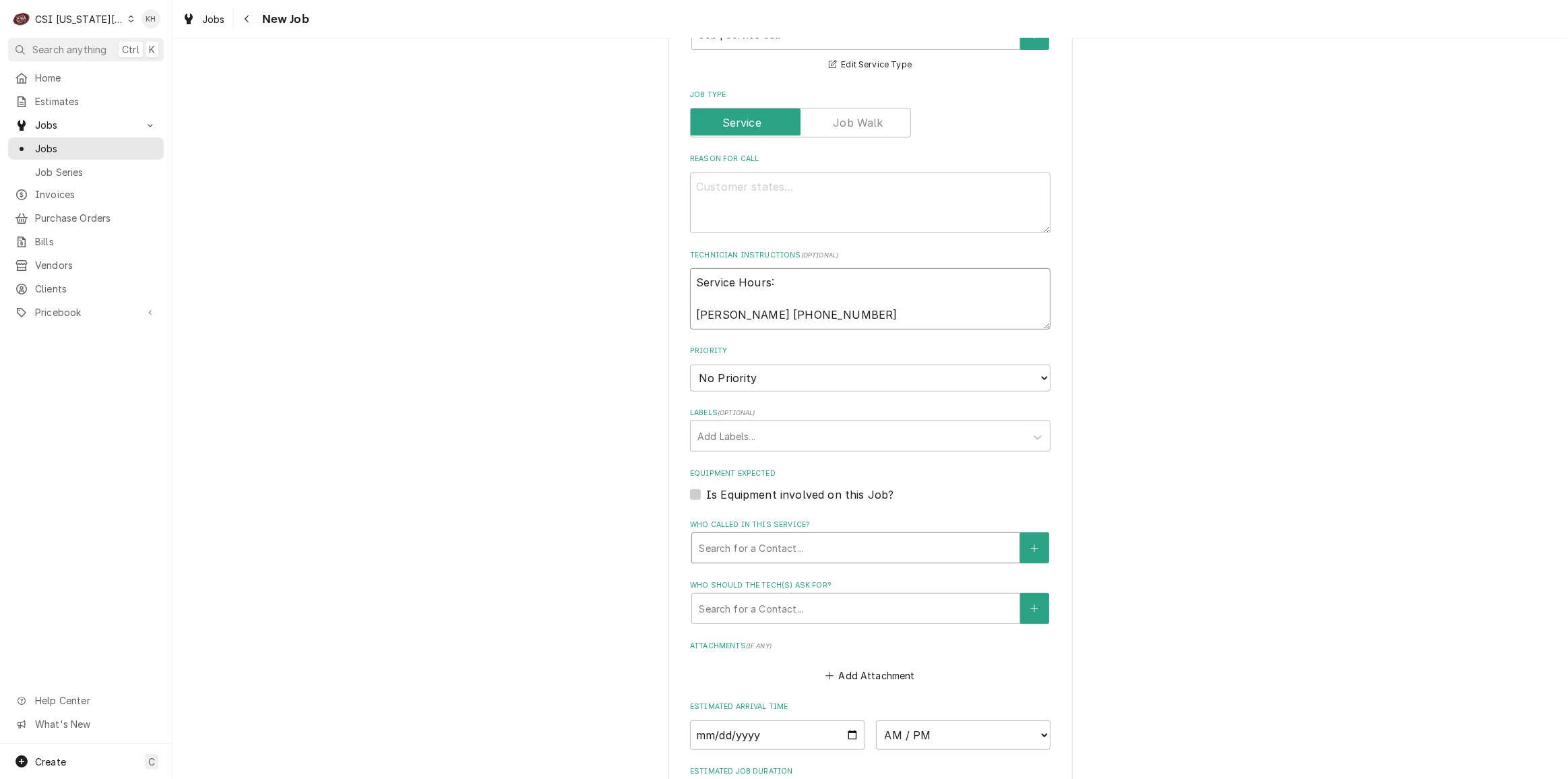
type textarea "Service Hours: Swetha 913-956-9336"
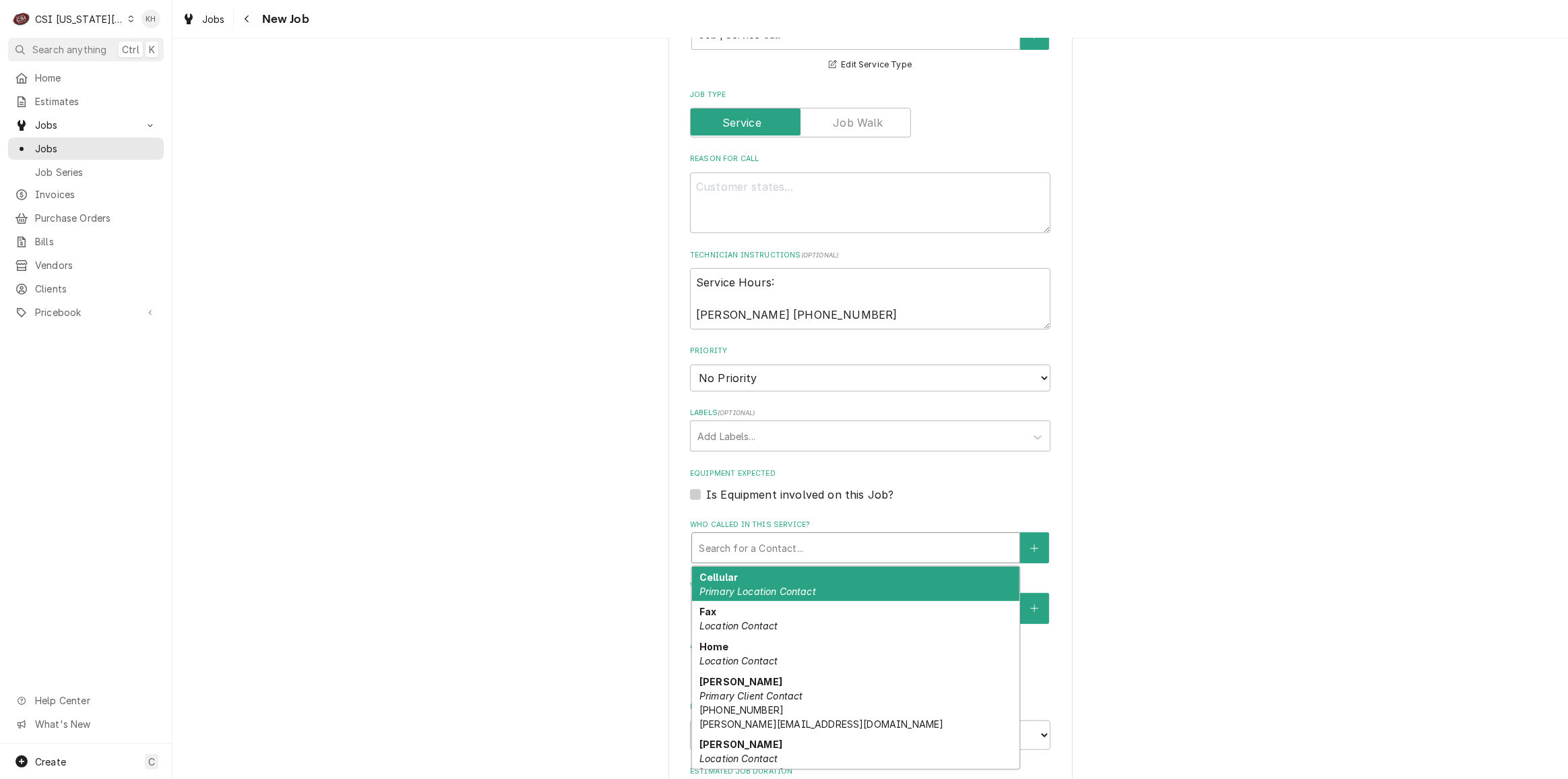
click at [736, 547] on div "Who called in this service?" at bounding box center [856, 547] width 314 height 24
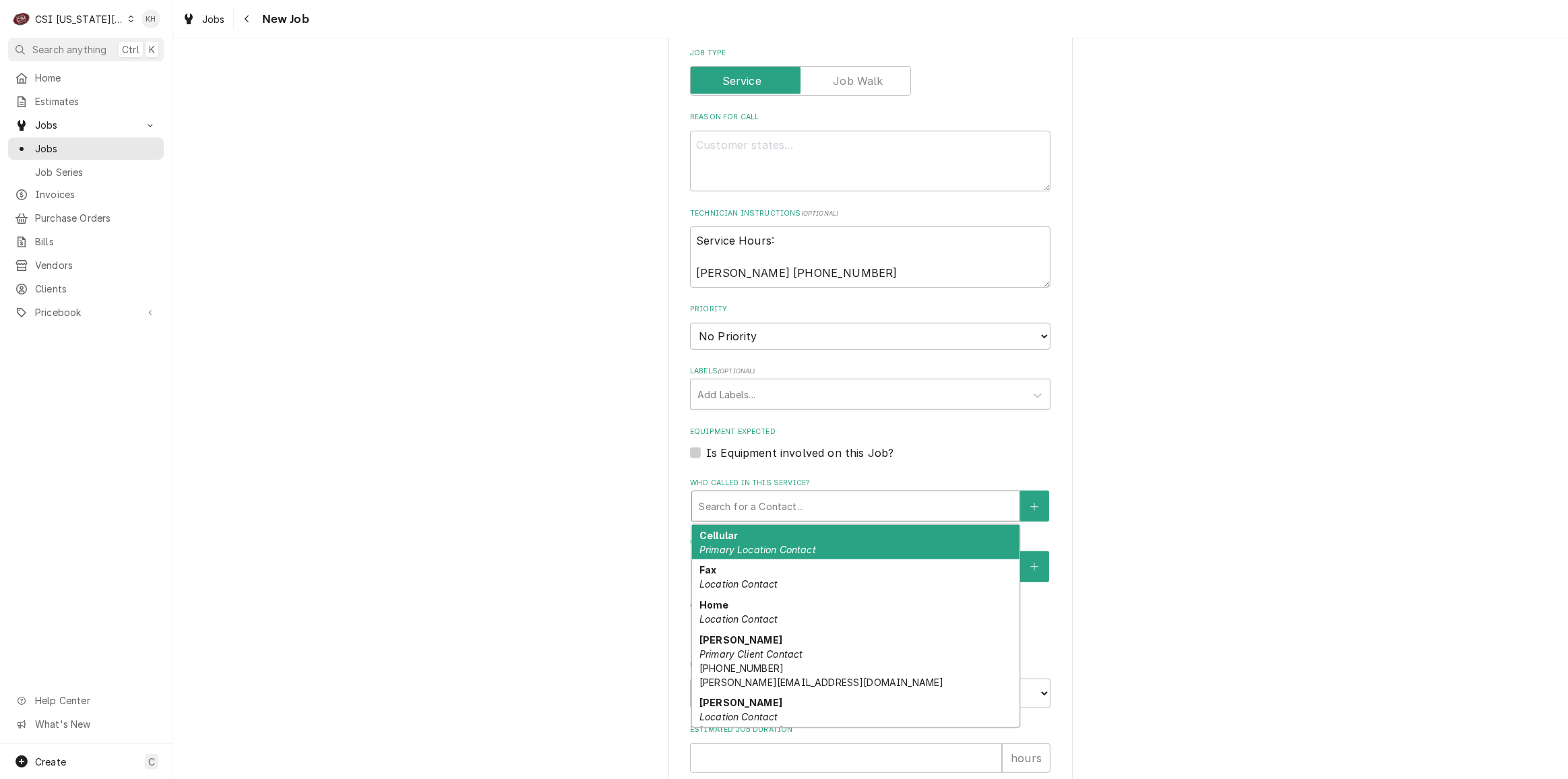
scroll to position [673, 0]
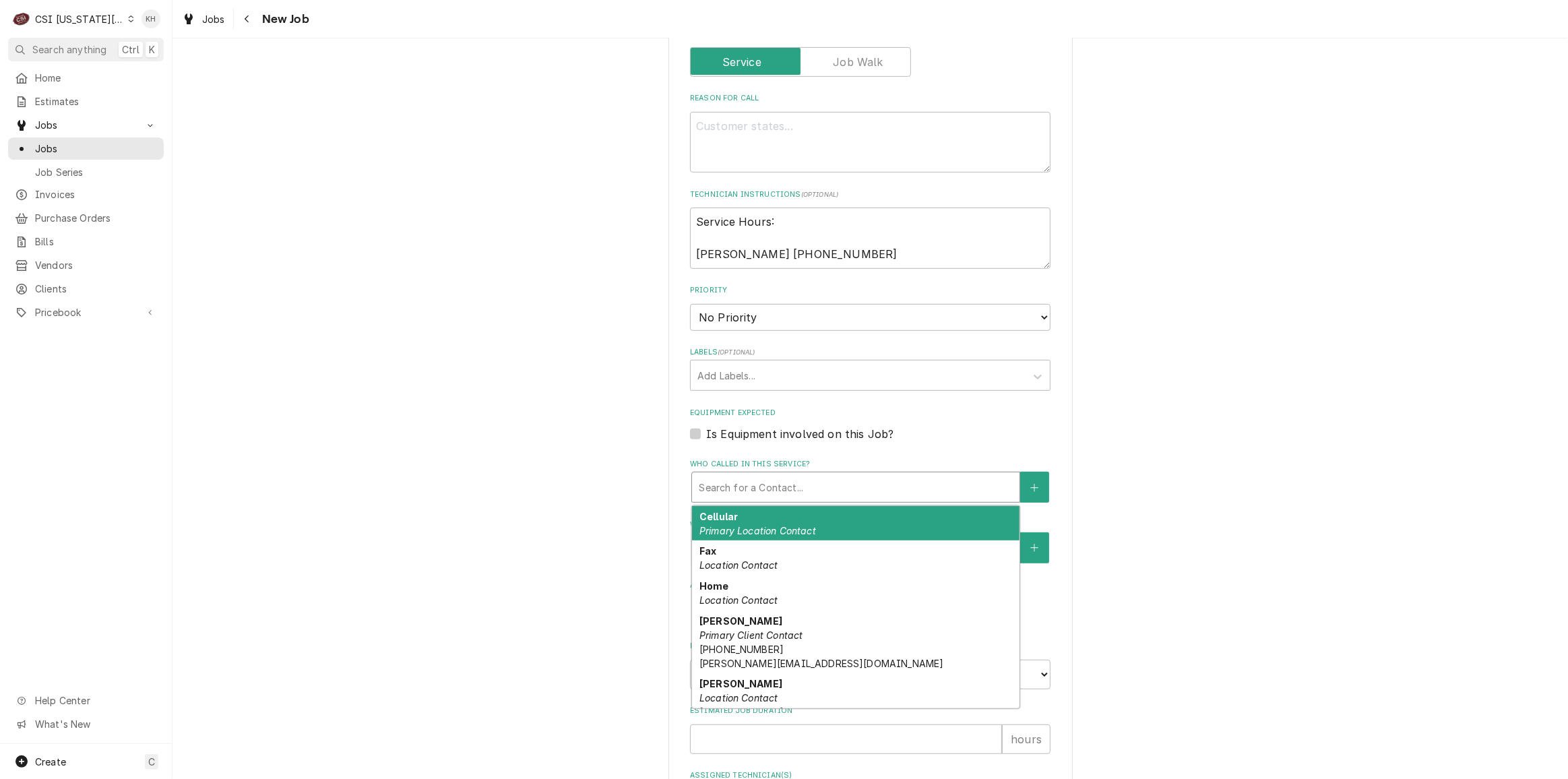
click at [601, 541] on div "Please provide the following information to create a job: Client Details Client…" at bounding box center [870, 155] width 1396 height 1551
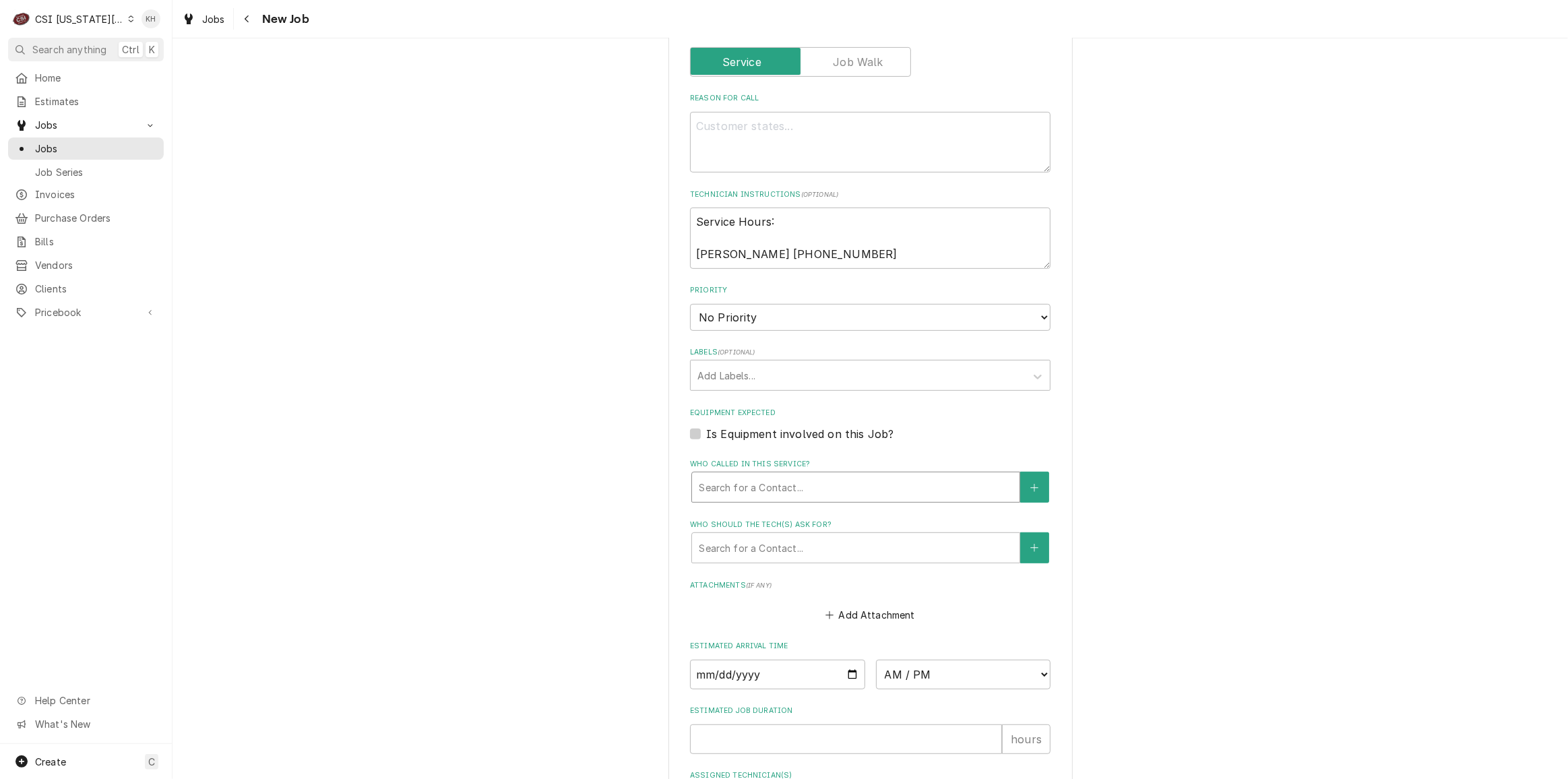
drag, startPoint x: 739, startPoint y: 476, endPoint x: 740, endPoint y: 490, distance: 14.0
click at [740, 490] on div "Who called in this service?" at bounding box center [856, 487] width 314 height 24
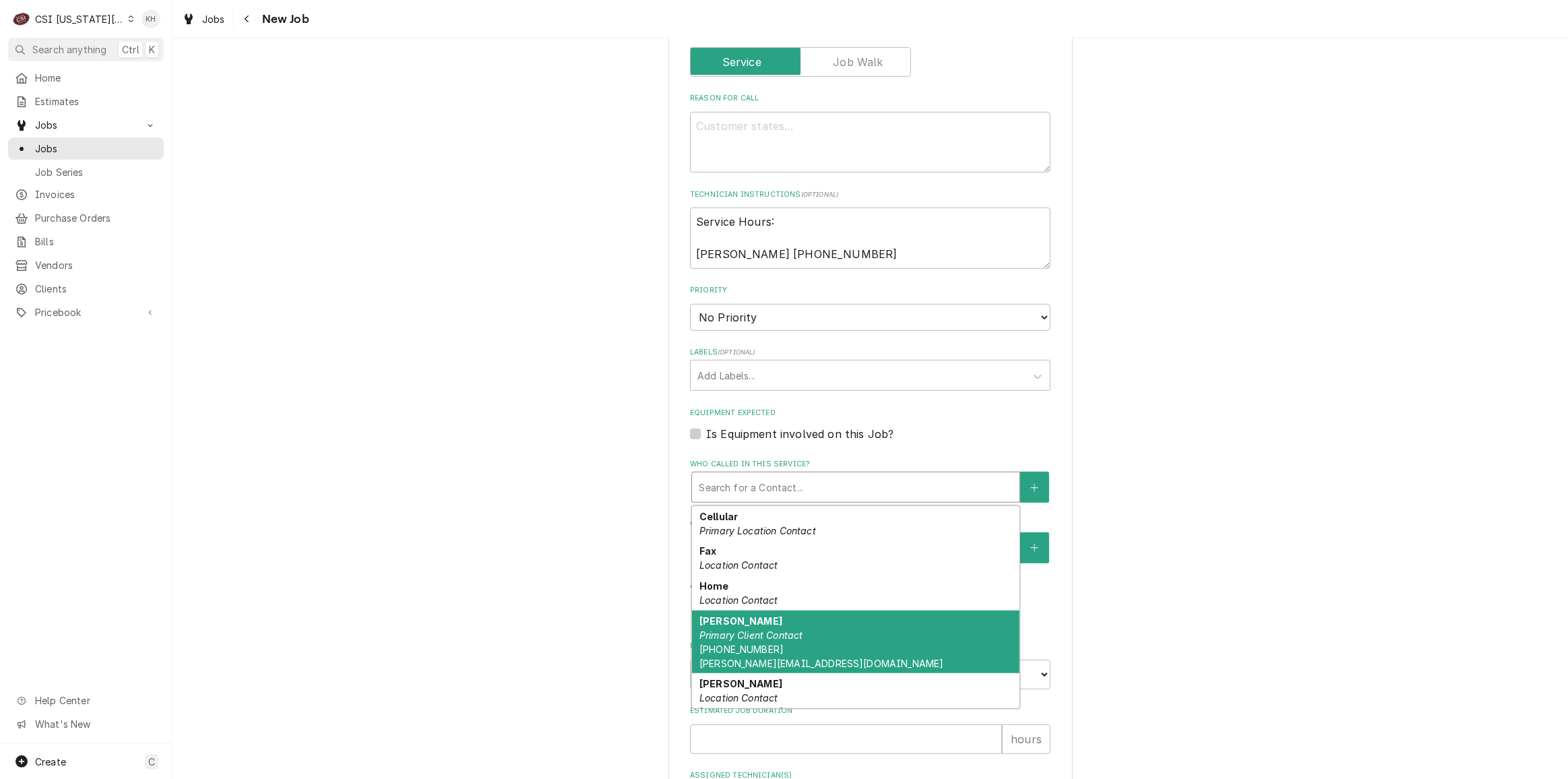
click at [747, 636] on em "Primary Client Contact" at bounding box center [751, 635] width 104 height 12
type textarea "x"
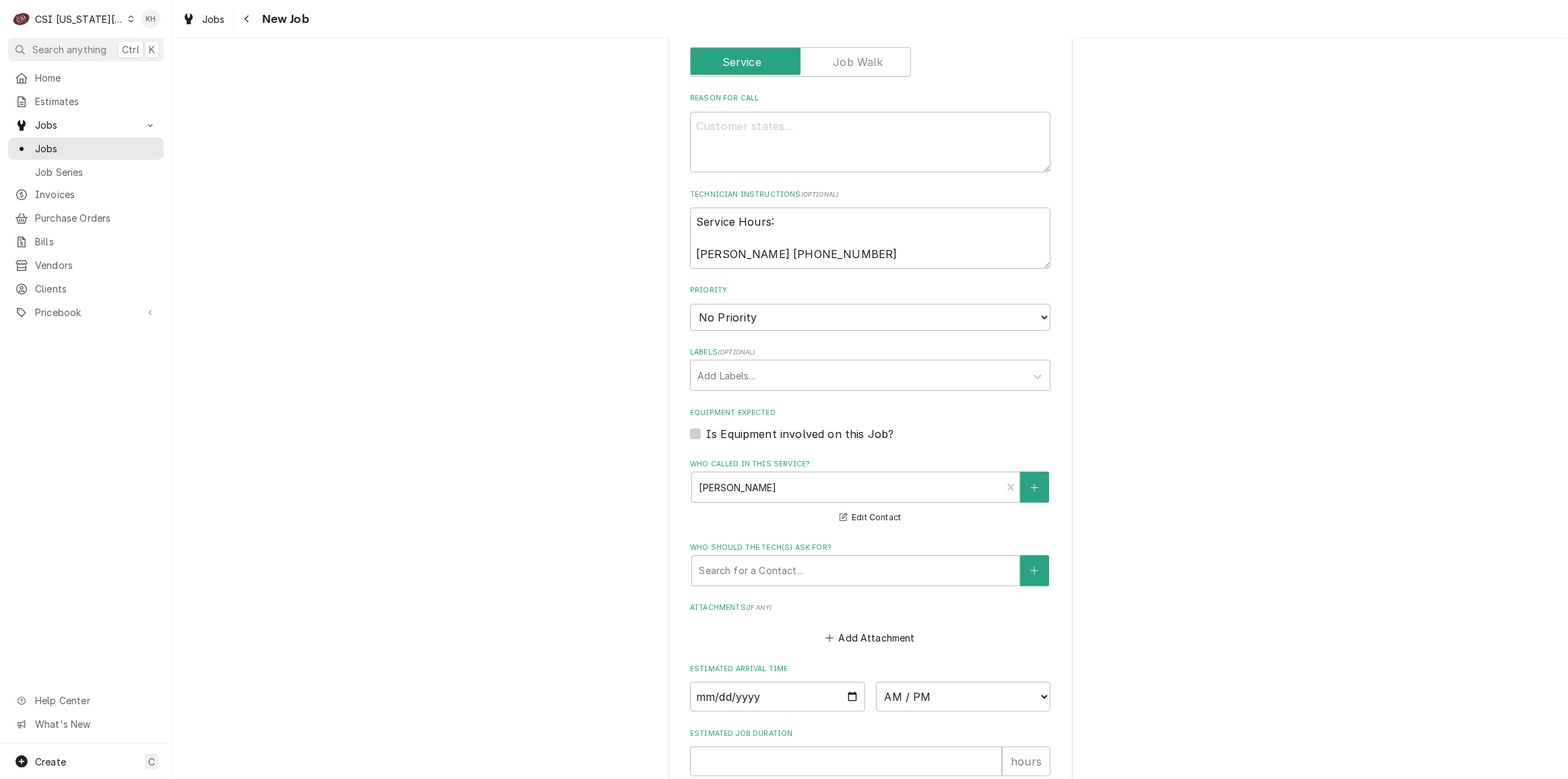
drag, startPoint x: 692, startPoint y: 430, endPoint x: 667, endPoint y: 442, distance: 27.7
click at [706, 430] on label "Is Equipment involved on this Job?" at bounding box center [799, 434] width 187 height 16
click at [706, 430] on input "Equipment Expected" at bounding box center [886, 441] width 360 height 30
checkbox input "true"
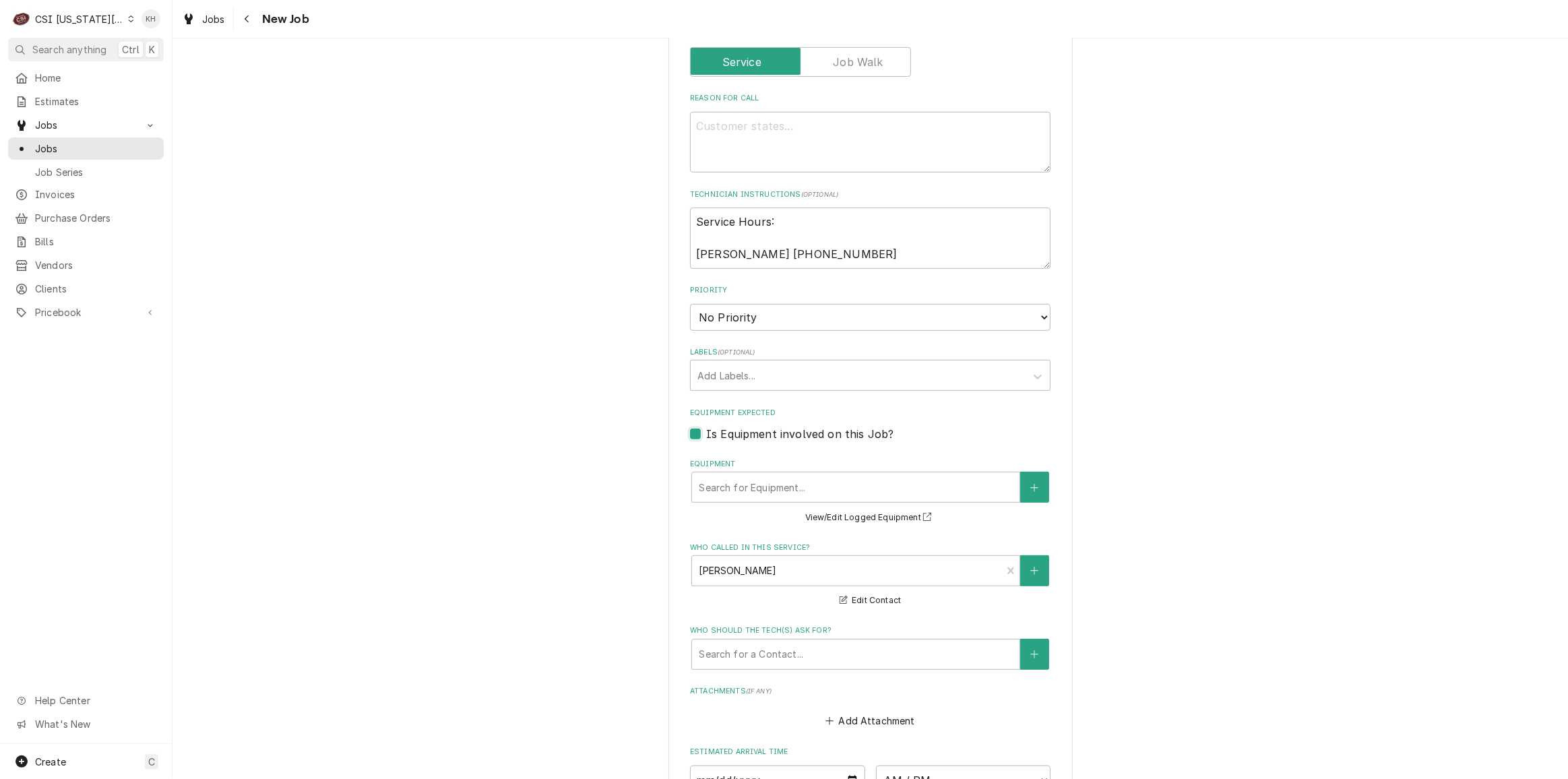
type textarea "x"
click at [722, 317] on select "No Priority Urgent High Medium Low" at bounding box center [869, 317] width 360 height 27
select select "4"
click at [690, 304] on select "No Priority Urgent High Medium Low" at bounding box center [869, 317] width 360 height 27
type textarea "x"
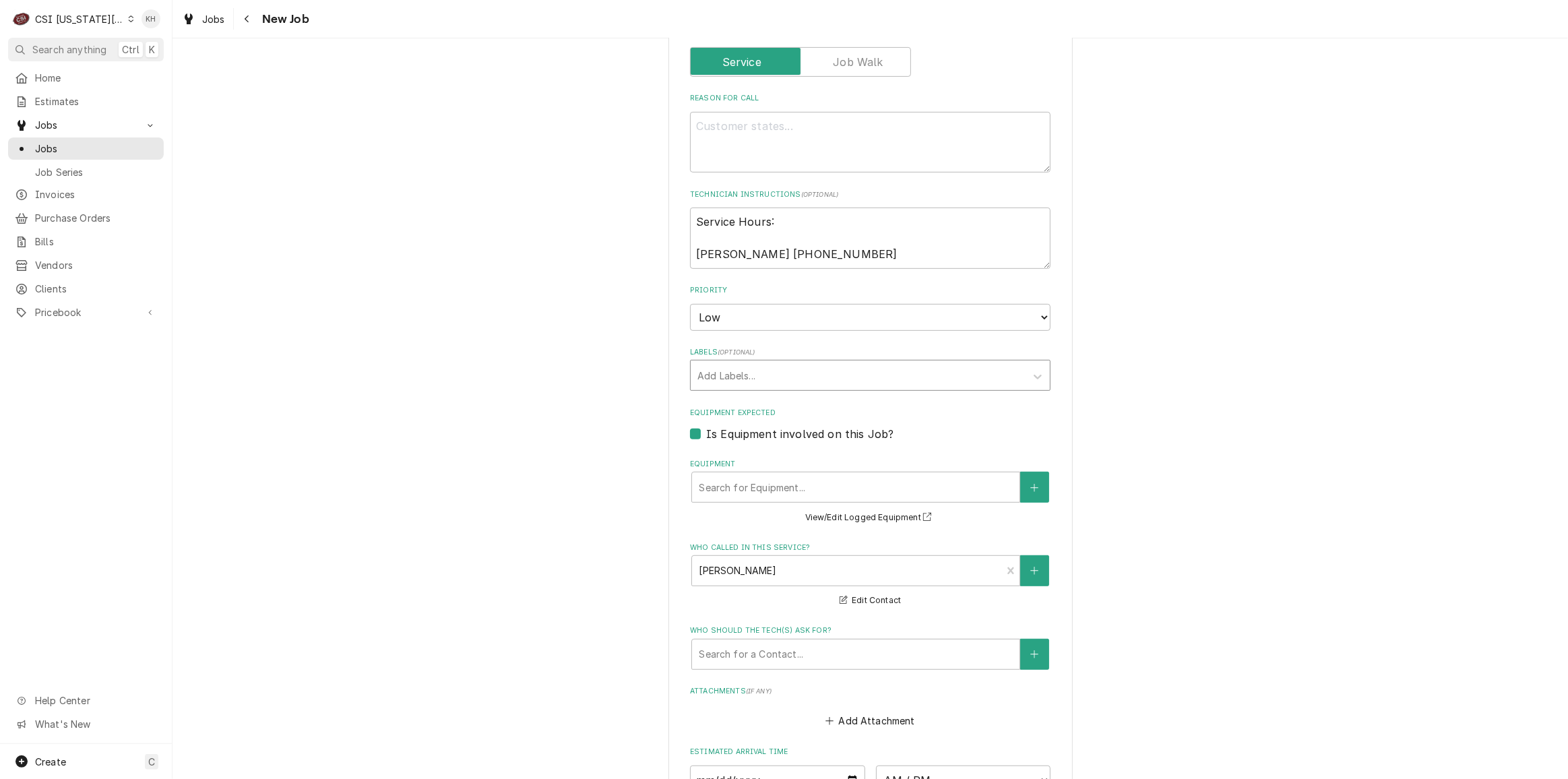
click at [755, 376] on div "Labels" at bounding box center [858, 375] width 321 height 24
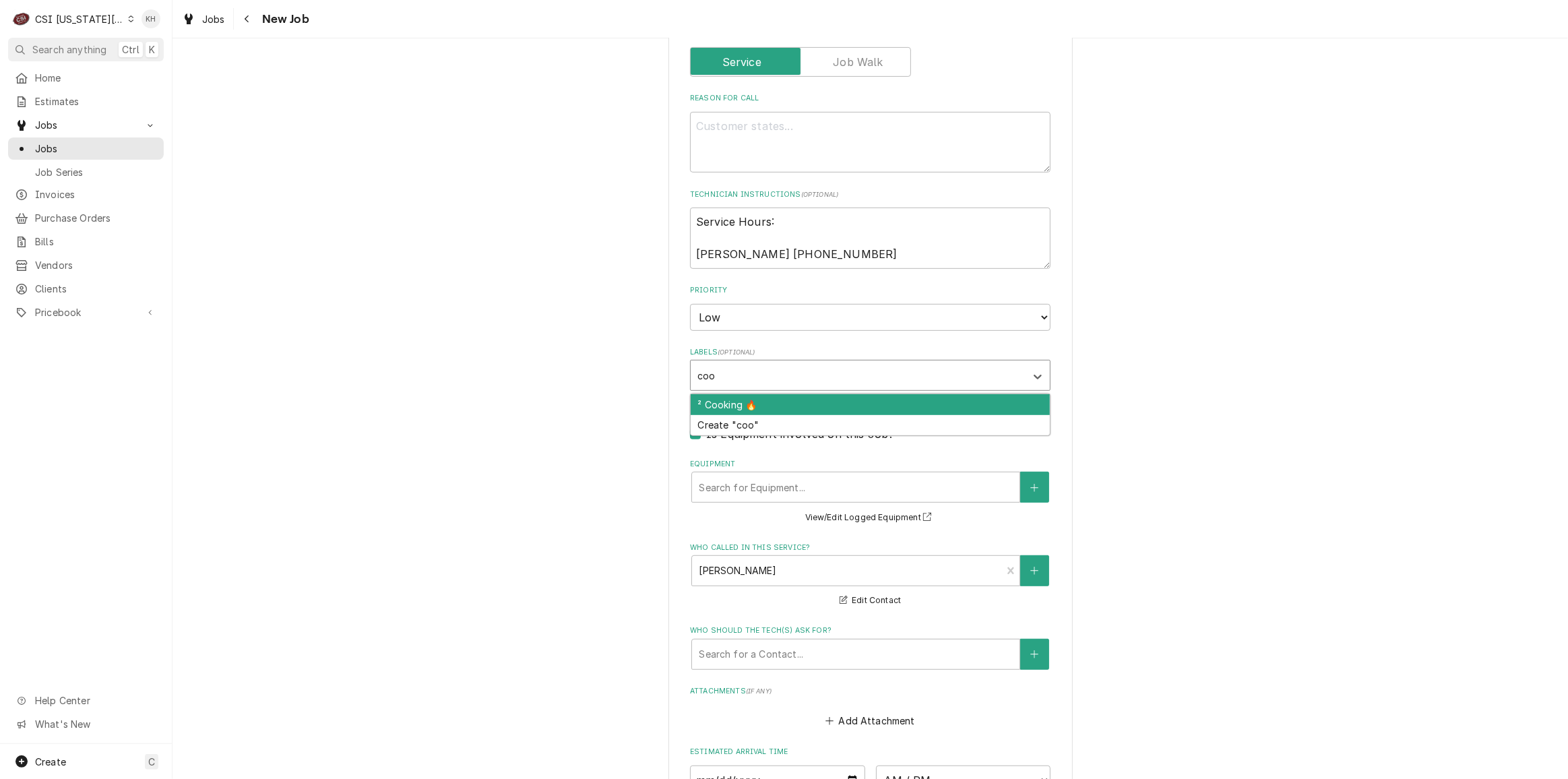
type input "cook"
click at [761, 398] on div "² Cooking 🔥" at bounding box center [869, 404] width 359 height 21
type textarea "x"
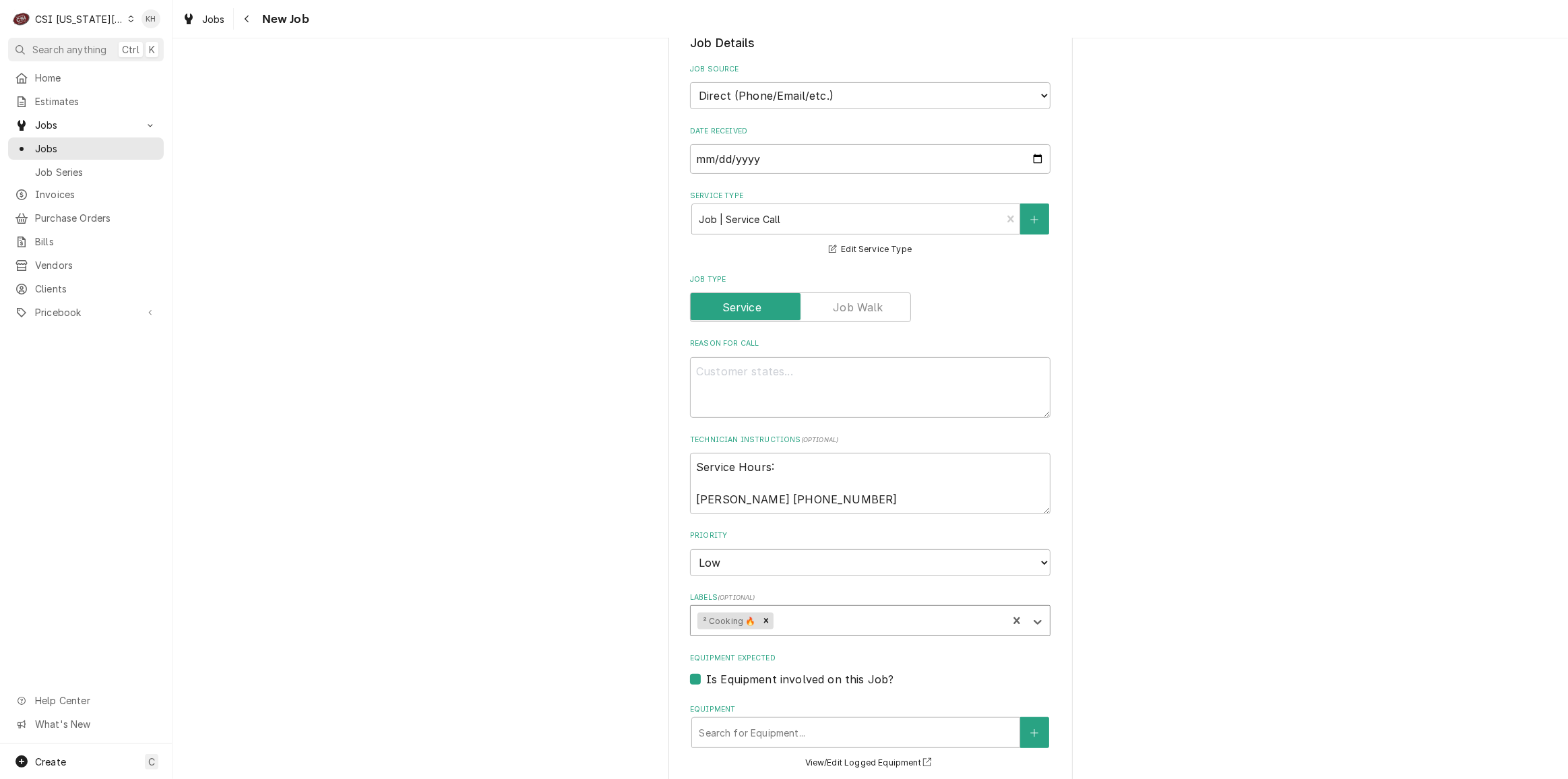
scroll to position [428, 0]
click at [804, 460] on textarea "Service Hours: Swetha 913-956-9336" at bounding box center [869, 482] width 360 height 61
type textarea "x"
type textarea "Service Hours: A Swetha 913-956-9336"
type textarea "x"
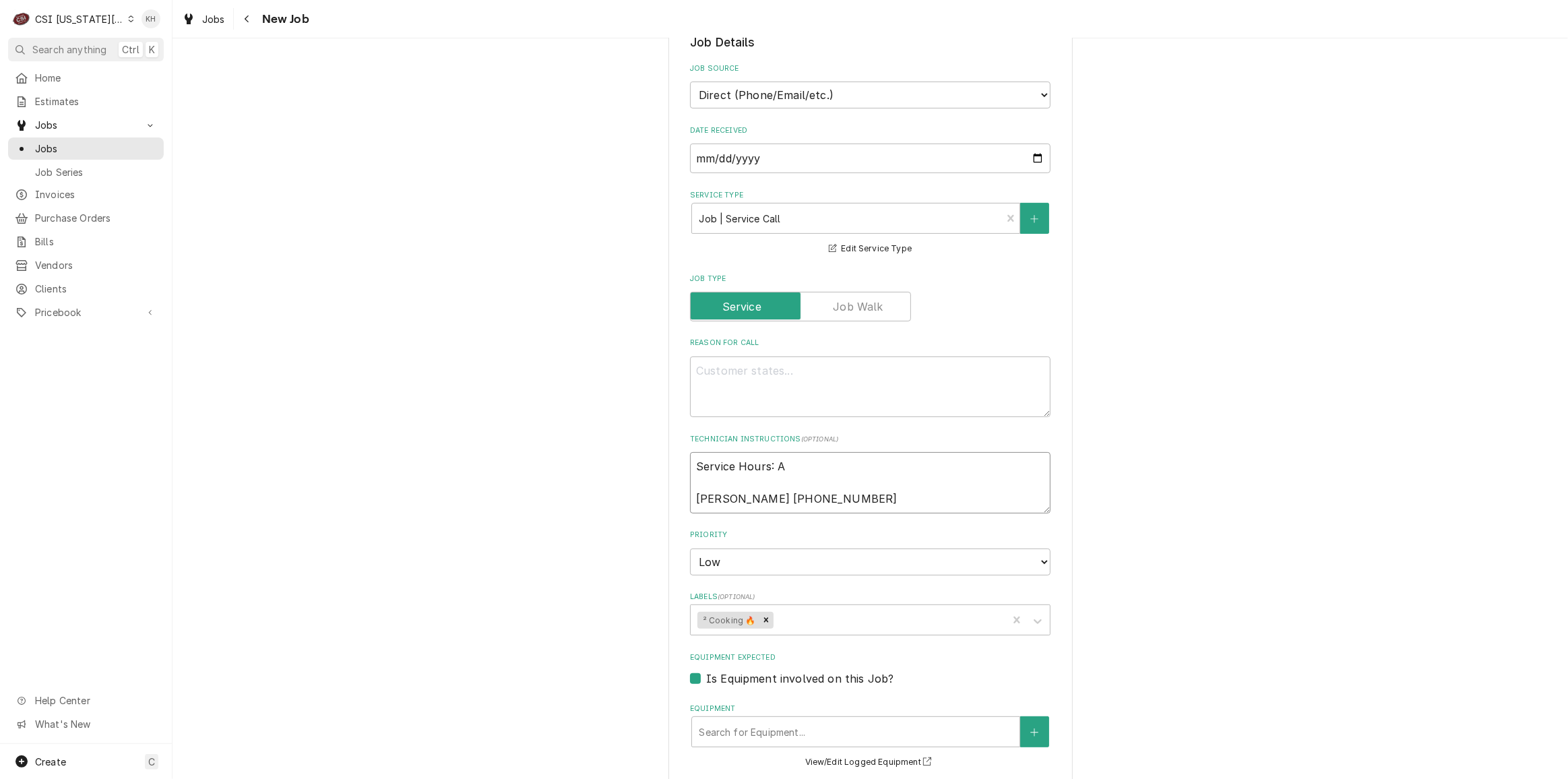
type textarea "Service Hours: An Swetha 913-956-9336"
type textarea "x"
type textarea "Service Hours: Any Swetha 913-956-9336"
type textarea "x"
type textarea "Service Hours: An Swetha 913-956-9336"
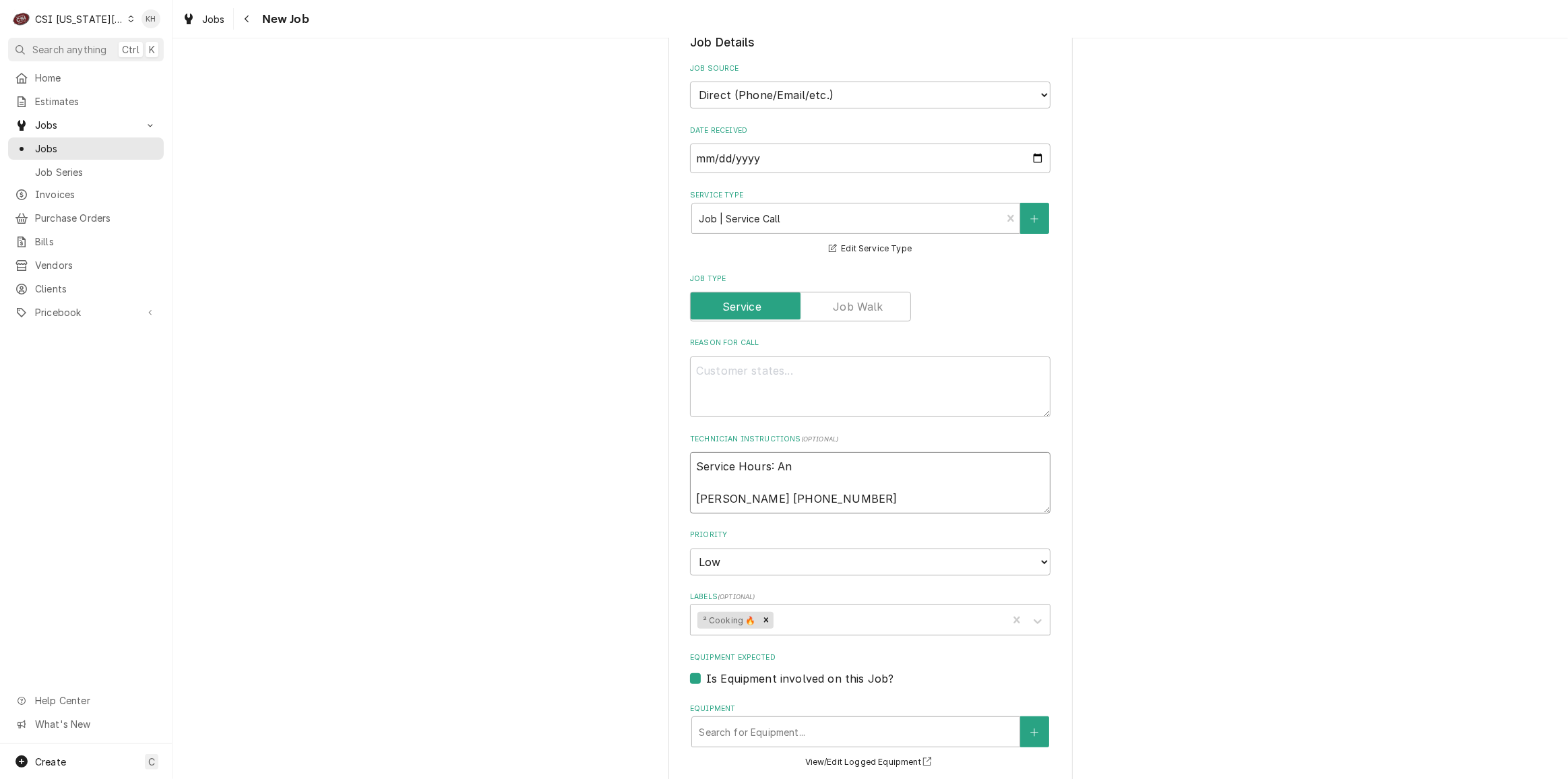
type textarea "x"
type textarea "Service Hours: A Swetha 913-956-9336"
type textarea "x"
type textarea "Service Hours: Swetha 913-956-9336"
type textarea "x"
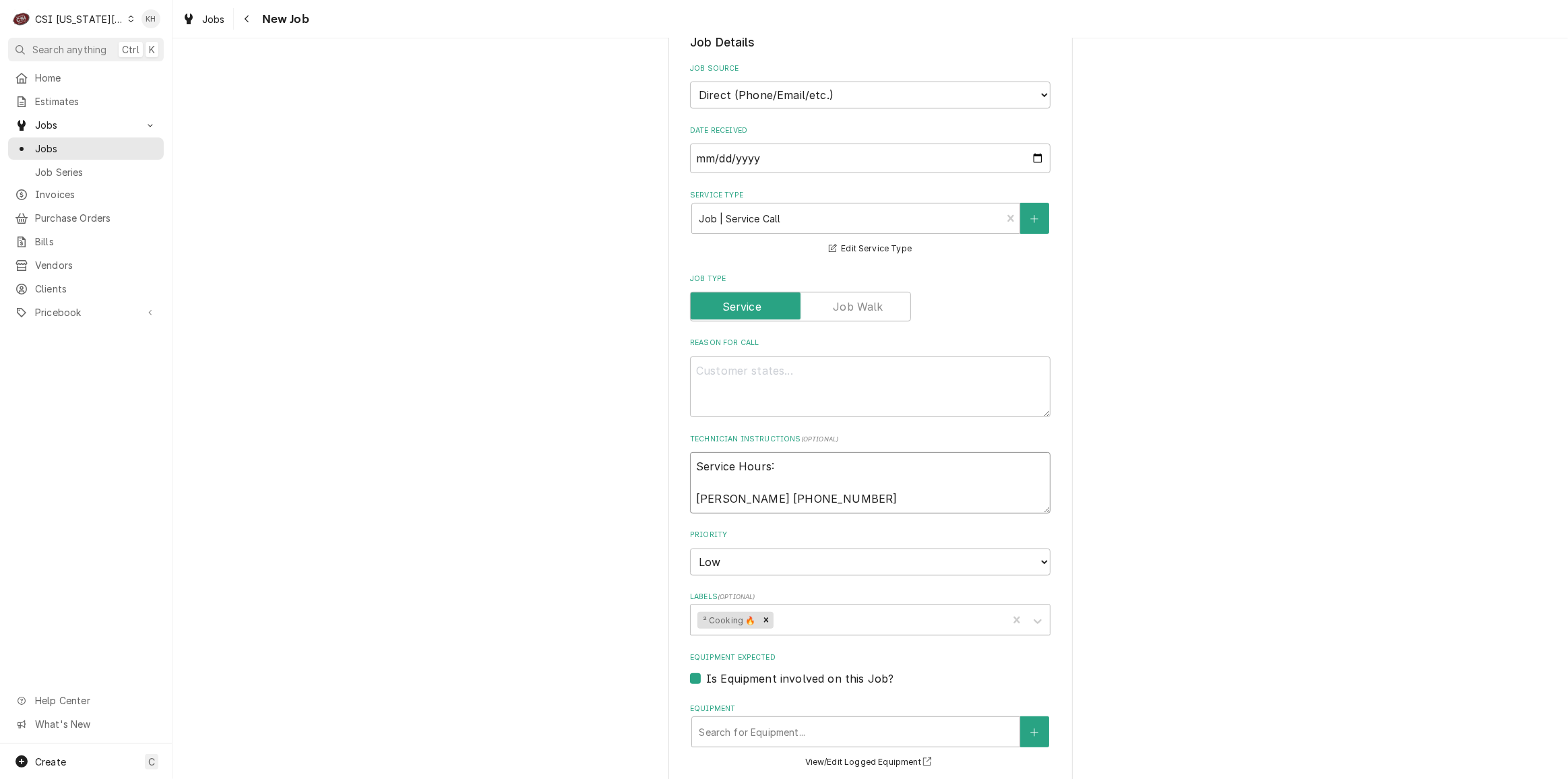
type textarea "Service Hours: M Swetha 913-956-9336"
type textarea "x"
type textarea "Service Hours: Mu Swetha 913-956-9336"
type textarea "x"
type textarea "Service Hours: Mus Swetha 913-956-9336"
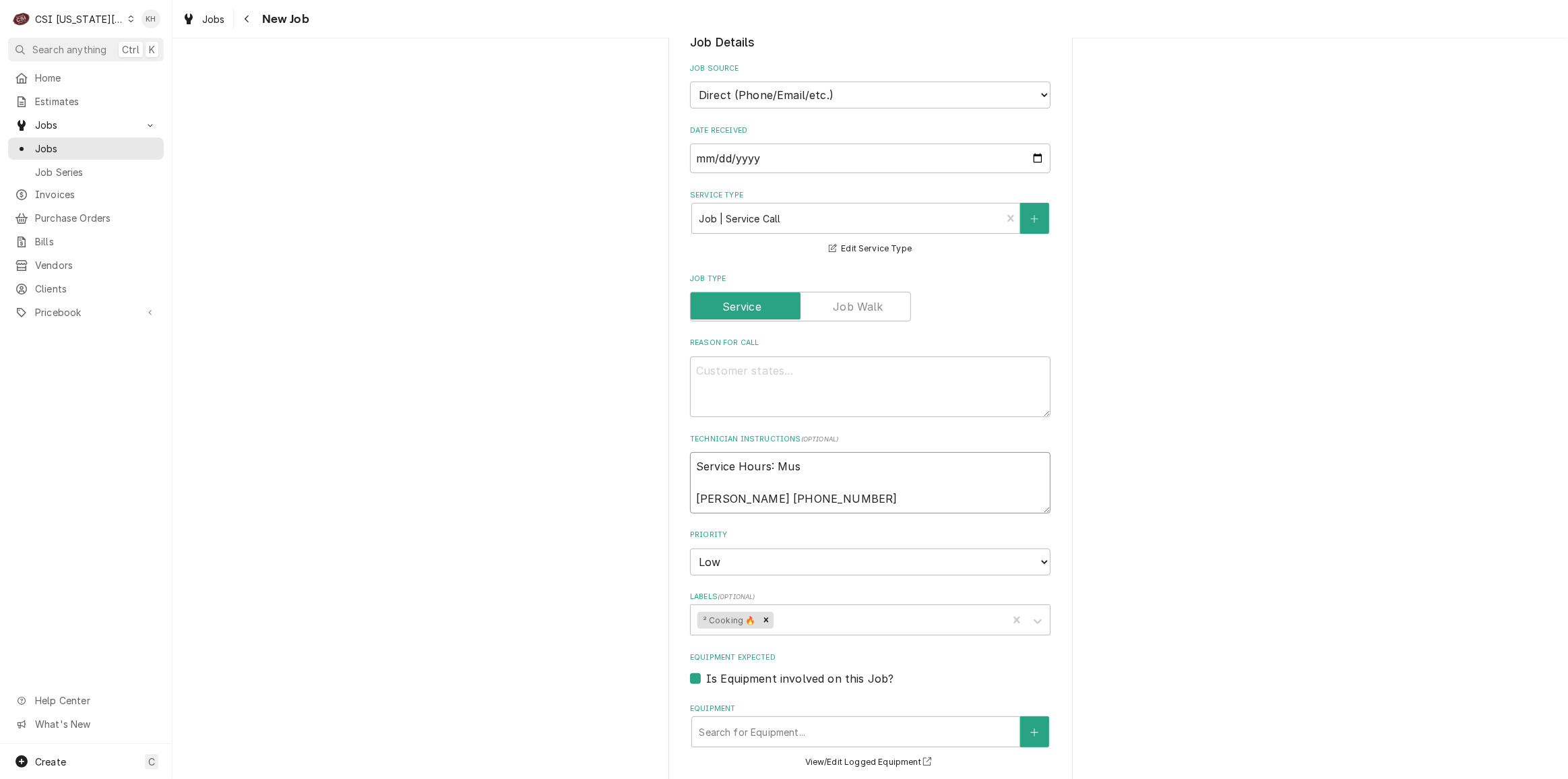
type textarea "x"
type textarea "Service Hours: Must Swetha 913-956-9336"
type textarea "x"
type textarea "Service Hours: Must c Swetha 913-956-9336"
type textarea "x"
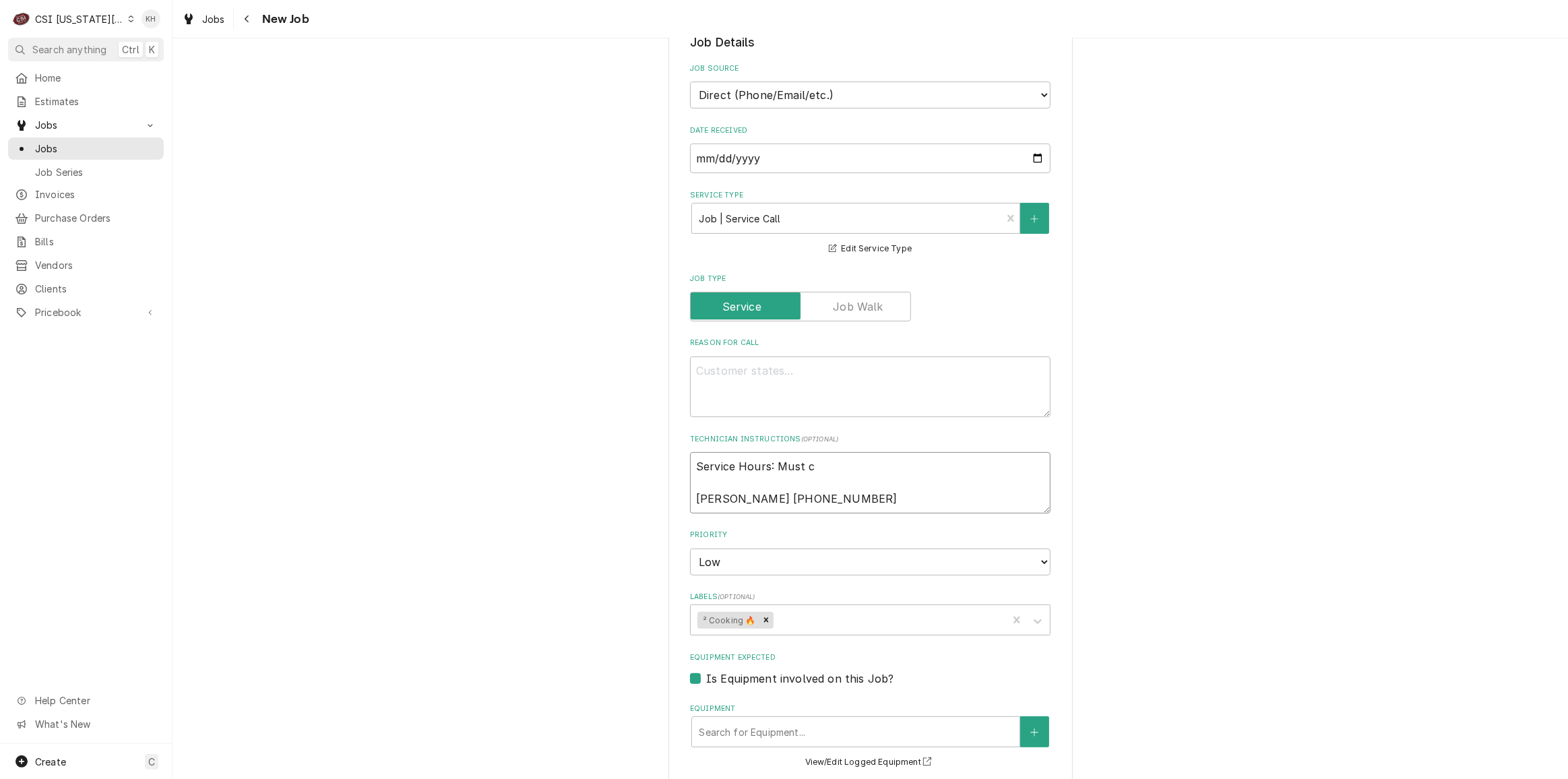
type textarea "Service Hours: Must ca Swetha 913-956-9336"
type textarea "x"
type textarea "Service Hours: Must cal Swetha 913-956-9336"
type textarea "x"
type textarea "Service Hours: Must call Swetha 913-956-9336"
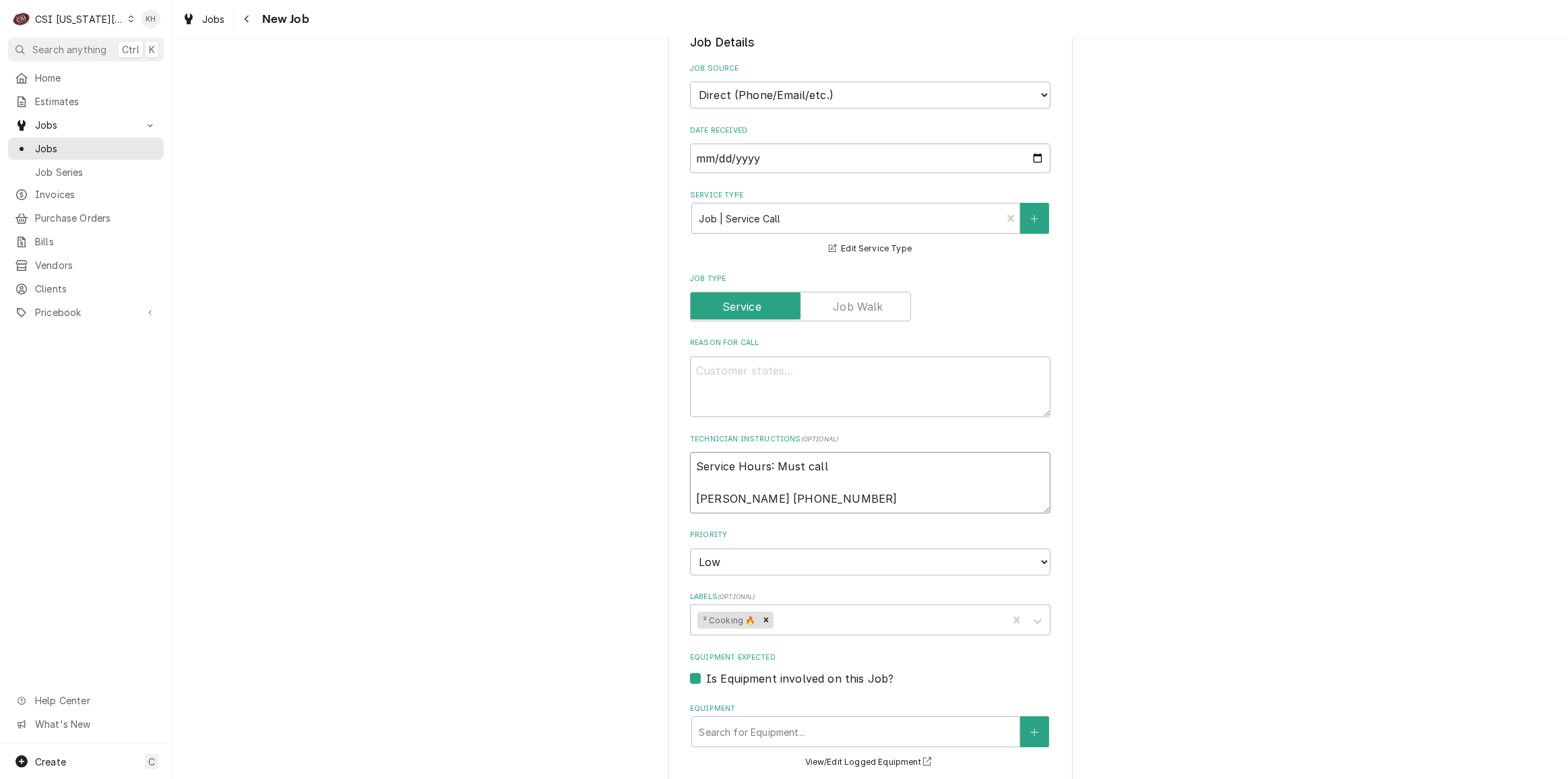
type textarea "x"
type textarea "Service Hours: Must call Swetha 913-956-9336"
type textarea "x"
type textarea "Service Hours: Must call a Swetha 913-956-9336"
type textarea "x"
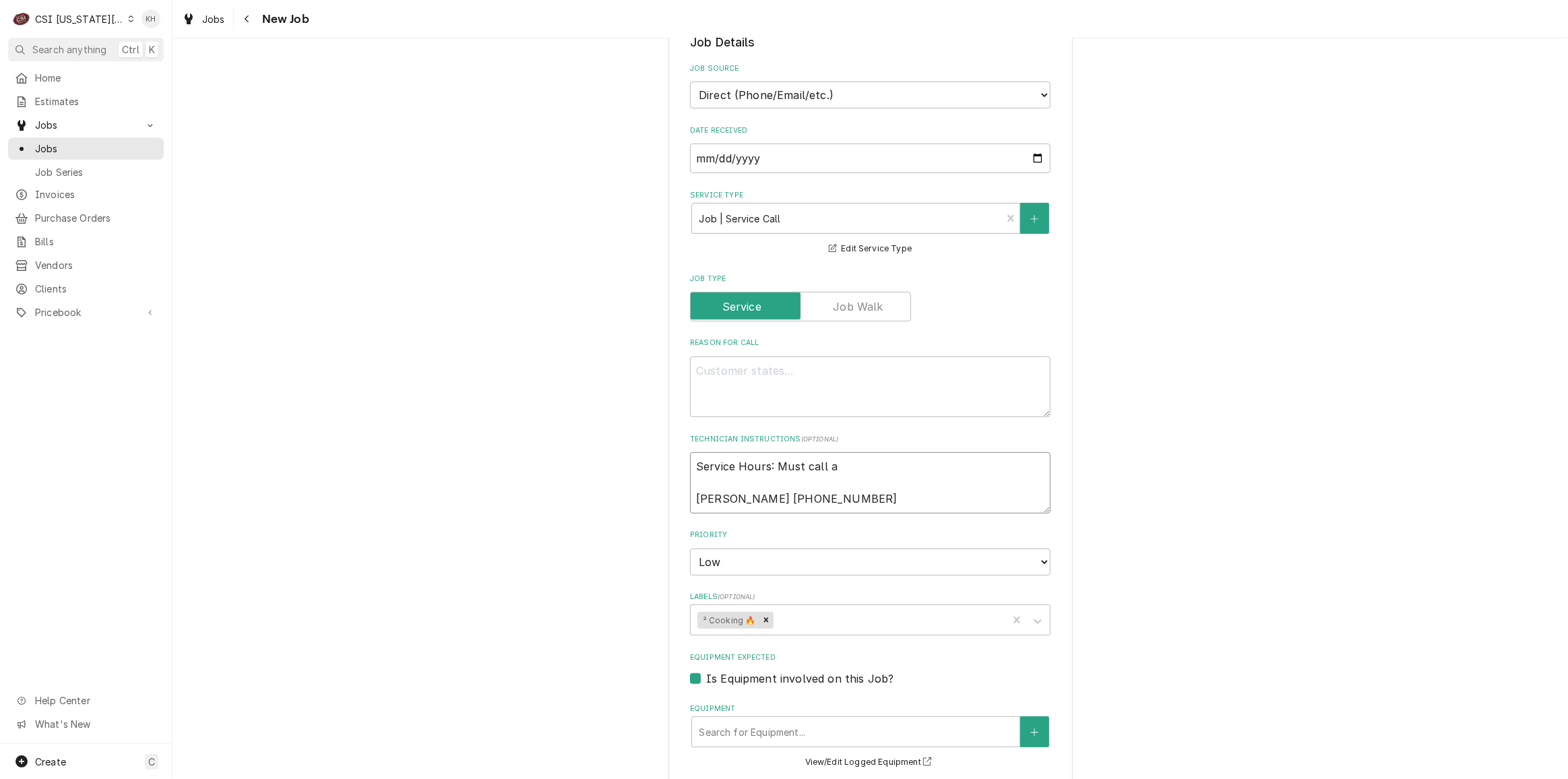
type textarea "Service Hours: Must call an Swetha 913-956-9336"
type textarea "x"
type textarea "Service Hours: Must call and Swetha 913-956-9336"
type textarea "x"
type textarea "Service Hours: Must call and Swetha 913-956-9336"
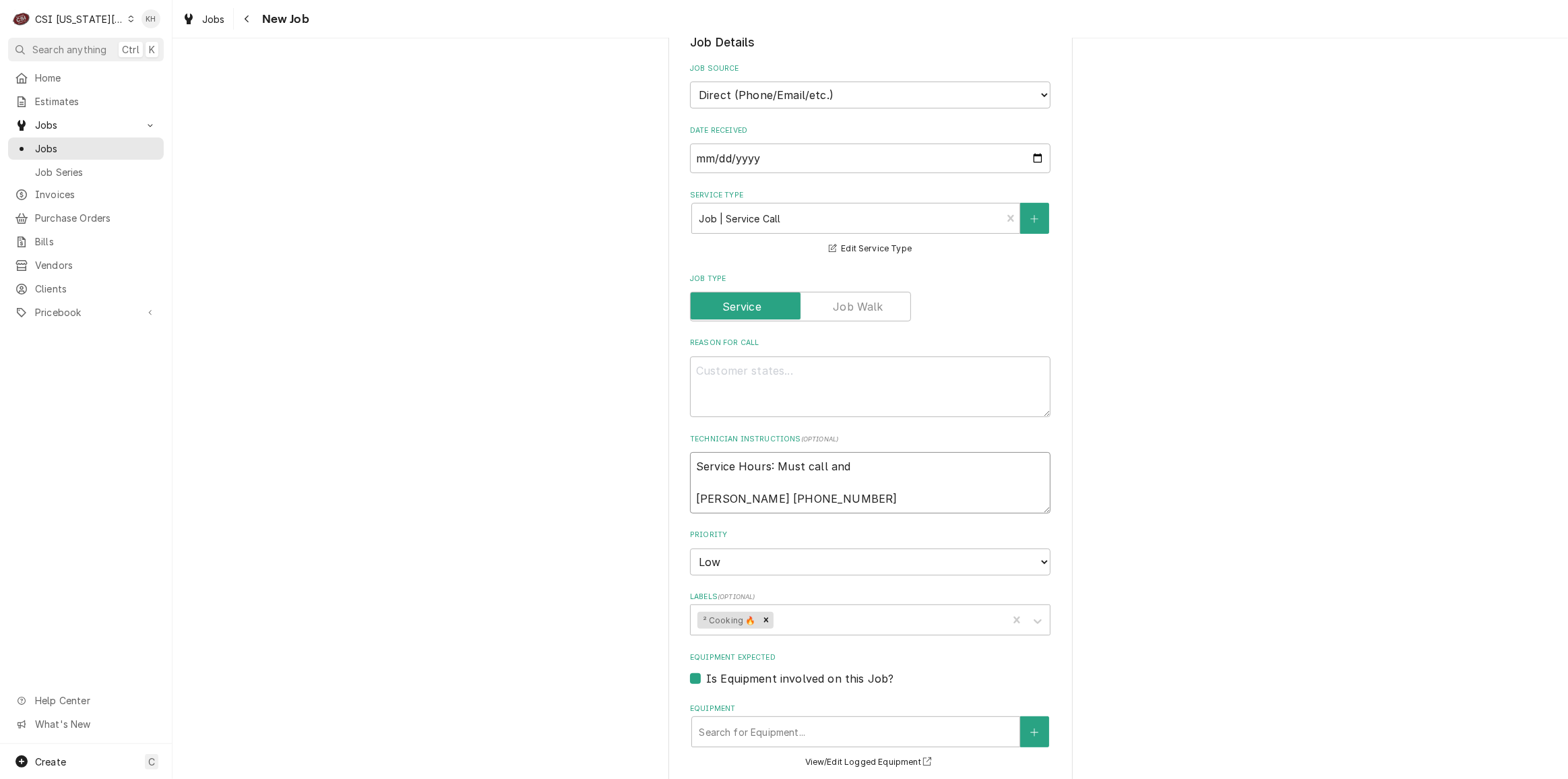
type textarea "x"
type textarea "Service Hours: Must call and s Swetha 913-956-9336"
type textarea "x"
type textarea "Service Hours: Must call and sc Swetha 913-956-9336"
type textarea "x"
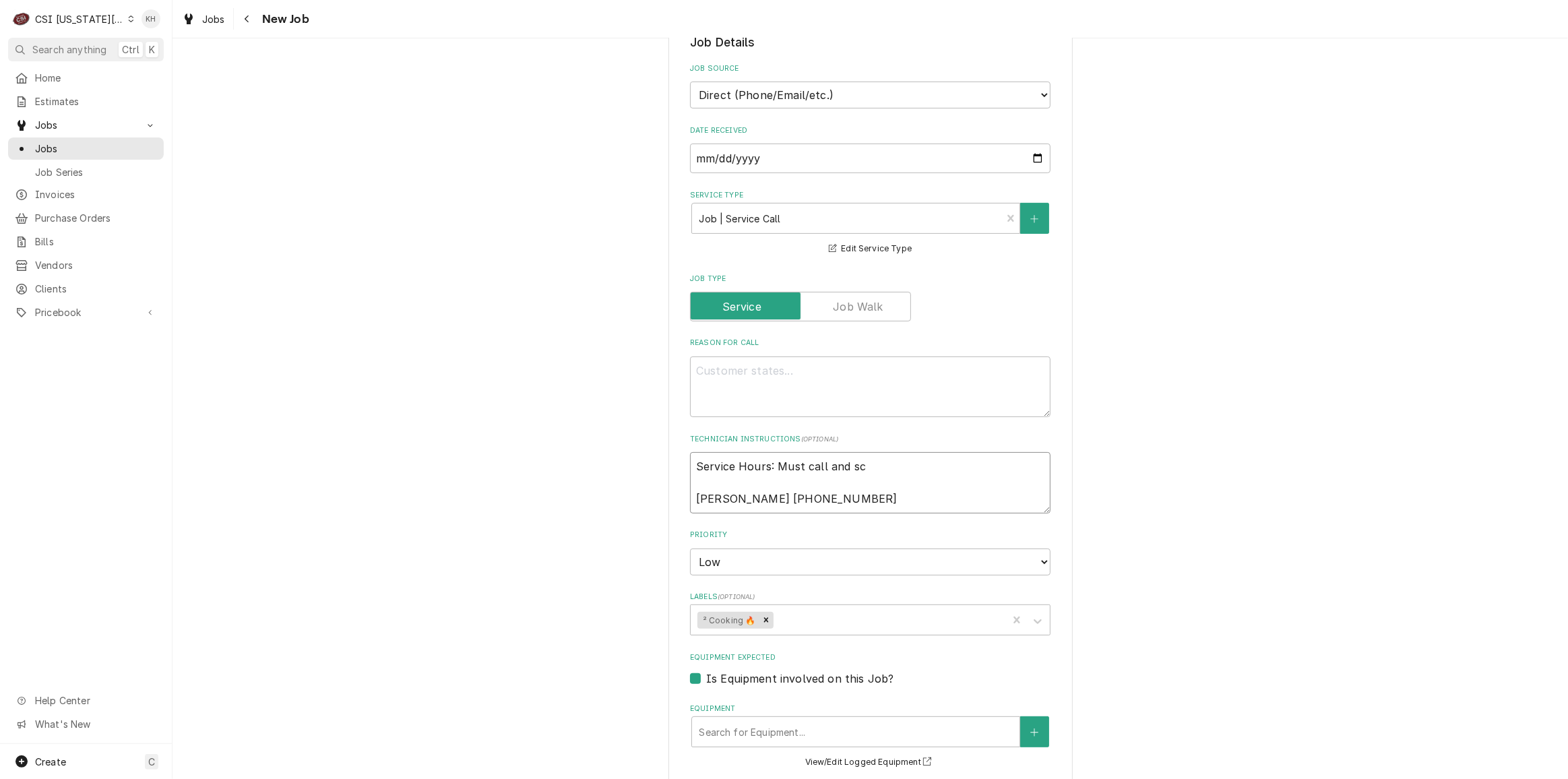
type textarea "Service Hours: Must call and sch Swetha 913-956-9336"
type textarea "x"
type textarea "Service Hours: Must call and sche Swetha 913-956-9336"
type textarea "x"
type textarea "Service Hours: Must call and sched Swetha 913-956-9336"
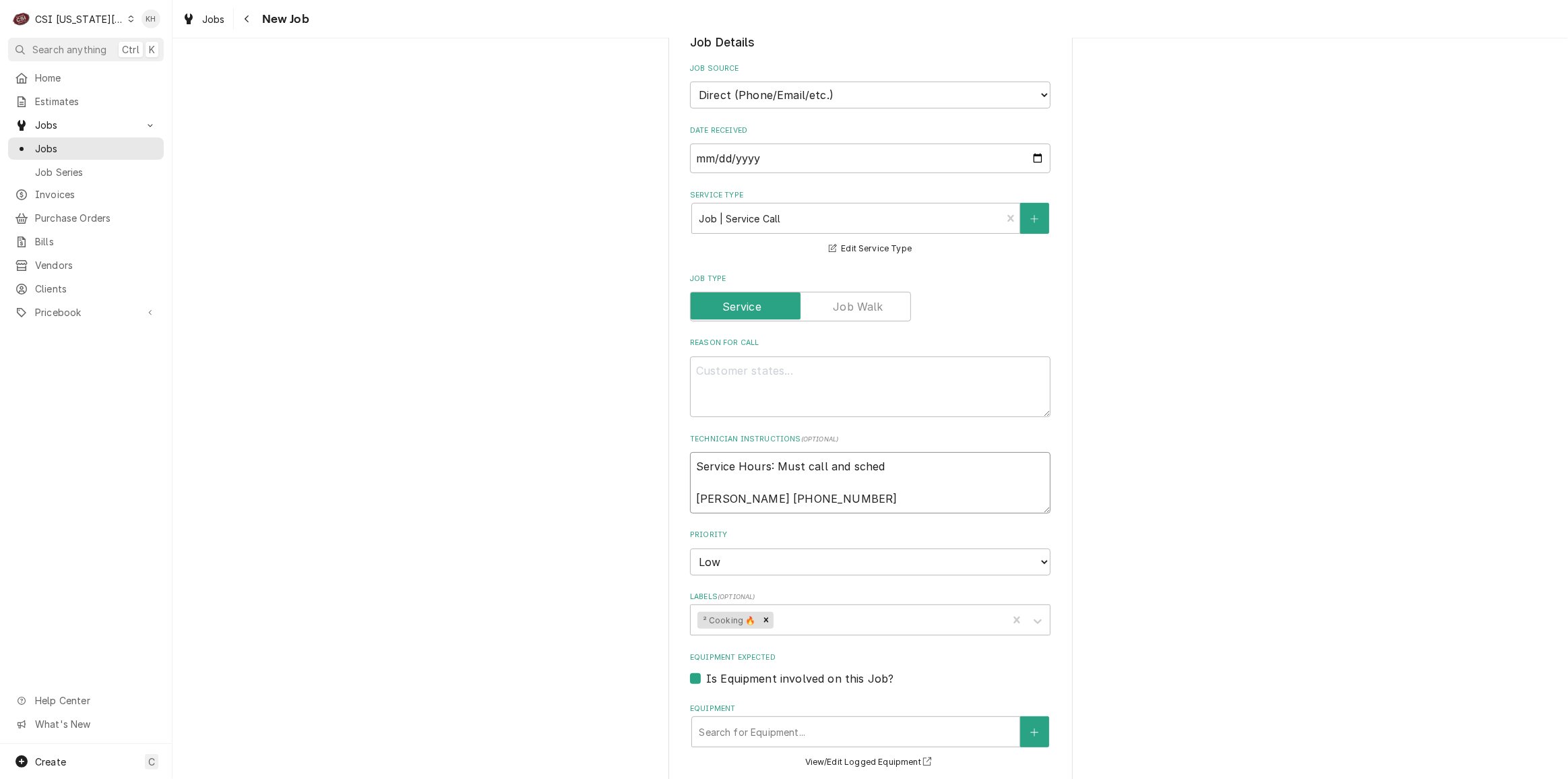
type textarea "x"
type textarea "Service Hours: Must call and schedu Swetha 913-956-9336"
type textarea "x"
type textarea "Service Hours: Must call and schedule Swetha 913-956-9336"
type textarea "x"
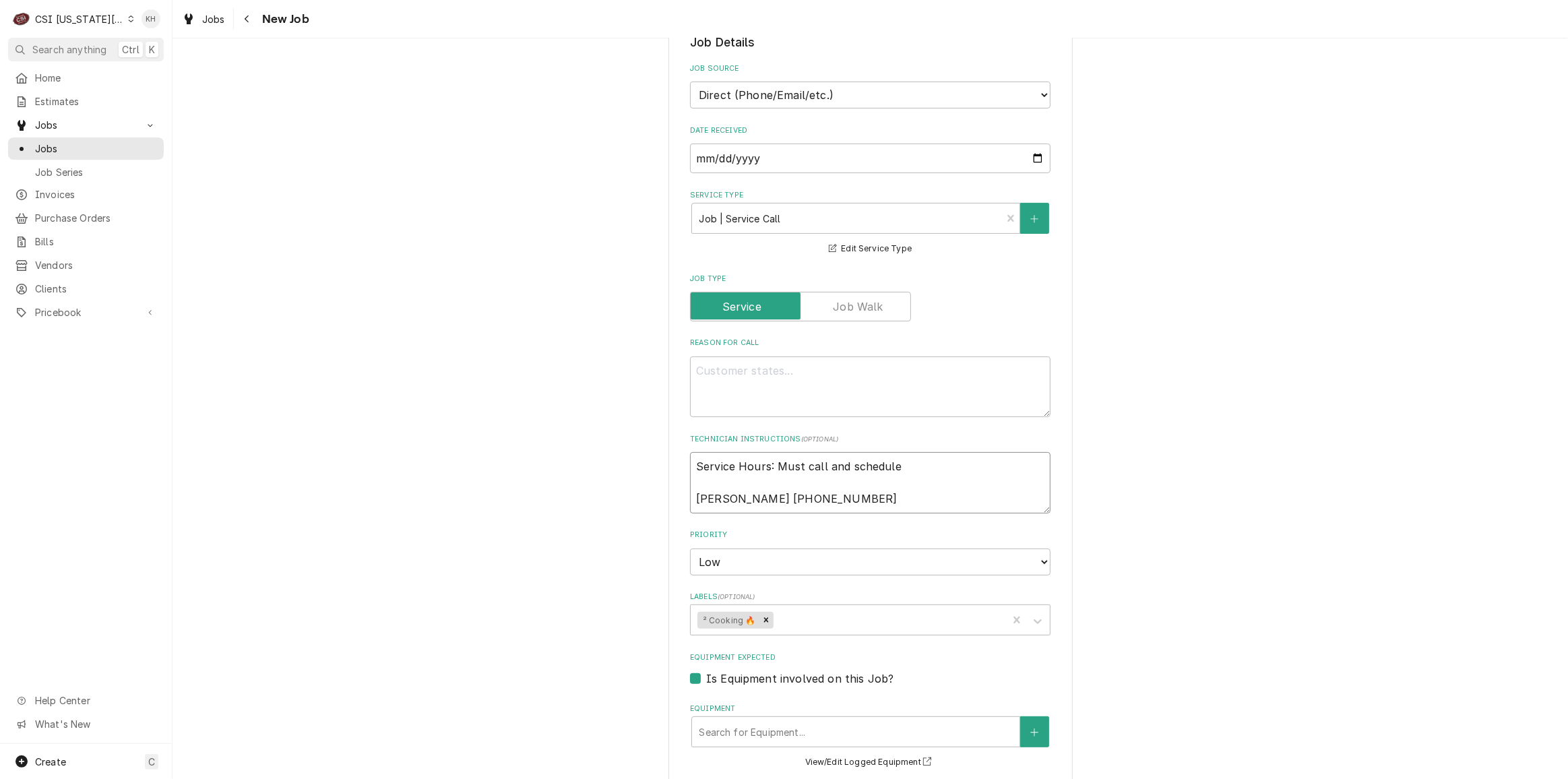
type textarea "Service Hours: Must call and schedule Swetha 913-956-9336"
type textarea "x"
type textarea "Service Hours: Must call and schedule wi Swetha 913-956-9336"
type textarea "x"
type textarea "Service Hours: Must call and schedule wit Swetha 913-956-9336"
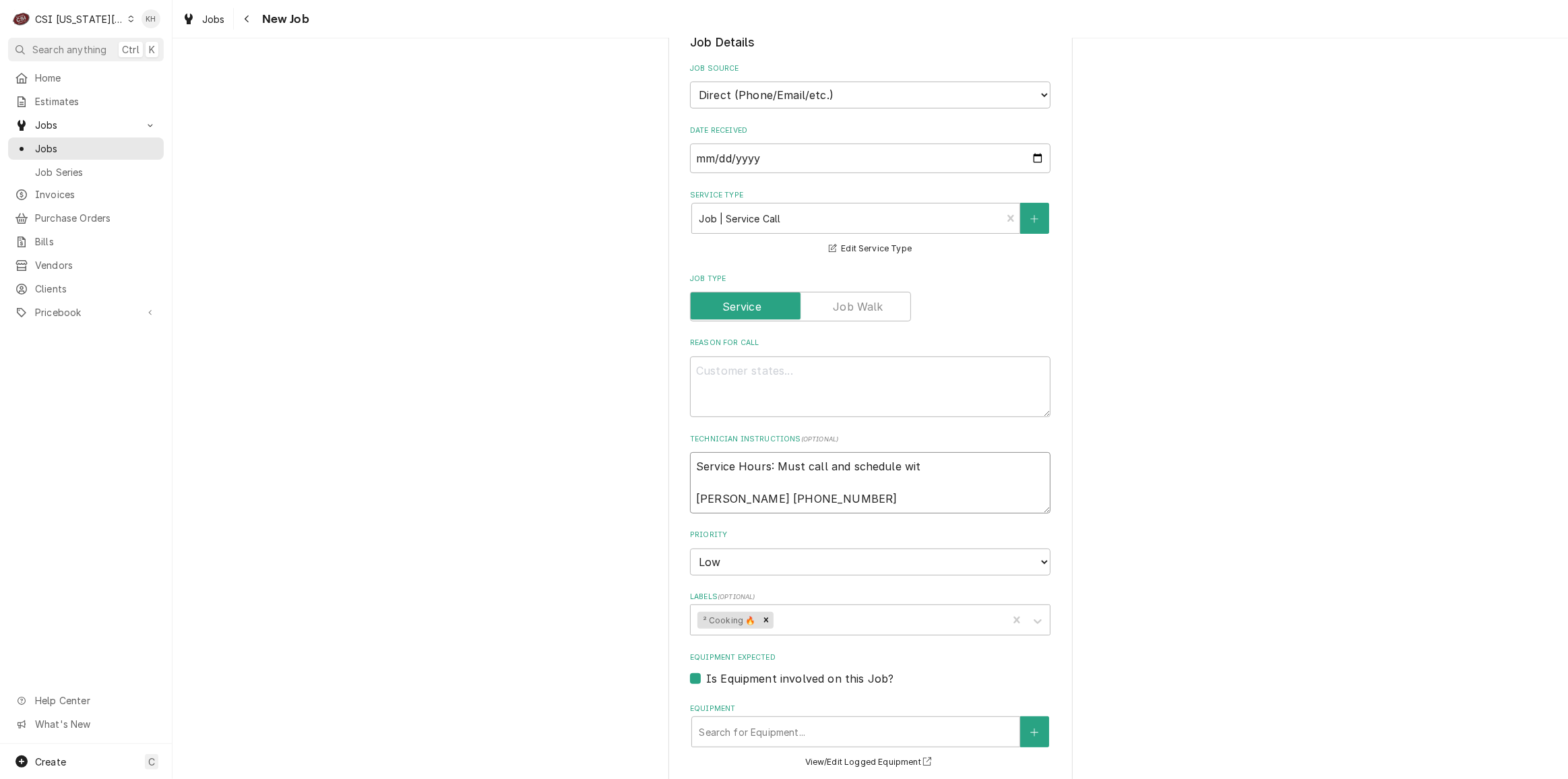
type textarea "x"
type textarea "Service Hours: Must call and schedule with Swetha 913-956-9336"
type textarea "x"
type textarea "Service Hours: Must call and schedule with S Swetha 913-956-9336"
type textarea "x"
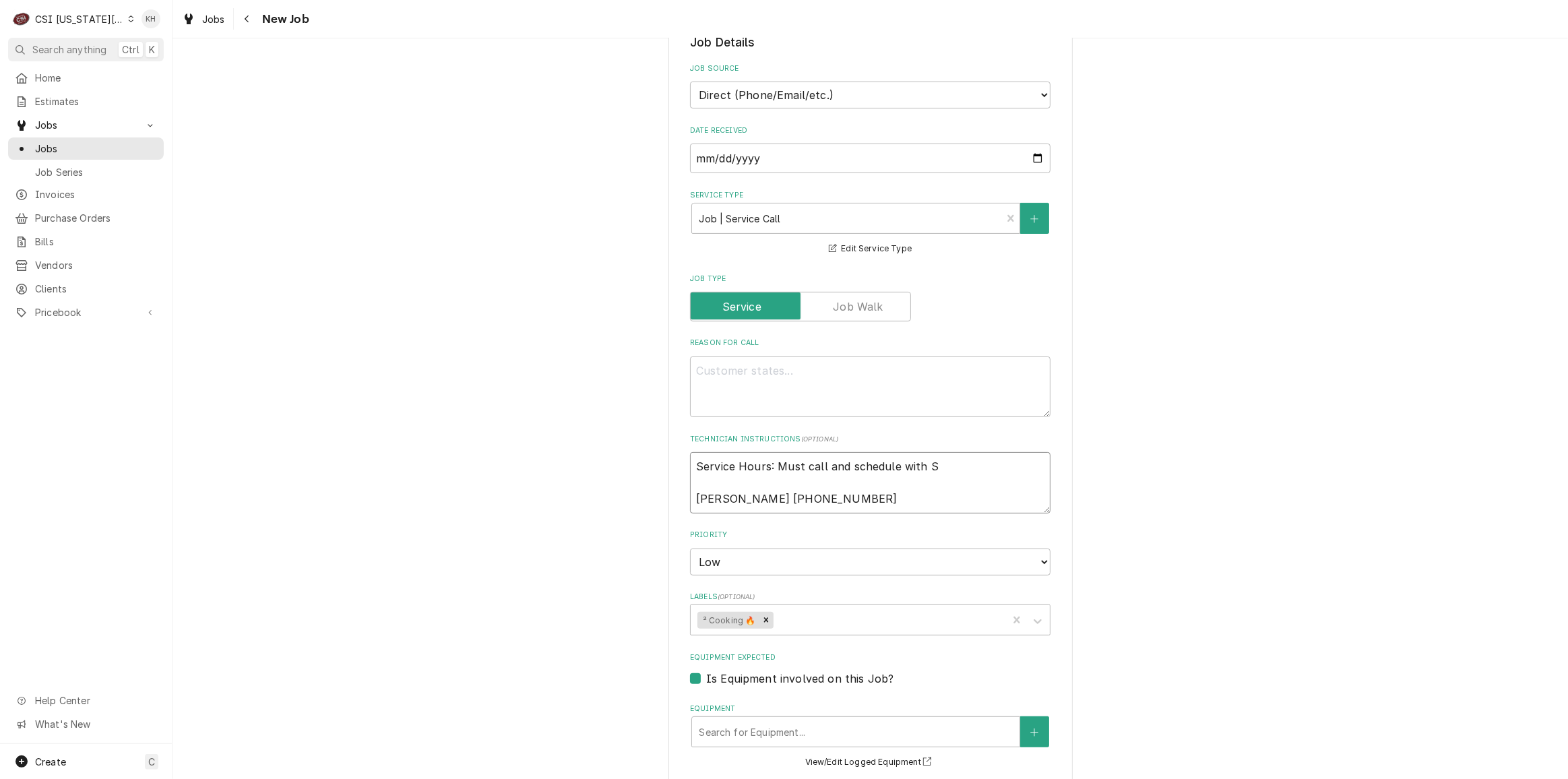
type textarea "Service Hours: Must call and schedule with Sw Swetha 913-956-9336"
type textarea "x"
type textarea "Service Hours: Must call and schedule with Swe Swetha 913-956-9336"
type textarea "x"
type textarea "Service Hours: Must call and schedule with Swet Swetha 913-956-9336"
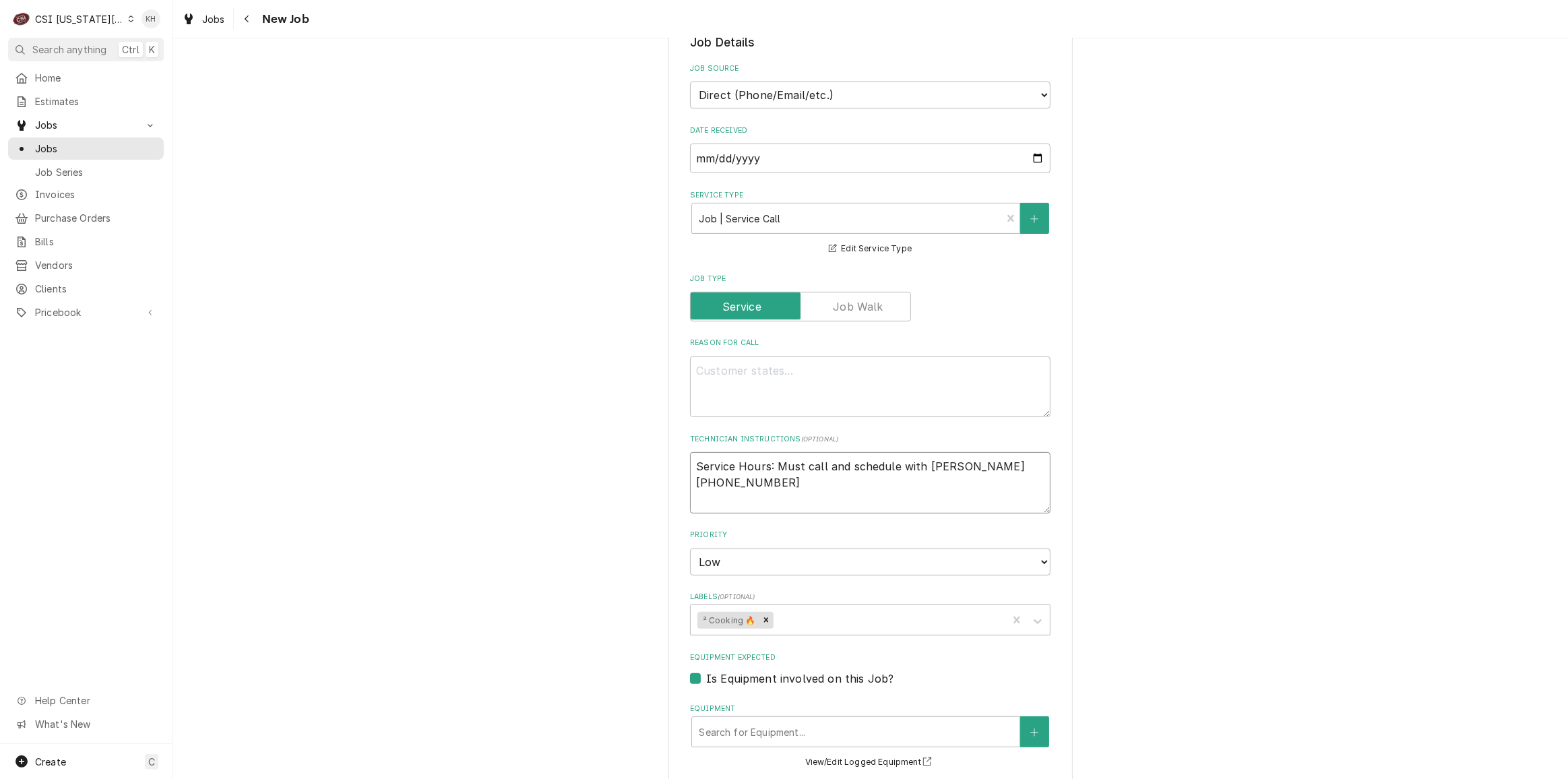
type textarea "x"
type textarea "Service Hours: Must call and schedule with Sweth Swetha 913-956-9336"
type textarea "x"
type textarea "Service Hours: Must call and schedule with Swetha Swetha 913-956-9336"
type textarea "x"
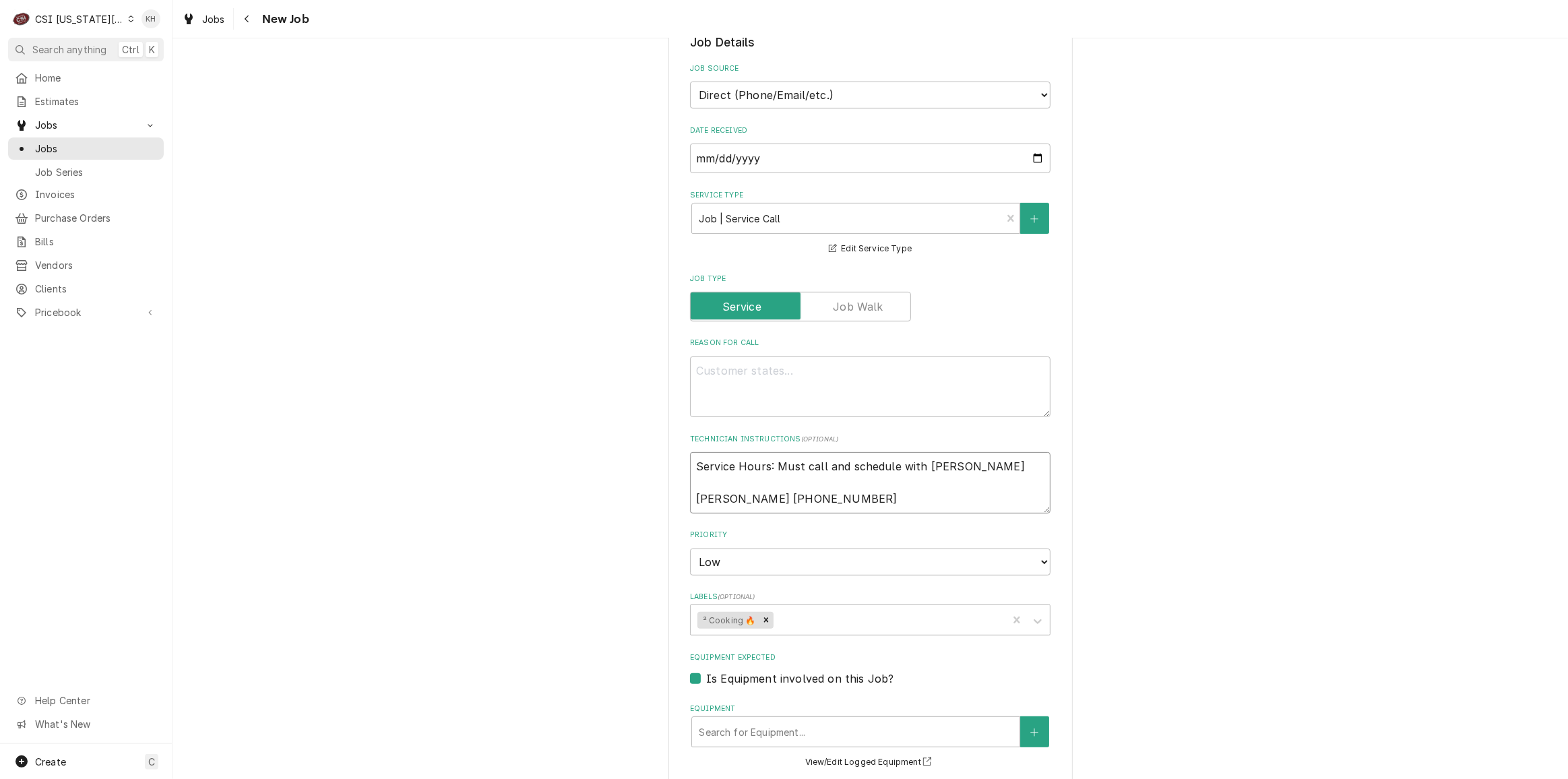
type textarea "Service Hours: Must call and schedule with Swetha Swetha 913-956-9336"
type textarea "x"
type textarea "Service Hours: Must call and schedule with Swetha i Swetha 913-956-9336"
type textarea "x"
type textarea "Service Hours: Must call and schedule with Swetha if Swetha 913-956-9336"
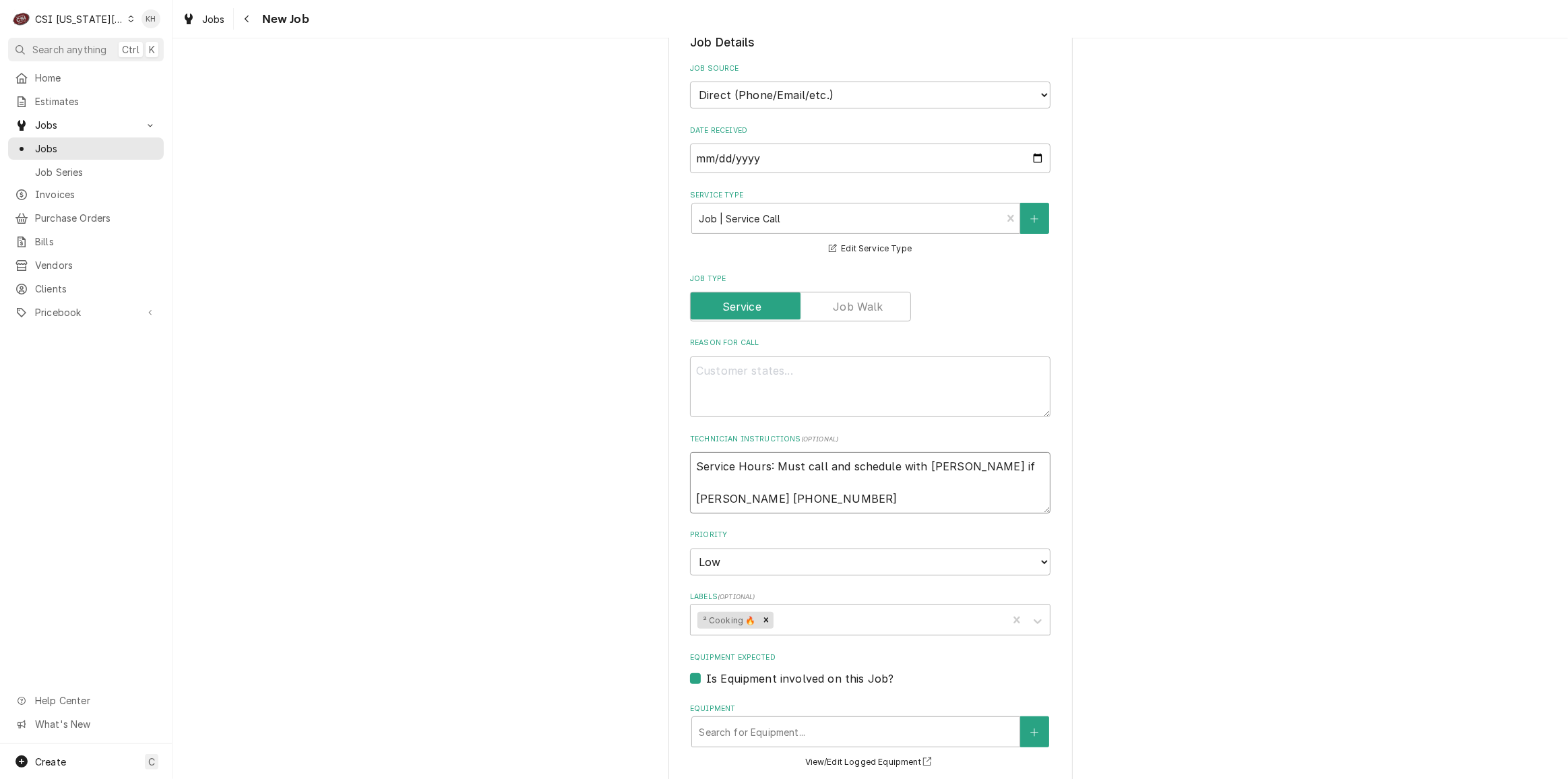
type textarea "x"
type textarea "Service Hours: Must call and schedule with Swetha if Swetha 913-956-9336"
type textarea "x"
type textarea "Service Hours: Must call and schedule with Swetha if be Swetha 913-956-9336"
type textarea "x"
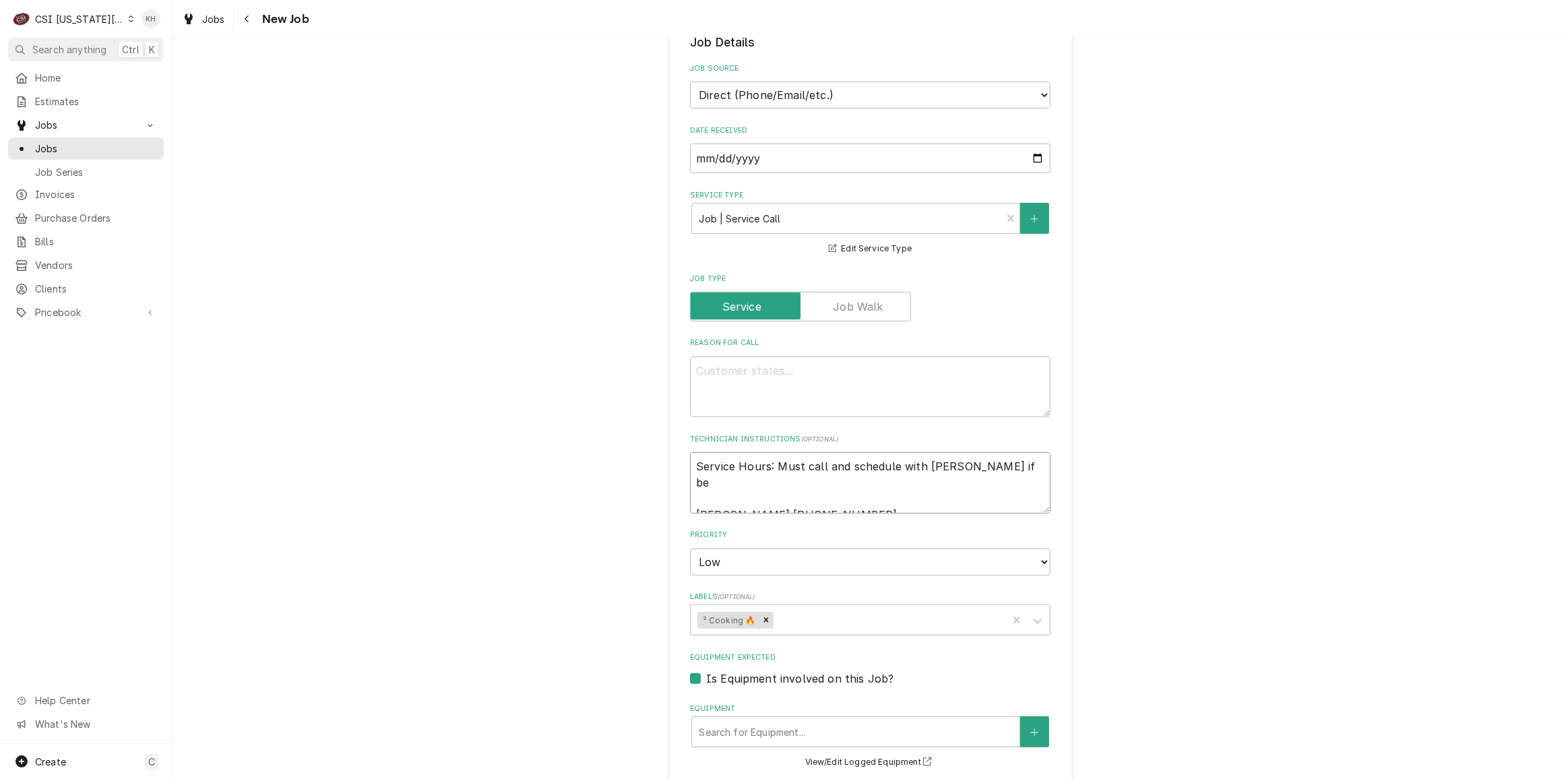
type textarea "Service Hours: Must call and schedule with Swetha if bef Swetha 913-956-9336"
type textarea "x"
type textarea "Service Hours: Must call and schedule with Swetha if befor Swetha 913-956-9336"
type textarea "x"
type textarea "Service Hours: Must call and schedule with Swetha if before Swetha 913-956-9336"
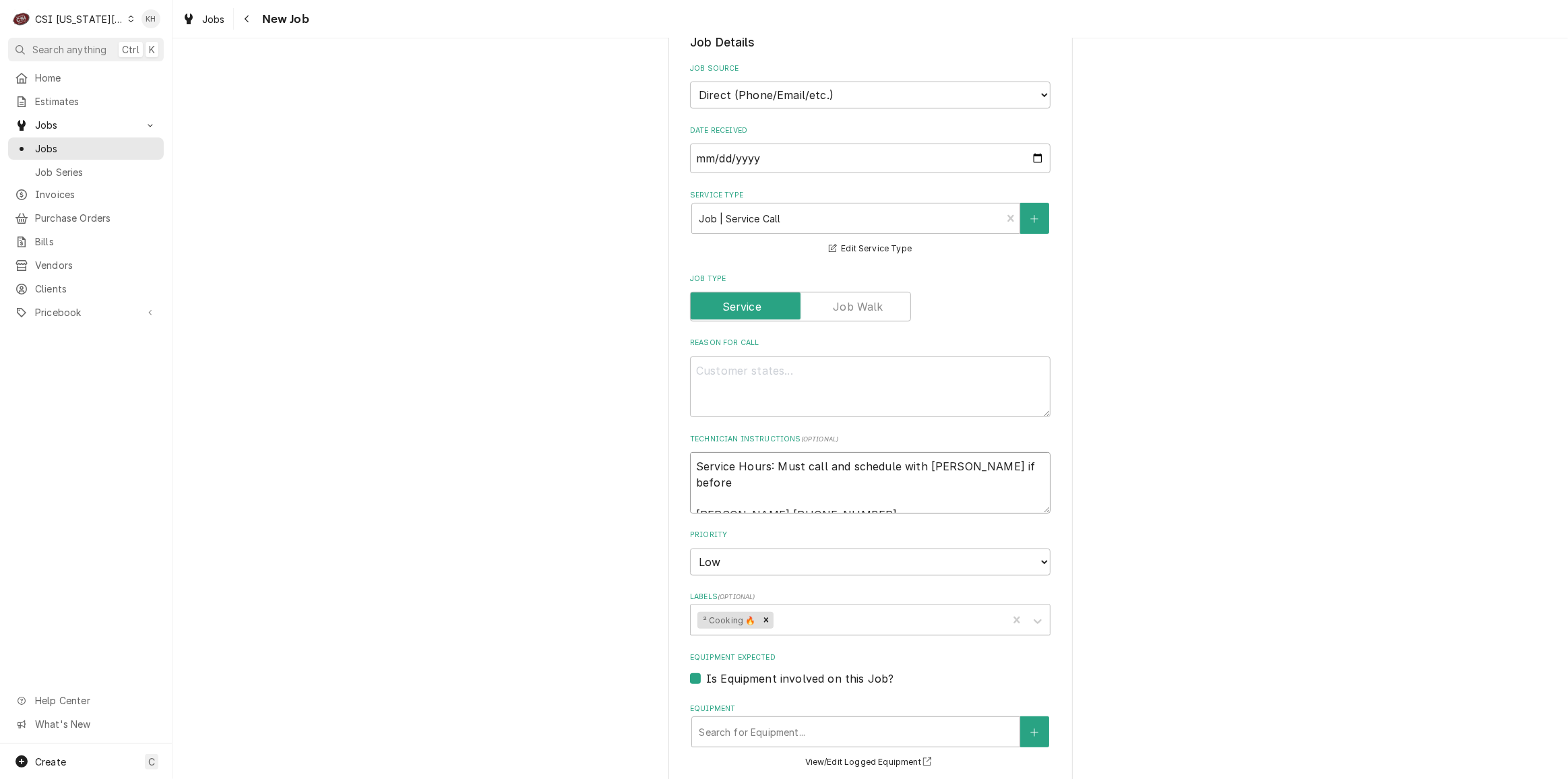
type textarea "x"
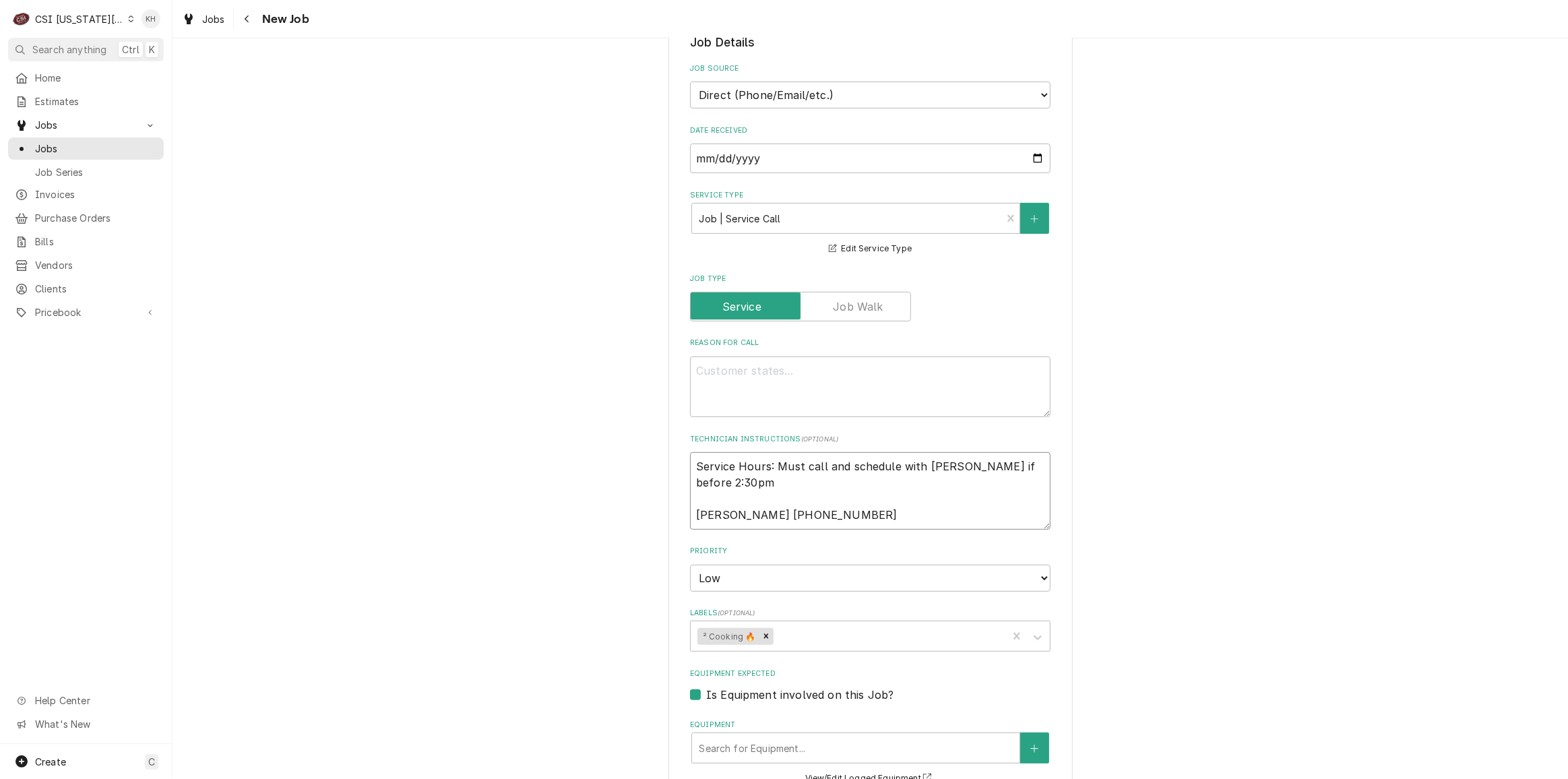
click at [770, 466] on textarea "Service Hours: Must call and schedule with Swetha if before 2:30pm Swetha 913-9…" at bounding box center [869, 490] width 360 height 77
click at [842, 398] on textarea "Reason For Call" at bounding box center [869, 387] width 360 height 61
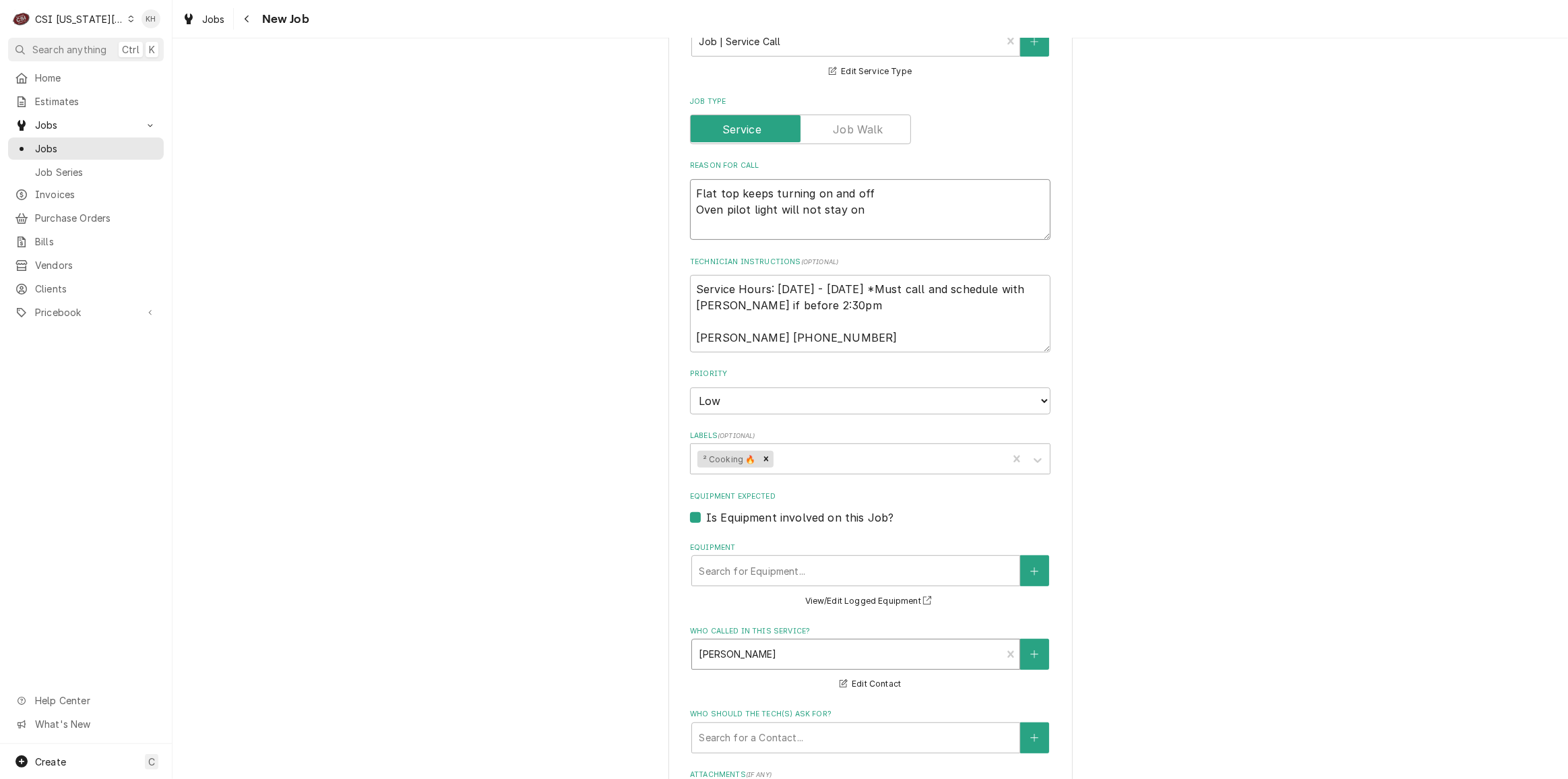
scroll to position [612, 0]
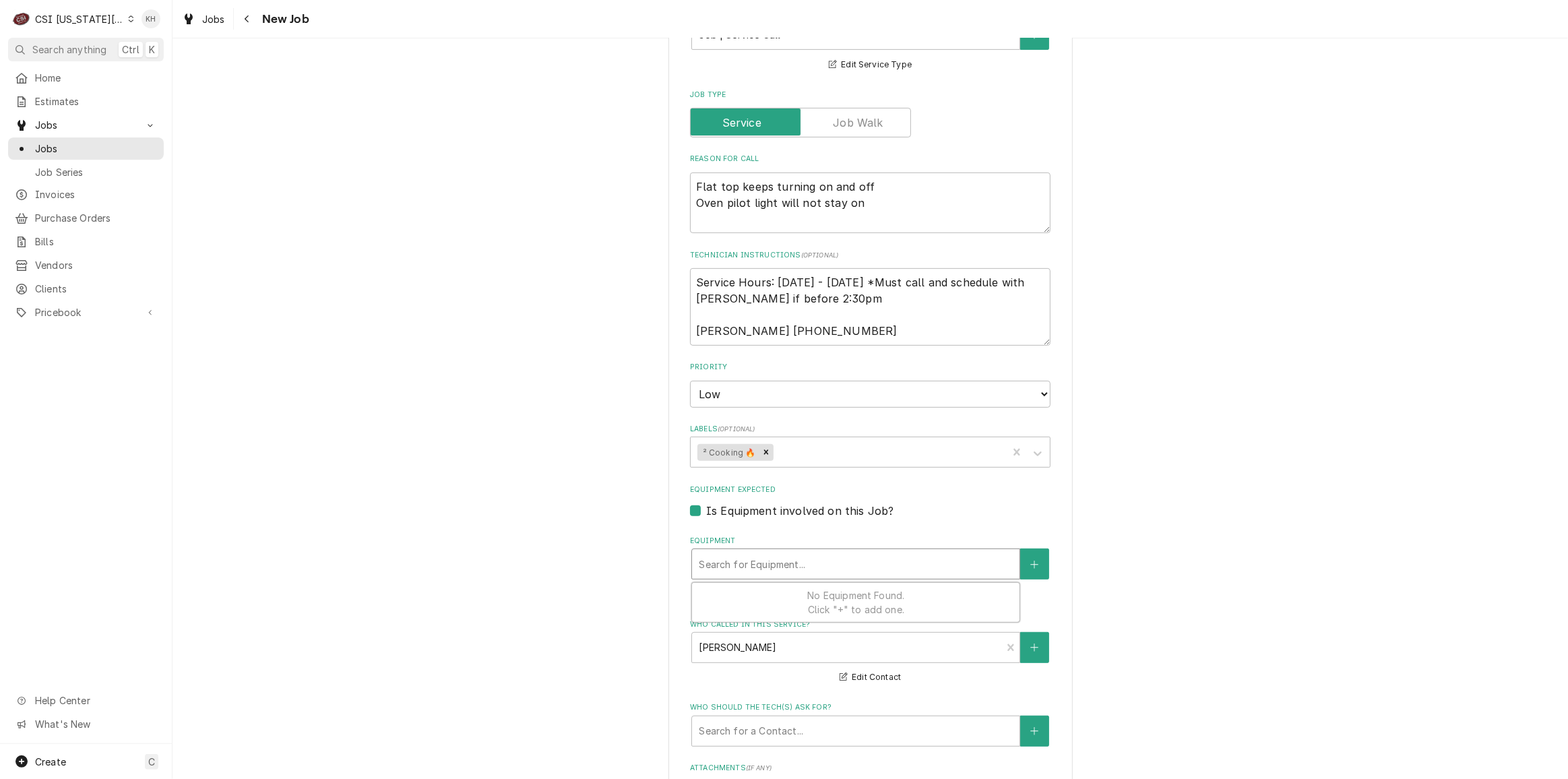
click at [981, 557] on div "Equipment" at bounding box center [856, 563] width 314 height 24
click at [1030, 565] on icon "Create New Equipment" at bounding box center [1034, 564] width 8 height 10
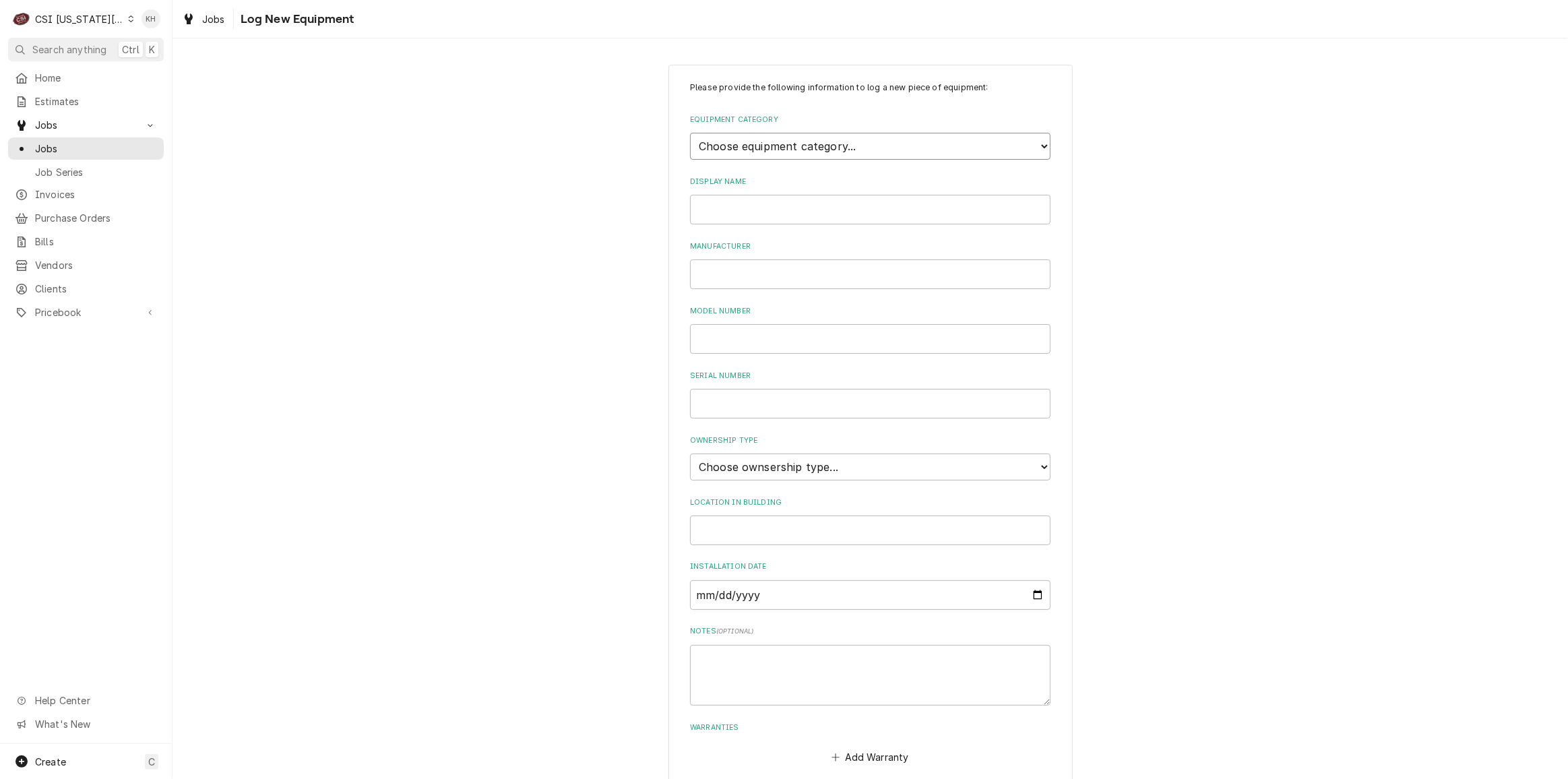
click at [828, 153] on select "Choose equipment category... Cooking Equipment Fryers Ice Machines Ovens and Ra…" at bounding box center [869, 146] width 360 height 27
click at [690, 133] on select "Choose equipment category... Cooking Equipment Fryers Ice Machines Ovens and Ra…" at bounding box center [869, 146] width 360 height 27
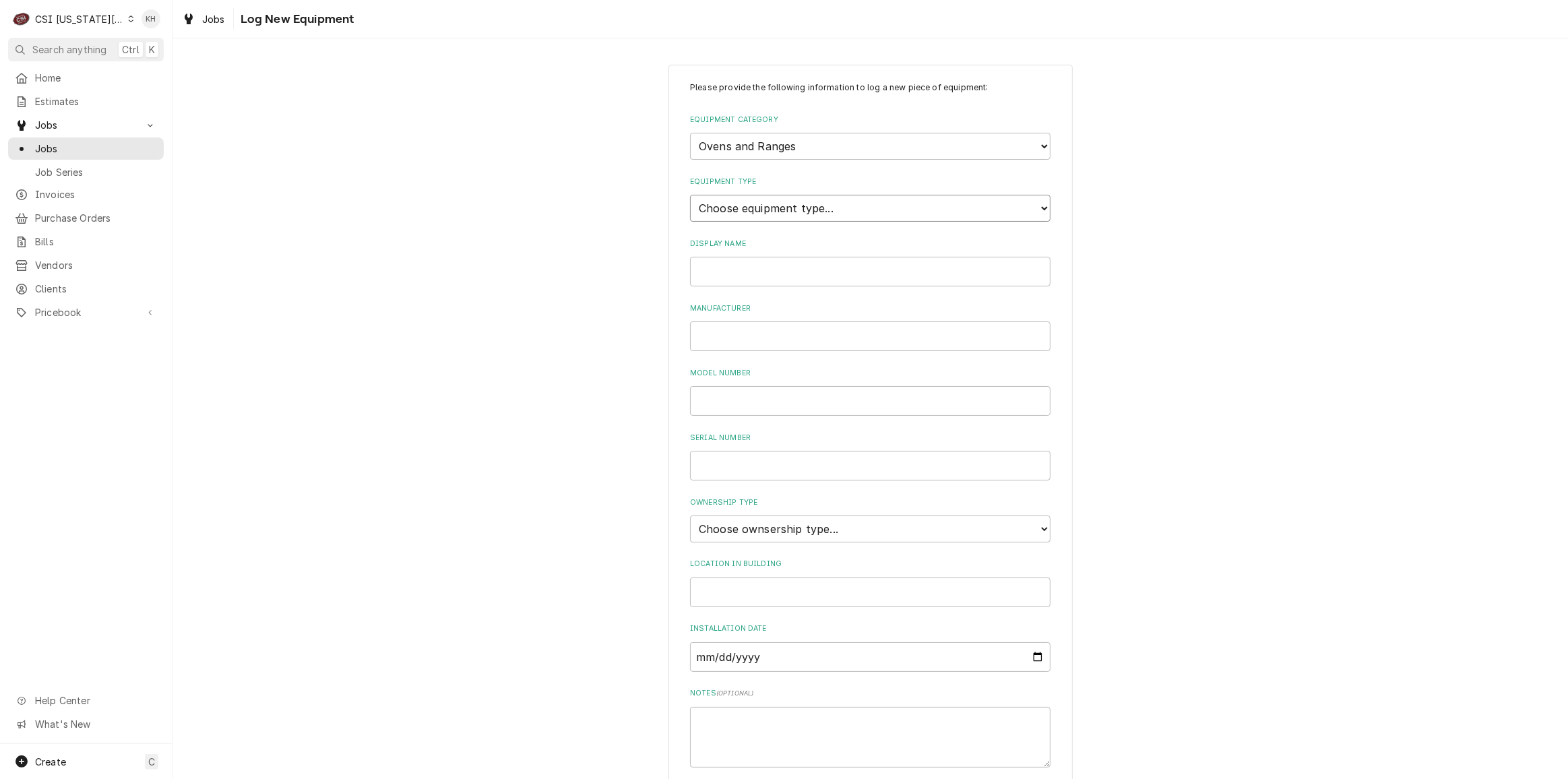
click at [783, 210] on select "Choose equipment type... Combi Oven Convection Oven Countertop Electric Range C…" at bounding box center [869, 208] width 360 height 27
click at [778, 212] on select "Choose equipment type... Combi Oven Convection Oven Countertop Electric Range C…" at bounding box center [869, 208] width 360 height 27
drag, startPoint x: 765, startPoint y: 276, endPoint x: 776, endPoint y: 273, distance: 11.4
click at [771, 273] on input "Display Name" at bounding box center [869, 271] width 360 height 30
drag, startPoint x: 790, startPoint y: 539, endPoint x: 784, endPoint y: 531, distance: 10.0
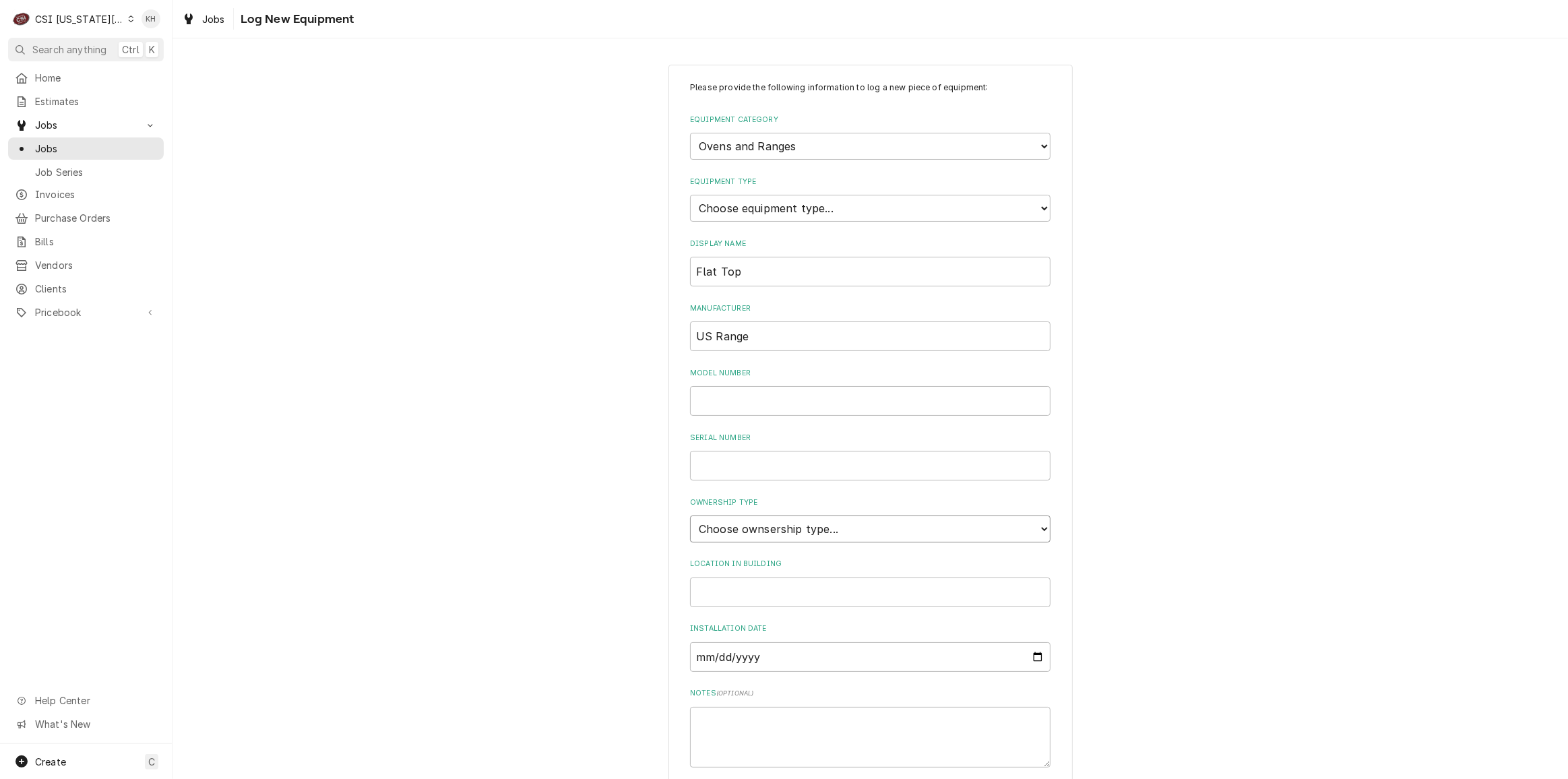
click at [789, 538] on select "Choose ownsership type... Unknown Owned Leased Rented" at bounding box center [869, 528] width 360 height 27
click at [690, 515] on select "Choose ownsership type... Unknown Owned Leased Rented" at bounding box center [869, 528] width 360 height 27
drag, startPoint x: 746, startPoint y: 527, endPoint x: 742, endPoint y: 539, distance: 12.6
click at [746, 528] on select "Choose ownsership type... Unknown Owned Leased Rented" at bounding box center [869, 528] width 360 height 27
click at [690, 515] on select "Choose ownsership type... Unknown Owned Leased Rented" at bounding box center [869, 528] width 360 height 27
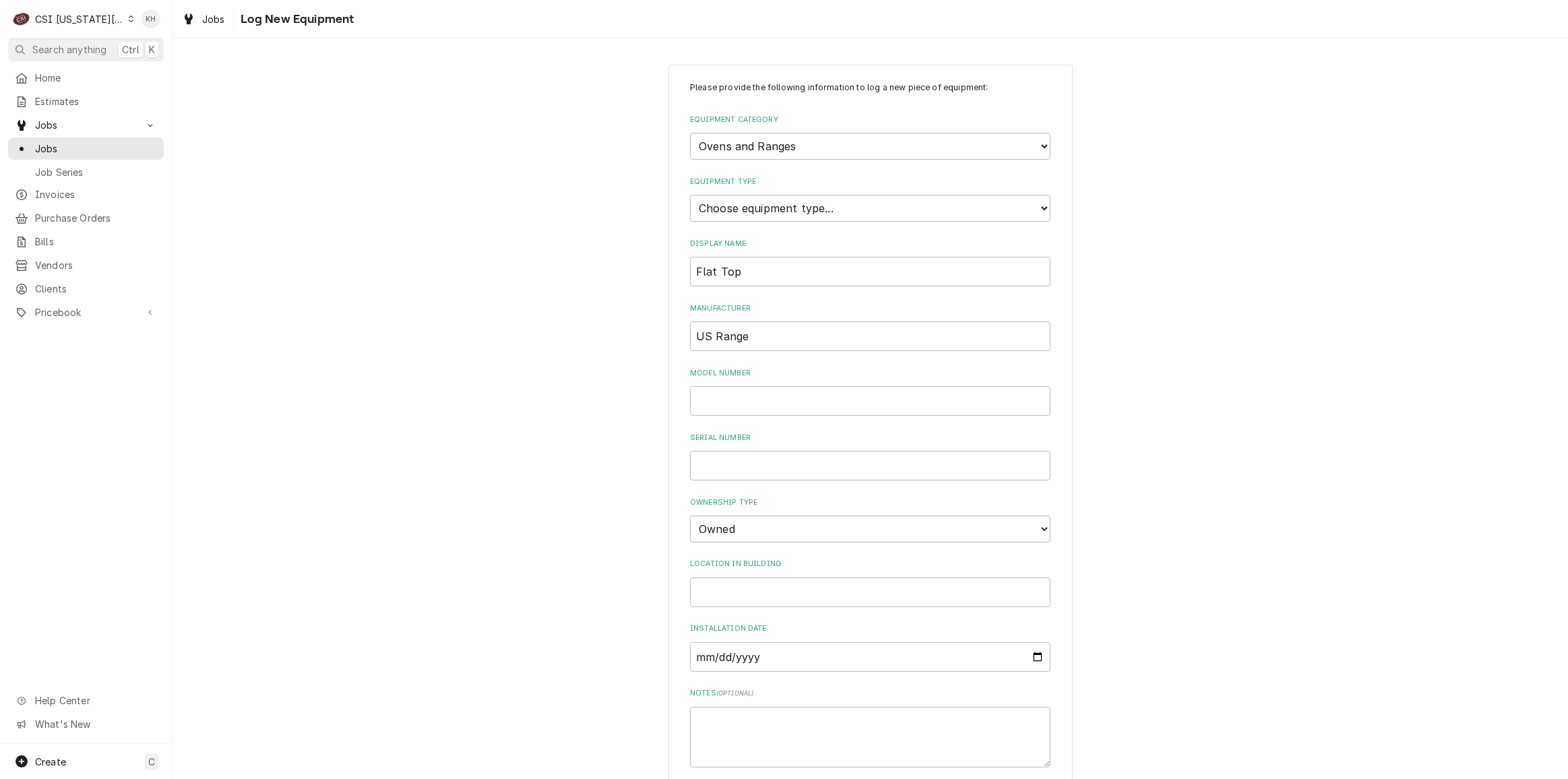
click at [634, 526] on div "Please provide the following information to log a new piece of equipment: Equip…" at bounding box center [870, 482] width 1396 height 859
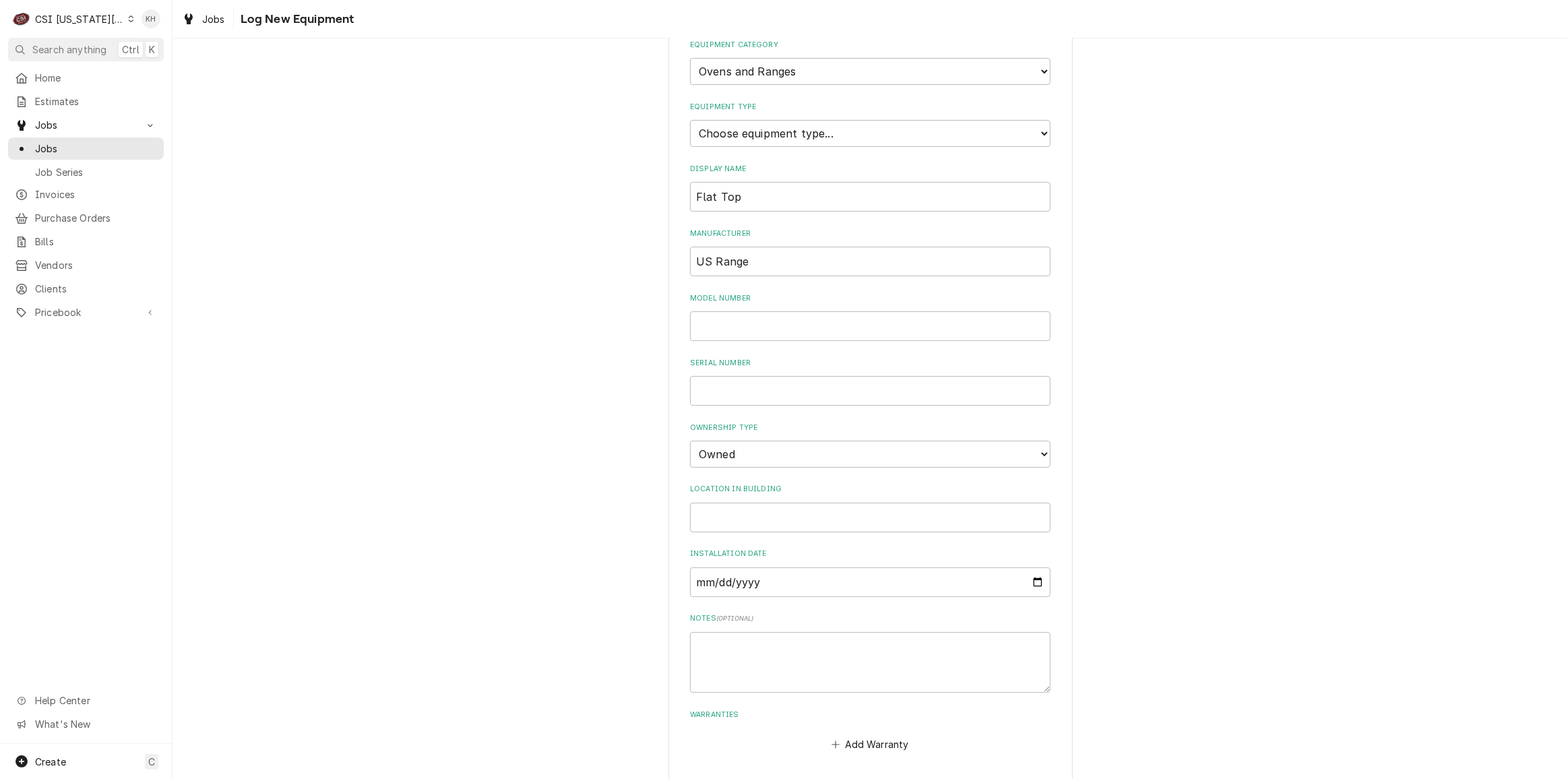
scroll to position [129, 0]
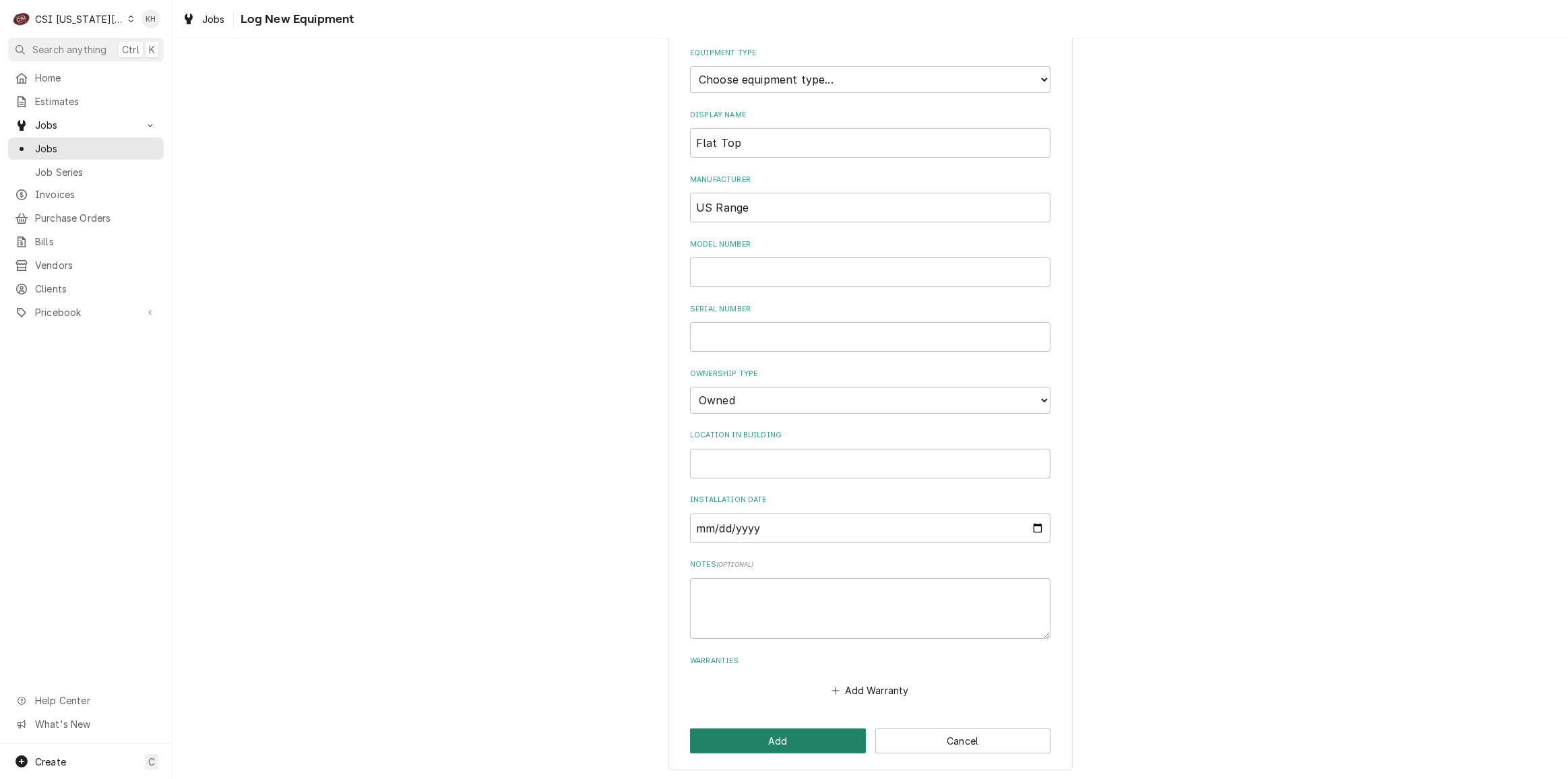
click at [745, 737] on button "Add" at bounding box center [777, 741] width 176 height 25
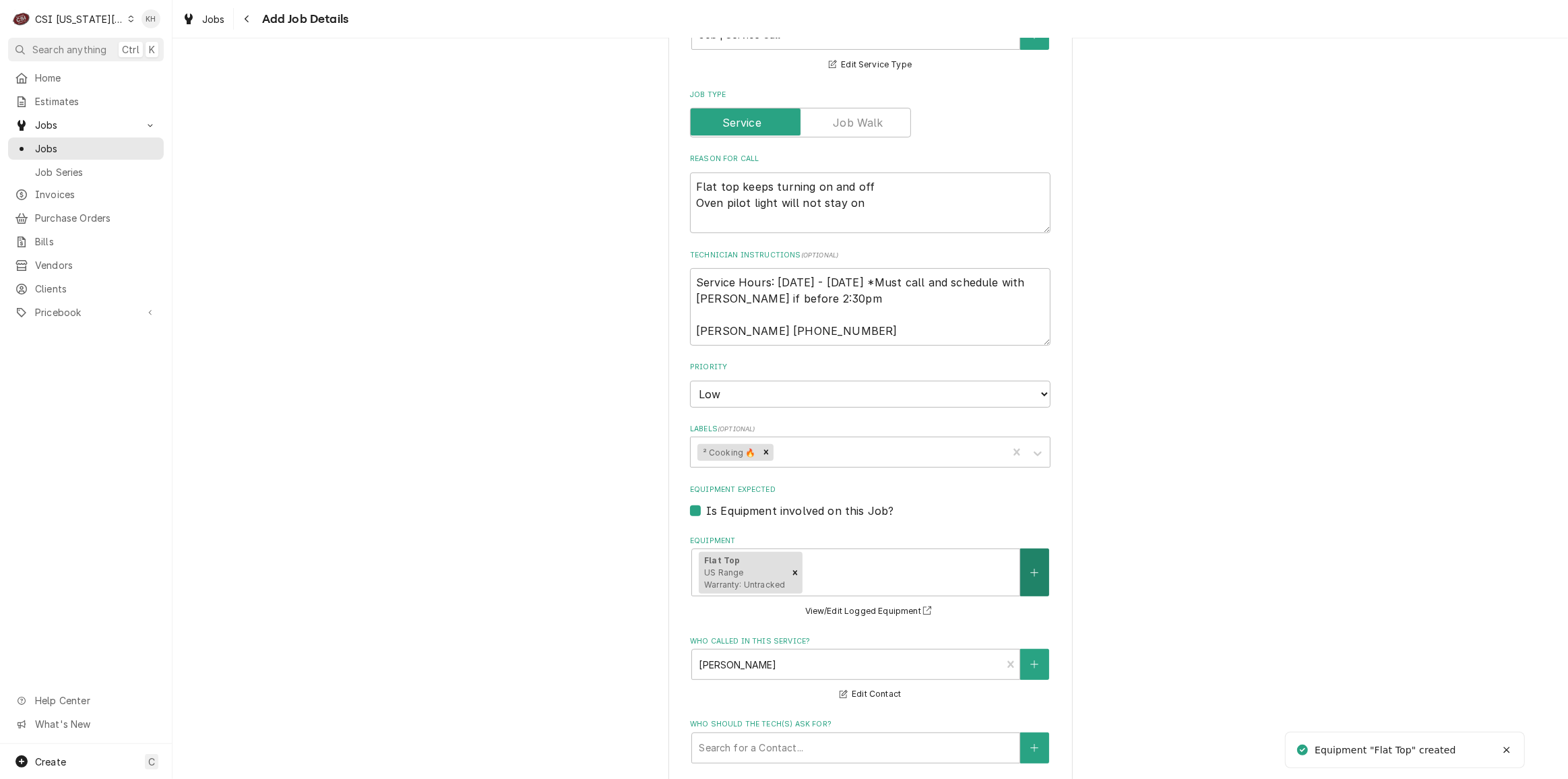
click at [1023, 583] on button "Equipment" at bounding box center [1034, 572] width 28 height 48
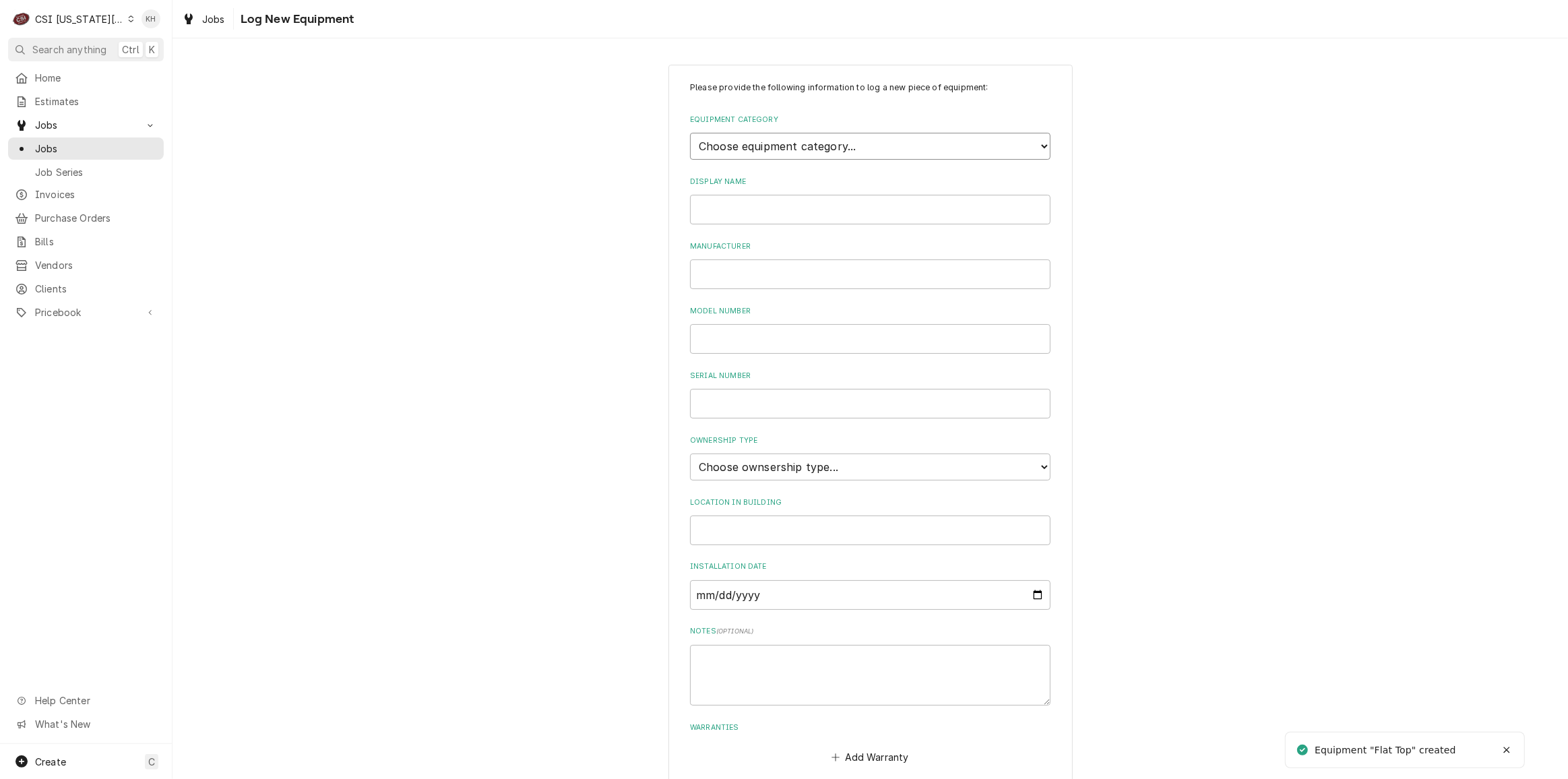
click at [804, 141] on select "Choose equipment category... Cooking Equipment Fryers Ice Machines Ovens and Ra…" at bounding box center [869, 146] width 360 height 27
click at [690, 133] on select "Choose equipment category... Cooking Equipment Fryers Ice Machines Ovens and Ra…" at bounding box center [869, 146] width 360 height 27
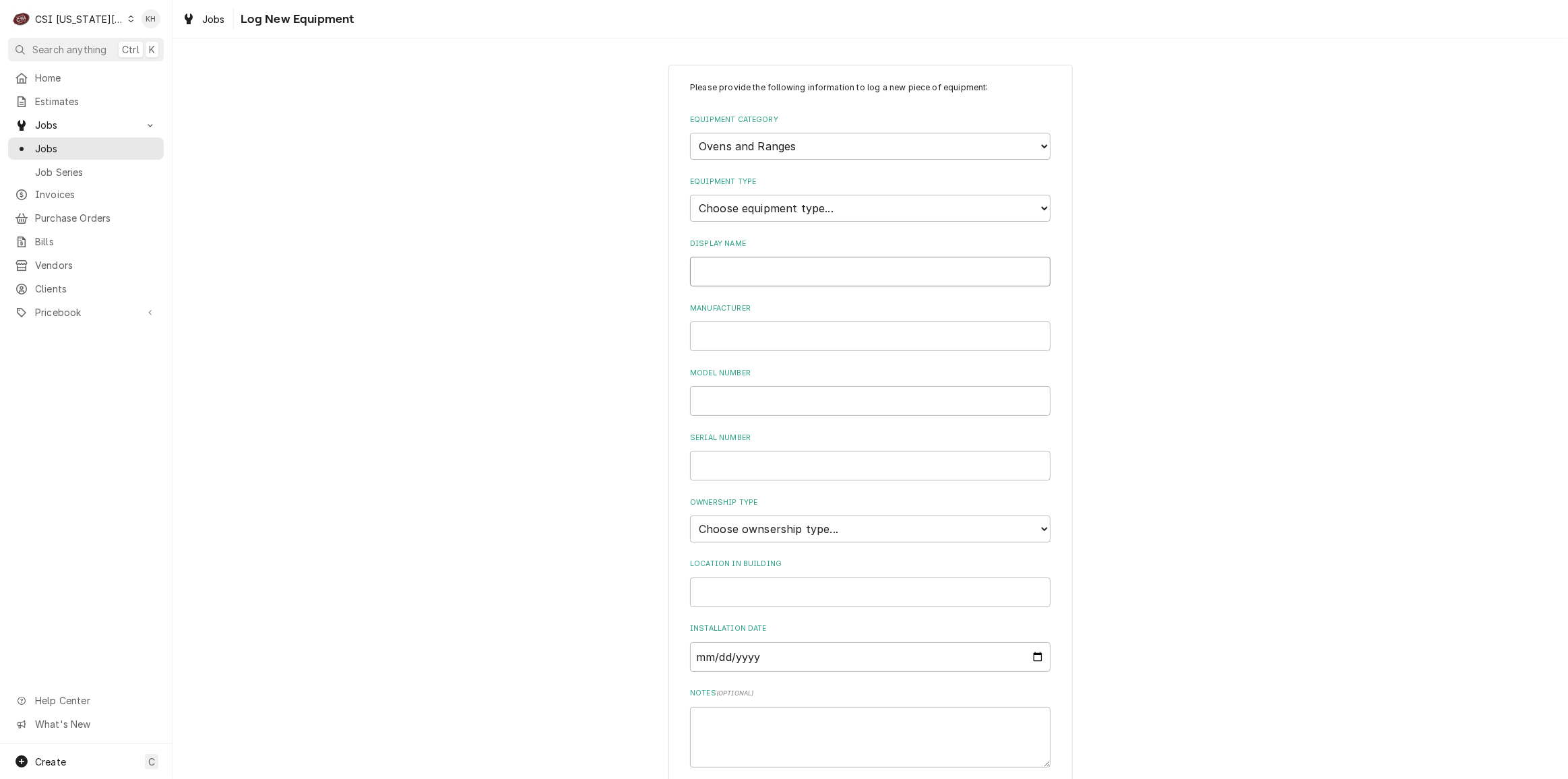
click at [784, 270] on input "Display Name" at bounding box center [869, 271] width 360 height 30
click at [726, 509] on div "Ownership Type Choose ownsership type... Unknown Owned Leased Rented" at bounding box center [869, 520] width 360 height 45
click at [738, 525] on select "Choose ownsership type... Unknown Owned Leased Rented" at bounding box center [869, 528] width 360 height 27
click at [690, 515] on select "Choose ownsership type... Unknown Owned Leased Rented" at bounding box center [869, 528] width 360 height 27
click at [576, 514] on div "Please provide the following information to log a new piece of equipment: Equip…" at bounding box center [870, 482] width 1396 height 859
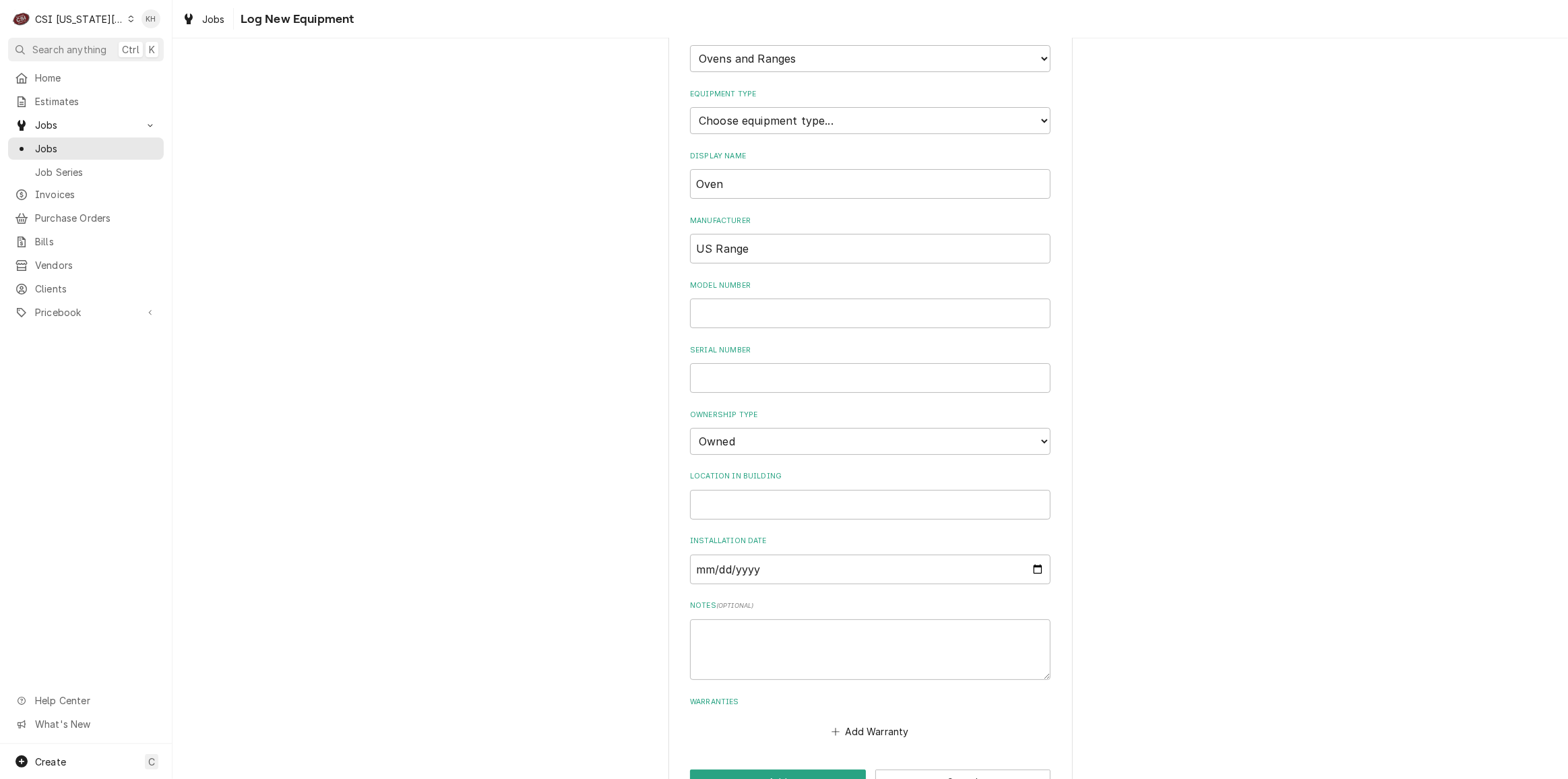
scroll to position [129, 0]
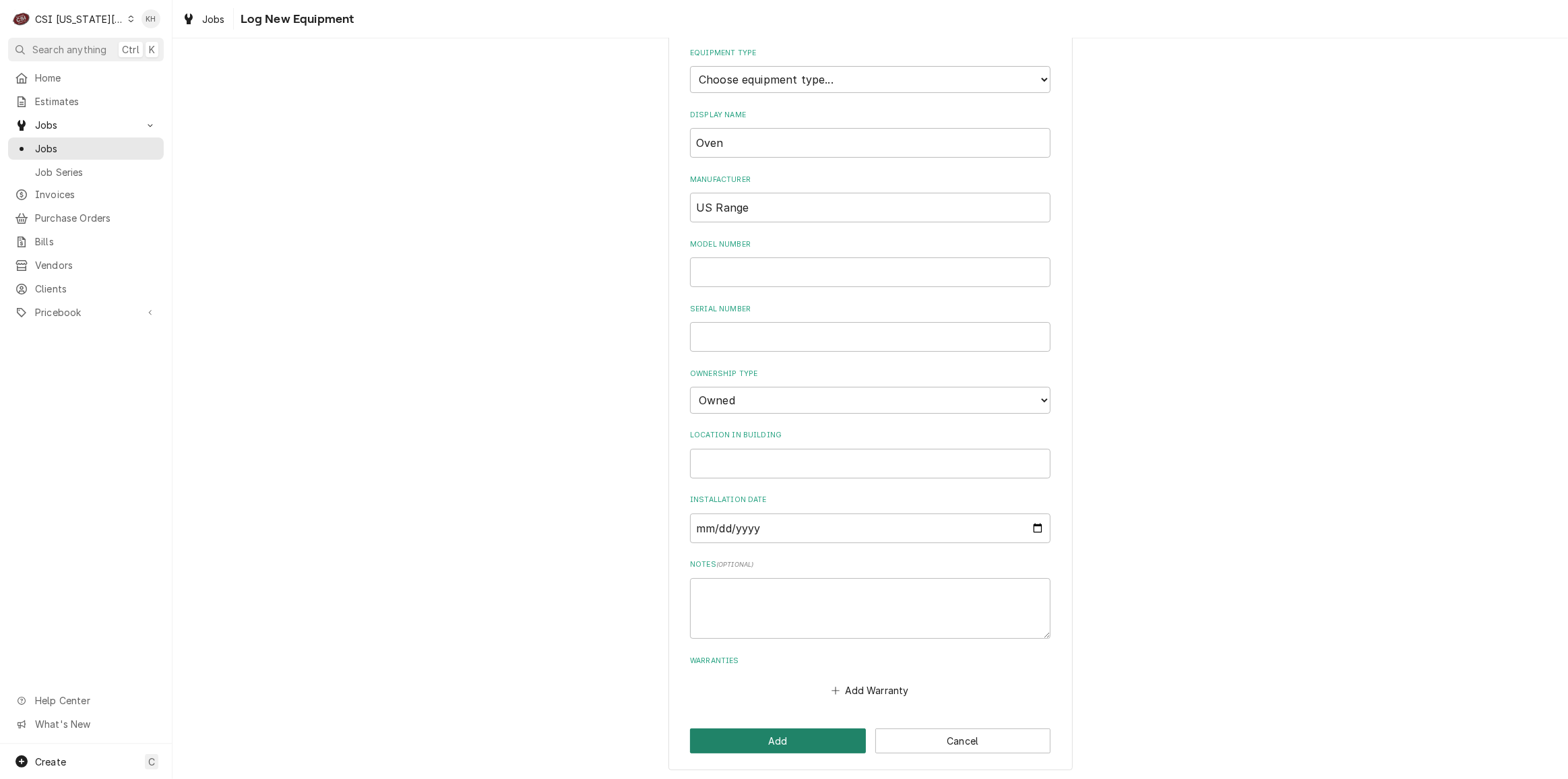
click at [745, 739] on button "Add" at bounding box center [777, 741] width 176 height 25
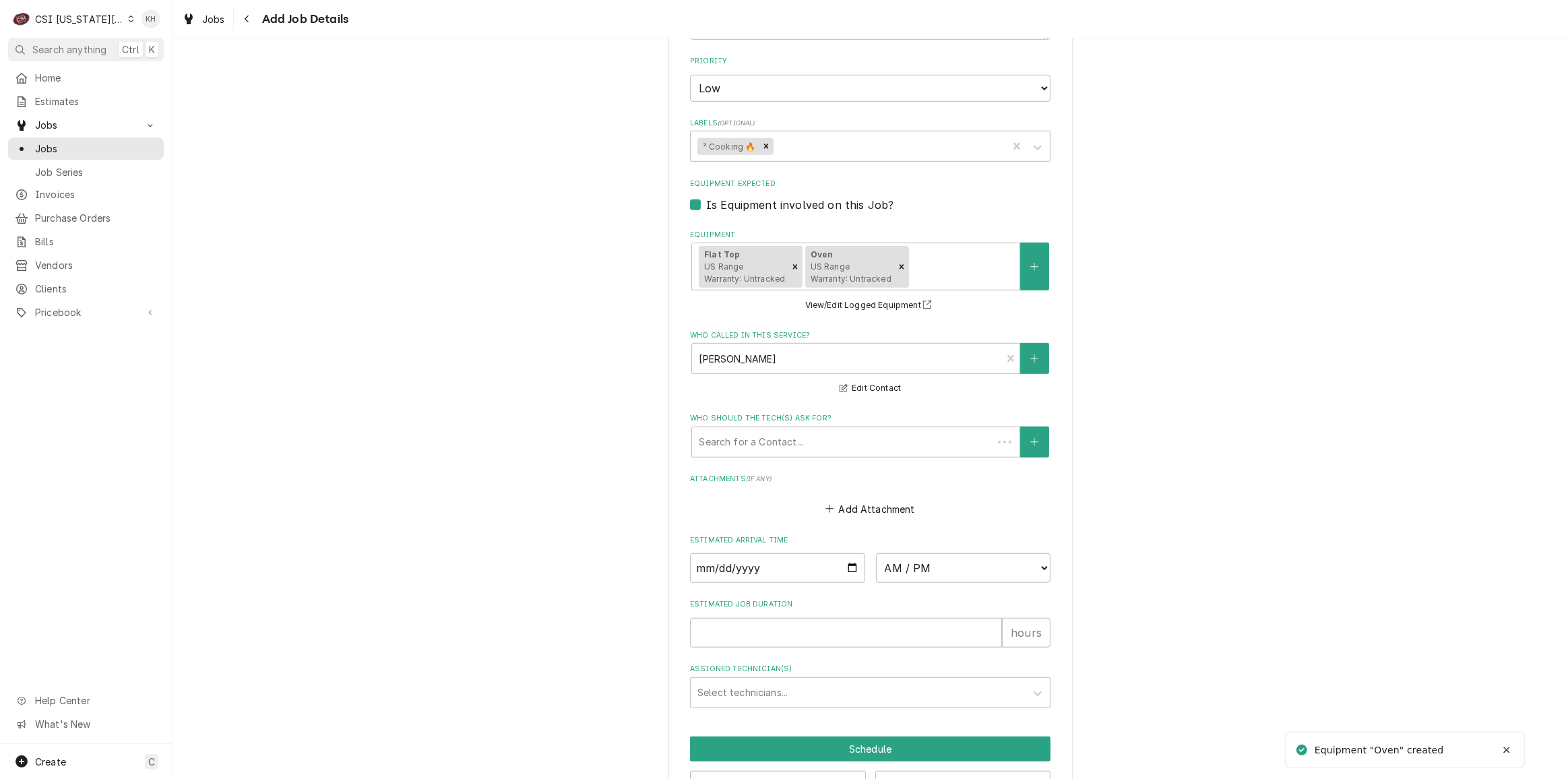
scroll to position [964, 0]
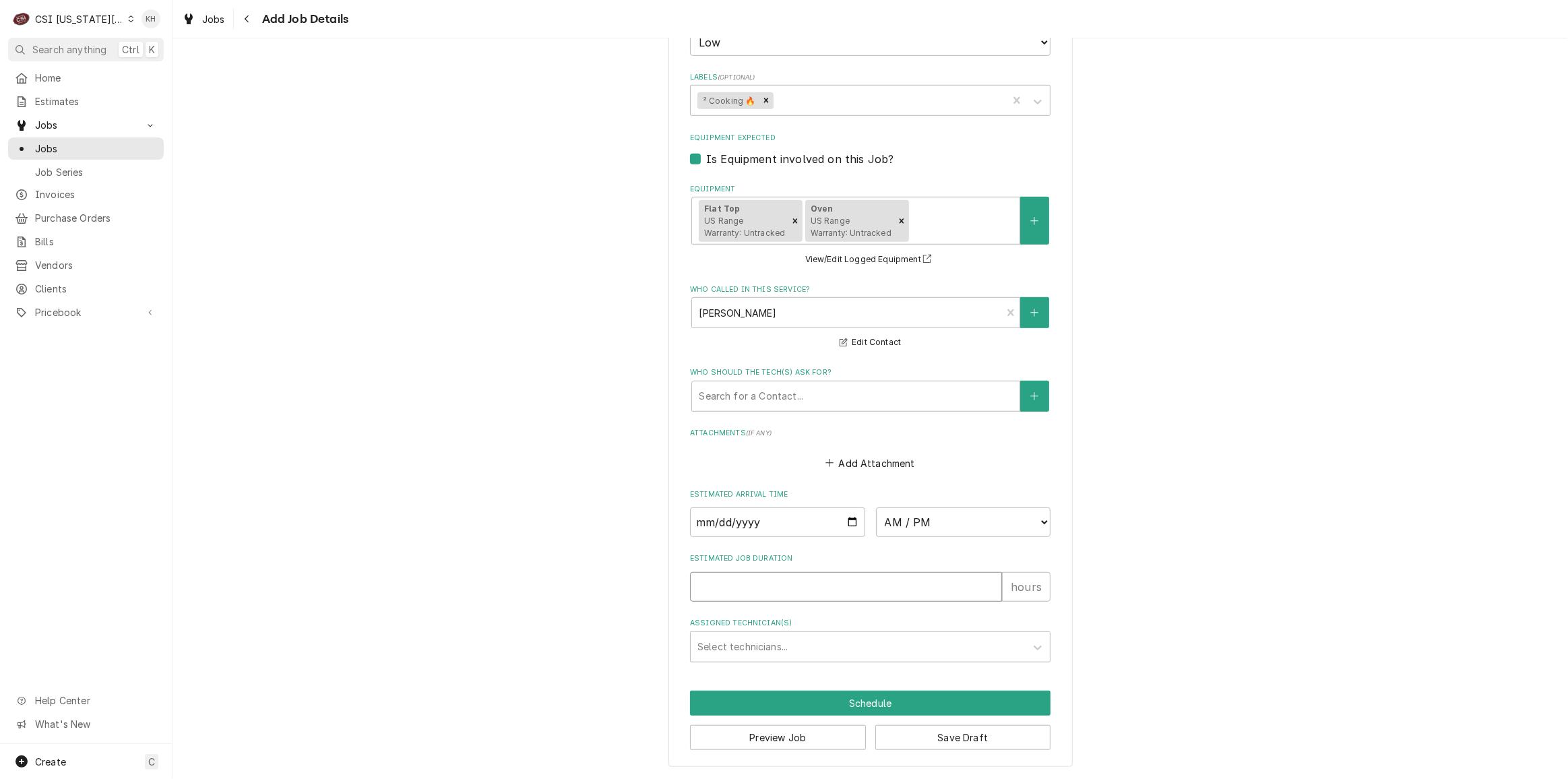
click at [720, 595] on input "Estimated Job Duration" at bounding box center [845, 587] width 312 height 30
click at [803, 737] on button "Preview Job" at bounding box center [777, 737] width 176 height 25
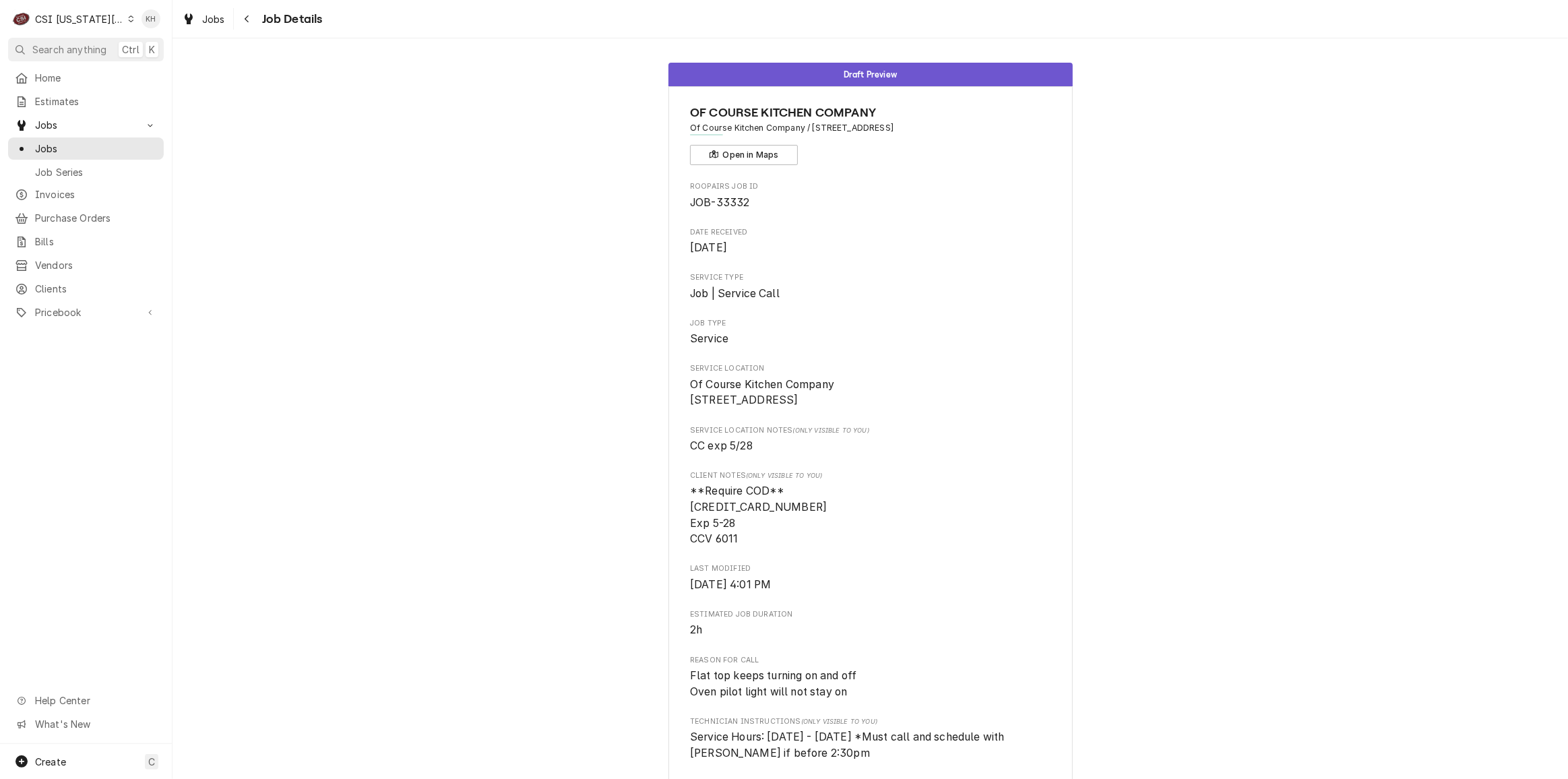
click at [1162, 172] on div "Draft Preview OF COURSE KITCHEN COMPANY Of Course Kitchen Company / [STREET_ADD…" at bounding box center [870, 714] width 1396 height 1323
click at [1179, 438] on div "Draft Preview OF COURSE KITCHEN COMPANY Of Course Kitchen Company / [STREET_ADD…" at bounding box center [870, 714] width 1396 height 1323
click at [1285, 446] on div "Draft Preview OF COURSE KITCHEN COMPANY Of Course Kitchen Company / [STREET_ADD…" at bounding box center [870, 714] width 1396 height 1323
